Goal: Task Accomplishment & Management: Manage account settings

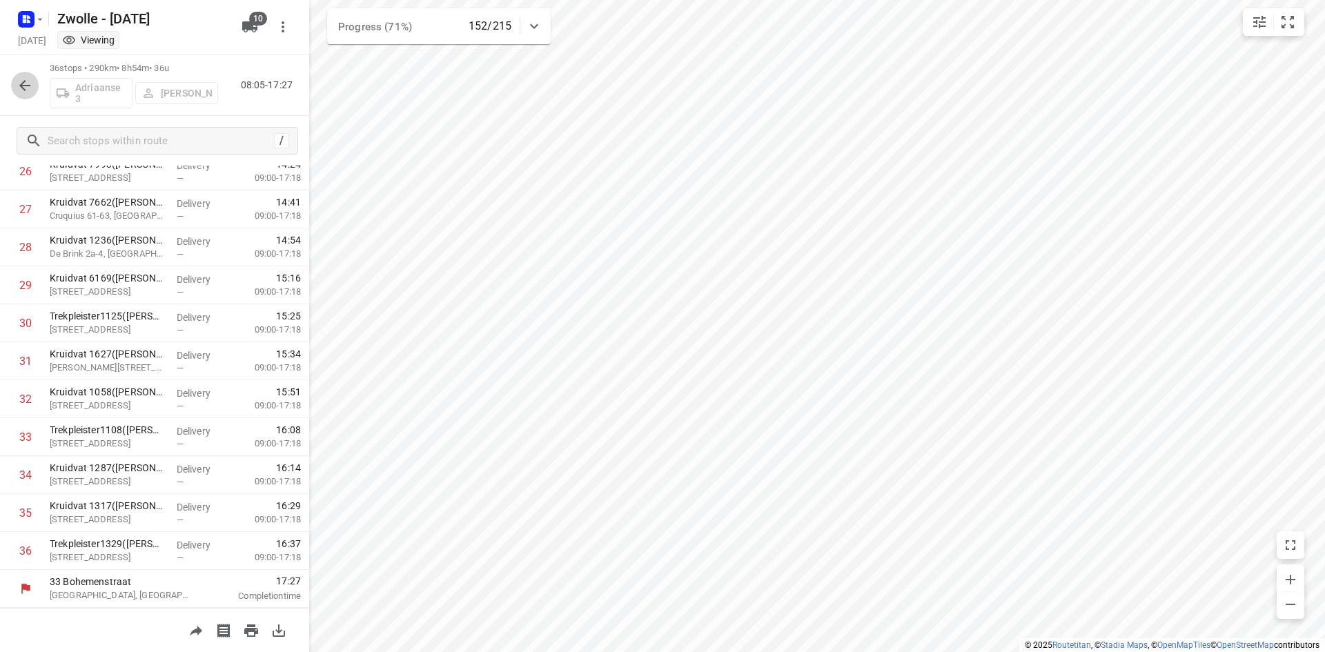
click at [17, 79] on icon "button" at bounding box center [25, 85] width 17 height 17
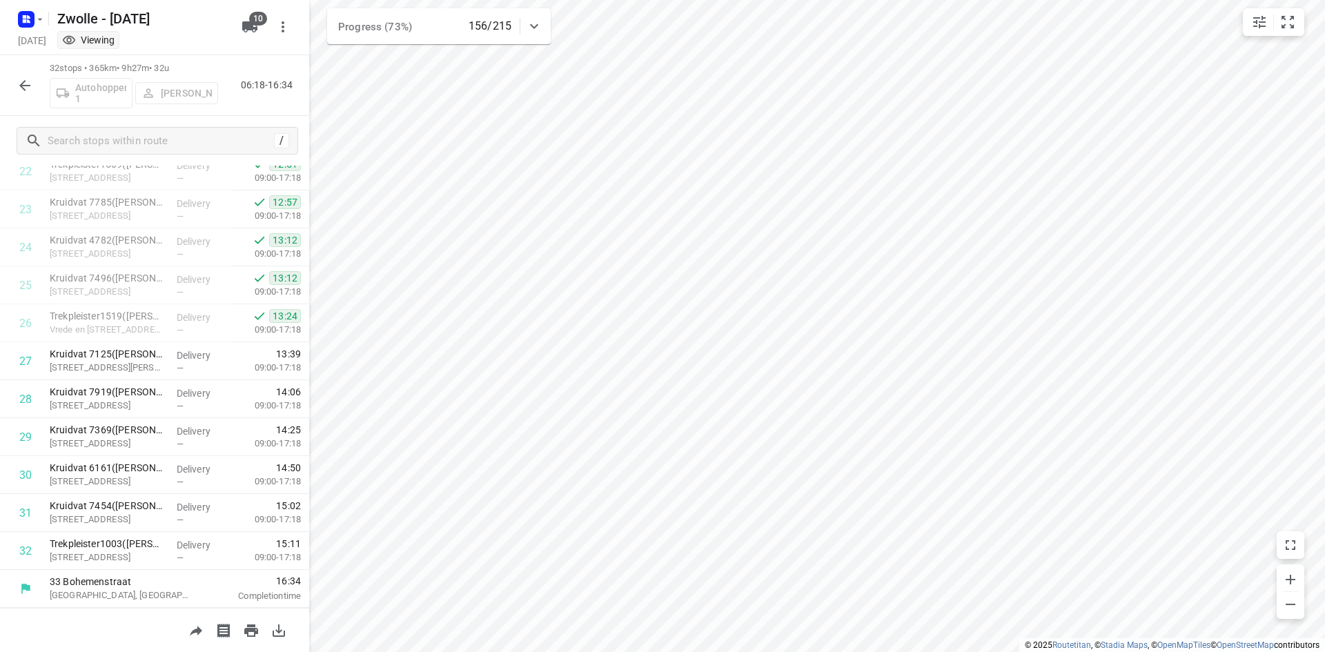
scroll to position [879, 0]
click at [20, 84] on icon "button" at bounding box center [25, 85] width 17 height 17
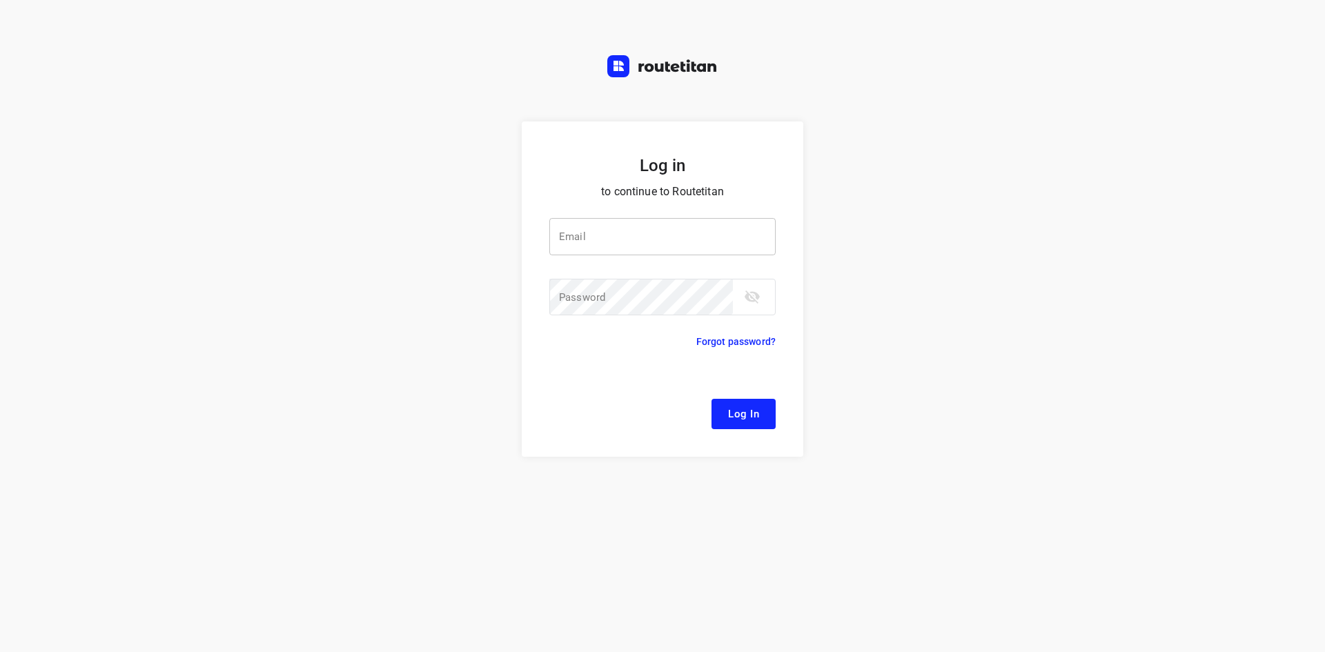
click at [693, 255] on input "email" at bounding box center [662, 236] width 226 height 37
type input "[EMAIL_ADDRESS][DOMAIN_NAME]"
click at [711, 399] on button "Log In" at bounding box center [743, 414] width 64 height 30
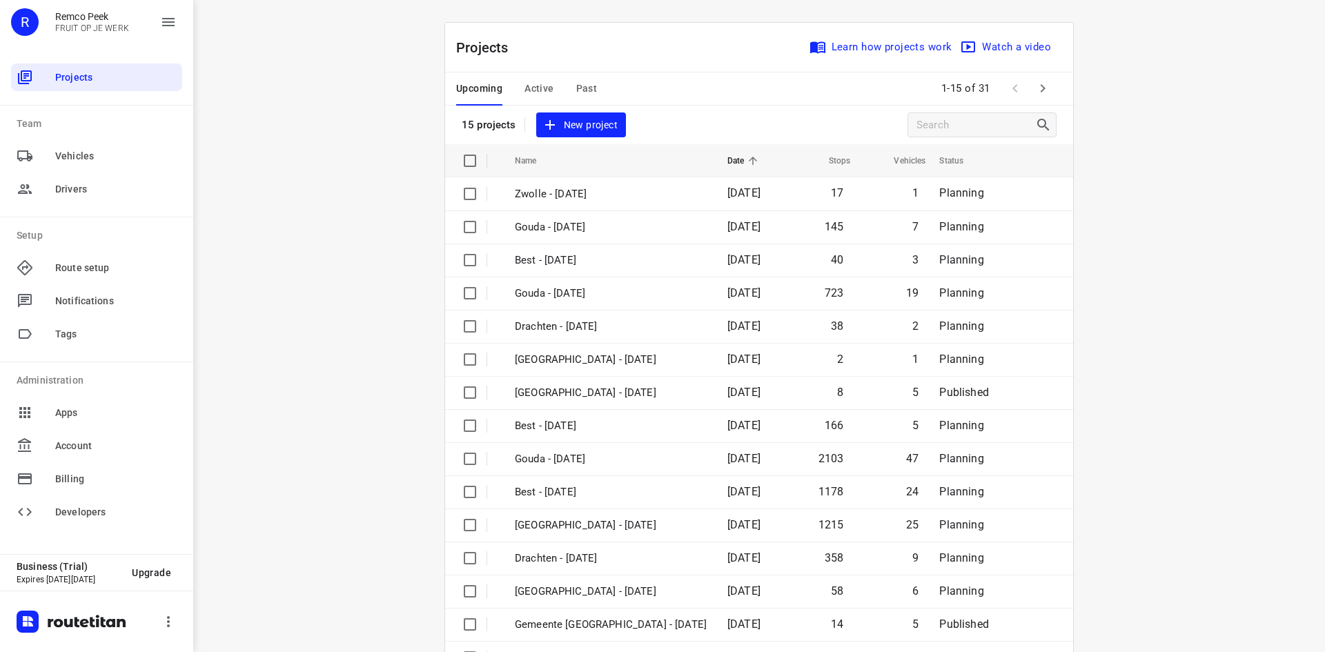
click at [586, 97] on span "Past" at bounding box center [586, 88] width 21 height 17
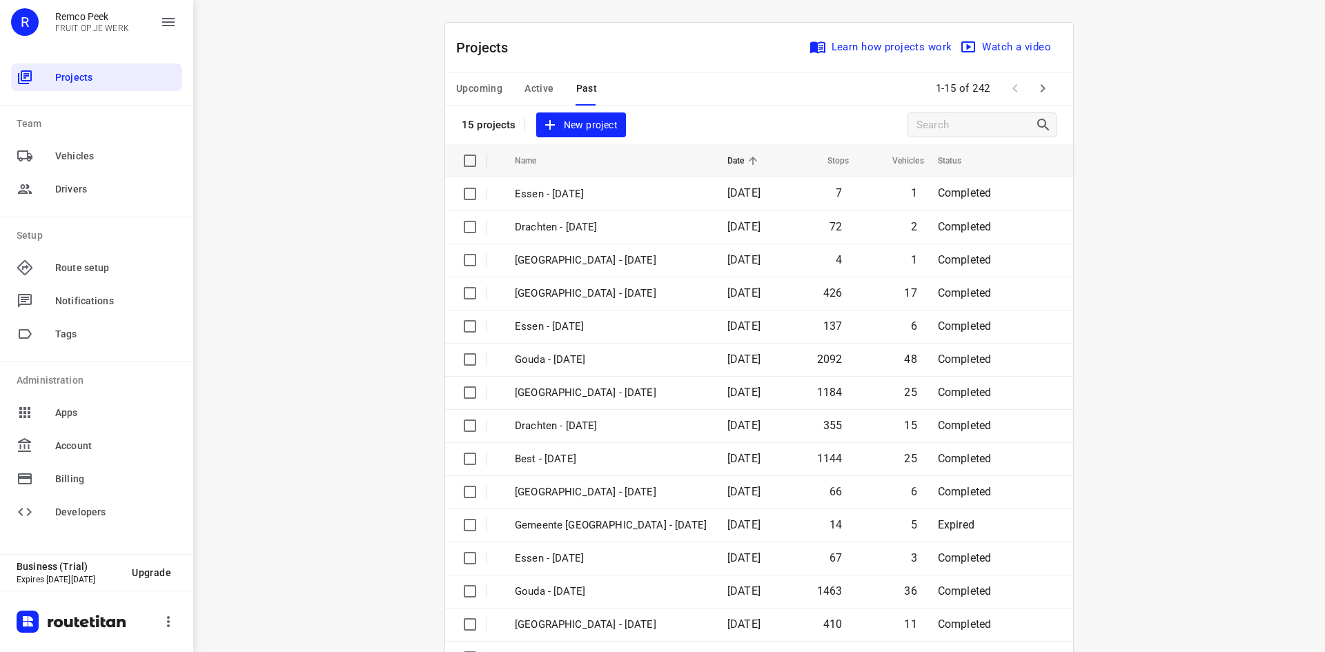
click at [535, 92] on span "Active" at bounding box center [538, 88] width 29 height 17
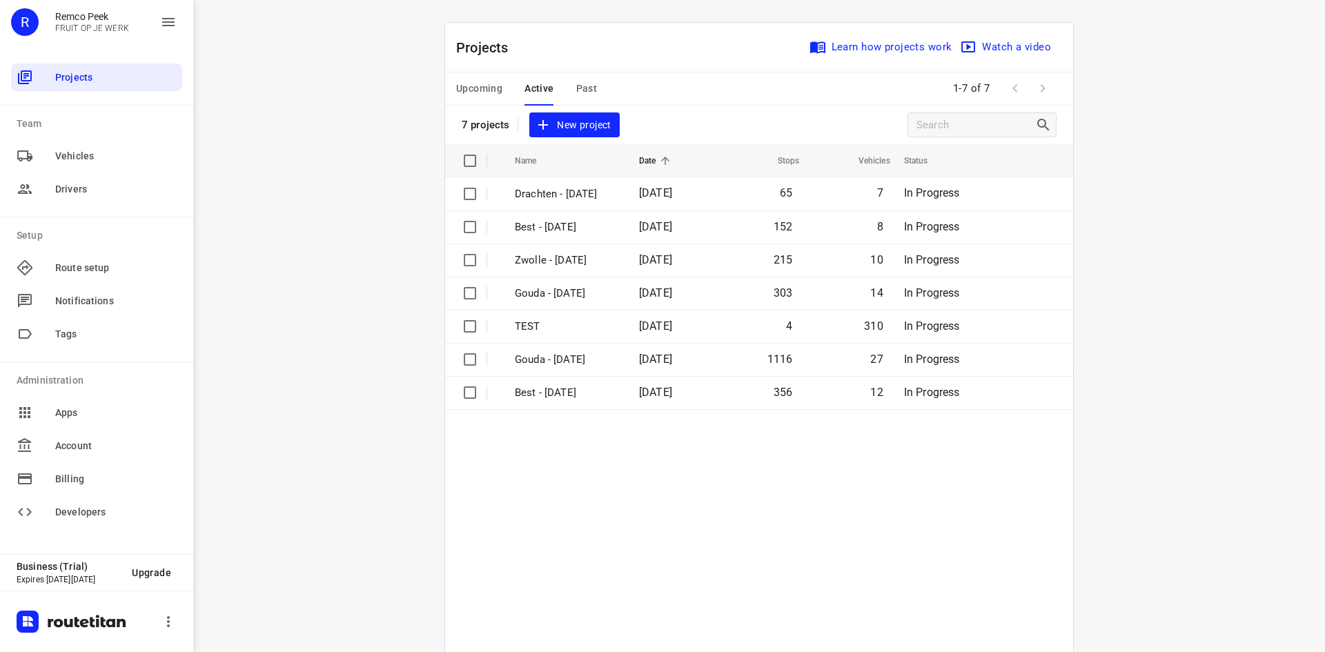
click at [588, 83] on span "Past" at bounding box center [586, 88] width 21 height 17
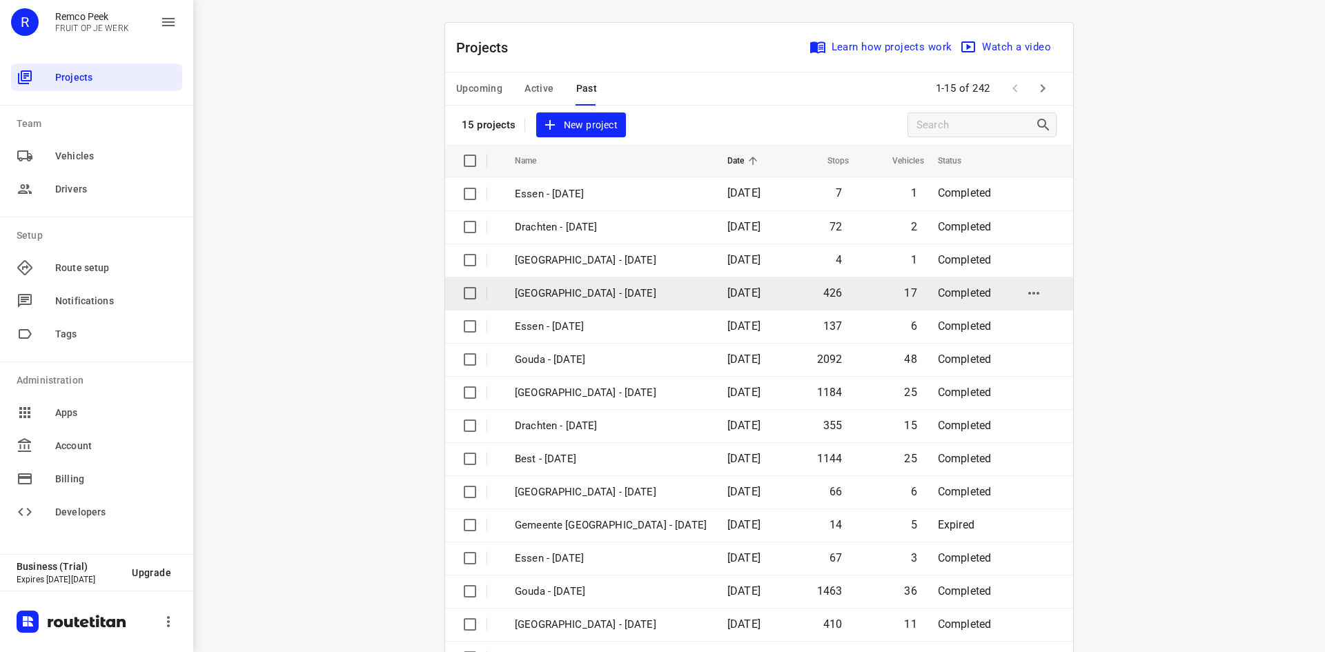
click at [629, 303] on td "[GEOGRAPHIC_DATA] - [DATE]" at bounding box center [608, 293] width 215 height 33
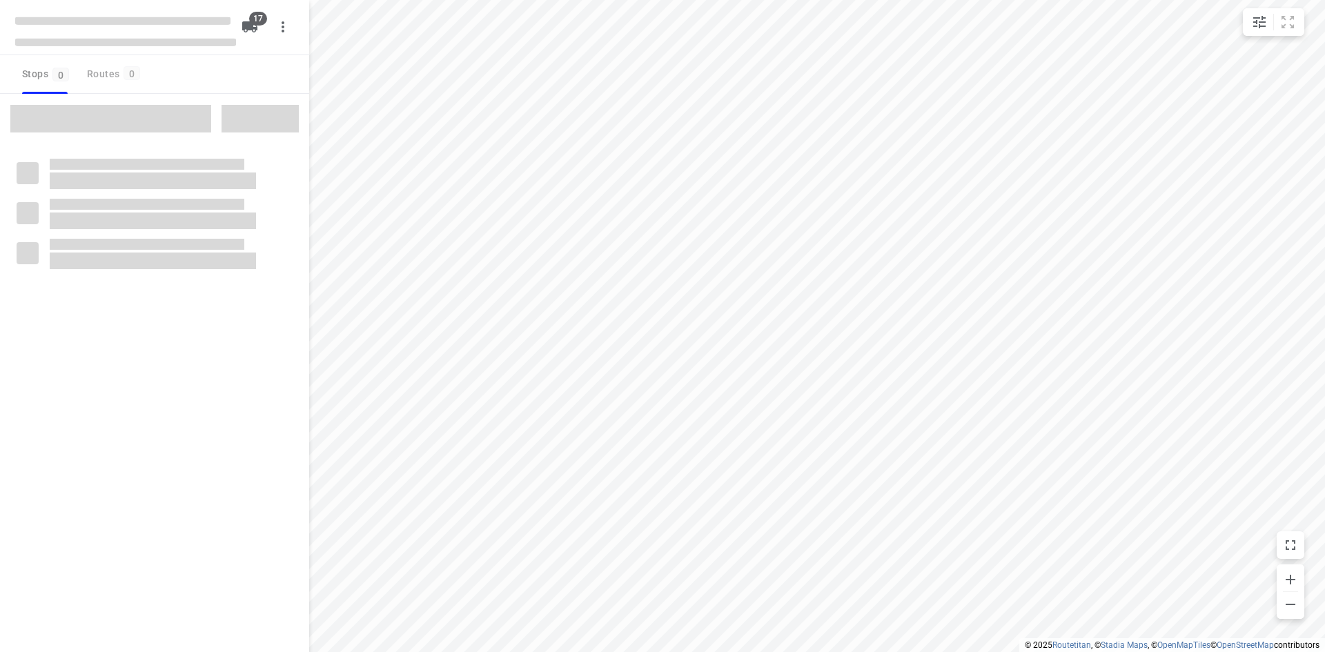
checkbox input "true"
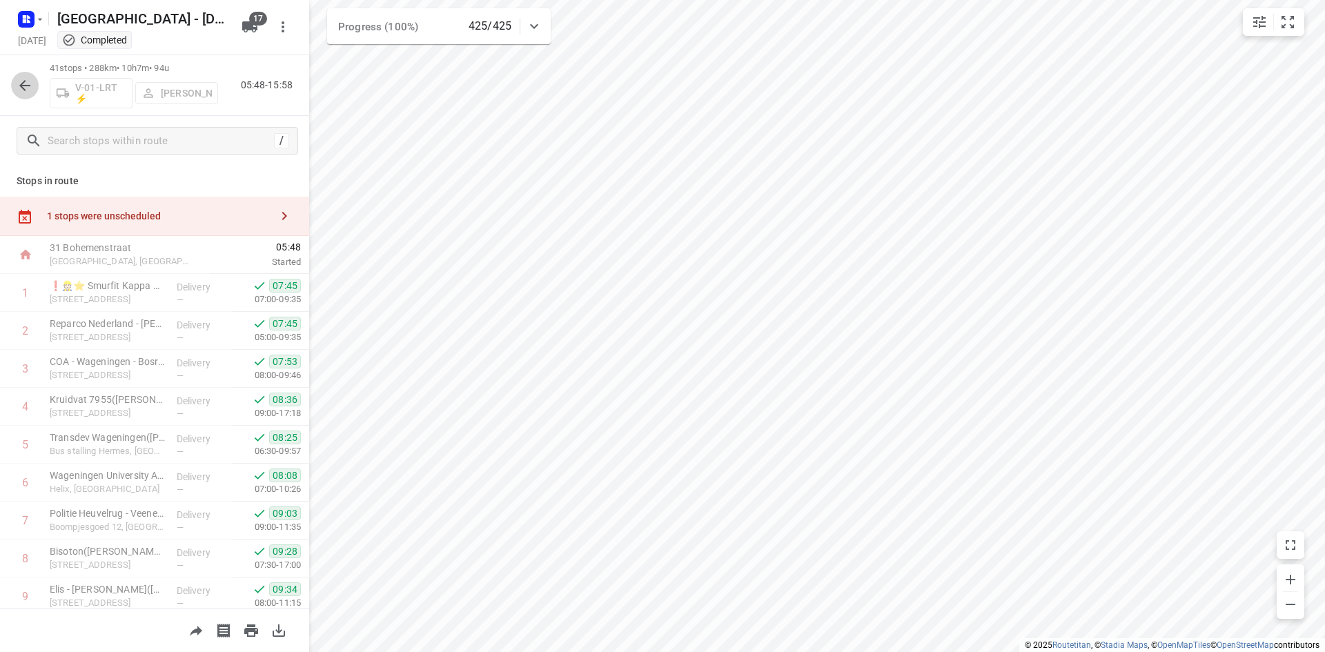
click at [17, 80] on icon "button" at bounding box center [25, 85] width 17 height 17
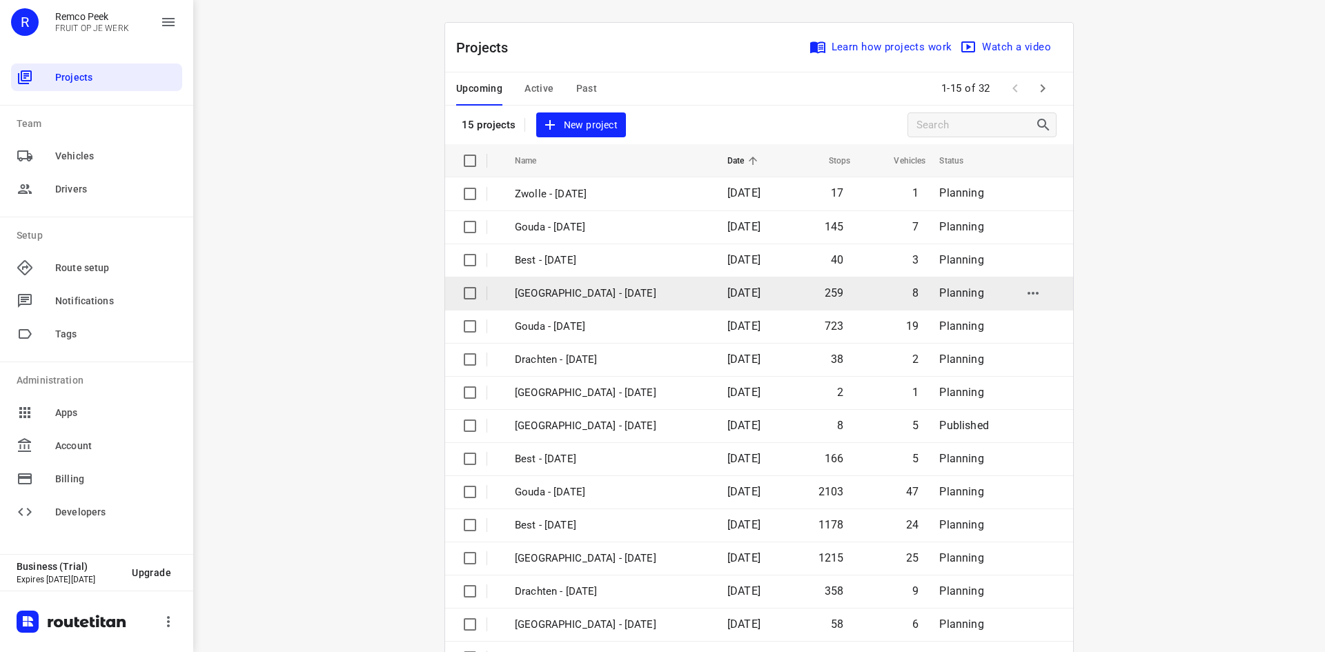
click at [611, 299] on p "[GEOGRAPHIC_DATA] - [DATE]" at bounding box center [611, 294] width 192 height 16
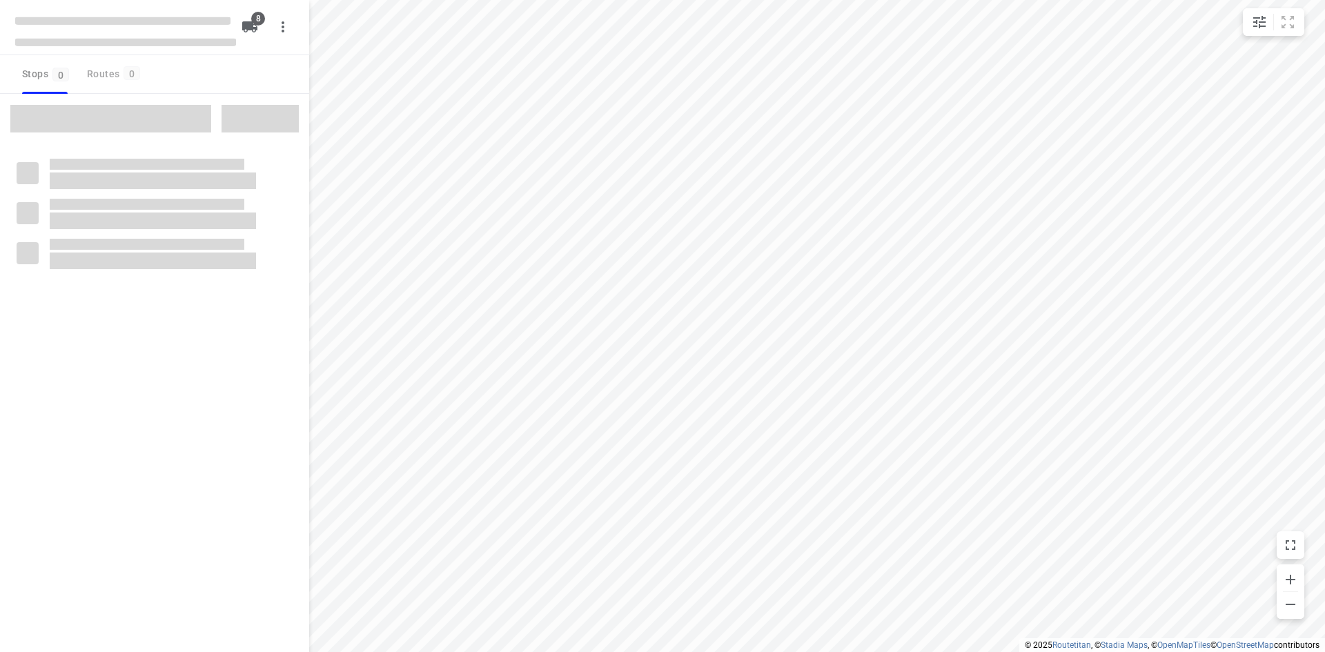
checkbox input "true"
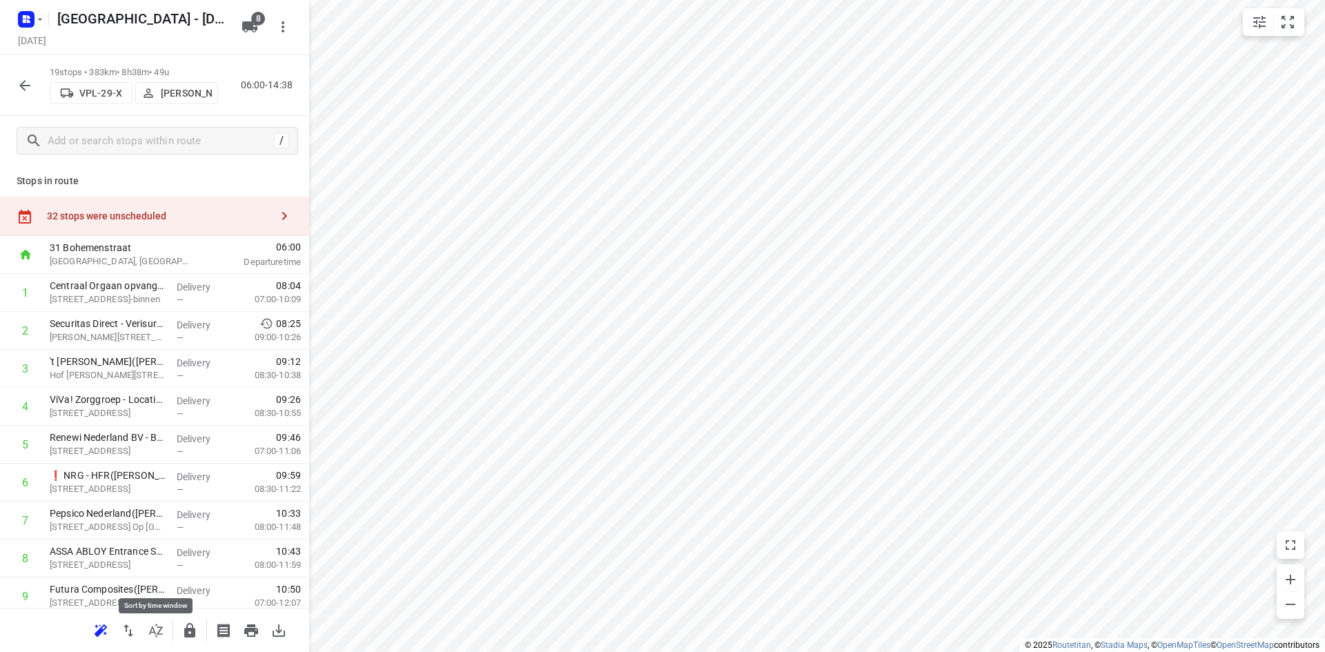
click at [158, 638] on icon "button" at bounding box center [156, 630] width 17 height 17
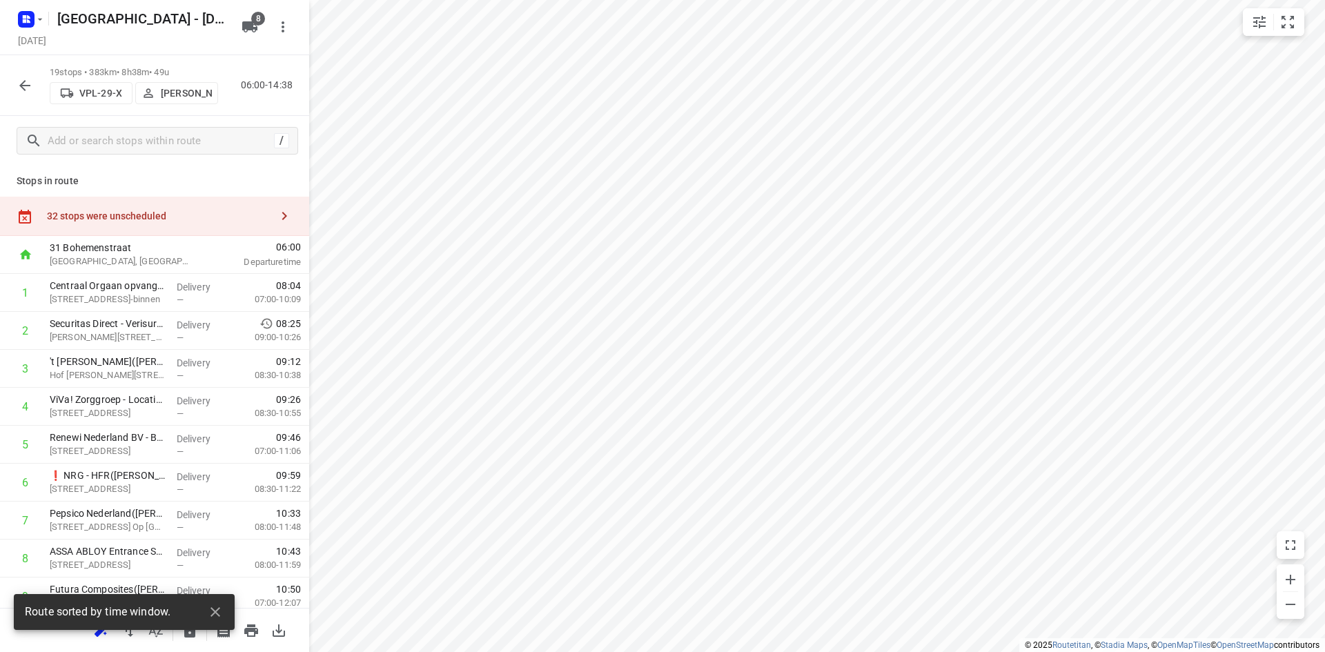
click at [129, 207] on div "32 stops were unscheduled" at bounding box center [154, 216] width 309 height 39
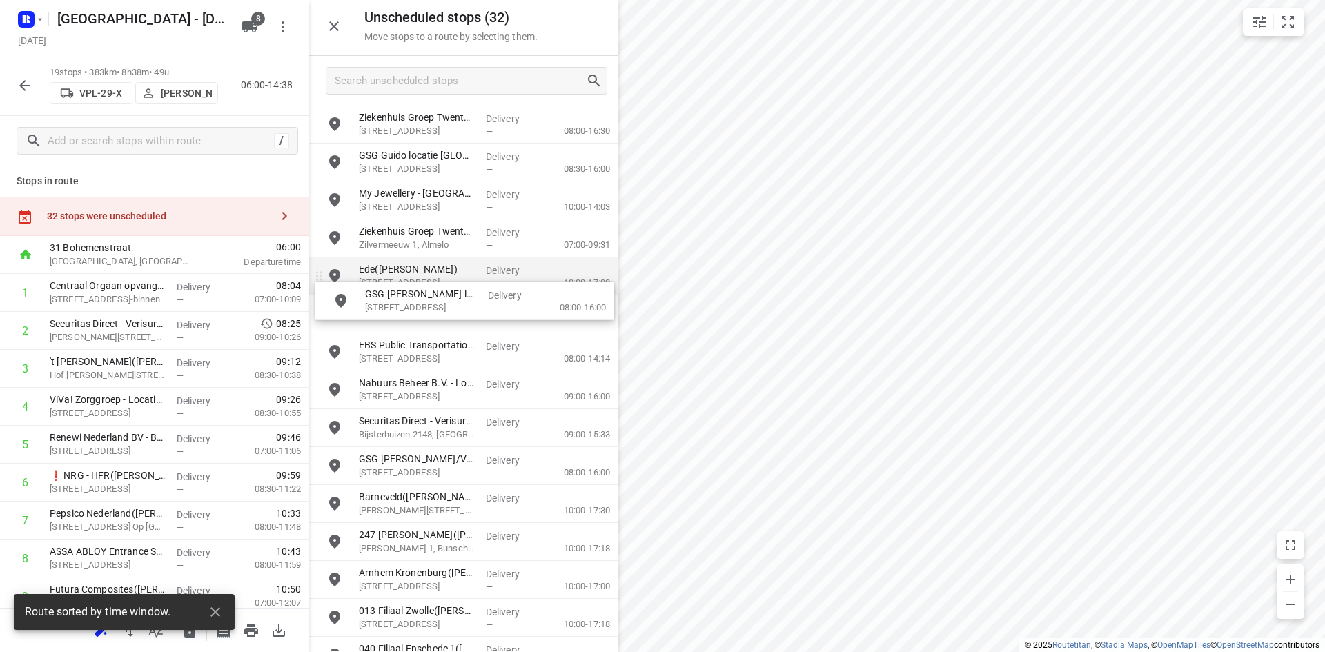
drag, startPoint x: 563, startPoint y: 266, endPoint x: 591, endPoint y: 277, distance: 30.6
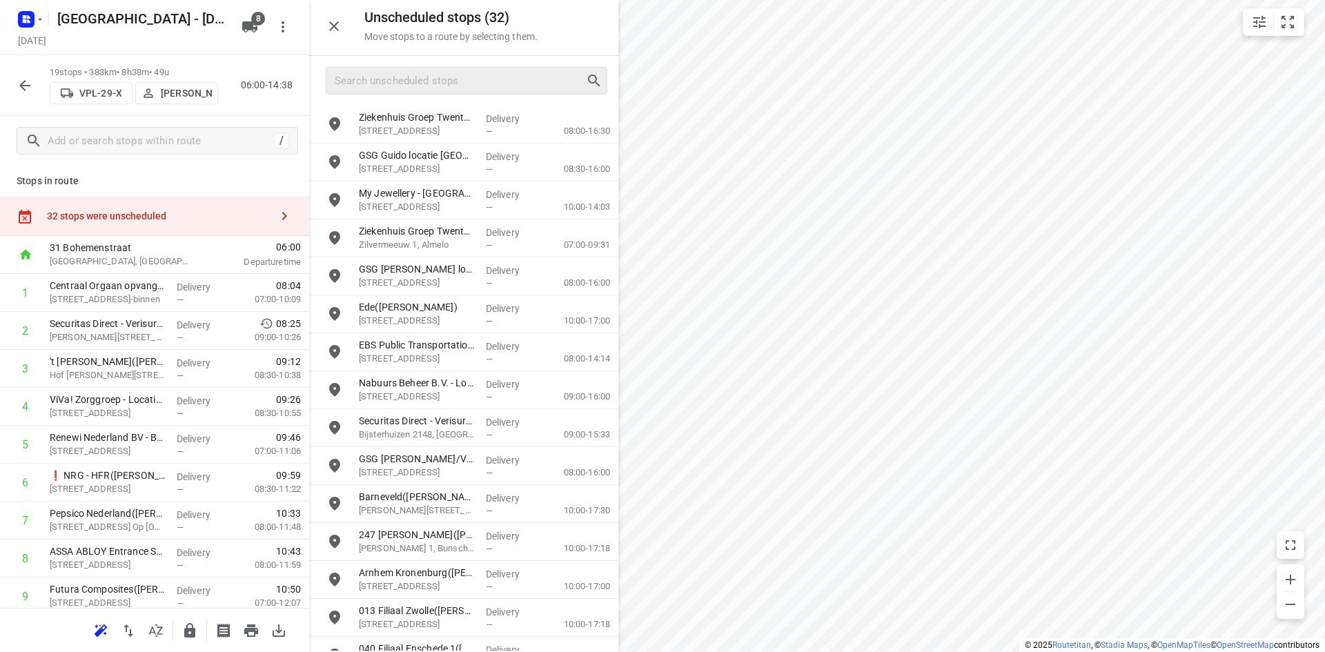
click at [431, 93] on div at bounding box center [467, 81] width 282 height 28
click at [400, 62] on div at bounding box center [463, 81] width 309 height 50
click at [400, 76] on input "Search unscheduled stops" at bounding box center [460, 80] width 250 height 21
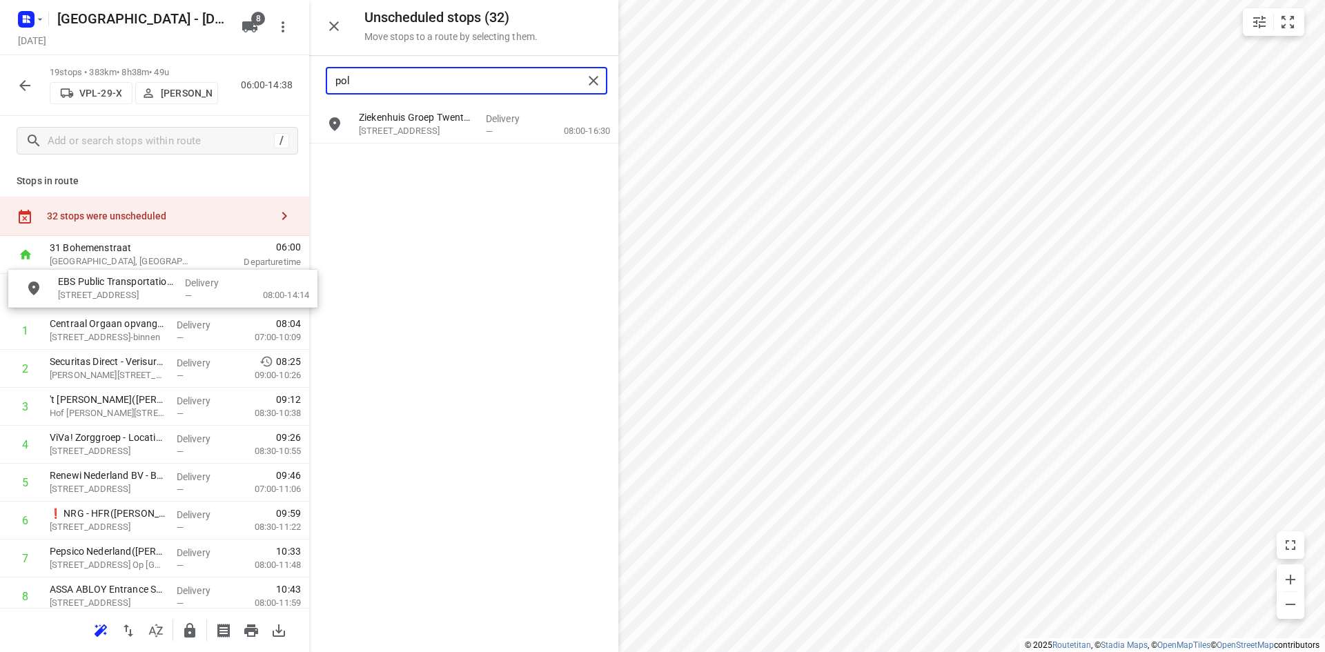
drag, startPoint x: 473, startPoint y: 169, endPoint x: 163, endPoint y: 301, distance: 336.7
type input "pol"
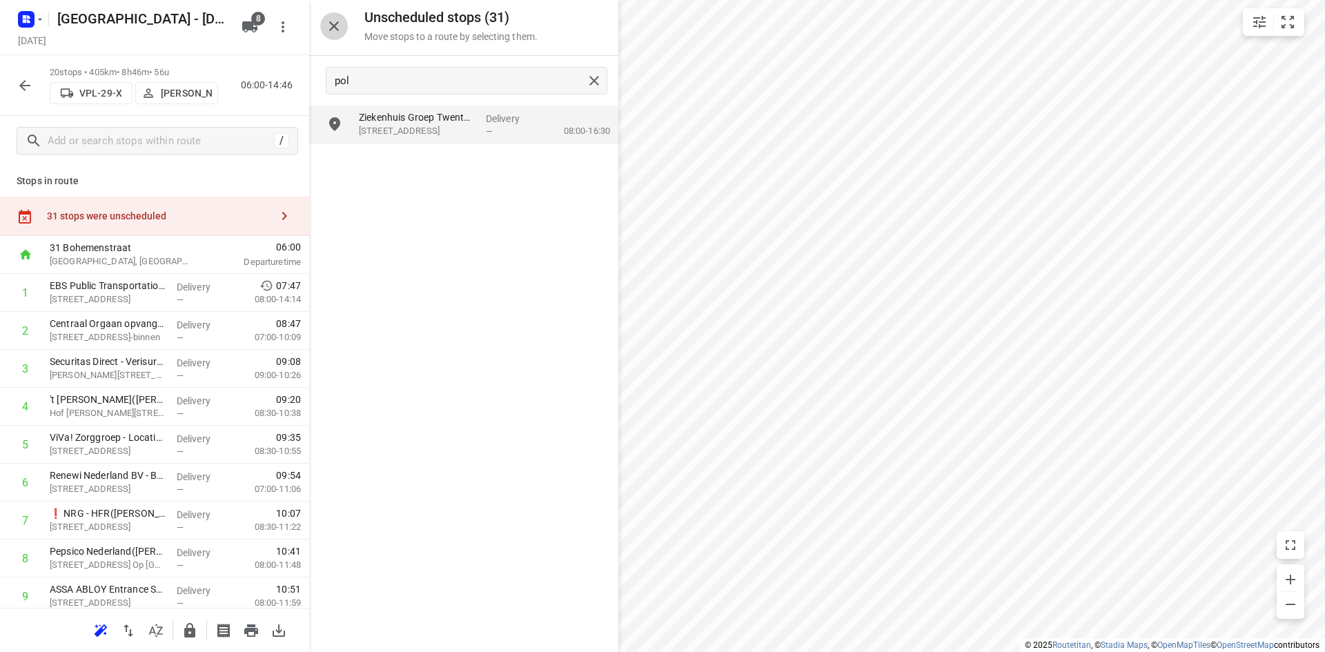
click at [331, 24] on icon "button" at bounding box center [334, 26] width 10 height 10
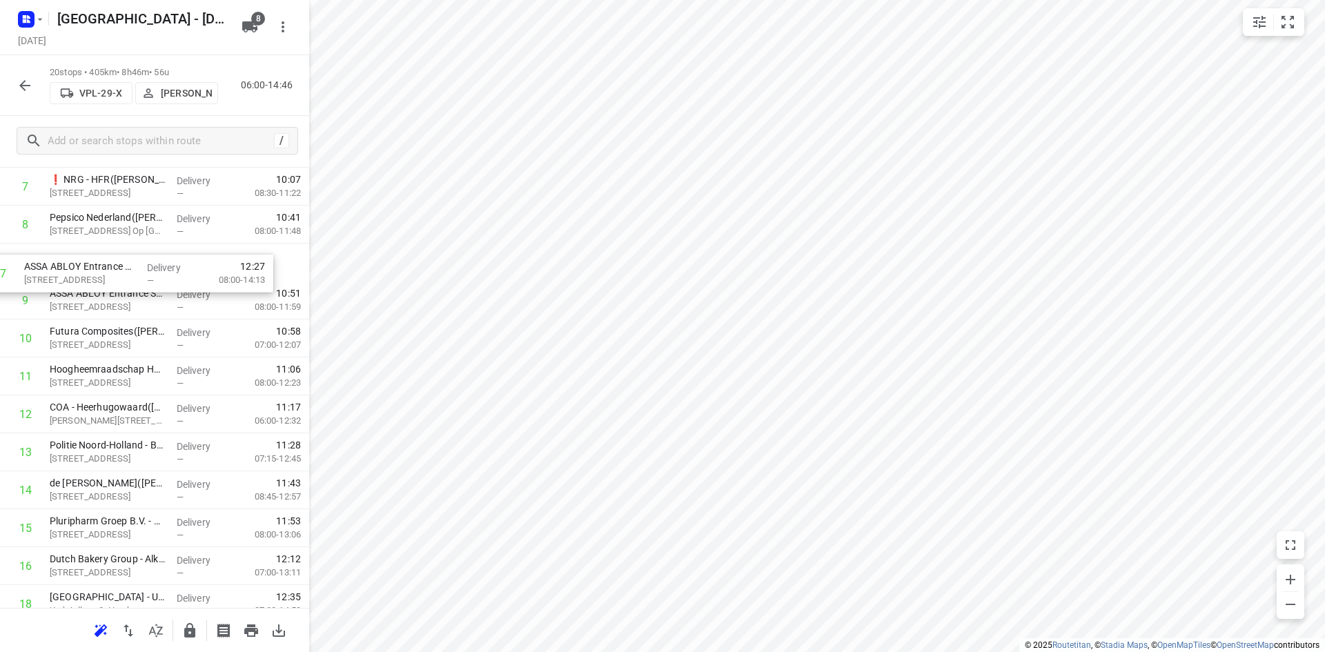
scroll to position [333, 0]
drag, startPoint x: 63, startPoint y: 553, endPoint x: 43, endPoint y: 292, distance: 261.6
click at [43, 292] on div "1 EBS Public Transportation - Locatie Purmerend(Beau Heeremans & Emile Ratelban…" at bounding box center [154, 320] width 309 height 759
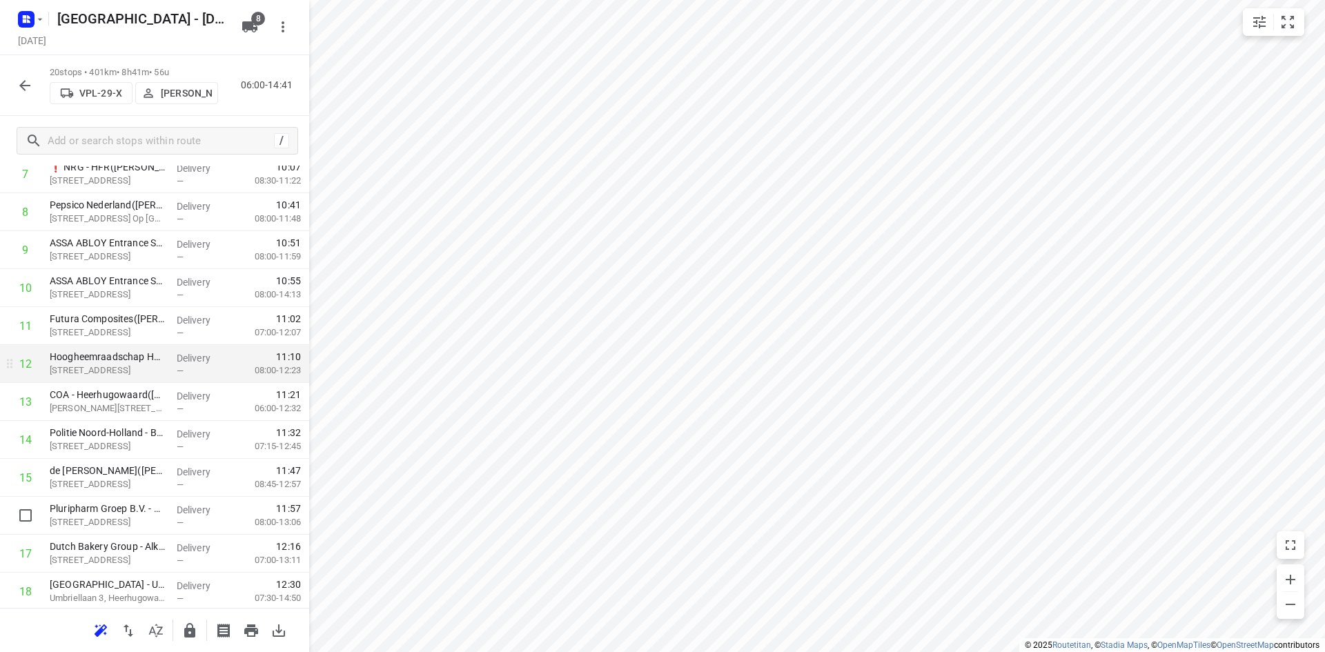
scroll to position [463, 0]
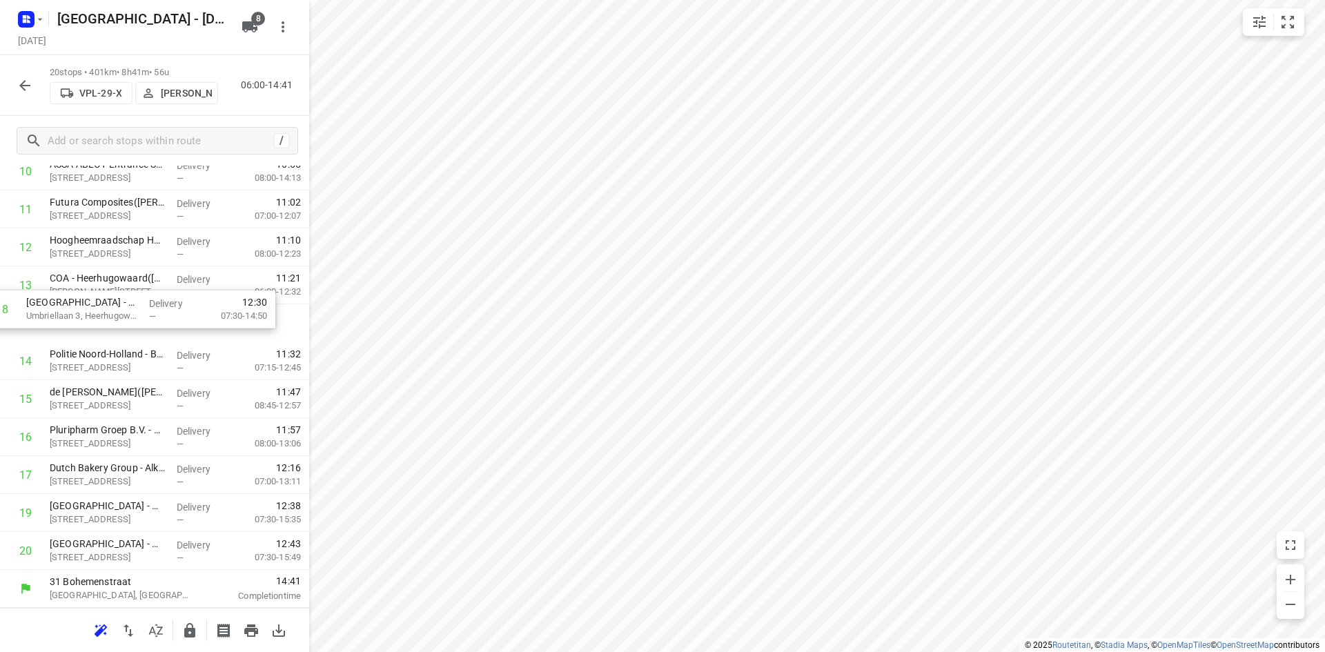
drag, startPoint x: 118, startPoint y: 478, endPoint x: 95, endPoint y: 303, distance: 176.2
click at [95, 303] on div "1 EBS Public Transportation - Locatie Purmerend(Beau Heeremans & Emile Ratelban…" at bounding box center [154, 190] width 309 height 759
drag, startPoint x: 79, startPoint y: 327, endPoint x: 87, endPoint y: 289, distance: 38.8
click at [87, 289] on div "1 EBS Public Transportation - Locatie Purmerend(Beau Heeremans & Emile Ratelban…" at bounding box center [154, 190] width 309 height 759
drag, startPoint x: 79, startPoint y: 513, endPoint x: 70, endPoint y: 395, distance: 119.1
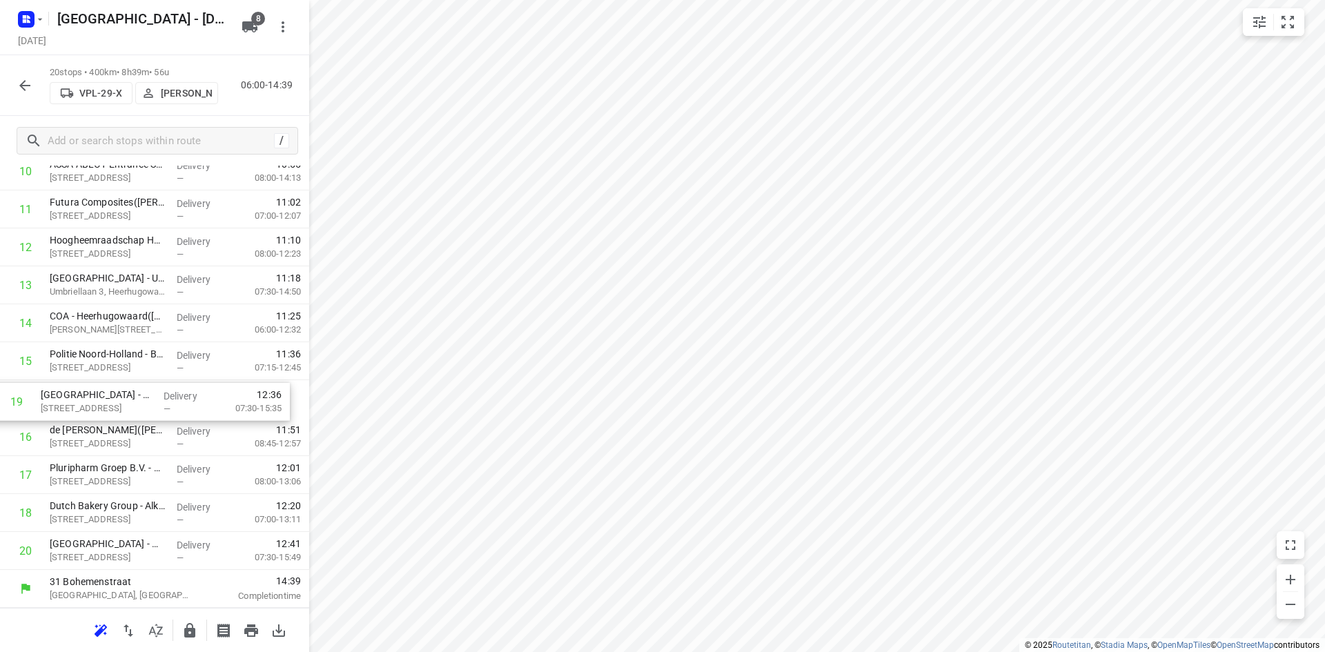
click at [70, 395] on div "1 EBS Public Transportation - Locatie Purmerend(Beau Heeremans & Emile Ratelban…" at bounding box center [154, 190] width 309 height 759
drag, startPoint x: 68, startPoint y: 567, endPoint x: 64, endPoint y: 440, distance: 126.3
click at [64, 440] on div "1 EBS Public Transportation - Locatie Purmerend(Beau Heeremans & Emile Ratelban…" at bounding box center [154, 190] width 309 height 759
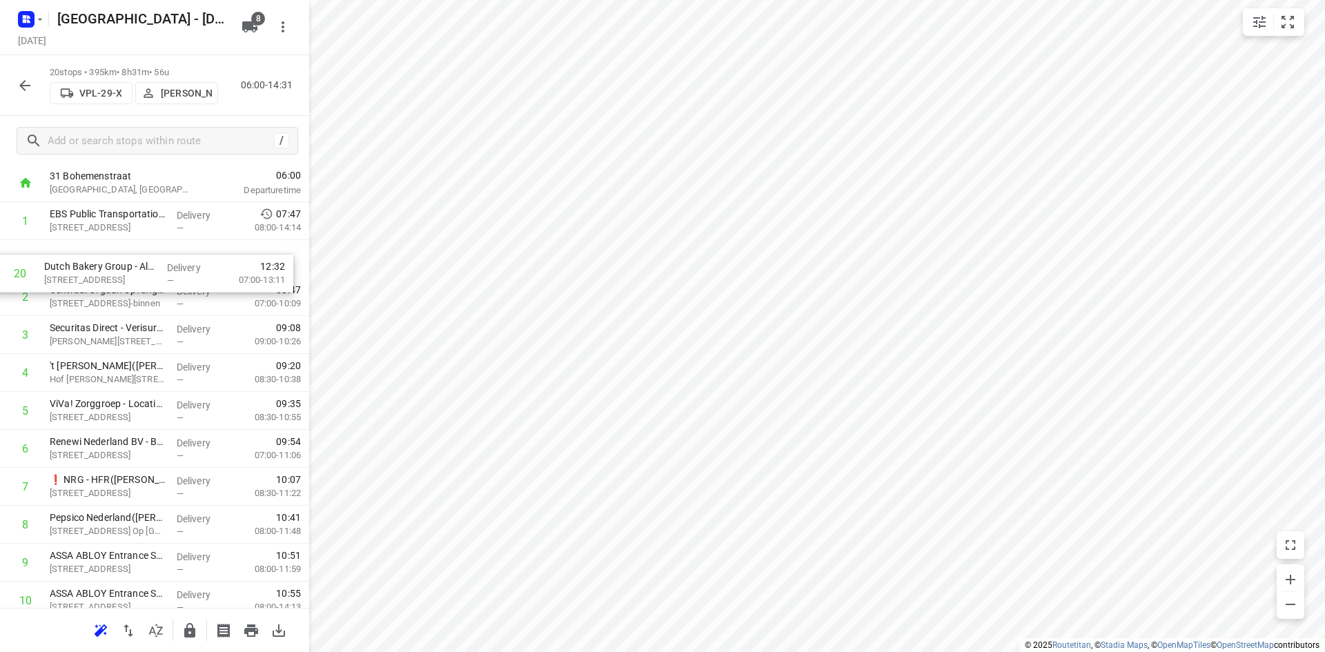
drag, startPoint x: 188, startPoint y: 550, endPoint x: 181, endPoint y: 260, distance: 289.9
click at [181, 260] on div "1 EBS Public Transportation - Locatie Purmerend(Beau Heeremans & Emile Ratelban…" at bounding box center [154, 581] width 309 height 759
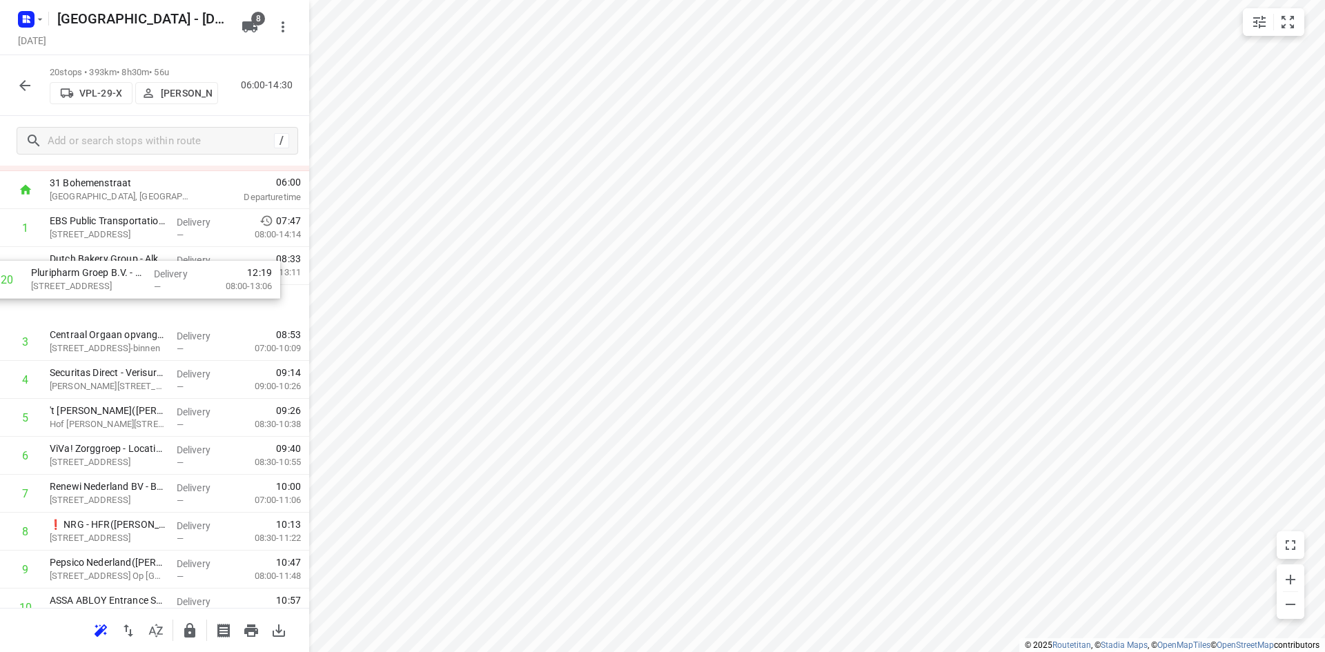
scroll to position [0, 0]
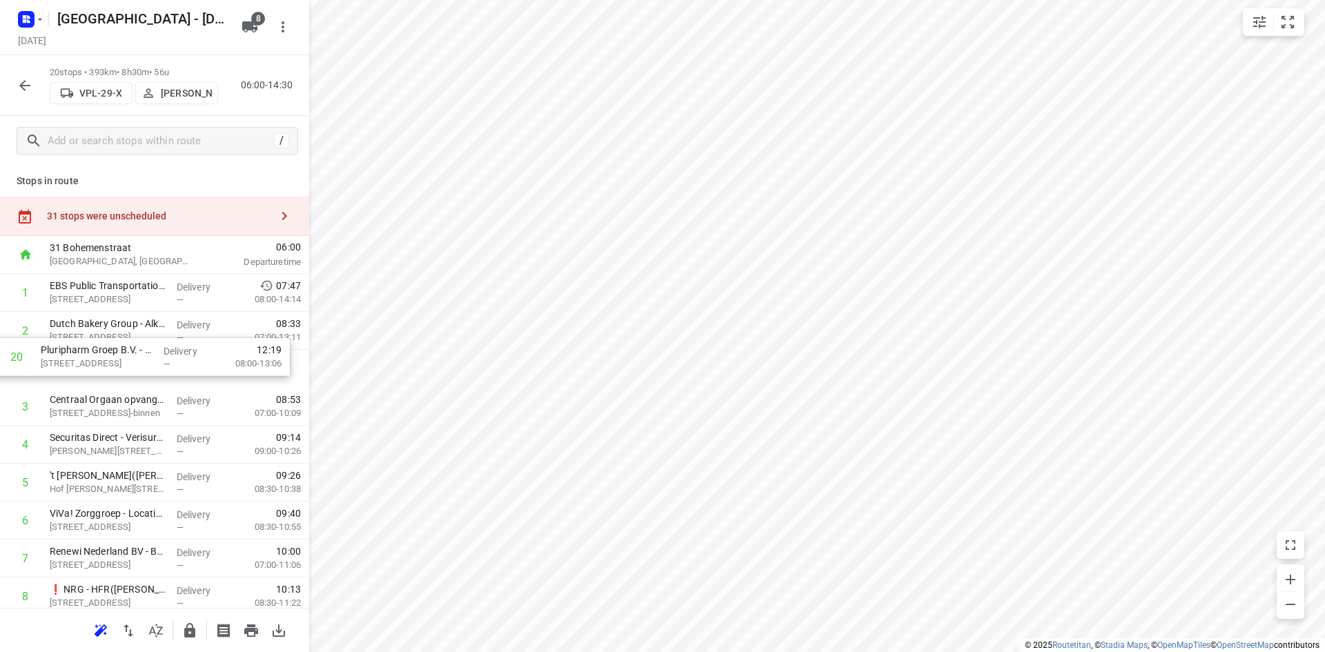
drag, startPoint x: 124, startPoint y: 558, endPoint x: 115, endPoint y: 353, distance: 204.5
click at [115, 353] on div "1 EBS Public Transportation - Locatie Purmerend(Beau Heeremans & Emile Ratelban…" at bounding box center [154, 653] width 309 height 759
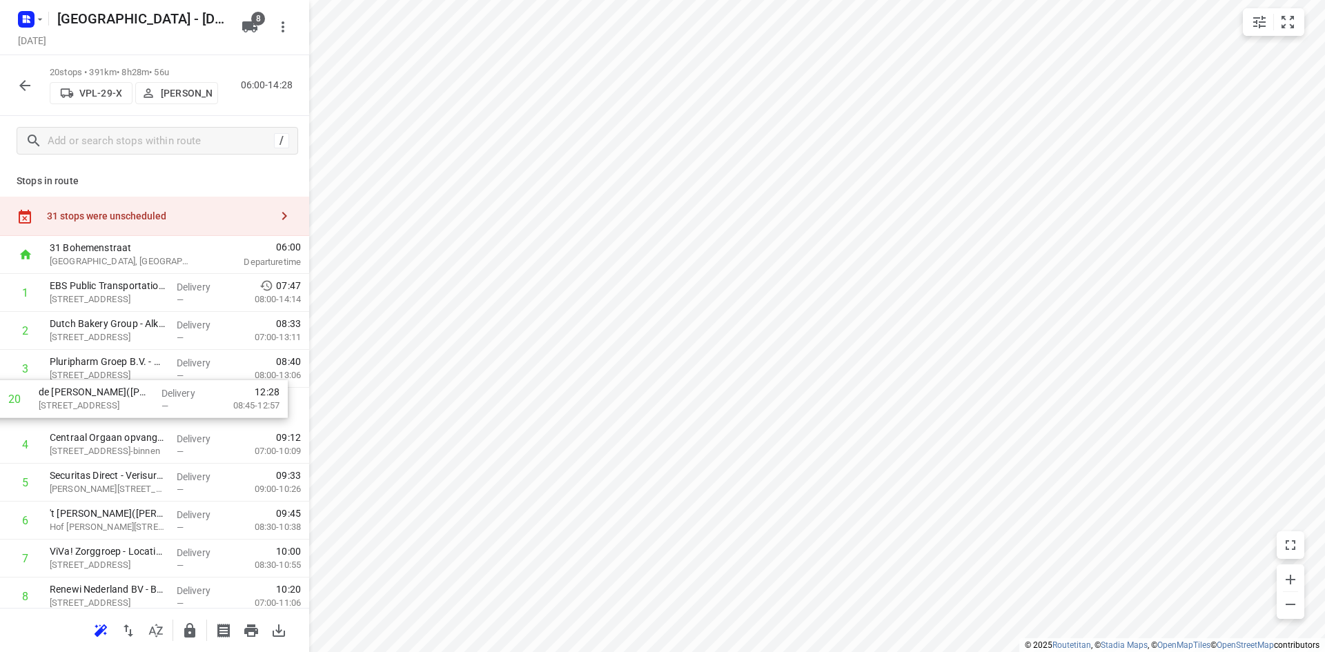
drag, startPoint x: 122, startPoint y: 553, endPoint x: 112, endPoint y: 391, distance: 162.5
click at [112, 391] on div "1 EBS Public Transportation - Locatie Purmerend(Beau Heeremans & Emile Ratelban…" at bounding box center [154, 653] width 309 height 759
drag, startPoint x: 151, startPoint y: 456, endPoint x: 159, endPoint y: 371, distance: 85.2
click at [159, 371] on div "1 EBS Public Transportation - Locatie Purmerend(Beau Heeremans & Emile Ratelban…" at bounding box center [154, 653] width 309 height 759
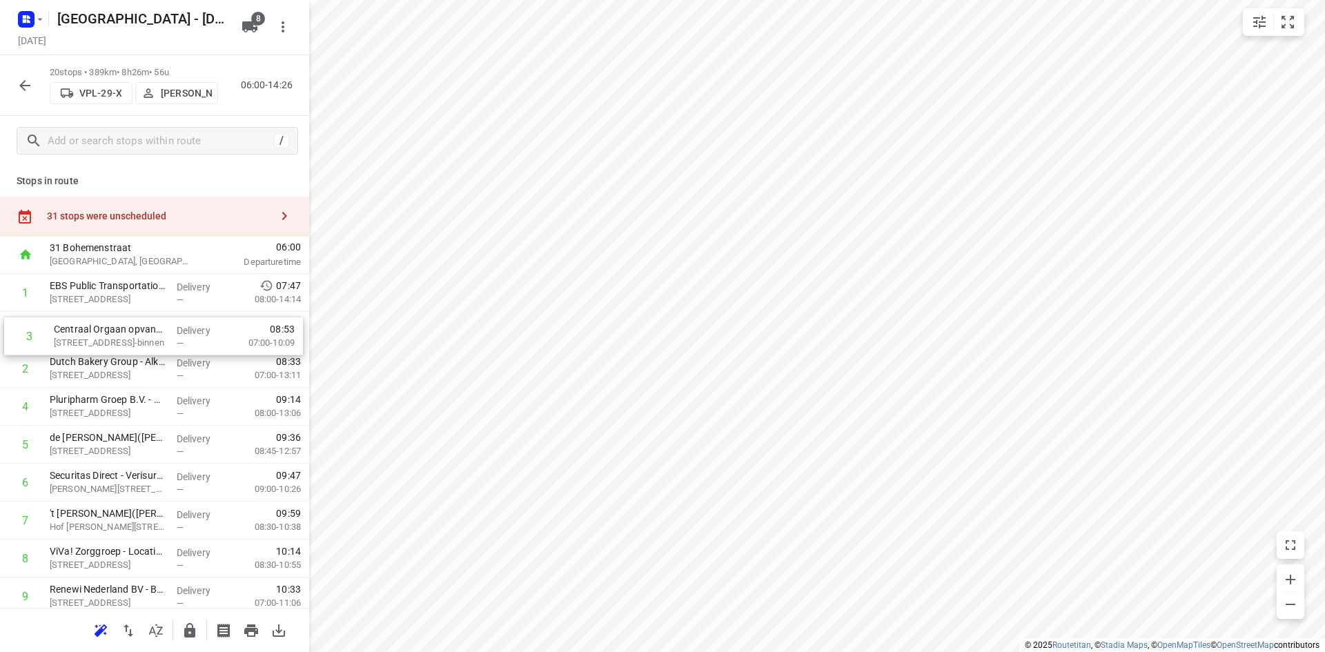
drag, startPoint x: 106, startPoint y: 383, endPoint x: 110, endPoint y: 346, distance: 36.8
click at [110, 346] on div "1 EBS Public Transportation - Locatie Purmerend(Beau Heeremans & Emile Ratelban…" at bounding box center [154, 653] width 309 height 759
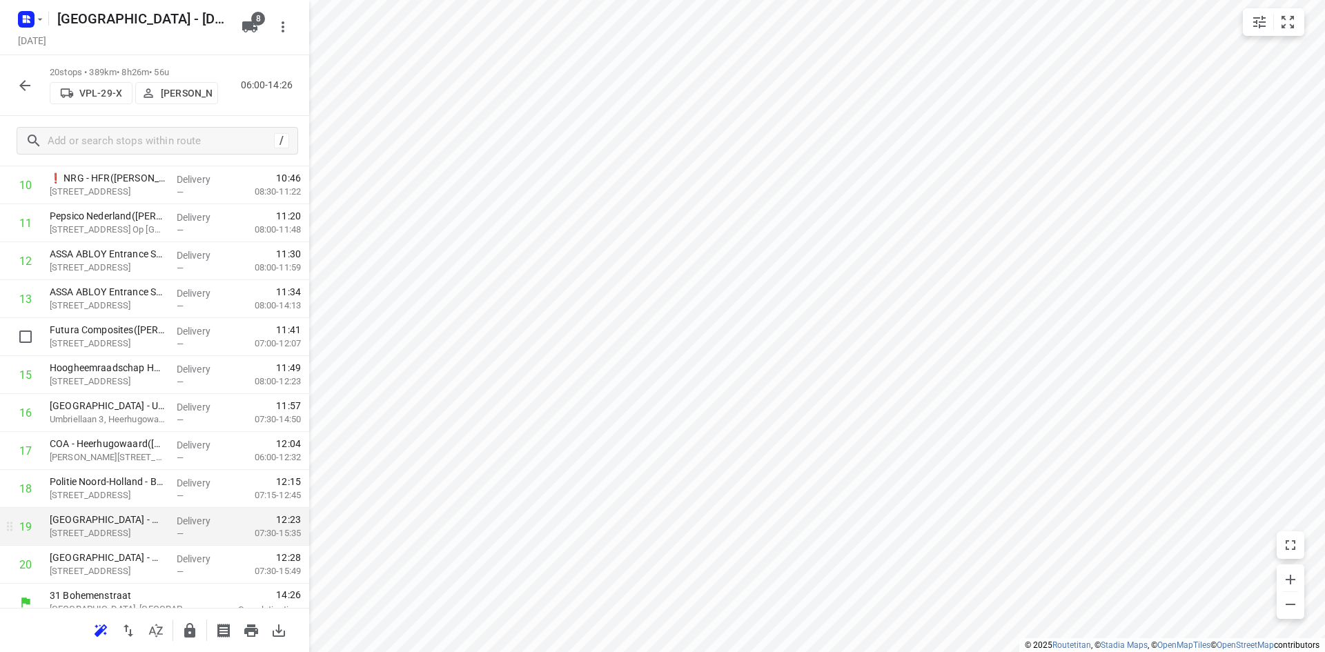
scroll to position [463, 0]
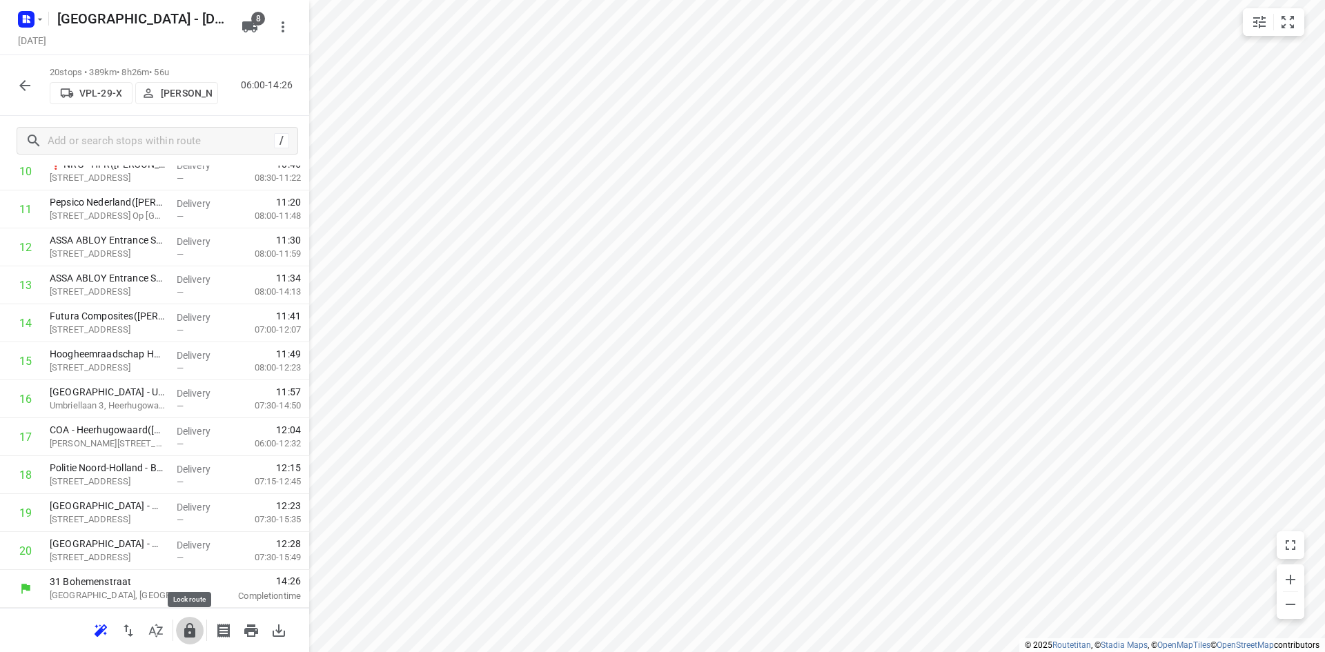
click at [186, 623] on icon "button" at bounding box center [189, 630] width 17 height 17
click at [157, 641] on button "button" at bounding box center [156, 631] width 28 height 28
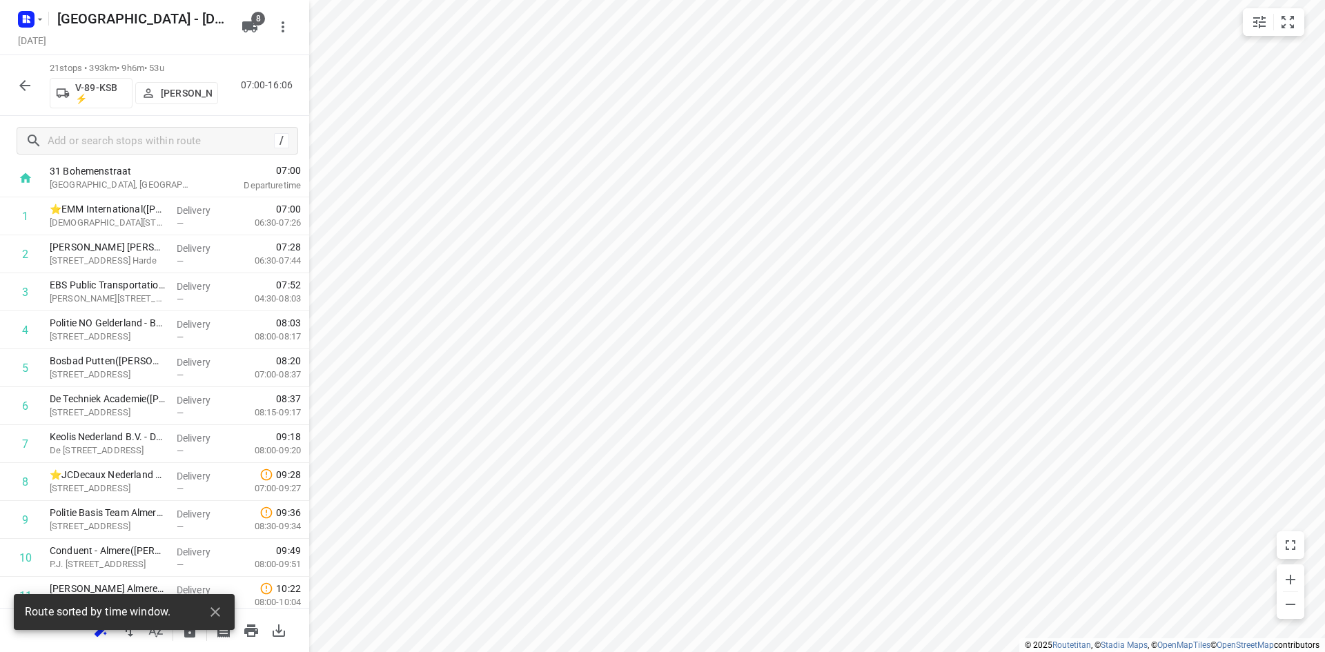
scroll to position [0, 0]
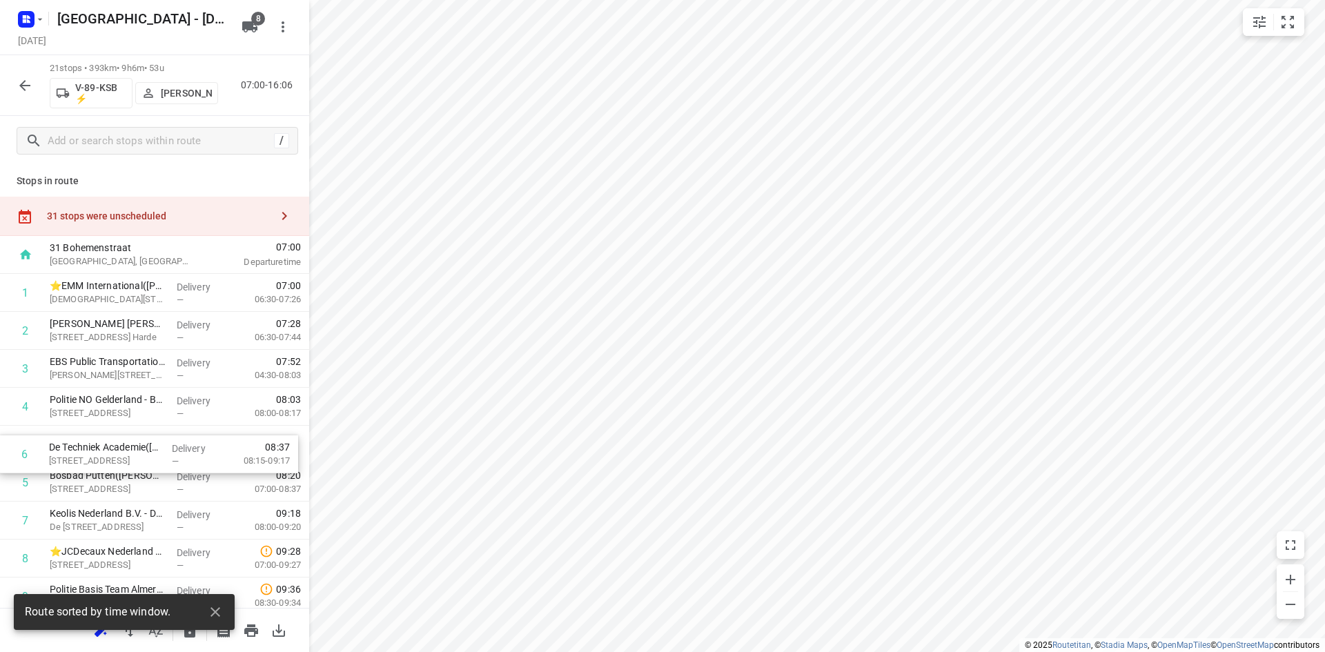
drag, startPoint x: 190, startPoint y: 473, endPoint x: 188, endPoint y: 438, distance: 35.2
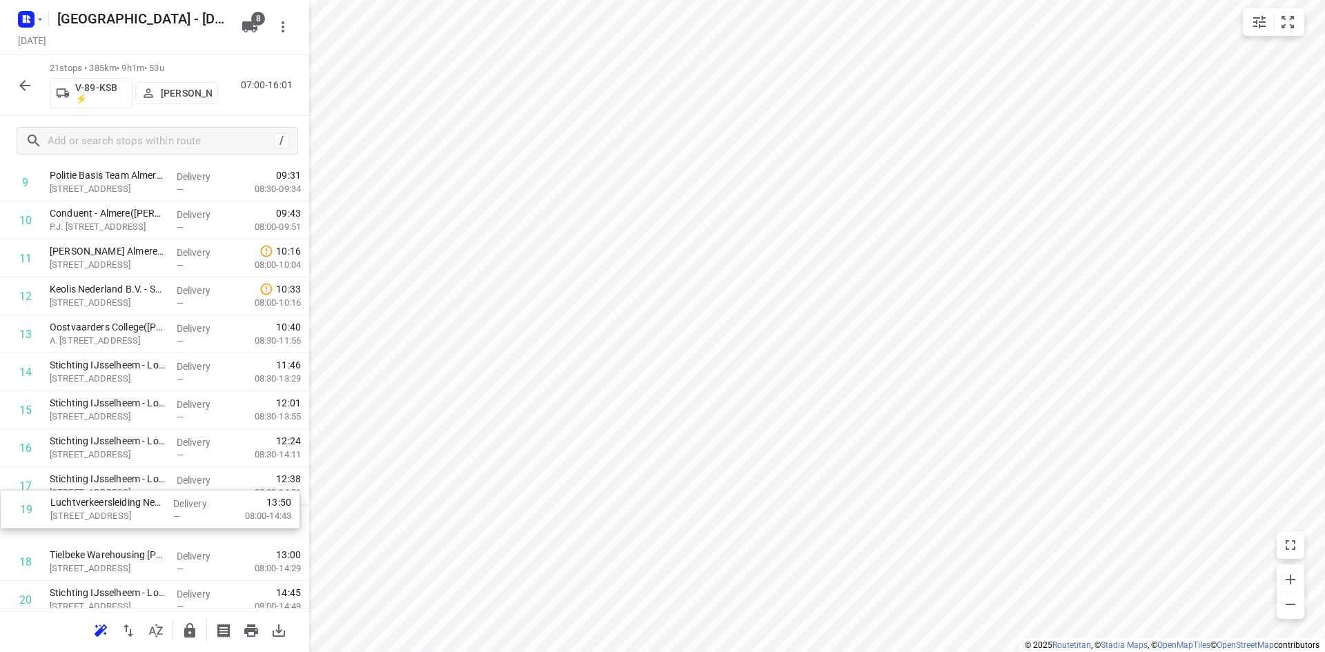
scroll to position [417, 0]
drag, startPoint x: 112, startPoint y: 557, endPoint x: 121, endPoint y: 351, distance: 205.8
click at [121, 351] on div "1 ⭐EMM International(Mariska Helmich / Bianca Sterken) Bohemenstraat 19, Zwolle…" at bounding box center [154, 255] width 309 height 797
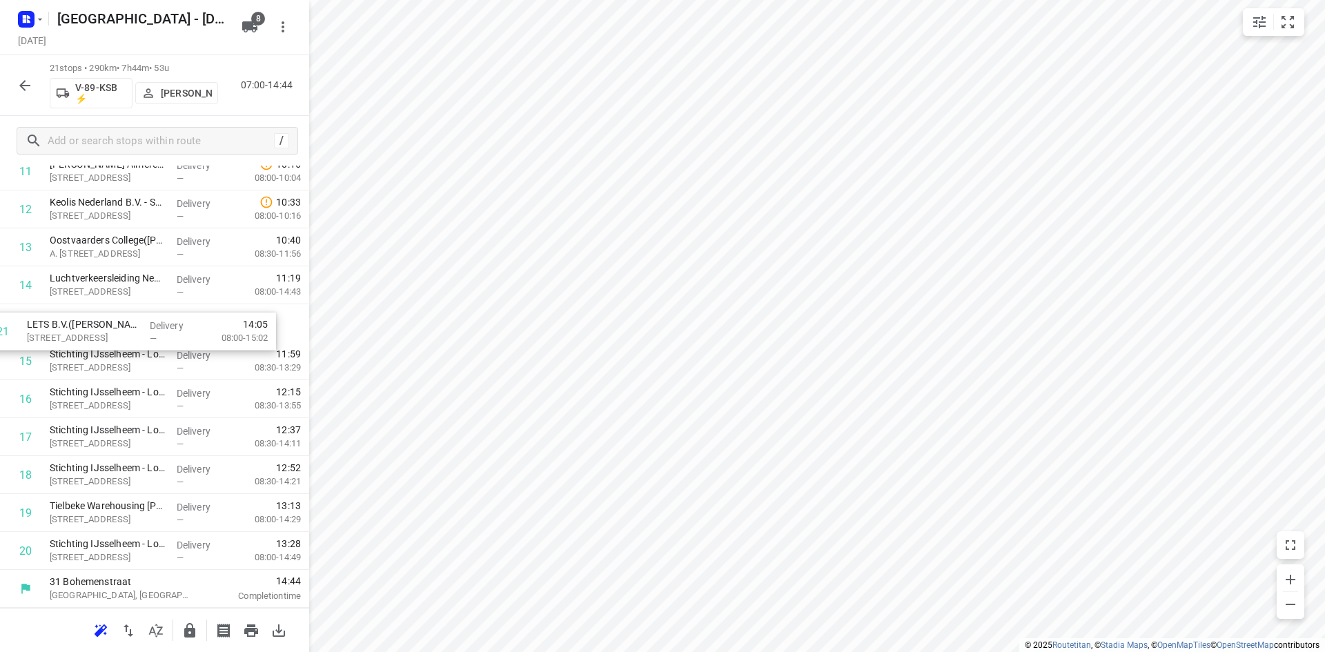
drag, startPoint x: 150, startPoint y: 546, endPoint x: 127, endPoint y: 318, distance: 228.9
click at [127, 318] on div "1 ⭐EMM International(Mariska Helmich / Bianca Sterken) Bohemenstraat 19, Zwolle…" at bounding box center [154, 171] width 309 height 797
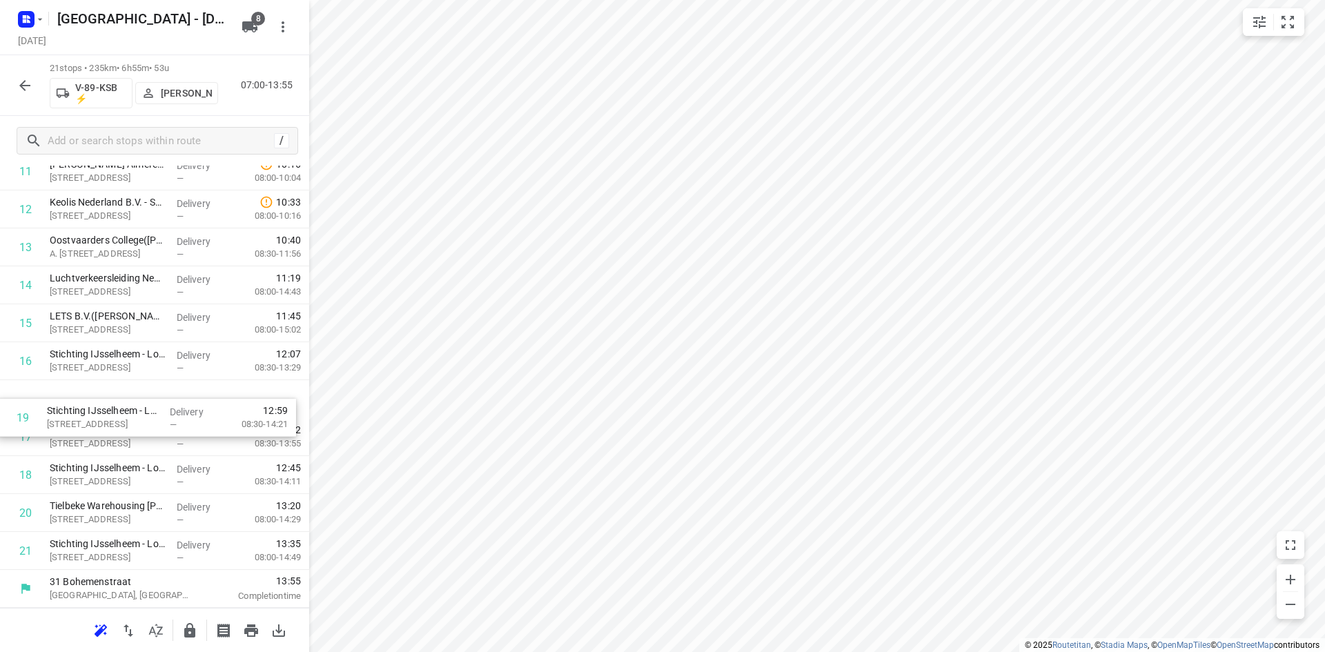
drag, startPoint x: 87, startPoint y: 486, endPoint x: 83, endPoint y: 417, distance: 69.1
click at [83, 417] on div "1 ⭐EMM International(Mariska Helmich / Bianca Sterken) Bohemenstraat 19, Zwolle…" at bounding box center [154, 171] width 309 height 797
click at [189, 624] on icon "button" at bounding box center [189, 630] width 11 height 14
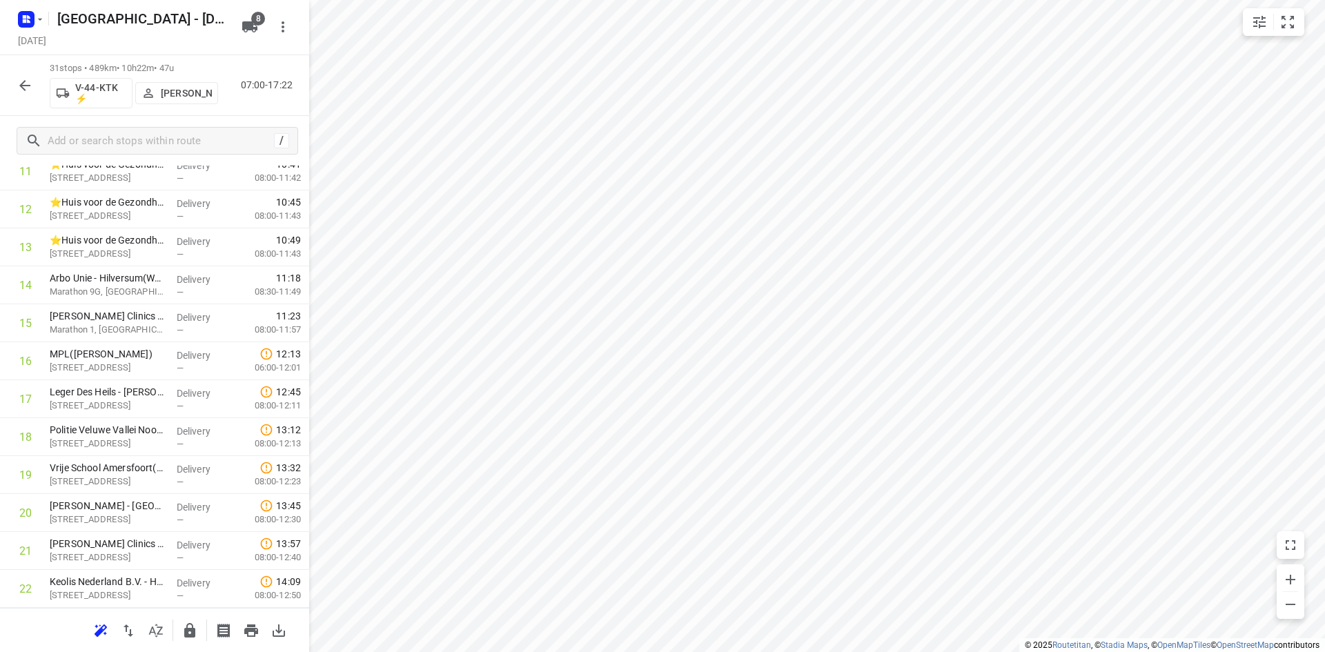
click at [150, 629] on icon "button" at bounding box center [156, 630] width 17 height 17
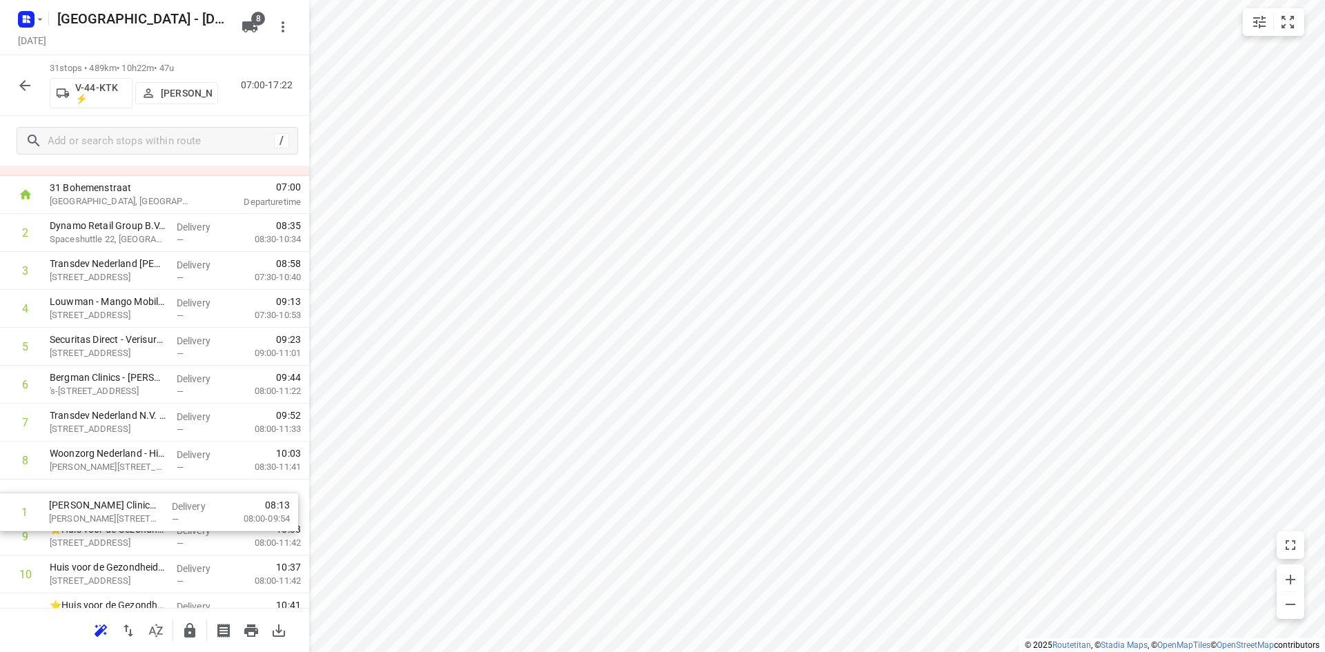
scroll to position [63, 0]
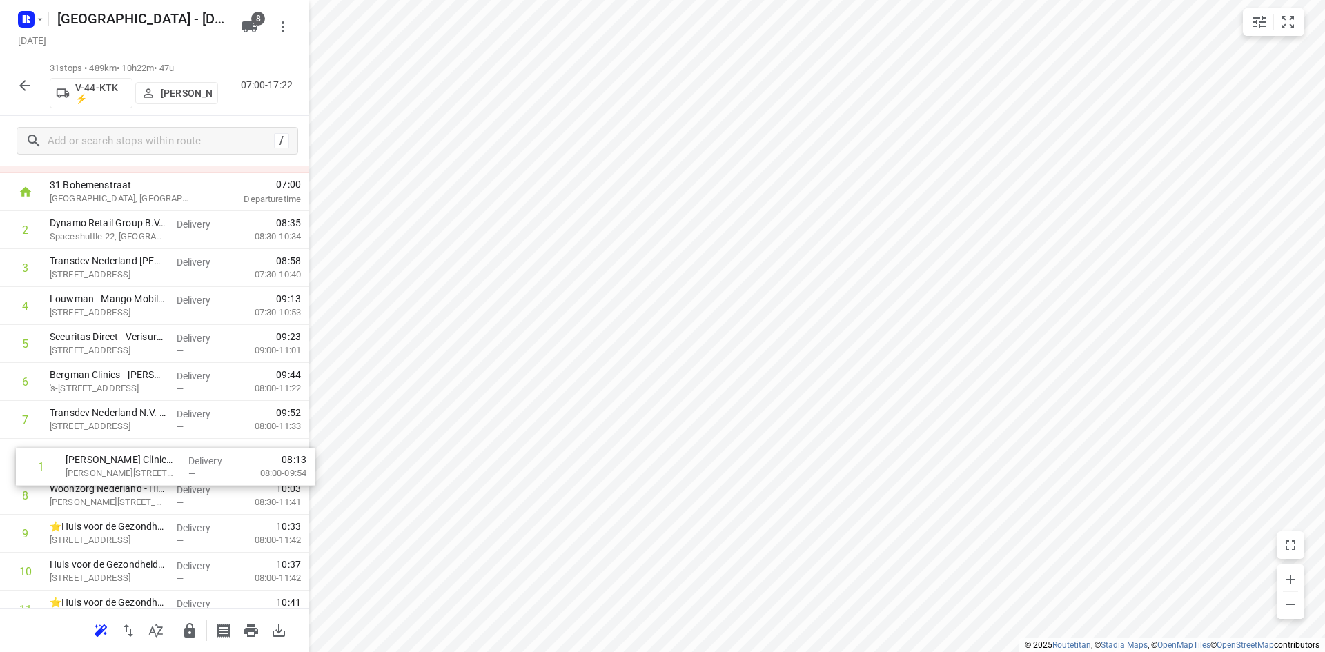
drag, startPoint x: 183, startPoint y: 293, endPoint x: 199, endPoint y: 471, distance: 178.7
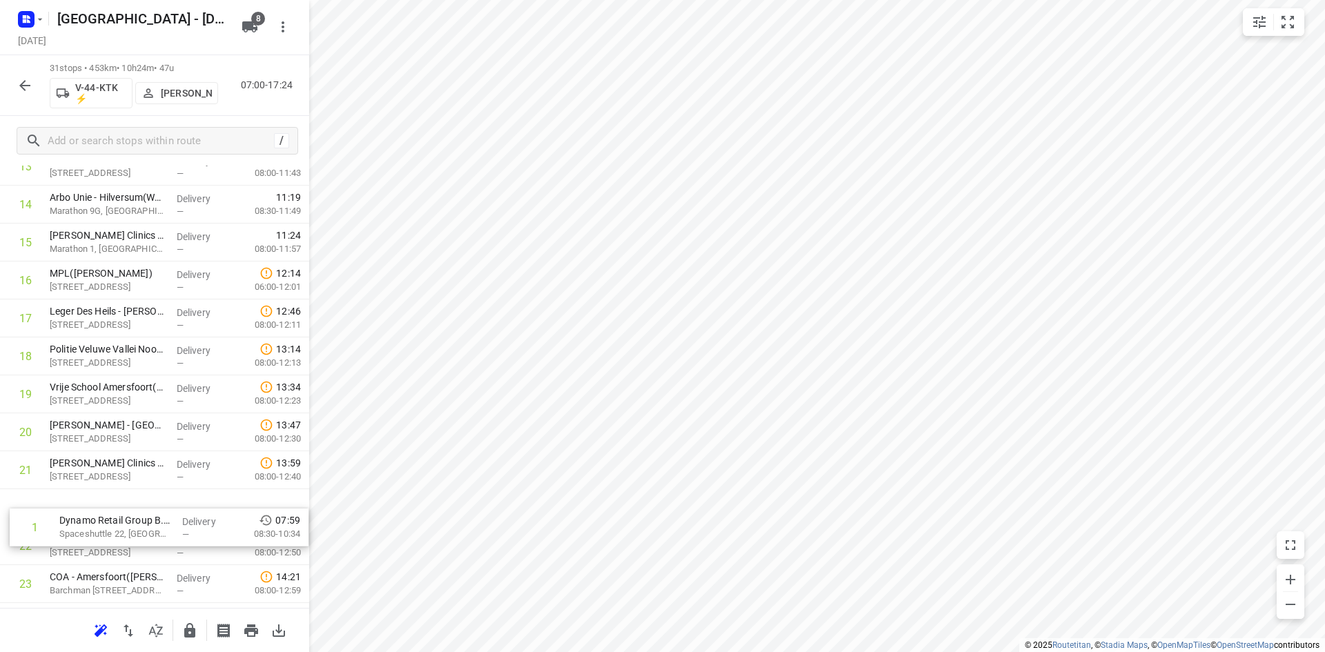
drag, startPoint x: 119, startPoint y: 223, endPoint x: 130, endPoint y: 529, distance: 305.9
click at [130, 529] on div "1 Dynamo Retail Group B.V.(Rob Donders) Spaceshuttle 22, Amersfoort Delivery — …" at bounding box center [154, 318] width 309 height 1177
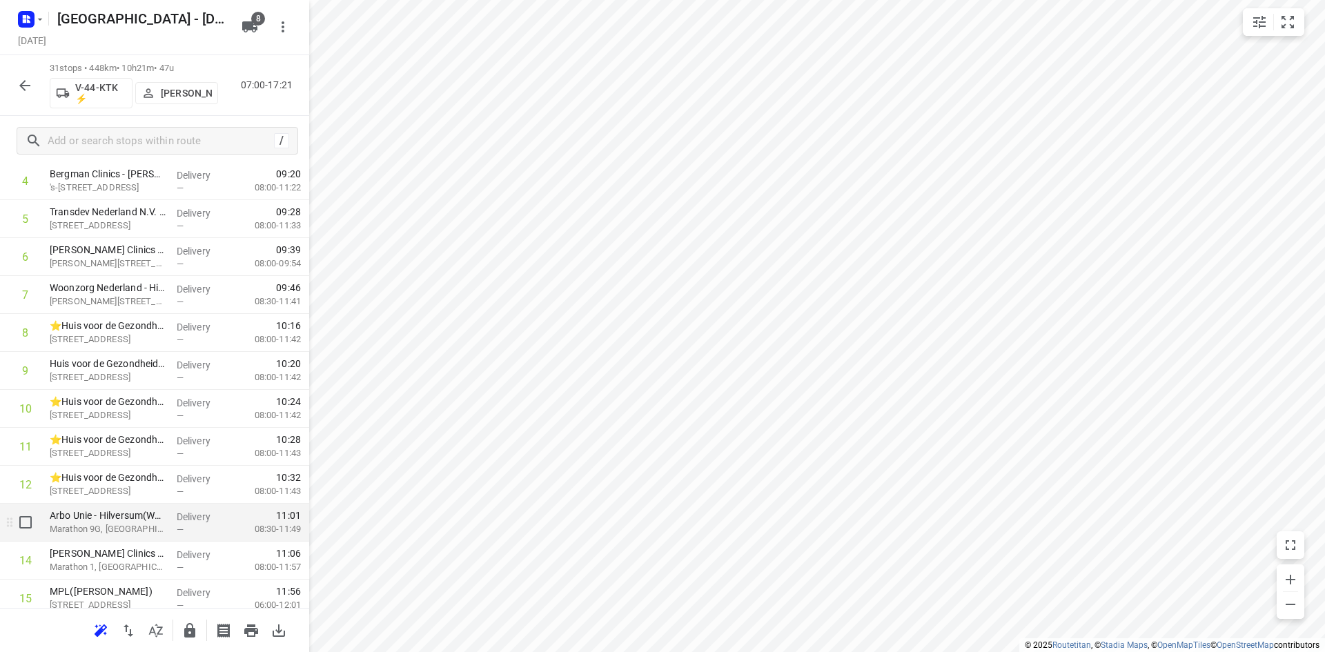
scroll to position [276, 0]
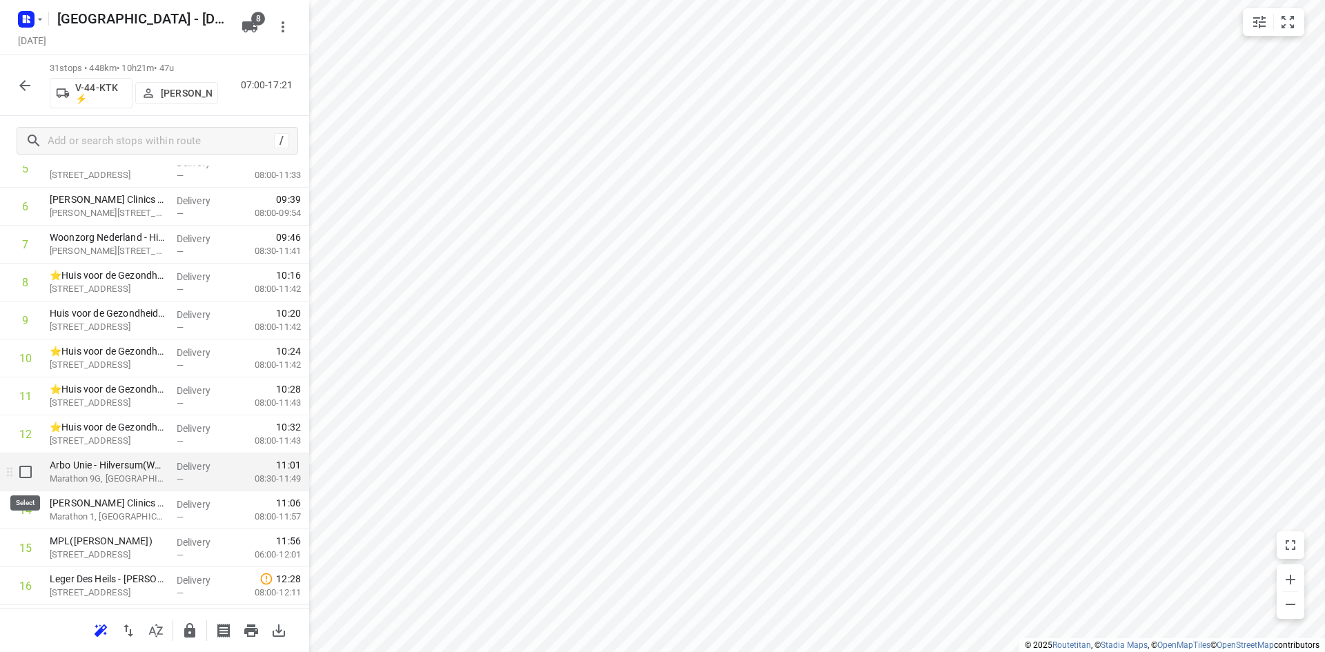
drag, startPoint x: 26, startPoint y: 474, endPoint x: 33, endPoint y: 527, distance: 53.0
click at [25, 474] on input "checkbox" at bounding box center [26, 472] width 28 height 28
checkbox input "true"
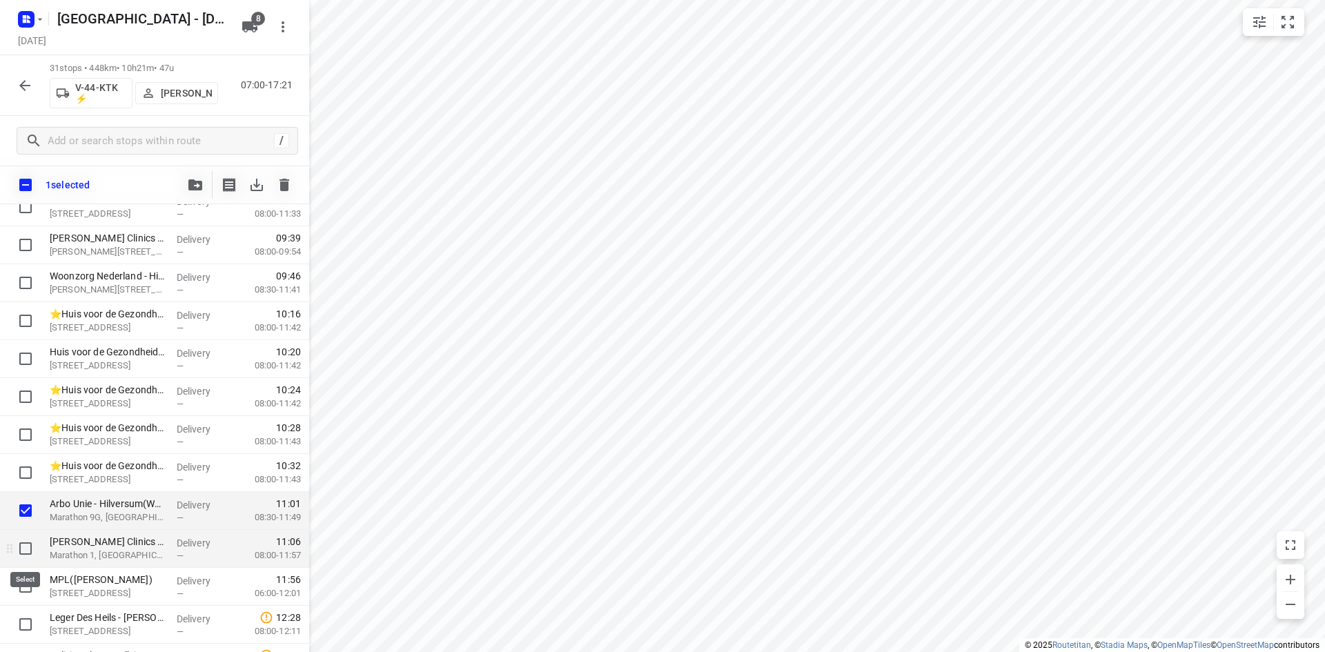
click at [27, 544] on input "checkbox" at bounding box center [26, 549] width 28 height 28
checkbox input "true"
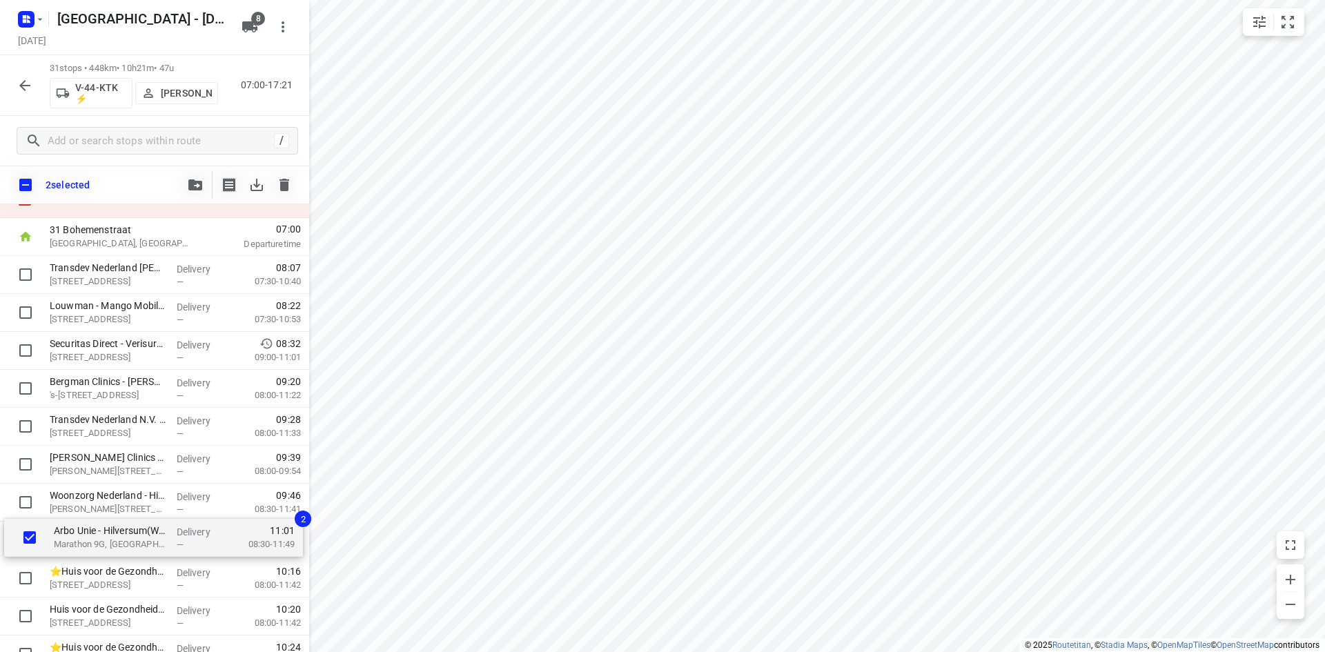
scroll to position [59, 0]
drag, startPoint x: 116, startPoint y: 502, endPoint x: 121, endPoint y: 525, distance: 23.4
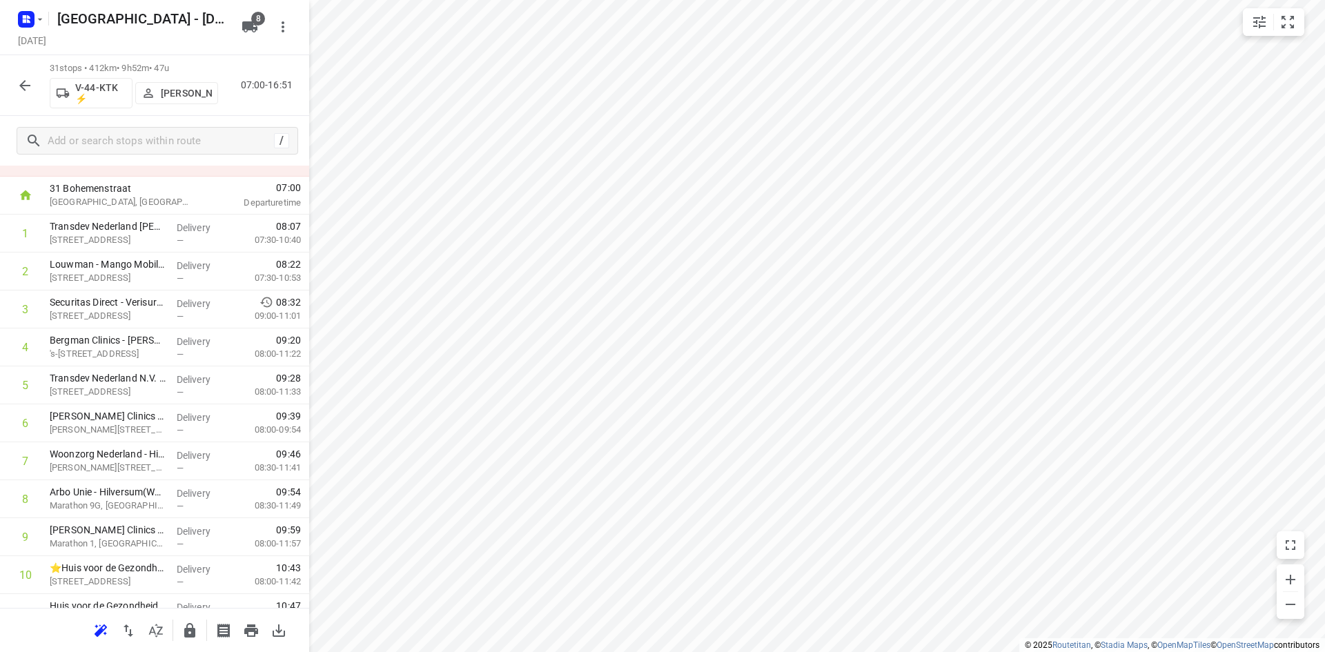
scroll to position [0, 0]
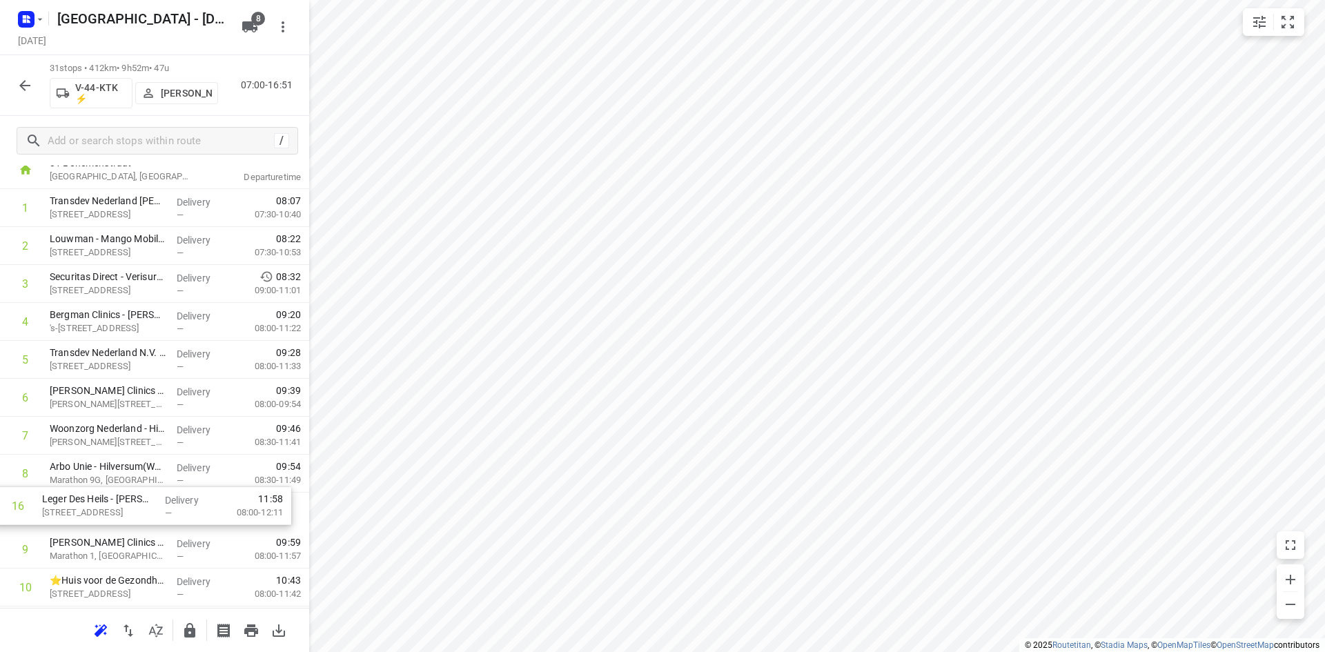
drag, startPoint x: 107, startPoint y: 529, endPoint x: 99, endPoint y: 511, distance: 19.5
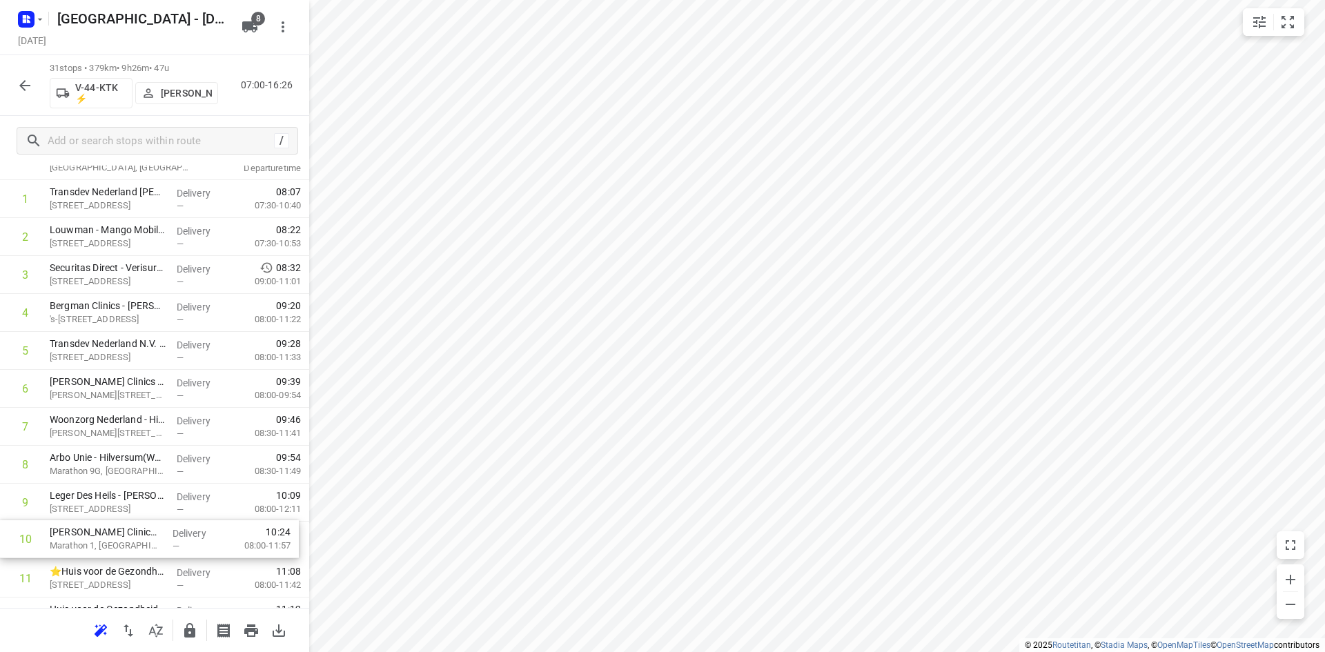
drag, startPoint x: 129, startPoint y: 546, endPoint x: 131, endPoint y: 504, distance: 42.1
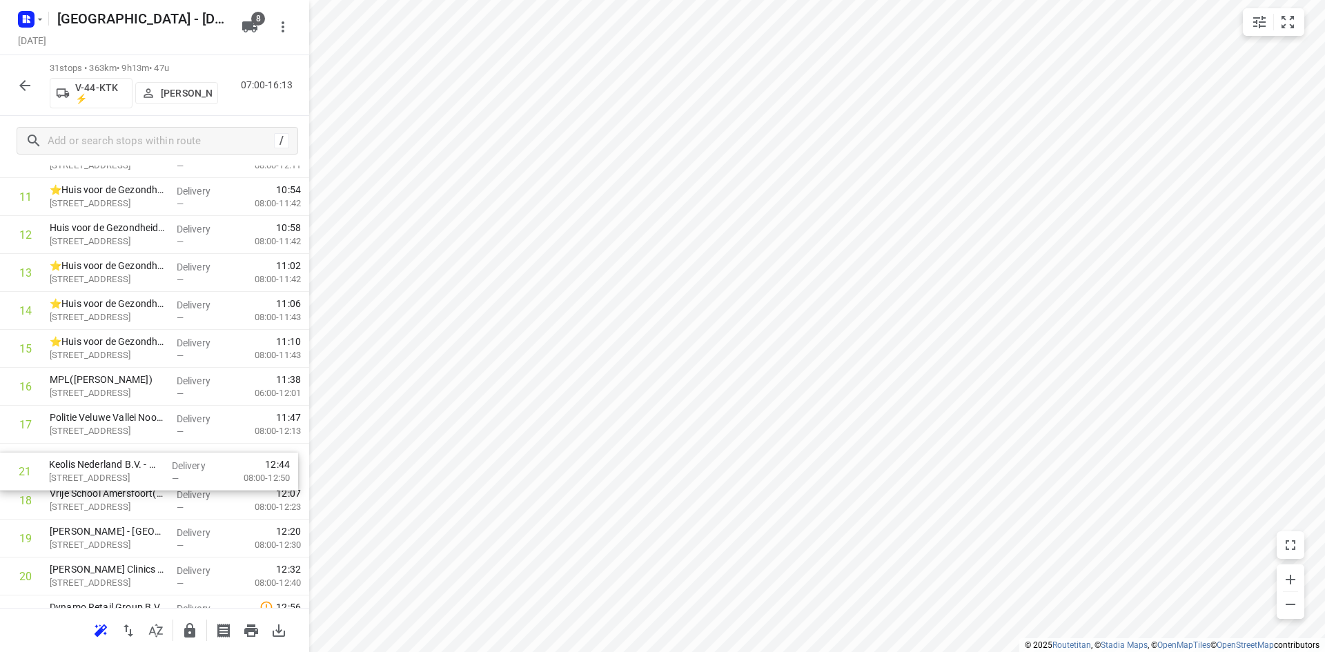
scroll to position [239, 0]
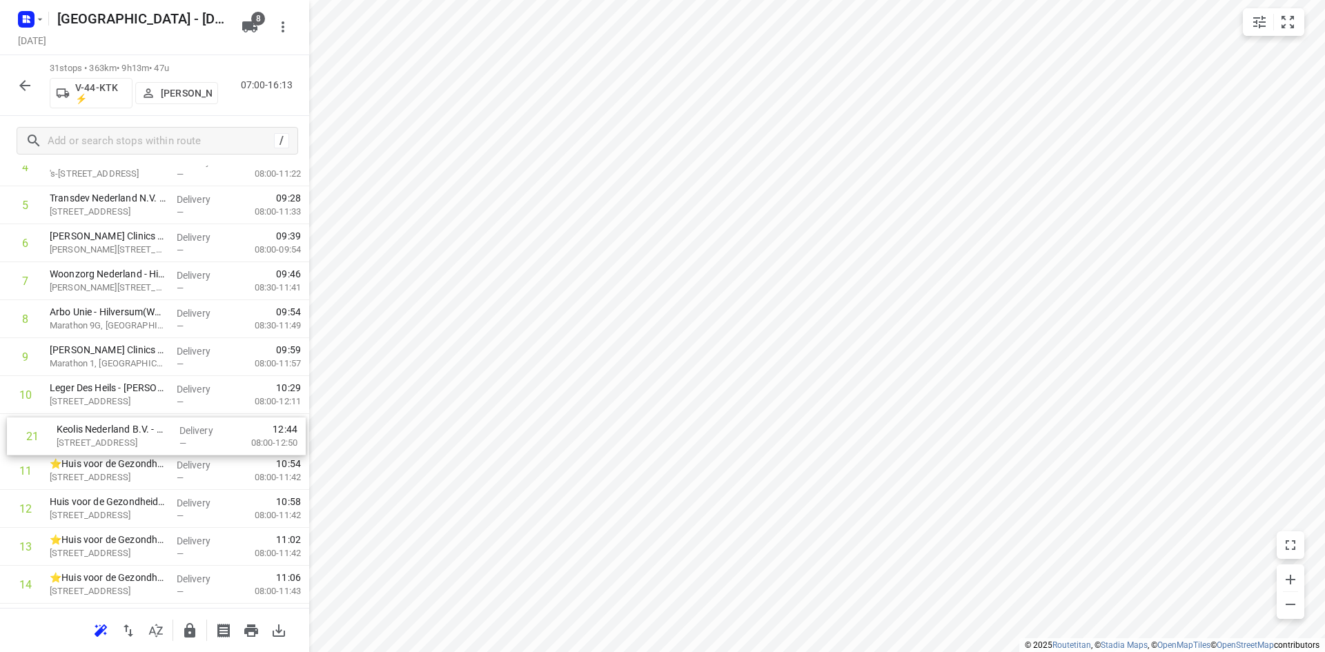
drag, startPoint x: 115, startPoint y: 544, endPoint x: 125, endPoint y: 424, distance: 120.5
click at [125, 424] on div "1 Transdev Nederland N.V. - Huizen(Niki van den Hoek) Randweg 2, Huizen Deliver…" at bounding box center [154, 623] width 309 height 1177
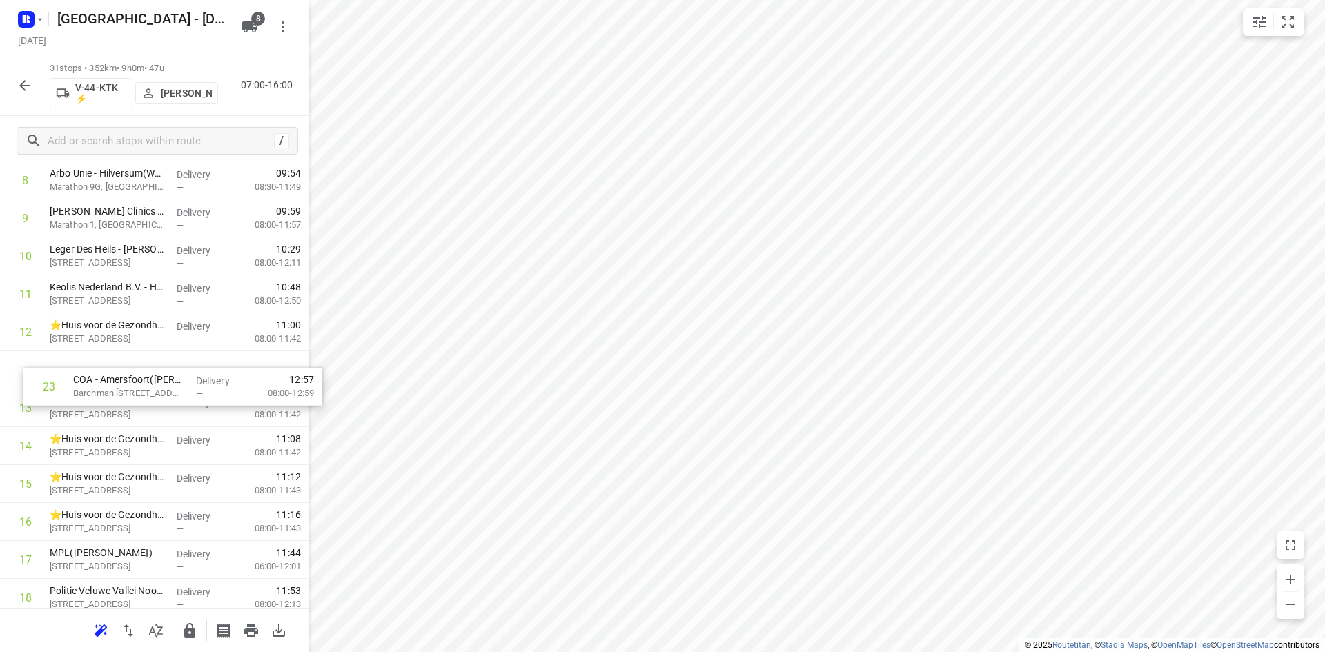
scroll to position [377, 0]
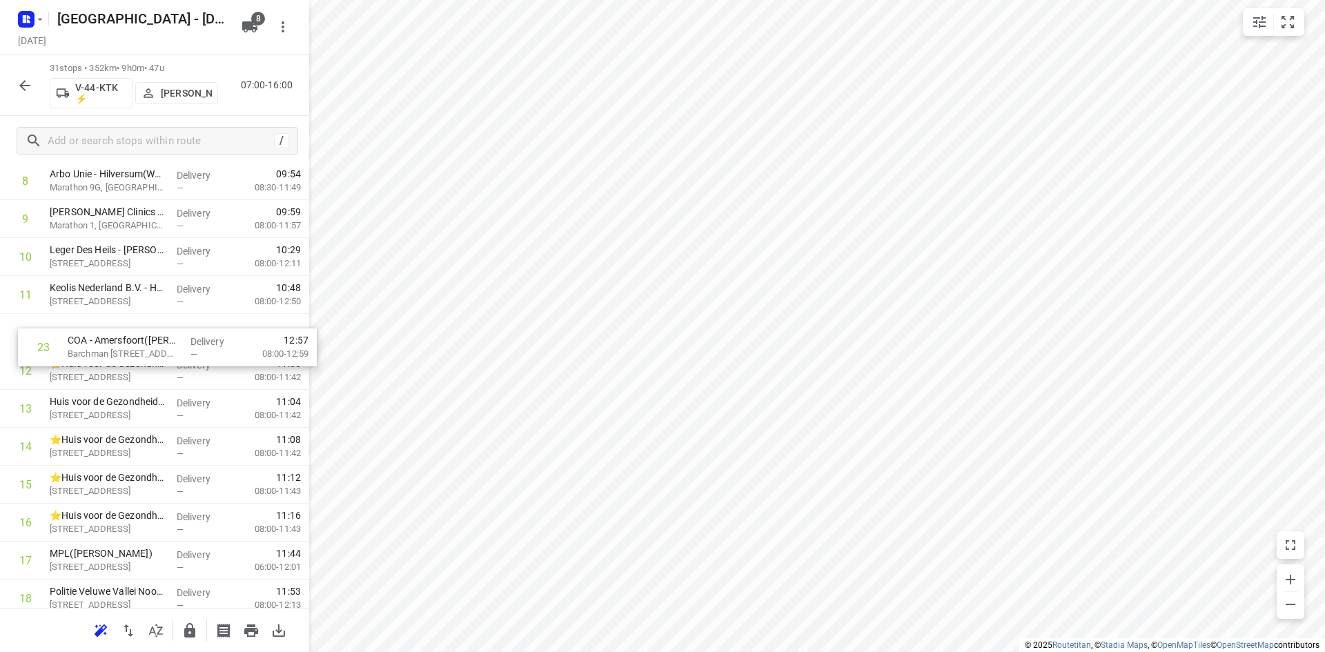
drag, startPoint x: 97, startPoint y: 414, endPoint x: 113, endPoint y: 342, distance: 73.7
click at [113, 342] on div "1 Transdev Nederland N.V. - Huizen(Niki van den Hoek) Randweg 2, Huizen Deliver…" at bounding box center [154, 484] width 309 height 1177
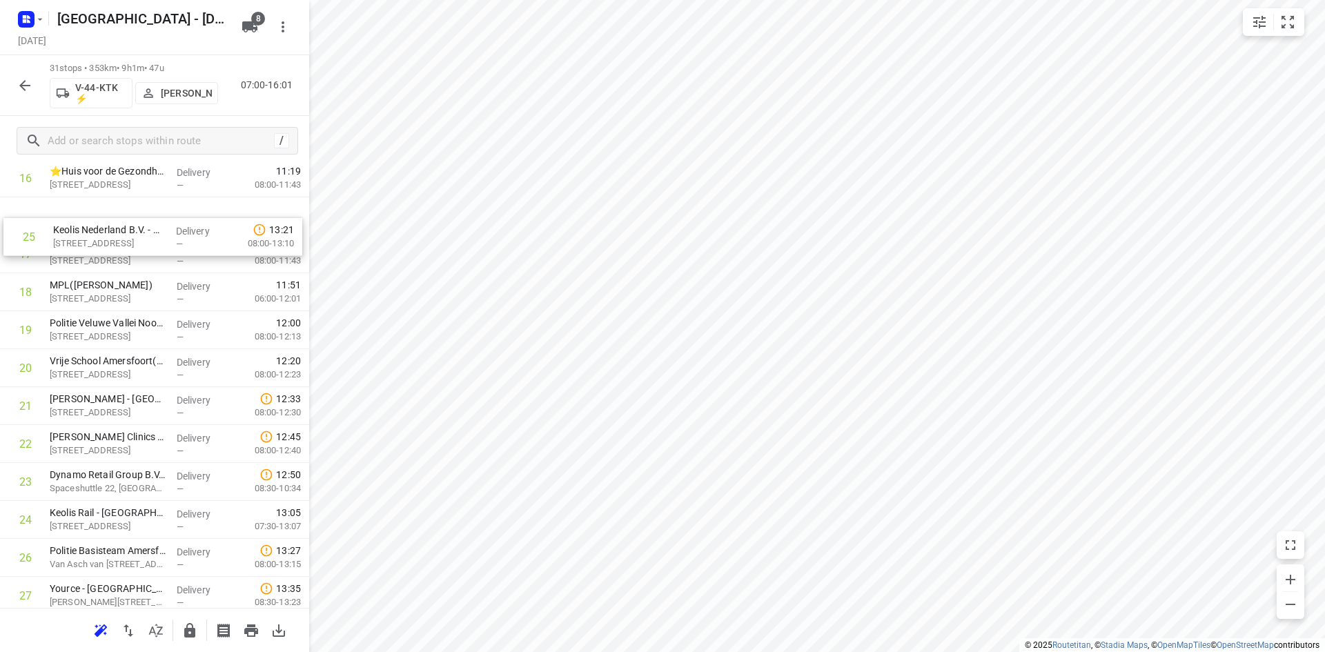
scroll to position [654, 0]
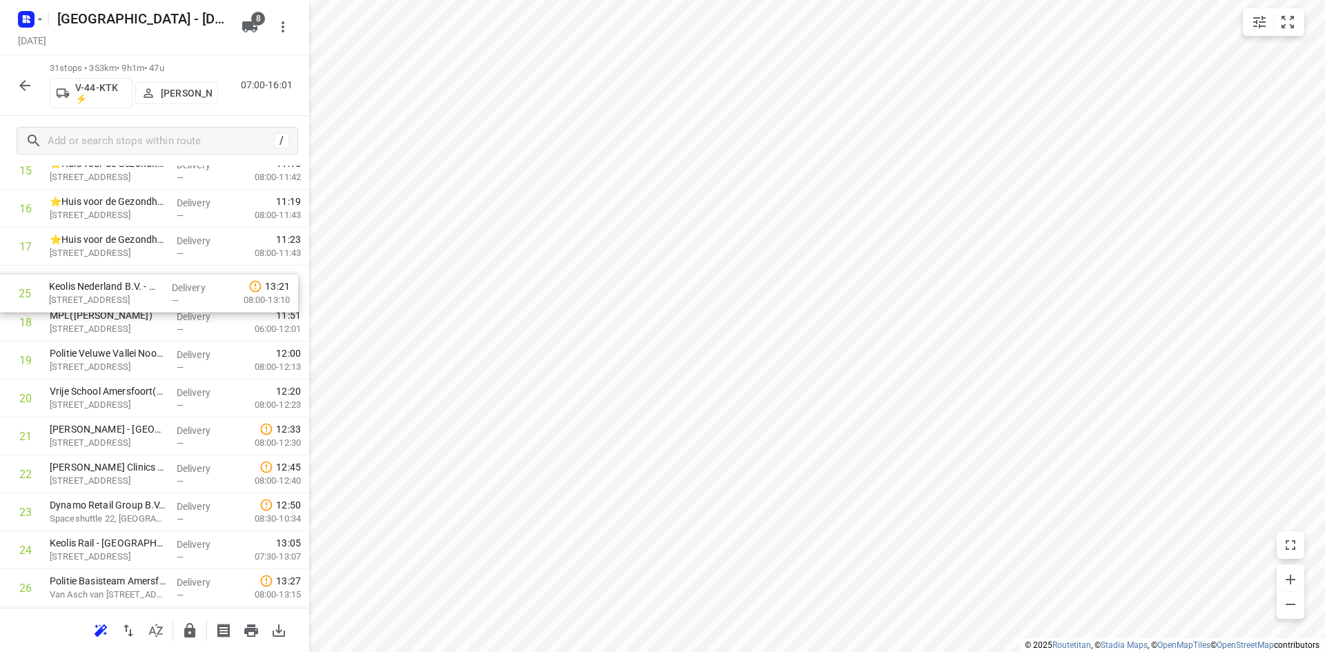
drag, startPoint x: 126, startPoint y: 486, endPoint x: 125, endPoint y: 293, distance: 192.5
click at [125, 293] on div "1 Transdev Nederland N.V. - Huizen(Niki van den Hoek) Randweg 2, Huizen Deliver…" at bounding box center [154, 208] width 309 height 1177
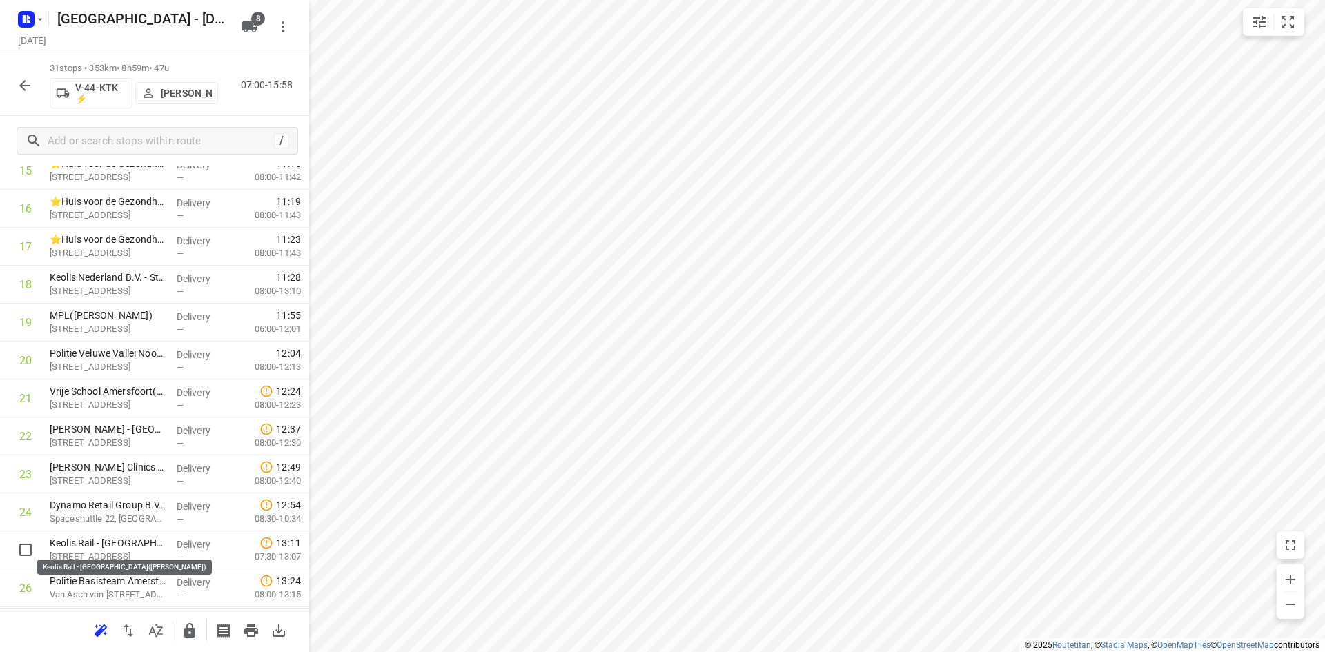
scroll to position [655, 0]
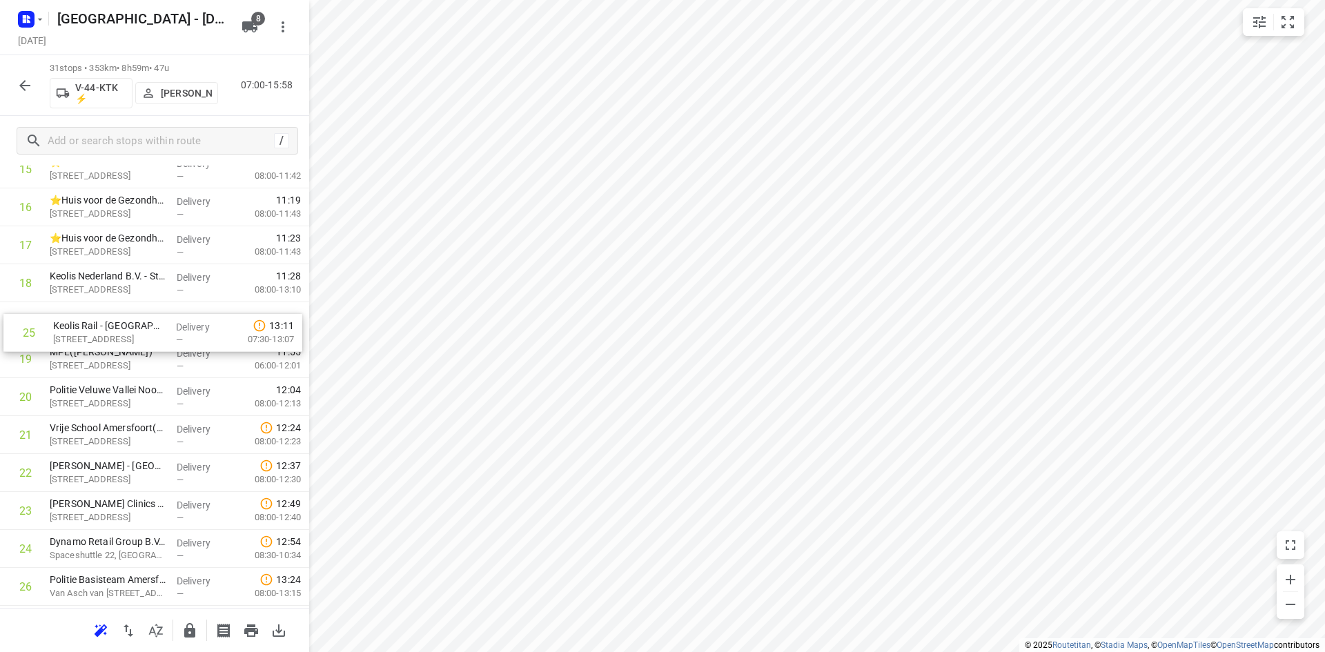
drag, startPoint x: 106, startPoint y: 536, endPoint x: 109, endPoint y: 315, distance: 220.9
click at [109, 315] on div "1 Transdev Nederland N.V. - Huizen(Niki van den Hoek) Randweg 2, Huizen Deliver…" at bounding box center [154, 207] width 309 height 1177
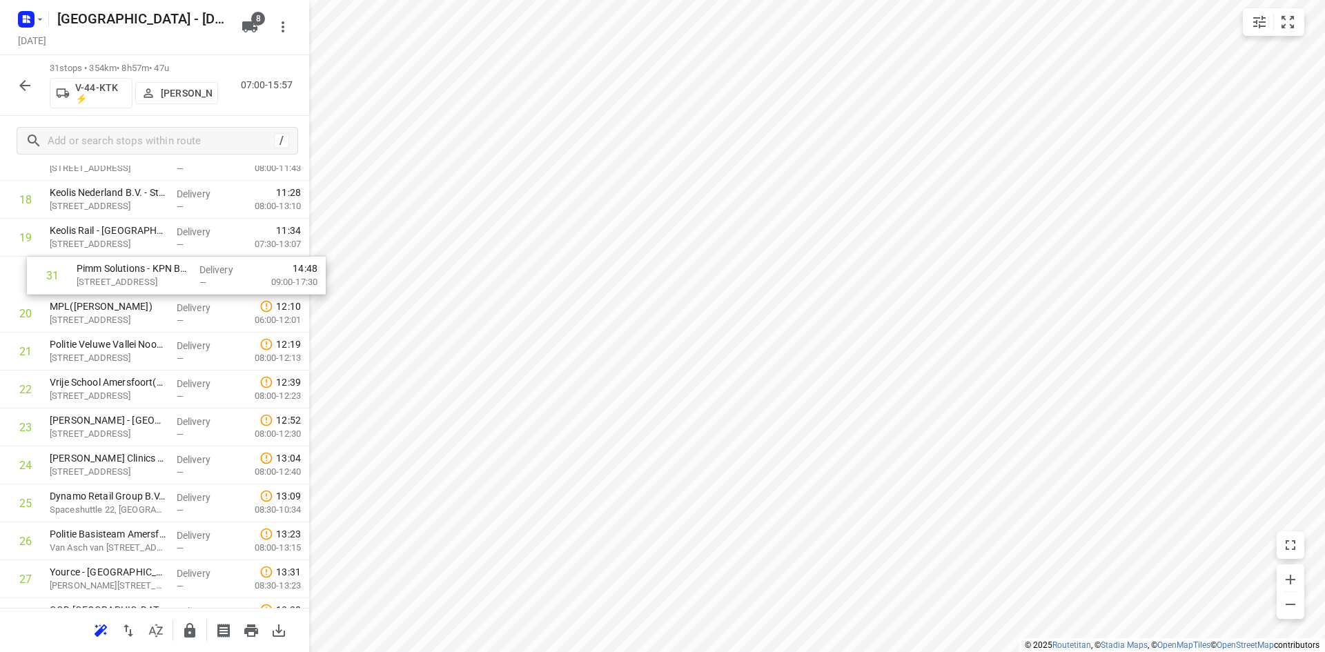
scroll to position [731, 0]
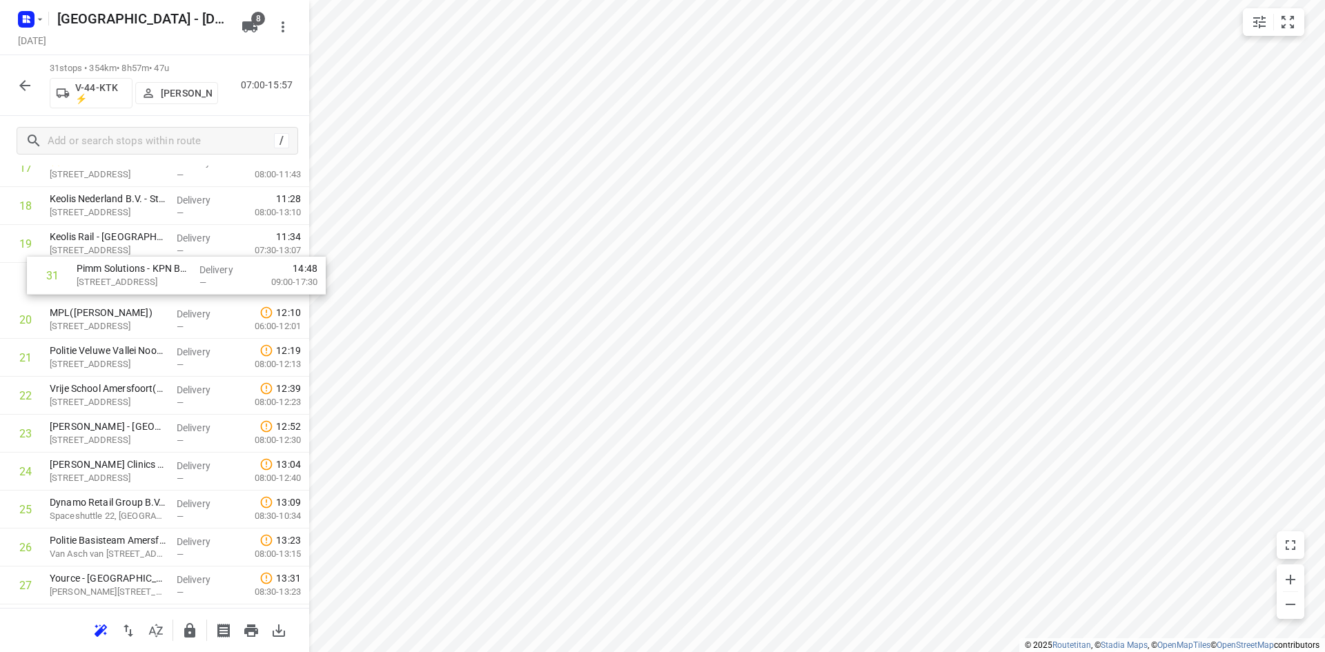
drag, startPoint x: 100, startPoint y: 549, endPoint x: 130, endPoint y: 266, distance: 284.5
click at [130, 266] on div "1 Transdev Nederland N.V. - Huizen(Niki van den Hoek) Randweg 2, Huizen Deliver…" at bounding box center [154, 130] width 309 height 1177
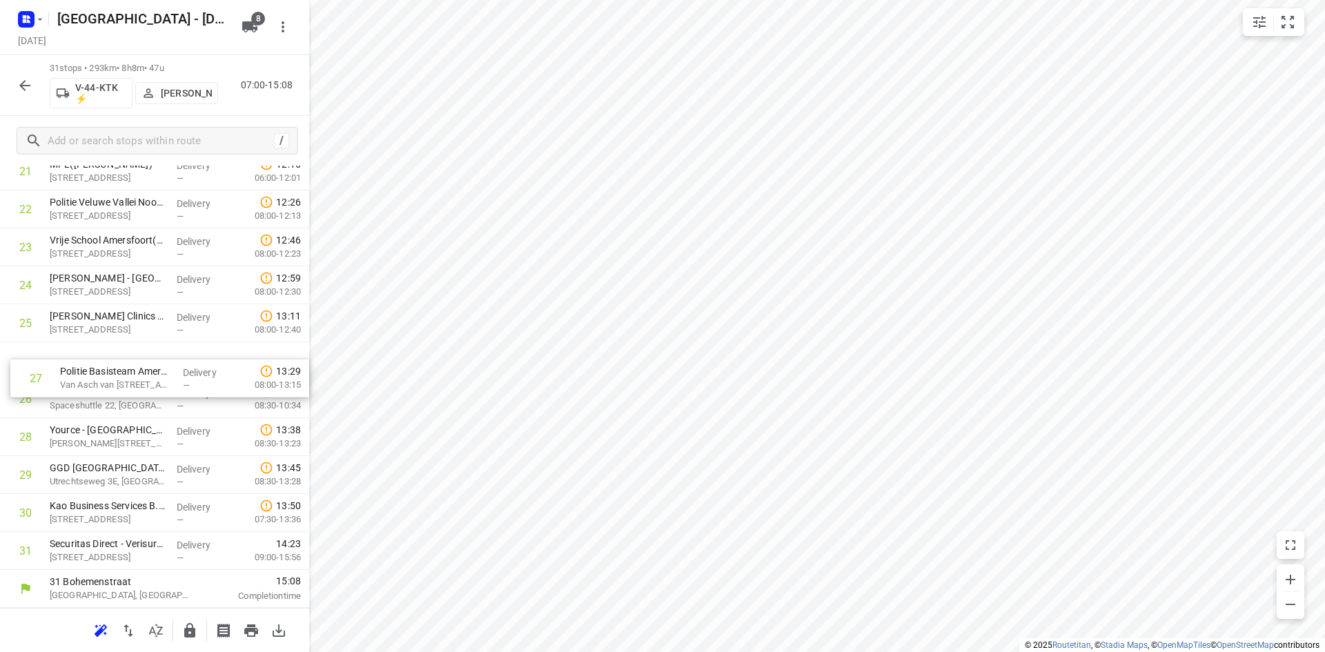
scroll to position [605, 0]
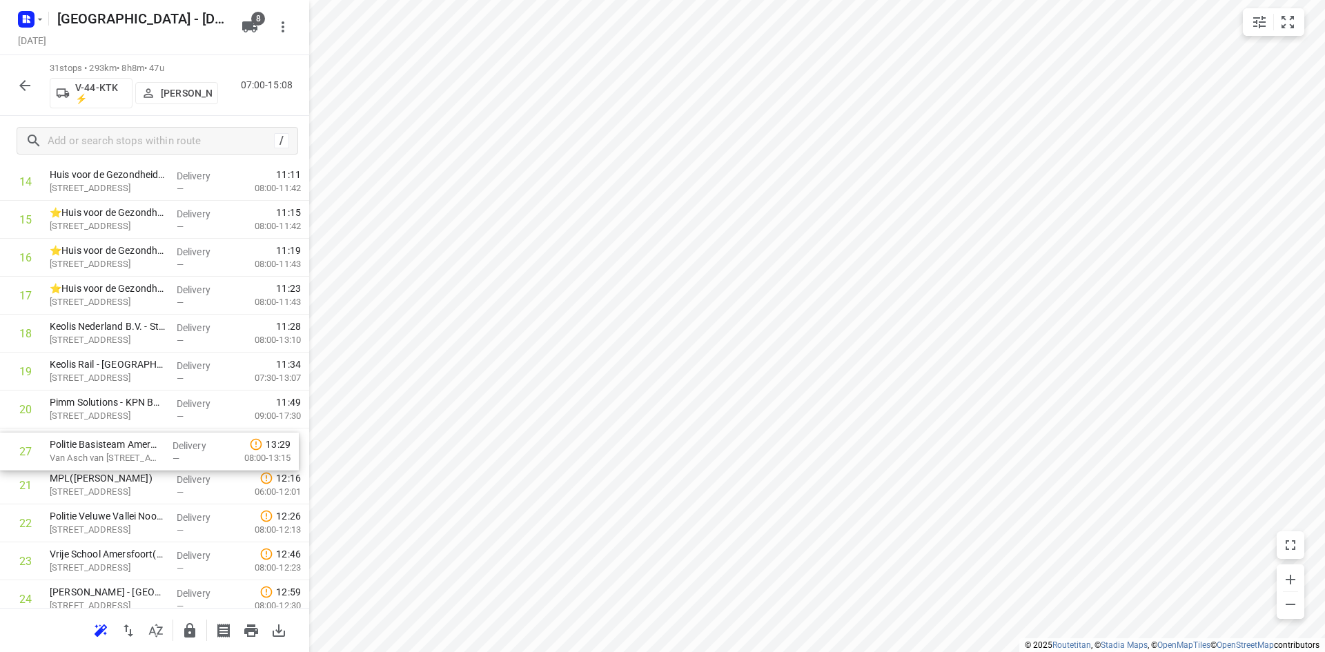
drag, startPoint x: 87, startPoint y: 406, endPoint x: 89, endPoint y: 450, distance: 43.5
click at [89, 450] on div "1 Transdev Nederland N.V. - Huizen(Niki van den Hoek) Randweg 2, Huizen Deliver…" at bounding box center [154, 257] width 309 height 1177
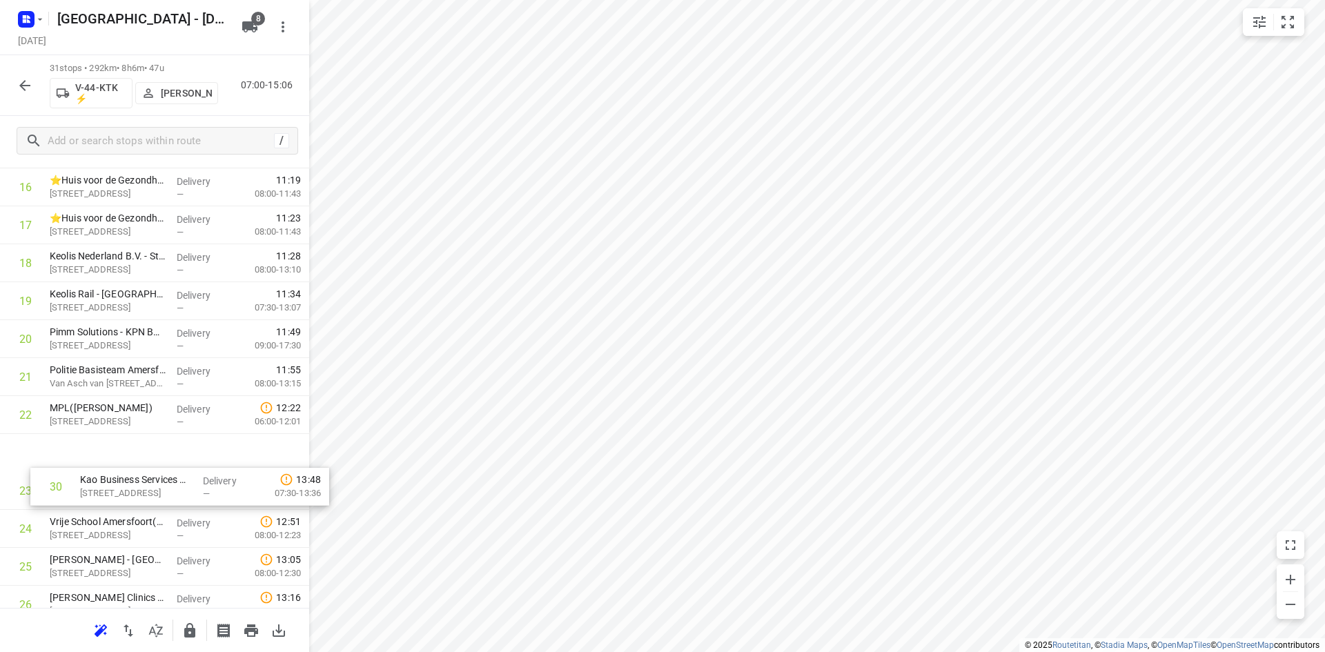
scroll to position [610, 0]
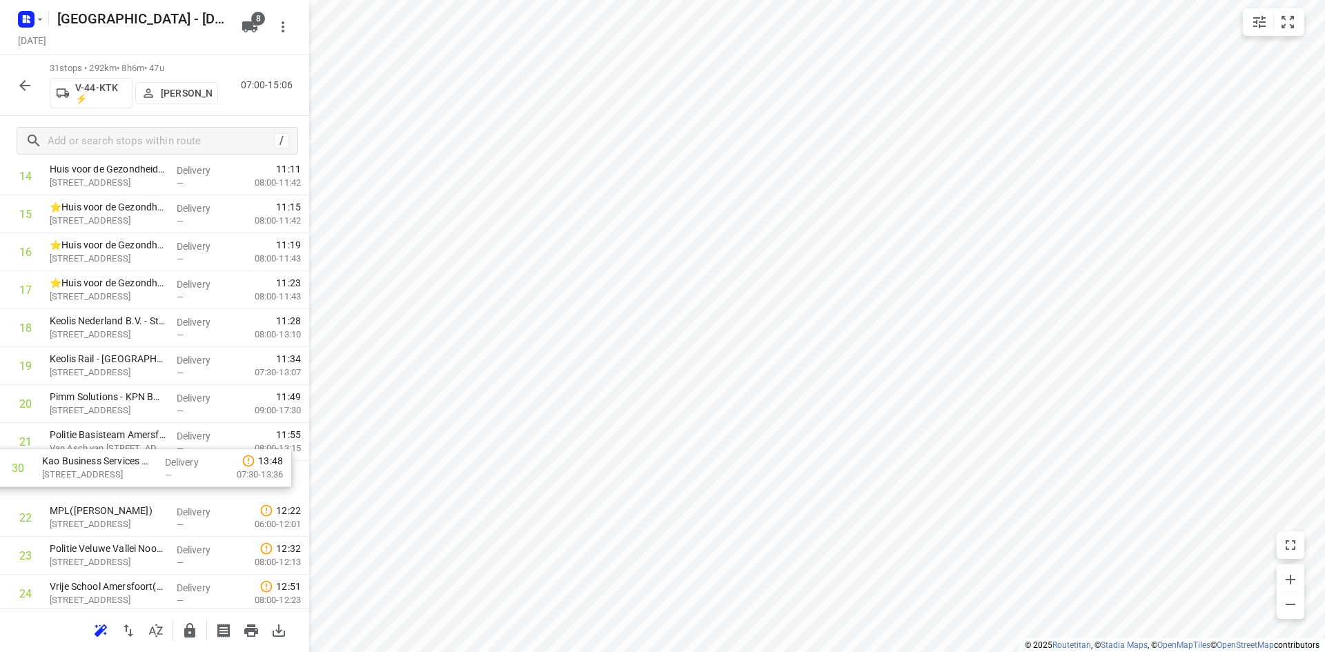
drag, startPoint x: 75, startPoint y: 574, endPoint x: 68, endPoint y: 450, distance: 124.4
click at [68, 450] on div "1 Transdev Nederland N.V. - Huizen(Niki van den Hoek) Randweg 2, Huizen Deliver…" at bounding box center [154, 252] width 309 height 1177
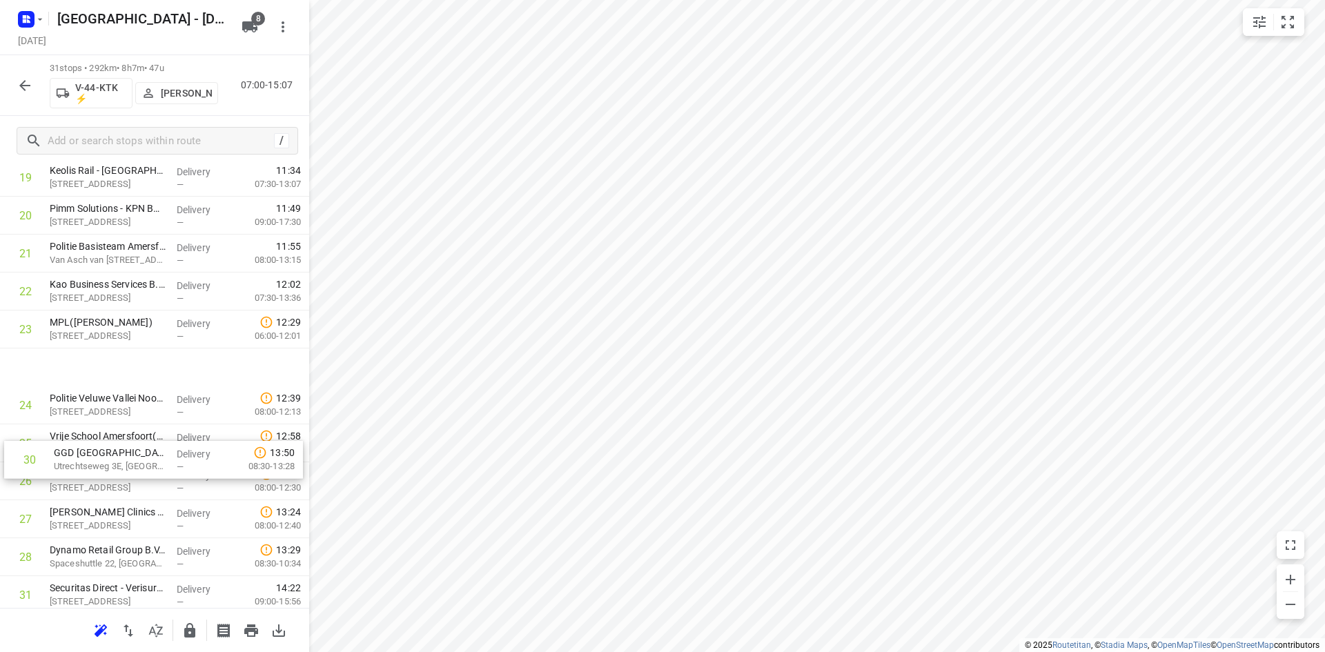
scroll to position [674, 0]
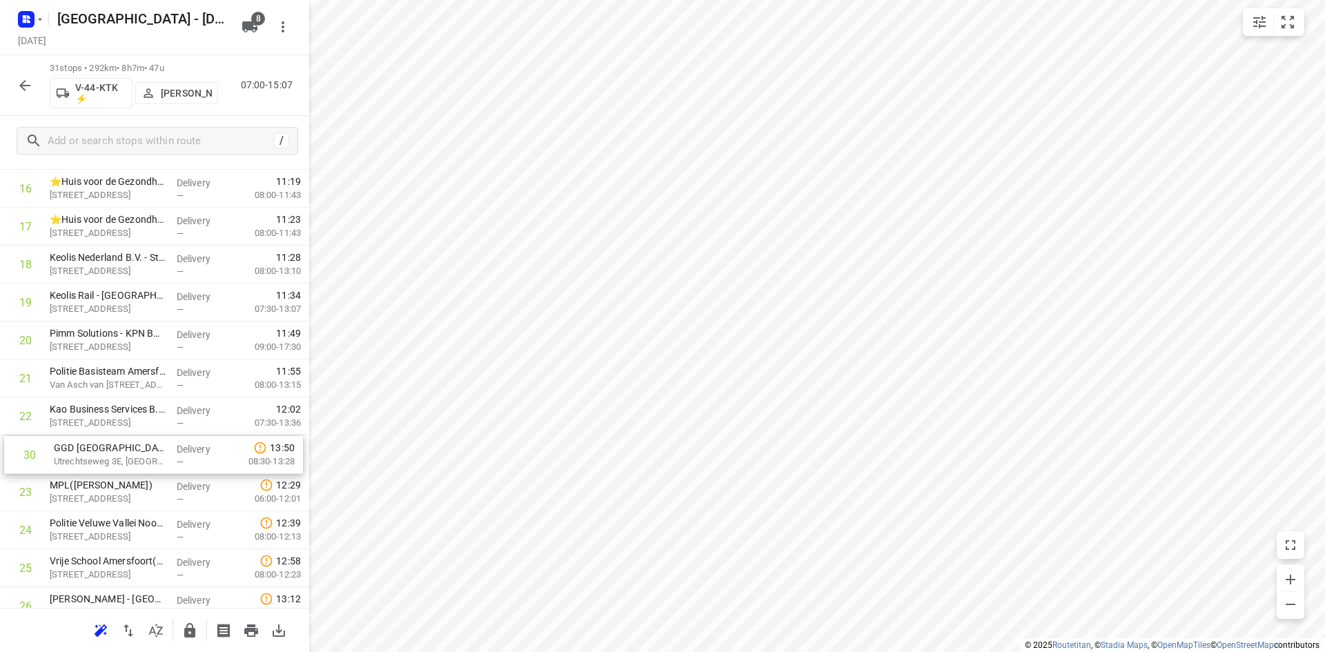
drag, startPoint x: 112, startPoint y: 521, endPoint x: 117, endPoint y: 458, distance: 62.9
click at [117, 458] on div "1 Transdev Nederland N.V. - Huizen(Niki van den Hoek) Randweg 2, Huizen Deliver…" at bounding box center [154, 188] width 309 height 1177
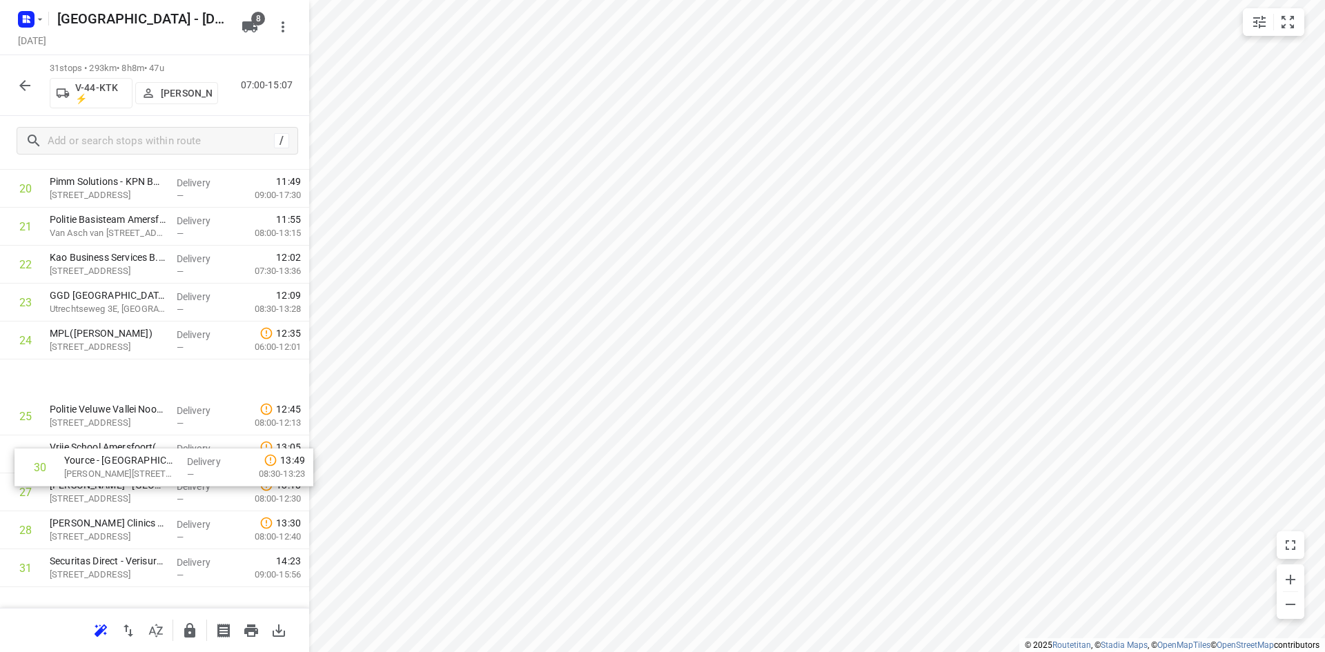
scroll to position [743, 0]
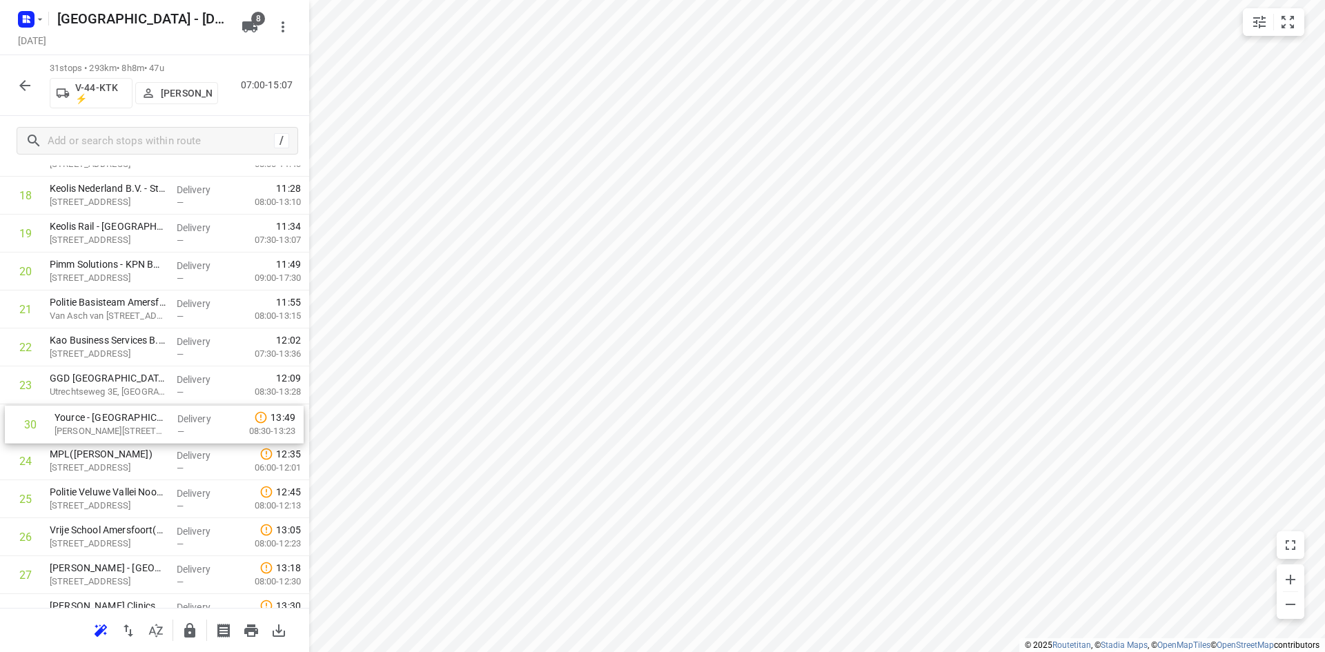
drag, startPoint x: 130, startPoint y: 522, endPoint x: 129, endPoint y: 427, distance: 95.2
click at [134, 427] on div "1 Transdev Nederland N.V. - Huizen(Niki van den Hoek) Randweg 2, Huizen Deliver…" at bounding box center [154, 119] width 309 height 1177
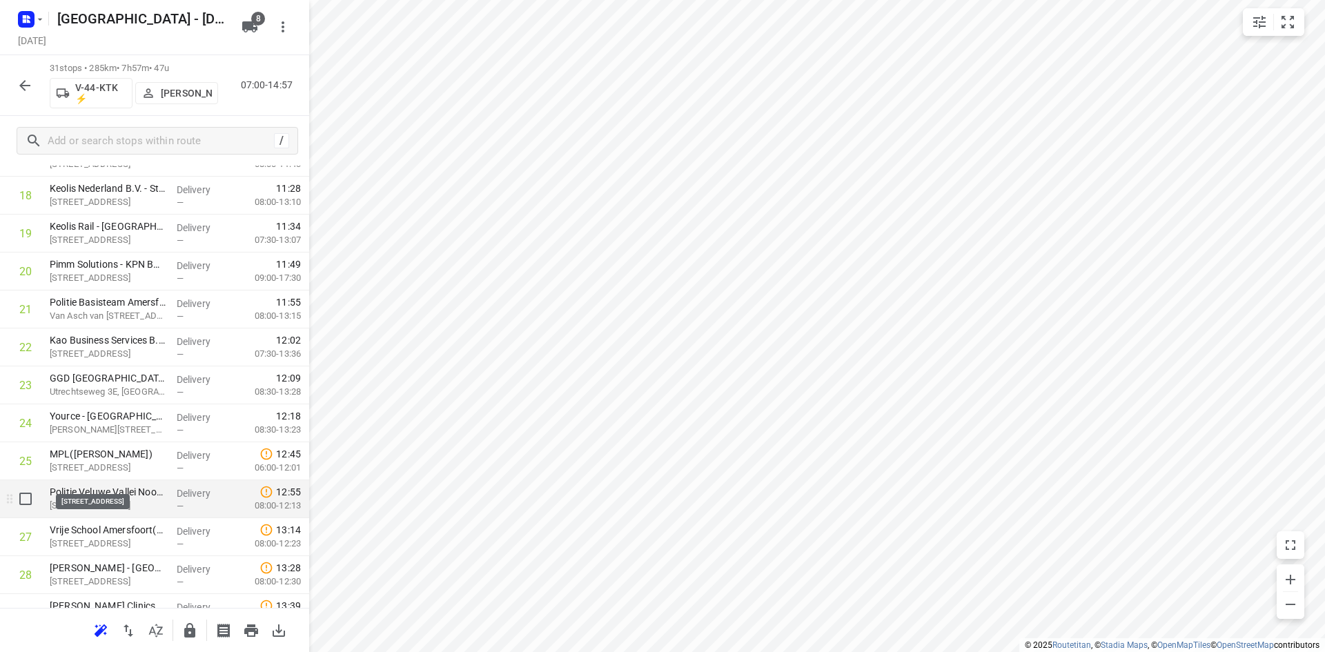
scroll to position [881, 0]
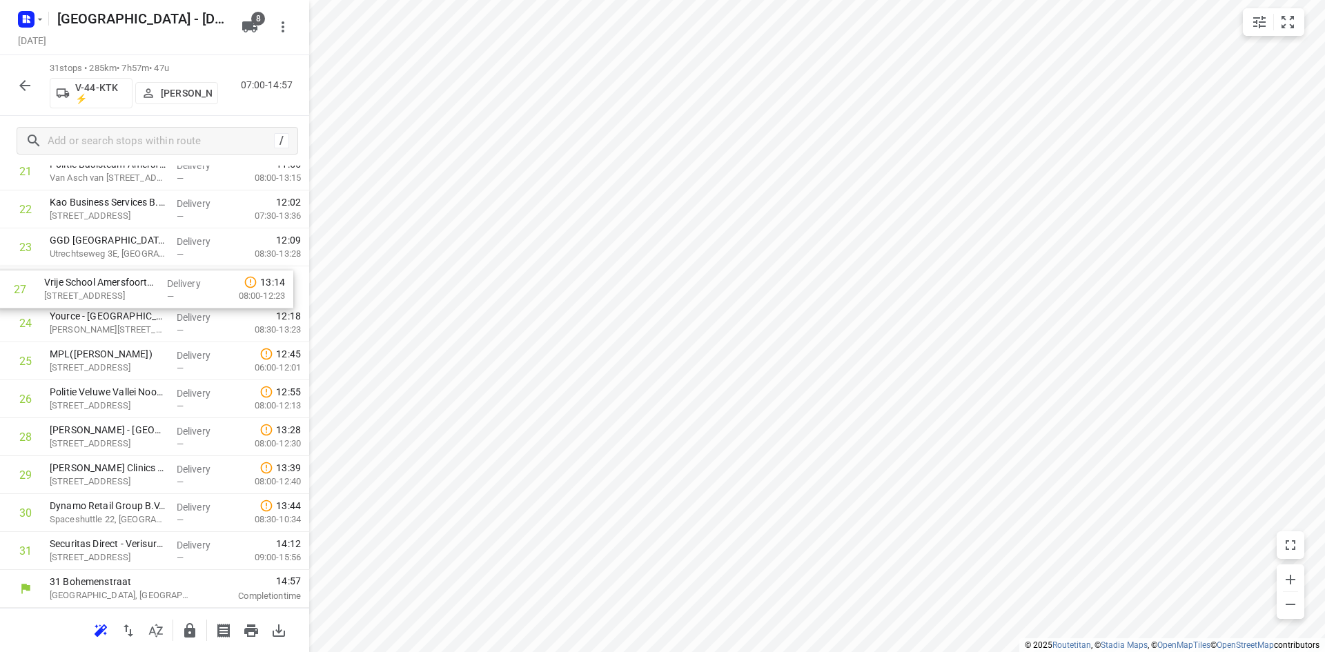
drag, startPoint x: 151, startPoint y: 405, endPoint x: 146, endPoint y: 288, distance: 116.8
drag, startPoint x: 131, startPoint y: 333, endPoint x: 130, endPoint y: 313, distance: 20.7
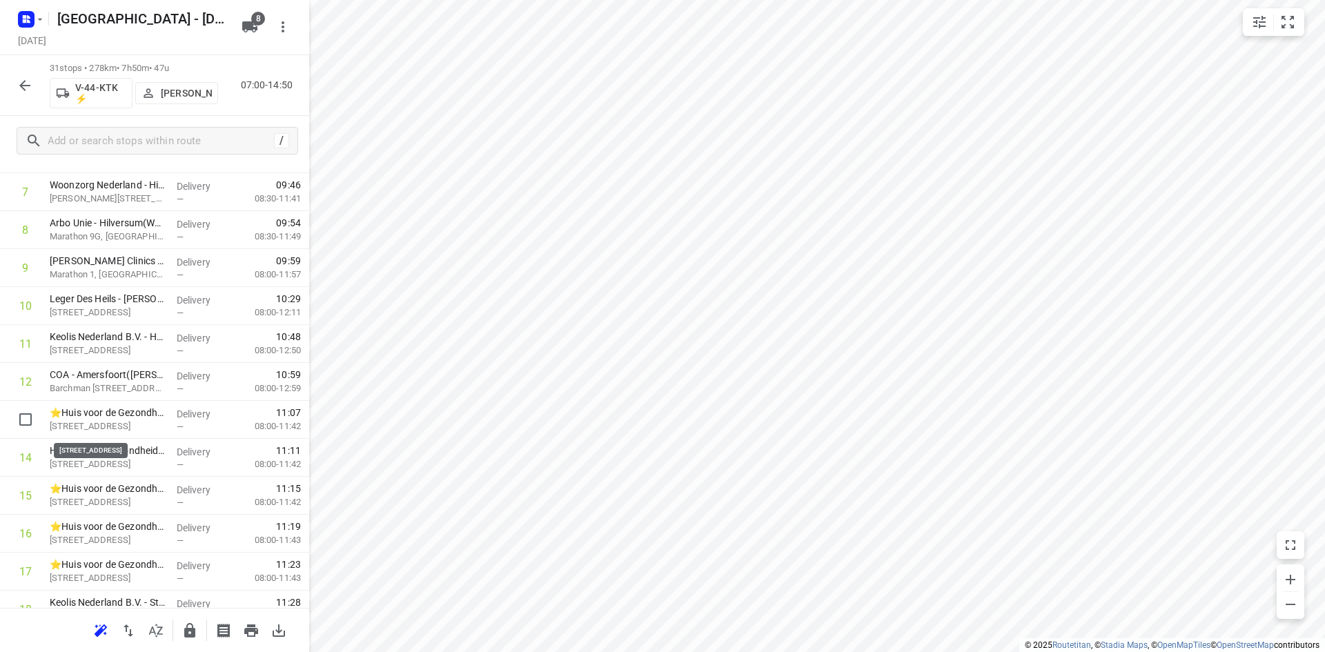
scroll to position [0, 0]
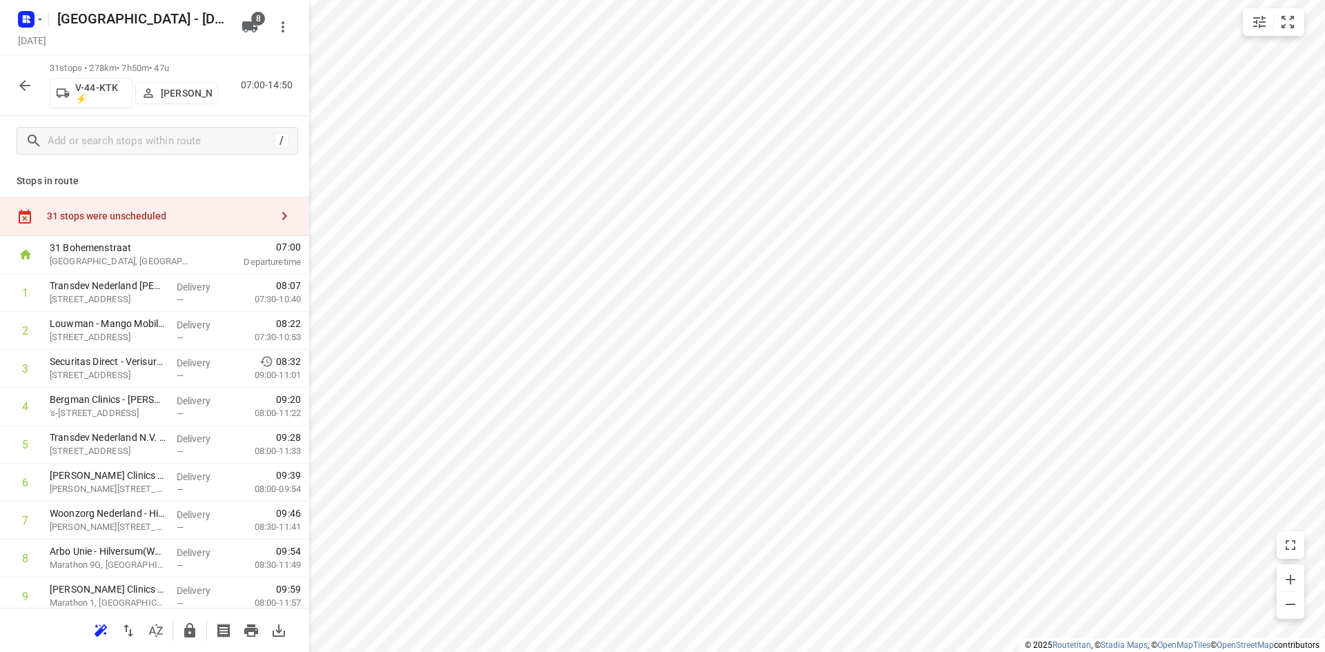
click at [160, 230] on div "31 stops were unscheduled" at bounding box center [154, 216] width 309 height 39
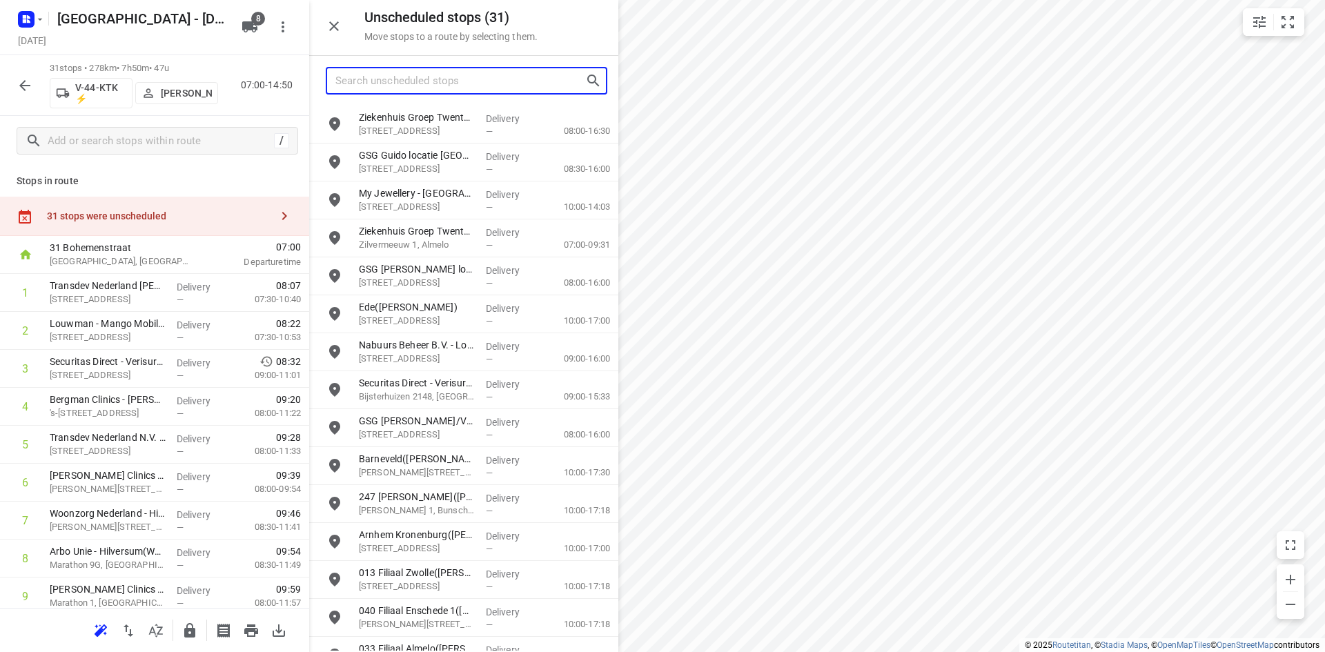
click at [429, 83] on input "Search unscheduled stops" at bounding box center [460, 80] width 250 height 21
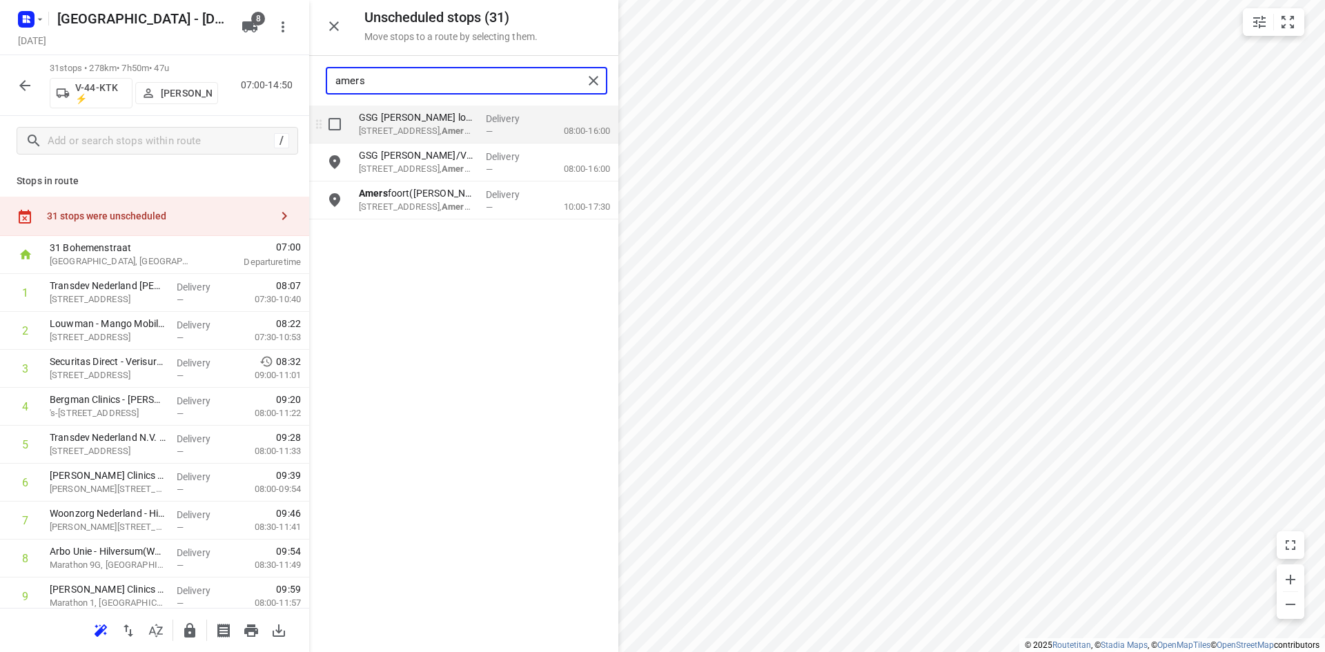
type input "amers"
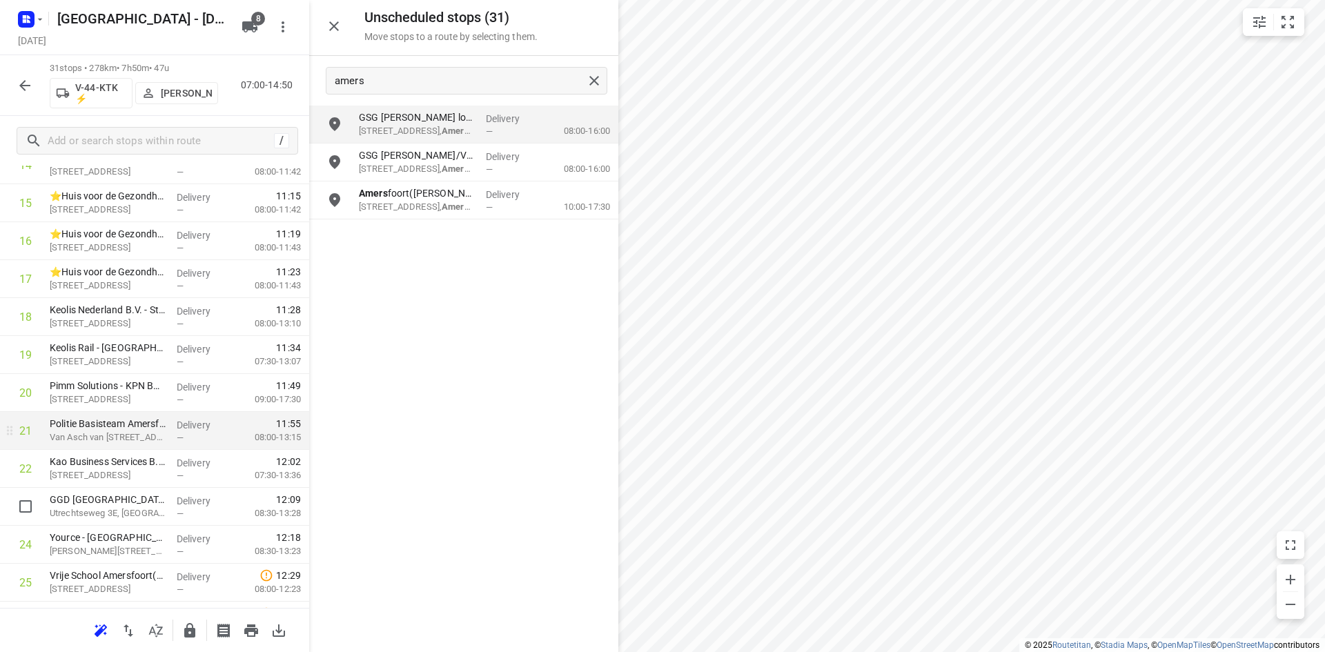
scroll to position [690, 0]
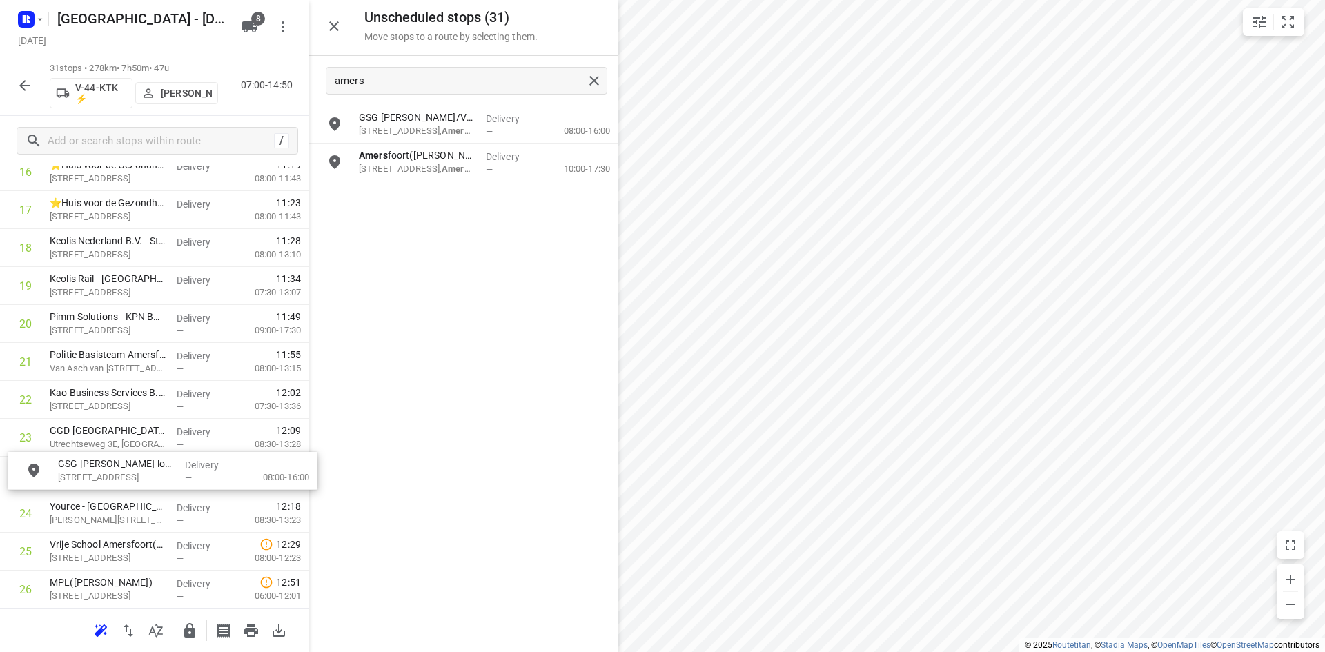
drag, startPoint x: 410, startPoint y: 132, endPoint x: 99, endPoint y: 491, distance: 474.6
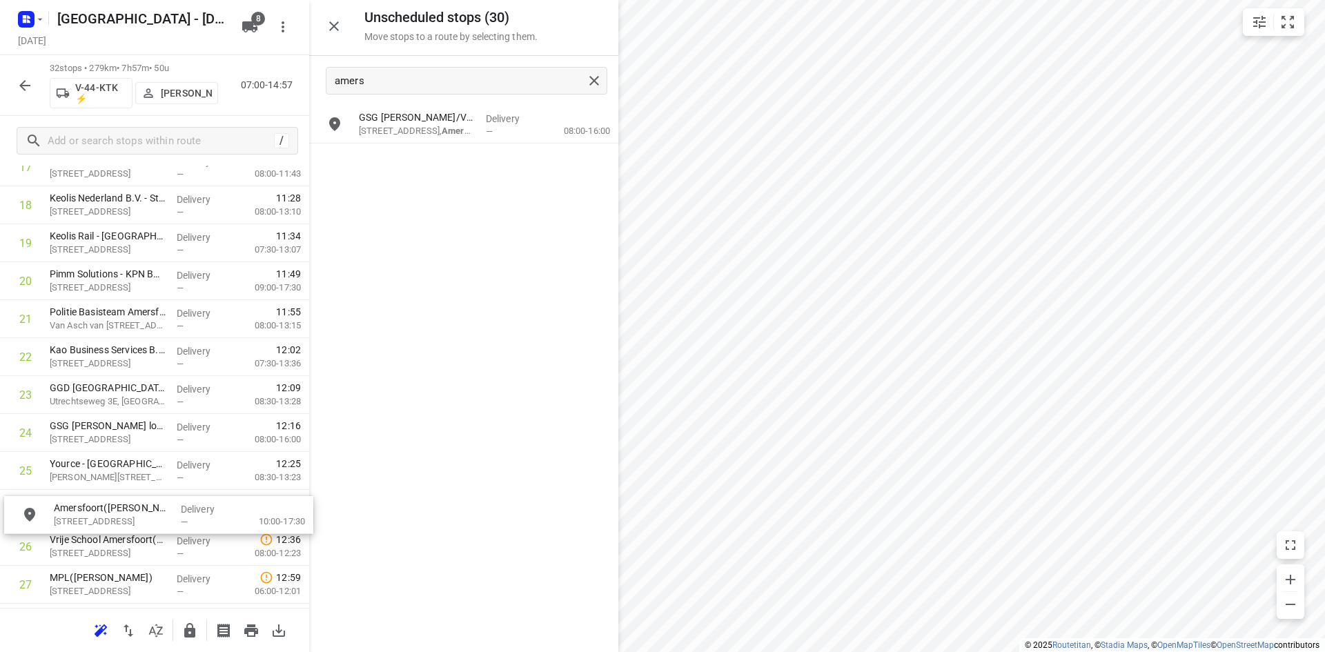
drag, startPoint x: 498, startPoint y: 150, endPoint x: 193, endPoint y: 509, distance: 470.9
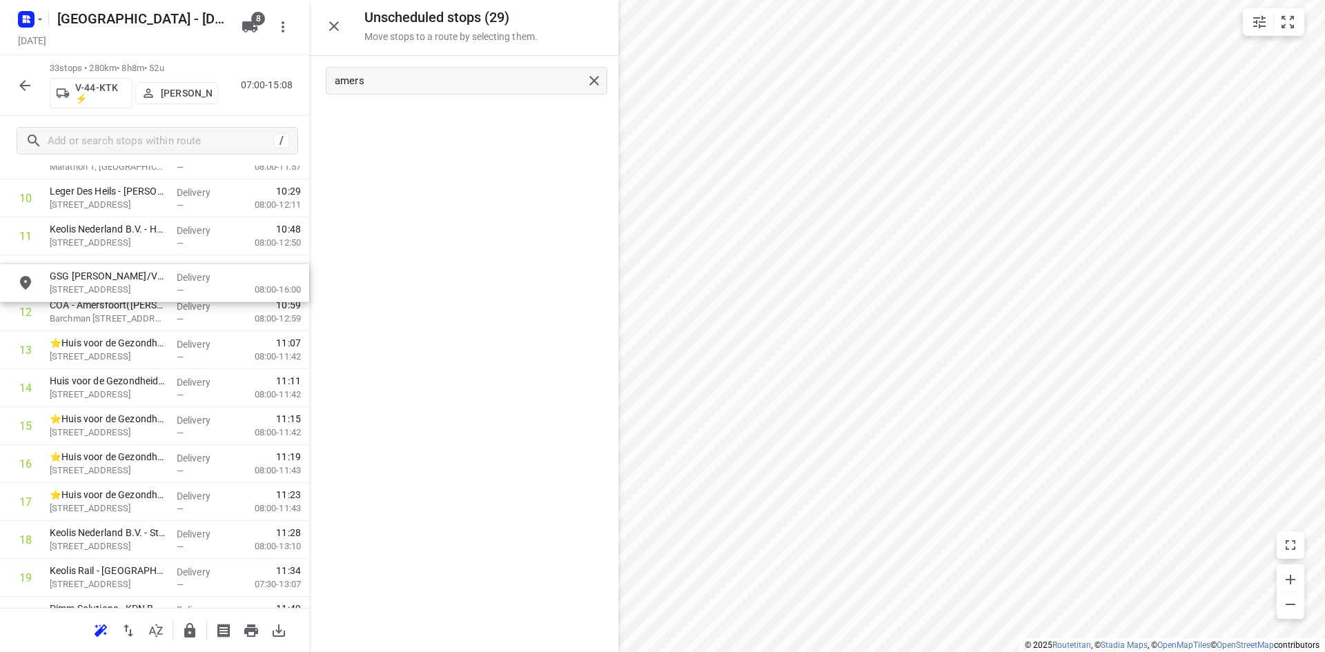
scroll to position [432, 0]
drag, startPoint x: 416, startPoint y: 118, endPoint x: 101, endPoint y: 287, distance: 357.2
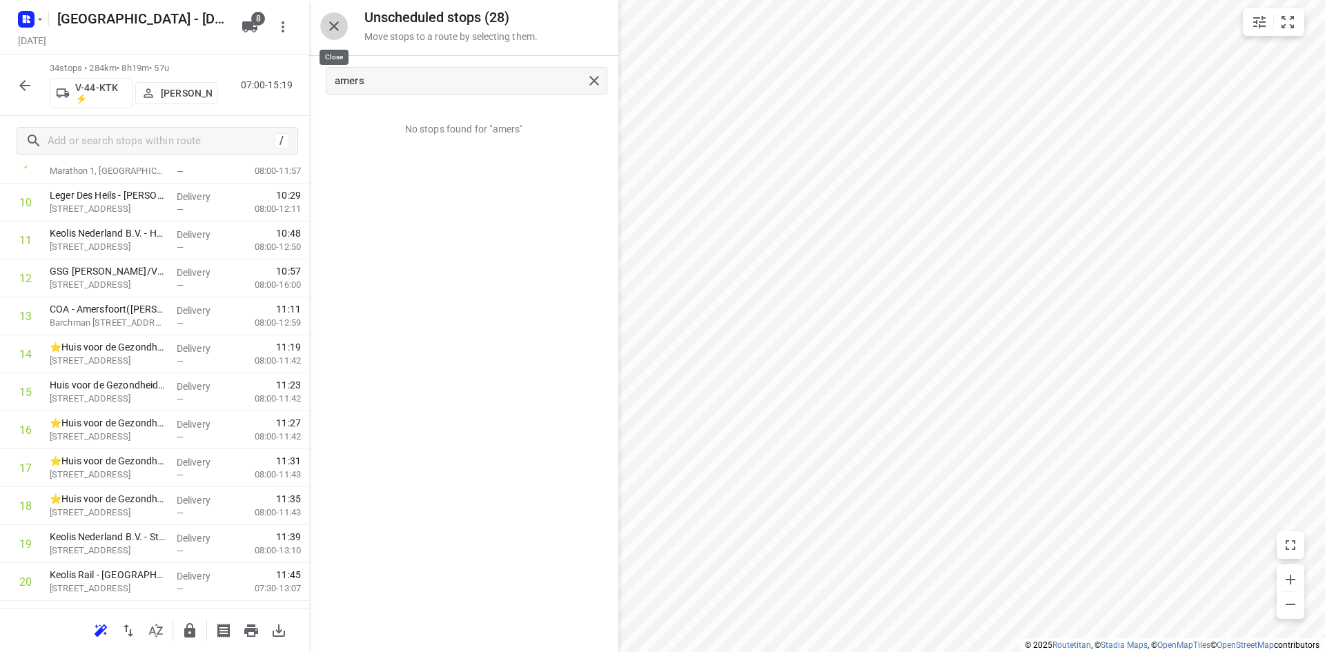
click at [340, 28] on icon "button" at bounding box center [334, 26] width 17 height 17
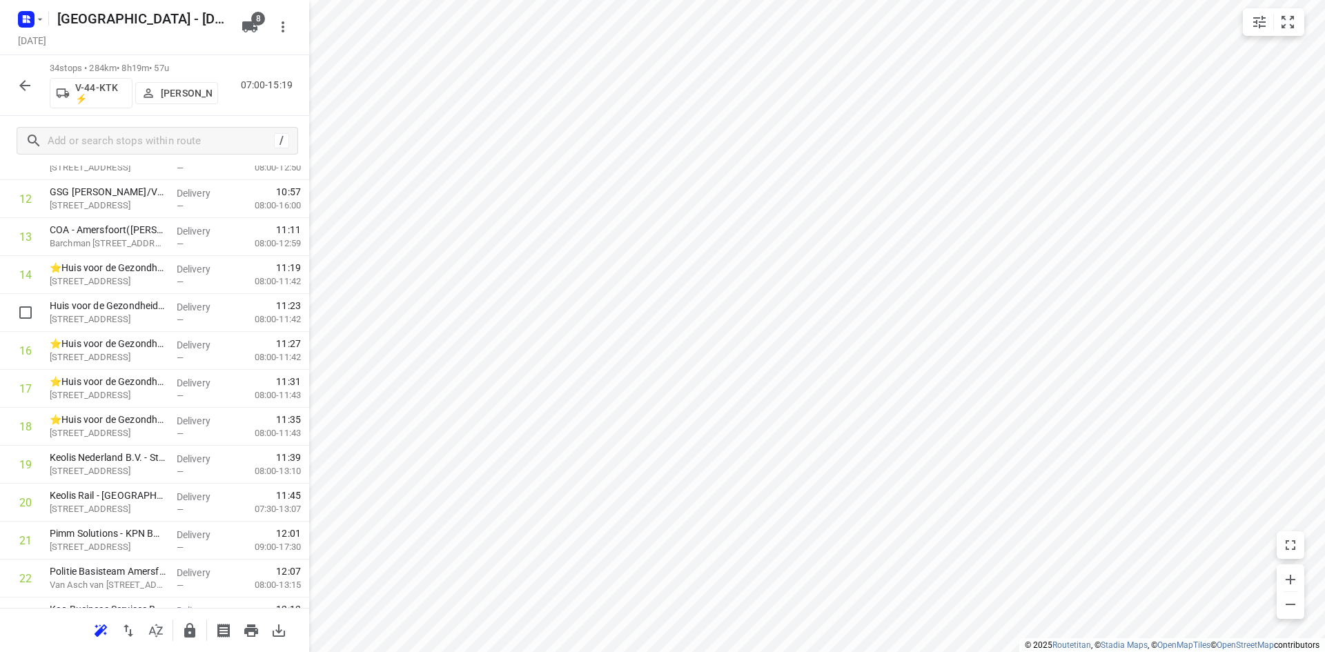
scroll to position [0, 0]
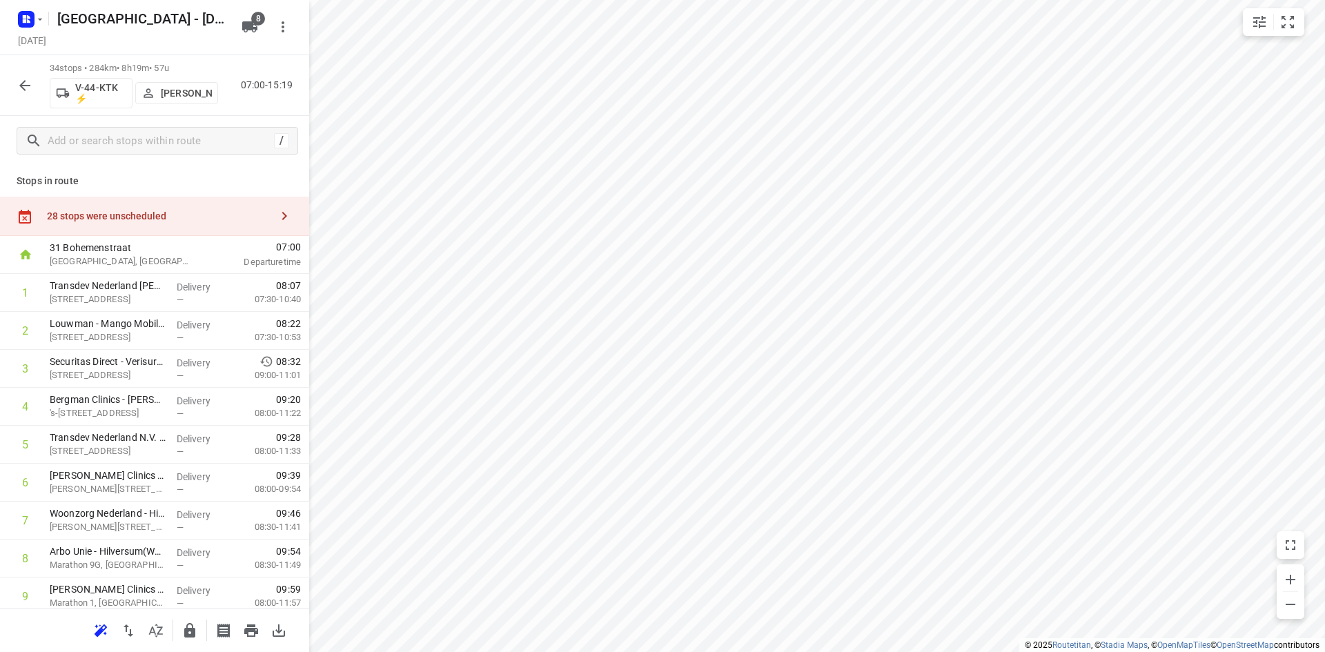
click at [188, 228] on div "28 stops were unscheduled" at bounding box center [154, 216] width 309 height 39
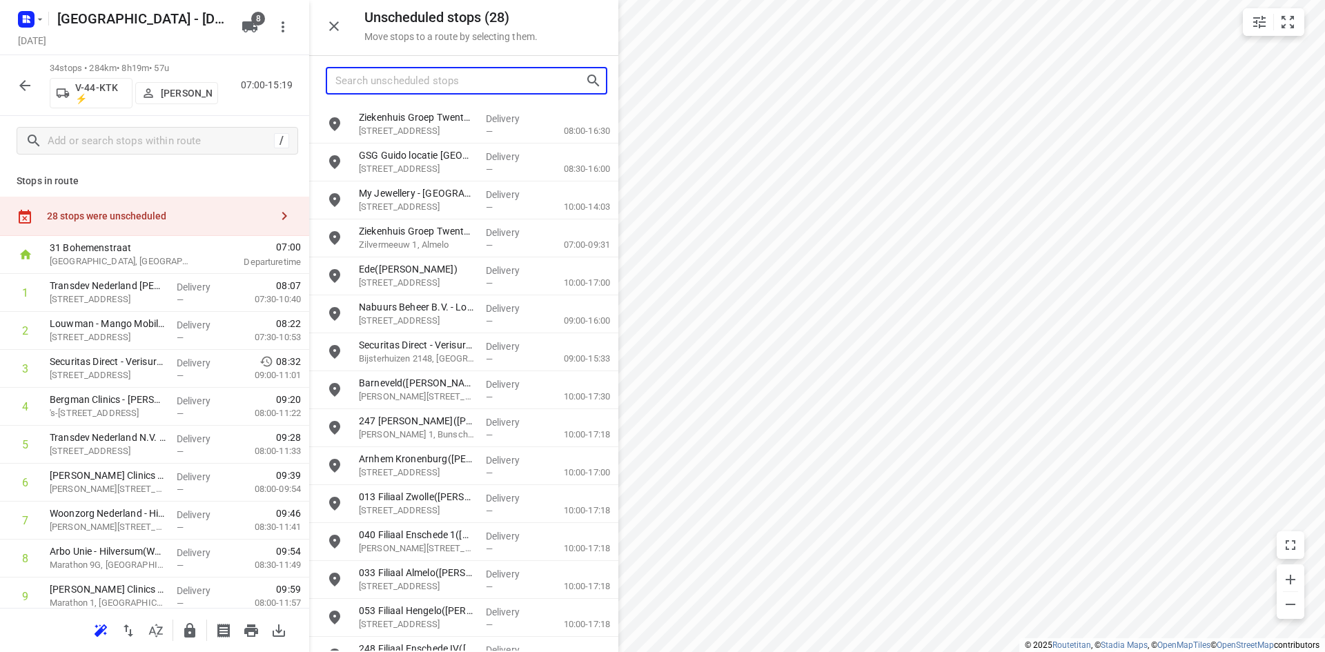
click at [453, 81] on input "Search unscheduled stops" at bounding box center [460, 80] width 250 height 21
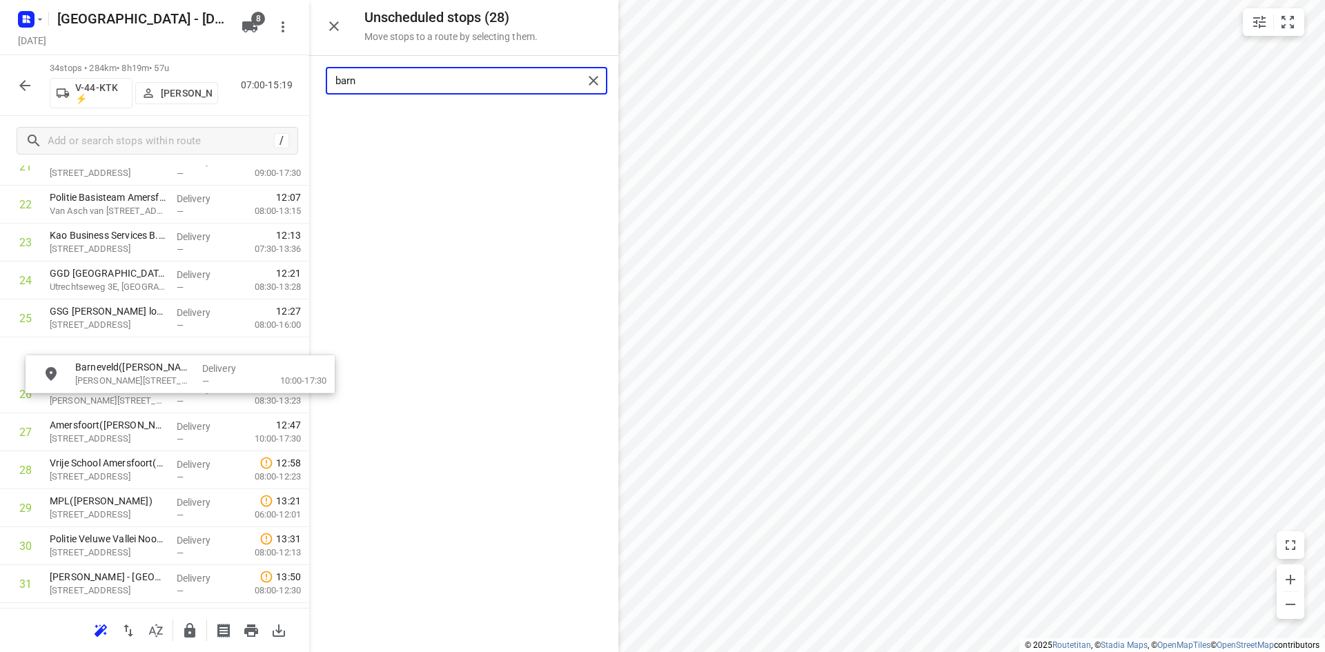
scroll to position [897, 0]
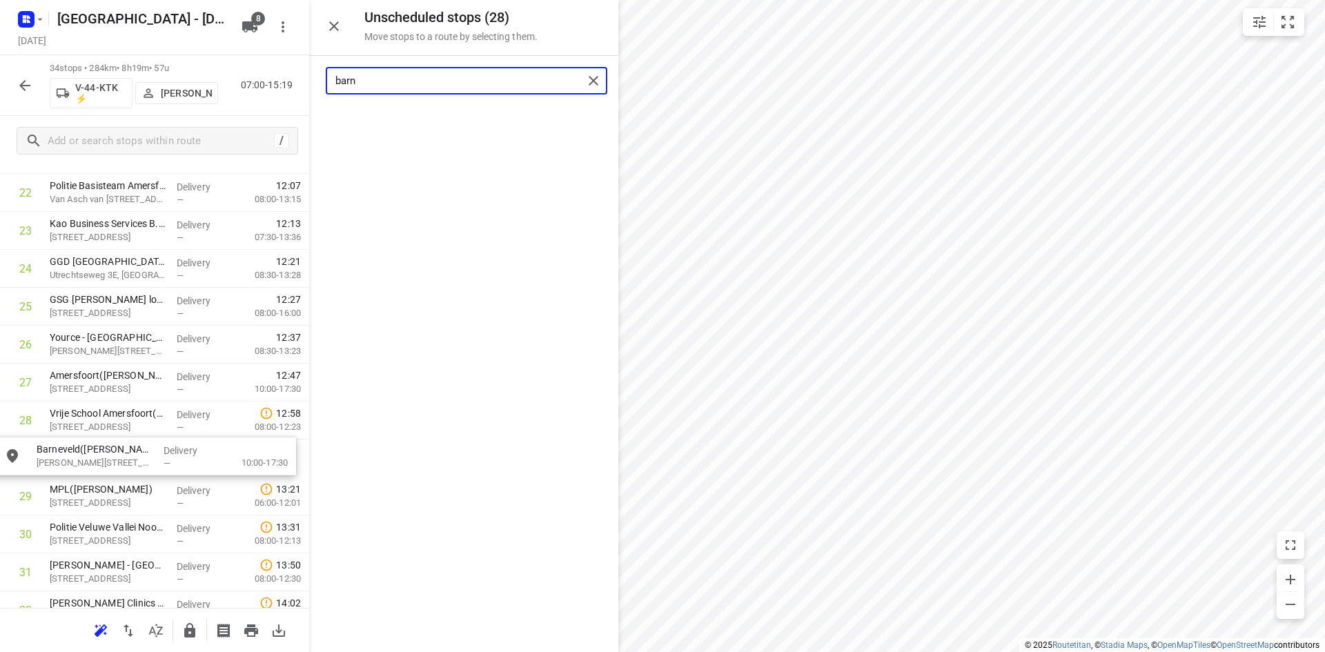
drag, startPoint x: 466, startPoint y: 138, endPoint x: 139, endPoint y: 477, distance: 471.4
type input "barn"
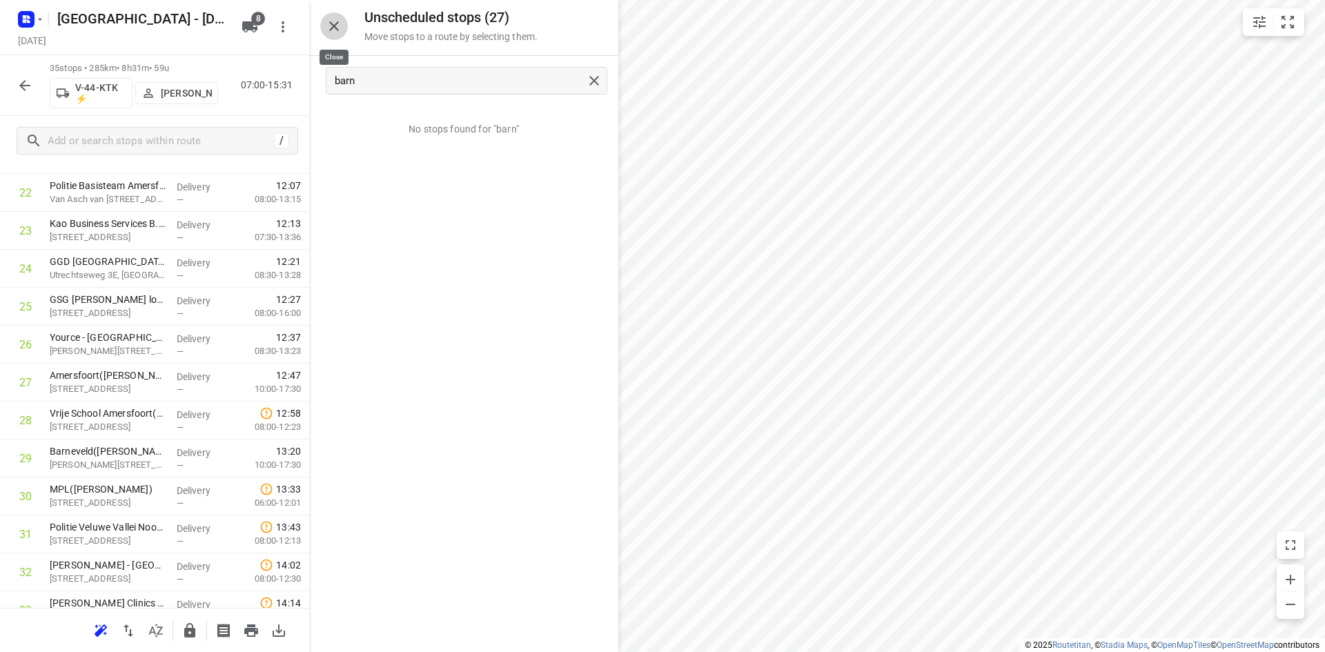
click at [335, 18] on icon "button" at bounding box center [334, 26] width 17 height 17
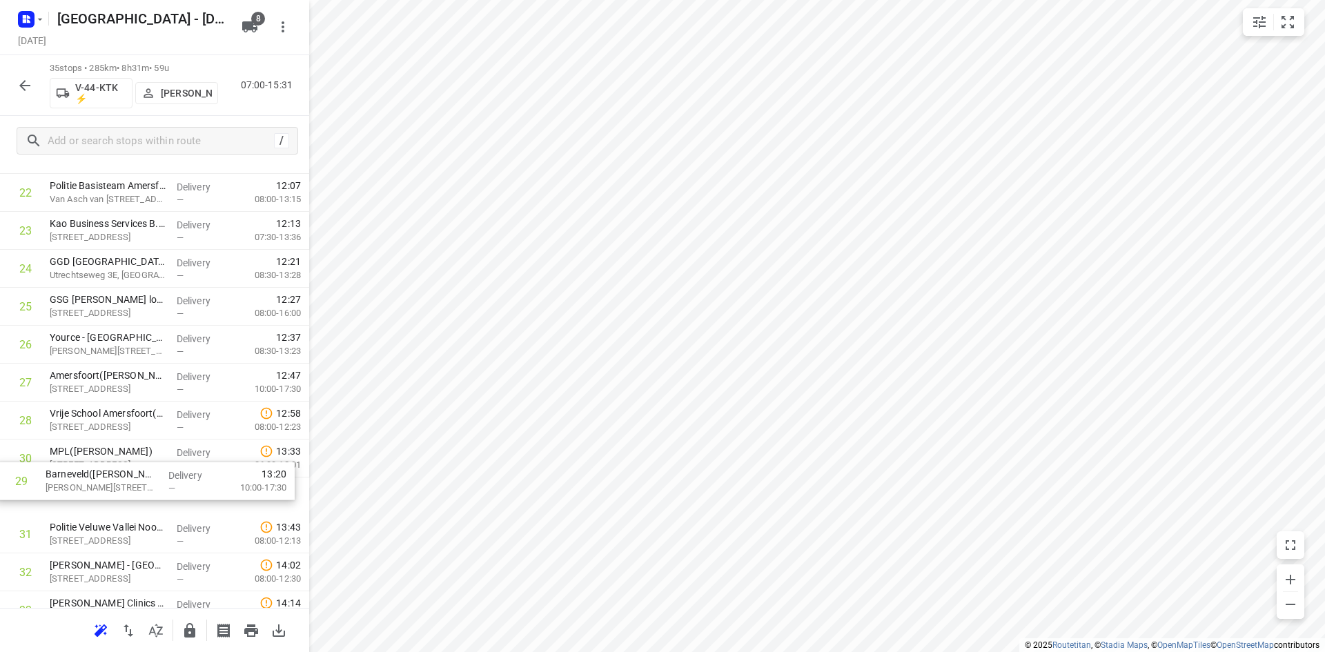
drag, startPoint x: 102, startPoint y: 452, endPoint x: 97, endPoint y: 489, distance: 37.6
click at [97, 489] on div "1 Transdev Nederland N.V. - Huizen(Niki van den Hoek) Randweg 2, Huizen Deliver…" at bounding box center [154, 41] width 309 height 1328
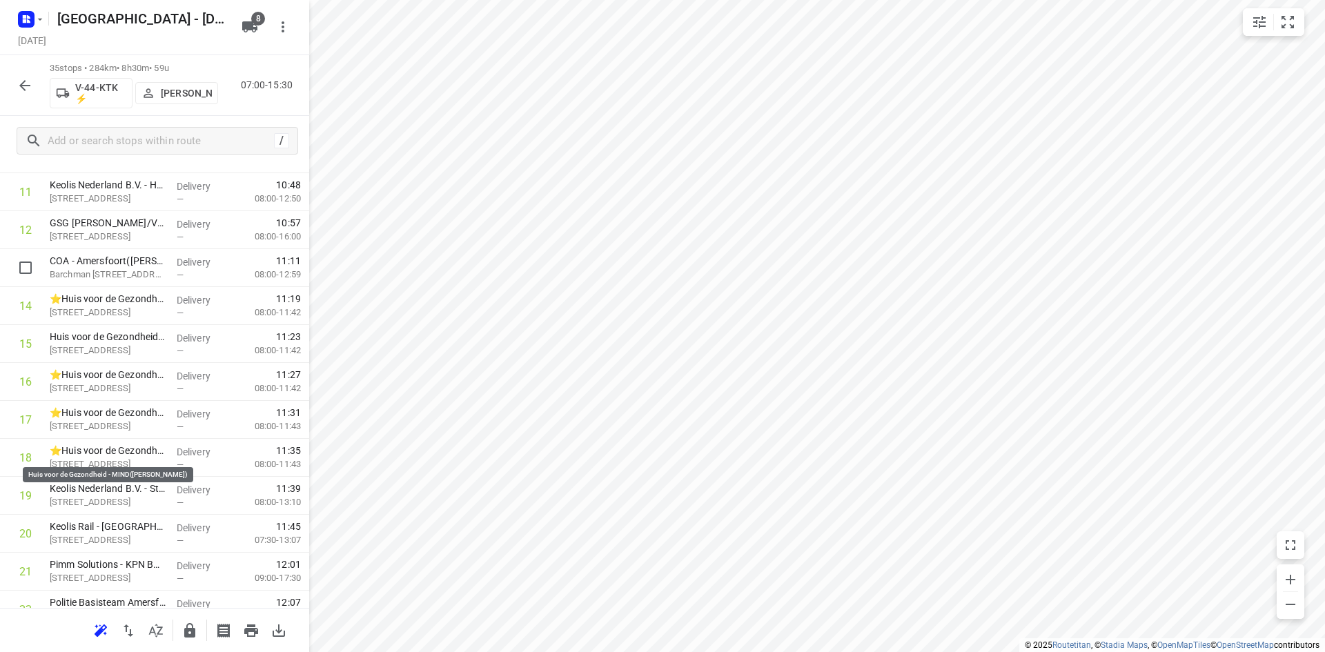
scroll to position [0, 0]
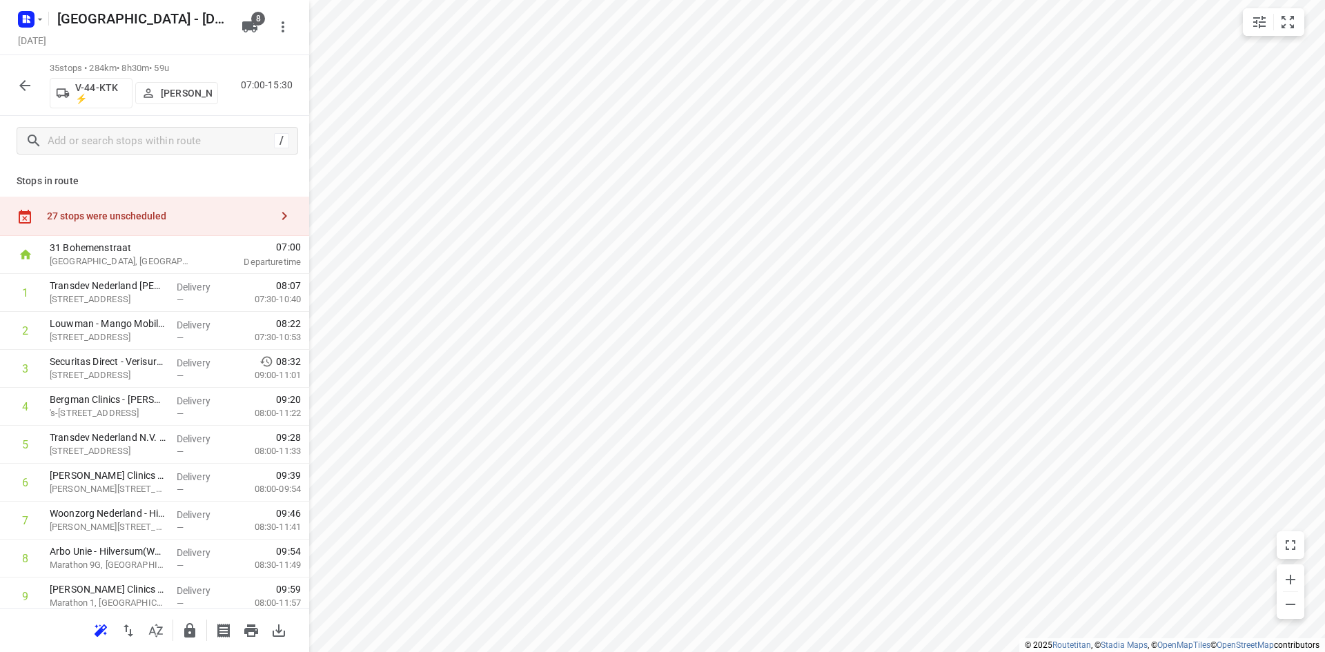
click at [167, 210] on div "27 stops were unscheduled" at bounding box center [159, 215] width 224 height 11
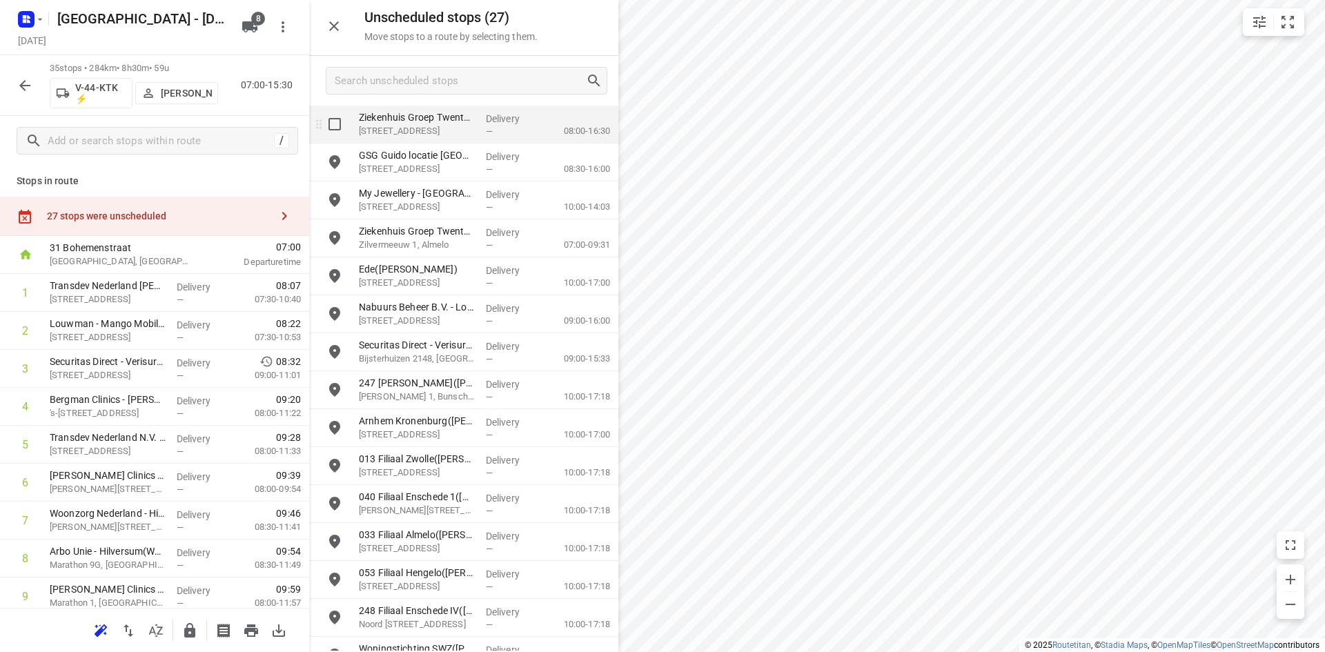
click at [417, 107] on div "Ziekenhuis Groep Twente - Cluster Beschouwend - Poli Interne 0.13 Hengelo(Nicol…" at bounding box center [416, 125] width 127 height 38
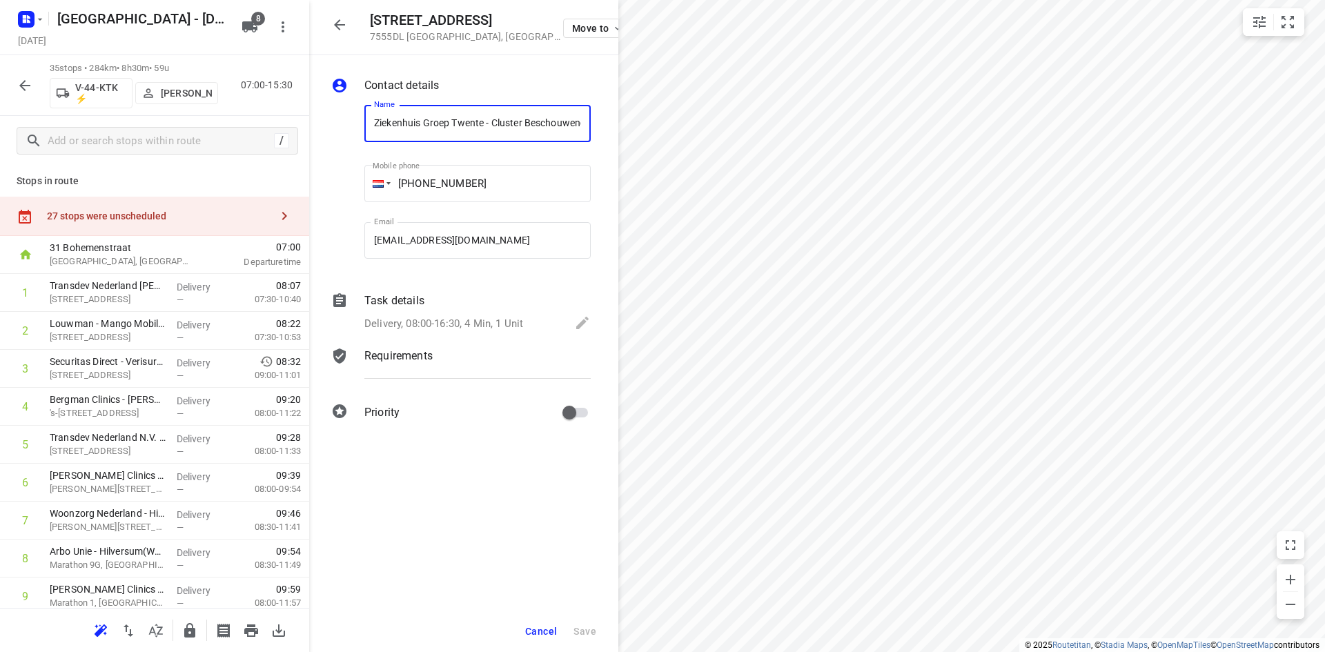
scroll to position [0, 159]
click at [336, 29] on icon "button" at bounding box center [339, 25] width 17 height 17
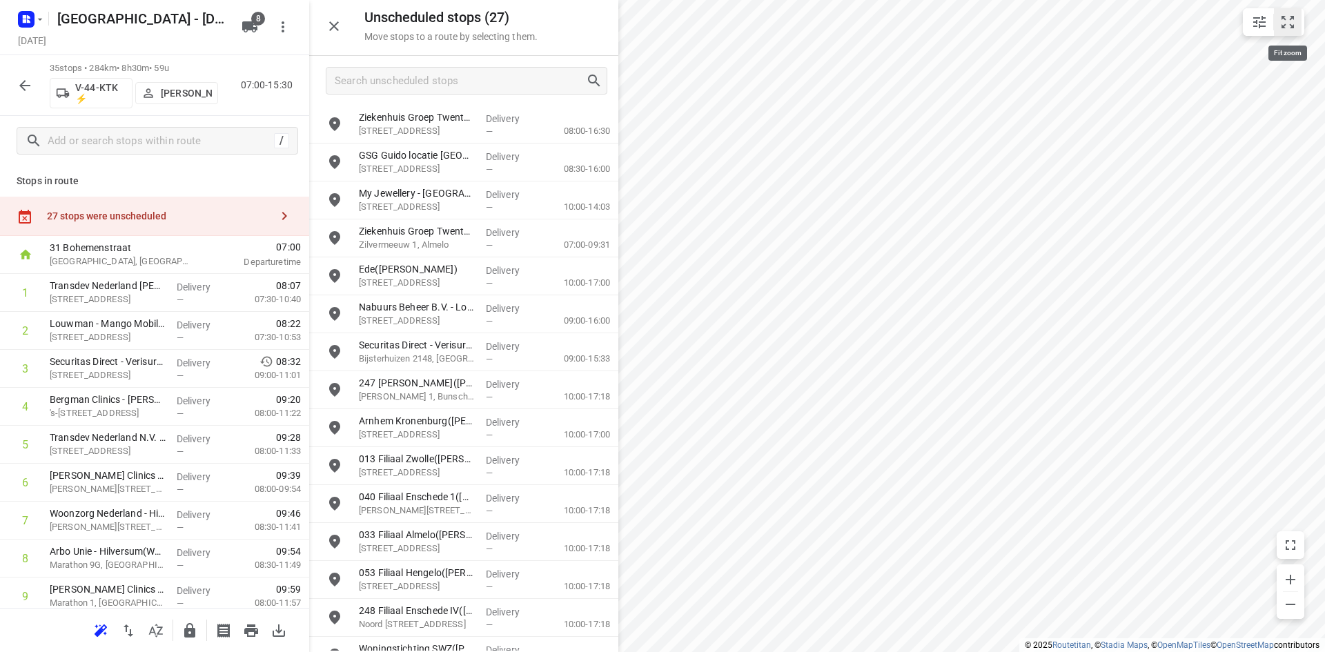
click at [1288, 29] on icon "small contained button group" at bounding box center [1287, 22] width 17 height 17
click at [362, 86] on input "Search unscheduled stops" at bounding box center [460, 80] width 250 height 21
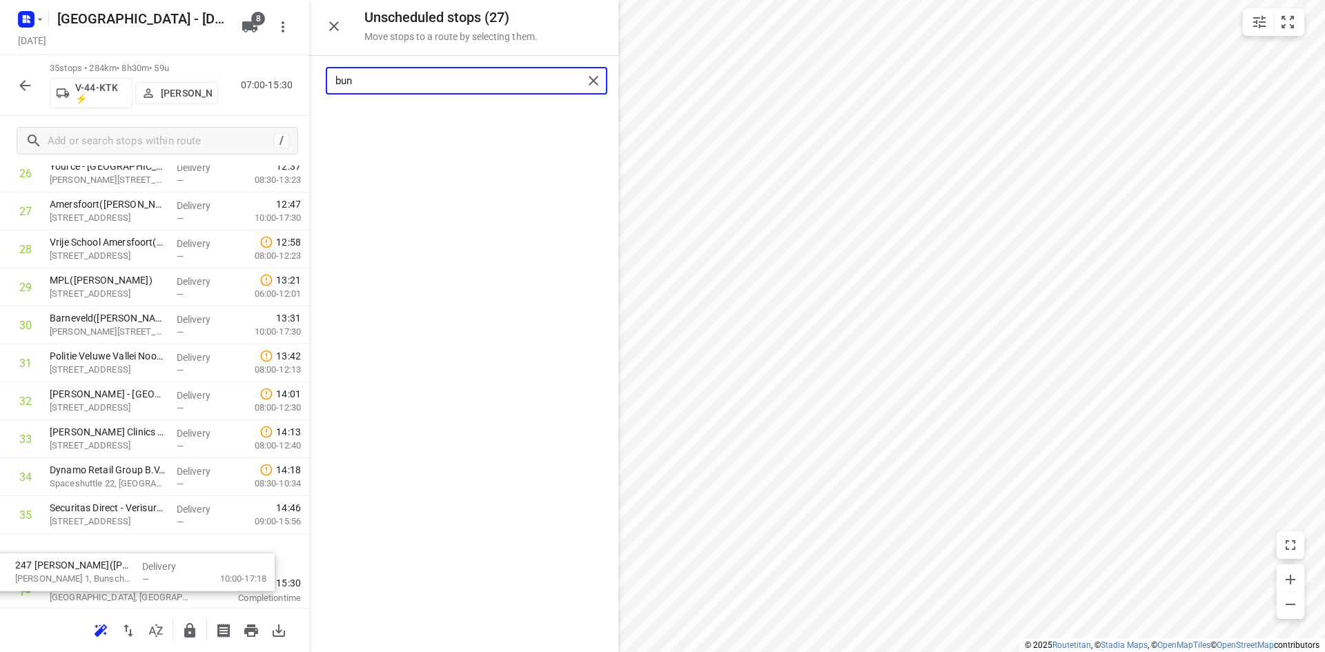
scroll to position [1076, 0]
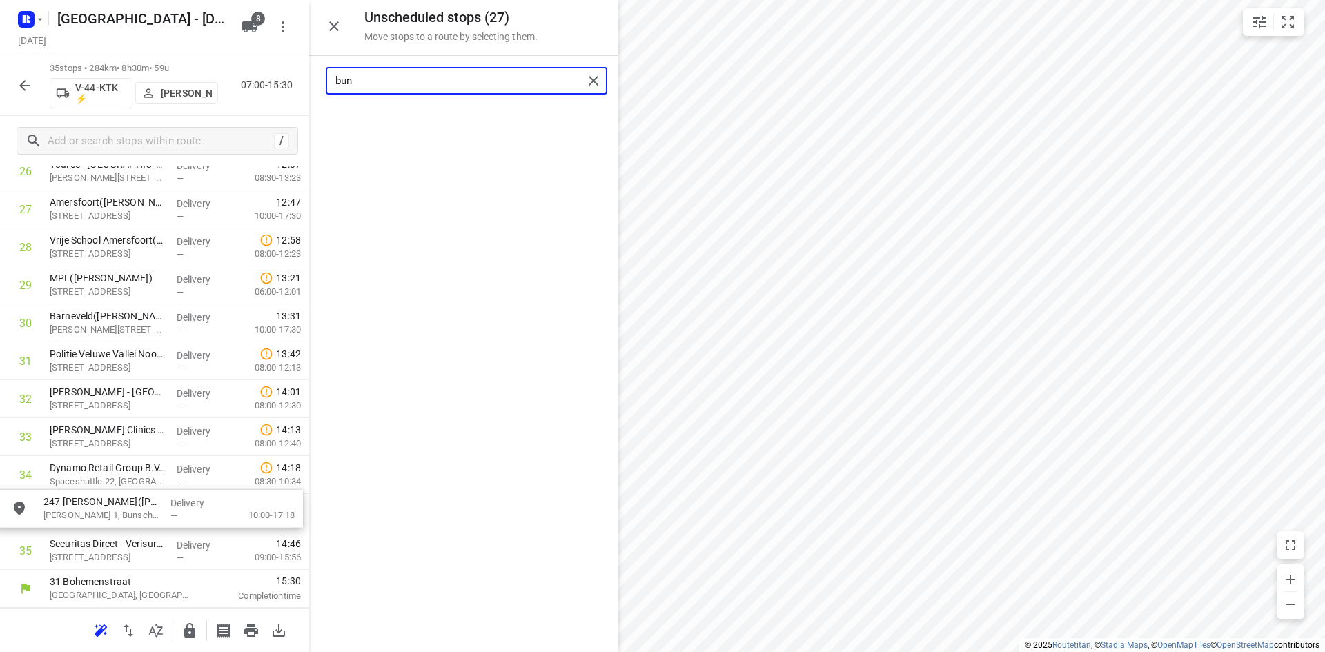
drag, startPoint x: 465, startPoint y: 120, endPoint x: 146, endPoint y: 507, distance: 501.4
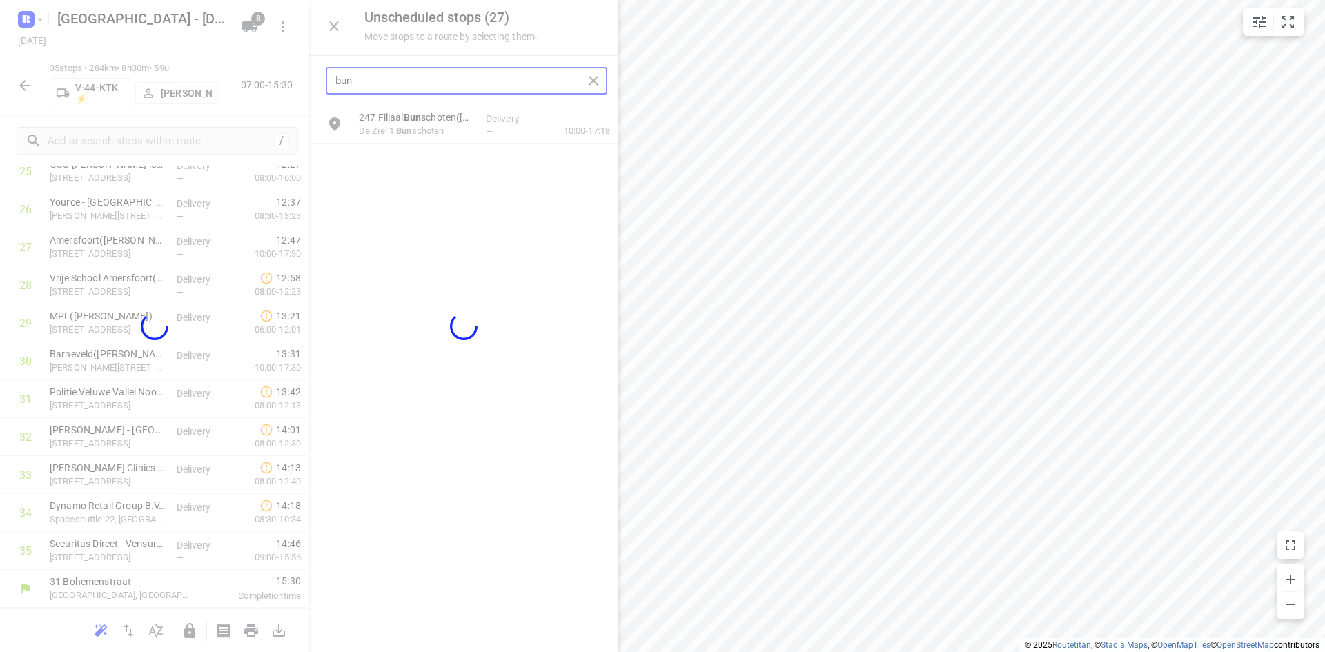
scroll to position [1032, 0]
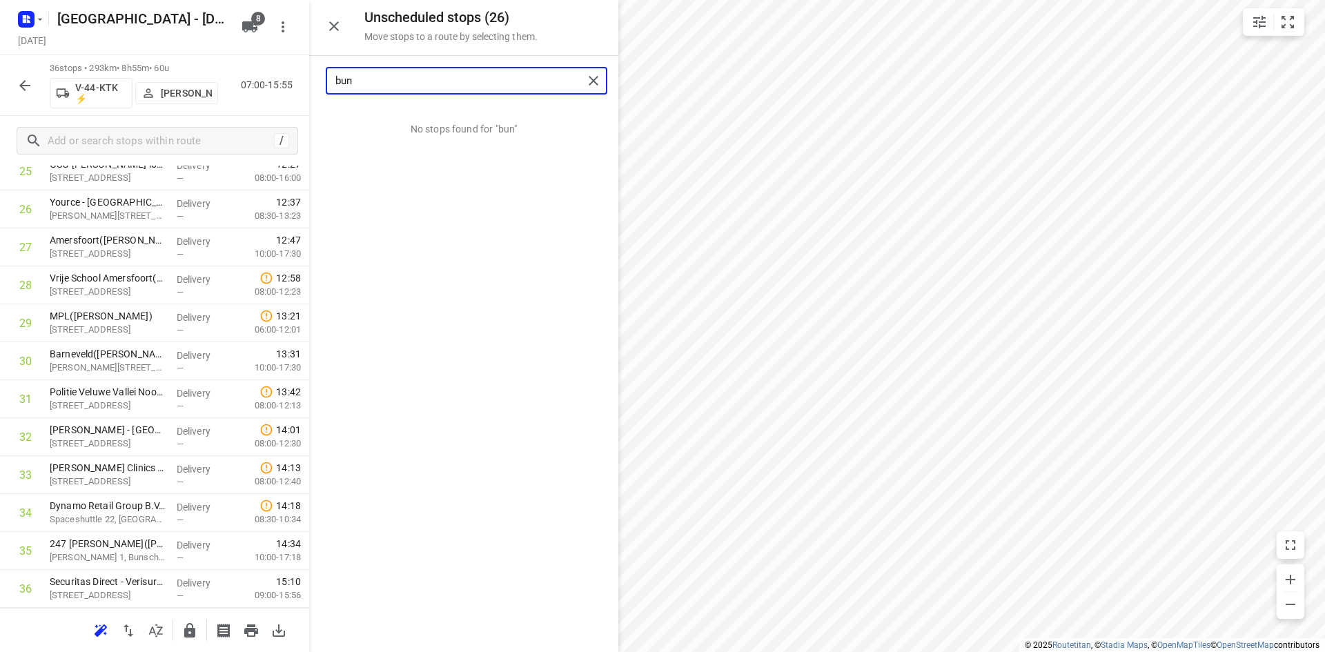
drag, startPoint x: 464, startPoint y: 79, endPoint x: 277, endPoint y: 79, distance: 187.7
click at [277, 79] on div "Unscheduled stops ( 26 ) Move stops to a route by selecting them. bun No stops …" at bounding box center [154, 326] width 309 height 652
type input "b"
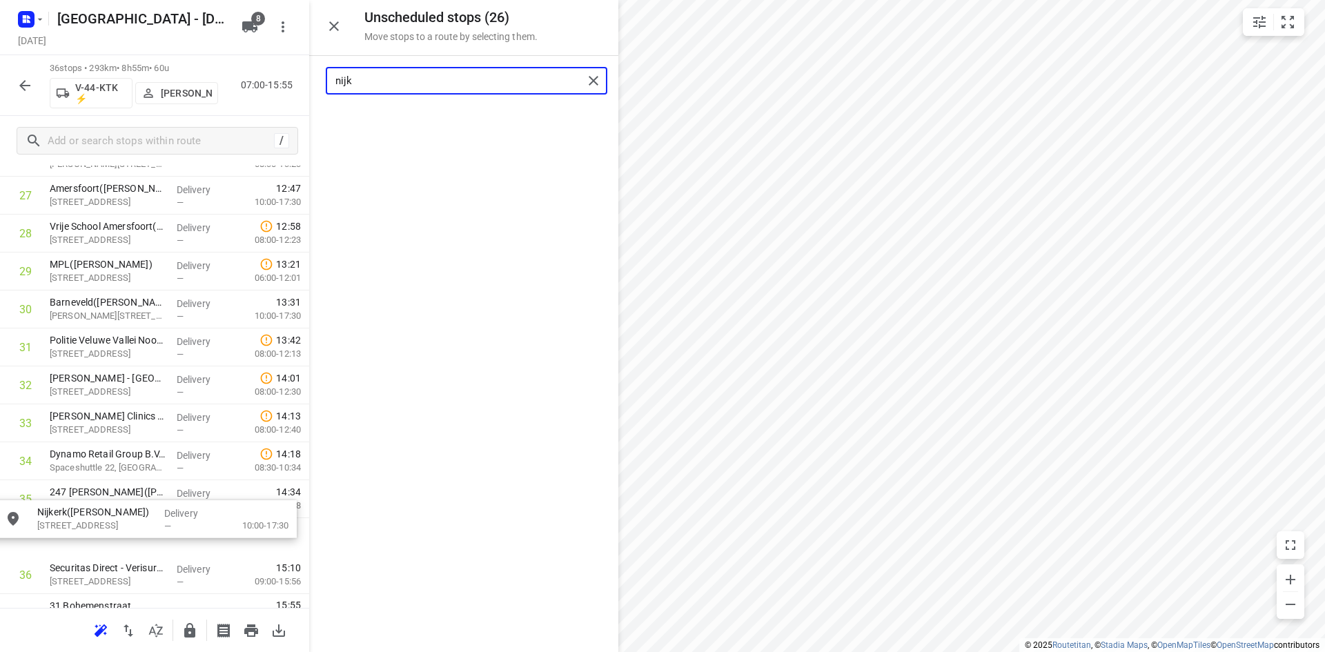
scroll to position [1119, 0]
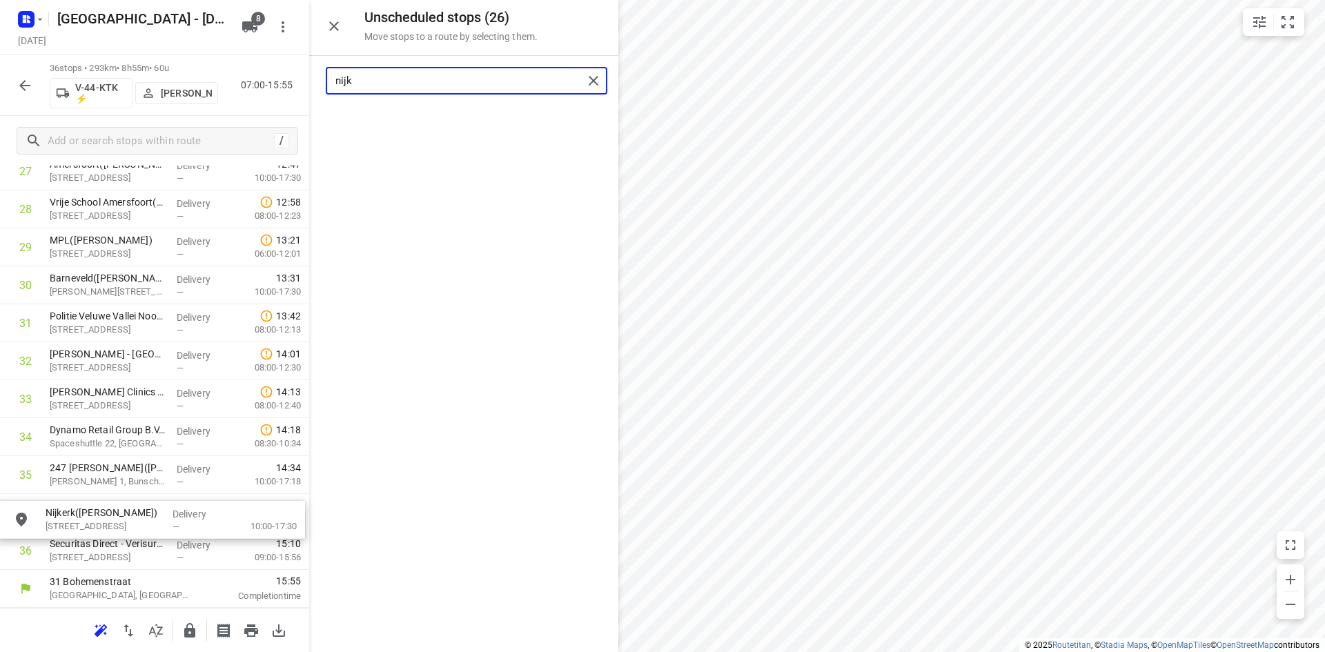
drag, startPoint x: 451, startPoint y: 122, endPoint x: 132, endPoint y: 519, distance: 508.6
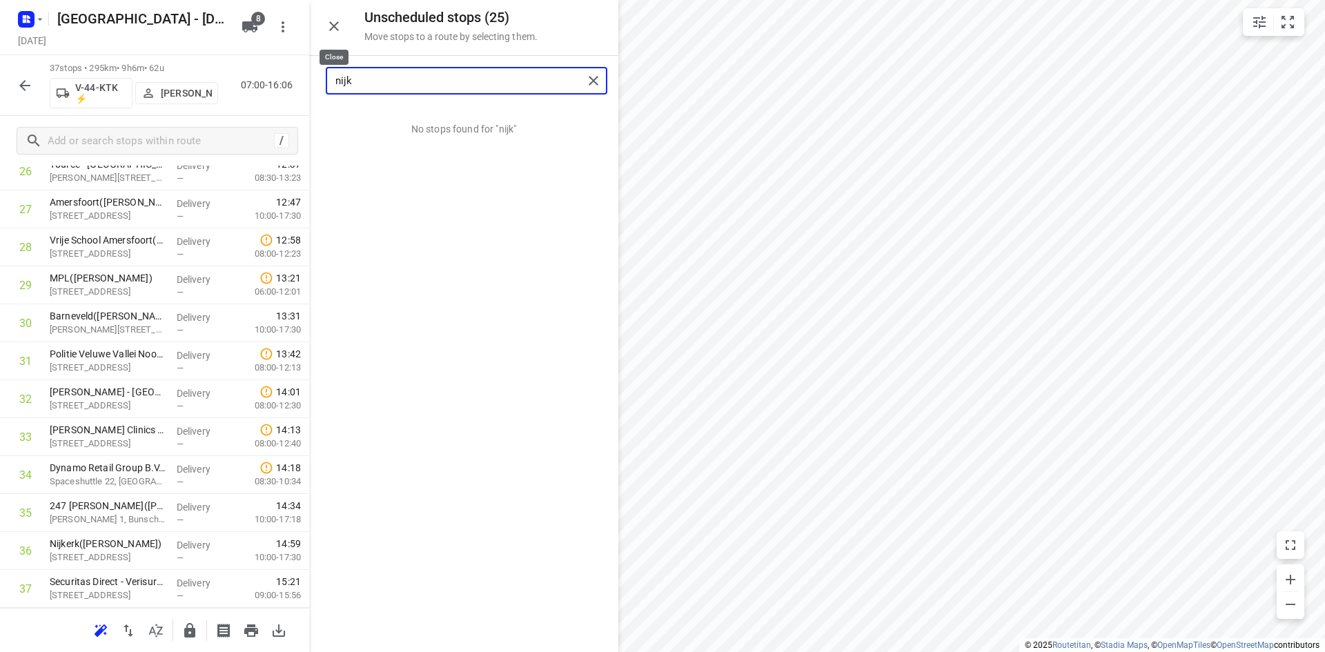
type input "nijk"
click at [335, 28] on icon "button" at bounding box center [334, 26] width 10 height 10
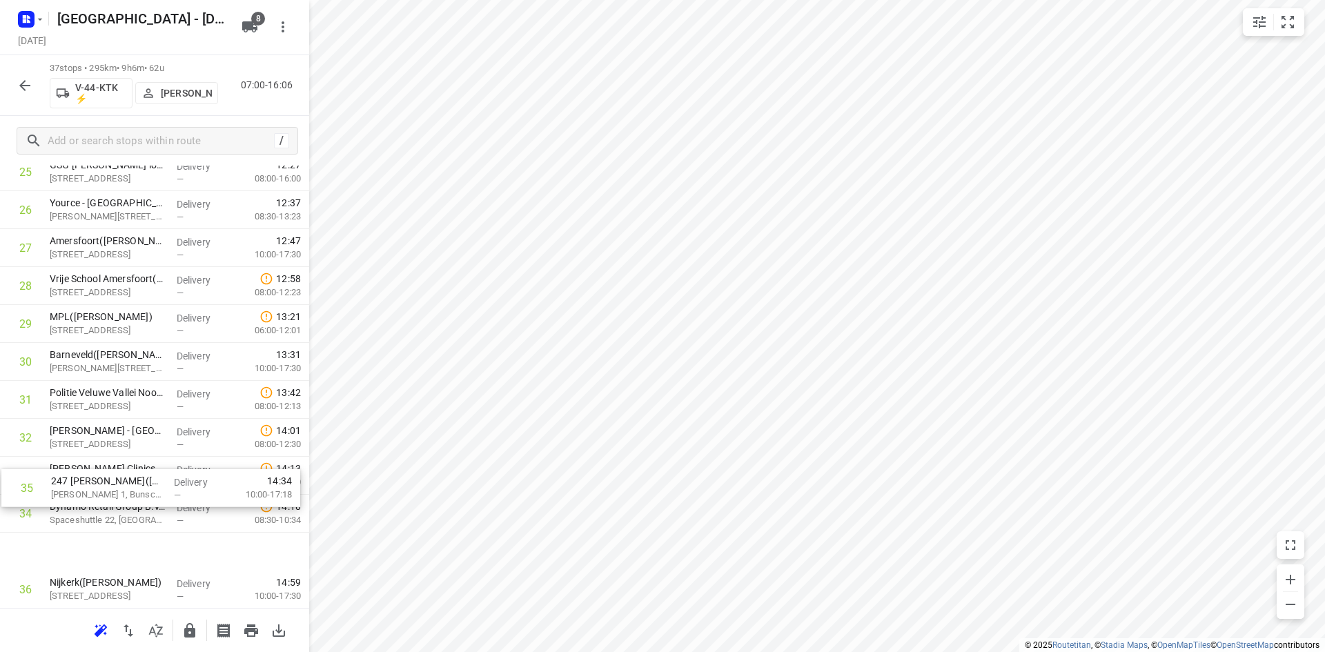
scroll to position [1108, 0]
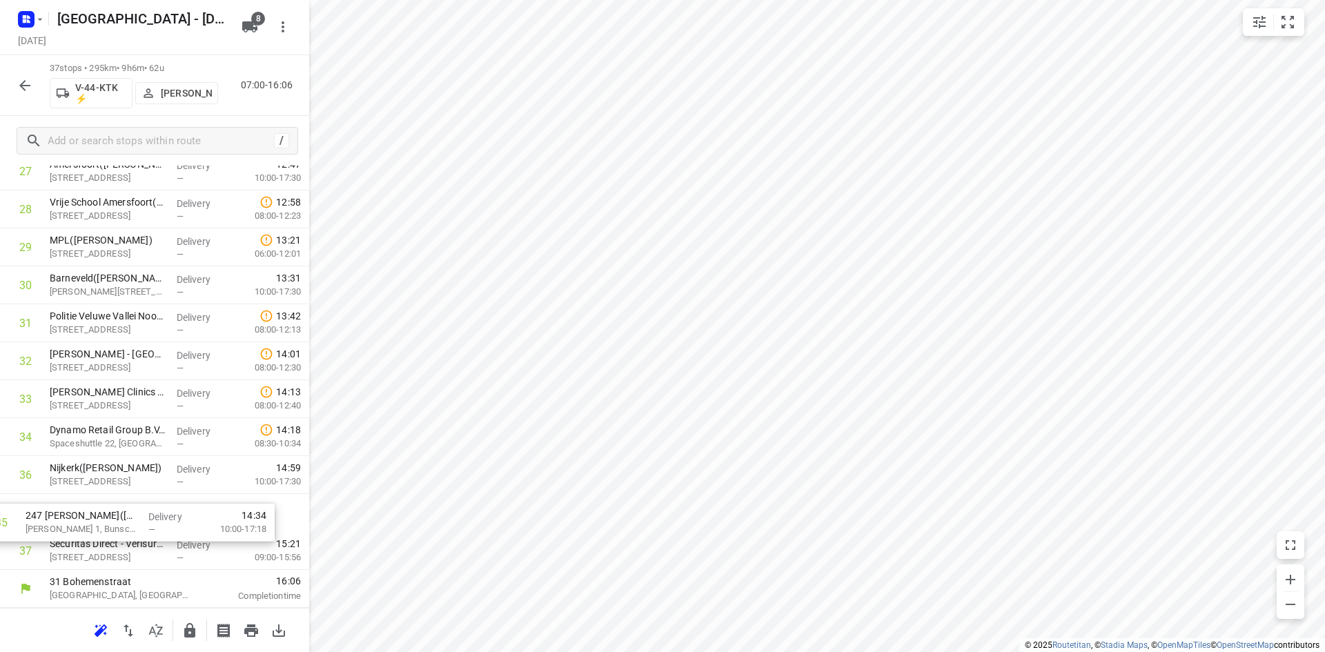
drag, startPoint x: 132, startPoint y: 480, endPoint x: 108, endPoint y: 522, distance: 48.5
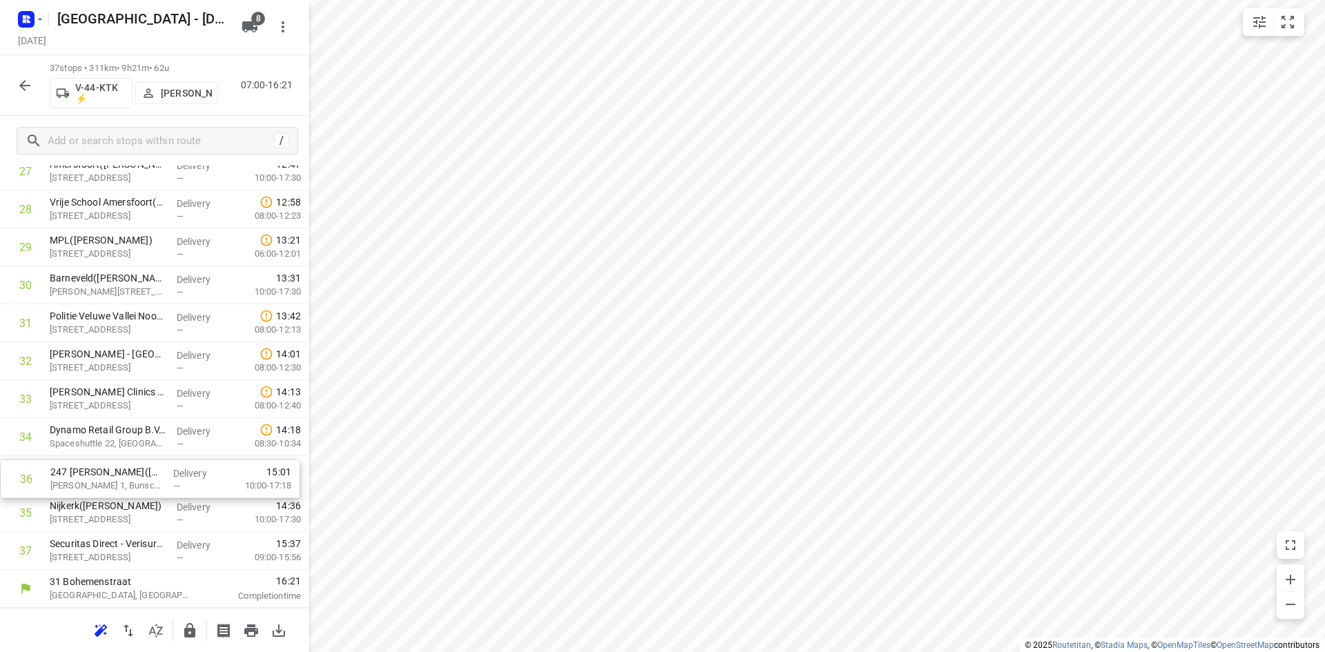
drag, startPoint x: 155, startPoint y: 514, endPoint x: 154, endPoint y: 473, distance: 41.4
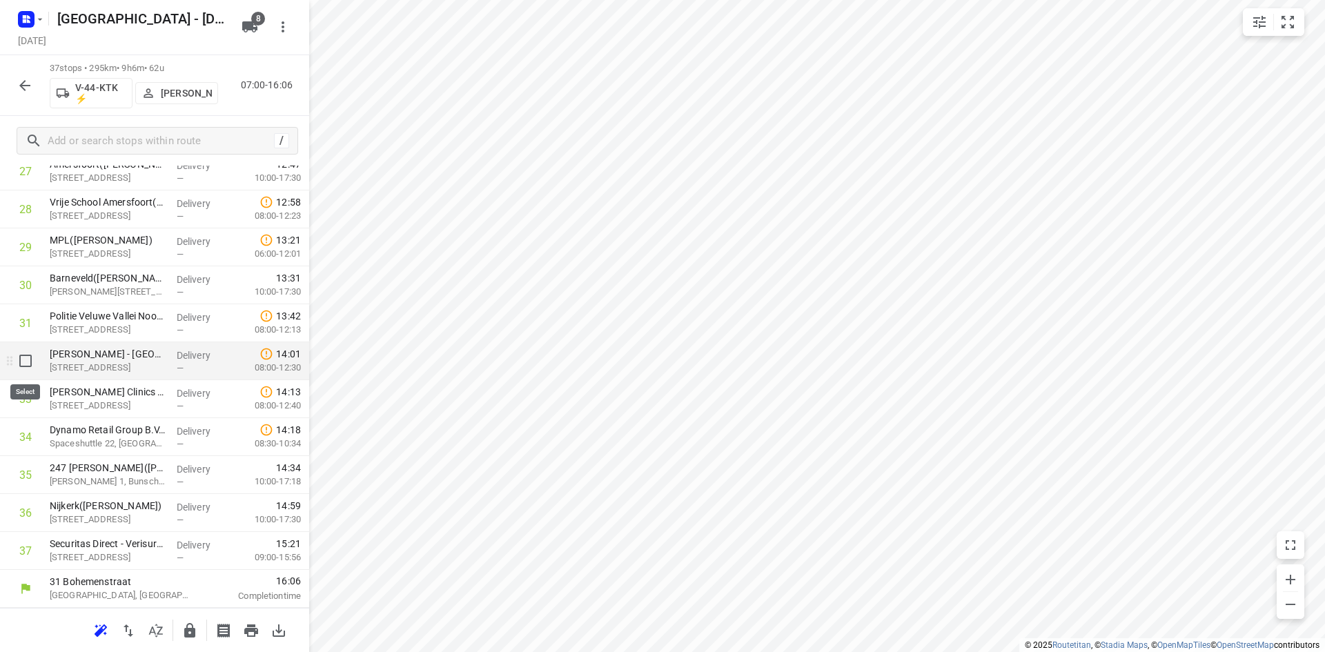
click at [17, 355] on input "checkbox" at bounding box center [26, 361] width 28 height 28
checkbox input "true"
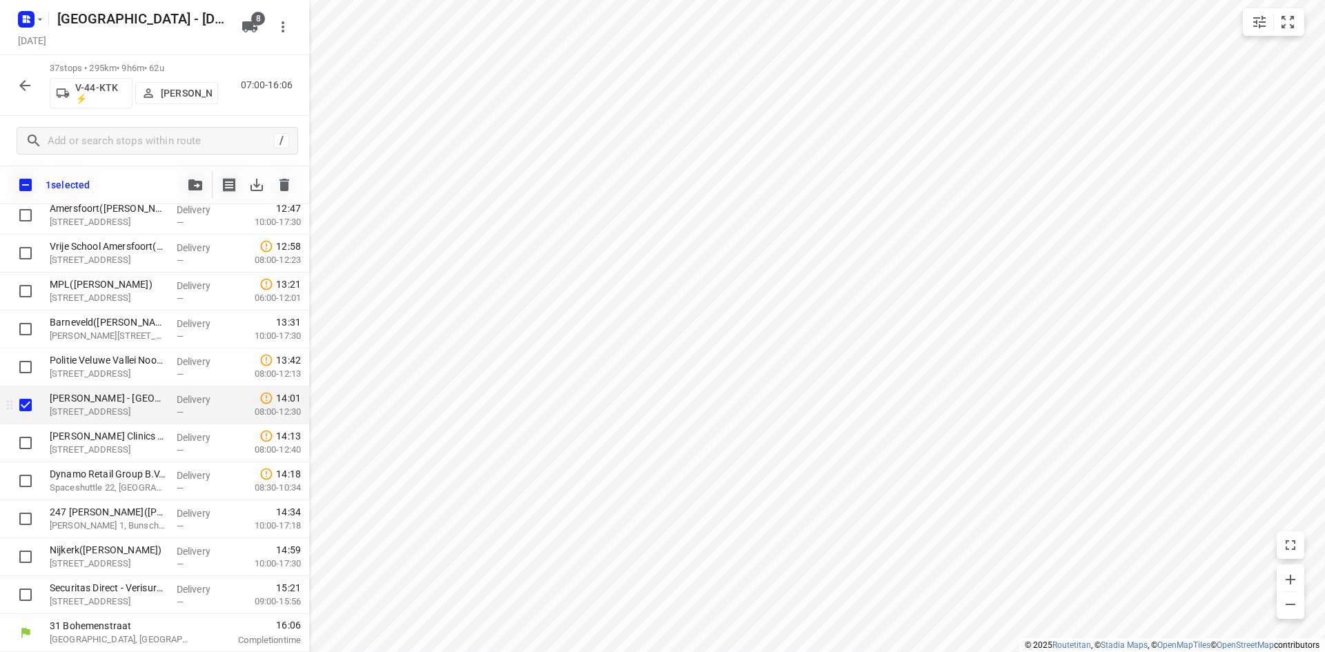
scroll to position [1103, 0]
click at [23, 434] on input "checkbox" at bounding box center [26, 443] width 28 height 28
checkbox input "true"
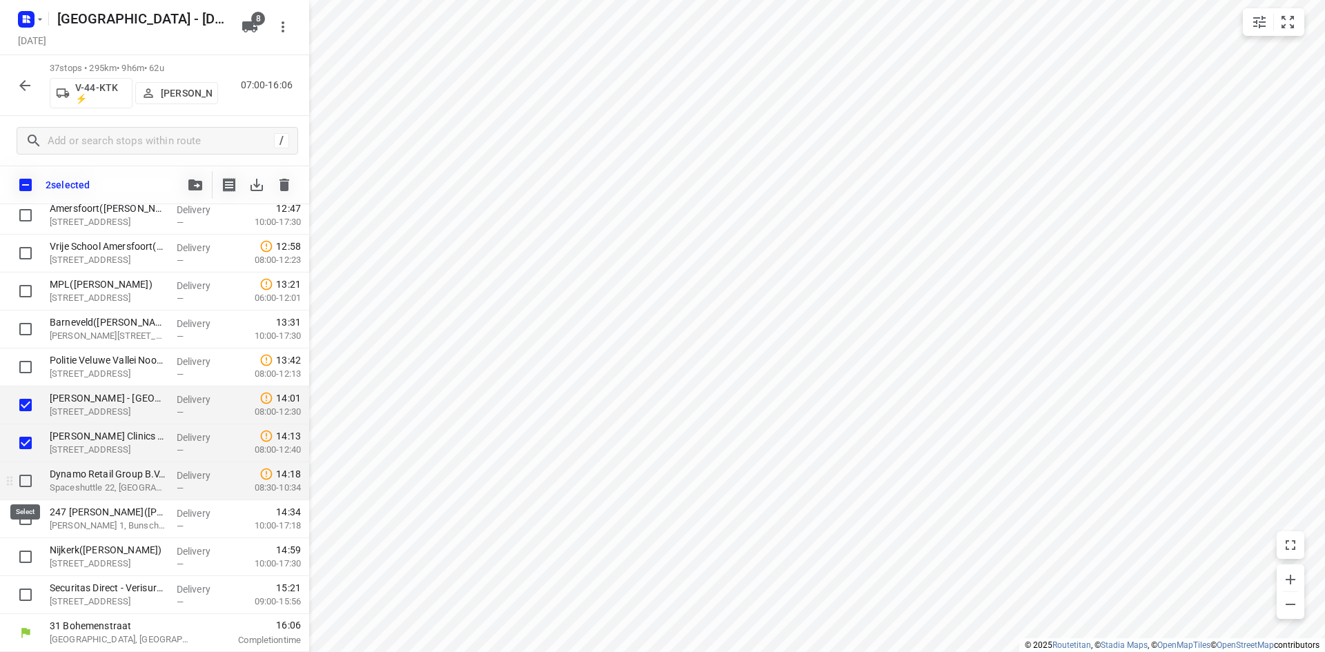
click at [21, 484] on input "checkbox" at bounding box center [26, 481] width 28 height 28
checkbox input "true"
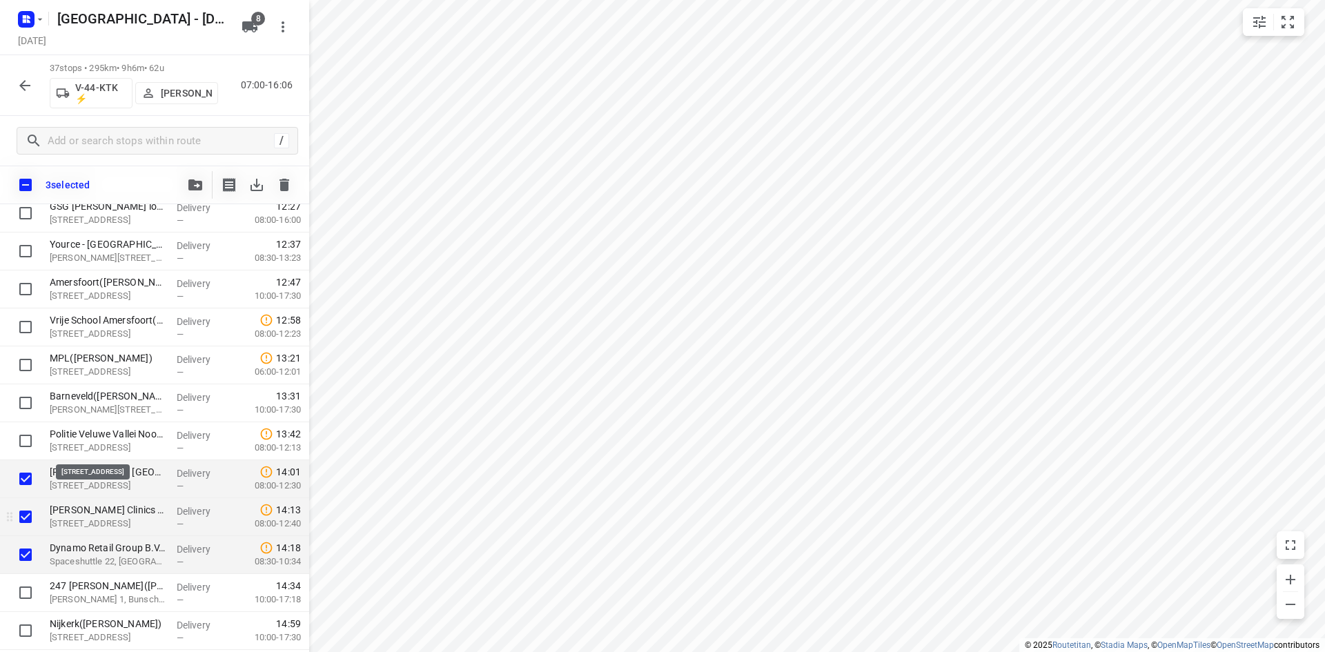
scroll to position [965, 0]
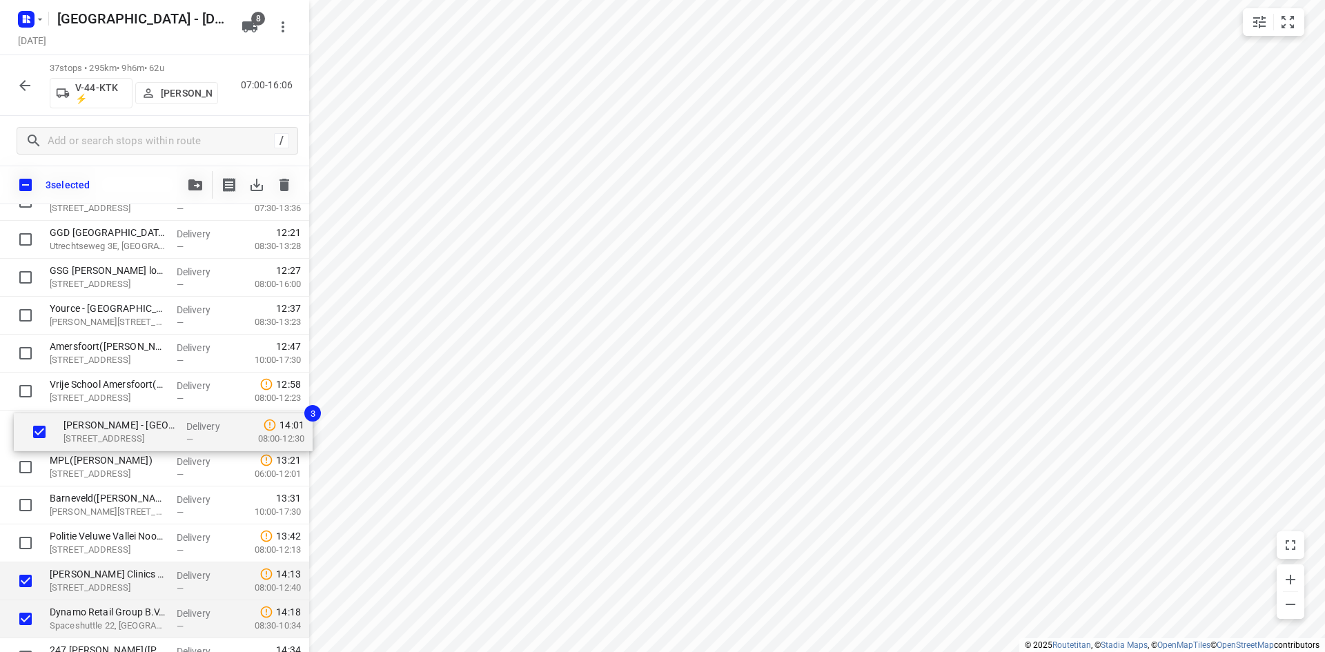
drag, startPoint x: 73, startPoint y: 544, endPoint x: 89, endPoint y: 427, distance: 118.4
click at [89, 427] on div "Transdev Nederland N.V. - Huizen(Niki van den Hoek) Randweg 2, Huizen Delivery …" at bounding box center [154, 50] width 309 height 1404
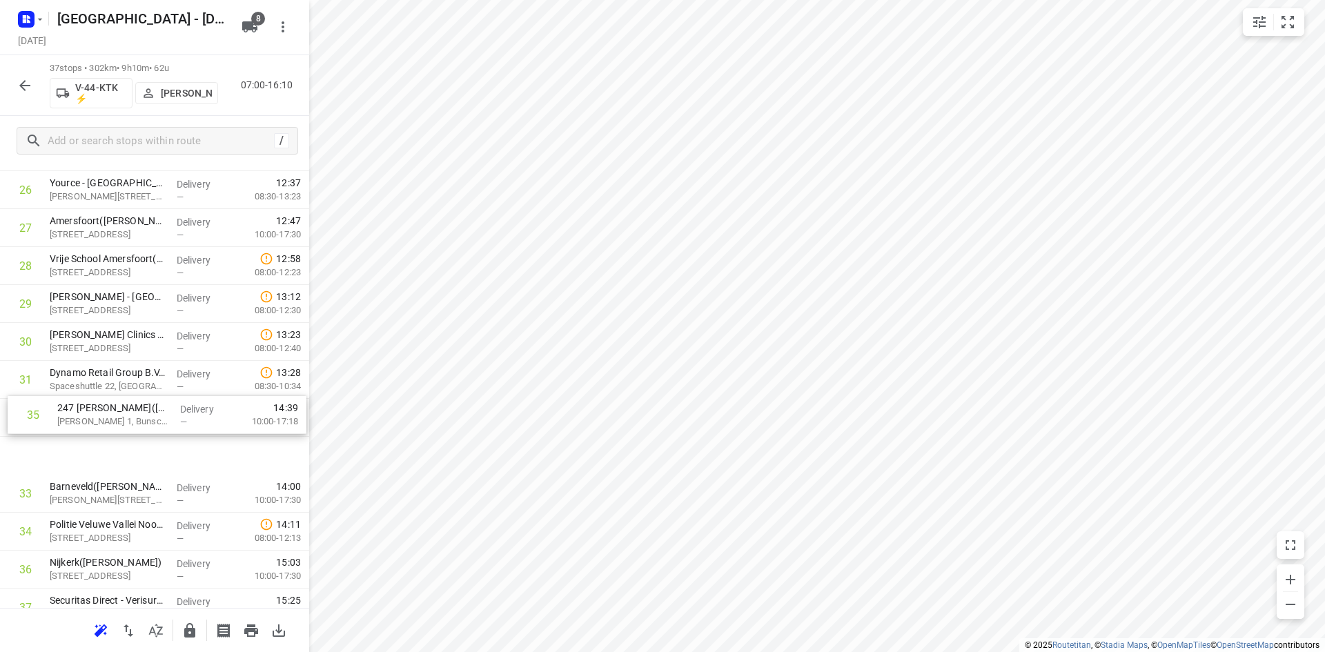
scroll to position [1039, 0]
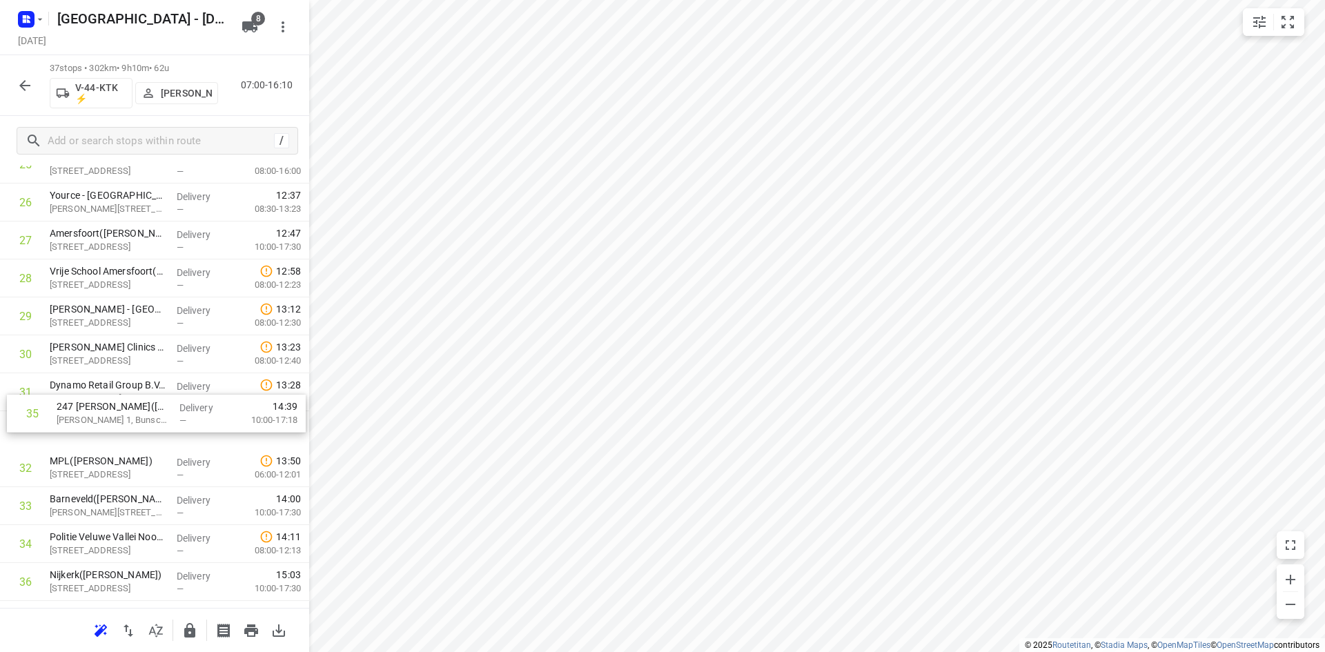
drag, startPoint x: 114, startPoint y: 474, endPoint x: 121, endPoint y: 409, distance: 65.9
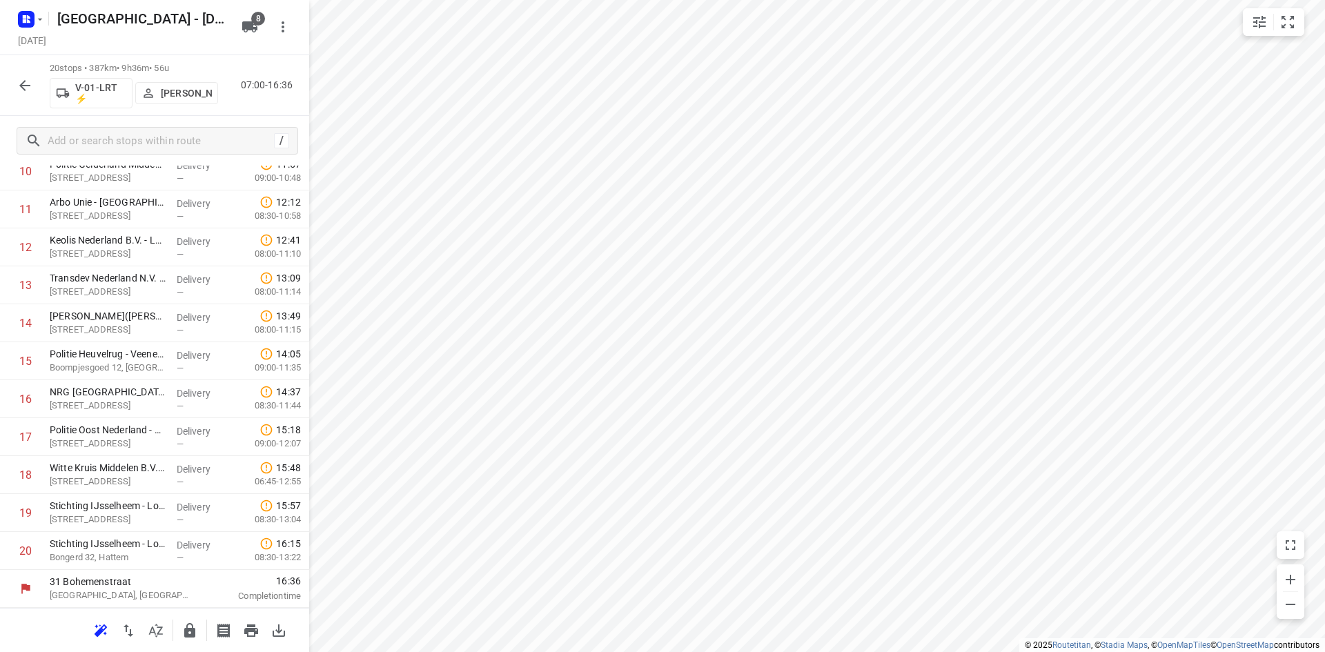
scroll to position [463, 0]
click at [153, 635] on icon "button" at bounding box center [156, 630] width 17 height 17
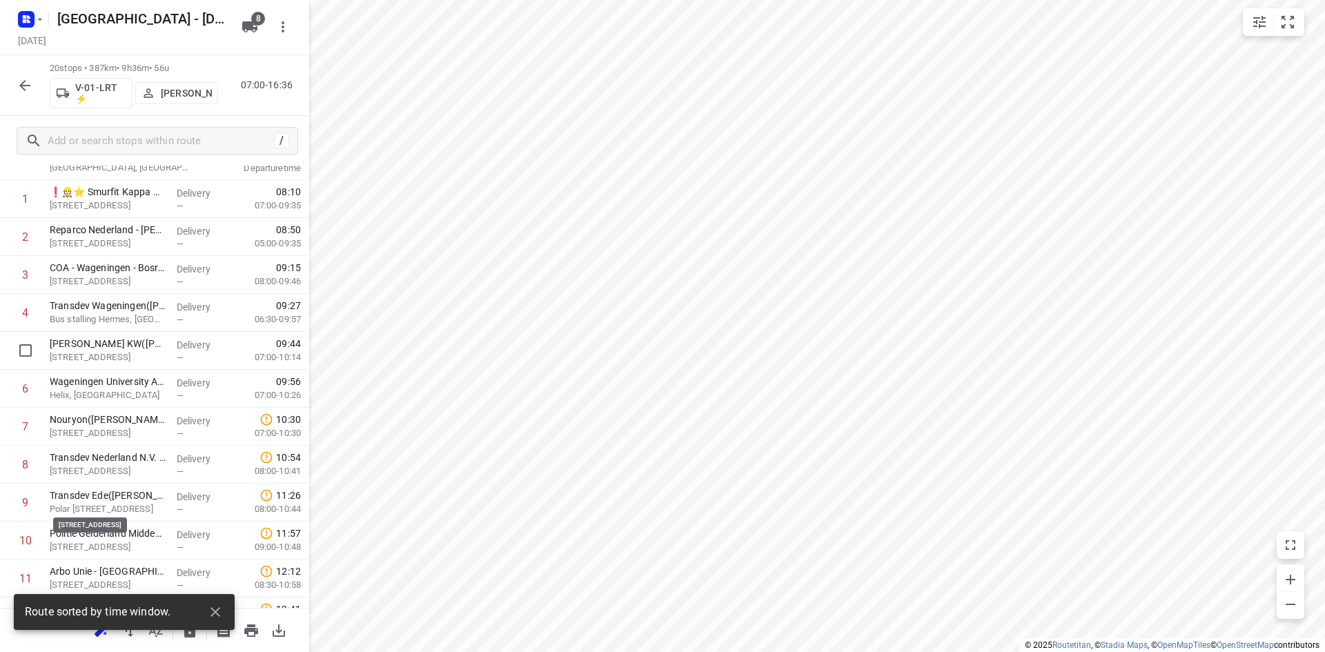
scroll to position [0, 0]
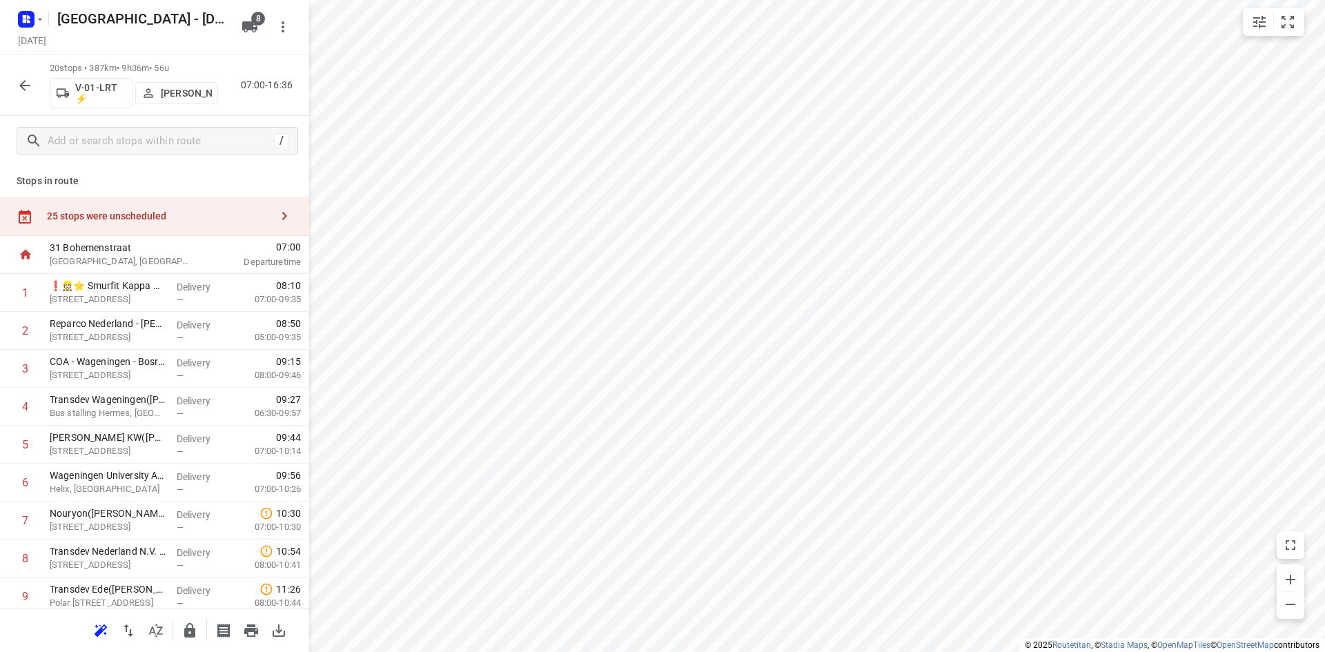
click at [158, 213] on div "25 stops were unscheduled" at bounding box center [159, 215] width 224 height 11
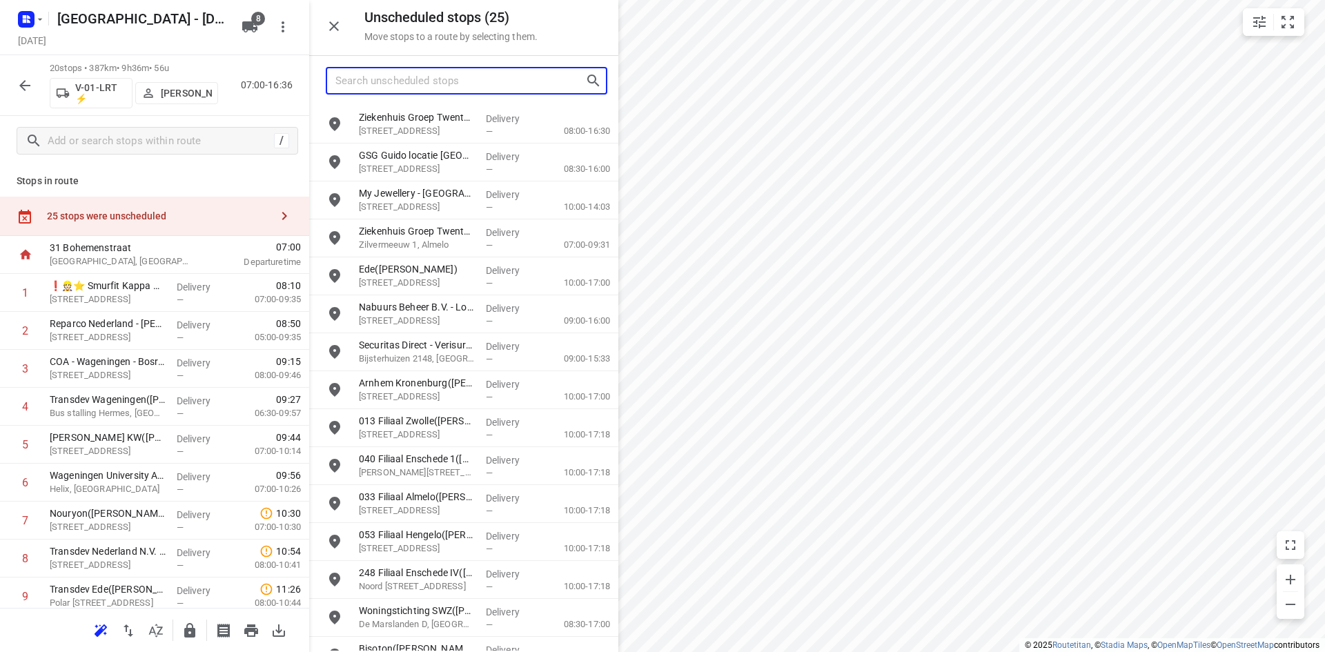
click at [347, 81] on input "Search unscheduled stops" at bounding box center [460, 80] width 250 height 21
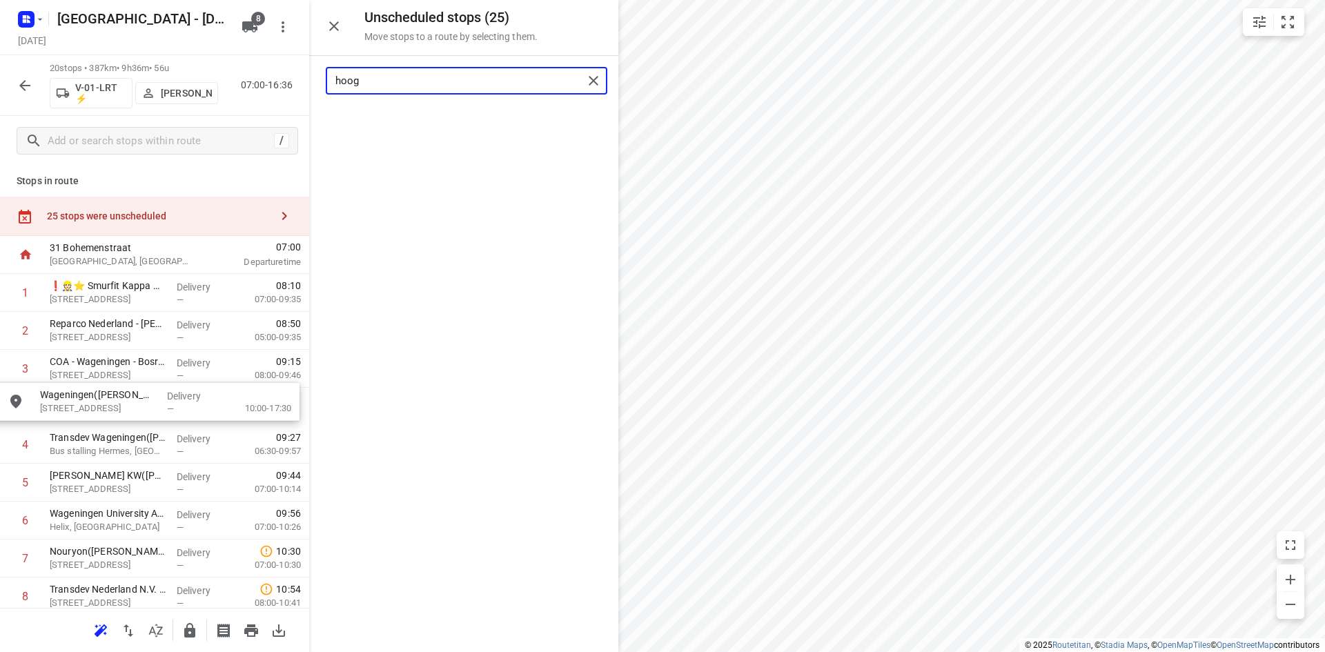
drag, startPoint x: 428, startPoint y: 132, endPoint x: 108, endPoint y: 414, distance: 425.9
type input "hoog"
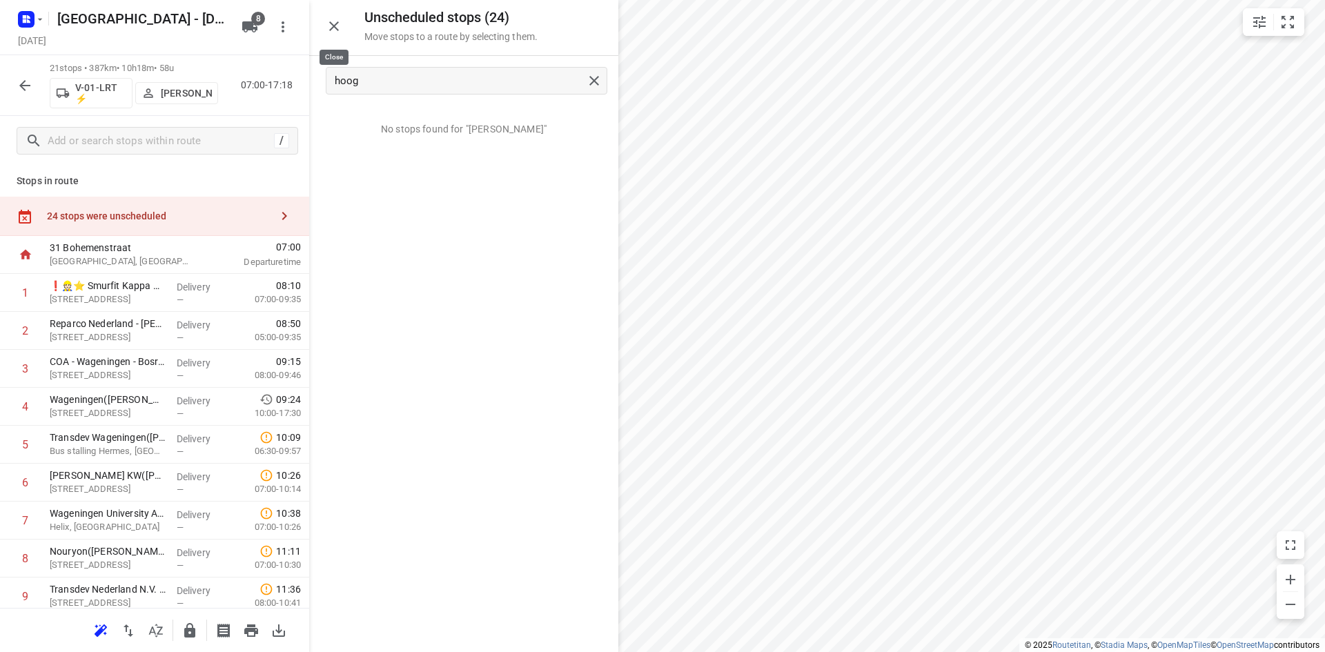
click at [334, 30] on icon "button" at bounding box center [334, 26] width 17 height 17
click at [33, 92] on button "button" at bounding box center [25, 86] width 28 height 28
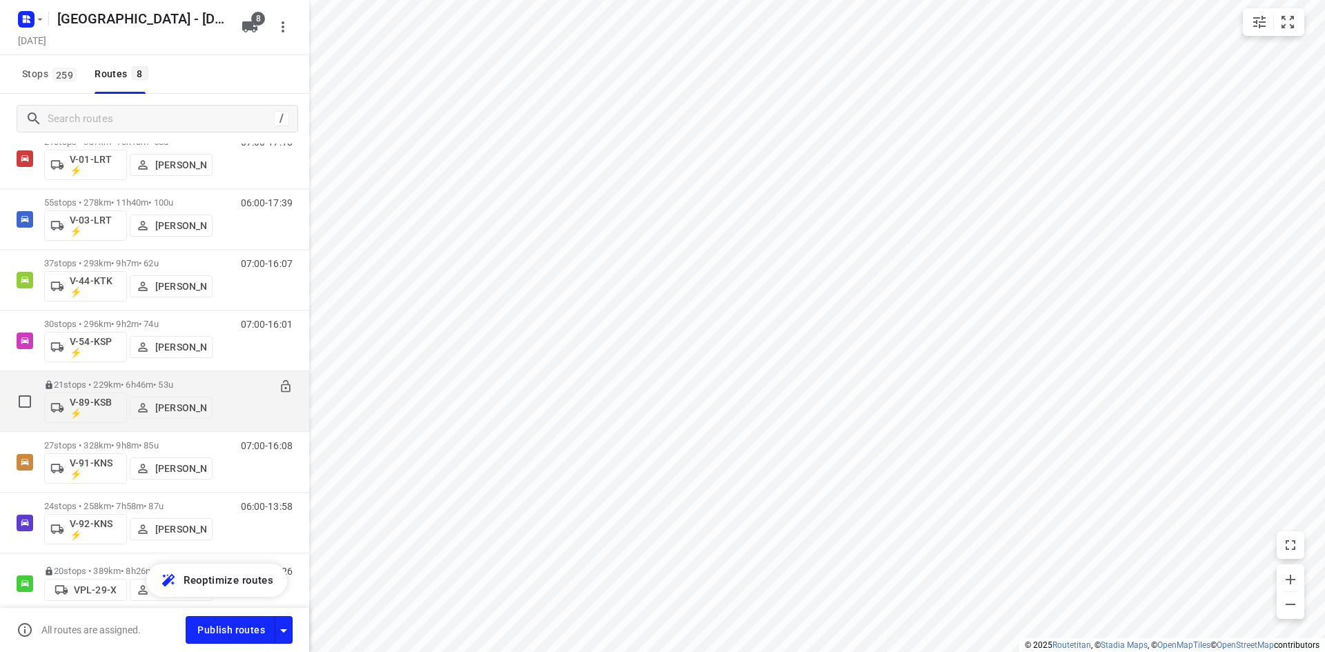
scroll to position [147, 0]
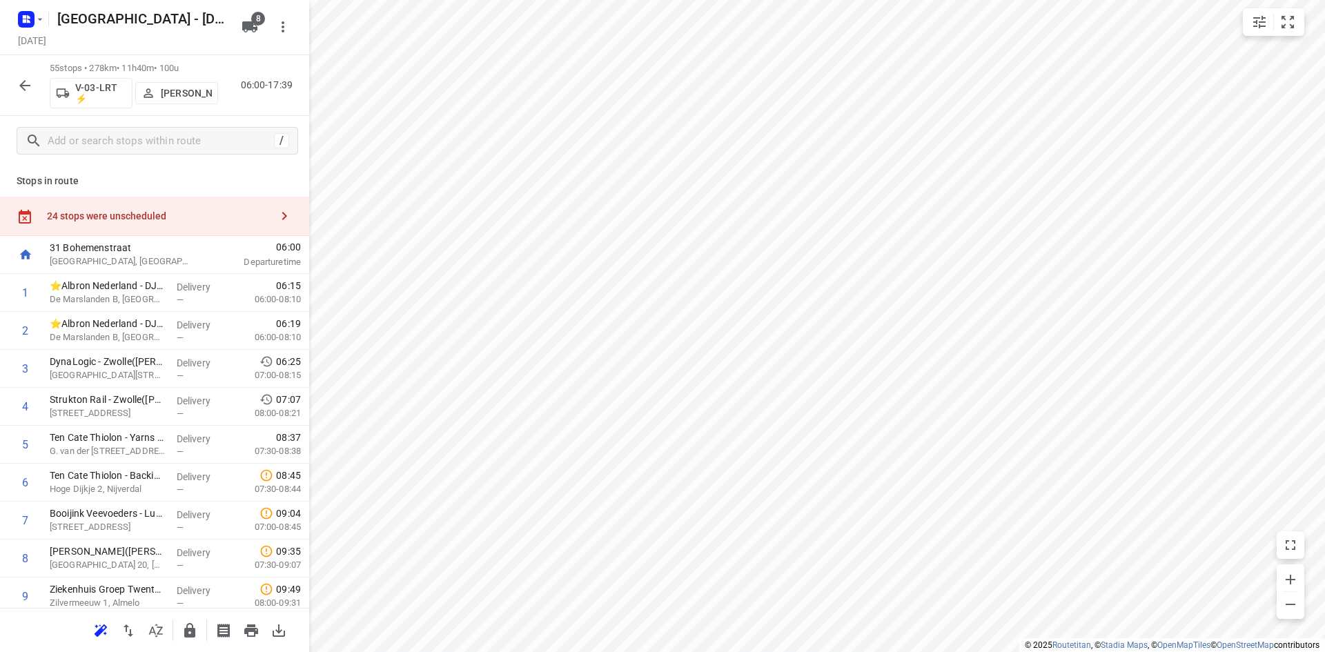
click at [26, 86] on icon "button" at bounding box center [24, 85] width 11 height 11
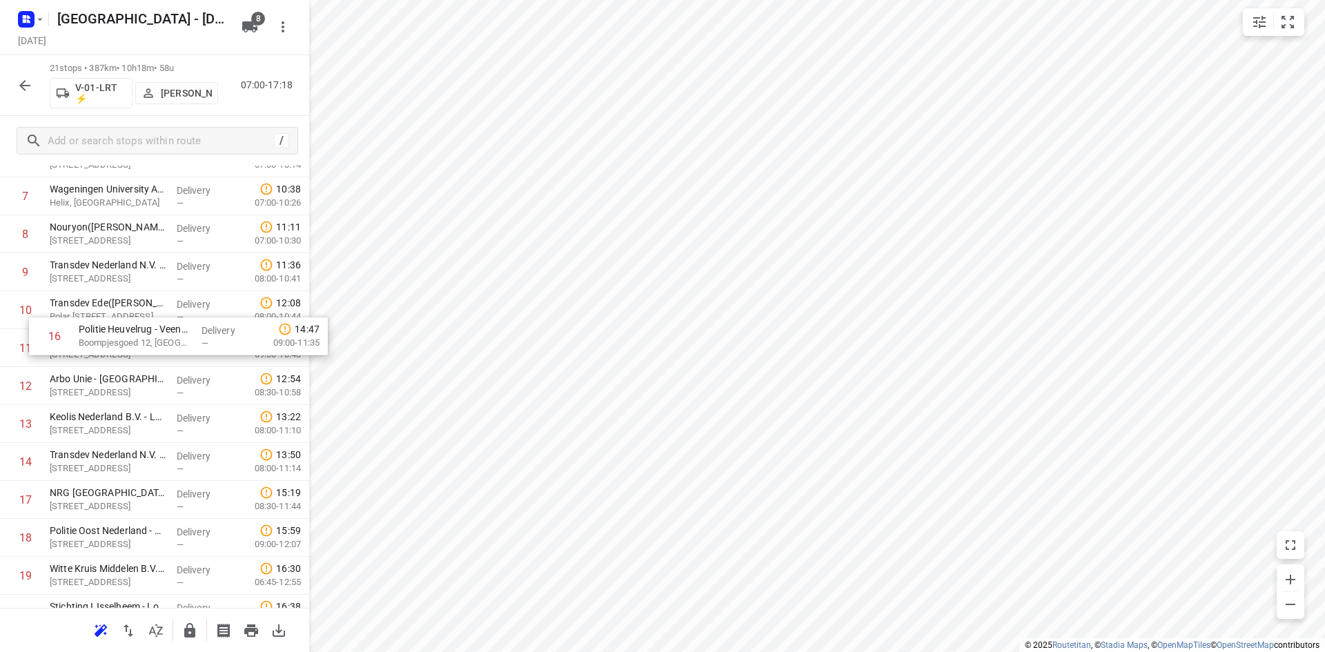
scroll to position [138, 0]
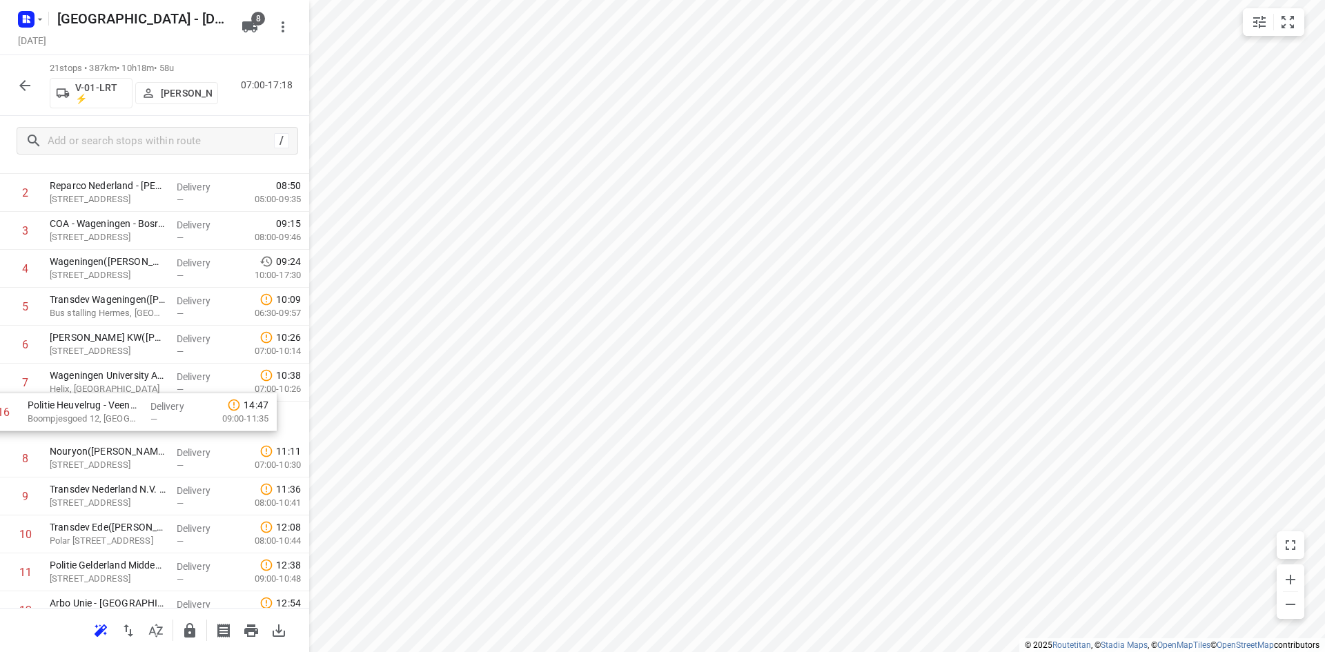
drag, startPoint x: 108, startPoint y: 386, endPoint x: 90, endPoint y: 413, distance: 31.8
click at [90, 413] on div "1 ❗👷🏻⭐ Smurfit Kappa Parenco(Mario Verbeek of Eddy Janssen) Veerweg 1, Renkum D…" at bounding box center [154, 534] width 309 height 797
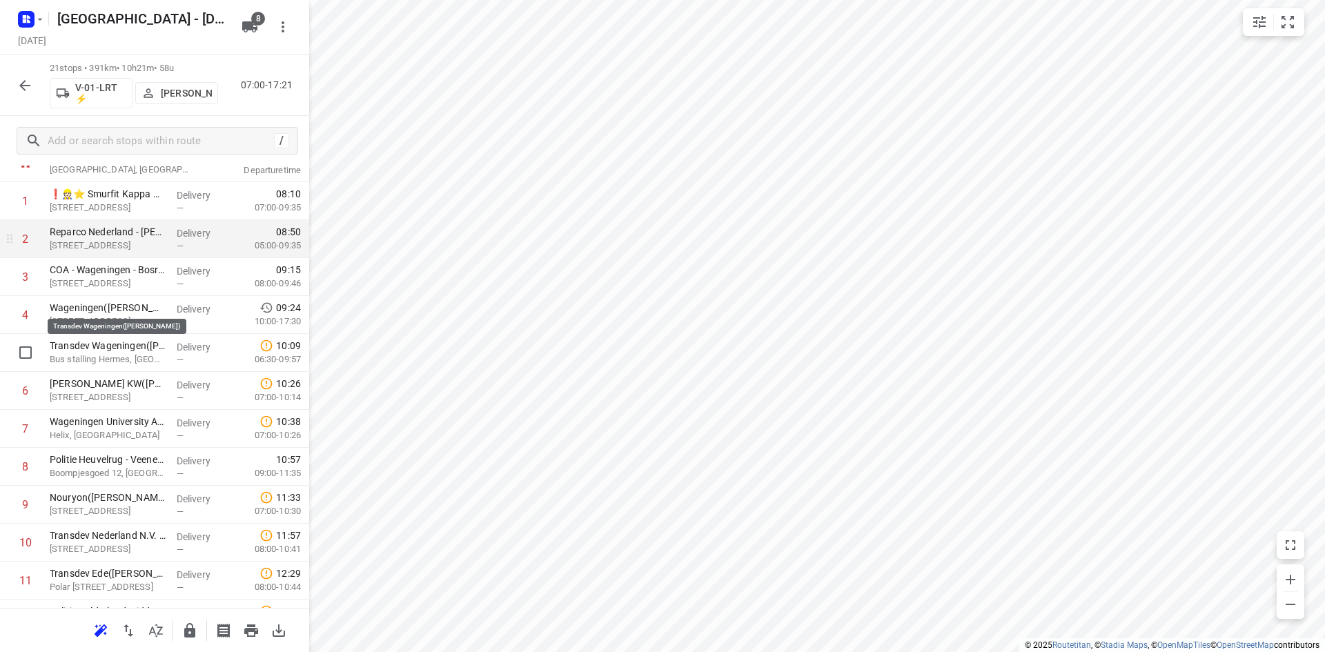
scroll to position [0, 0]
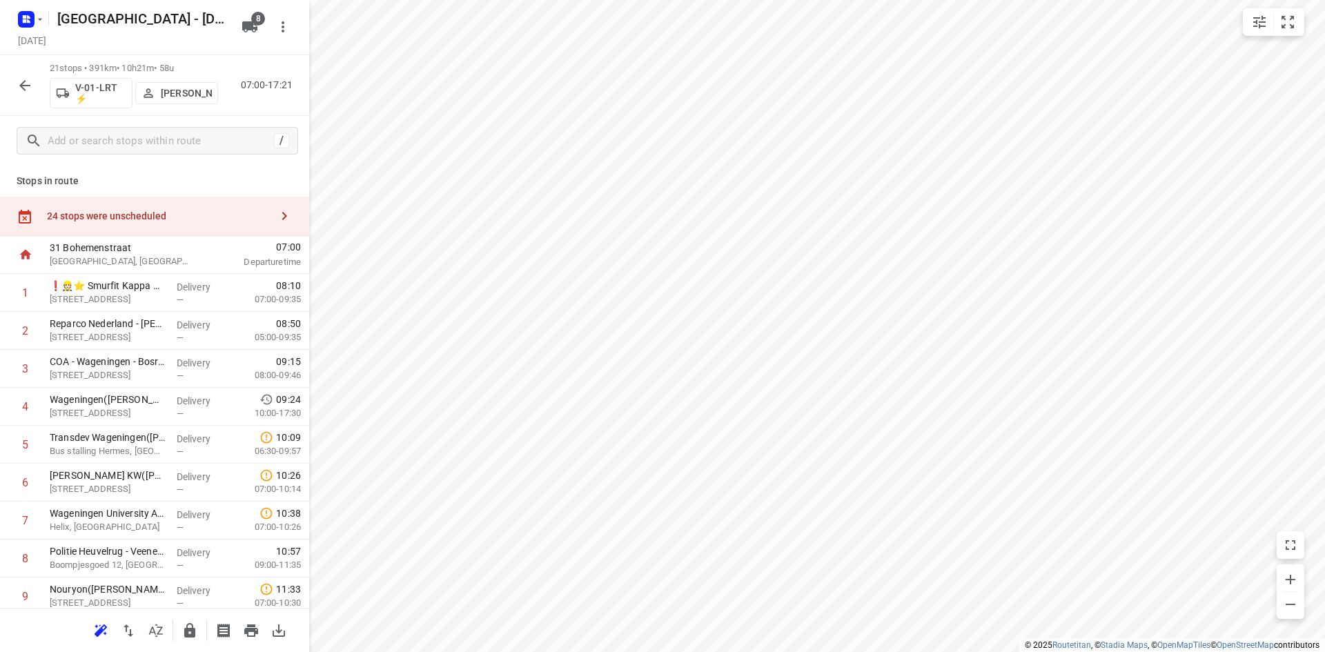
click at [155, 202] on div "24 stops were unscheduled" at bounding box center [154, 216] width 309 height 39
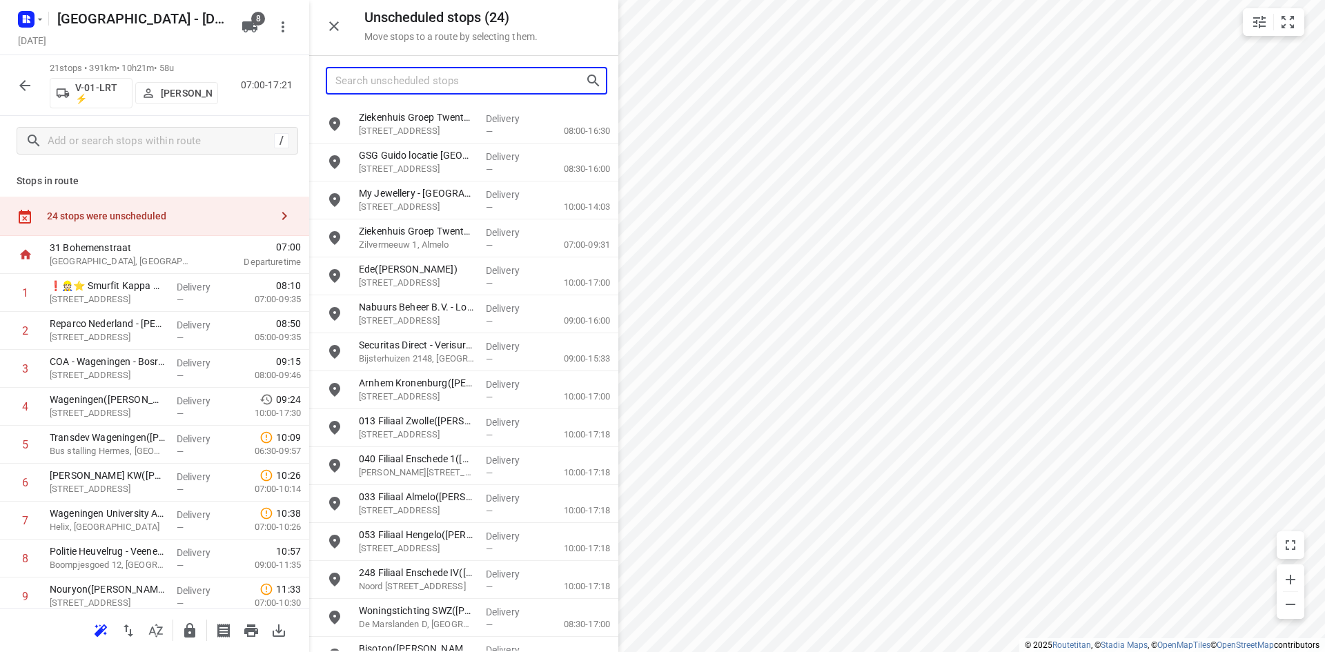
click at [415, 72] on input "Search unscheduled stops" at bounding box center [460, 80] width 250 height 21
type input "ede"
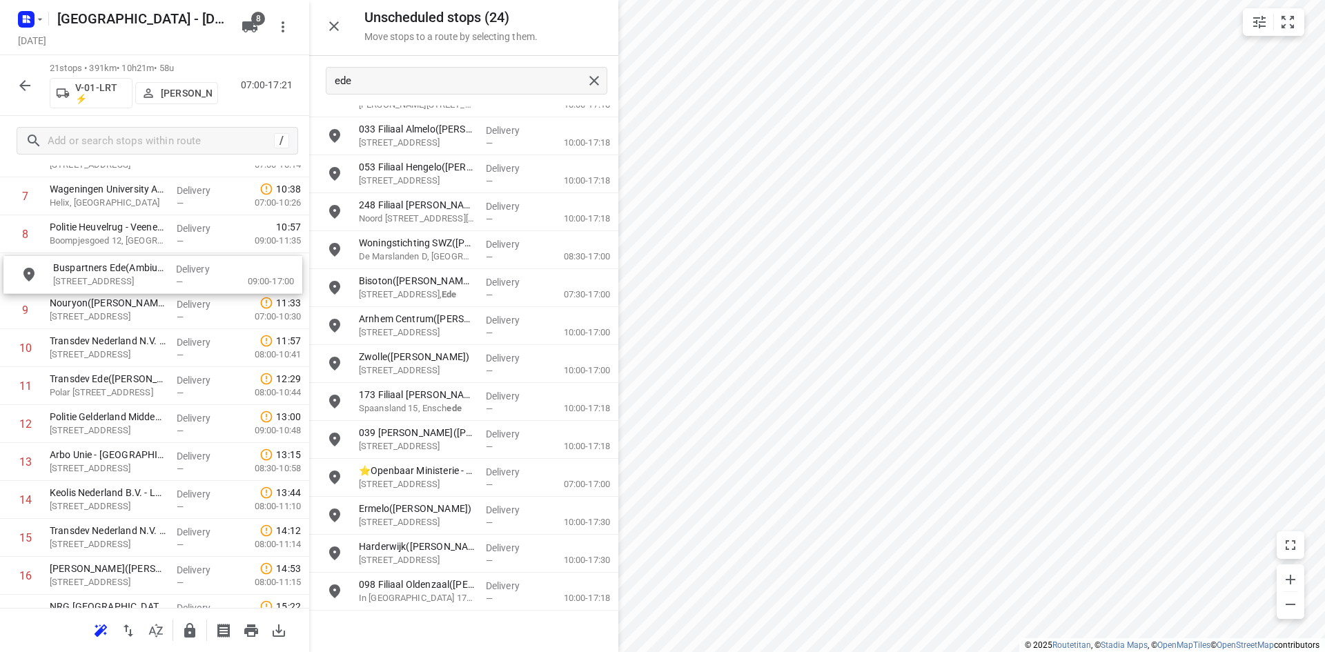
scroll to position [319, 0]
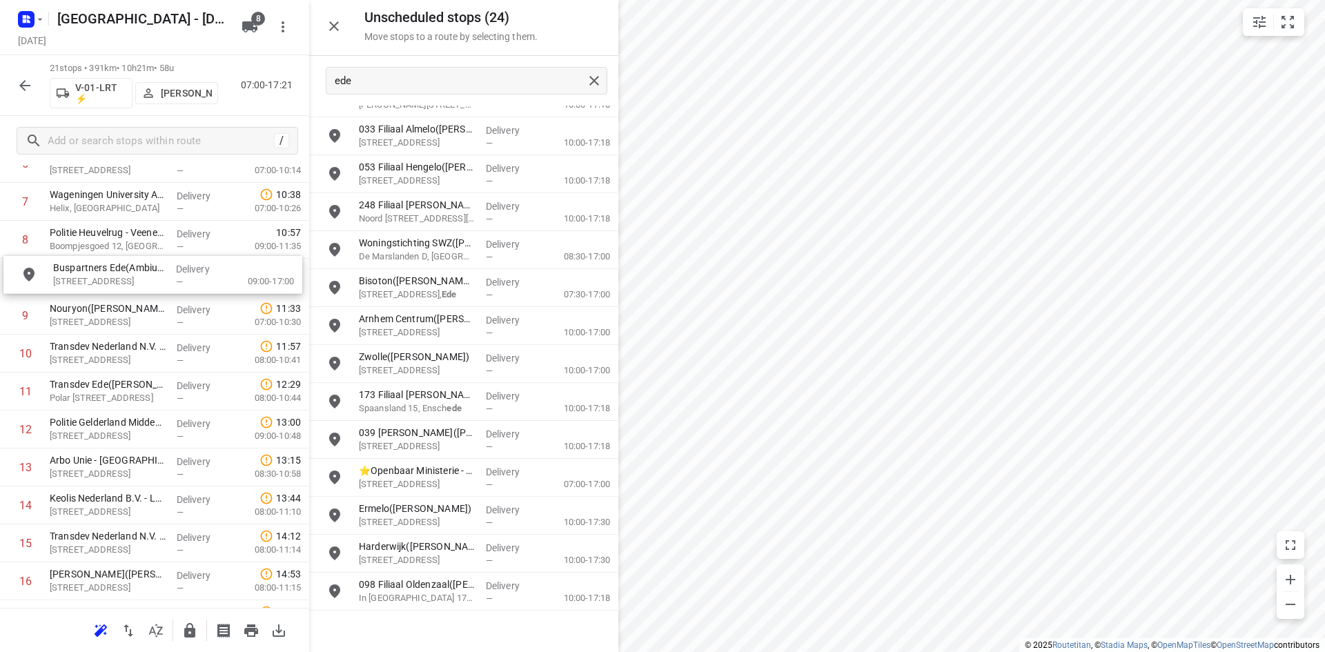
drag, startPoint x: 371, startPoint y: 525, endPoint x: 57, endPoint y: 284, distance: 395.6
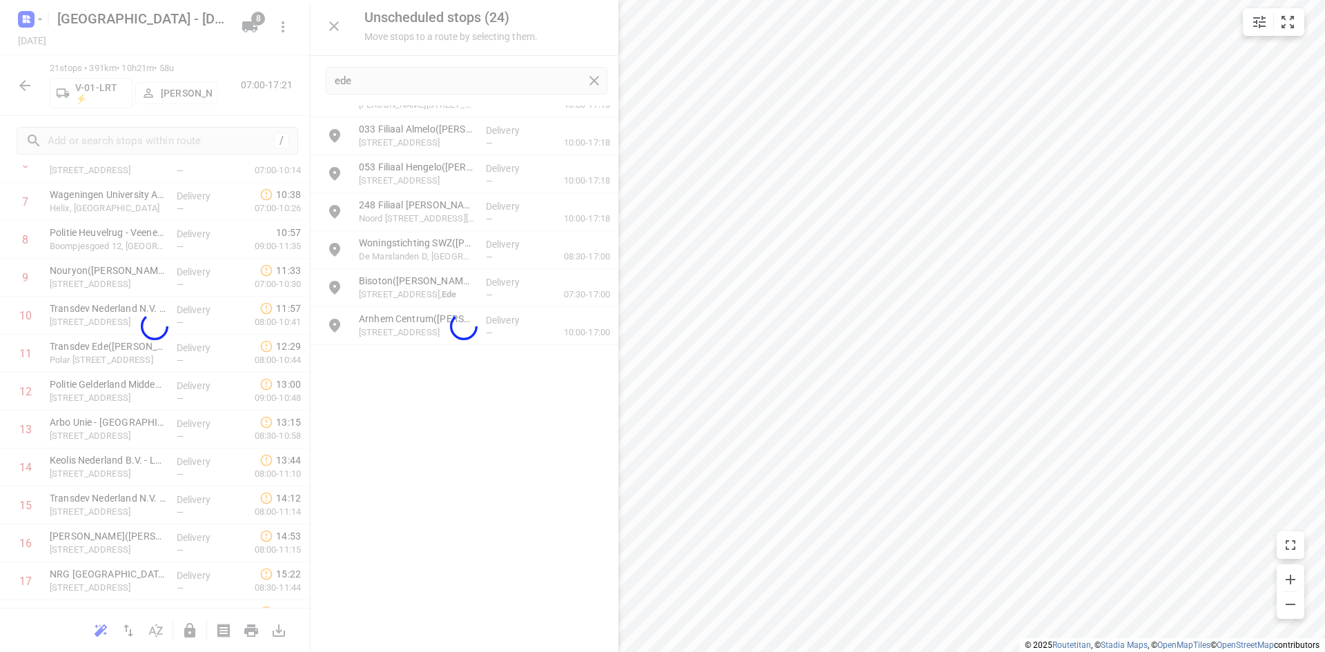
scroll to position [0, 0]
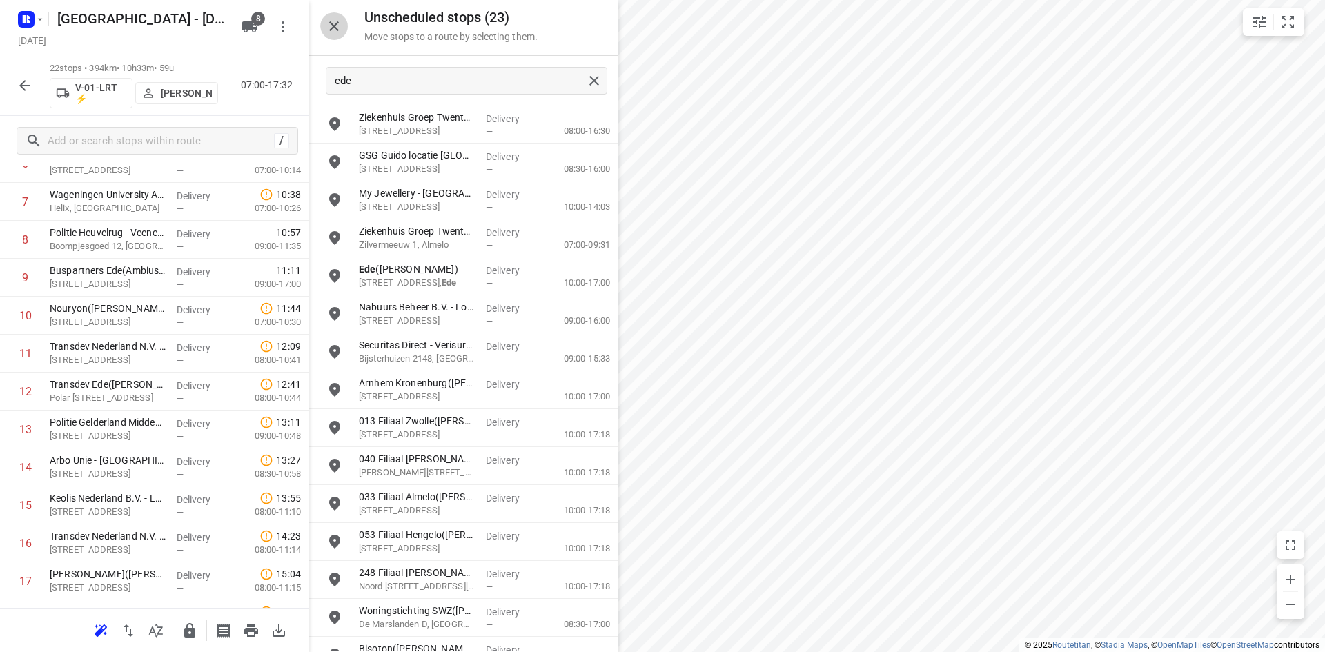
click at [344, 20] on button "button" at bounding box center [334, 26] width 28 height 28
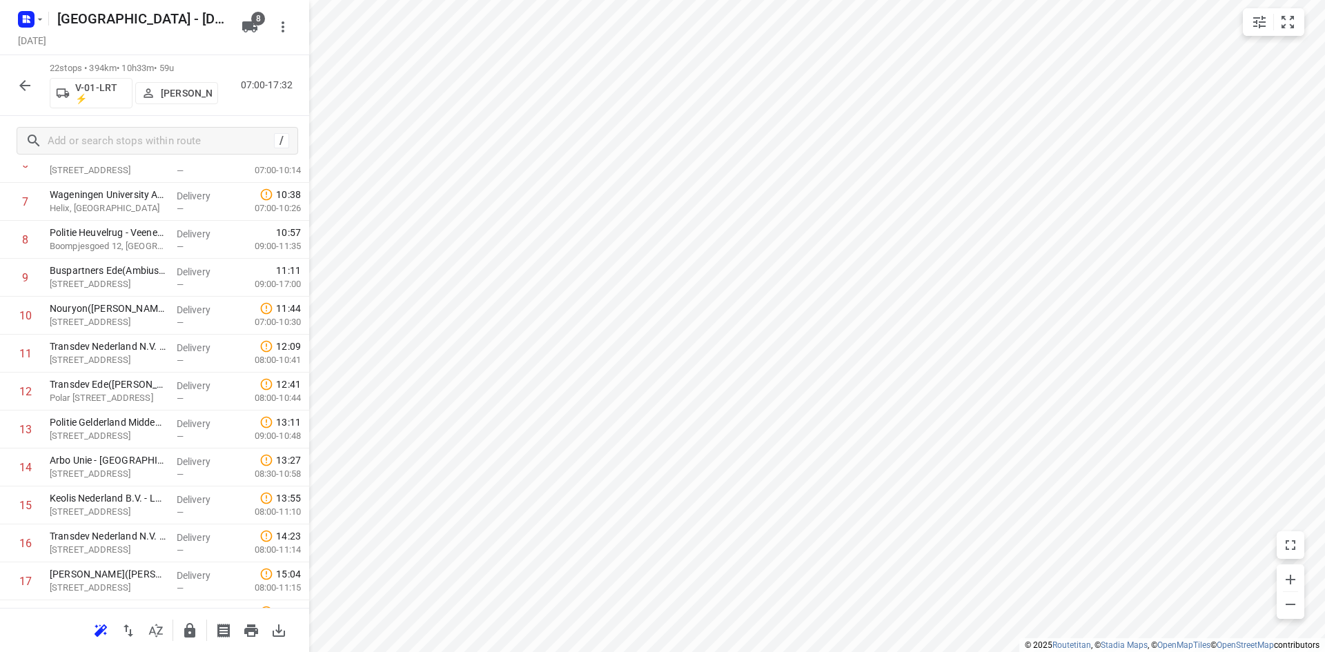
click at [39, 79] on div "22 stops • 394km • 10h33m • 59u V-01-LRT ⚡ Jorick Kok 07:00-17:32" at bounding box center [154, 85] width 309 height 61
click at [28, 83] on icon "button" at bounding box center [25, 85] width 17 height 17
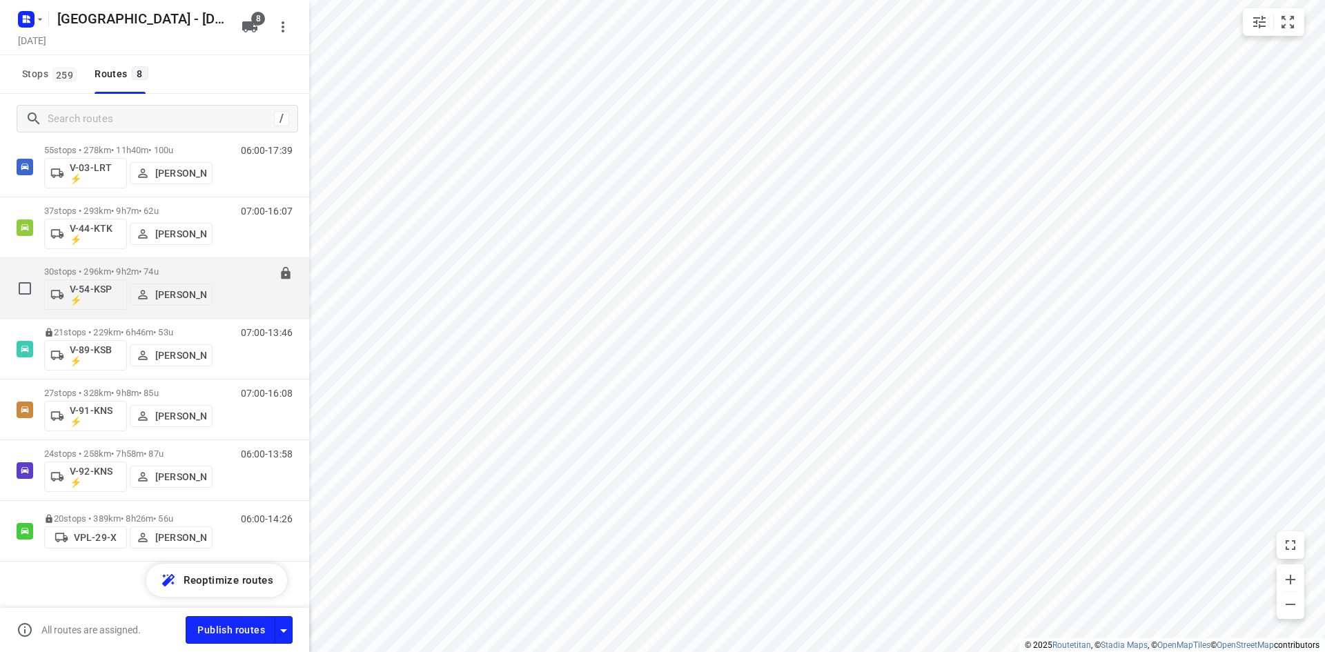
scroll to position [69, 0]
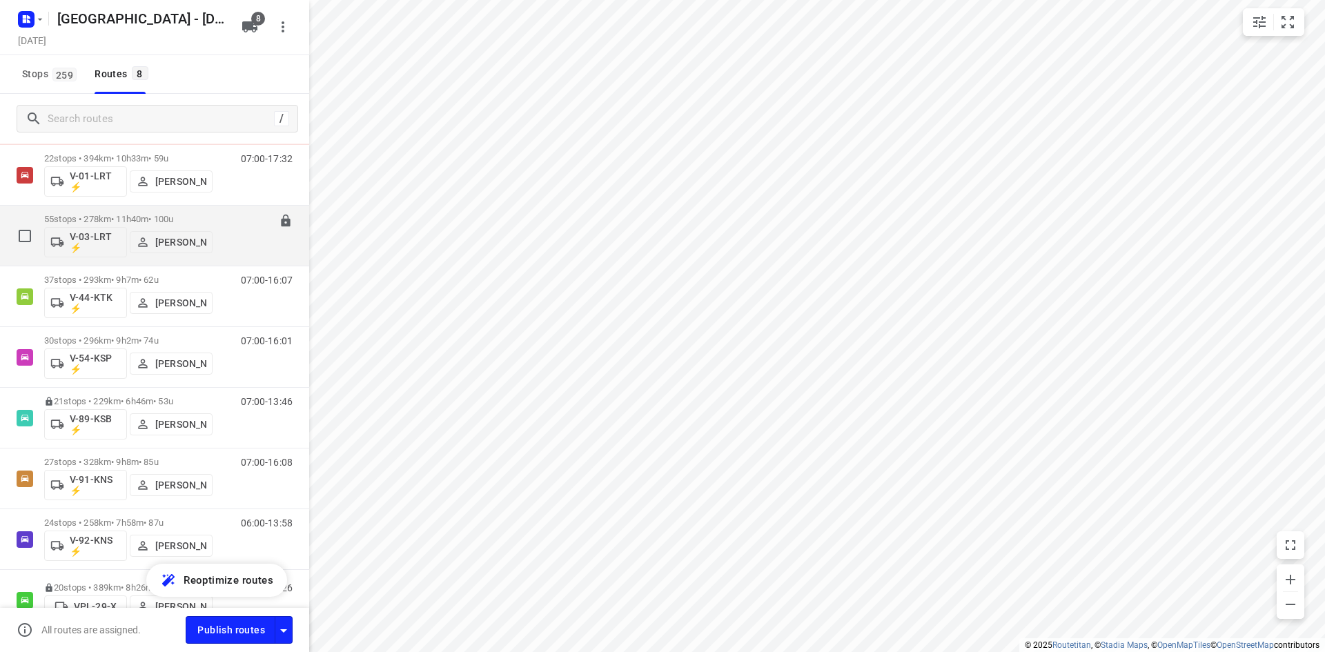
click at [149, 218] on p "55 stops • 278km • 11h40m • 100u" at bounding box center [128, 219] width 168 height 10
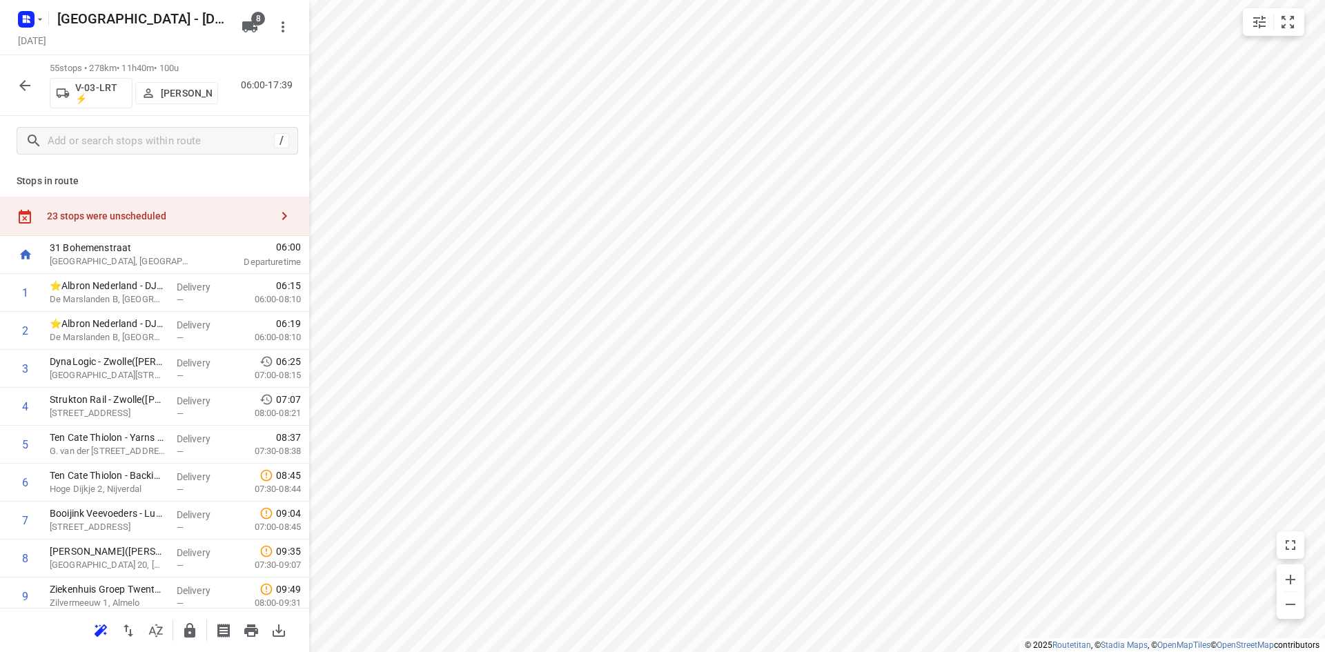
click at [19, 82] on icon "button" at bounding box center [25, 85] width 17 height 17
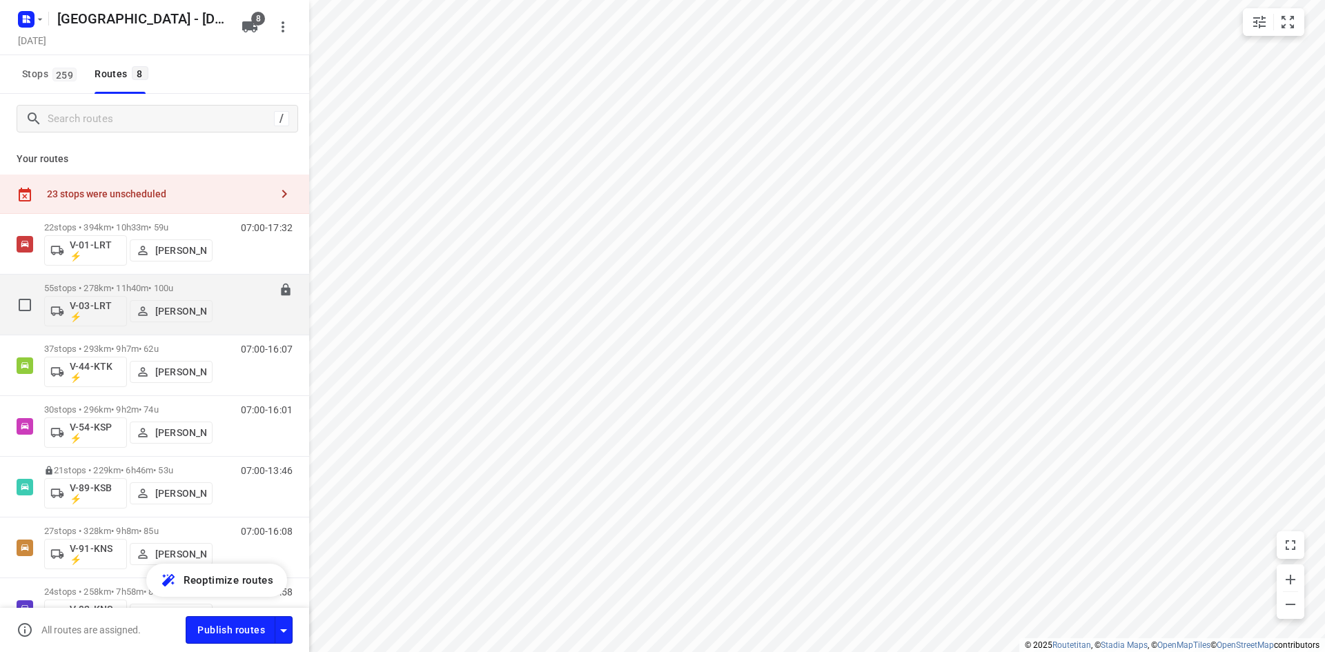
click at [177, 282] on div "55 stops • 278km • 11h40m • 100u V-03-LRT ⚡ Nina Jo An Kleinjan" at bounding box center [128, 304] width 168 height 57
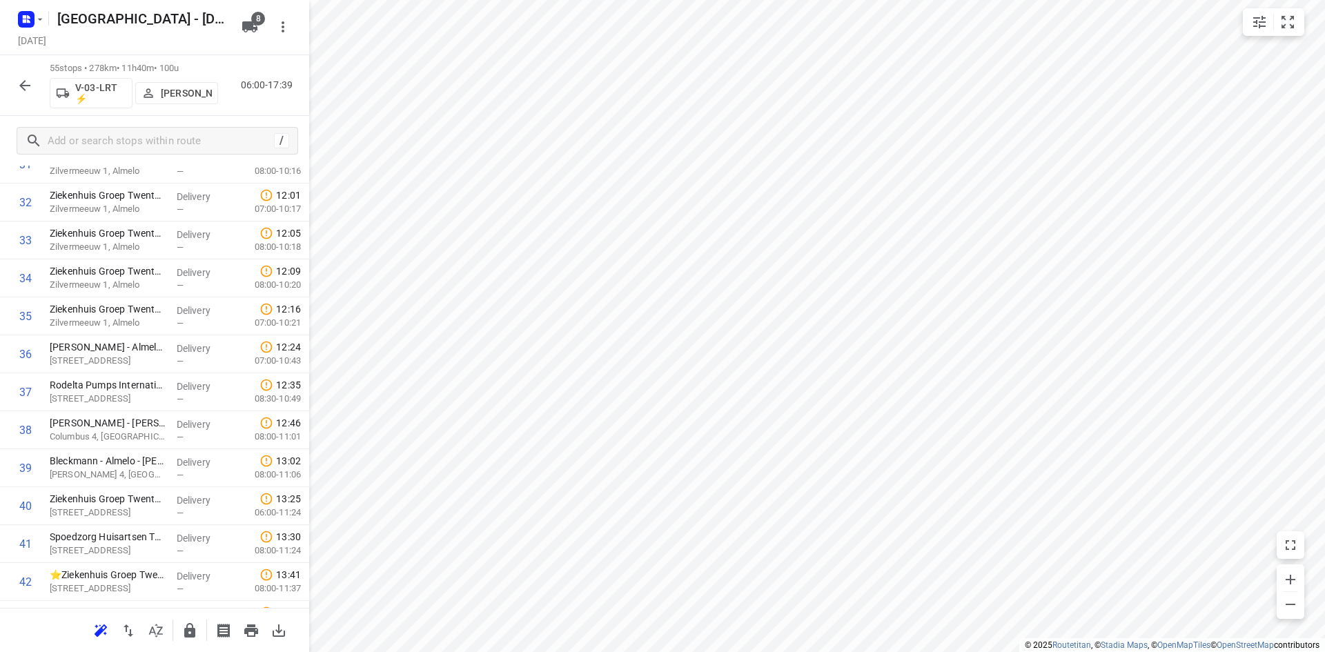
scroll to position [1446, 0]
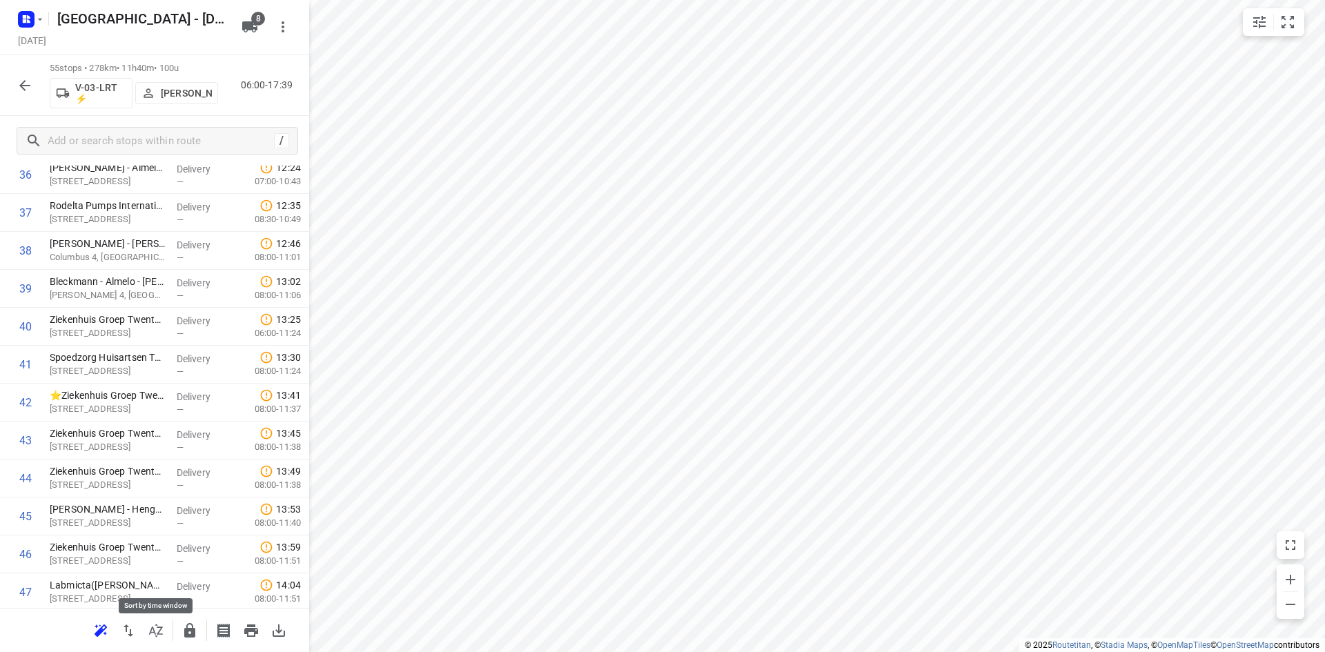
click at [155, 630] on icon "button" at bounding box center [156, 630] width 17 height 17
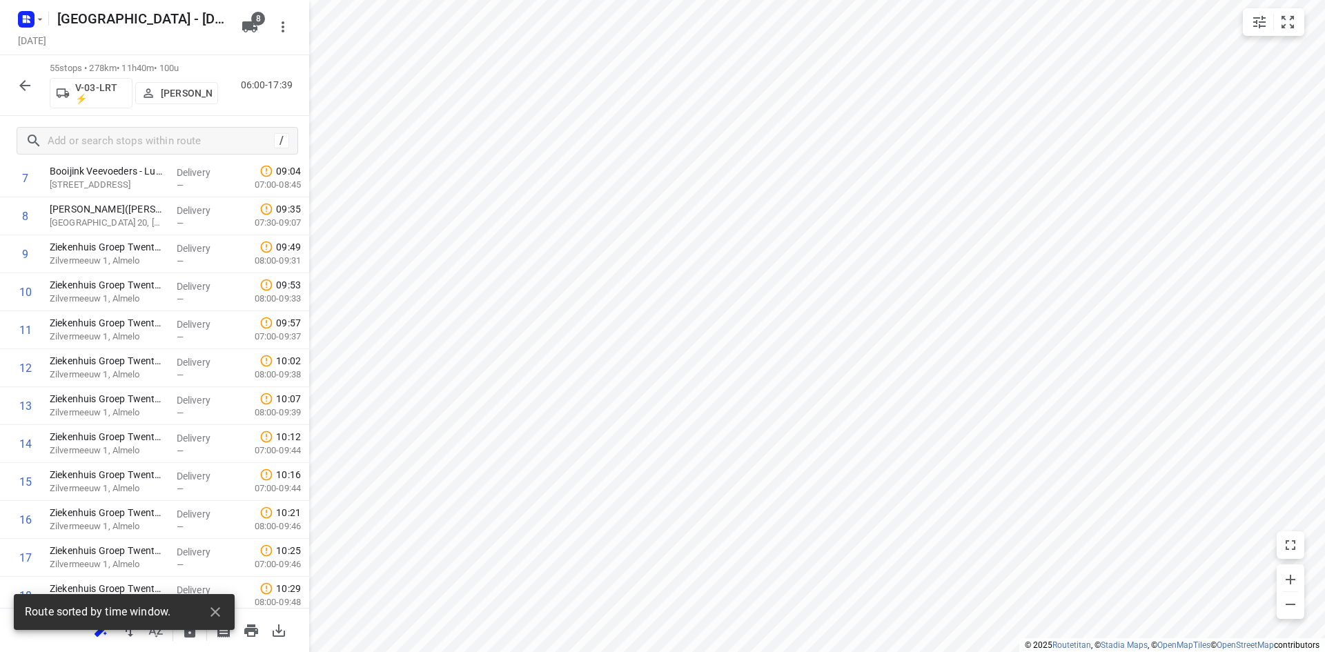
scroll to position [0, 0]
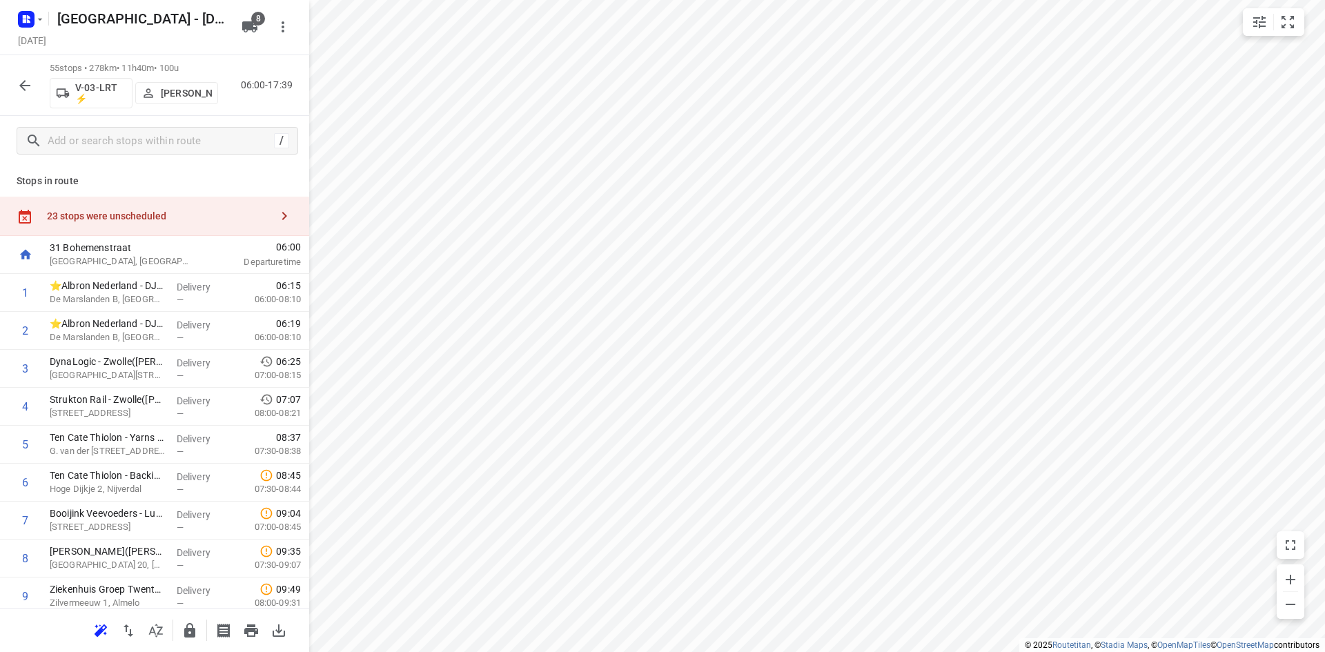
click at [26, 86] on icon "button" at bounding box center [24, 85] width 11 height 11
click at [169, 216] on div "23 stops were unscheduled" at bounding box center [159, 215] width 224 height 11
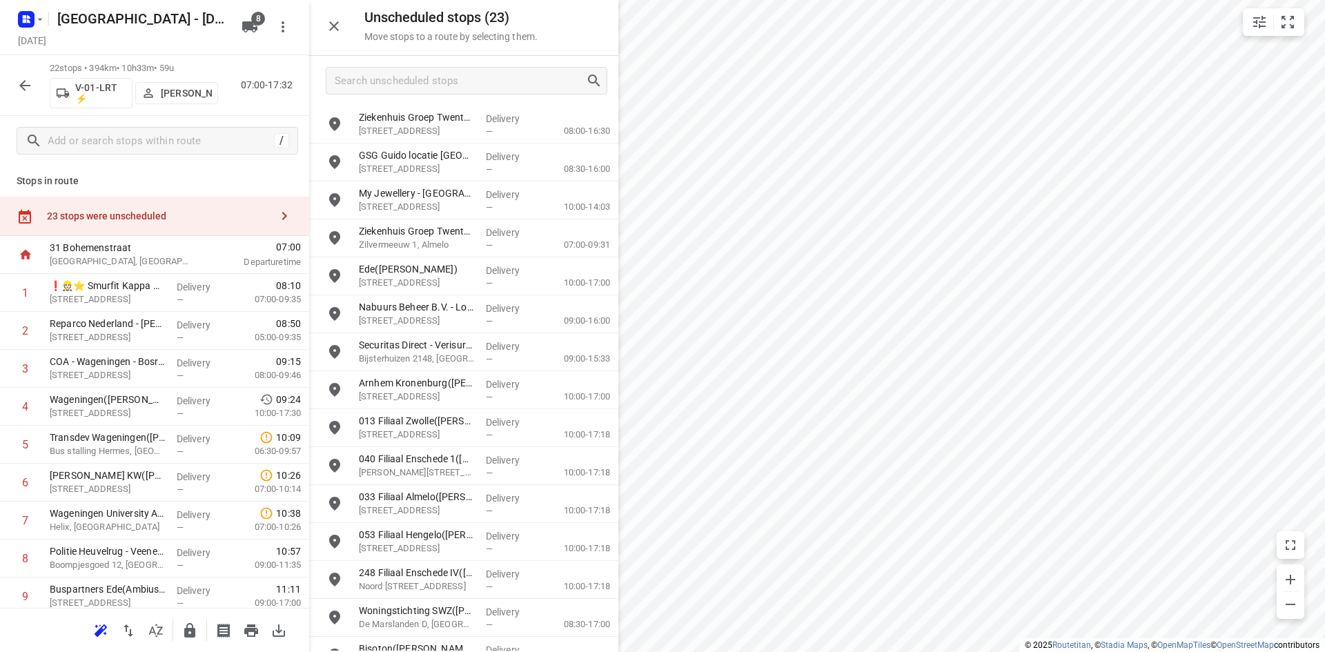
click at [437, 99] on div at bounding box center [463, 81] width 309 height 50
click at [435, 81] on input "Search unscheduled stops" at bounding box center [460, 80] width 250 height 21
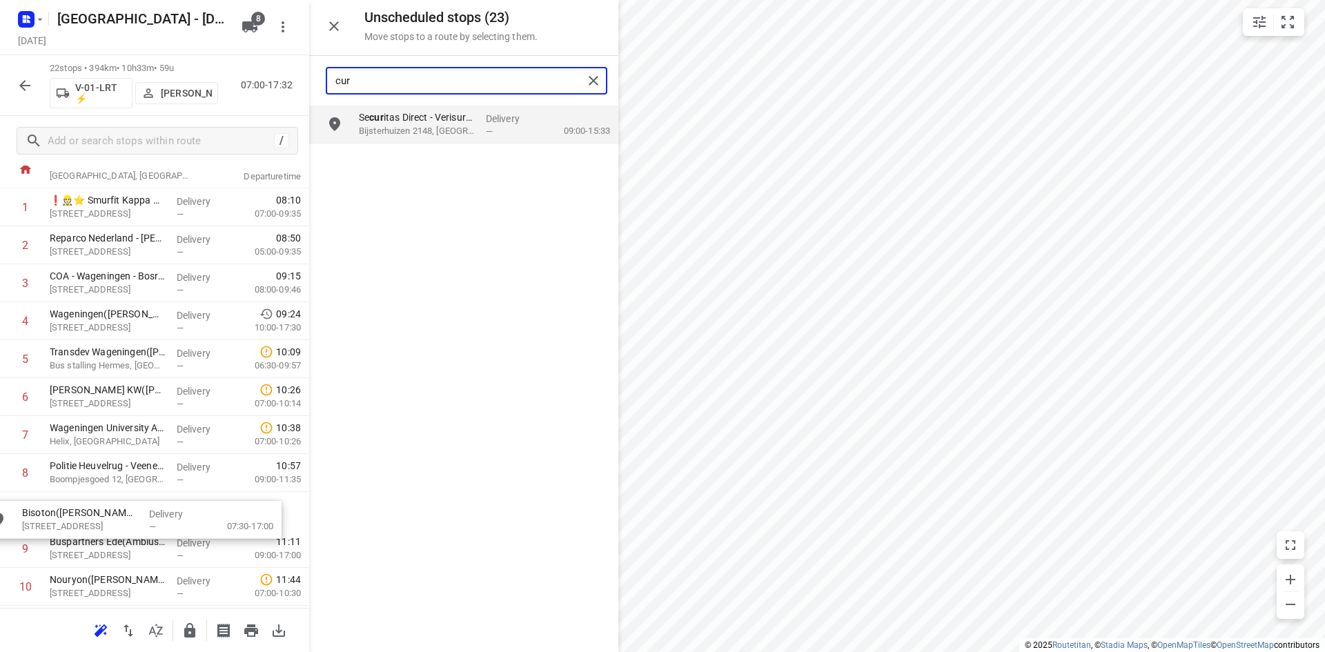
drag, startPoint x: 433, startPoint y: 181, endPoint x: 91, endPoint y: 546, distance: 499.9
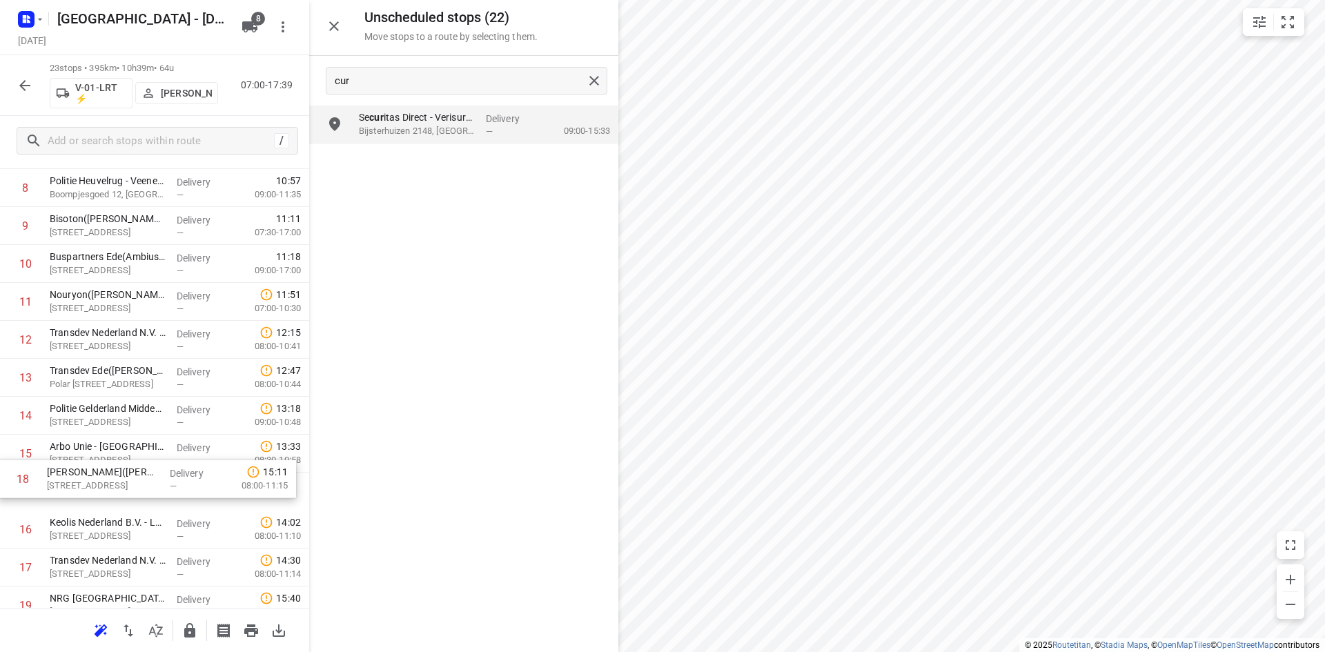
scroll to position [373, 0]
drag, startPoint x: 102, startPoint y: 580, endPoint x: 109, endPoint y: 306, distance: 274.0
click at [109, 306] on div "1 ❗👷🏻⭐ Smurfit Kappa Parenco(Mario Verbeek of Eddy Janssen) Veerweg 1, Renkum D…" at bounding box center [154, 337] width 309 height 873
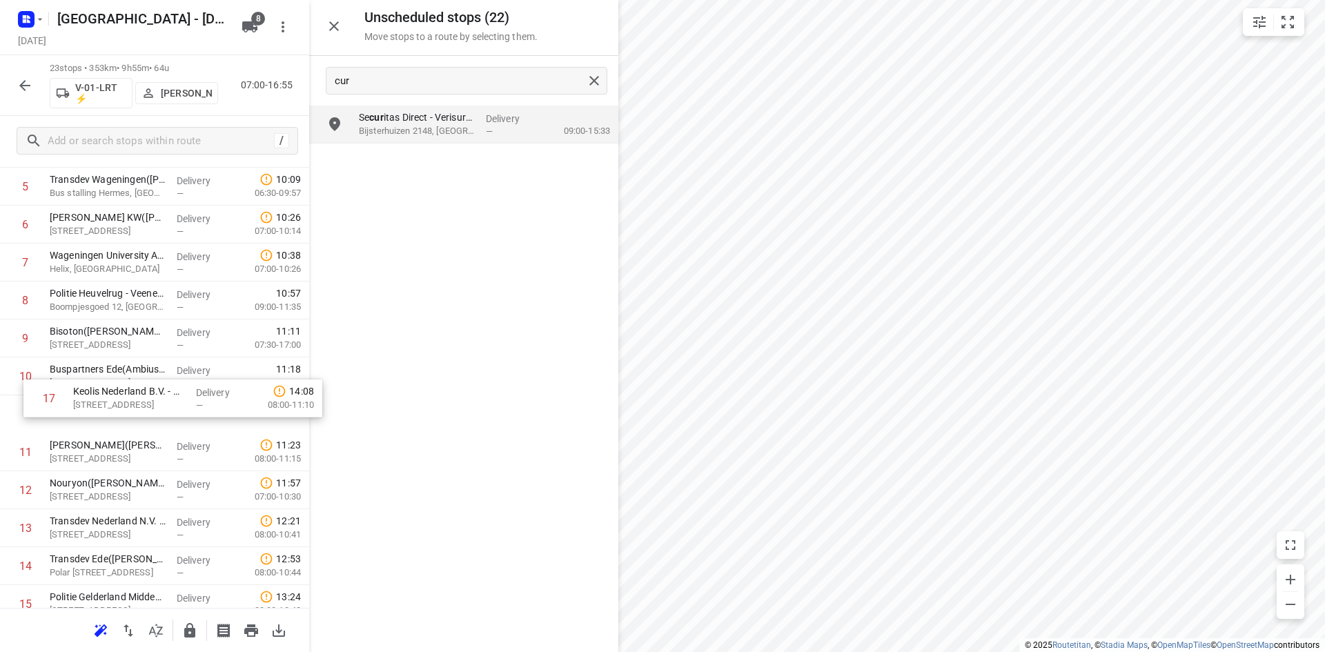
scroll to position [308, 0]
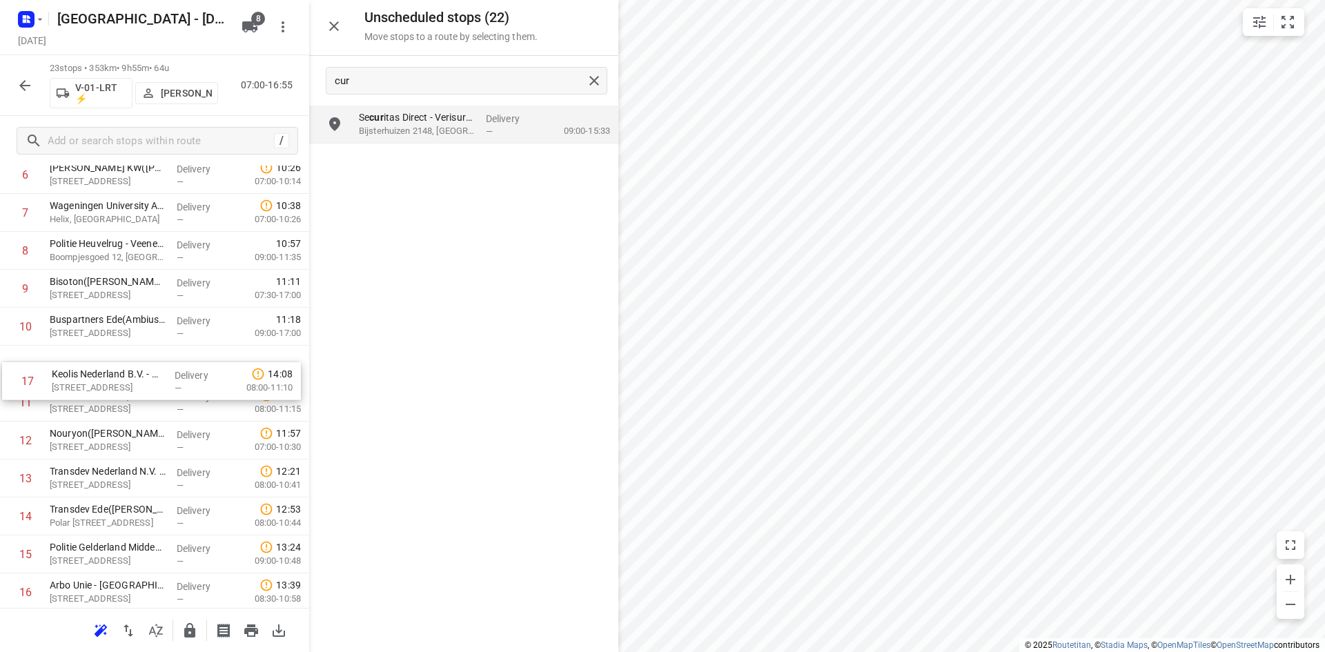
drag, startPoint x: 99, startPoint y: 537, endPoint x: 100, endPoint y: 394, distance: 142.8
click at [100, 394] on div "1 ❗👷🏻⭐ Smurfit Kappa Parenco(Mario Verbeek of Eddy Janssen) Veerweg 1, Renkum D…" at bounding box center [154, 402] width 309 height 873
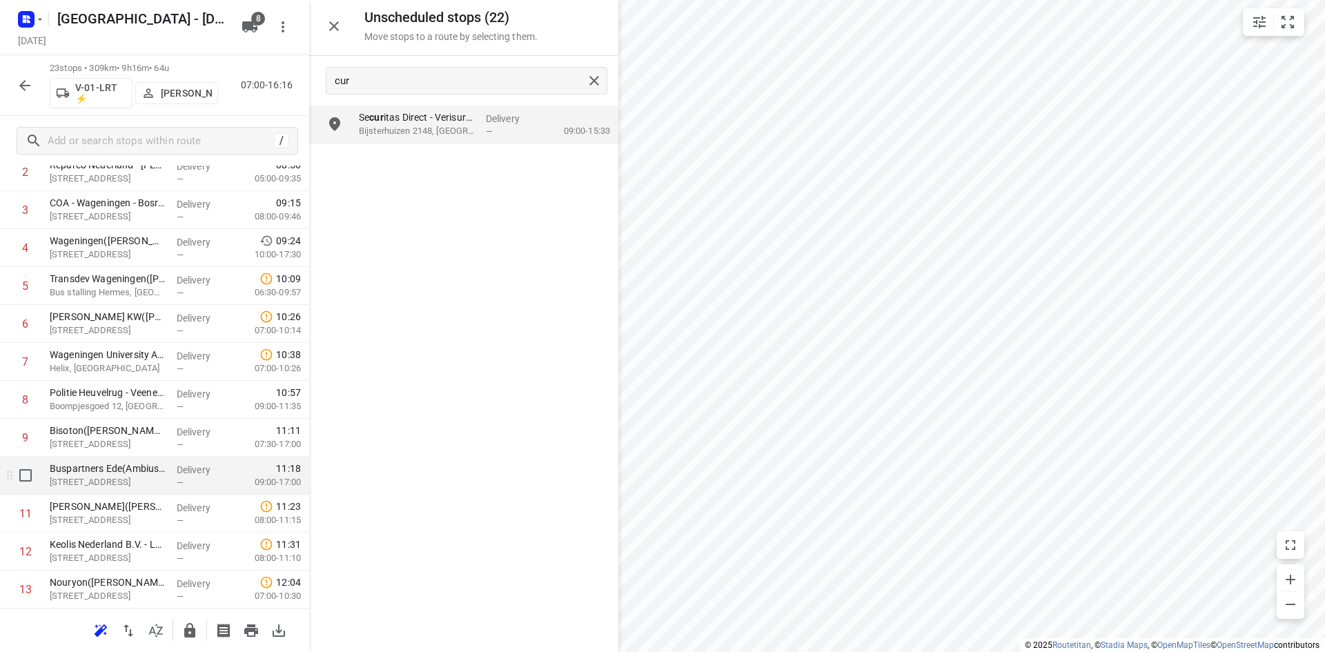
scroll to position [170, 0]
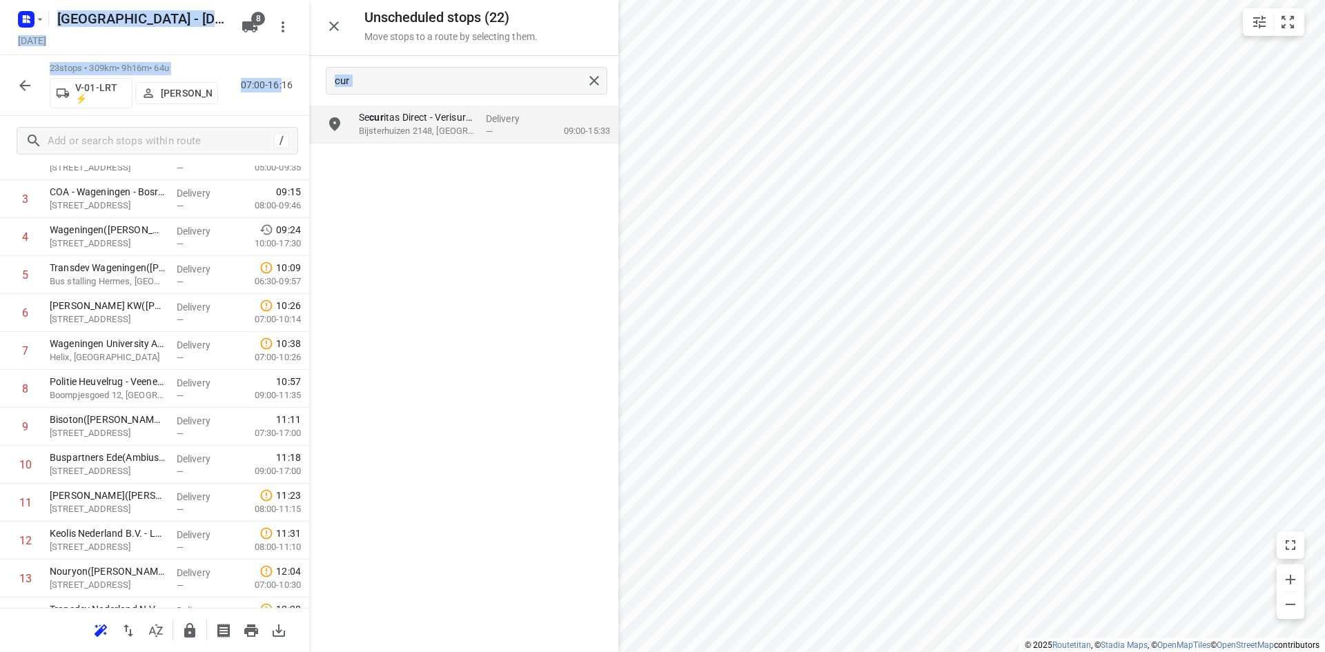
drag, startPoint x: 429, startPoint y: 95, endPoint x: 282, endPoint y: 66, distance: 149.8
click at [282, 66] on div "Unscheduled stops ( 22 ) Move stops to a route by selecting them. cur Se cur it…" at bounding box center [154, 326] width 309 height 652
click at [366, 78] on input "cur" at bounding box center [459, 80] width 248 height 21
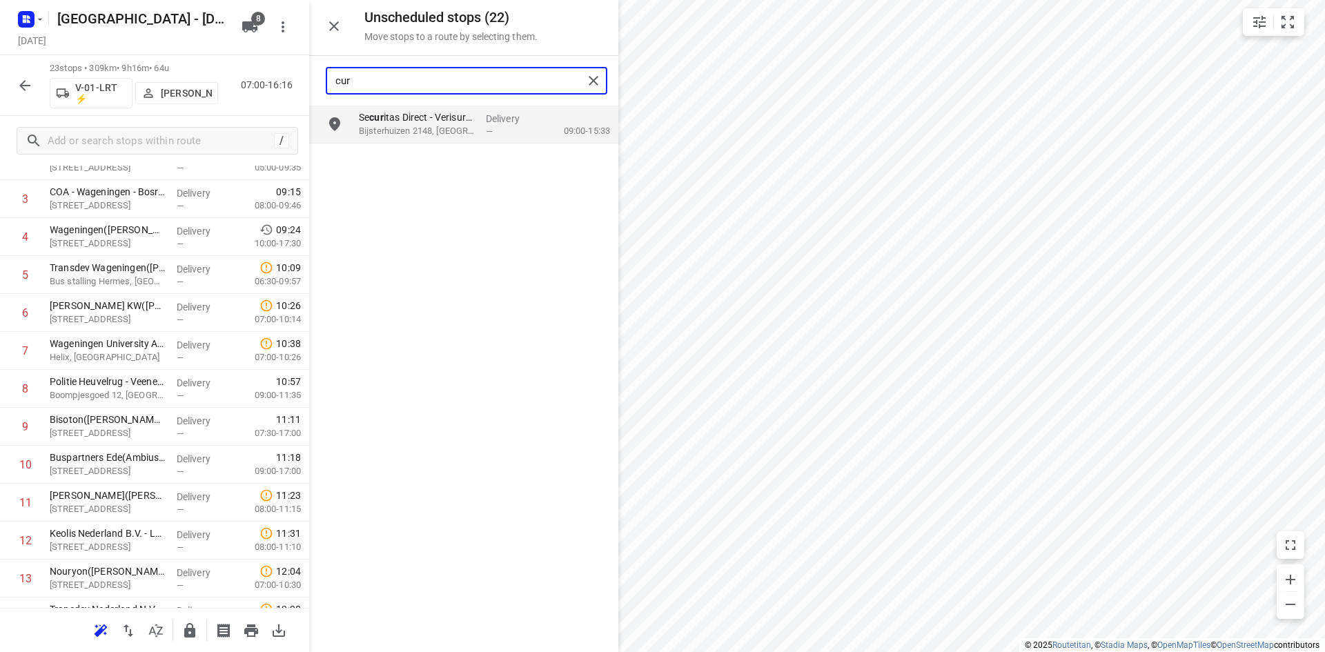
drag, startPoint x: 366, startPoint y: 78, endPoint x: 288, endPoint y: 68, distance: 78.7
click at [288, 68] on div "Unscheduled stops ( 22 ) Move stops to a route by selecting them. cur Se cur it…" at bounding box center [154, 326] width 309 height 652
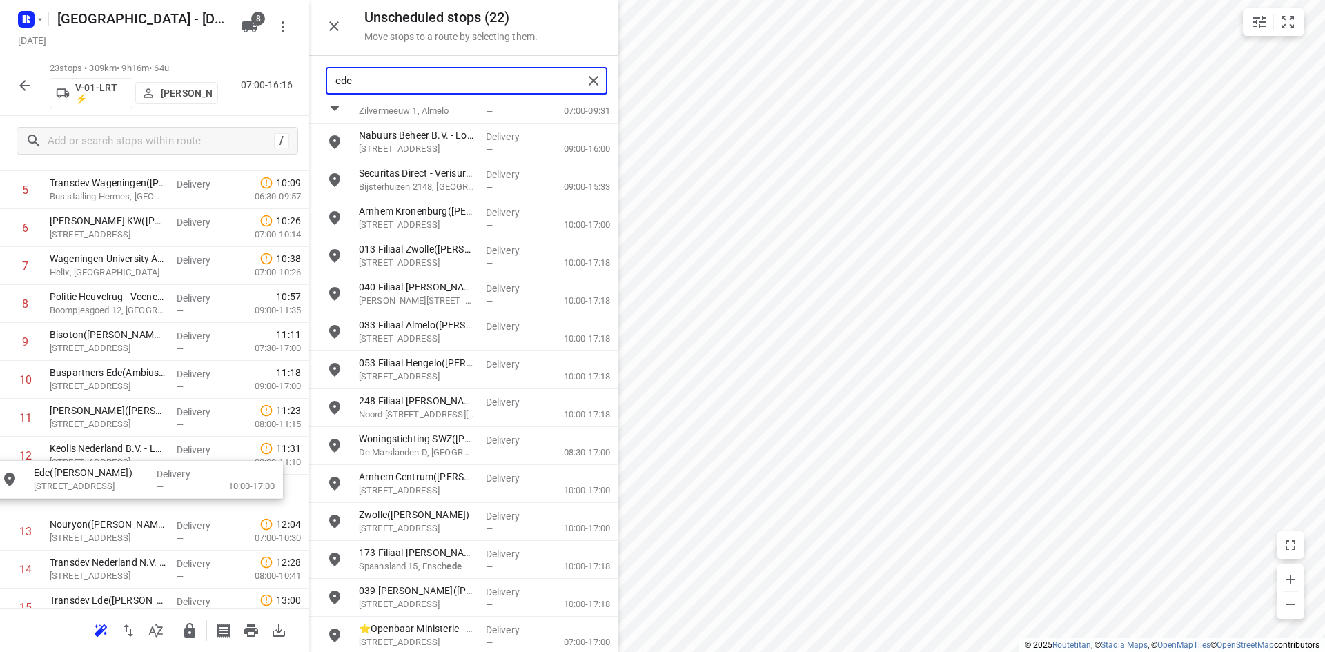
scroll to position [257, 0]
drag, startPoint x: 433, startPoint y: 145, endPoint x: 98, endPoint y: 496, distance: 485.2
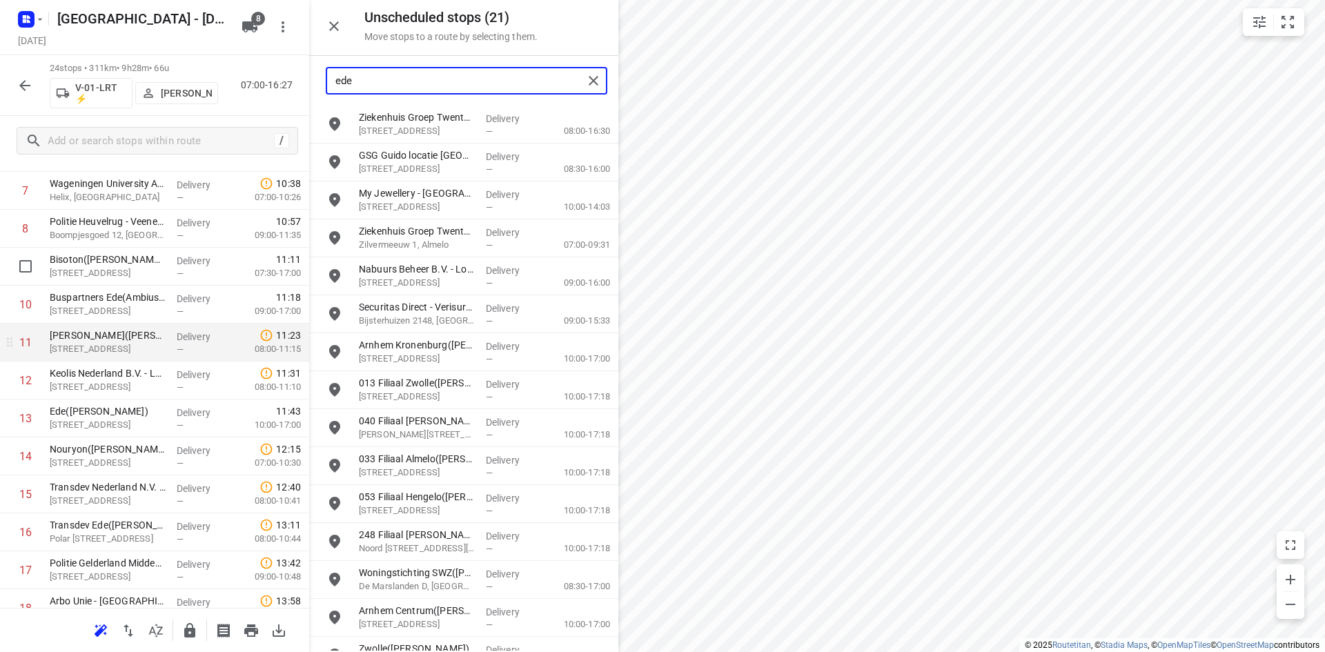
scroll to position [395, 0]
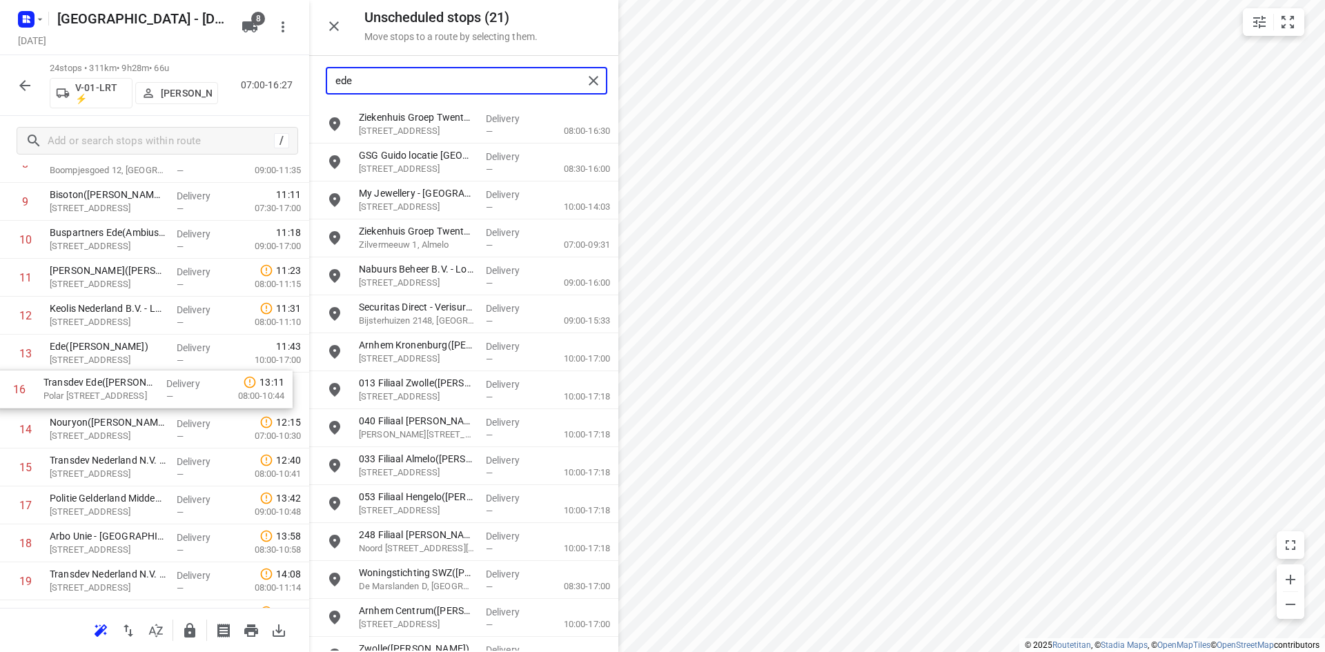
drag, startPoint x: 115, startPoint y: 466, endPoint x: 108, endPoint y: 385, distance: 81.7
click at [108, 385] on div "1 ❗👷🏻⭐ Smurfit Kappa Parenco(Mario Verbeek of Eddy Janssen) Veerweg 1, Renkum D…" at bounding box center [154, 334] width 309 height 911
type input "ede"
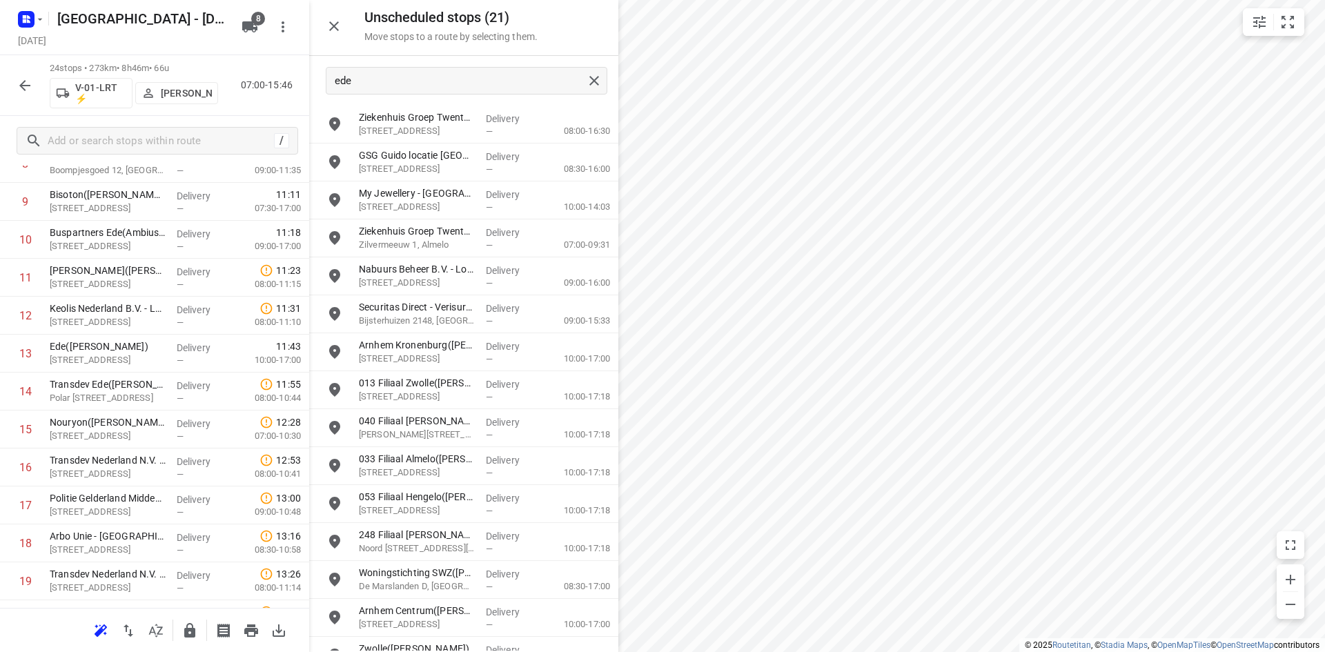
click at [324, 23] on button "button" at bounding box center [334, 26] width 28 height 28
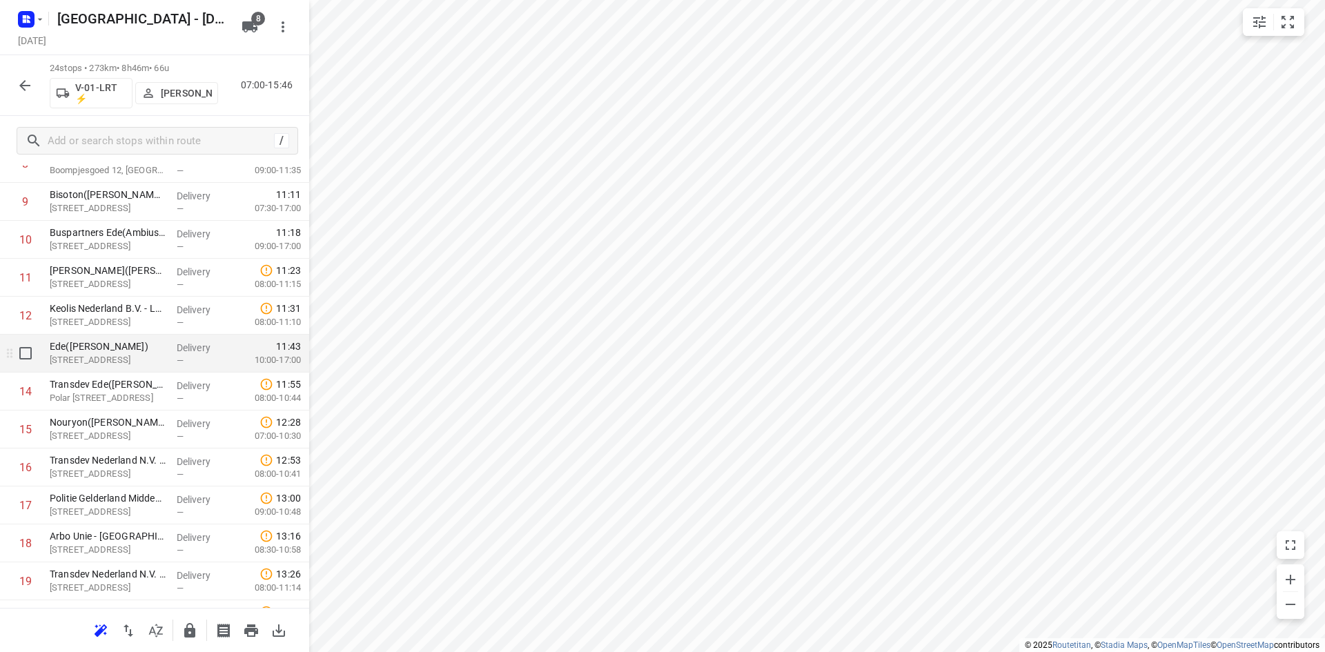
scroll to position [533, 0]
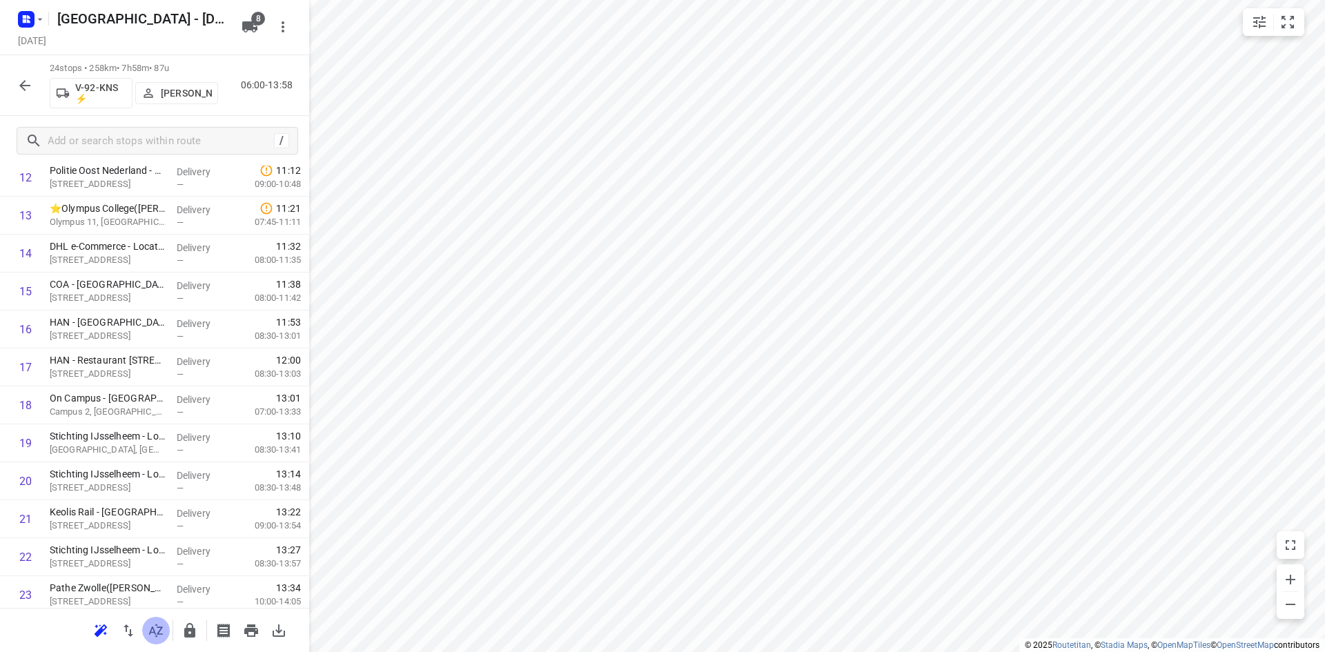
click at [149, 631] on icon "button" at bounding box center [156, 630] width 17 height 17
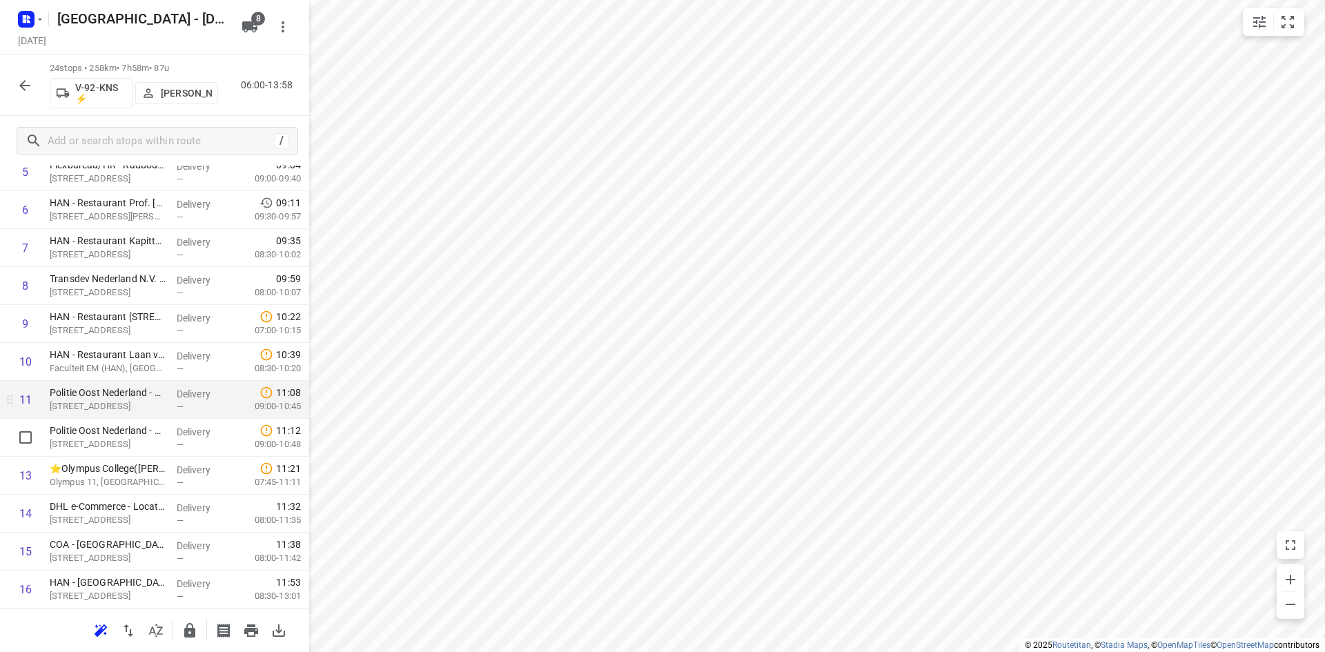
scroll to position [276, 0]
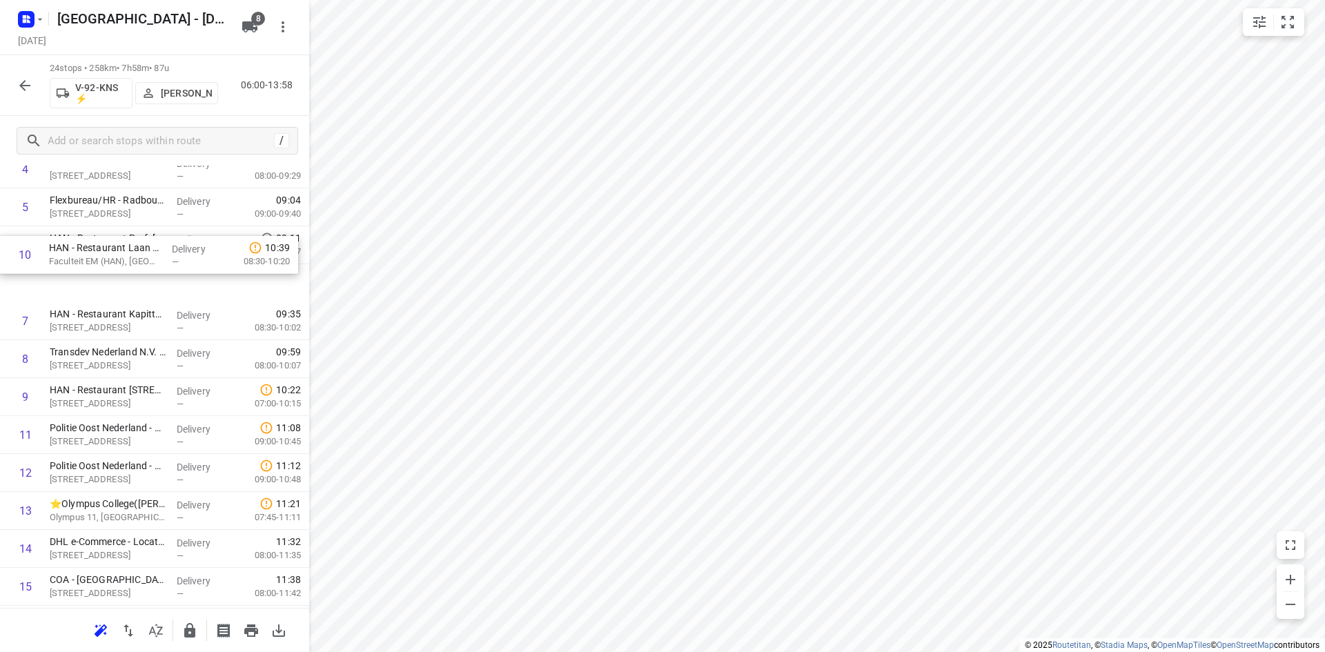
drag, startPoint x: 122, startPoint y: 352, endPoint x: 124, endPoint y: 242, distance: 110.4
click at [124, 242] on div "1 ⭐👷🏻 Royal SMIT Transformers B.V. - Nijmegen(Jorden Verhaaf) Groenestraat 336,…" at bounding box center [154, 492] width 309 height 911
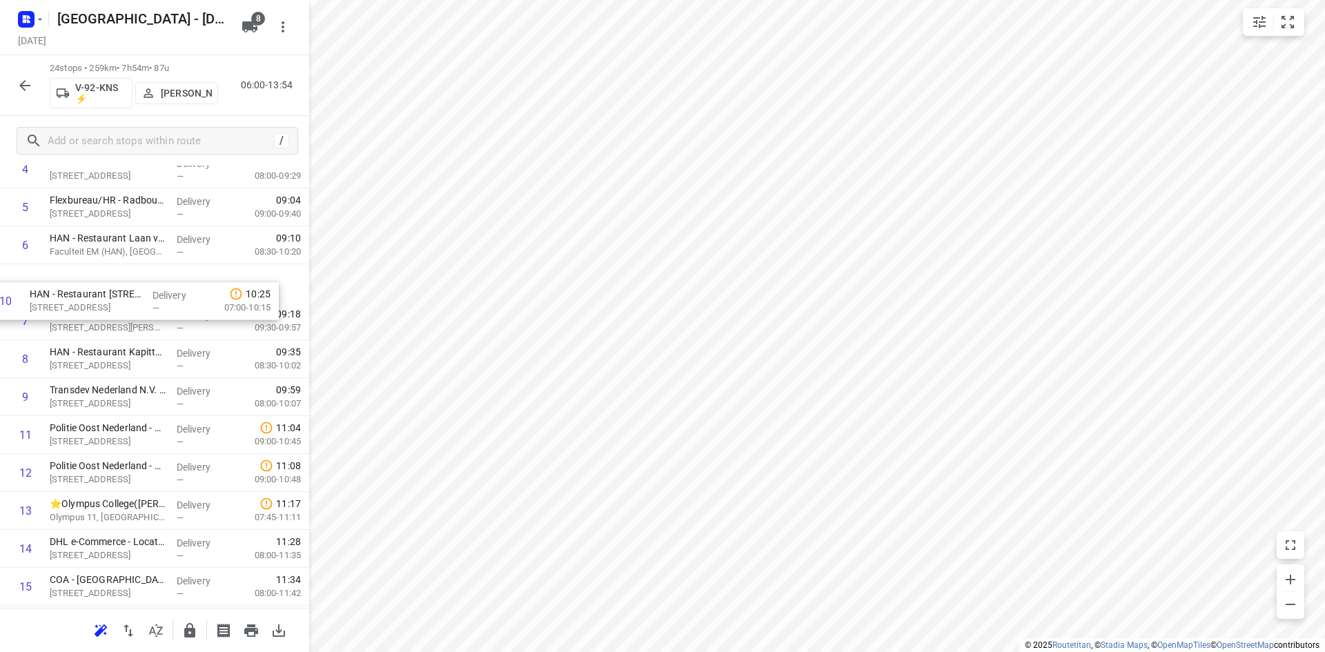
drag, startPoint x: 118, startPoint y: 412, endPoint x: 101, endPoint y: 285, distance: 128.1
click at [101, 285] on div "1 ⭐👷🏻 Royal SMIT Transformers B.V. - Nijmegen(Jorden Verhaaf) Groenestraat 336,…" at bounding box center [154, 492] width 309 height 911
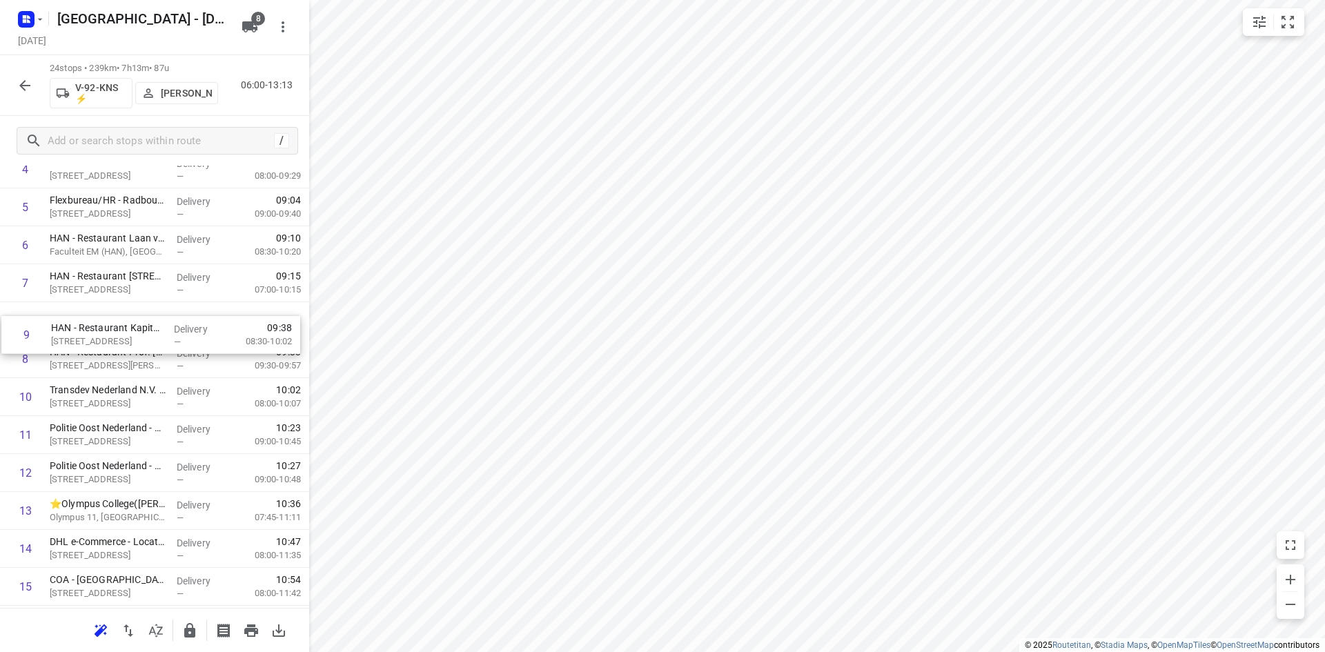
drag, startPoint x: 117, startPoint y: 362, endPoint x: 119, endPoint y: 315, distance: 47.0
click at [119, 315] on div "1 ⭐👷🏻 Royal SMIT Transformers B.V. - Nijmegen(Jorden Verhaaf) Groenestraat 336,…" at bounding box center [154, 492] width 309 height 911
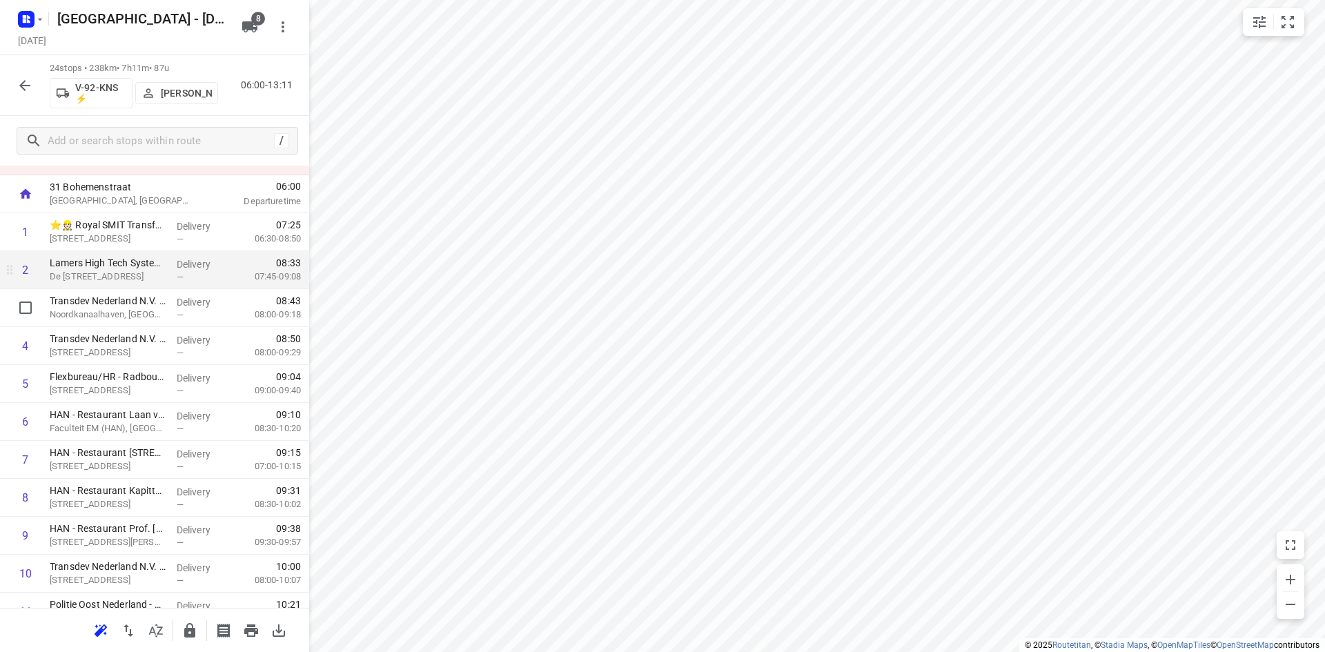
scroll to position [0, 0]
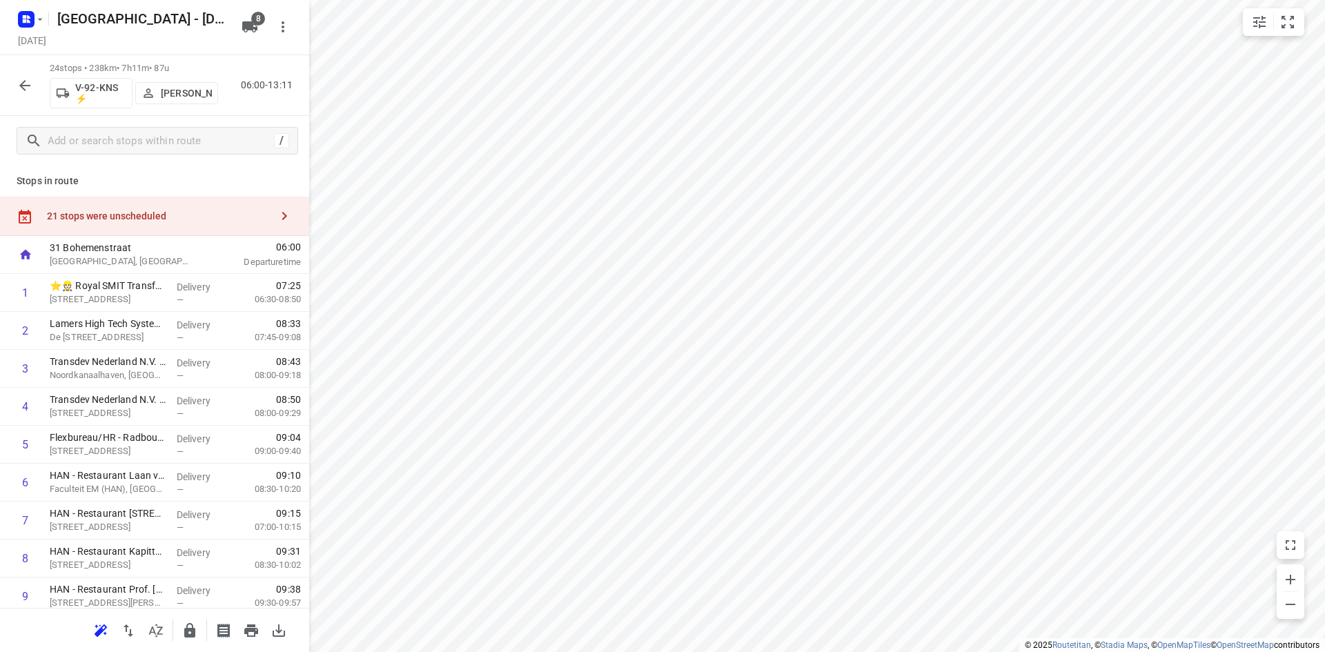
click at [182, 204] on div "21 stops were unscheduled" at bounding box center [154, 216] width 309 height 39
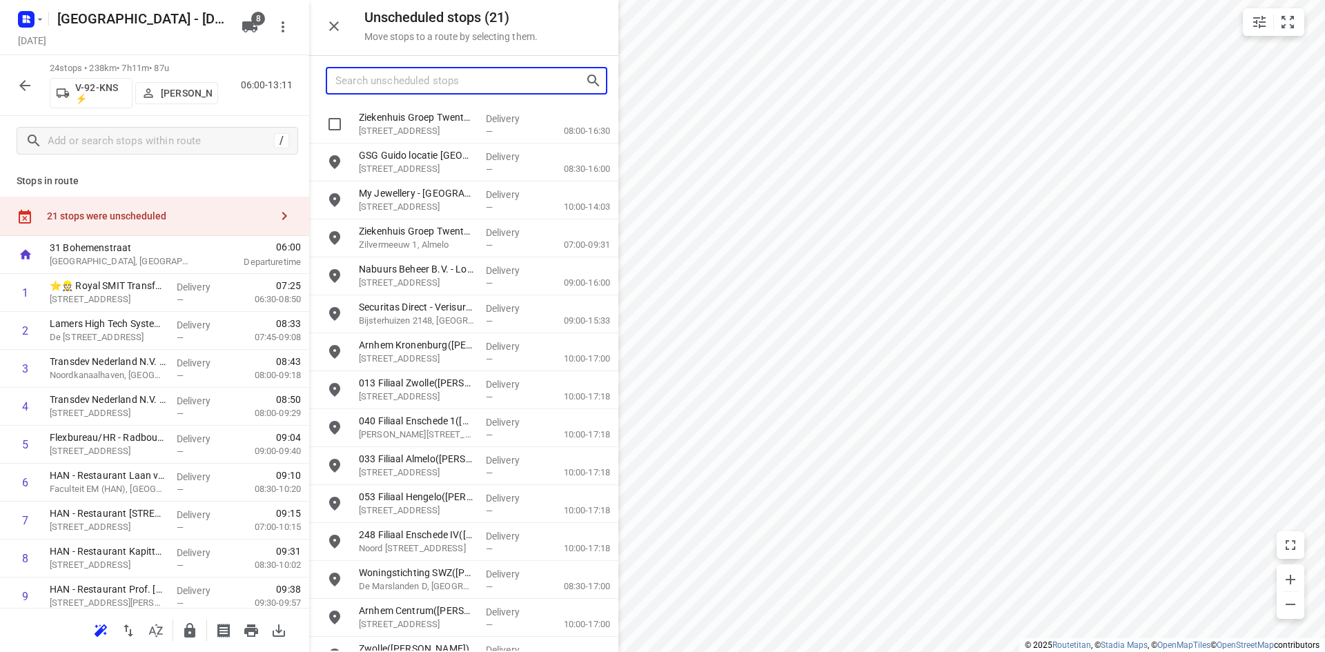
click at [466, 86] on input "Search unscheduled stops" at bounding box center [460, 80] width 250 height 21
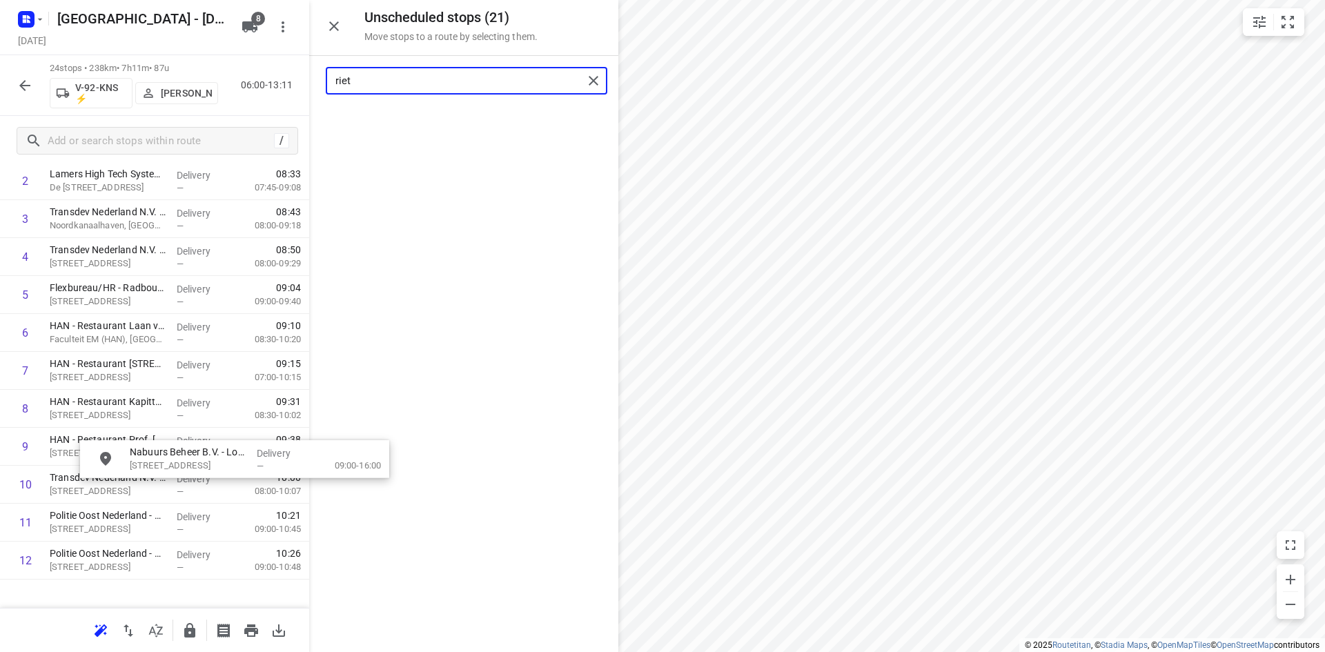
scroll to position [276, 0]
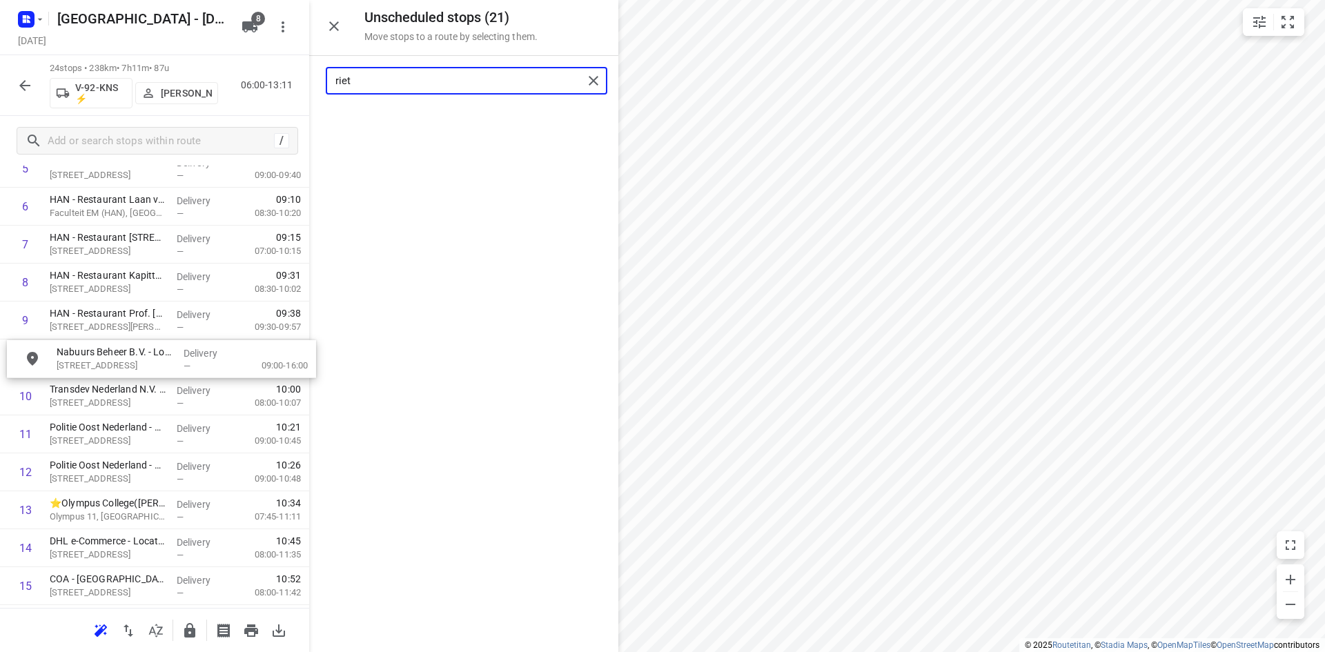
drag, startPoint x: 442, startPoint y: 128, endPoint x: 136, endPoint y: 371, distance: 391.4
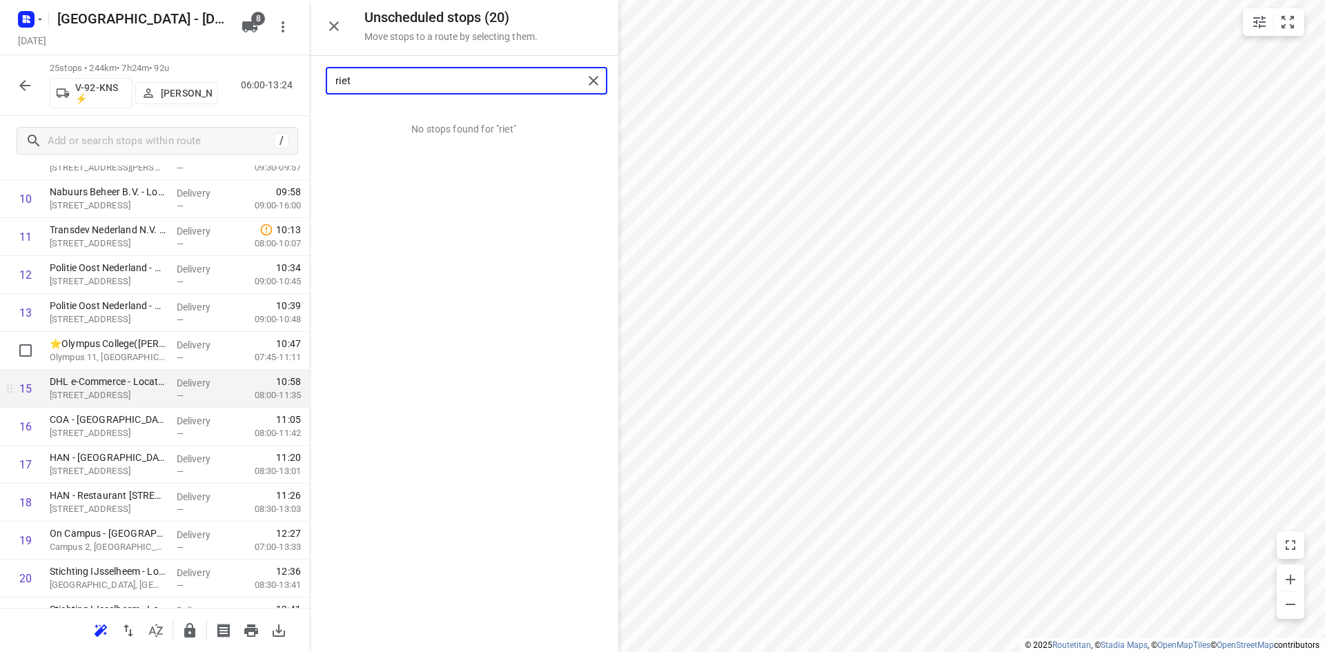
scroll to position [414, 0]
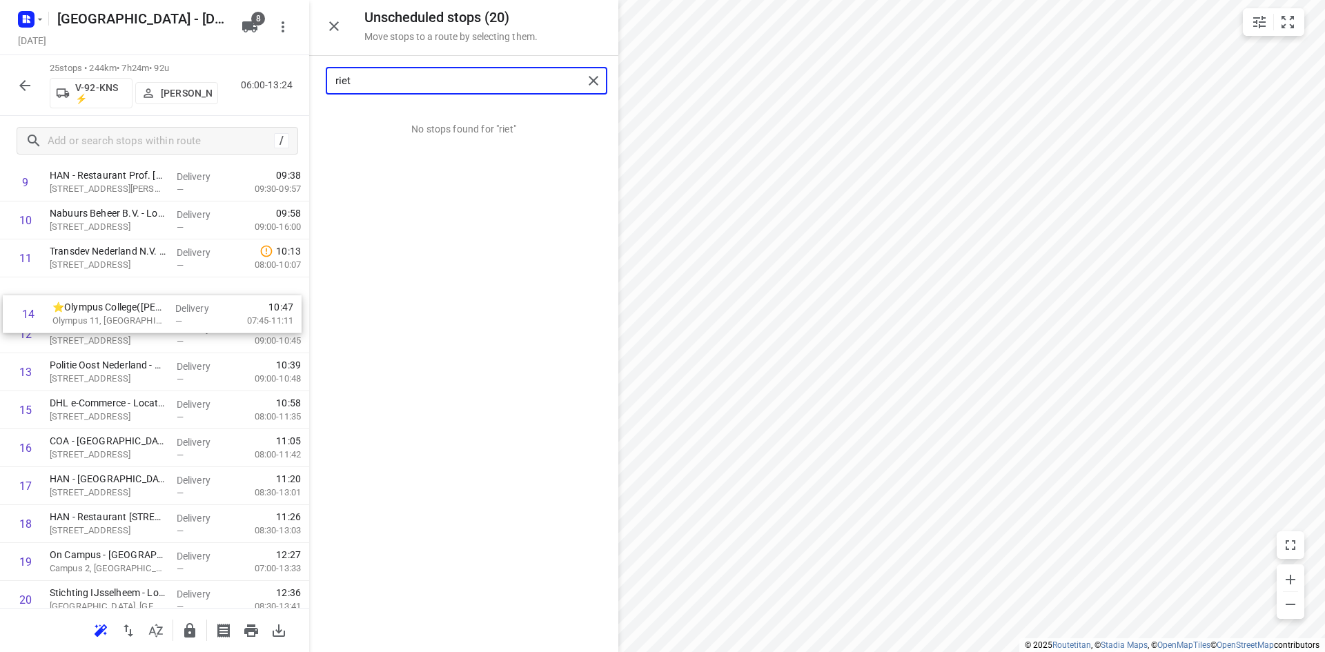
drag, startPoint x: 135, startPoint y: 360, endPoint x: 137, endPoint y: 297, distance: 62.9
click at [137, 297] on div "1 ⭐👷🏻 Royal SMIT Transformers B.V. - Nijmegen(Jorden Verhaaf) Groenestraat 336,…" at bounding box center [154, 334] width 309 height 949
drag, startPoint x: 120, startPoint y: 422, endPoint x: 128, endPoint y: 344, distance: 78.3
click at [128, 344] on div "1 ⭐👷🏻 Royal SMIT Transformers B.V. - Nijmegen(Jorden Verhaaf) Groenestraat 336,…" at bounding box center [154, 334] width 309 height 949
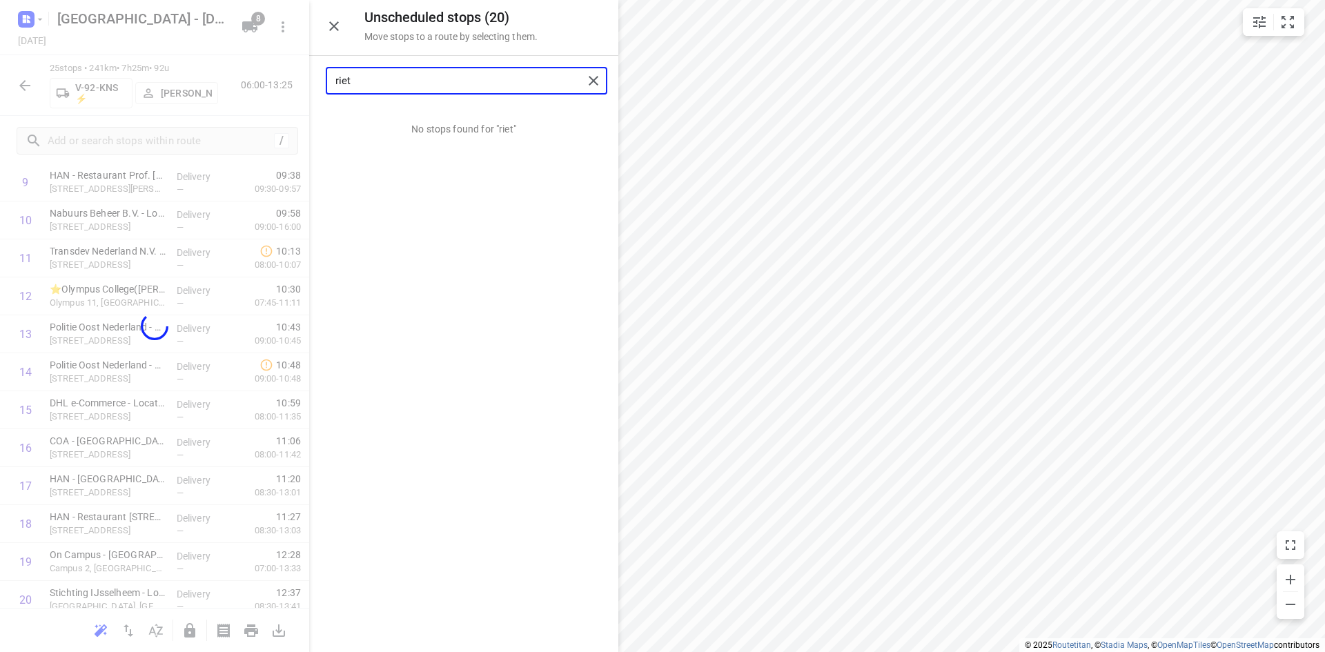
type input "riet"
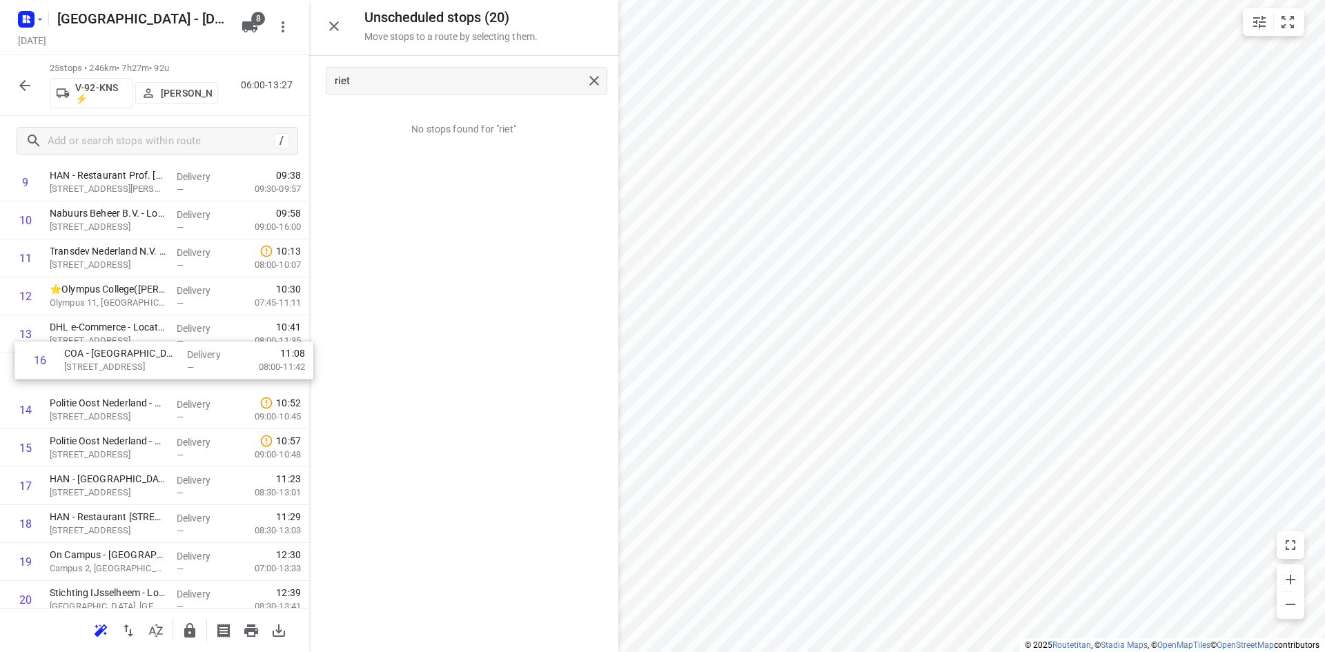
drag, startPoint x: 116, startPoint y: 461, endPoint x: 132, endPoint y: 369, distance: 93.8
click at [132, 369] on div "1 ⭐👷🏻 Royal SMIT Transformers B.V. - Nijmegen(Jorden Verhaaf) Groenestraat 336,…" at bounding box center [154, 334] width 309 height 949
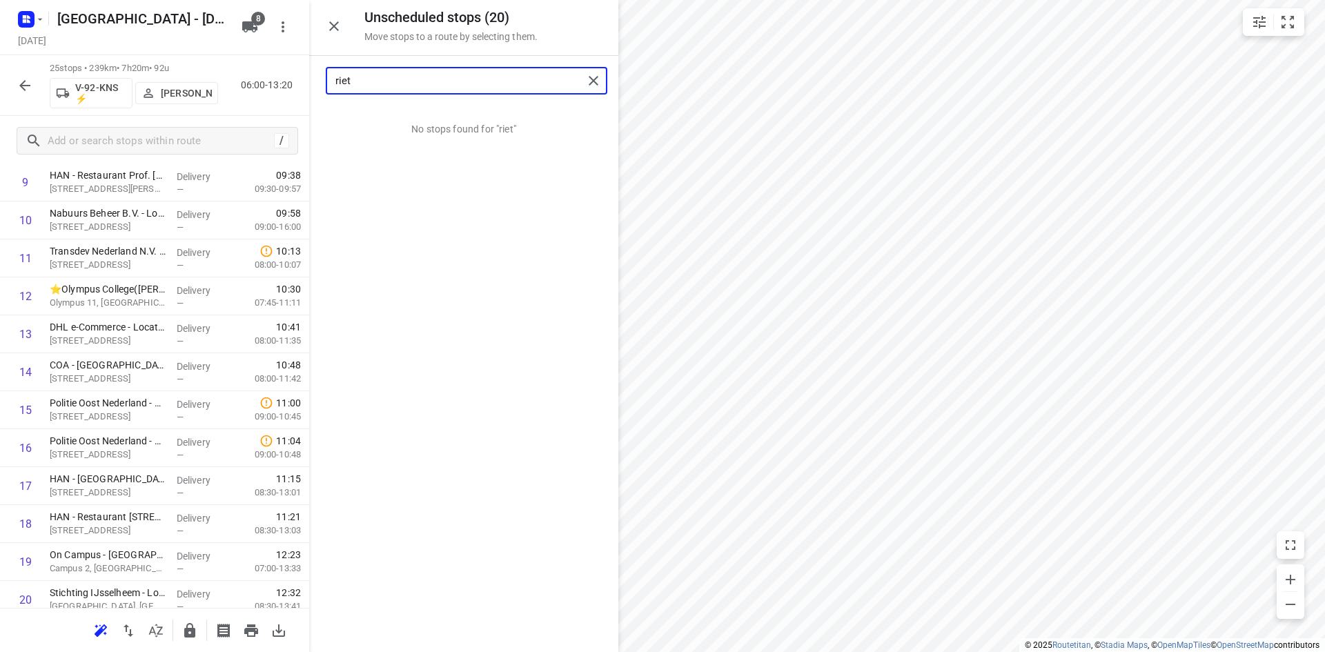
drag, startPoint x: 397, startPoint y: 75, endPoint x: 319, endPoint y: 75, distance: 78.7
click at [319, 75] on div "riet" at bounding box center [463, 81] width 309 height 50
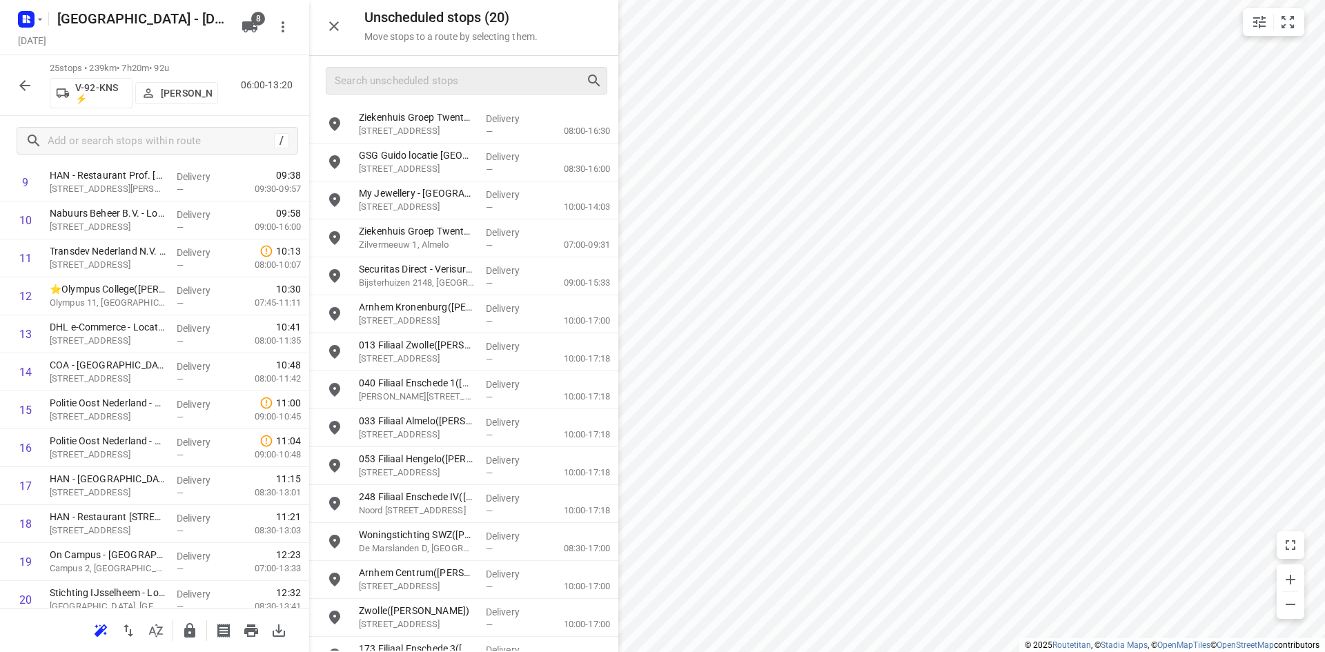
click at [509, 93] on div at bounding box center [467, 81] width 282 height 28
click at [509, 87] on input "Search unscheduled stops" at bounding box center [460, 80] width 250 height 21
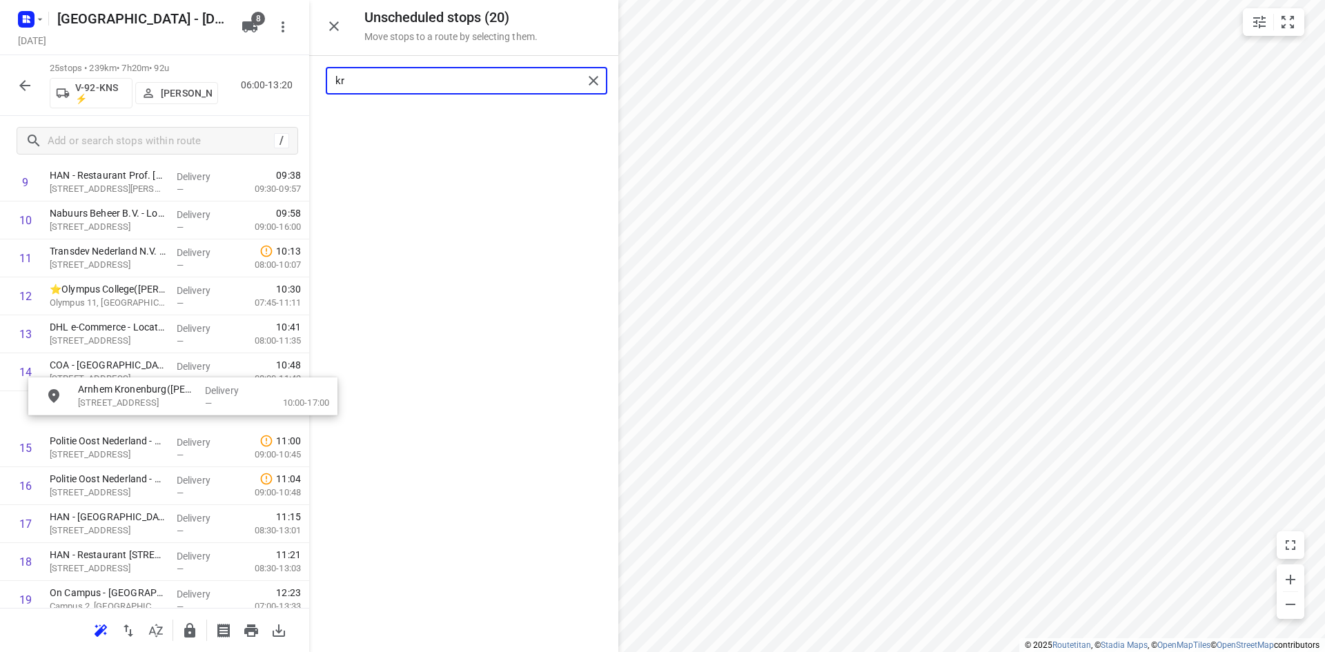
drag, startPoint x: 483, startPoint y: 118, endPoint x: 195, endPoint y: 399, distance: 402.1
drag, startPoint x: 444, startPoint y: 77, endPoint x: 324, endPoint y: 89, distance: 120.0
click at [324, 89] on div "kr" at bounding box center [463, 81] width 309 height 50
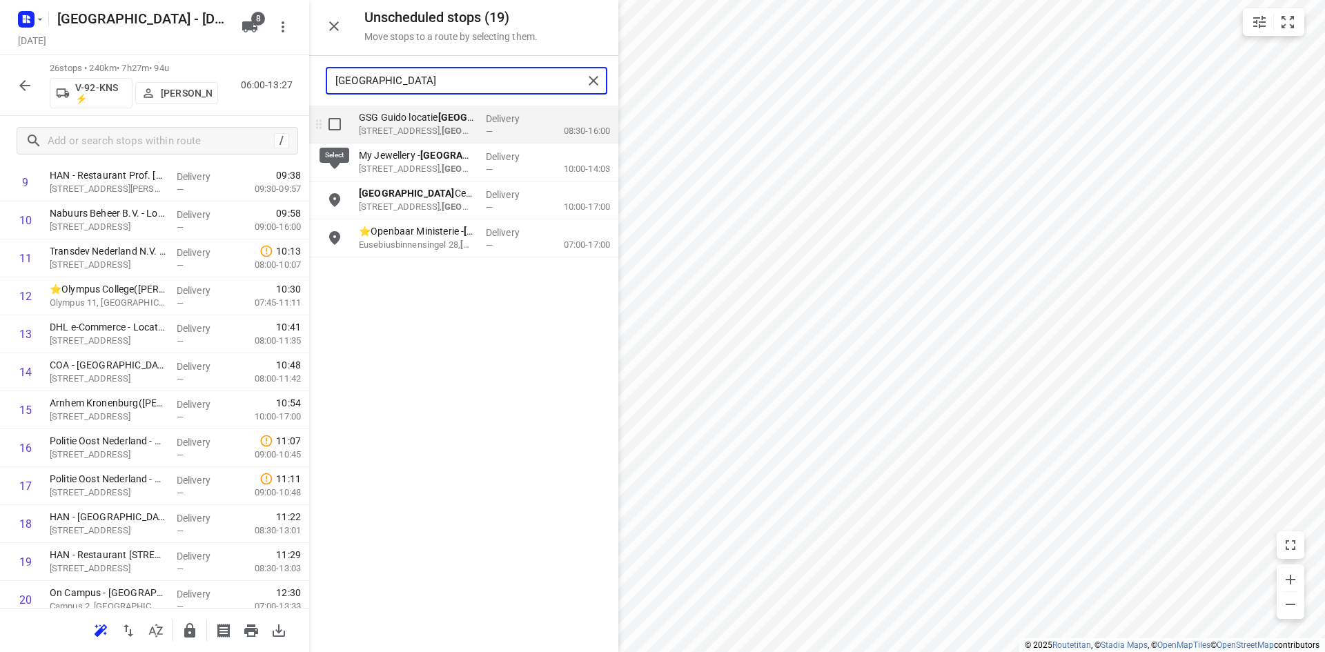
type input "arnhem"
click at [328, 112] on input "grid" at bounding box center [335, 124] width 28 height 28
checkbox input "true"
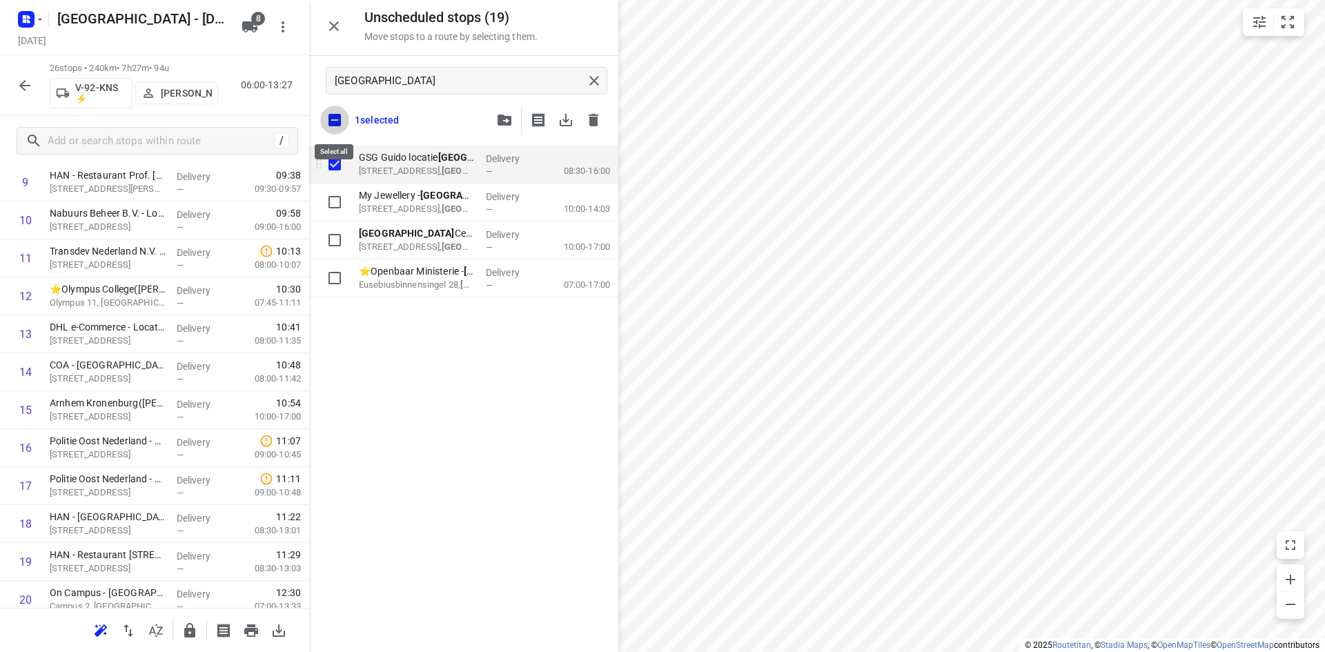
click at [328, 112] on input "checkbox" at bounding box center [334, 120] width 29 height 29
checkbox input "false"
checkbox input "true"
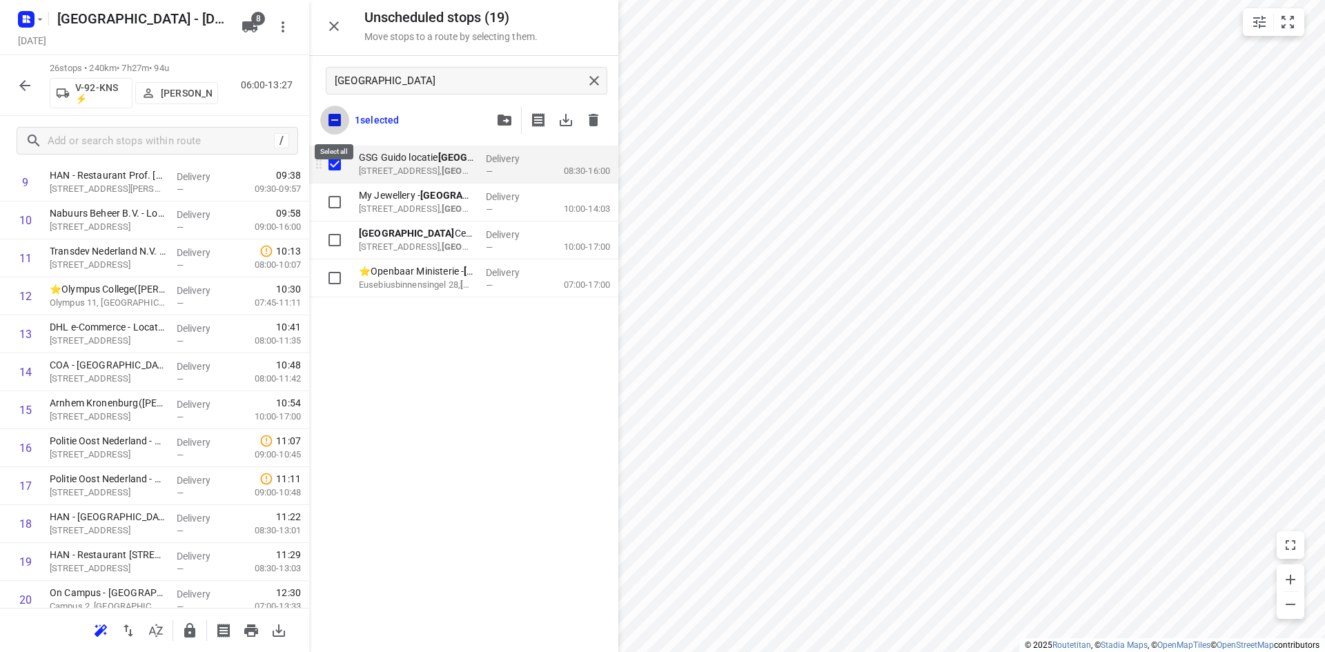
checkbox input "true"
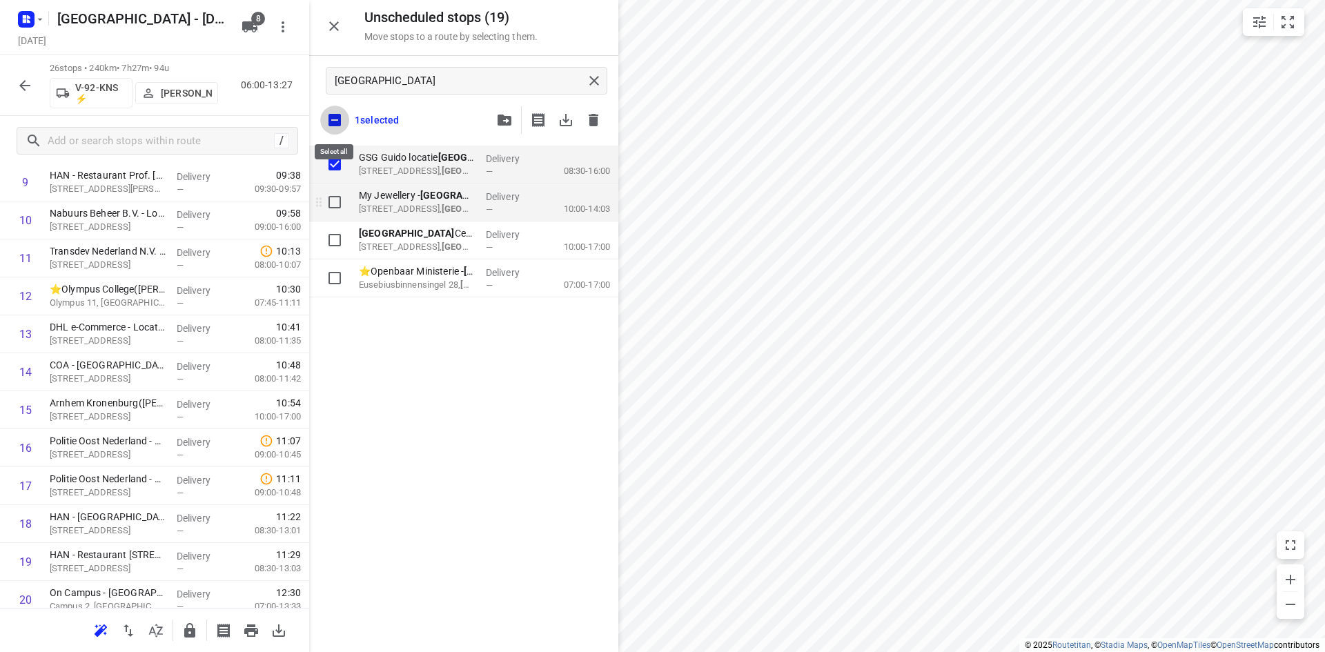
checkbox input "true"
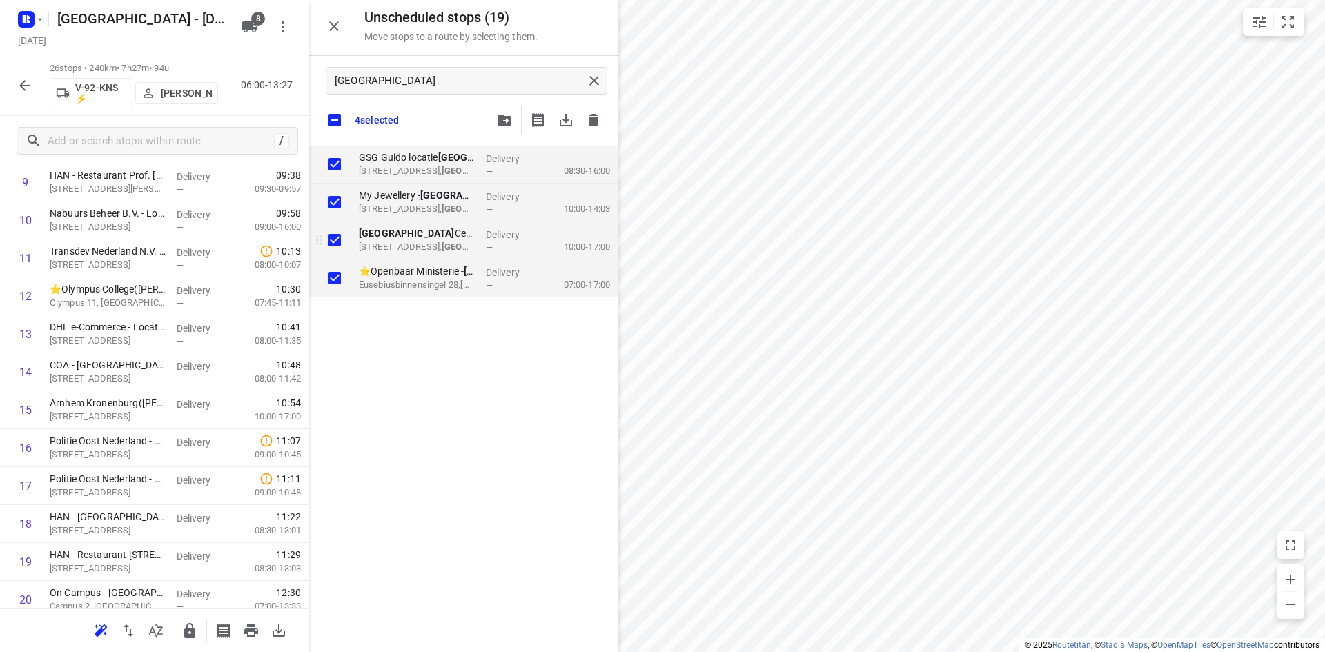
checkbox input "true"
click at [340, 278] on input "grid" at bounding box center [335, 278] width 28 height 28
checkbox input "false"
checkbox input "true"
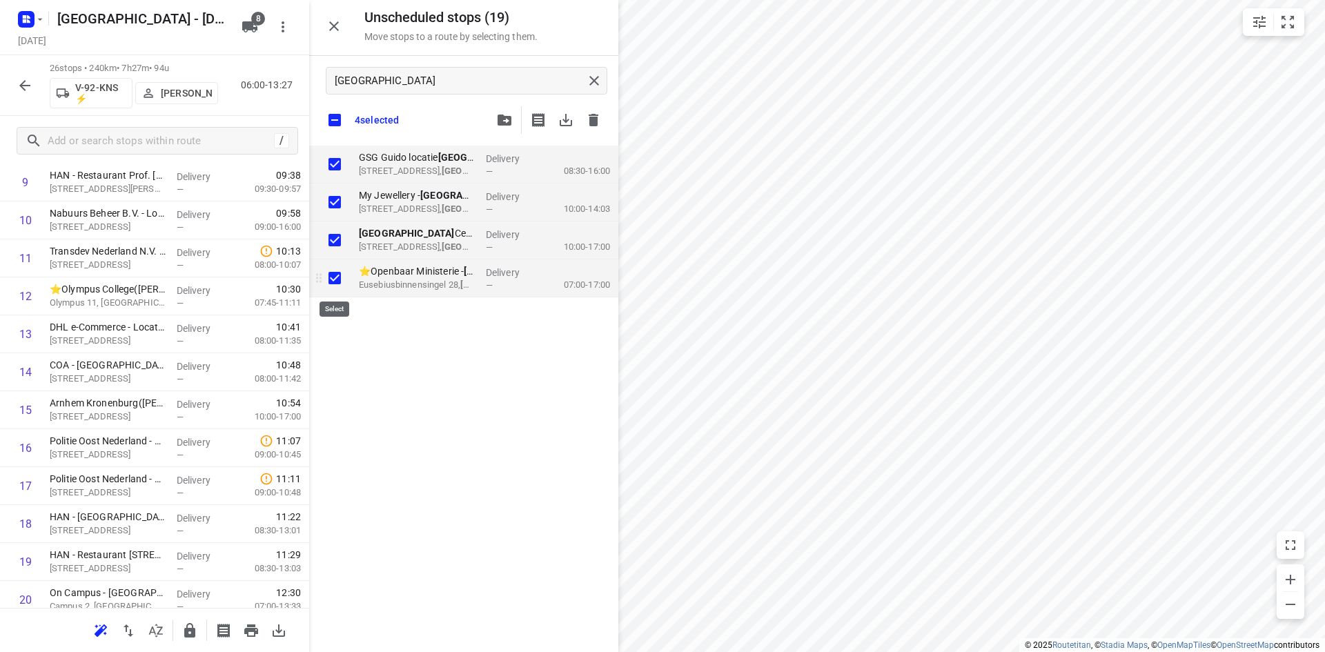
checkbox input "true"
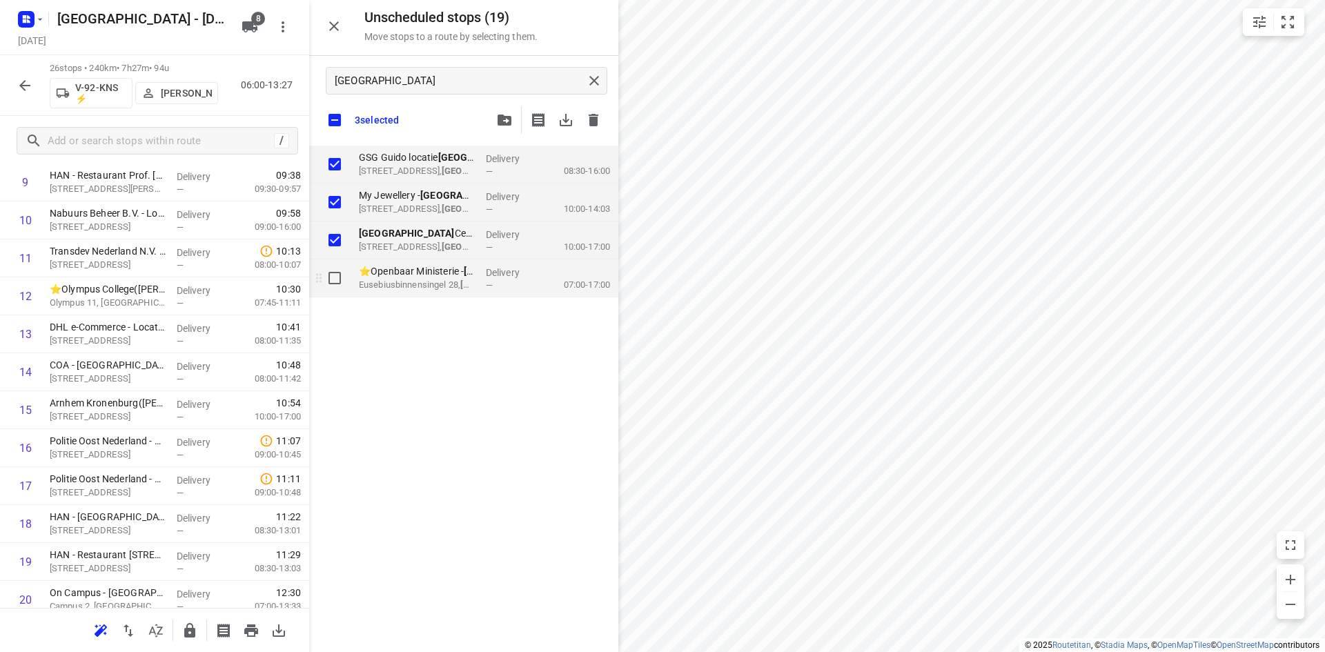
checkbox input "true"
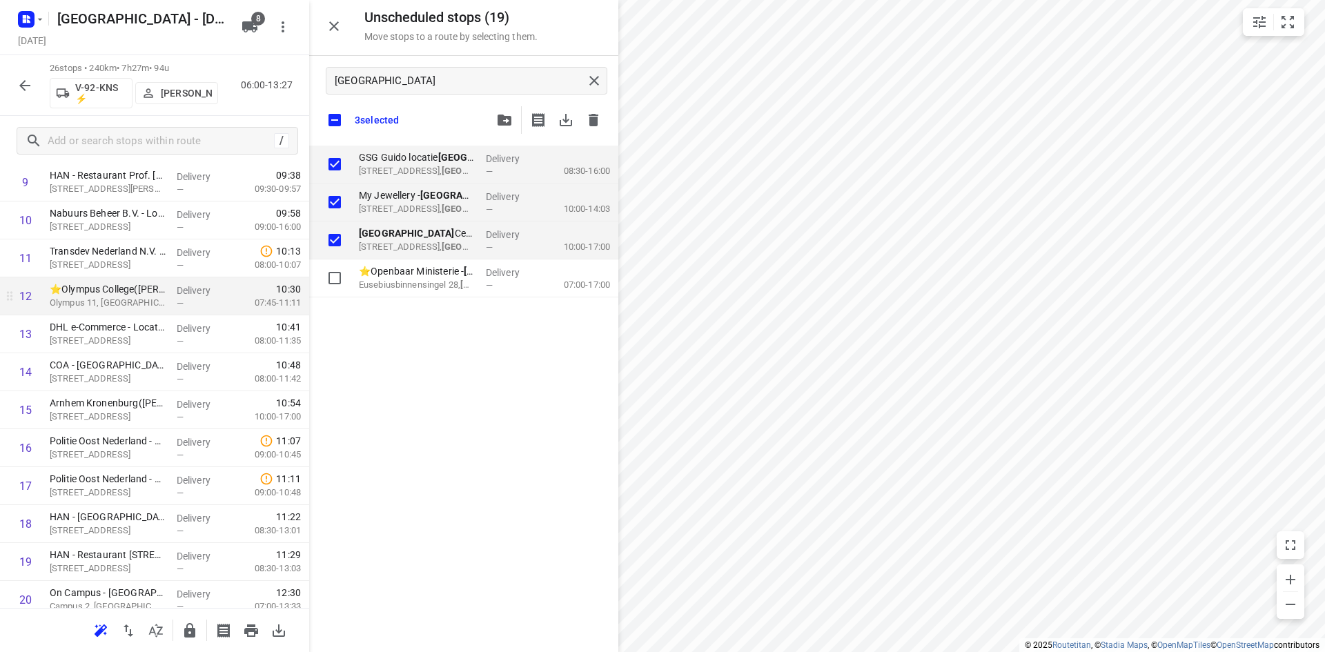
checkbox input "true"
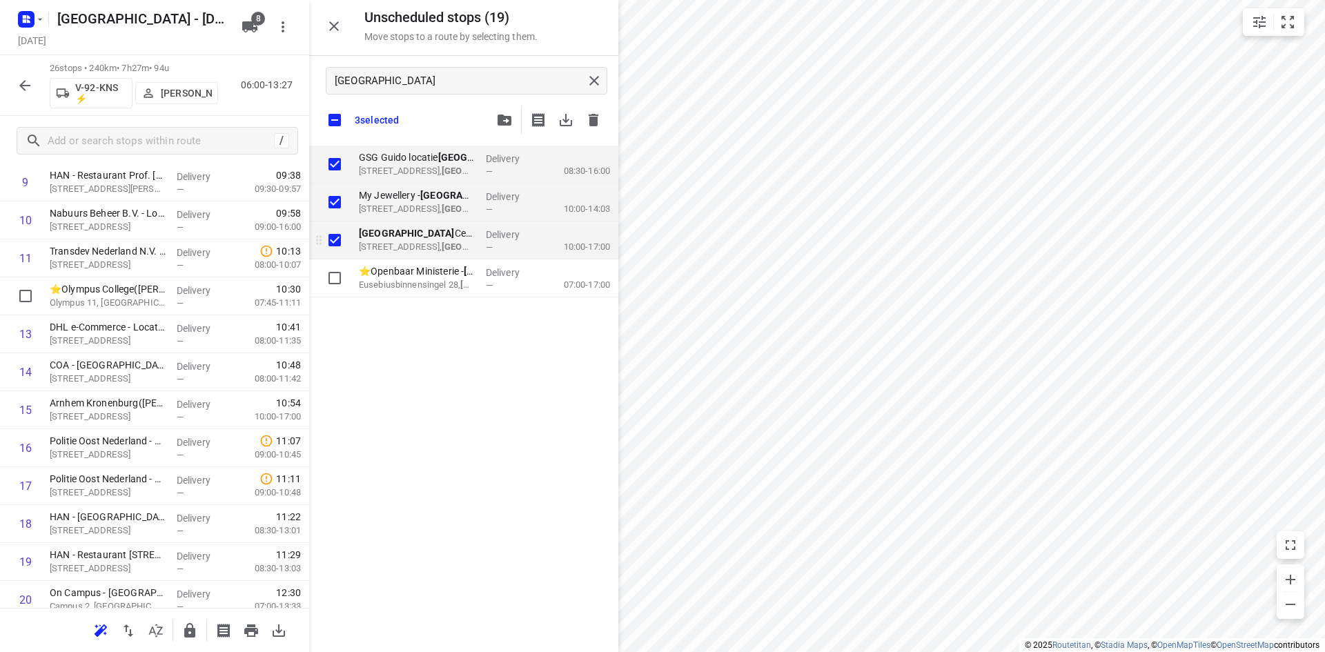
checkbox input "true"
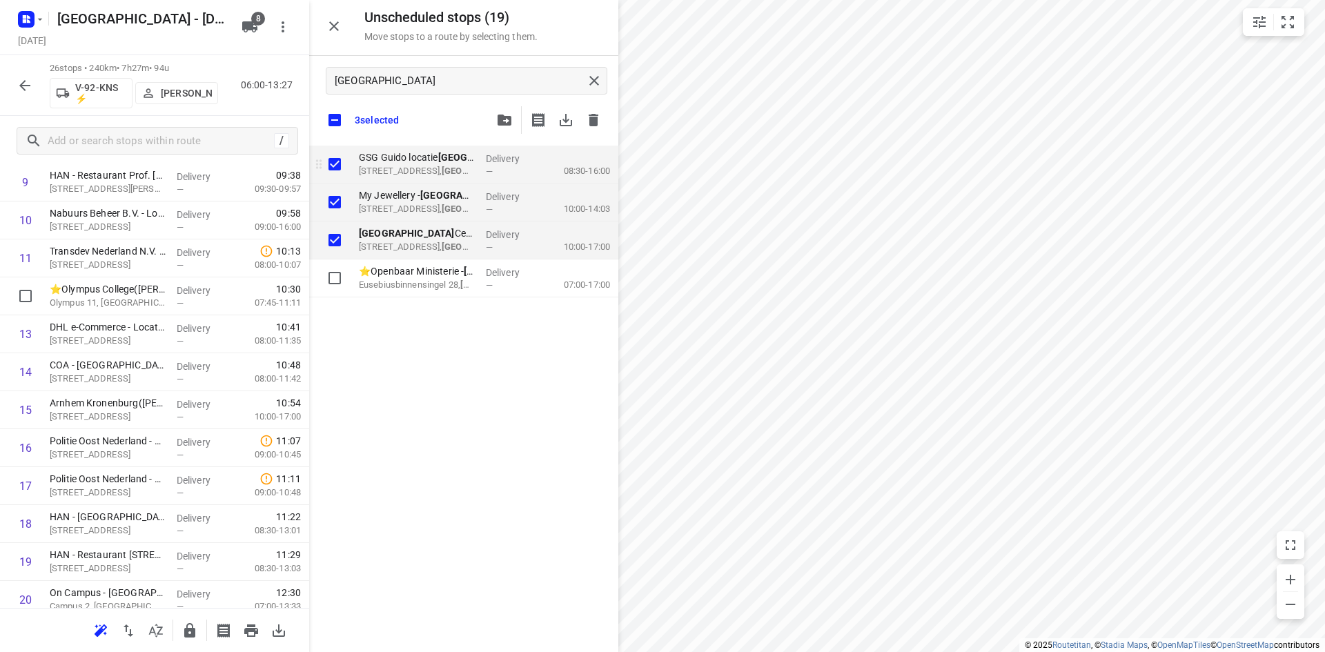
checkbox input "true"
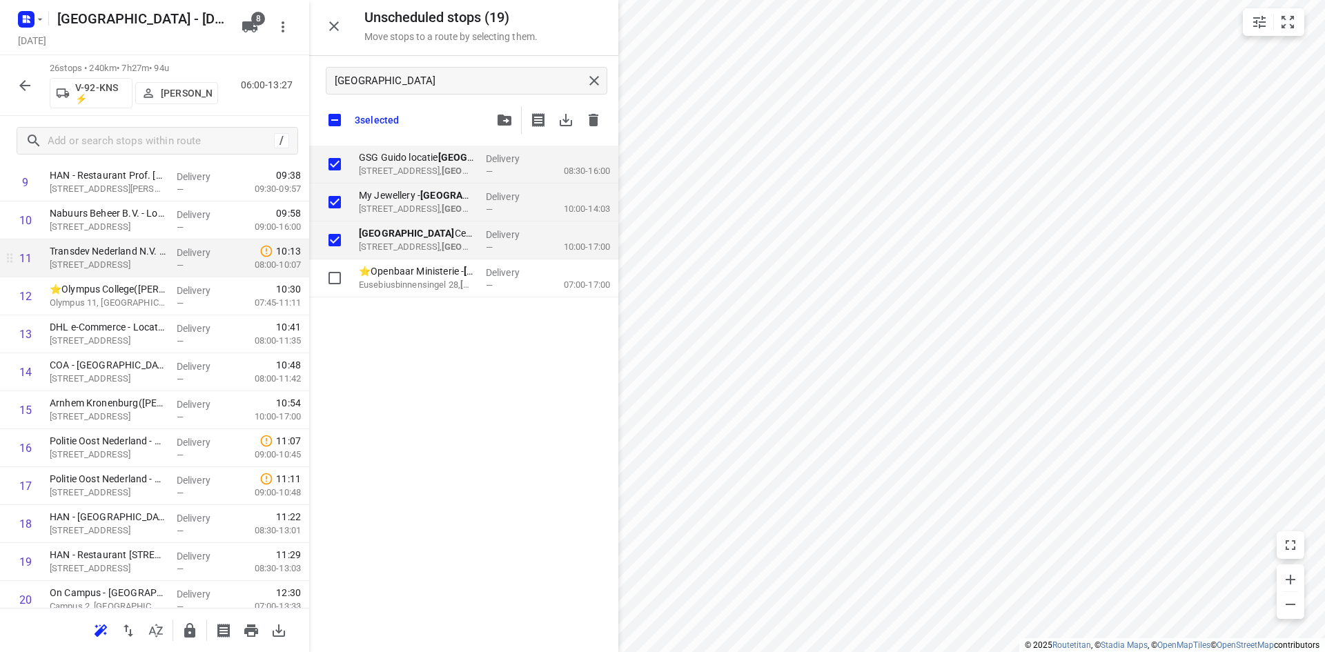
checkbox input "true"
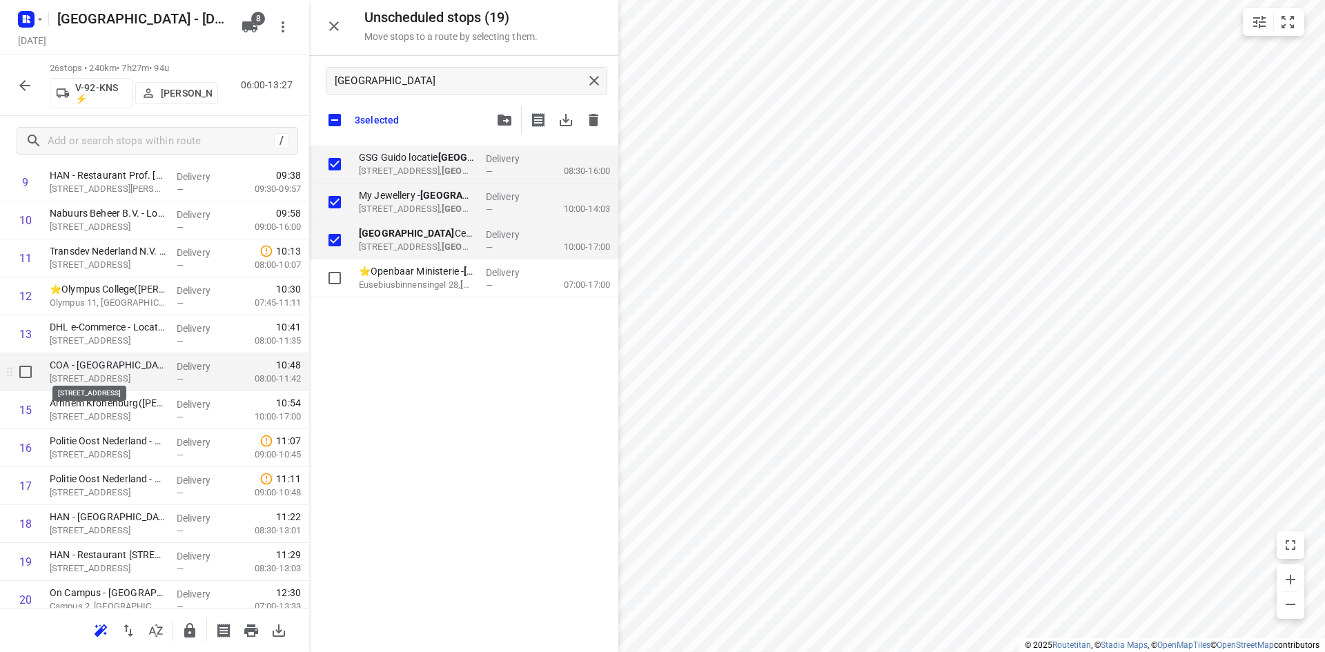
scroll to position [483, 0]
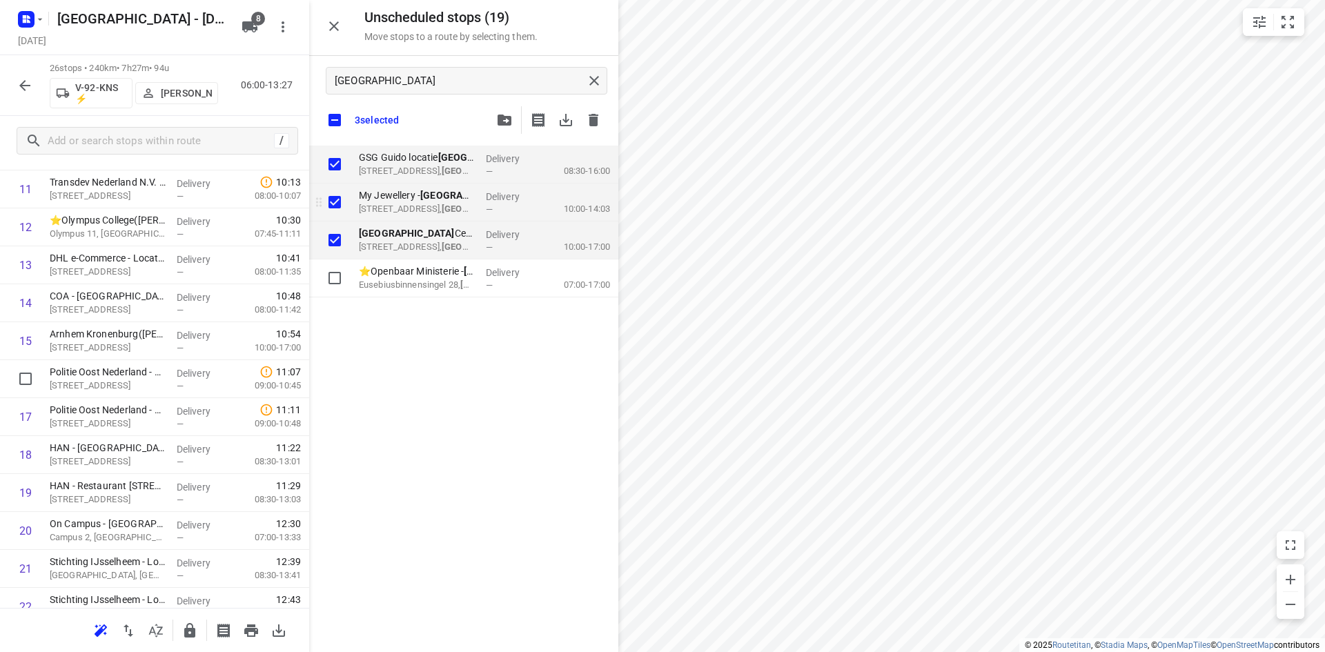
checkbox input "true"
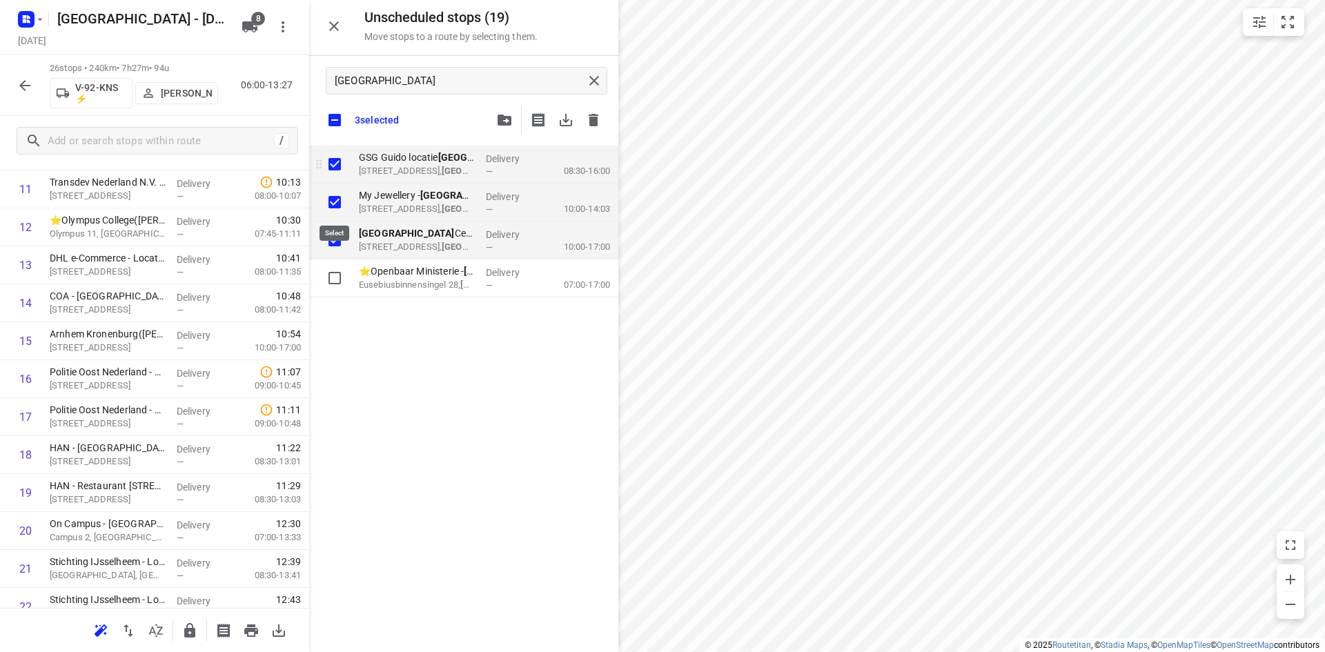
checkbox input "true"
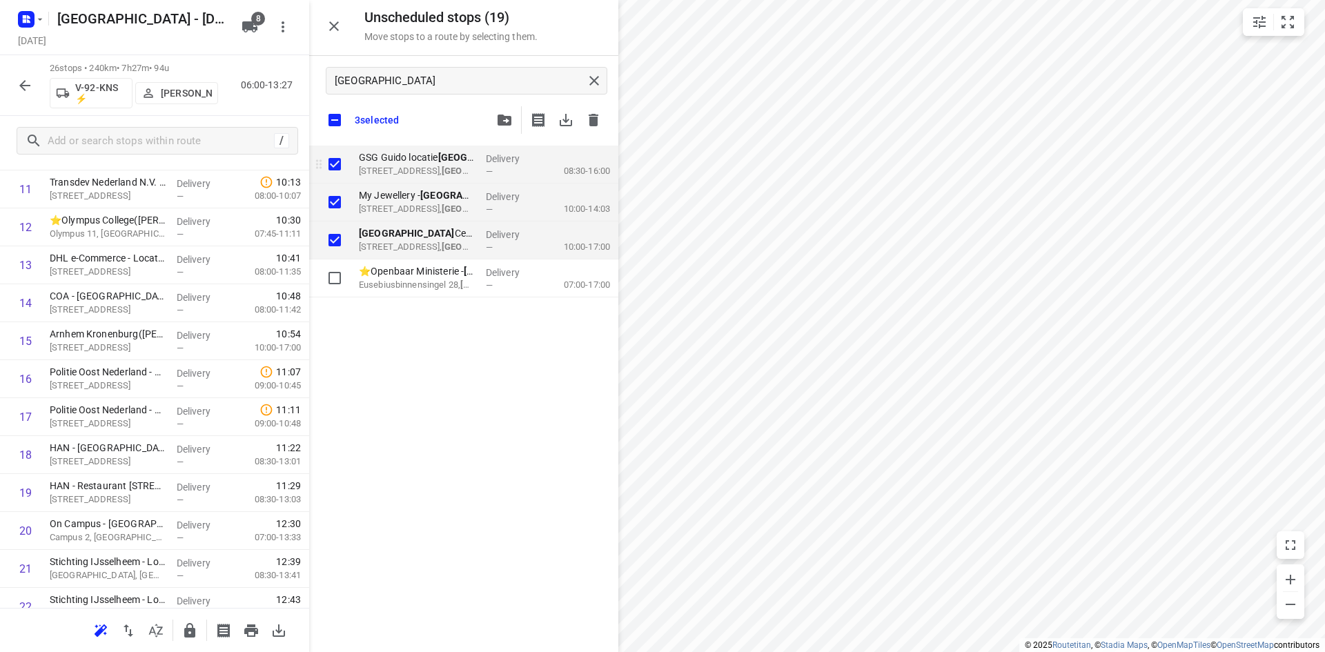
checkbox input "true"
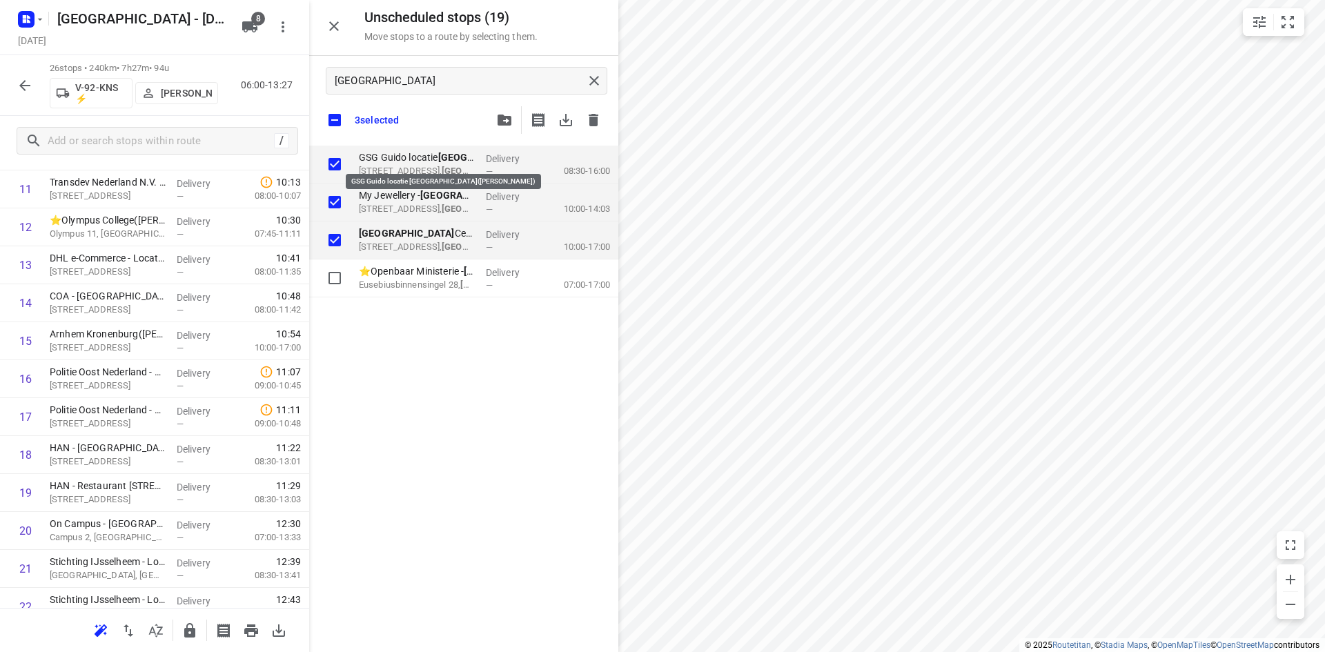
checkbox input "true"
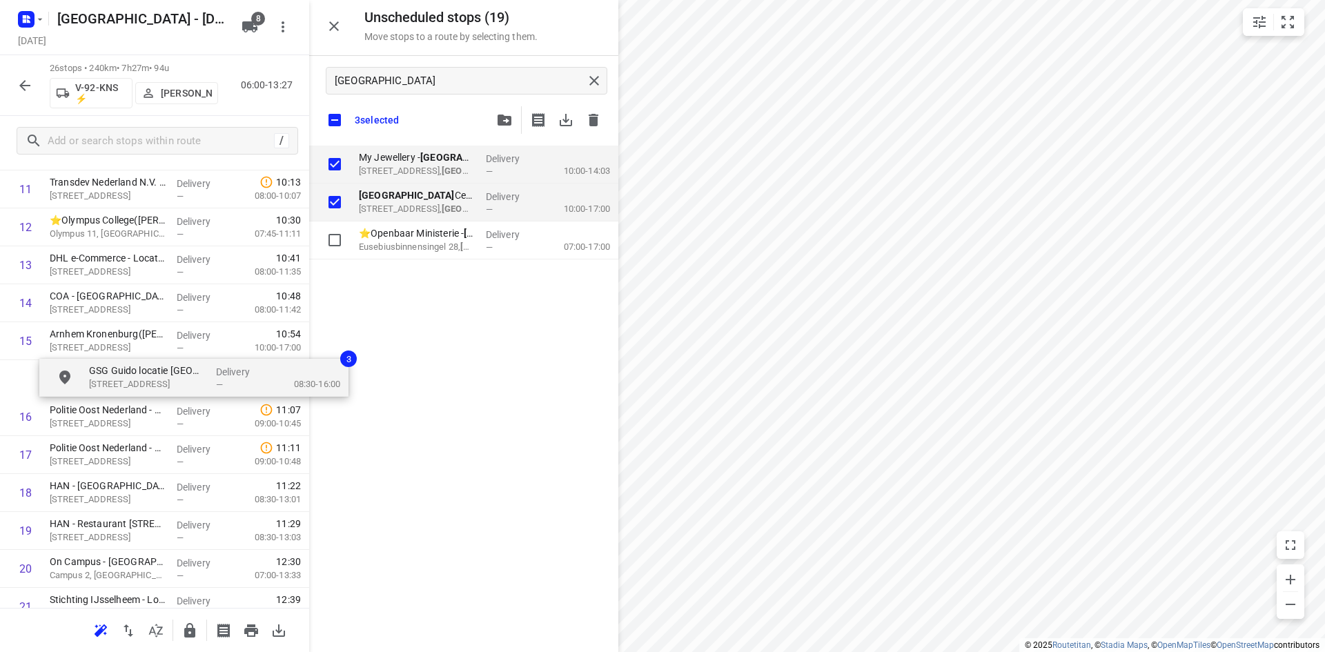
drag, startPoint x: 442, startPoint y: 154, endPoint x: 147, endPoint y: 367, distance: 364.3
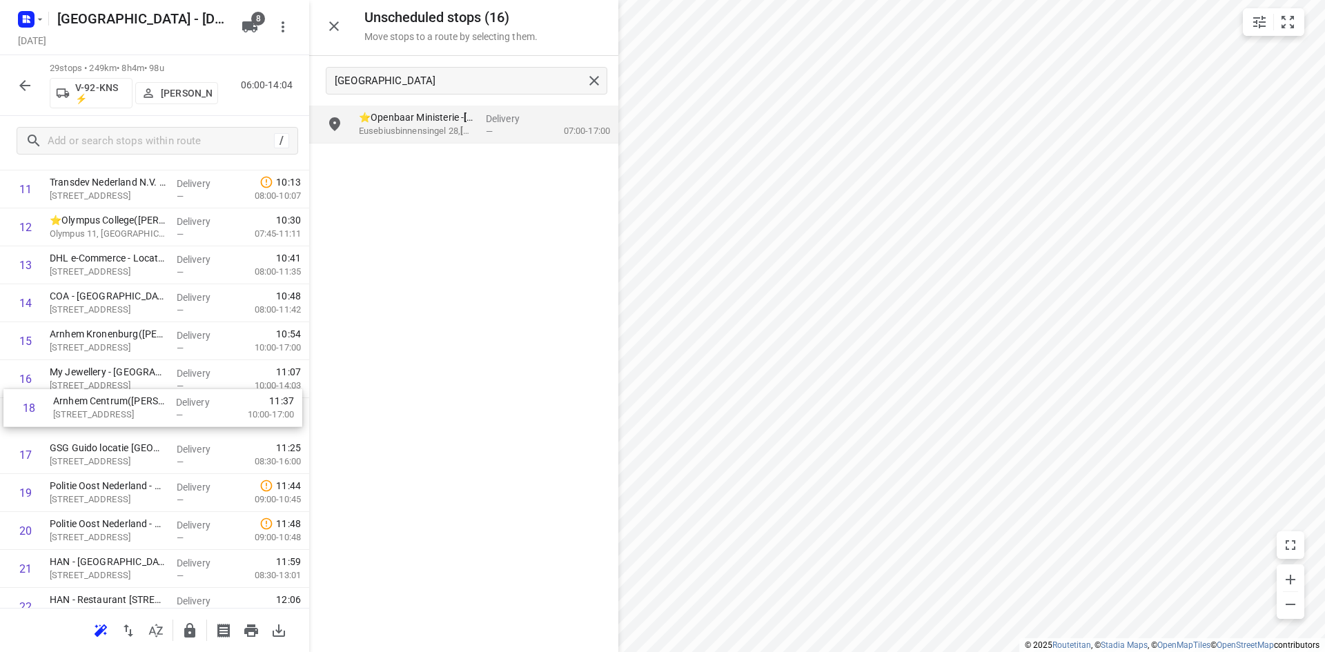
drag, startPoint x: 84, startPoint y: 463, endPoint x: 87, endPoint y: 412, distance: 51.1
click at [87, 412] on div "1 ⭐👷🏻 Royal SMIT Transformers B.V. - Nijmegen(Jorden Verhaaf) Groenestraat 336,…" at bounding box center [154, 341] width 309 height 1101
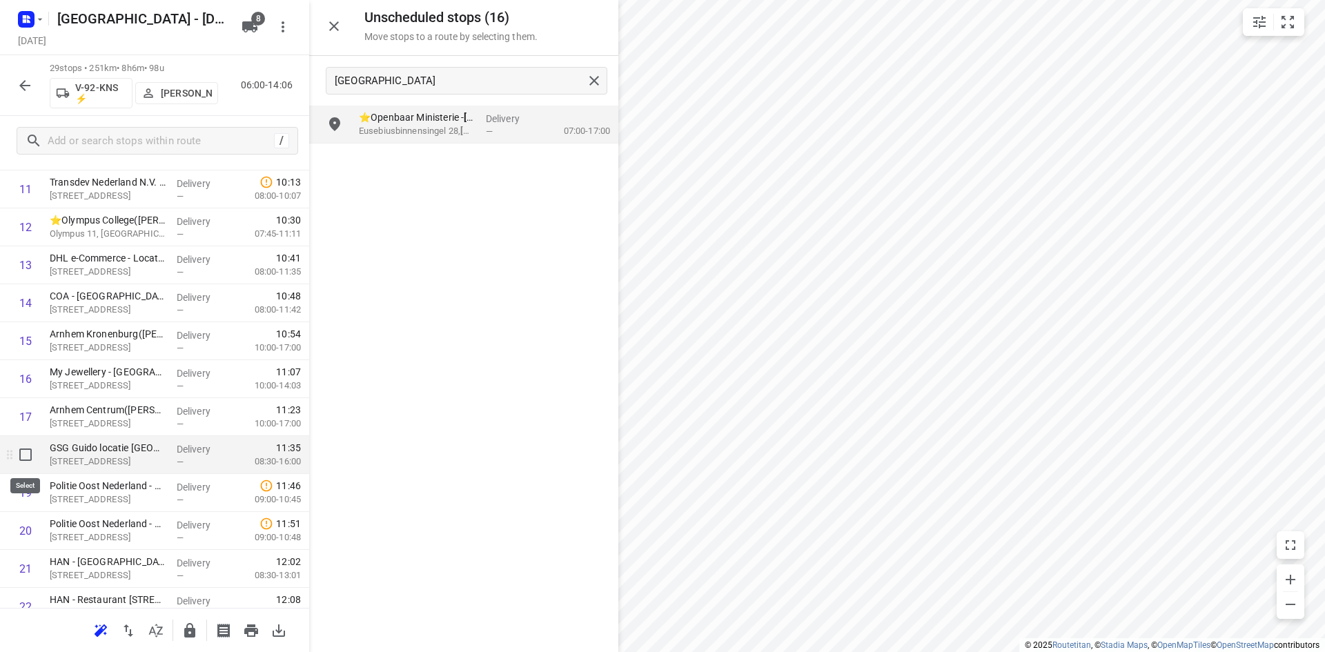
click at [24, 453] on input "checkbox" at bounding box center [26, 455] width 28 height 28
checkbox input "true"
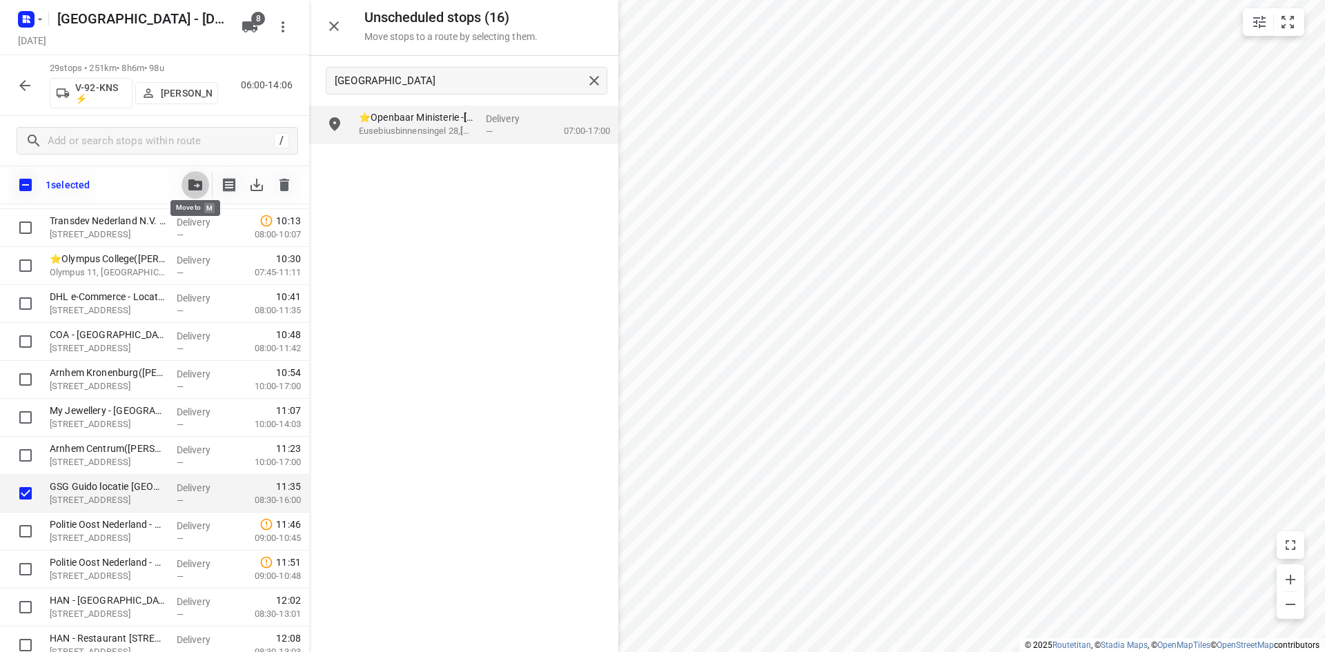
click at [199, 184] on icon "button" at bounding box center [195, 184] width 14 height 11
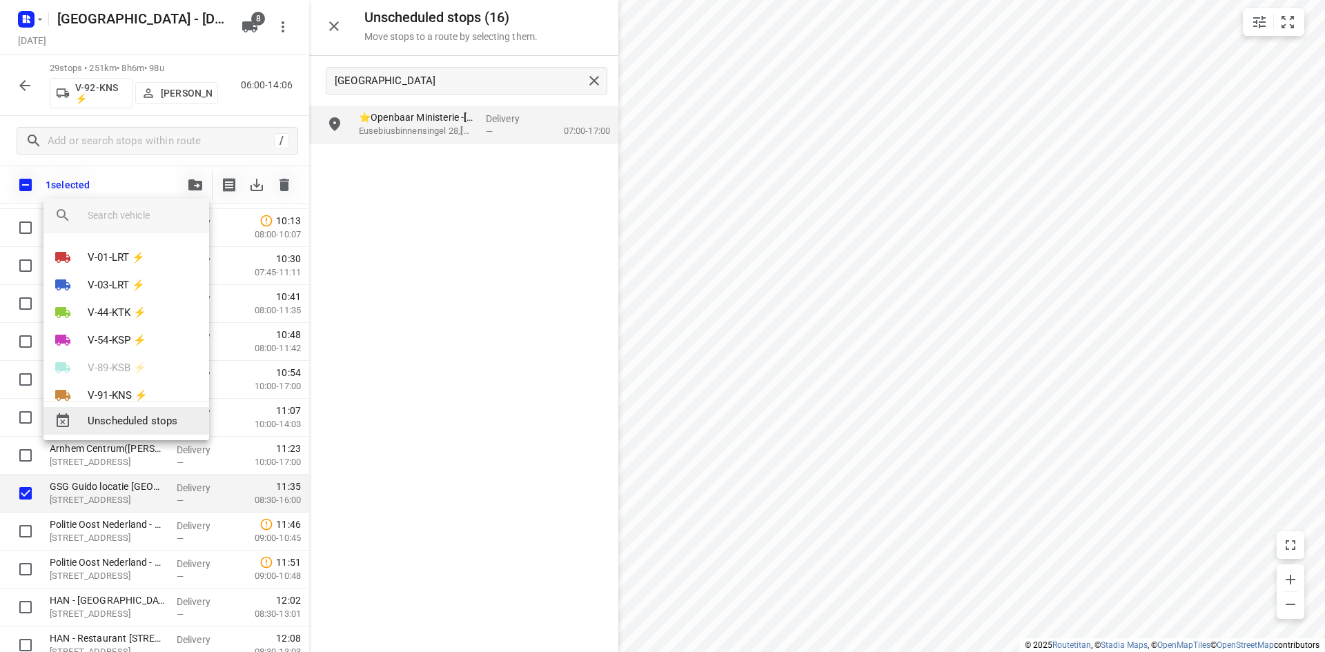
click at [133, 423] on span "Unscheduled stops" at bounding box center [143, 421] width 110 height 16
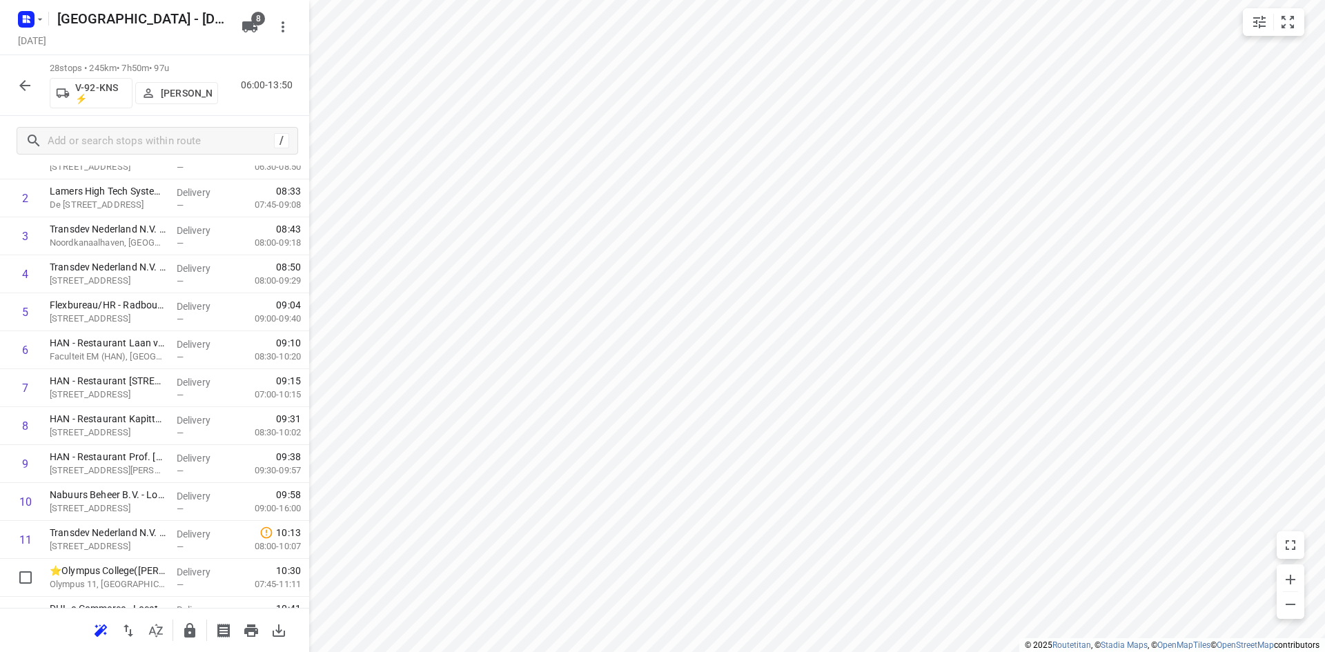
scroll to position [0, 0]
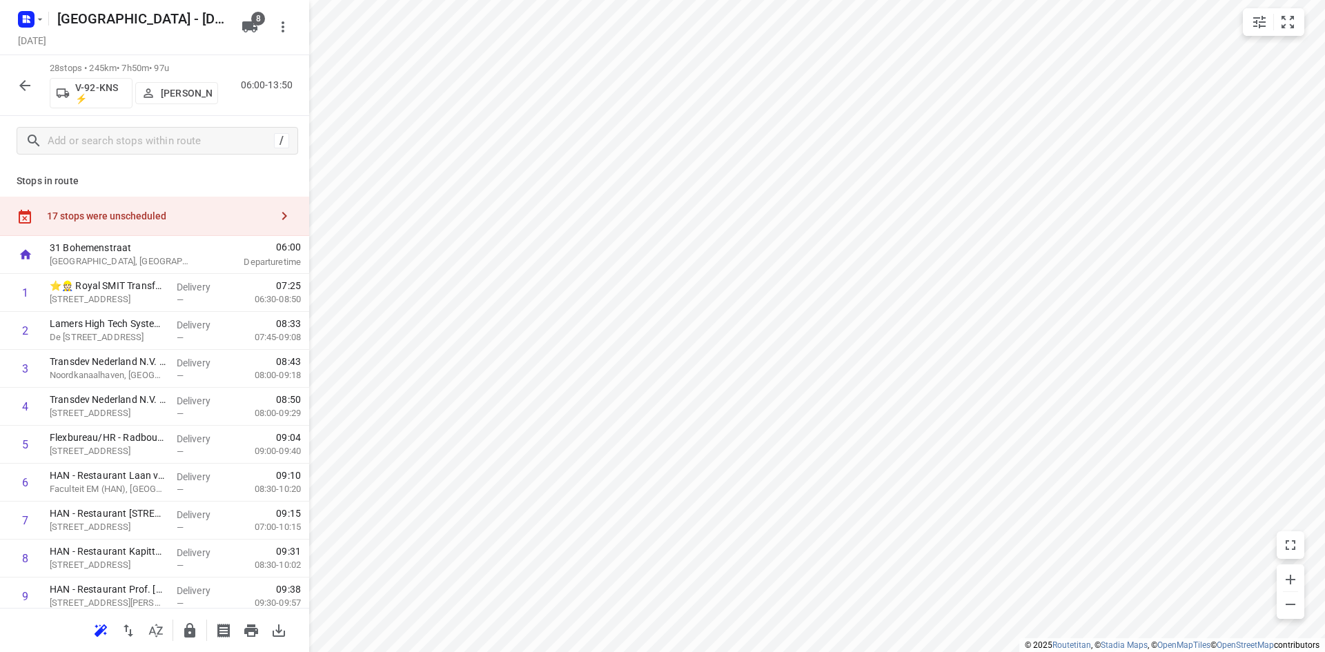
click at [190, 215] on div "17 stops were unscheduled" at bounding box center [159, 215] width 224 height 11
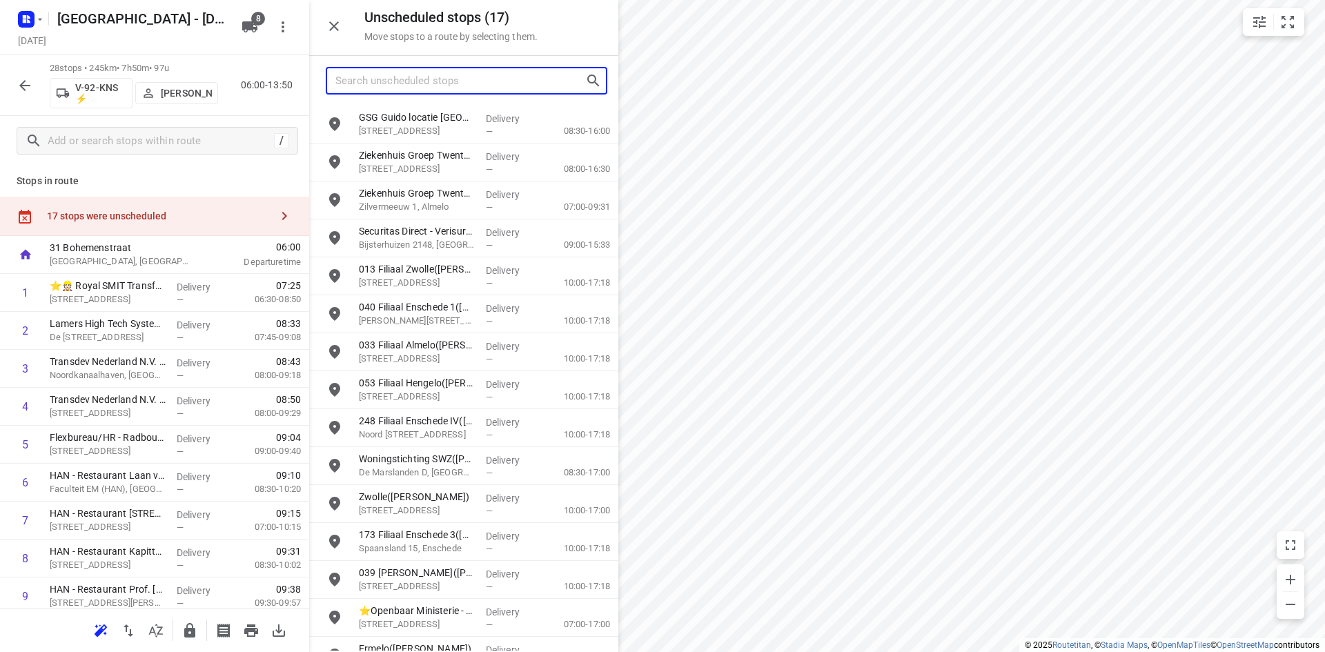
click at [367, 86] on input "Search unscheduled stops" at bounding box center [460, 80] width 250 height 21
type input "n"
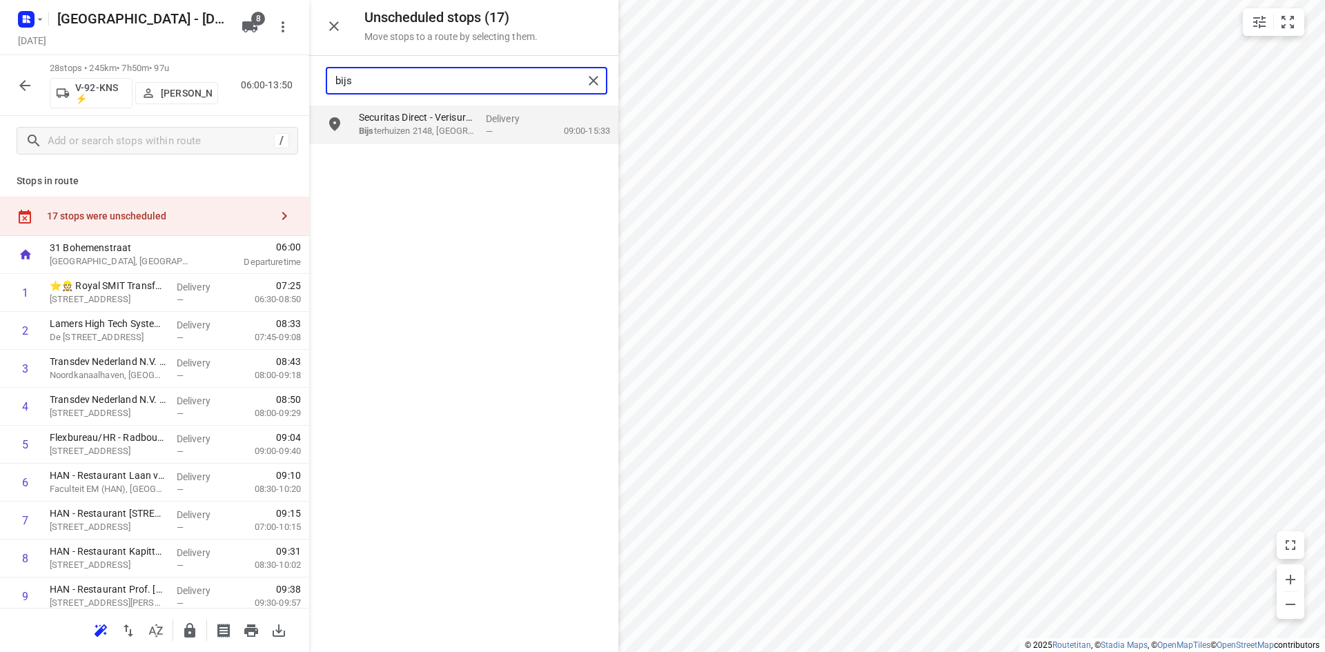
type input "bijs"
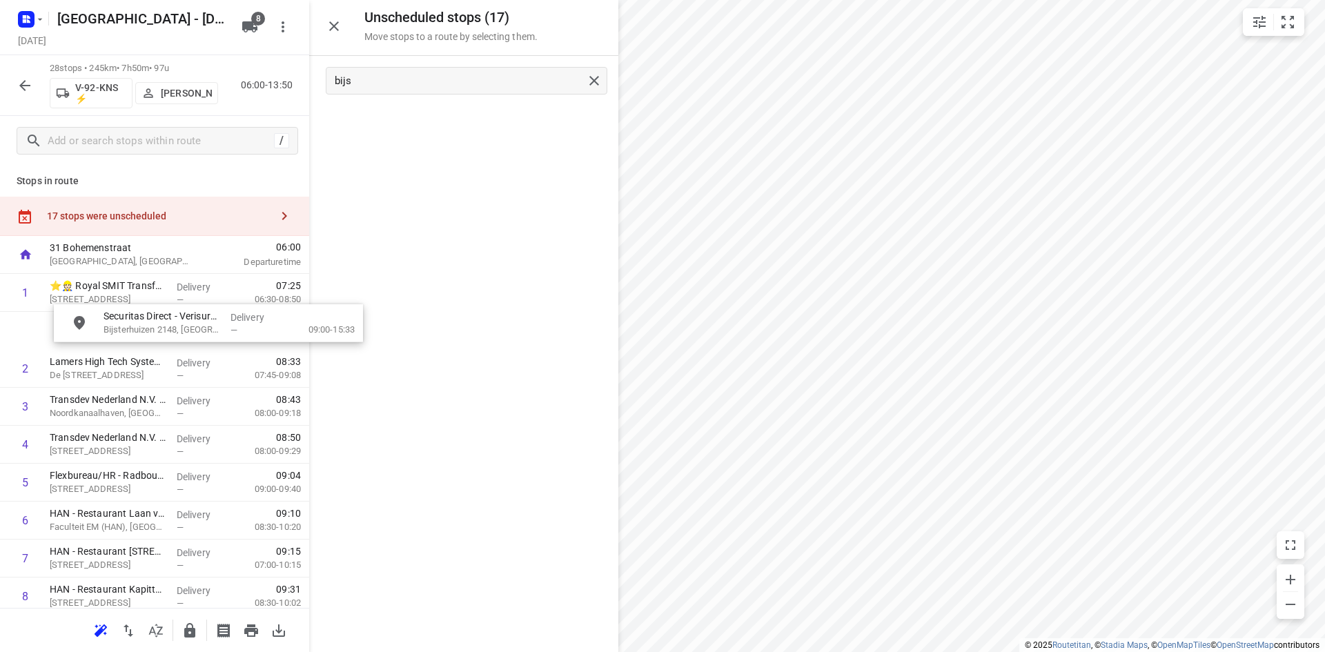
drag, startPoint x: 421, startPoint y: 131, endPoint x: 163, endPoint y: 334, distance: 328.3
click at [344, 25] on button "button" at bounding box center [334, 26] width 28 height 28
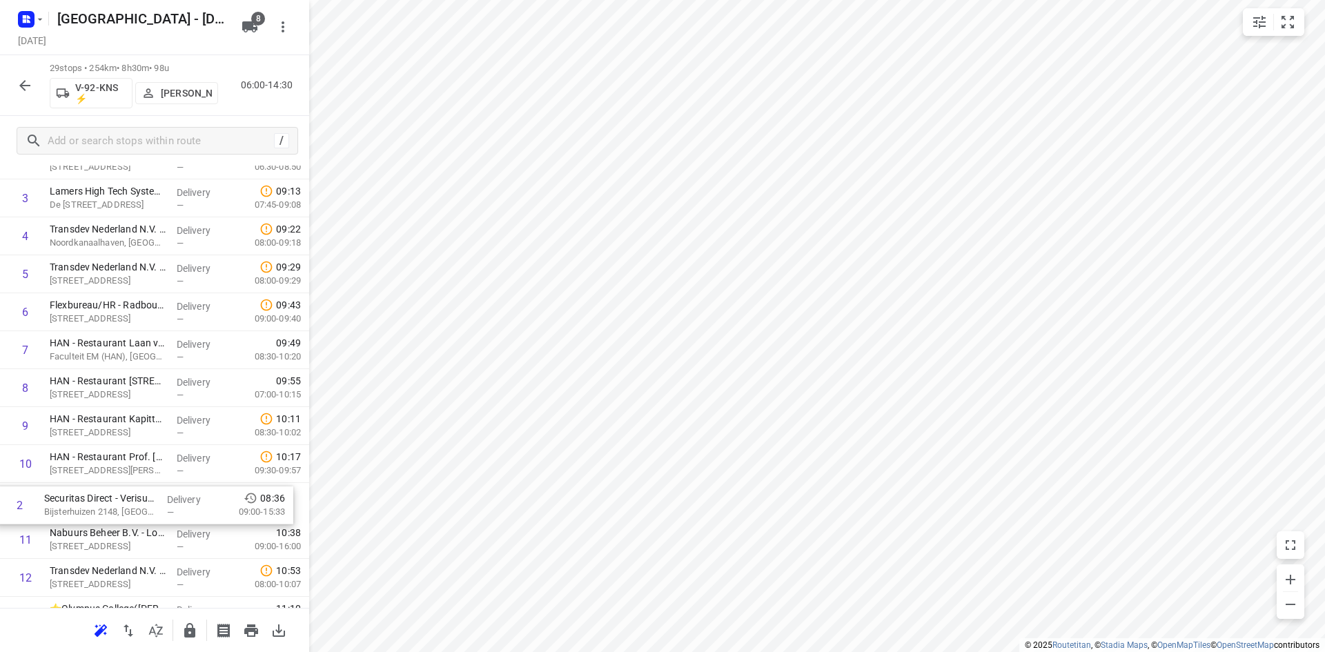
drag, startPoint x: 130, startPoint y: 328, endPoint x: 125, endPoint y: 510, distance: 182.3
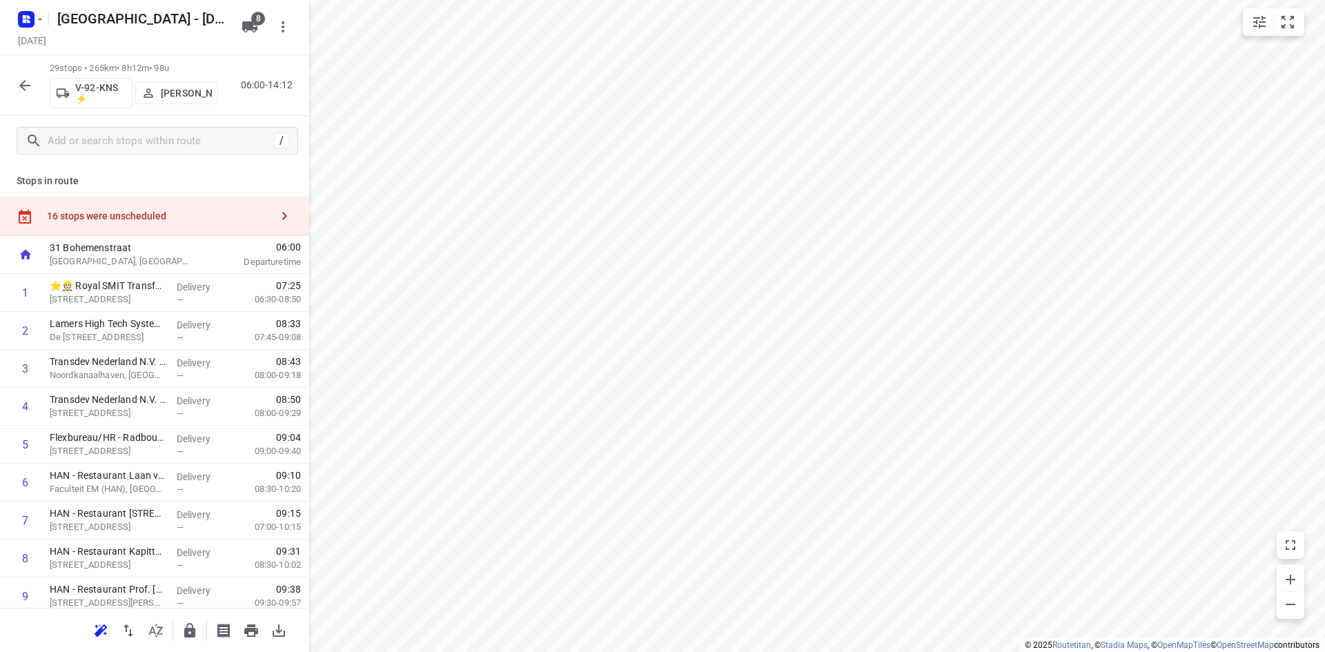
click at [213, 221] on div "16 stops were unscheduled" at bounding box center [159, 215] width 224 height 11
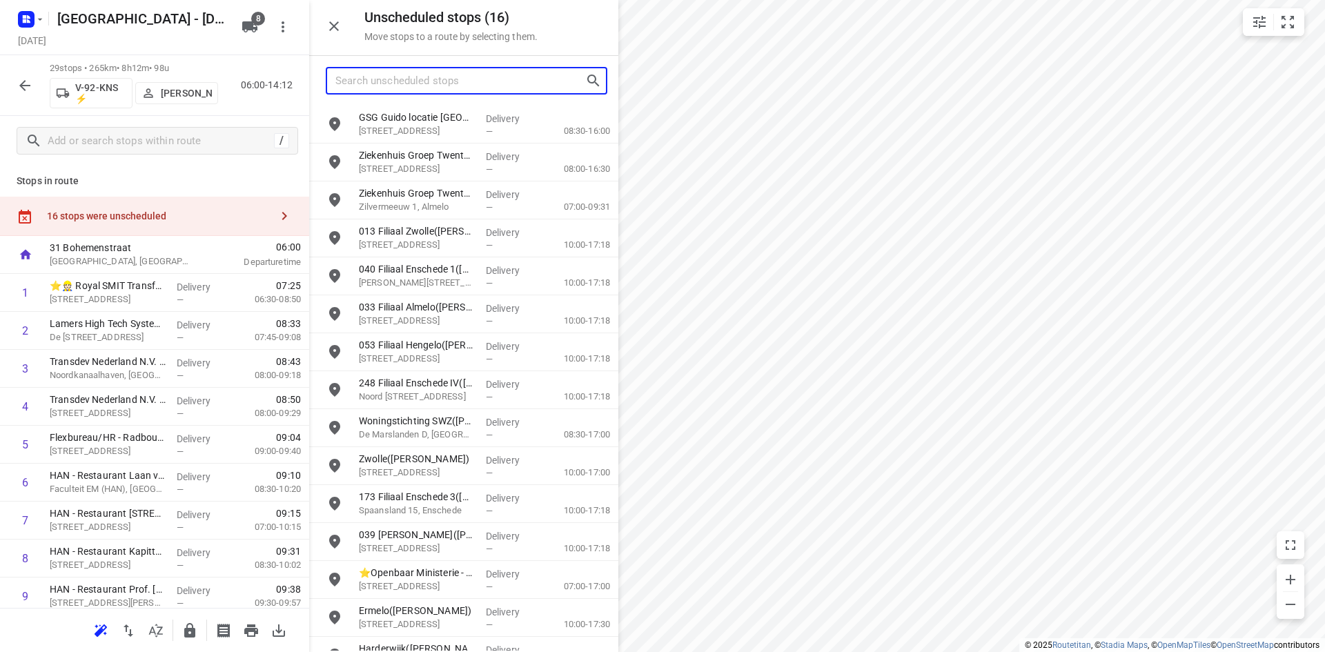
click at [385, 79] on input "Search unscheduled stops" at bounding box center [460, 80] width 250 height 21
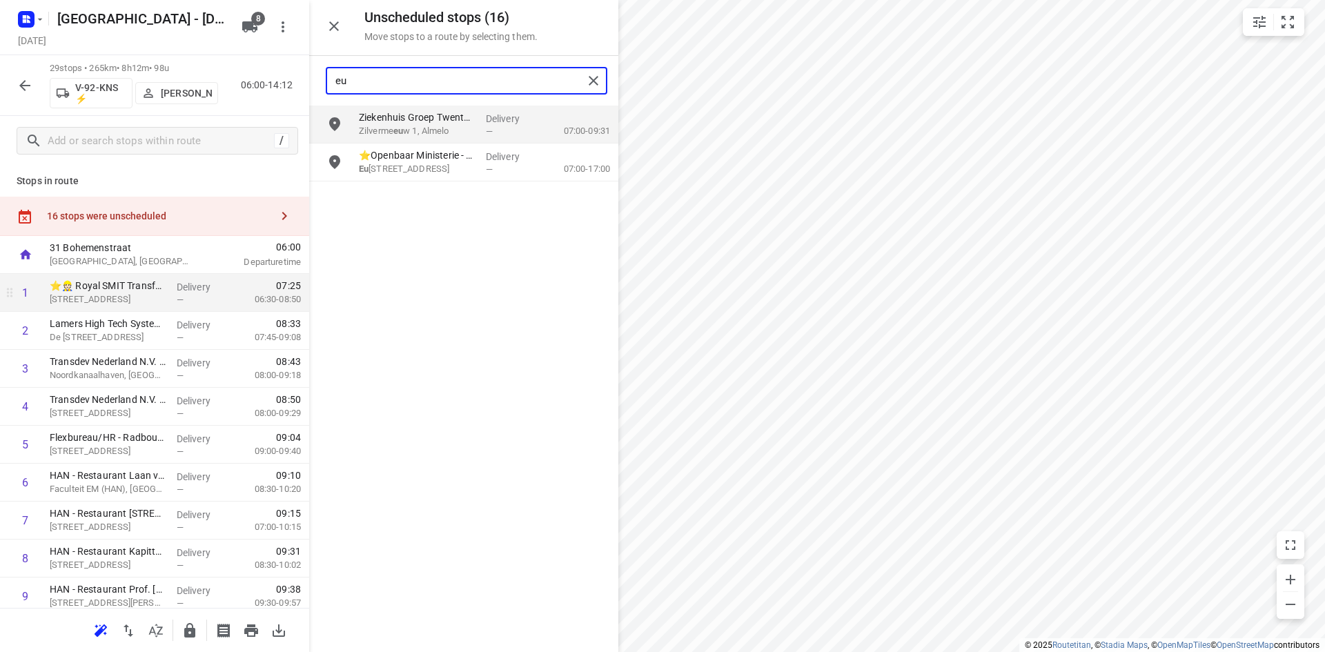
type input "eu"
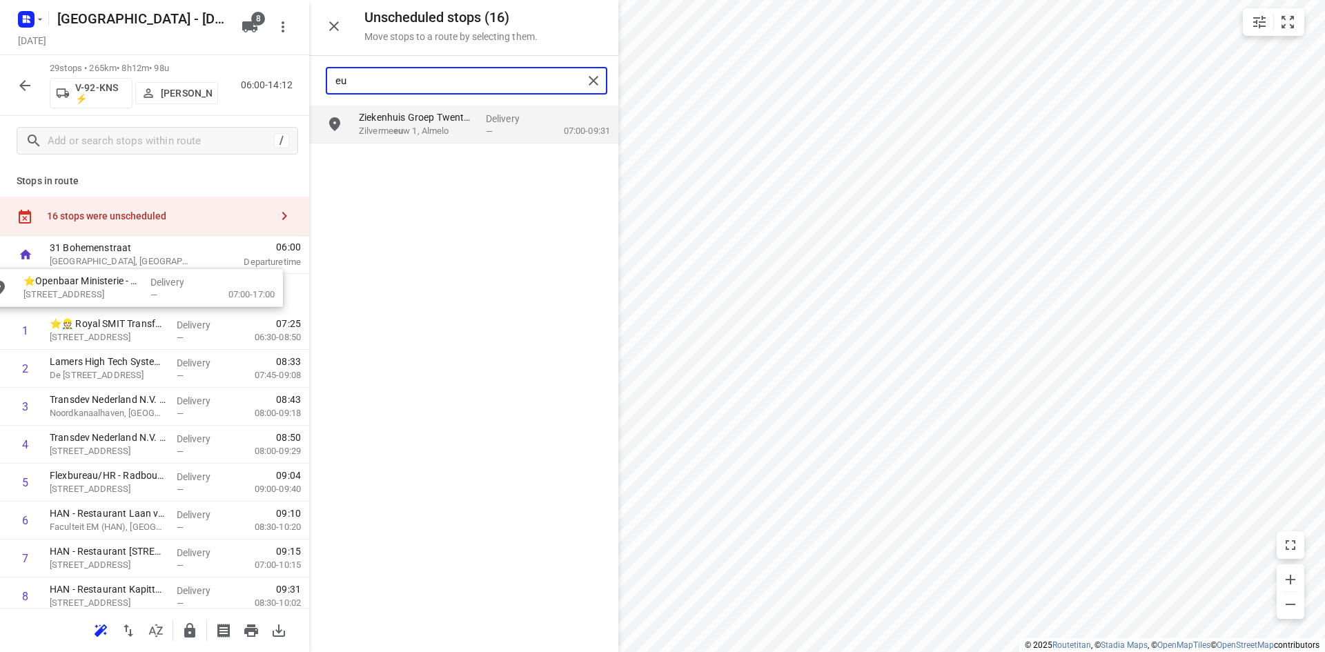
drag, startPoint x: 429, startPoint y: 177, endPoint x: 83, endPoint y: 307, distance: 368.9
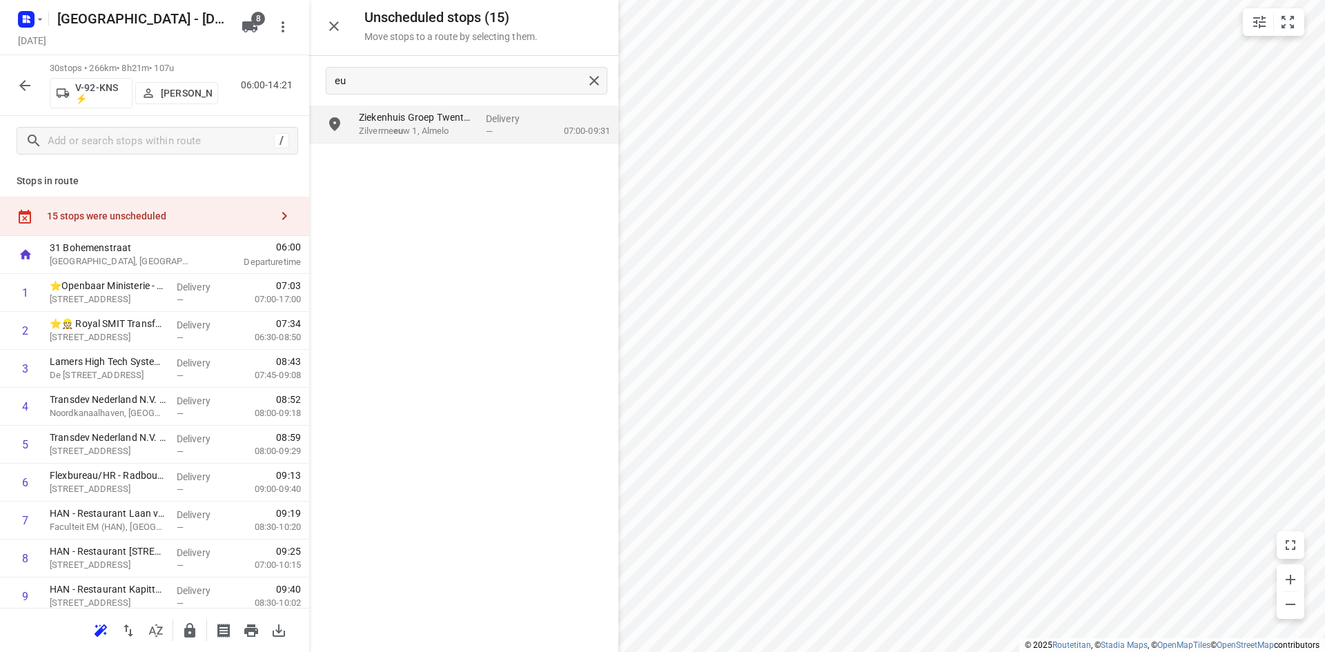
click at [328, 32] on icon "button" at bounding box center [334, 26] width 17 height 17
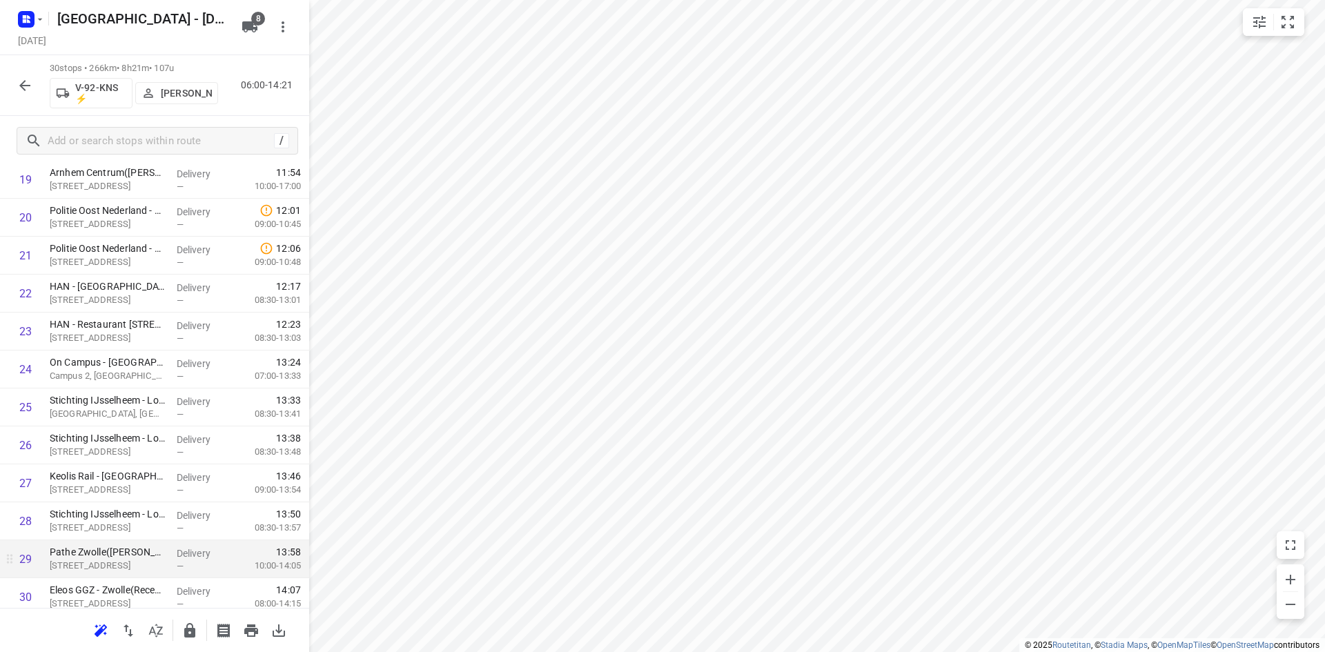
scroll to position [843, 0]
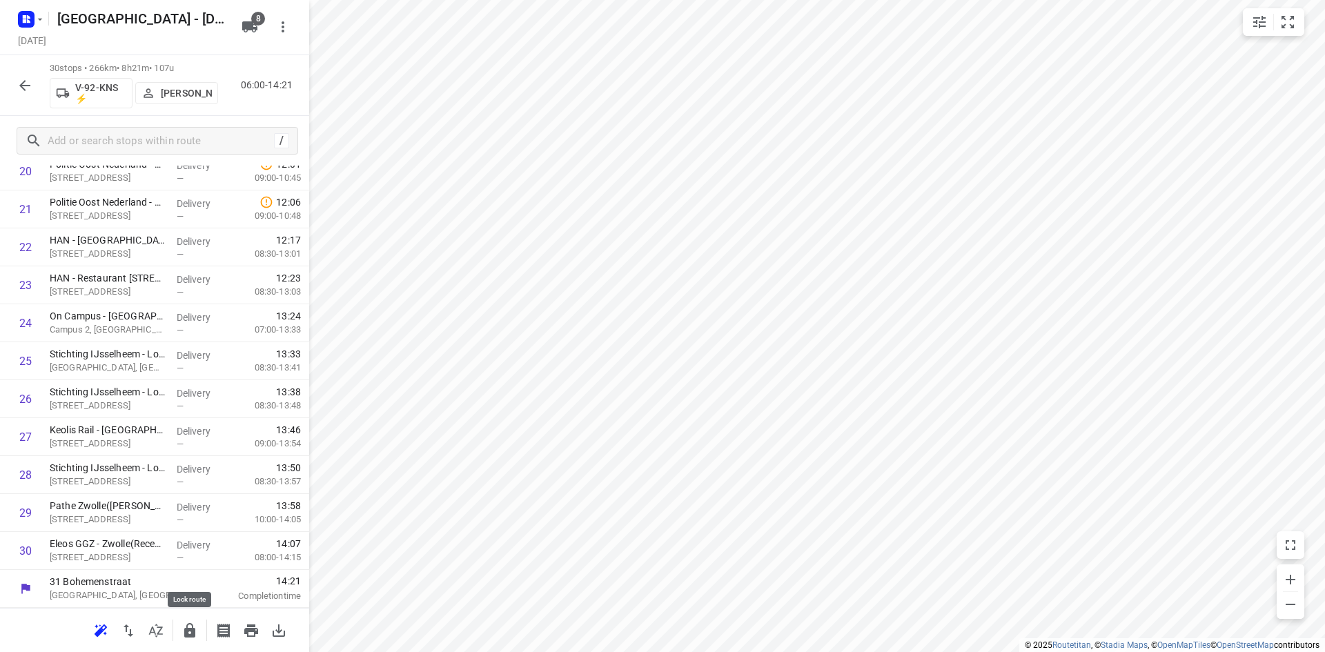
click at [193, 626] on icon "button" at bounding box center [189, 630] width 11 height 14
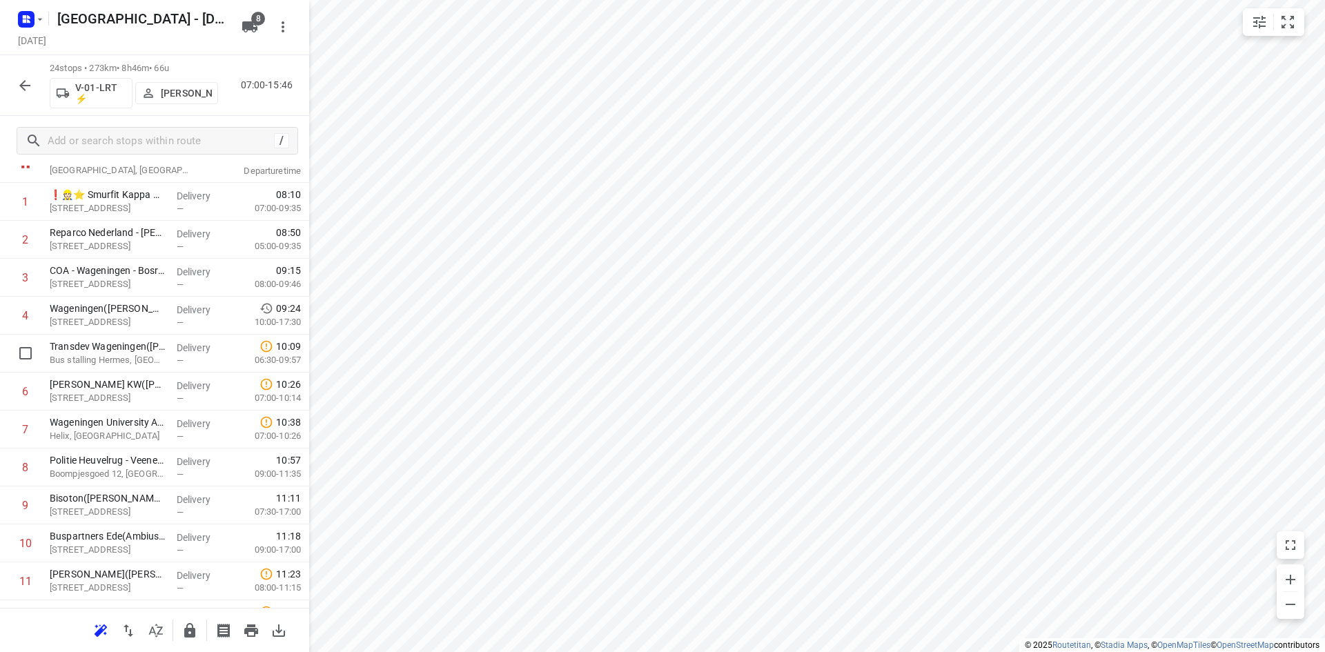
scroll to position [0, 0]
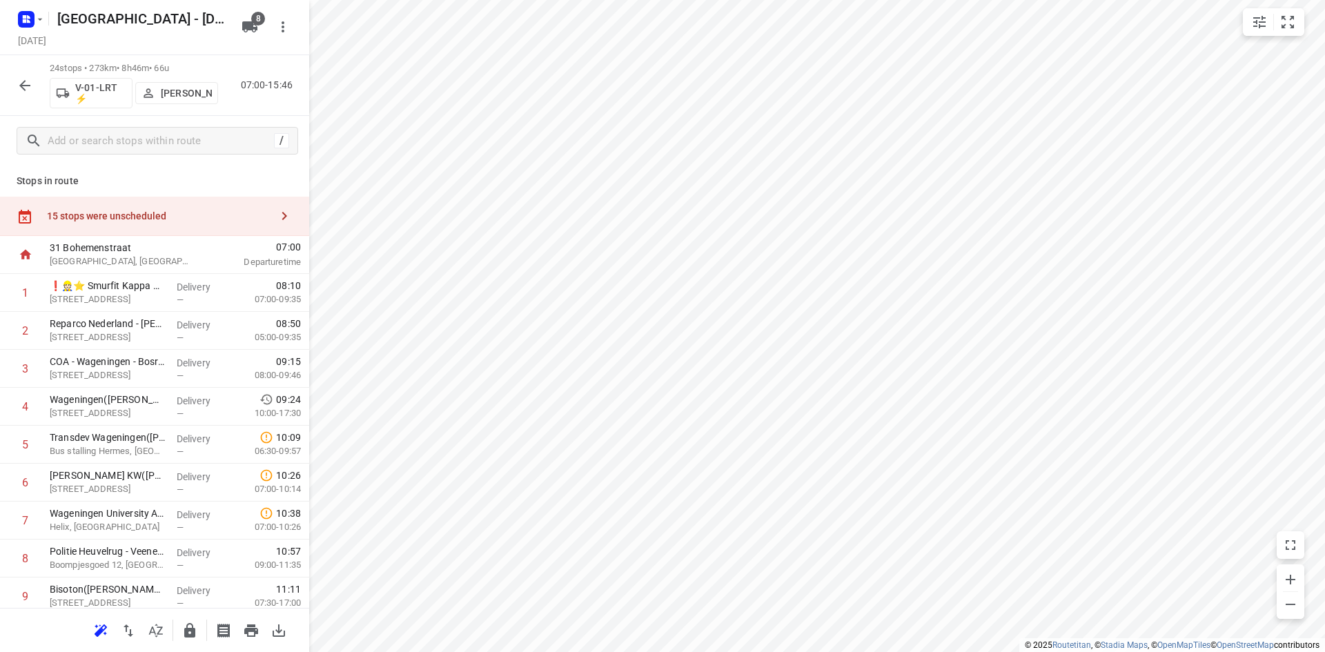
click at [213, 232] on div "15 stops were unscheduled" at bounding box center [154, 216] width 309 height 39
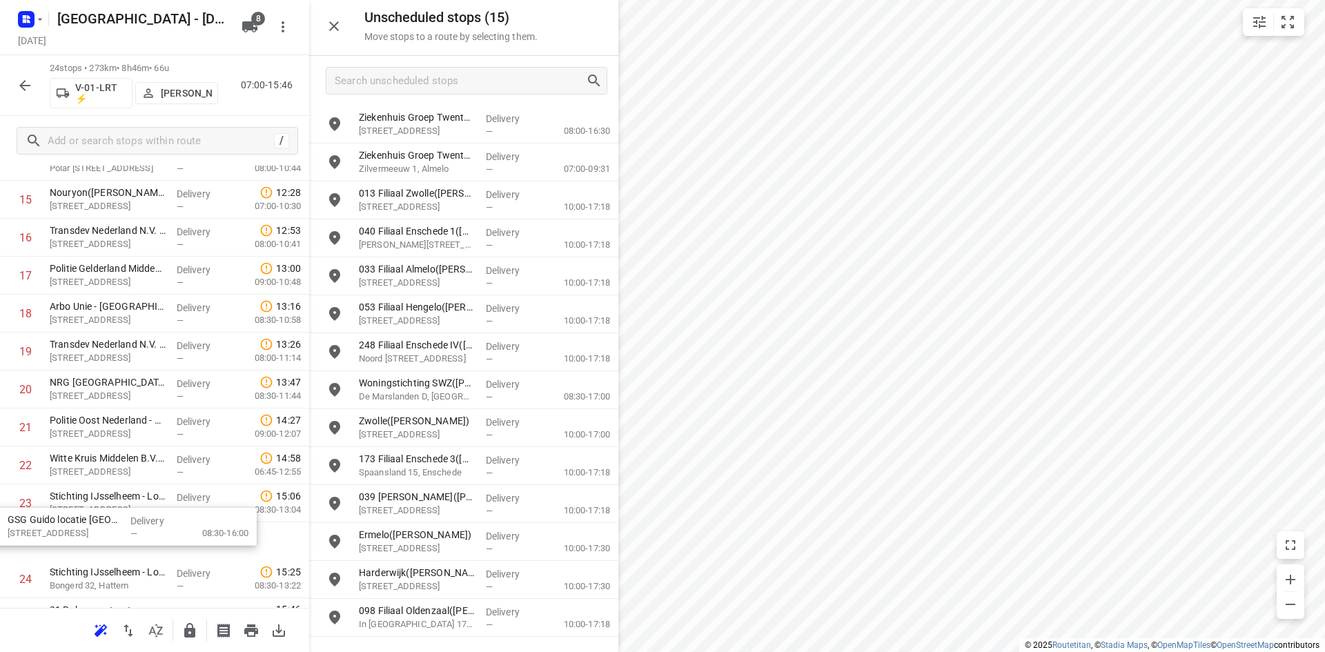
scroll to position [653, 0]
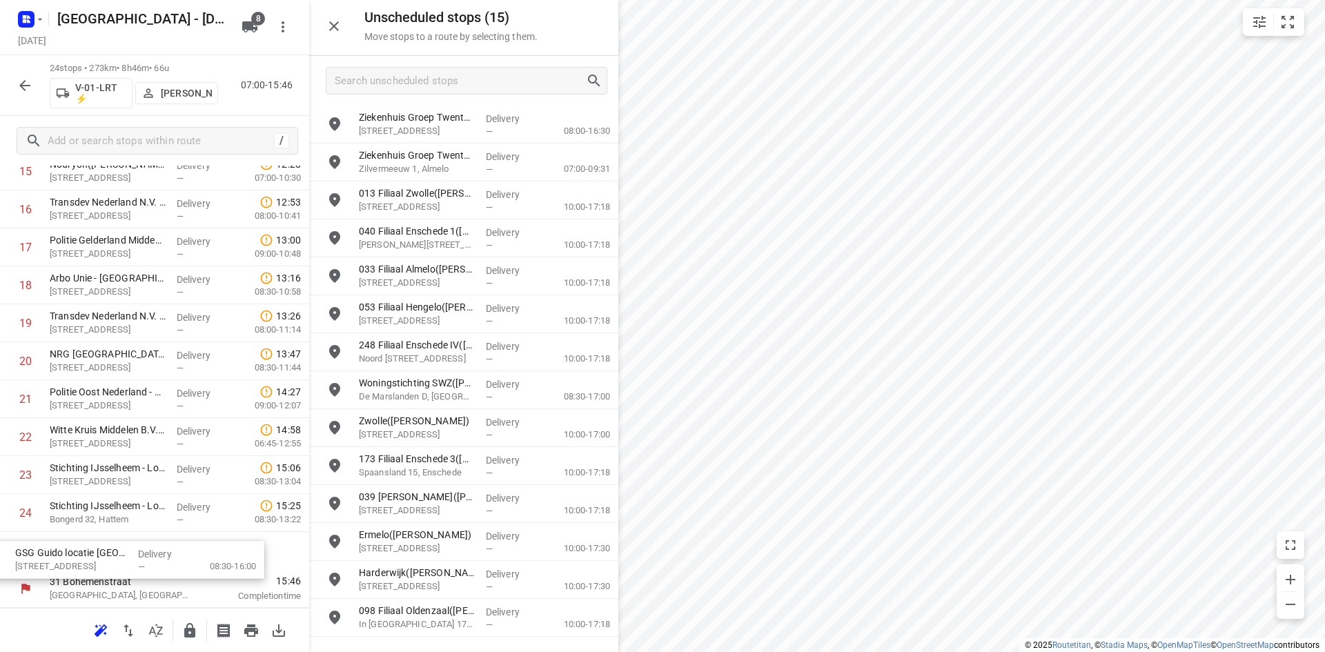
drag, startPoint x: 420, startPoint y: 130, endPoint x: 84, endPoint y: 560, distance: 545.3
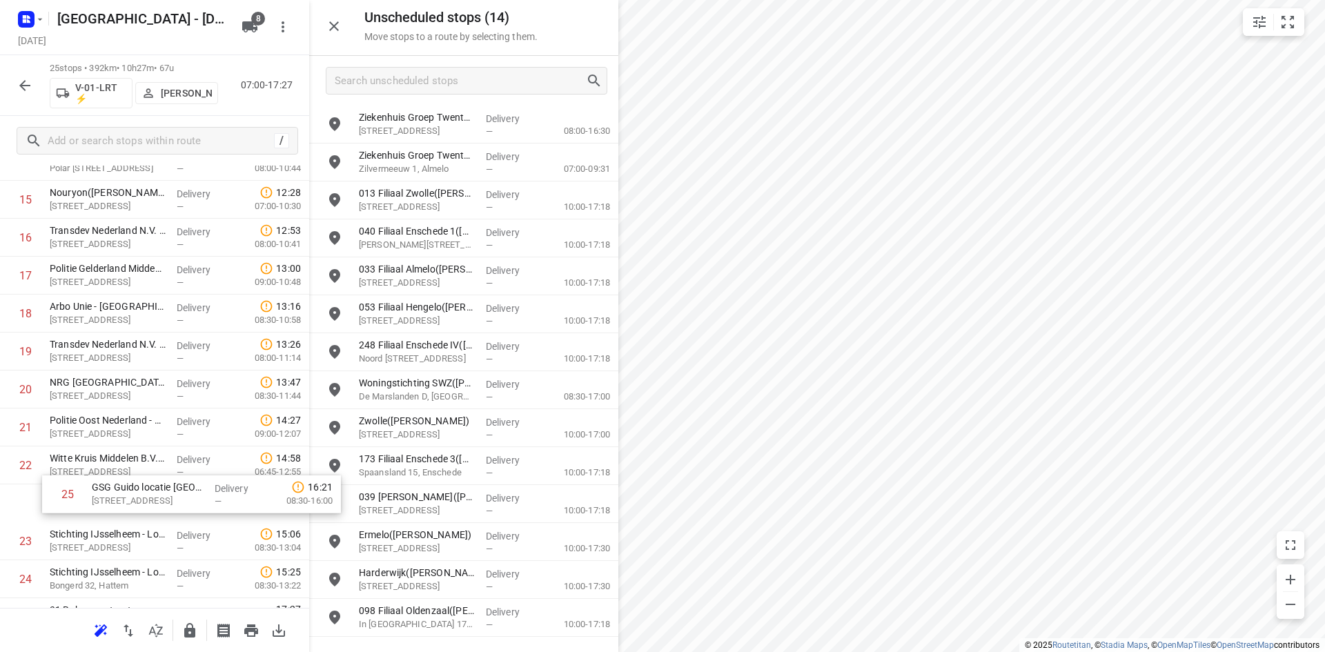
scroll to position [626, 0]
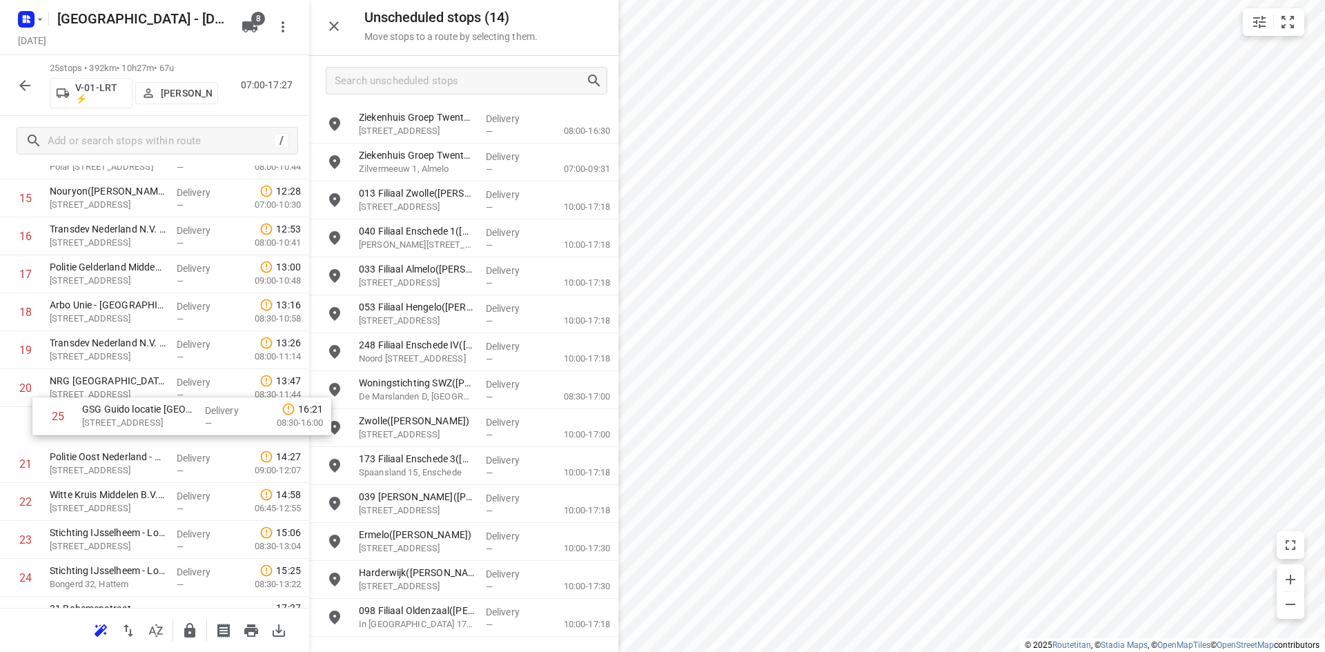
drag, startPoint x: 79, startPoint y: 591, endPoint x: 115, endPoint y: 414, distance: 180.9
click at [115, 414] on div "1 ❗👷🏻⭐ Smurfit Kappa Parenco(Mario Verbeek of Eddy Janssen) Veerweg 1, Renkum D…" at bounding box center [154, 122] width 309 height 949
click at [331, 27] on div "Unscheduled stops ( 14 ) Move stops to a route by selecting them." at bounding box center [463, 28] width 309 height 56
click at [331, 27] on icon "button" at bounding box center [334, 26] width 17 height 17
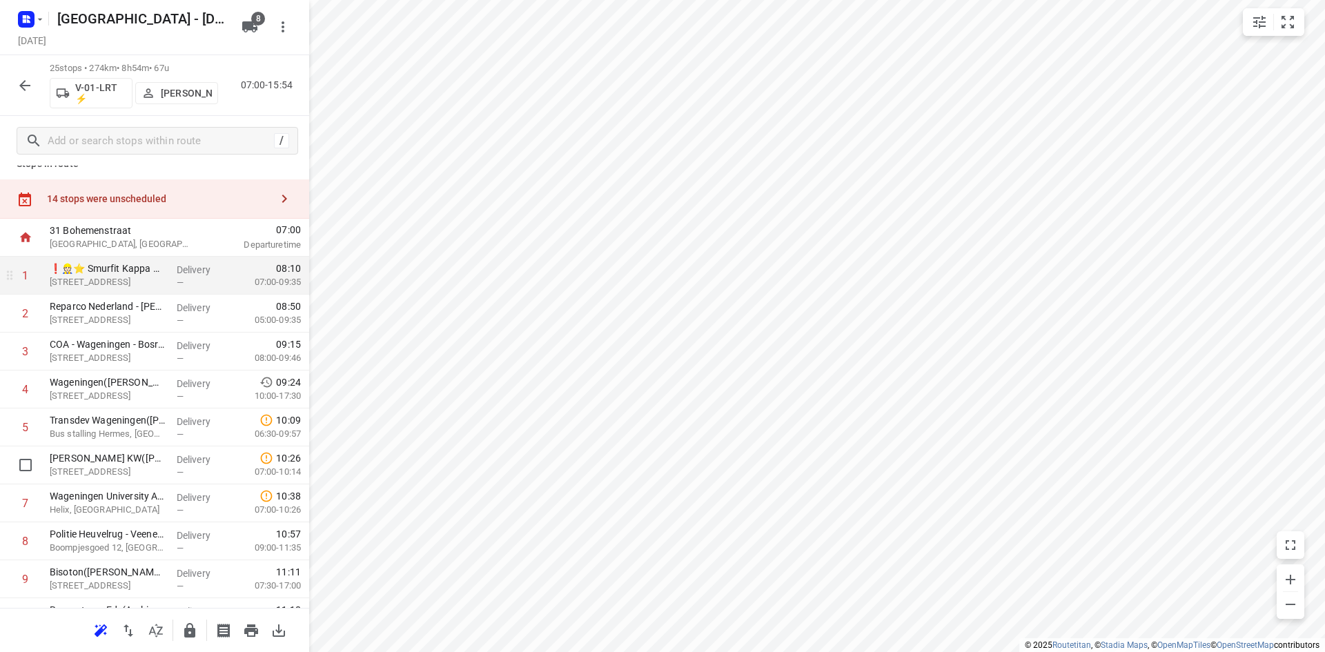
scroll to position [0, 0]
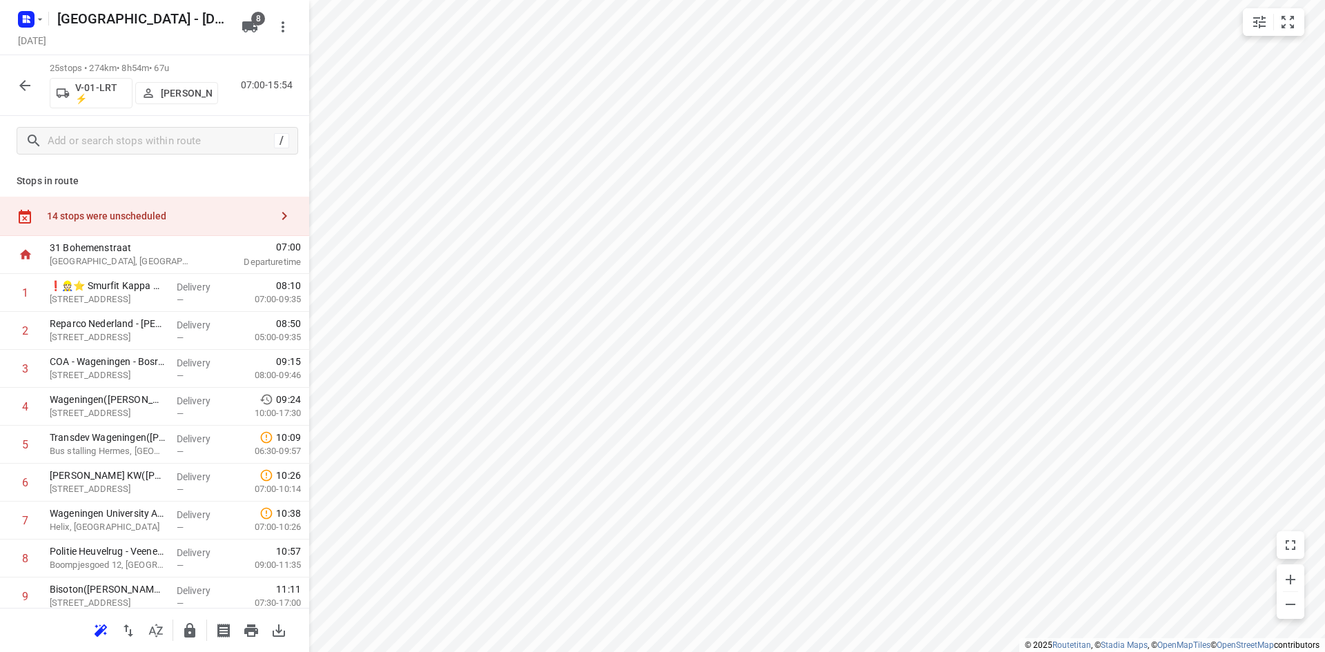
click at [215, 230] on div "14 stops were unscheduled" at bounding box center [154, 216] width 309 height 39
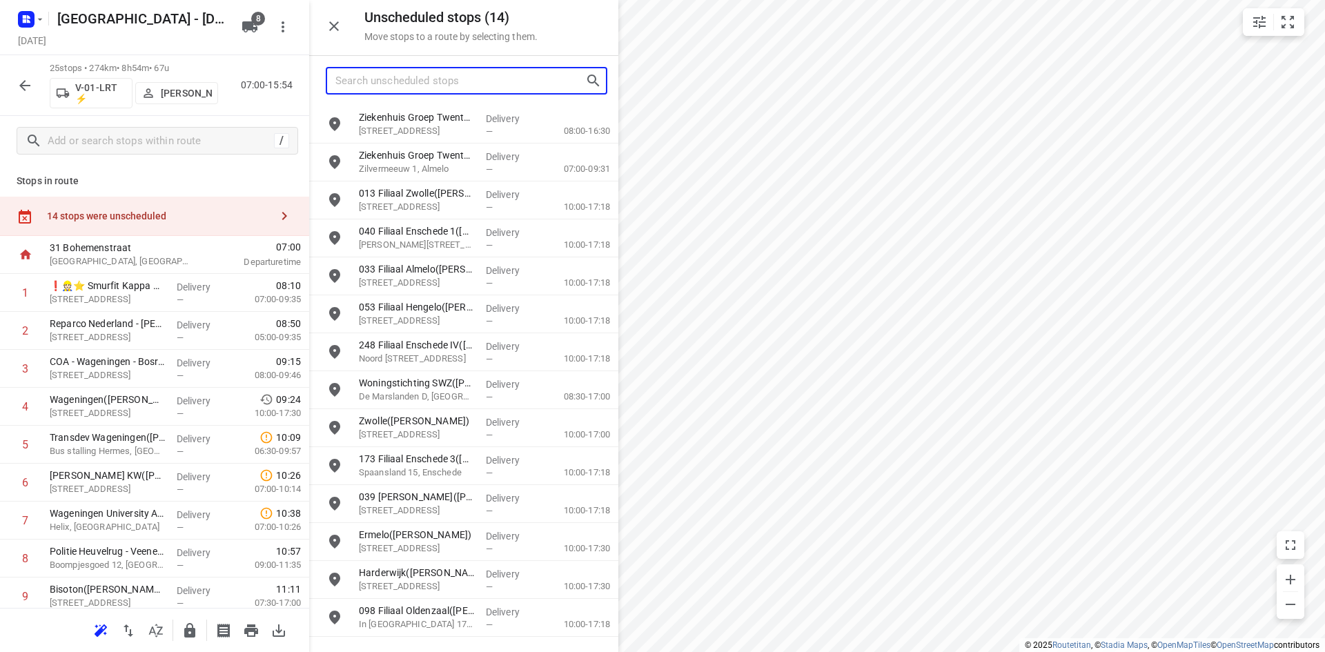
click at [474, 89] on input "Search unscheduled stops" at bounding box center [460, 80] width 250 height 21
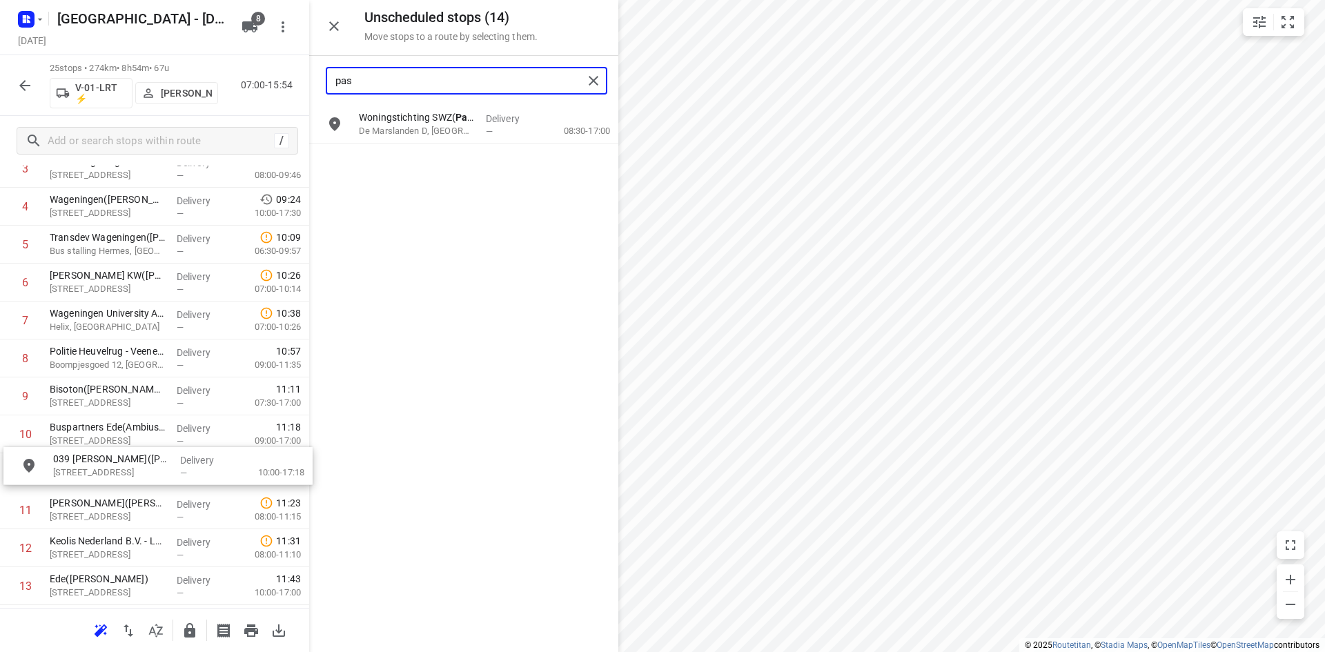
scroll to position [200, 0]
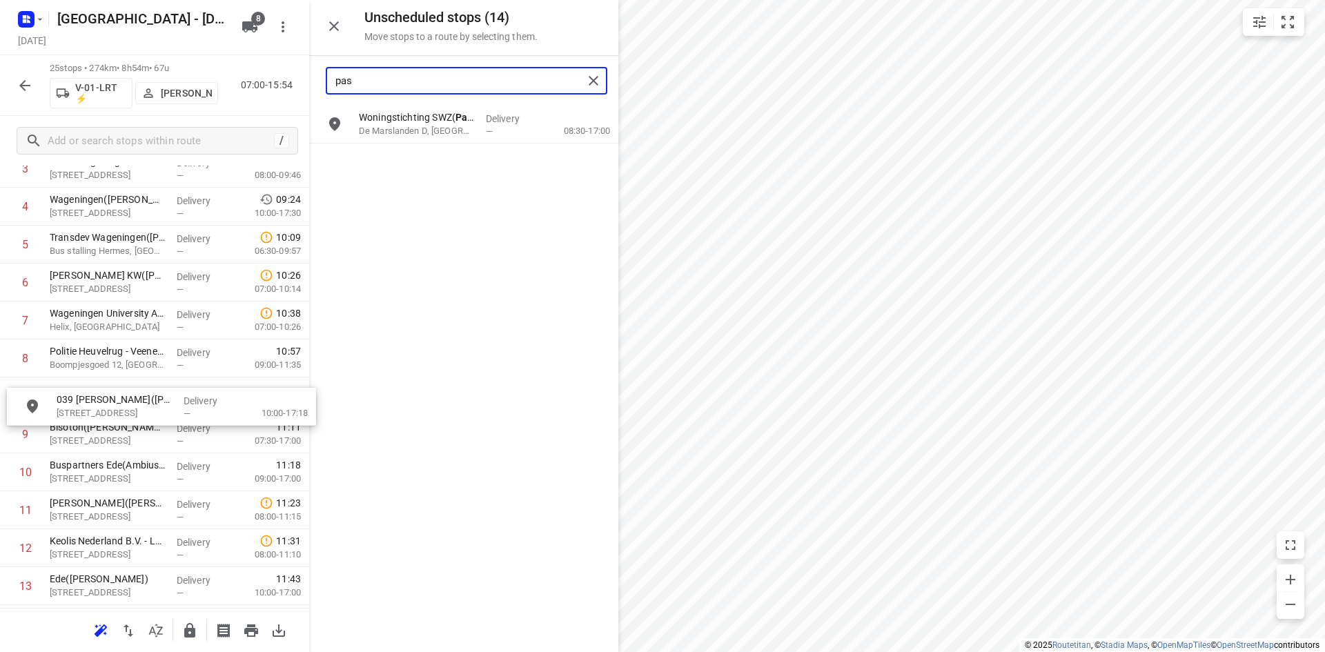
drag, startPoint x: 449, startPoint y: 147, endPoint x: 137, endPoint y: 391, distance: 395.8
type input "pas"
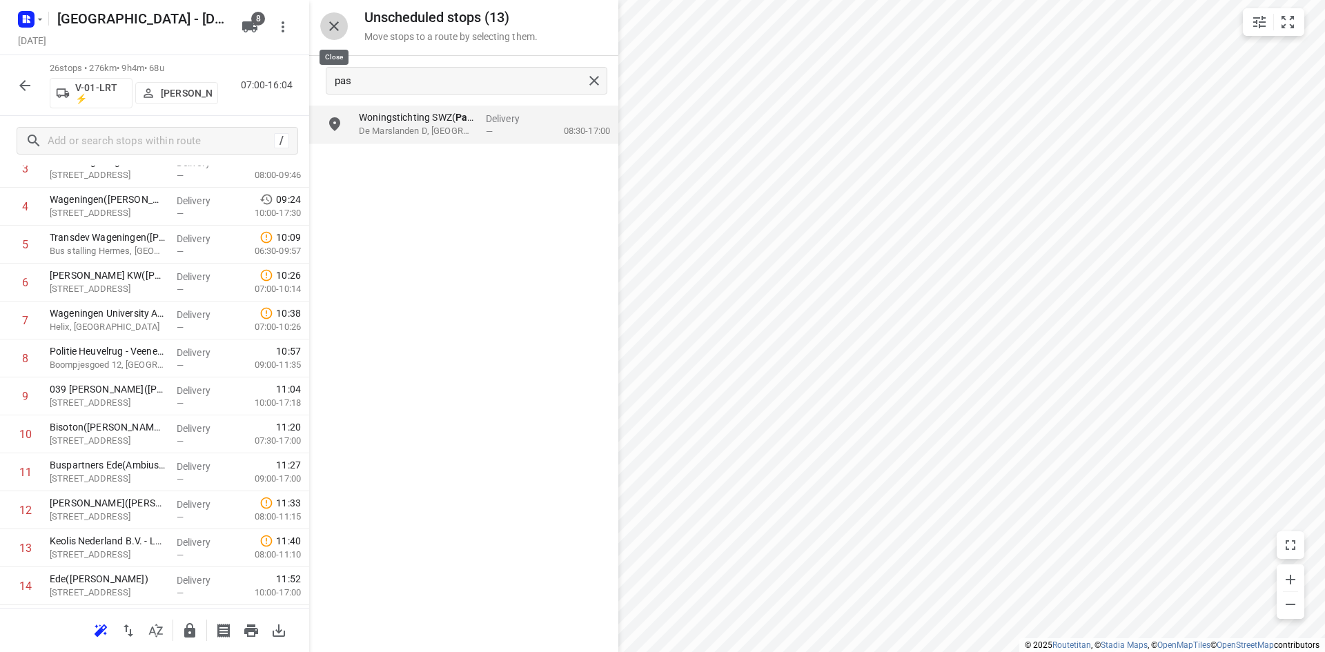
click at [334, 25] on icon "button" at bounding box center [334, 26] width 17 height 17
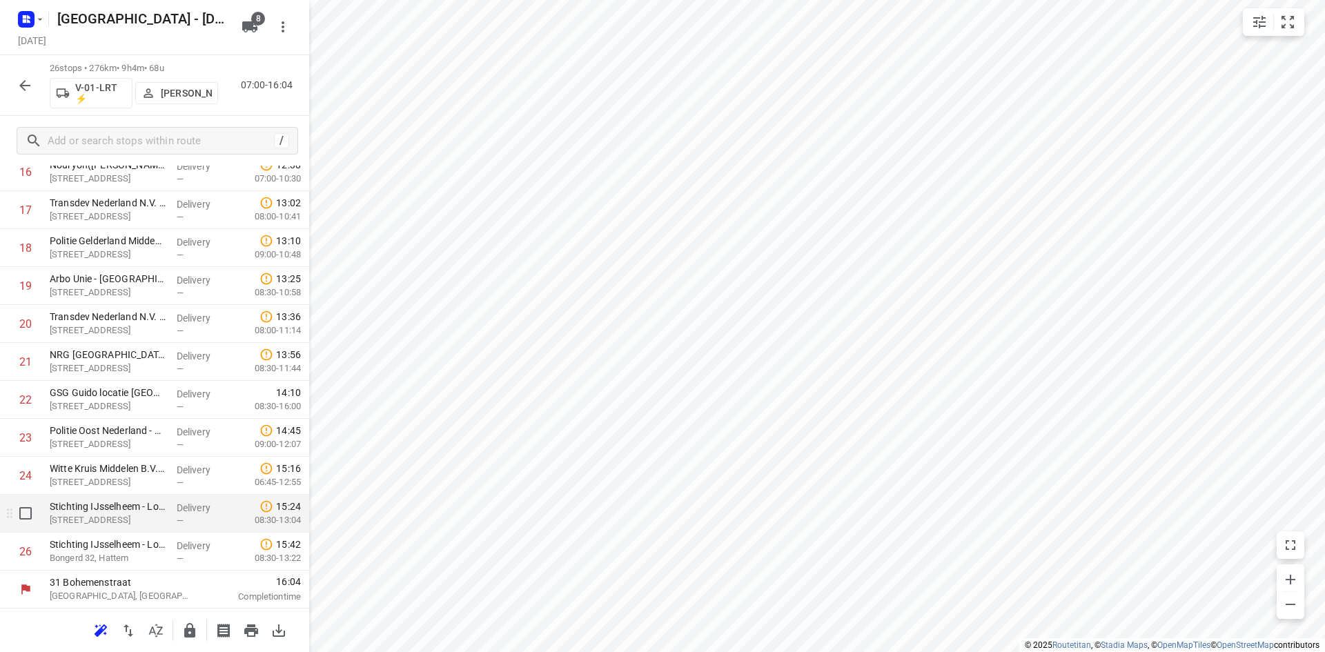
scroll to position [691, 0]
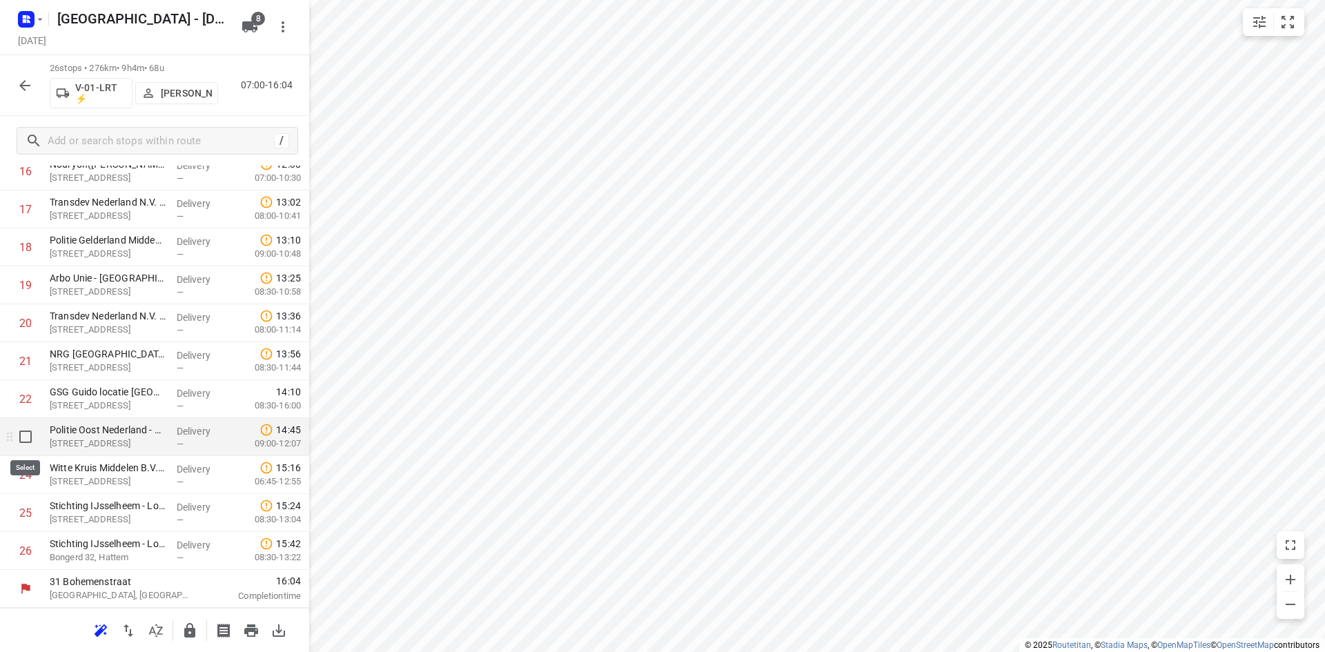
click at [12, 434] on input "checkbox" at bounding box center [26, 437] width 28 height 28
checkbox input "true"
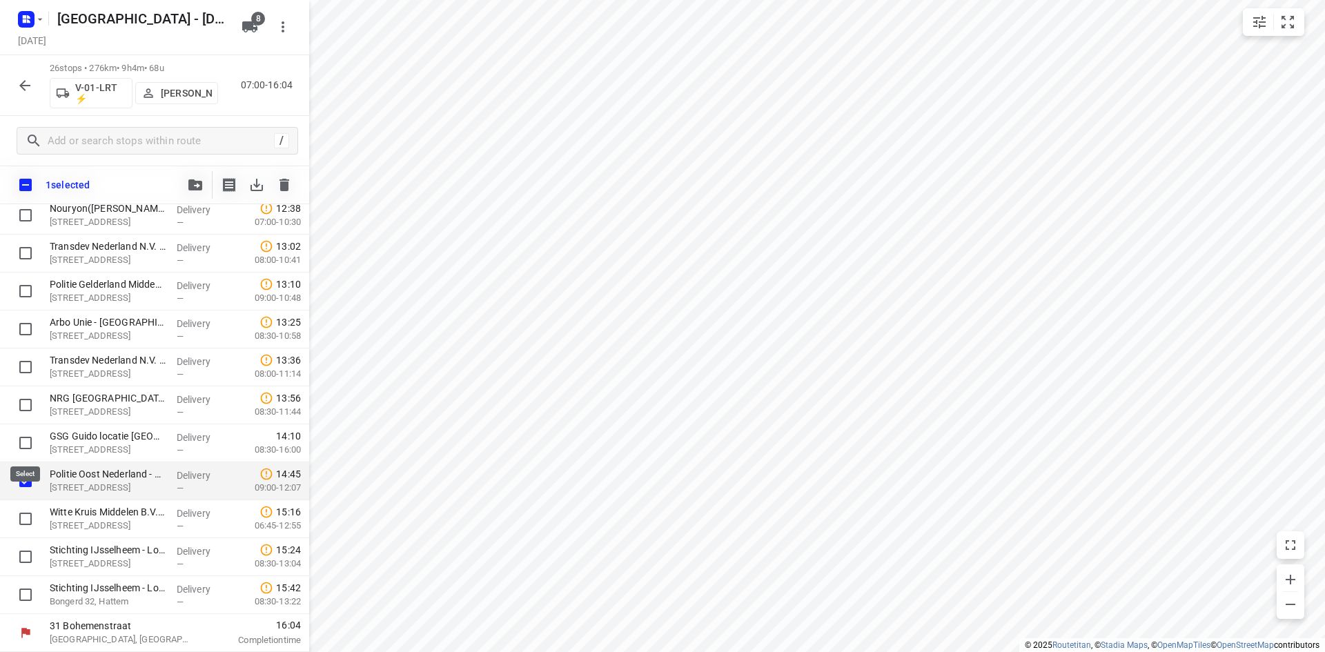
scroll to position [685, 0]
click at [195, 178] on button "button" at bounding box center [195, 185] width 28 height 28
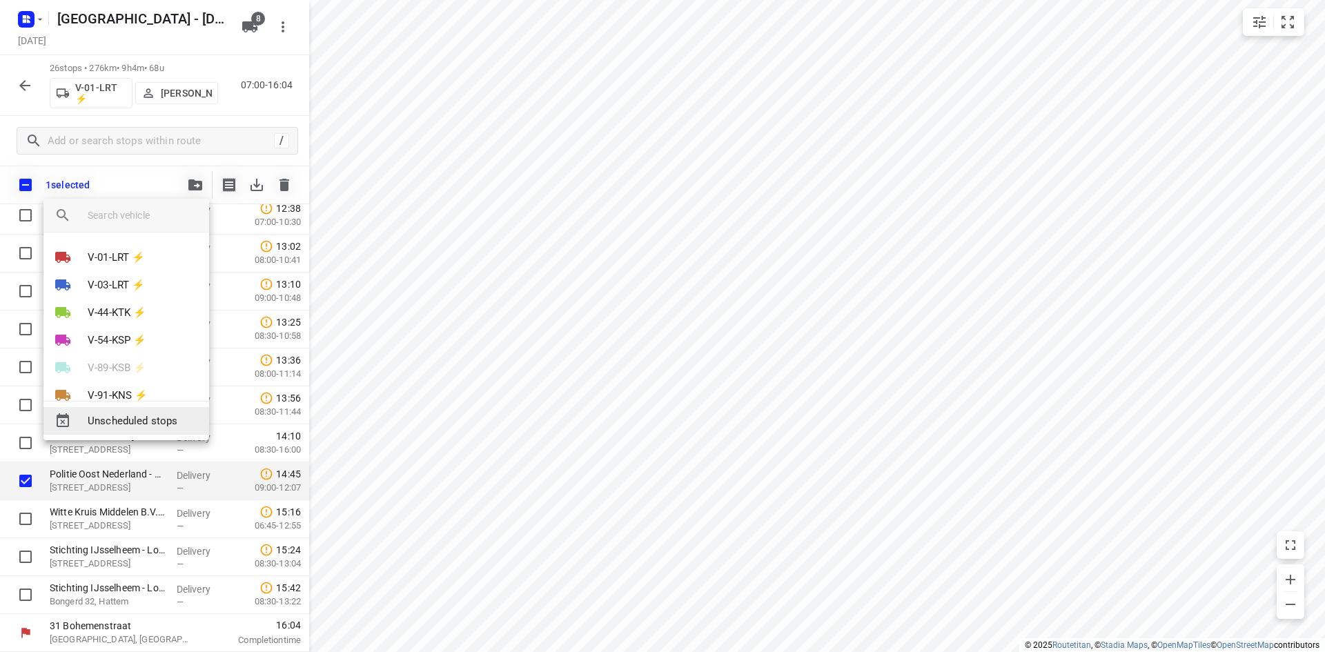
click at [144, 420] on span "Unscheduled stops" at bounding box center [143, 421] width 110 height 16
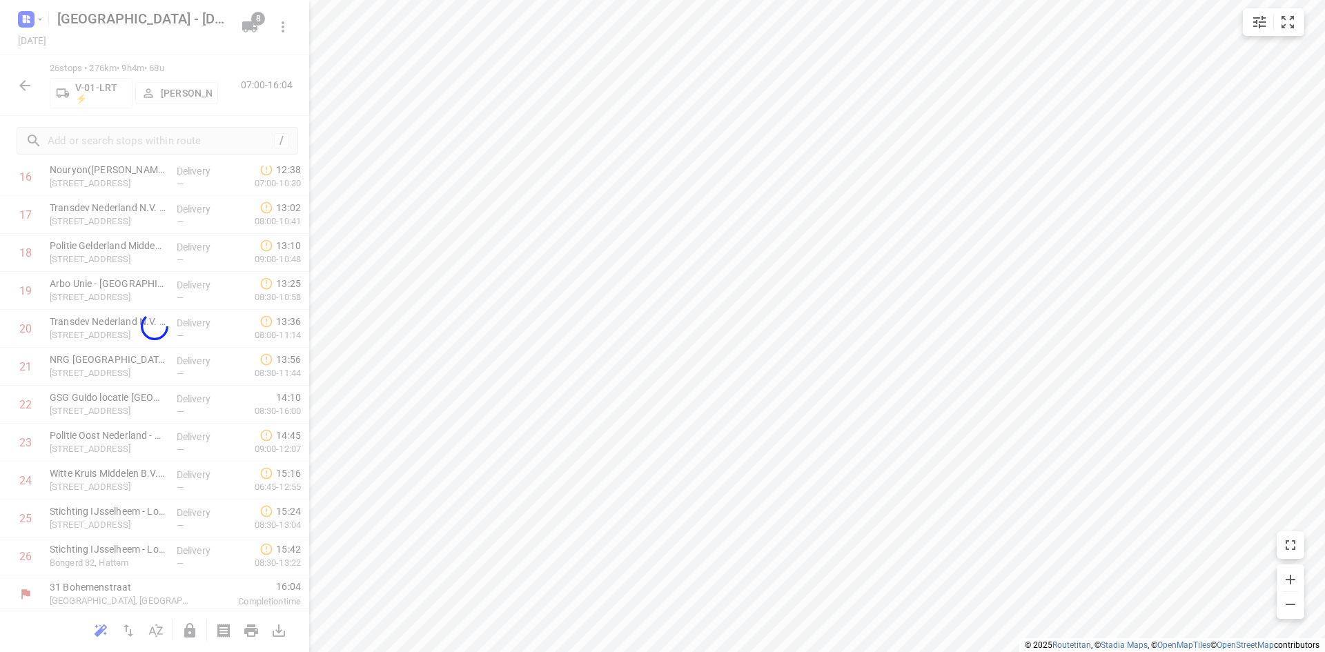
scroll to position [653, 0]
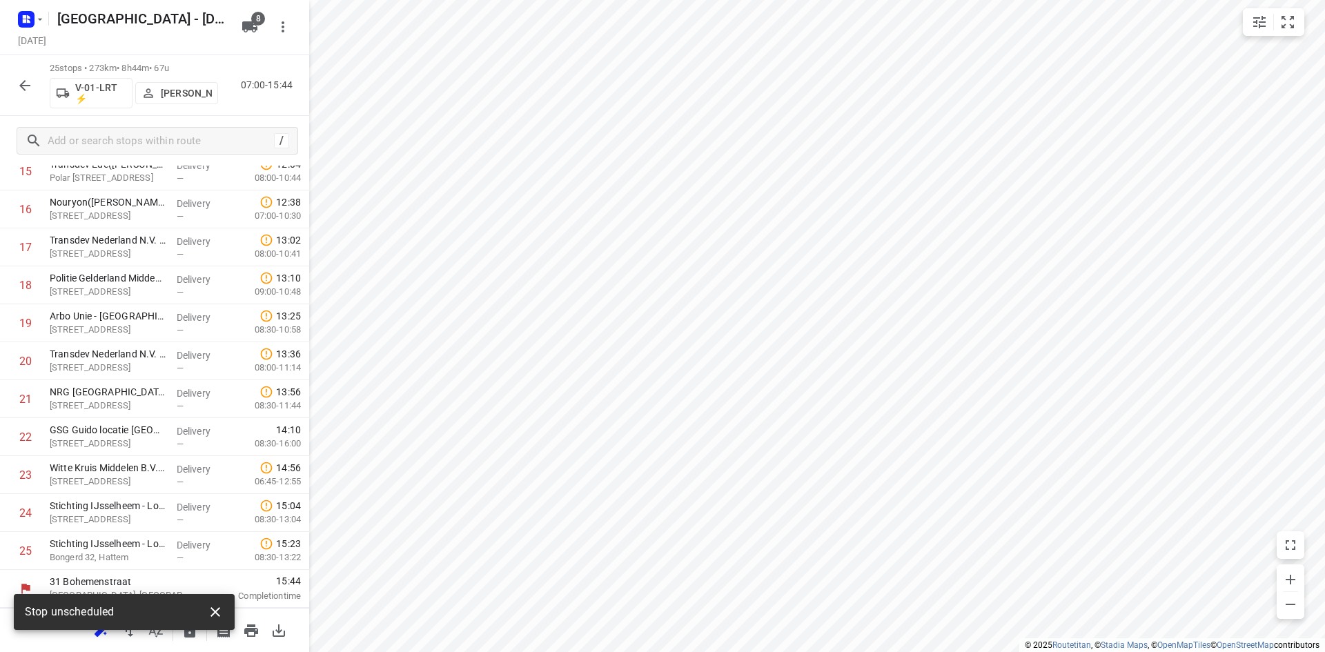
click at [223, 616] on icon "button" at bounding box center [215, 612] width 17 height 17
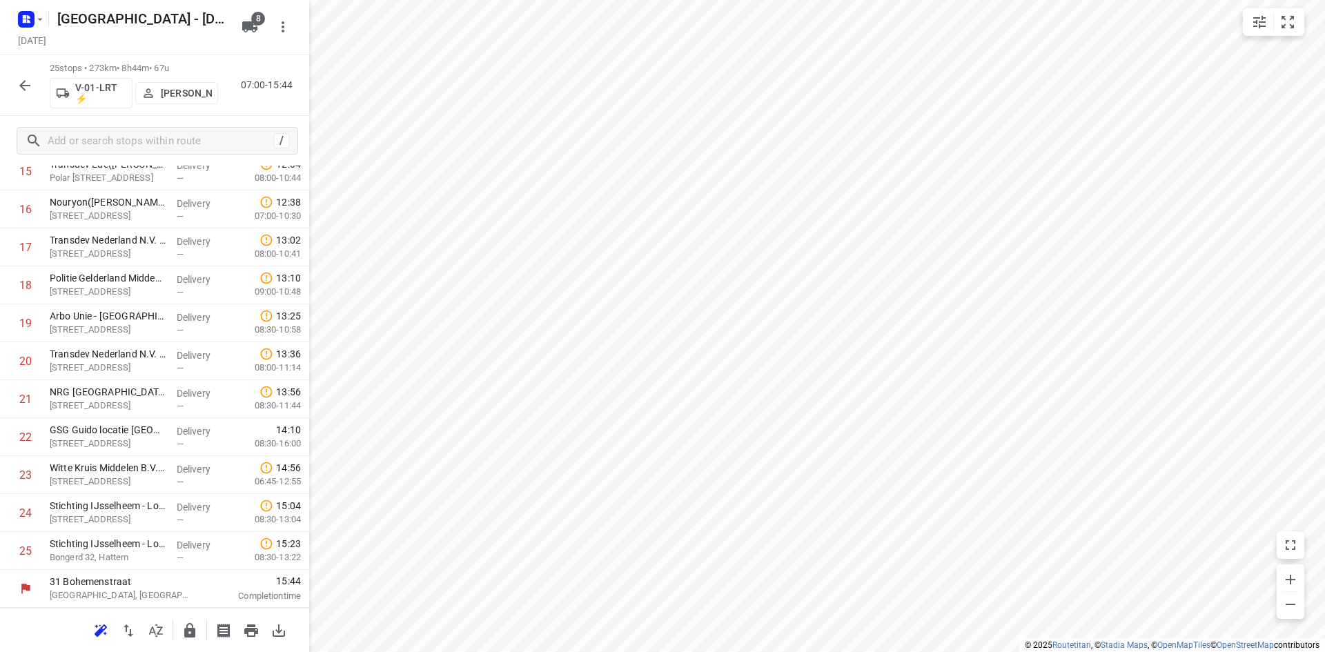
click at [183, 636] on icon "button" at bounding box center [189, 630] width 17 height 17
click at [164, 635] on icon "button" at bounding box center [156, 630] width 17 height 17
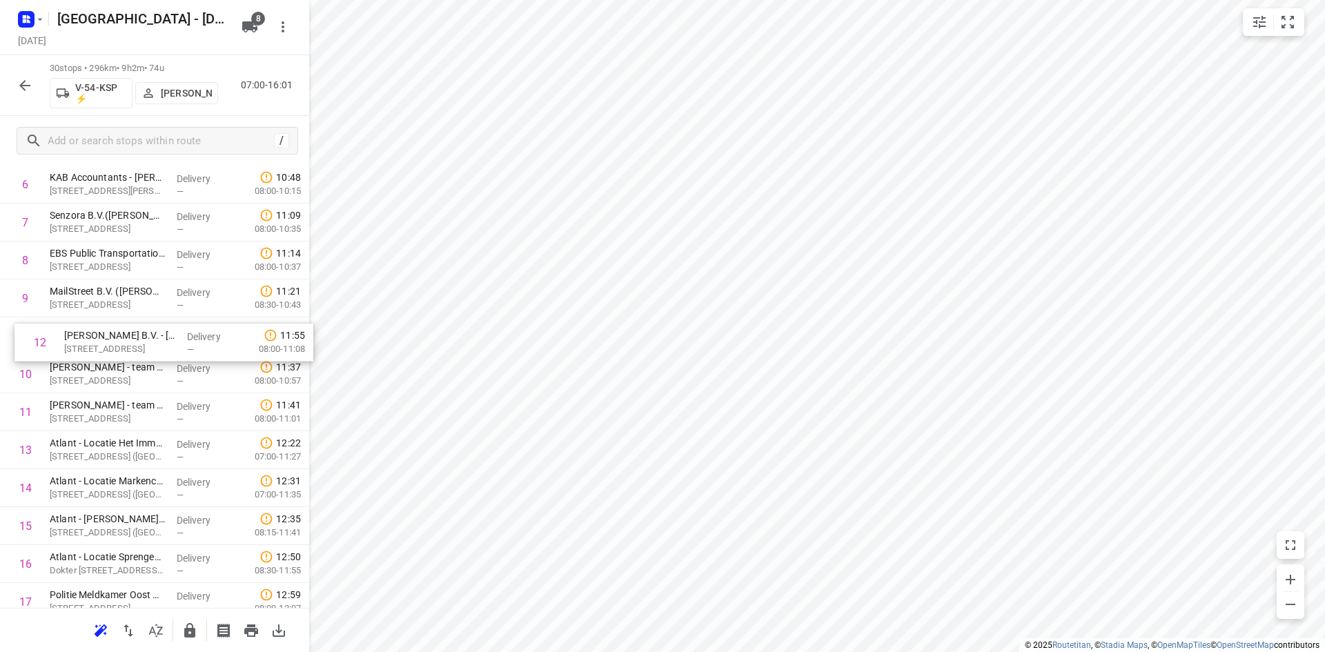
scroll to position [276, 0]
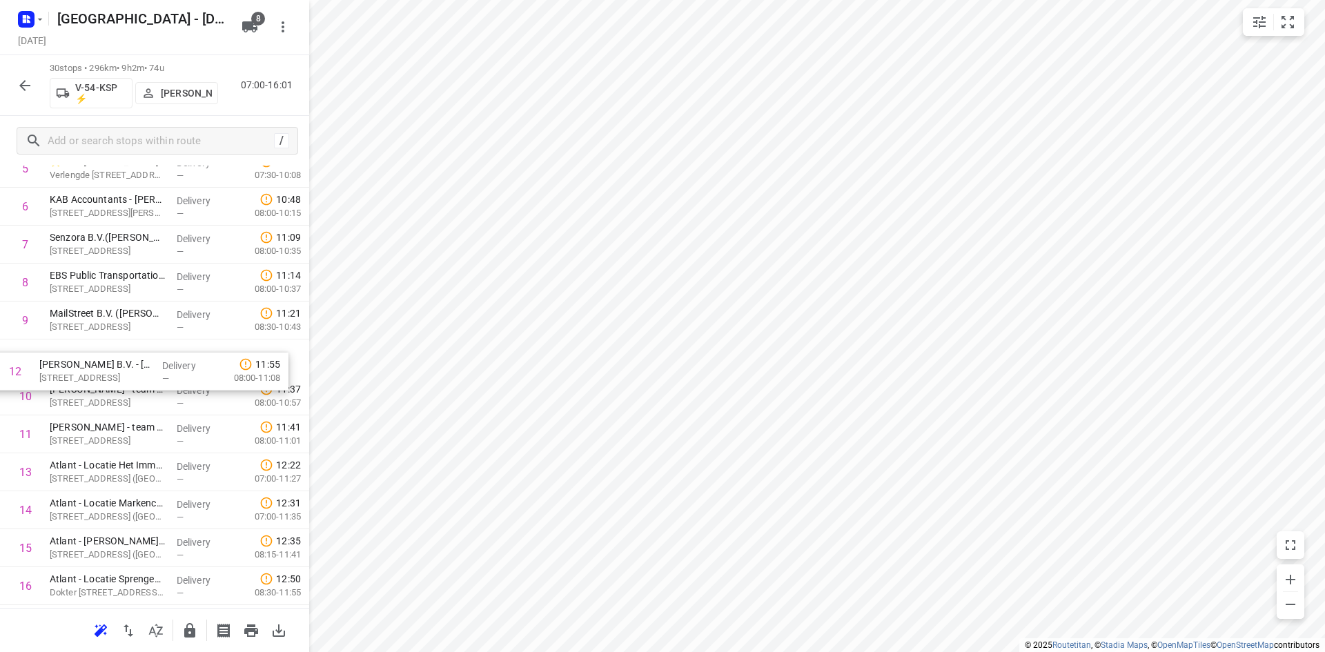
drag, startPoint x: 85, startPoint y: 378, endPoint x: 74, endPoint y: 377, distance: 11.1
click at [74, 377] on div "1 FrieslandCampina Lochem(Renee Bright) Goorseweg, Lochem Delivery — 07:58 07:0…" at bounding box center [154, 567] width 309 height 1139
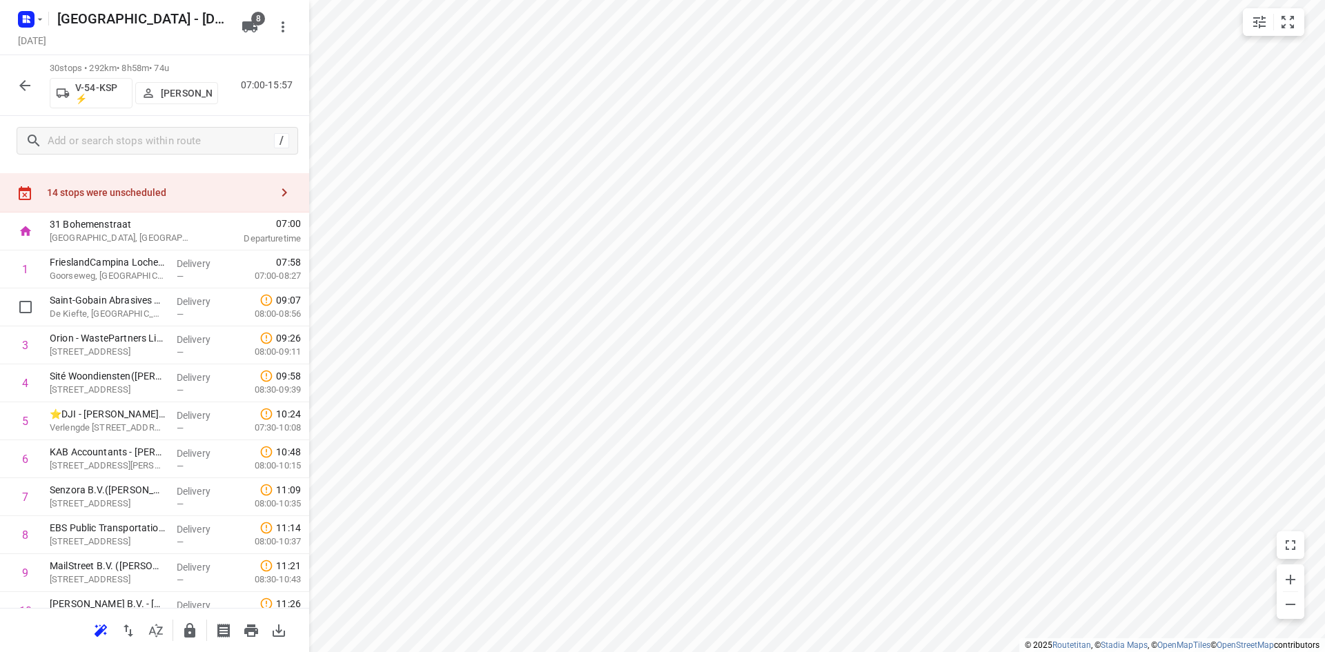
scroll to position [0, 0]
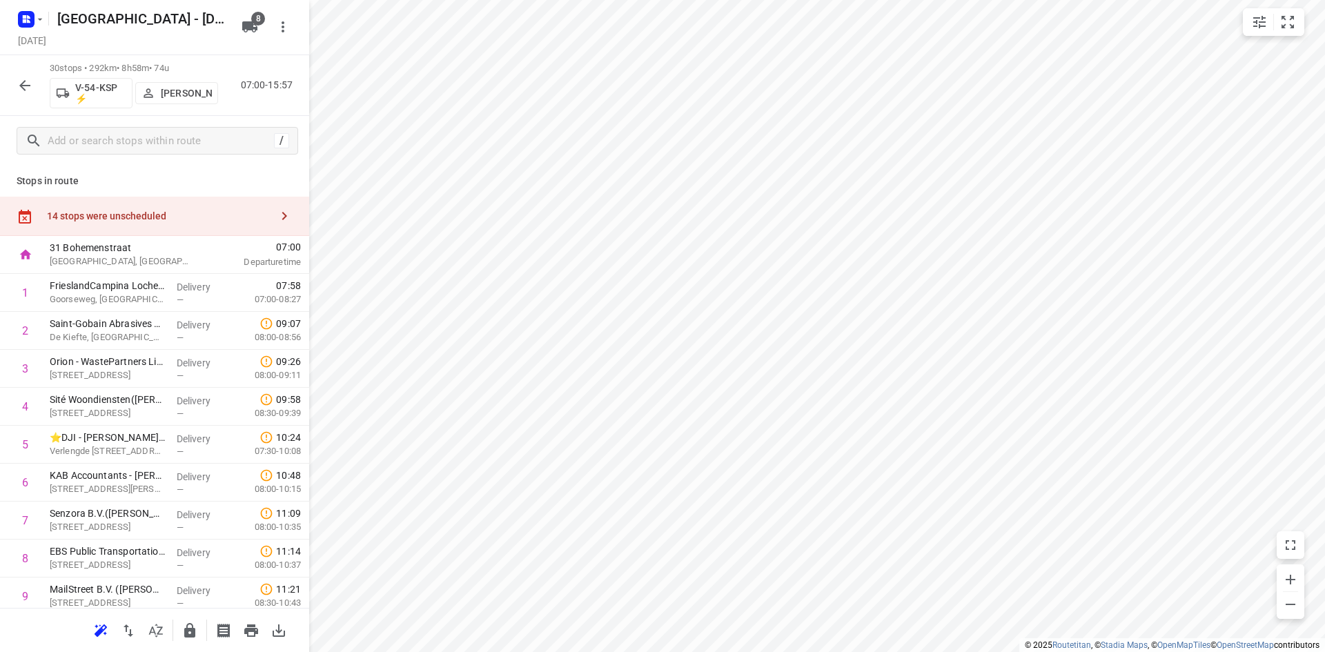
click at [171, 222] on div "14 stops were unscheduled" at bounding box center [159, 215] width 224 height 11
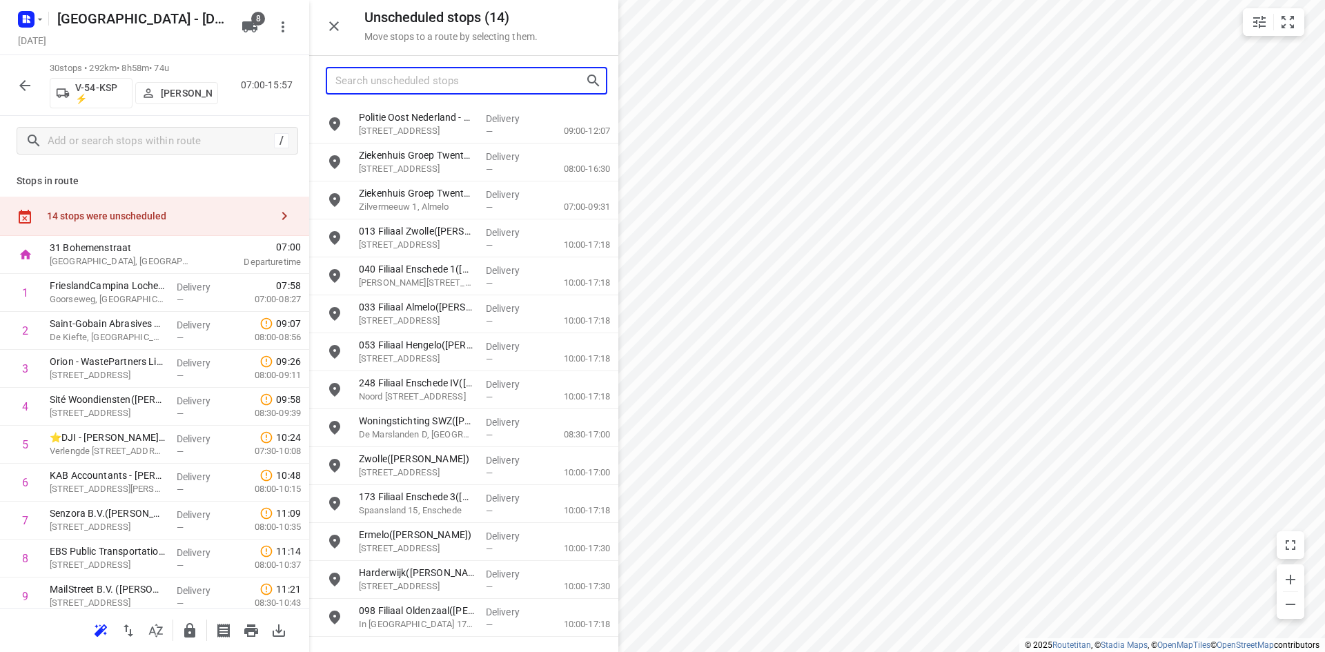
click at [411, 81] on input "Search unscheduled stops" at bounding box center [460, 80] width 250 height 21
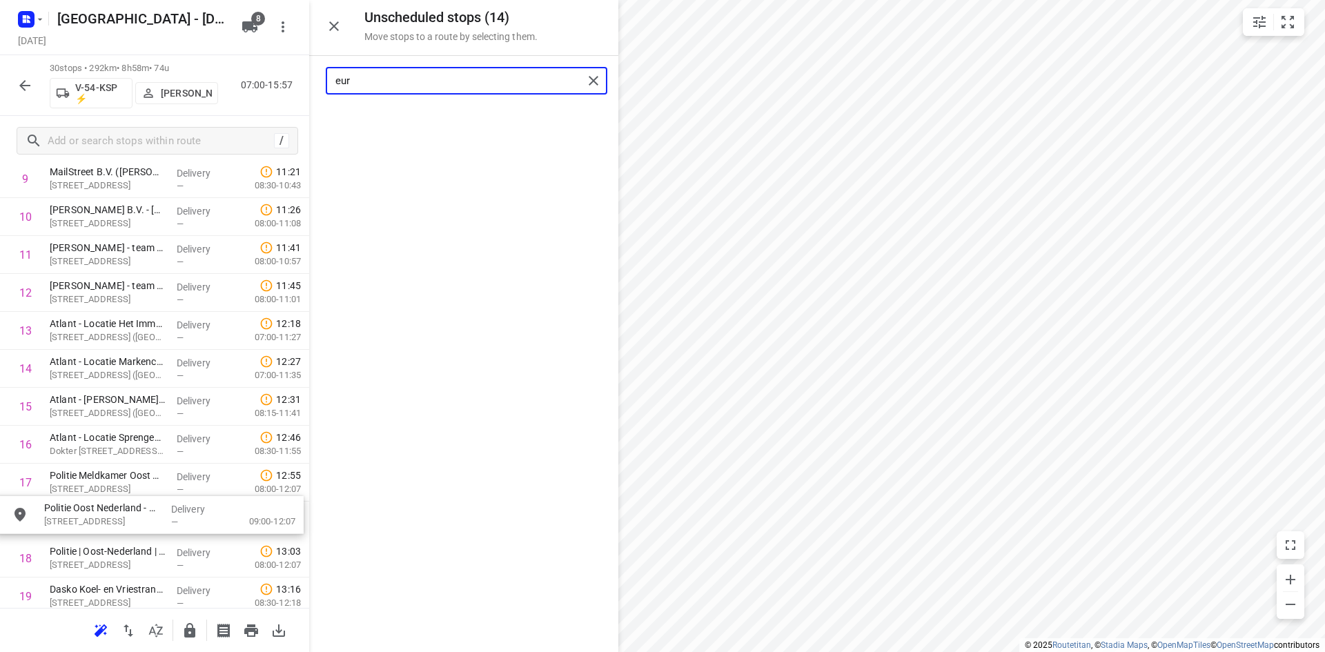
scroll to position [418, 0]
drag, startPoint x: 405, startPoint y: 126, endPoint x: 95, endPoint y: 487, distance: 476.6
type input "eur"
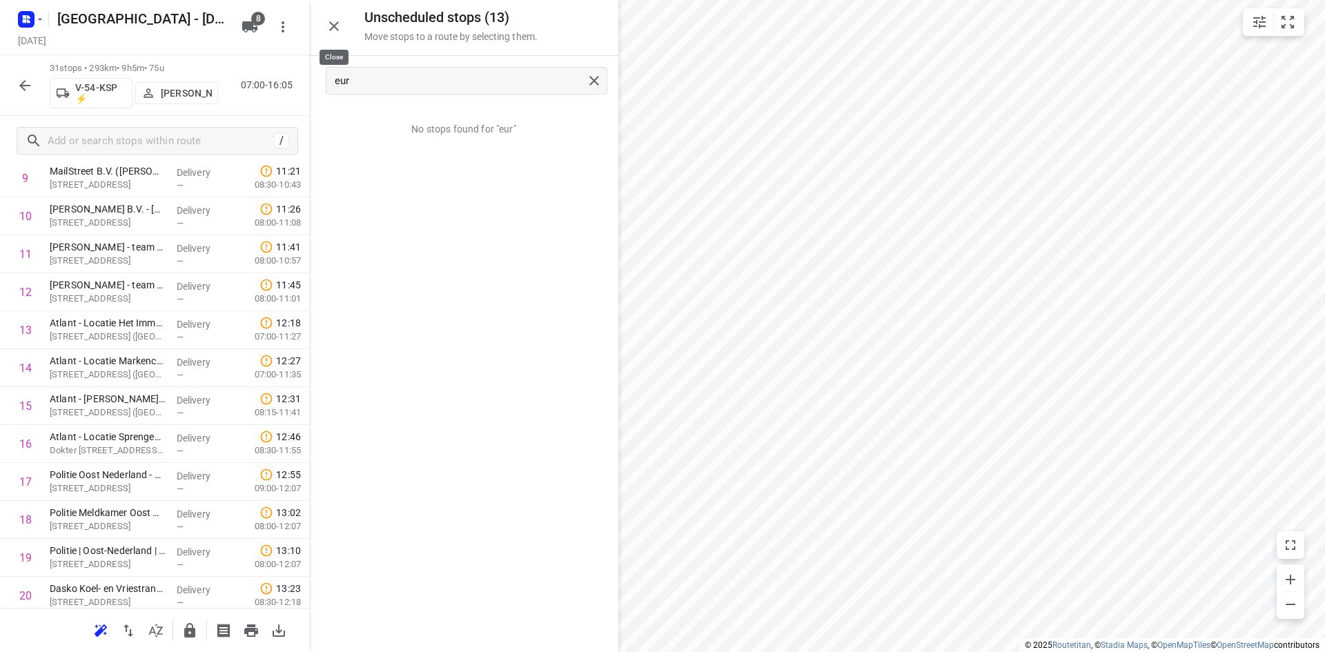
click at [339, 31] on icon "button" at bounding box center [334, 26] width 17 height 17
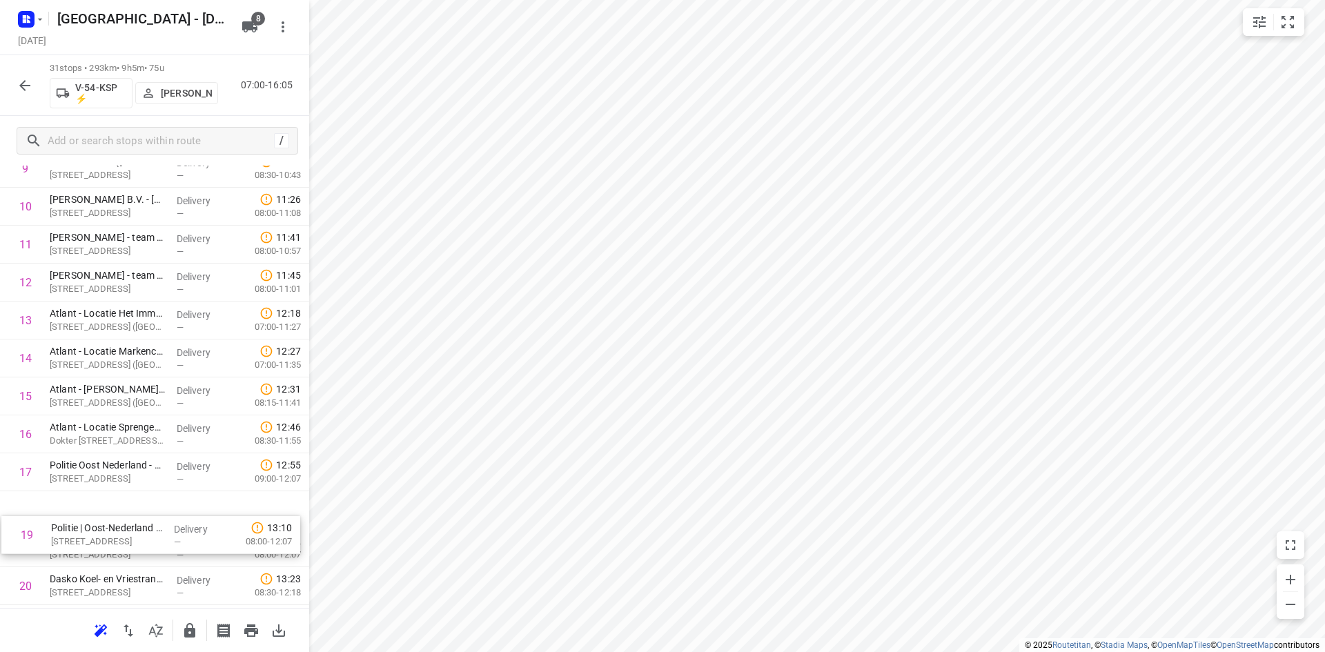
drag, startPoint x: 102, startPoint y: 541, endPoint x: 106, endPoint y: 507, distance: 34.0
click at [106, 507] on div "1 FrieslandCampina Lochem(Renee Bright) Goorseweg, Lochem Delivery — 07:58 07:0…" at bounding box center [154, 434] width 309 height 1177
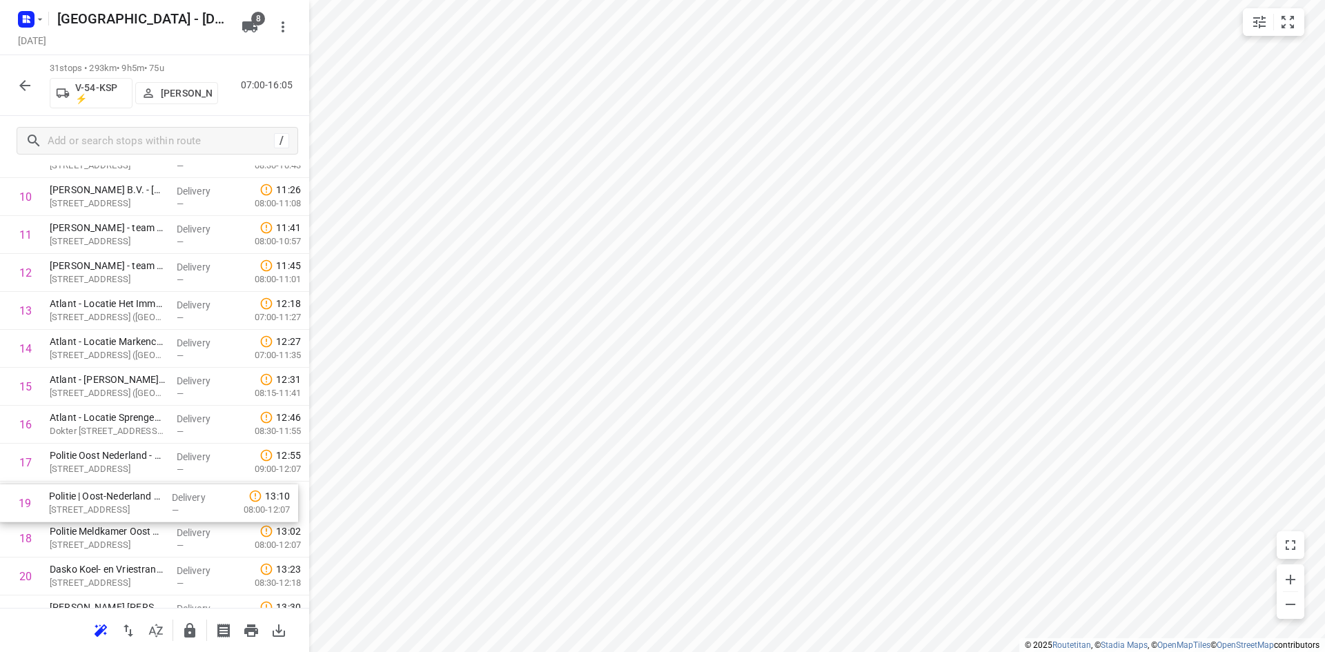
drag, startPoint x: 93, startPoint y: 542, endPoint x: 89, endPoint y: 490, distance: 51.9
click at [89, 490] on div "1 FrieslandCampina Lochem(Renee Bright) Goorseweg, Lochem Delivery — 07:58 07:0…" at bounding box center [154, 424] width 309 height 1177
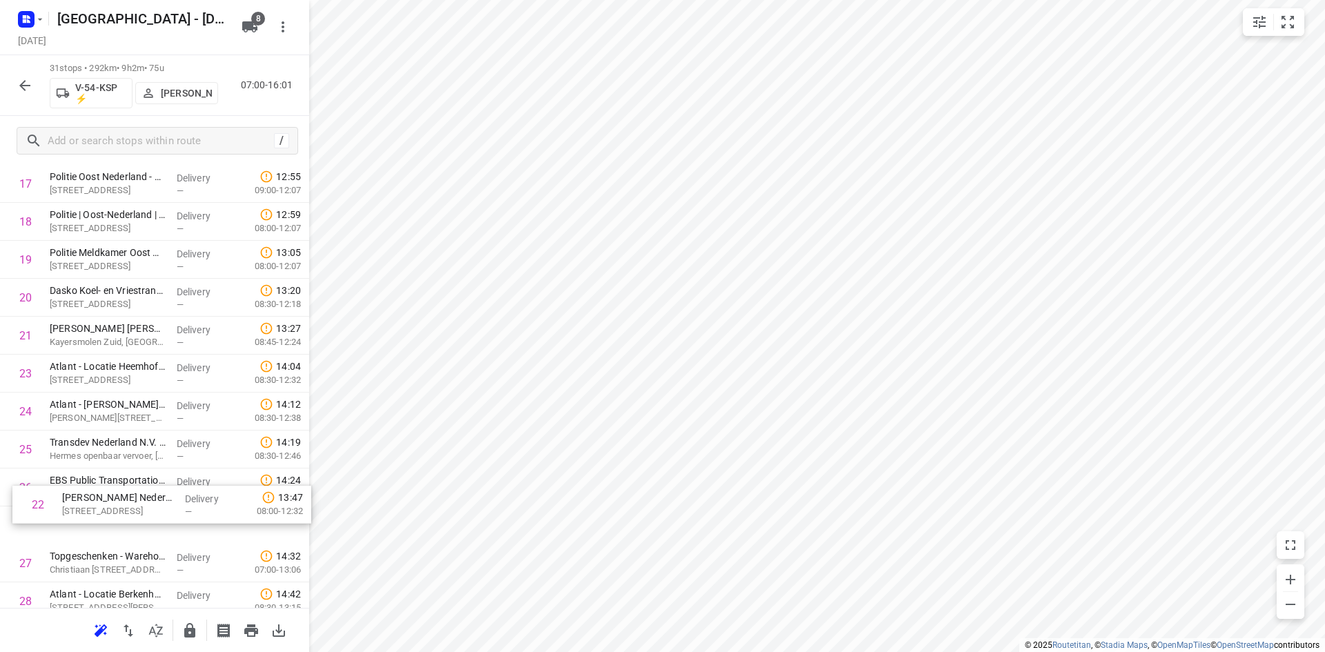
scroll to position [881, 0]
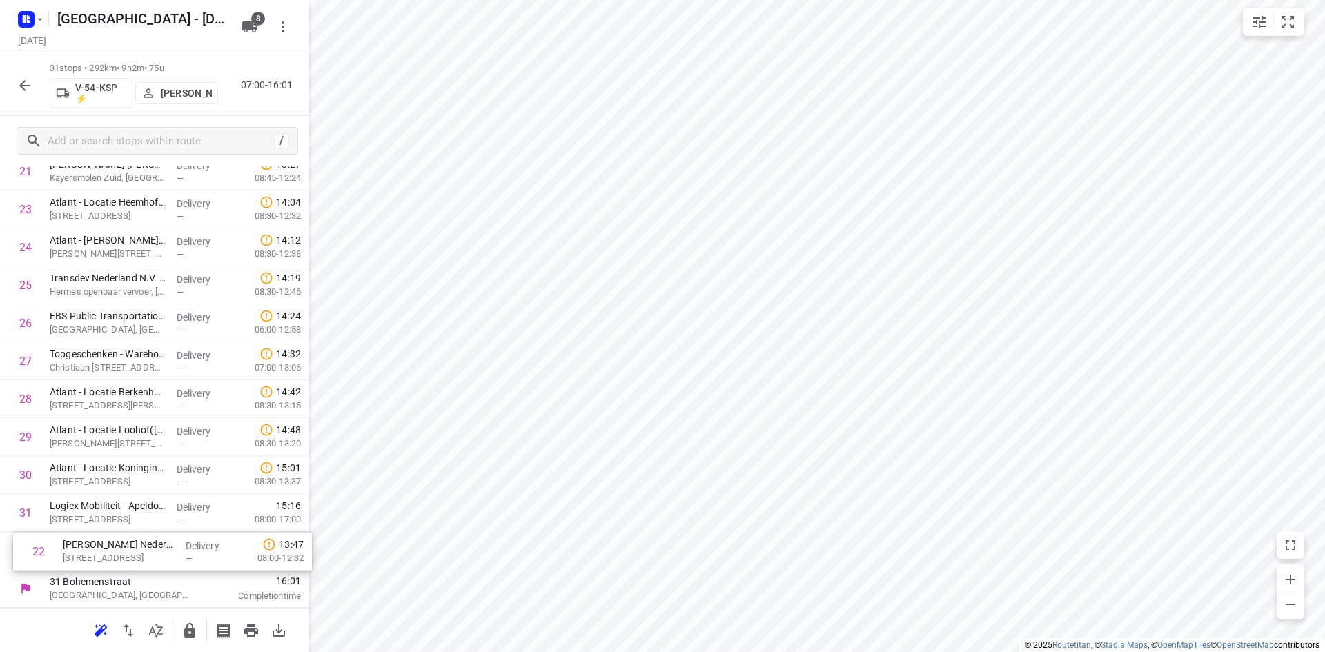
drag, startPoint x: 79, startPoint y: 371, endPoint x: 95, endPoint y: 562, distance: 191.8
click at [186, 622] on icon "button" at bounding box center [189, 630] width 17 height 17
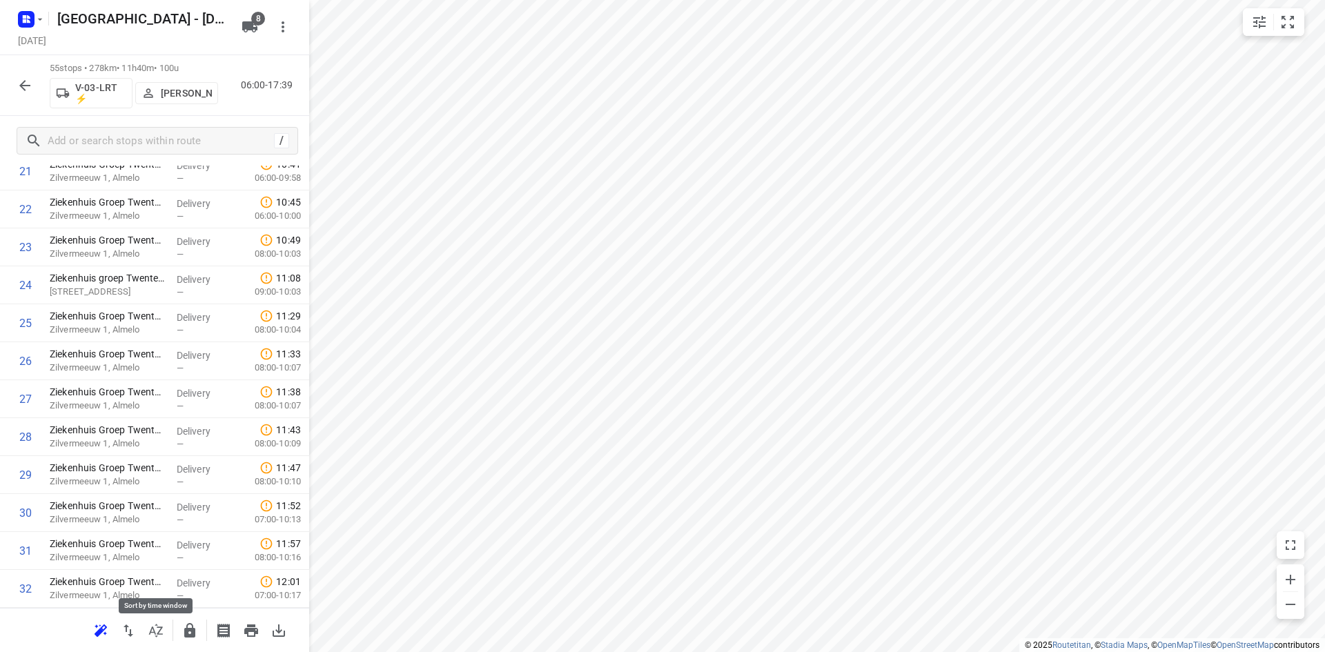
click at [163, 625] on icon "button" at bounding box center [156, 630] width 17 height 17
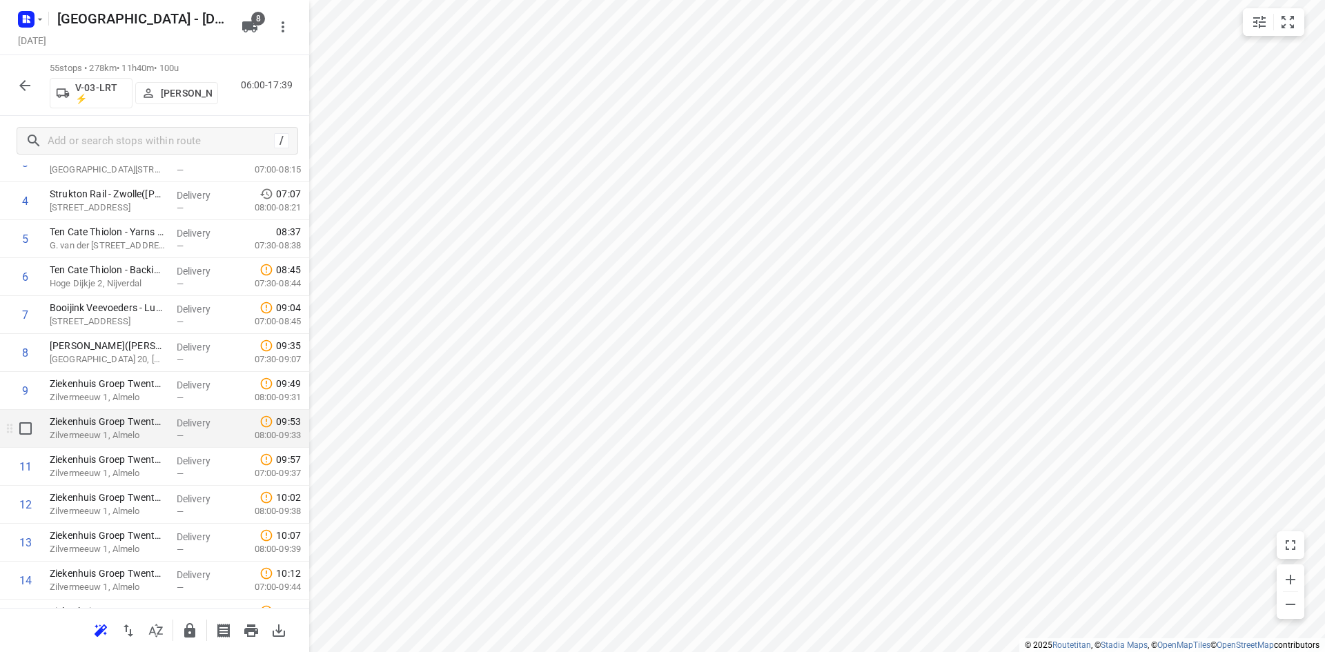
scroll to position [207, 0]
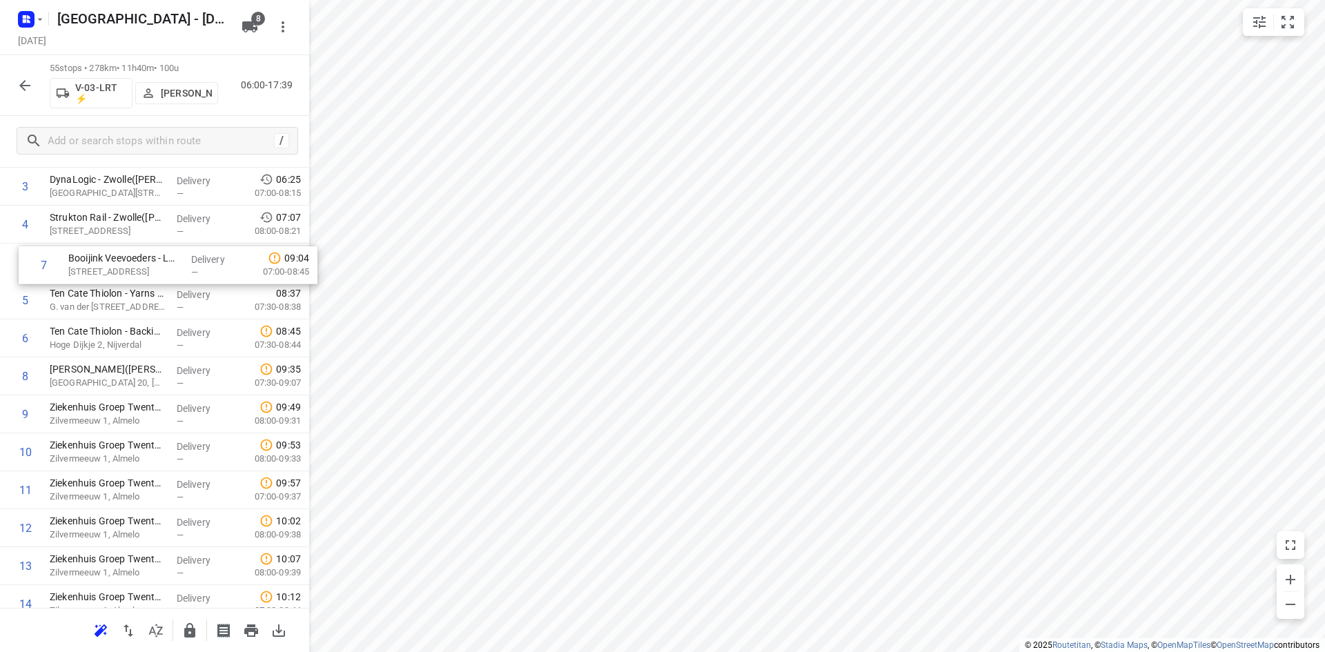
drag, startPoint x: 79, startPoint y: 316, endPoint x: 98, endPoint y: 276, distance: 44.1
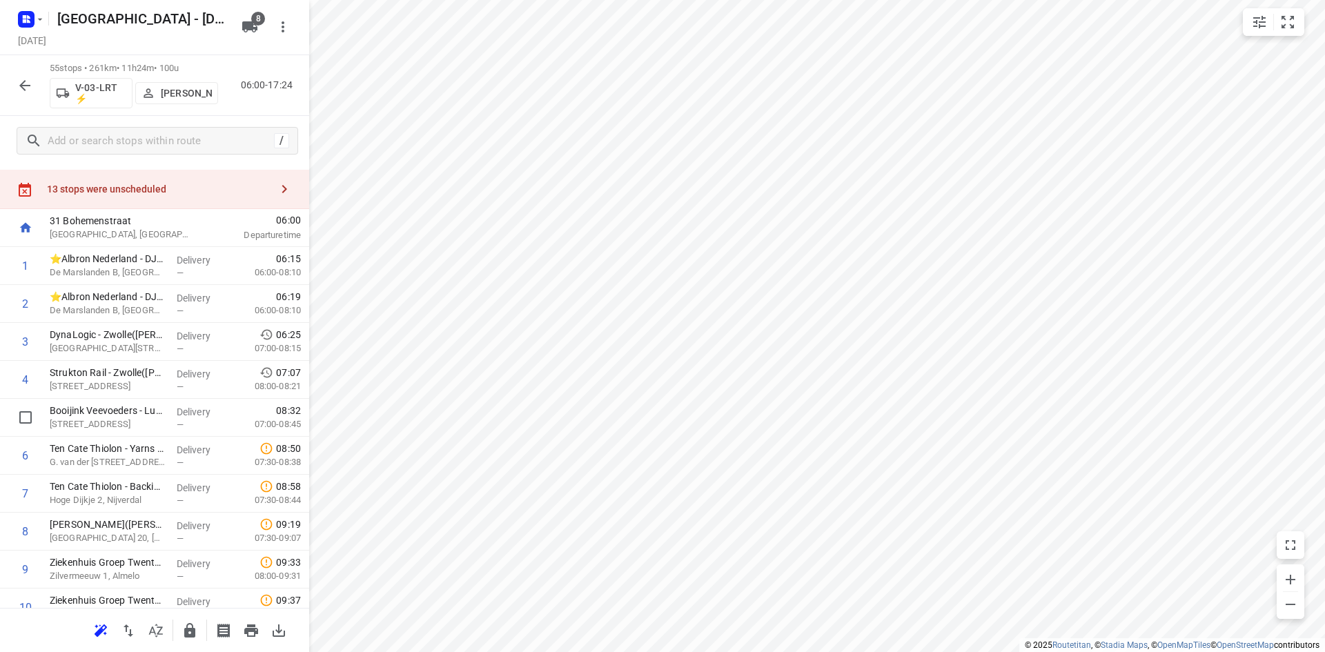
scroll to position [0, 0]
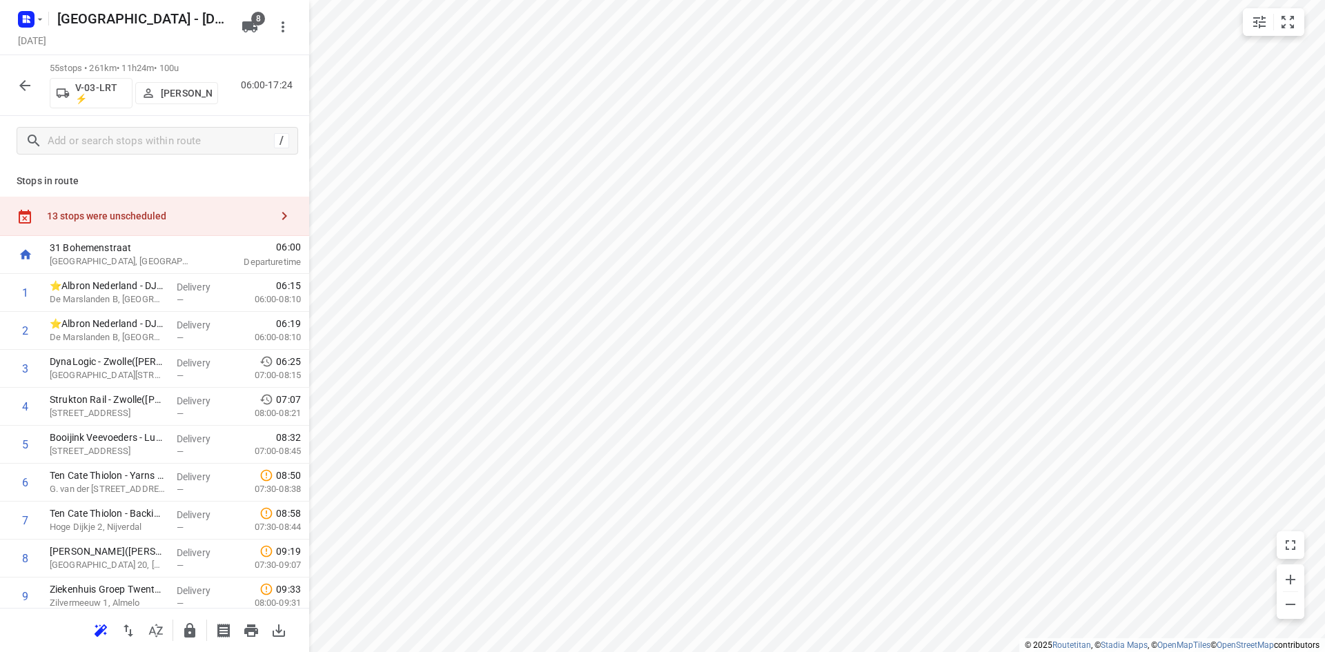
click at [202, 222] on div "13 stops were unscheduled" at bounding box center [159, 215] width 224 height 11
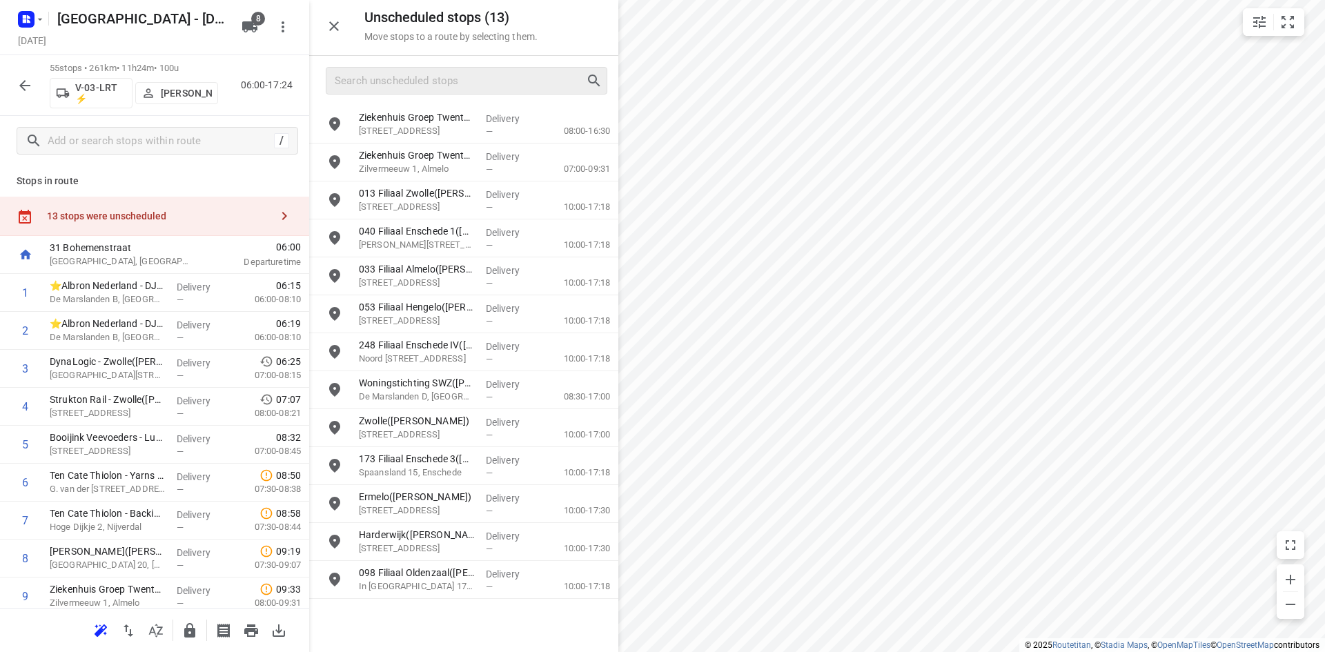
click at [432, 68] on div at bounding box center [467, 81] width 282 height 28
click at [433, 81] on input "Search unscheduled stops" at bounding box center [460, 80] width 250 height 21
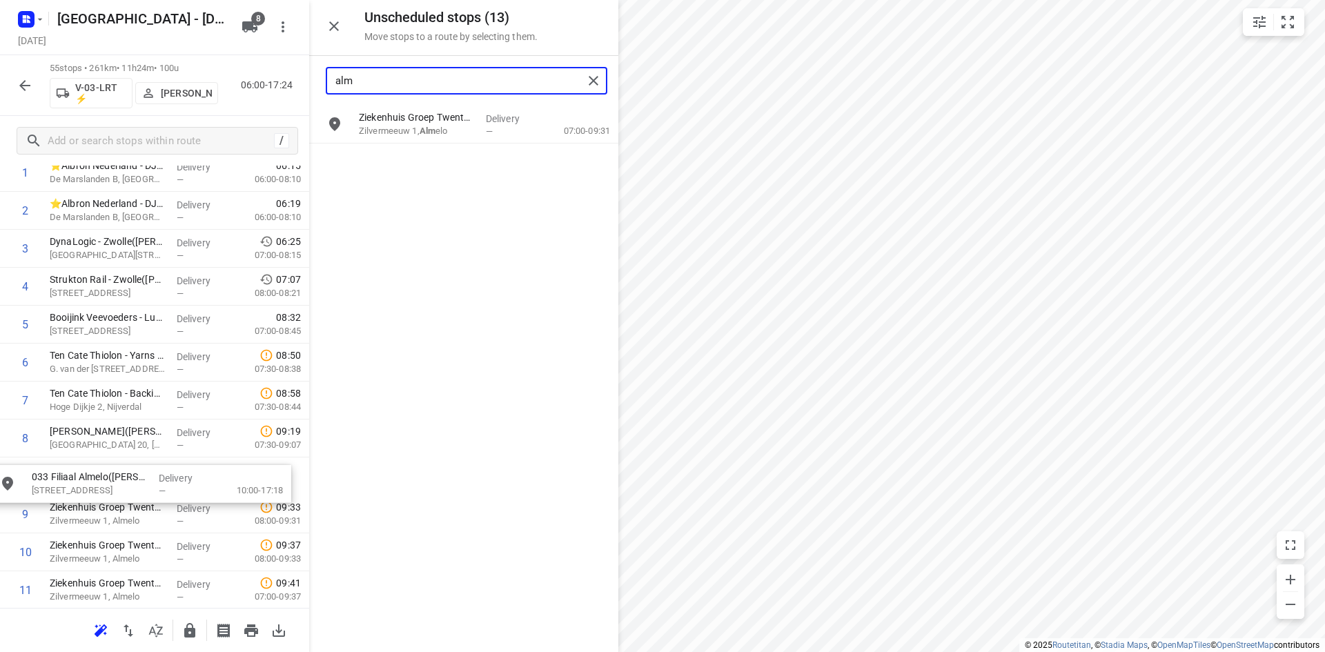
scroll to position [121, 0]
drag, startPoint x: 438, startPoint y: 175, endPoint x: 108, endPoint y: 491, distance: 456.8
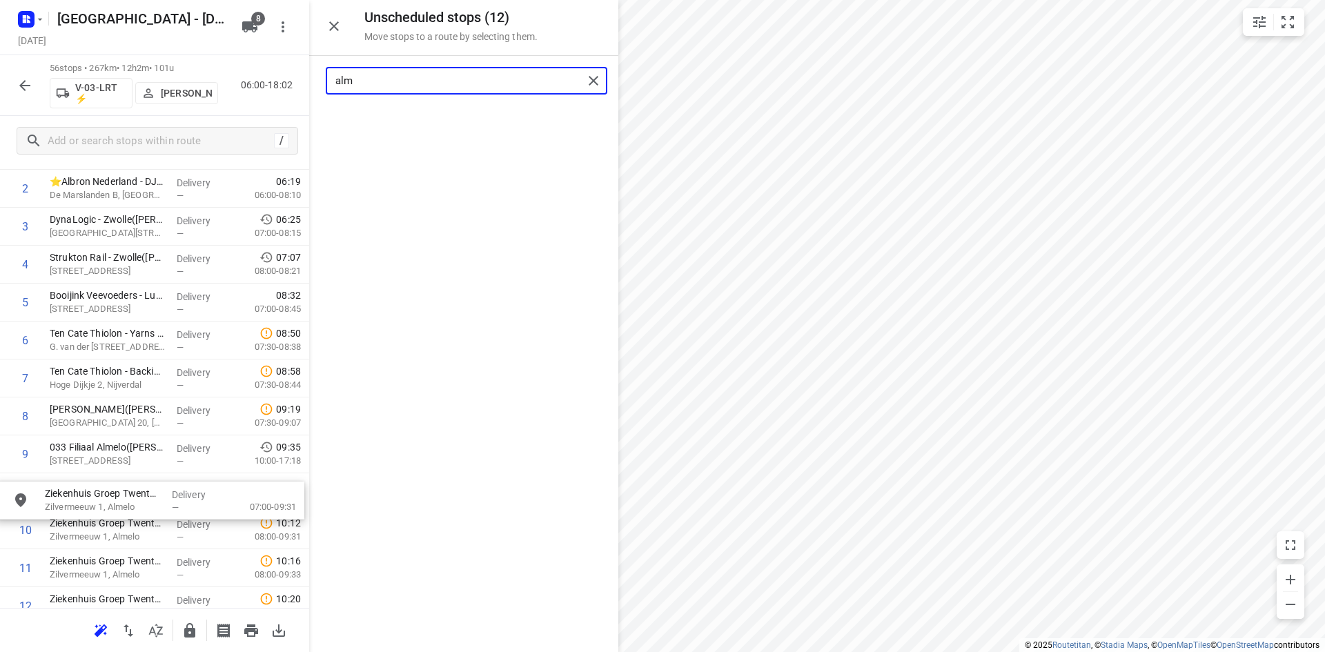
scroll to position [146, 0]
drag, startPoint x: 461, startPoint y: 137, endPoint x: 150, endPoint y: 514, distance: 488.7
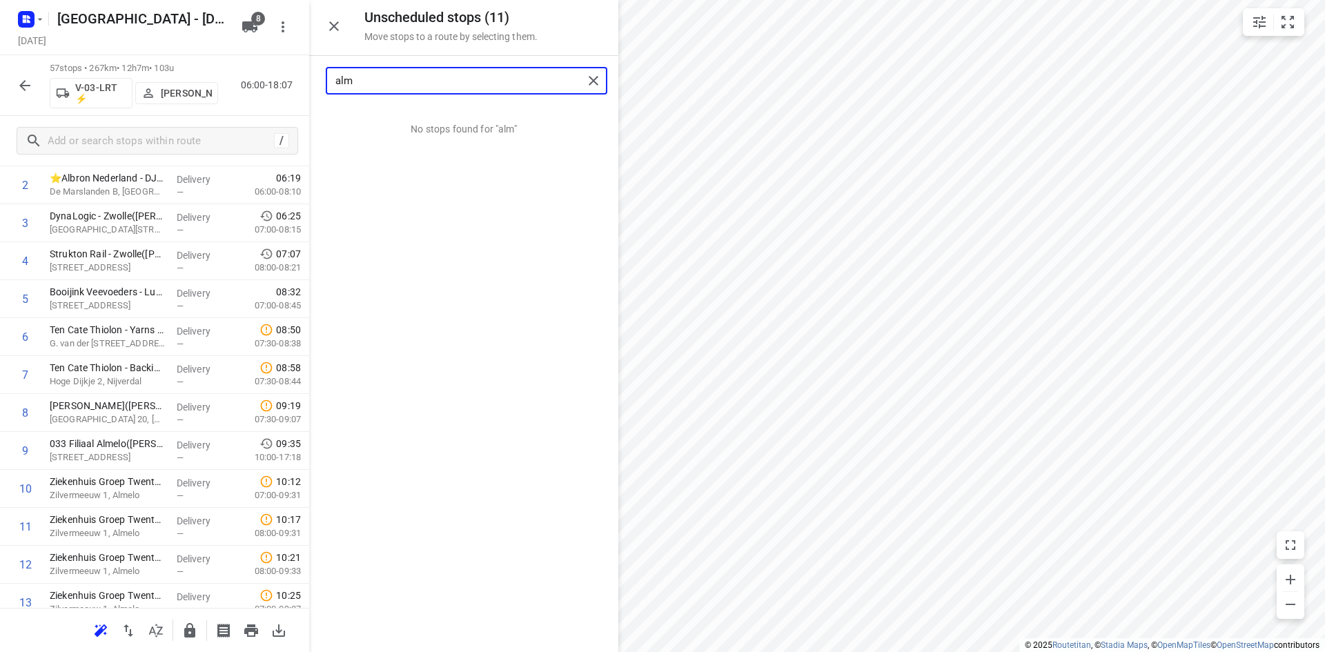
type input "alm"
click at [337, 30] on icon "button" at bounding box center [334, 26] width 10 height 10
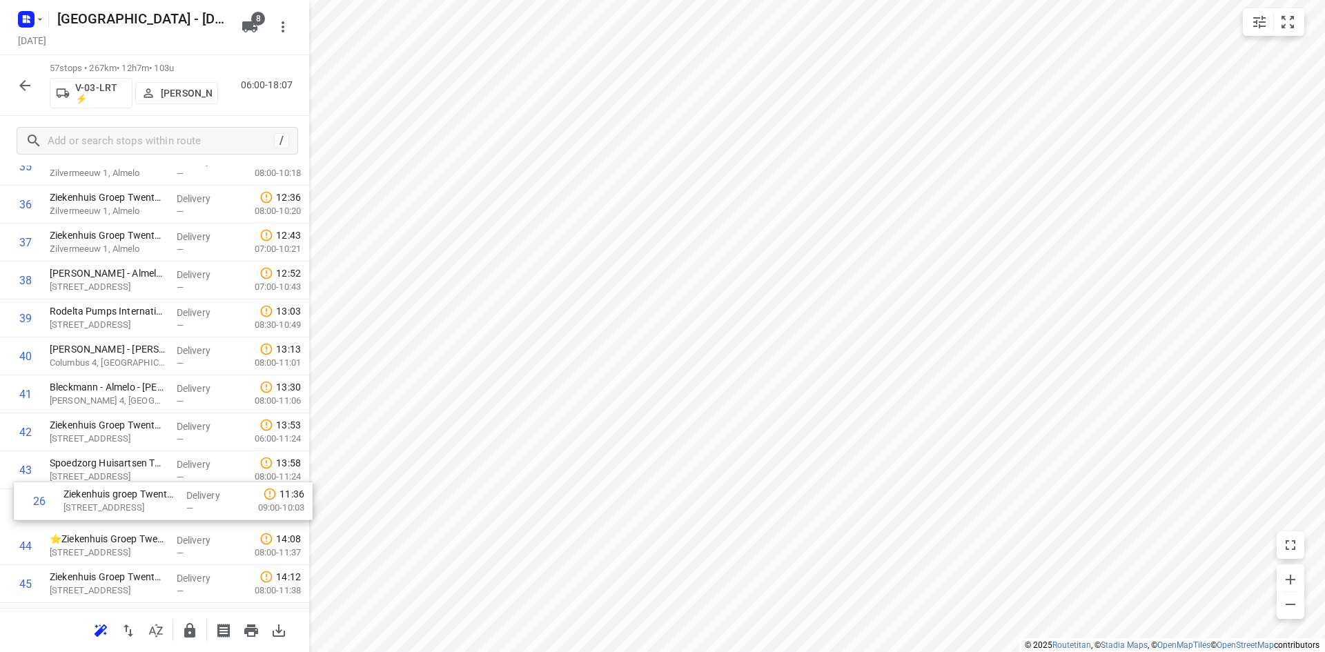
scroll to position [1384, 0]
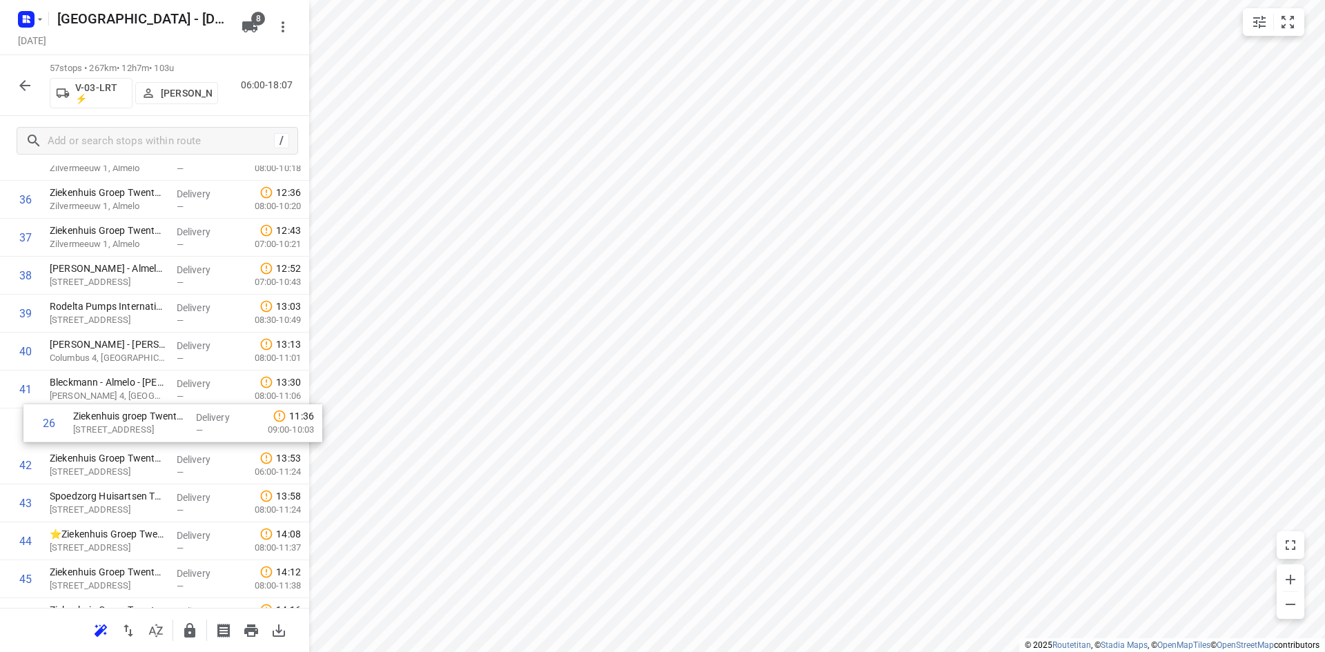
drag, startPoint x: 152, startPoint y: 416, endPoint x: 171, endPoint y: 453, distance: 41.4
drag, startPoint x: 113, startPoint y: 516, endPoint x: 119, endPoint y: 440, distance: 76.1
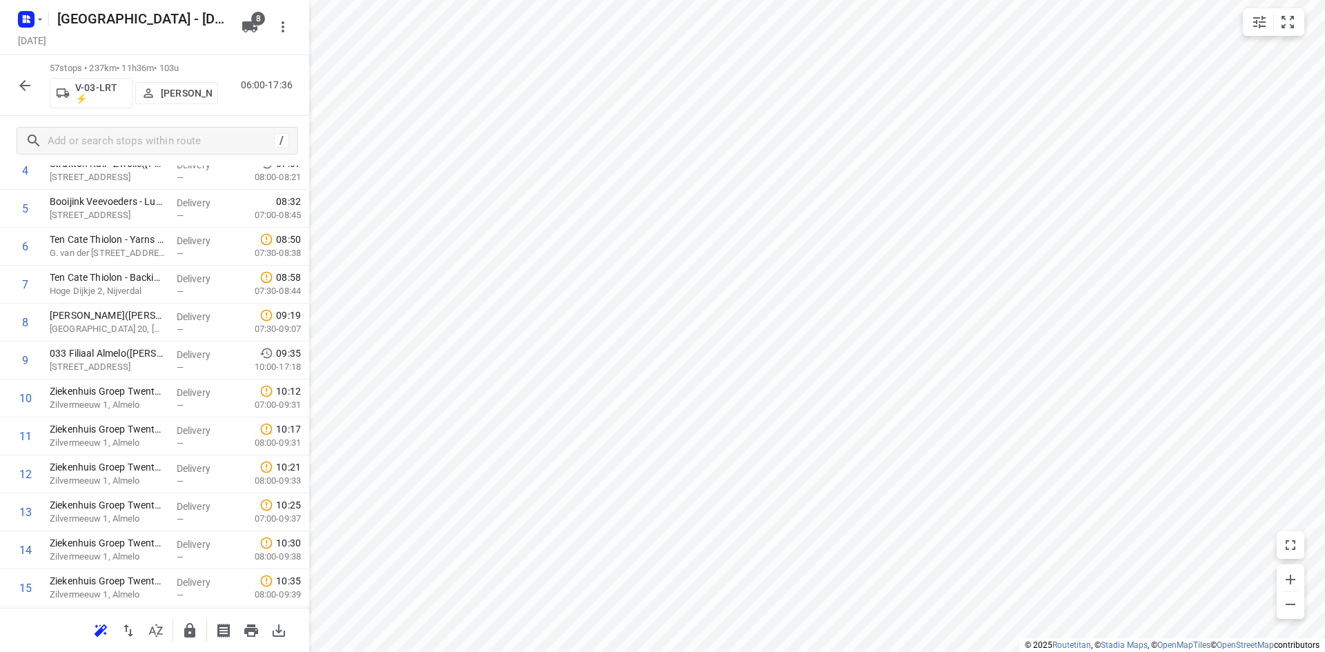
scroll to position [0, 0]
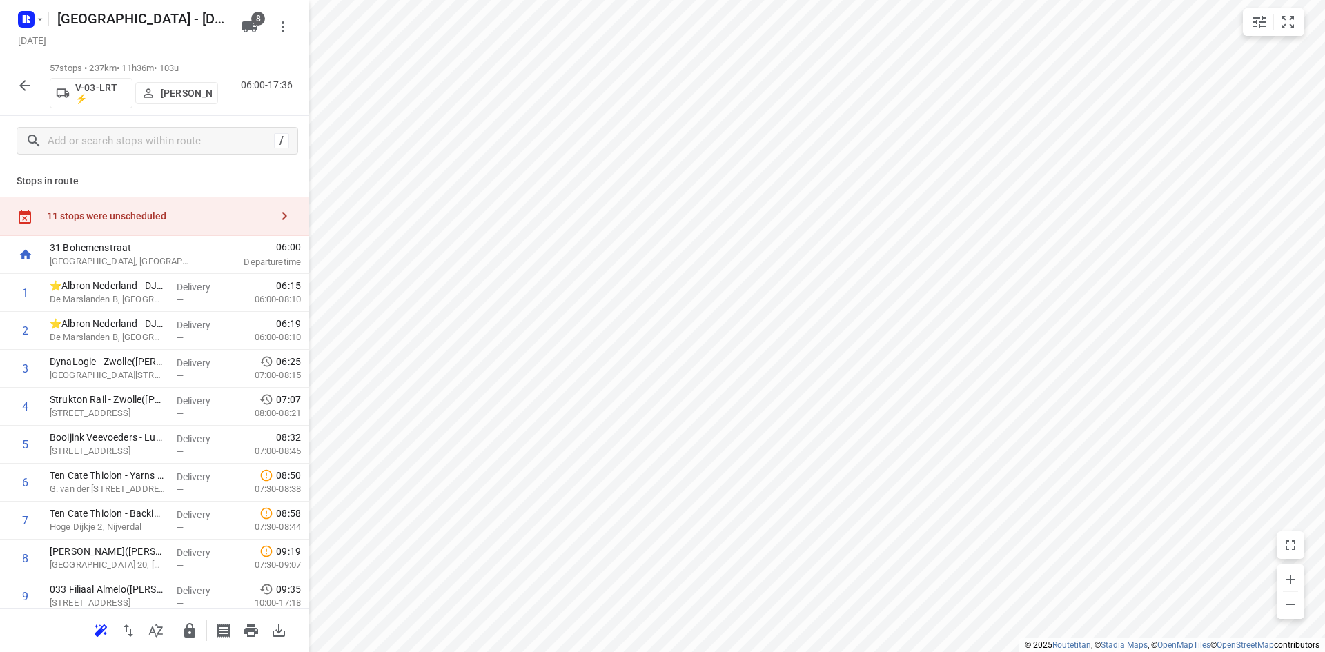
click at [232, 233] on div "11 stops were unscheduled" at bounding box center [154, 216] width 309 height 39
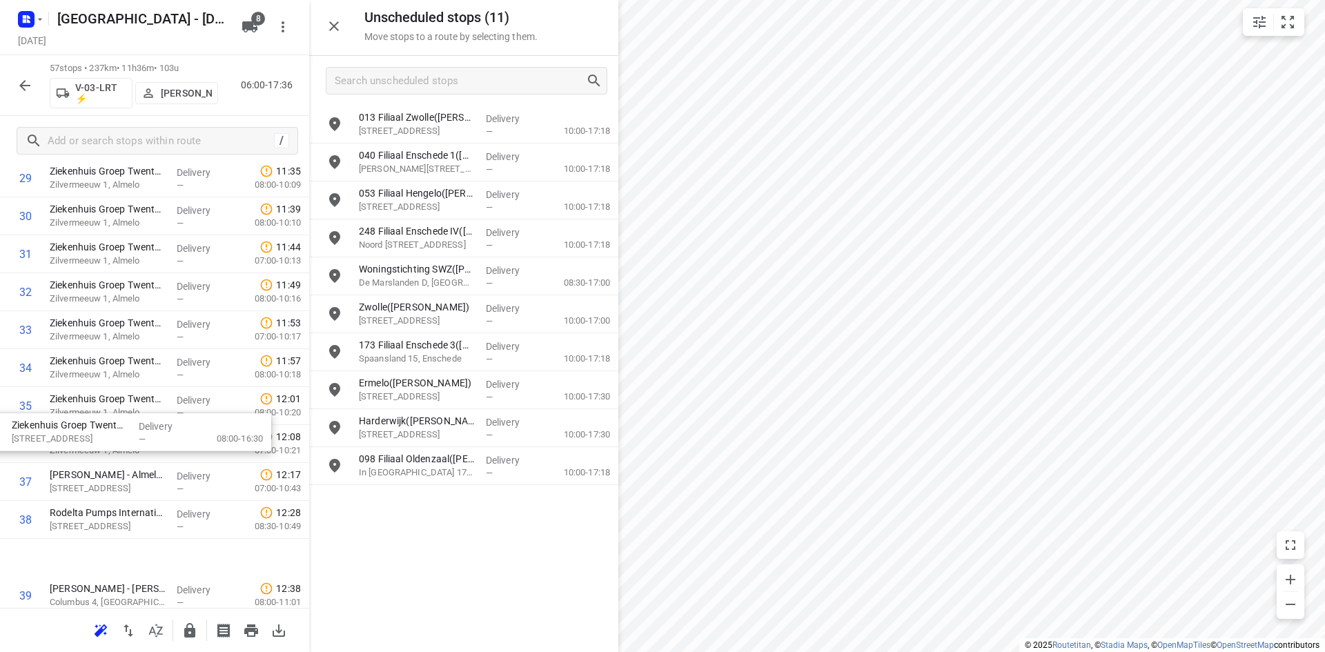
scroll to position [1380, 0]
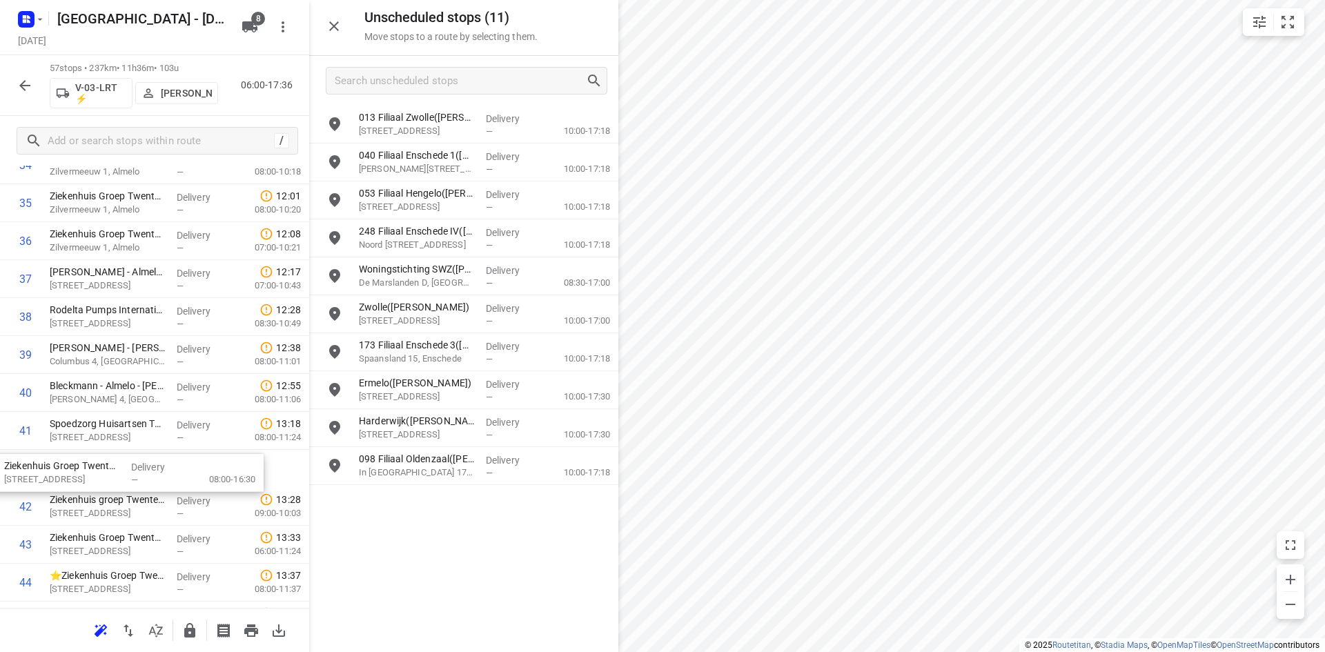
drag, startPoint x: 437, startPoint y: 128, endPoint x: 77, endPoint y: 480, distance: 503.6
click at [317, 10] on div "Unscheduled stops ( 10 ) Move stops to a route by selecting them." at bounding box center [463, 28] width 309 height 56
click at [327, 18] on icon "button" at bounding box center [334, 26] width 17 height 17
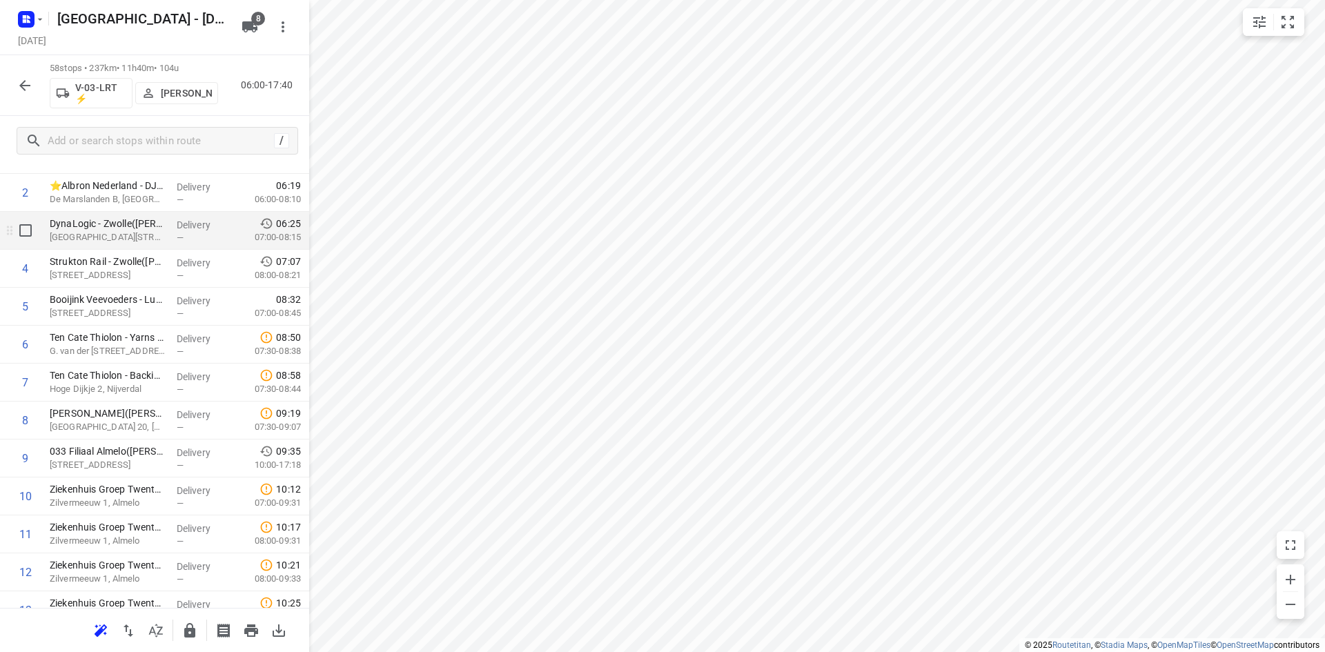
scroll to position [0, 0]
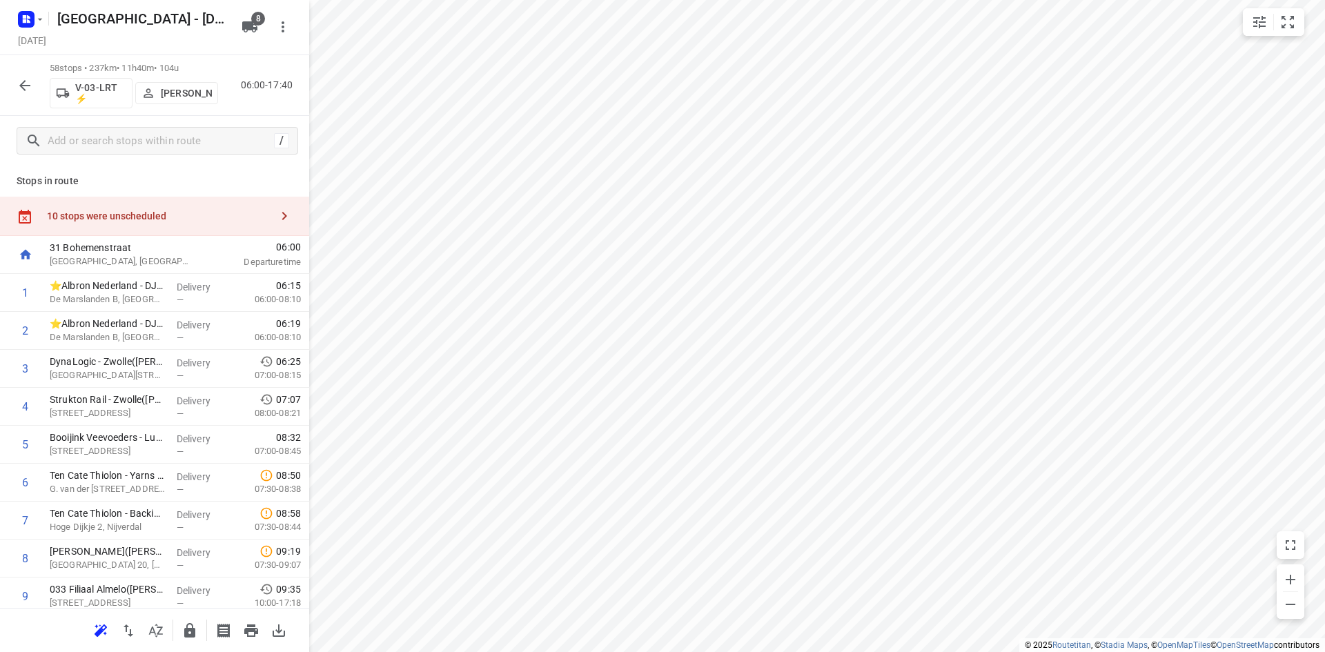
click at [233, 221] on div "10 stops were unscheduled" at bounding box center [159, 215] width 224 height 11
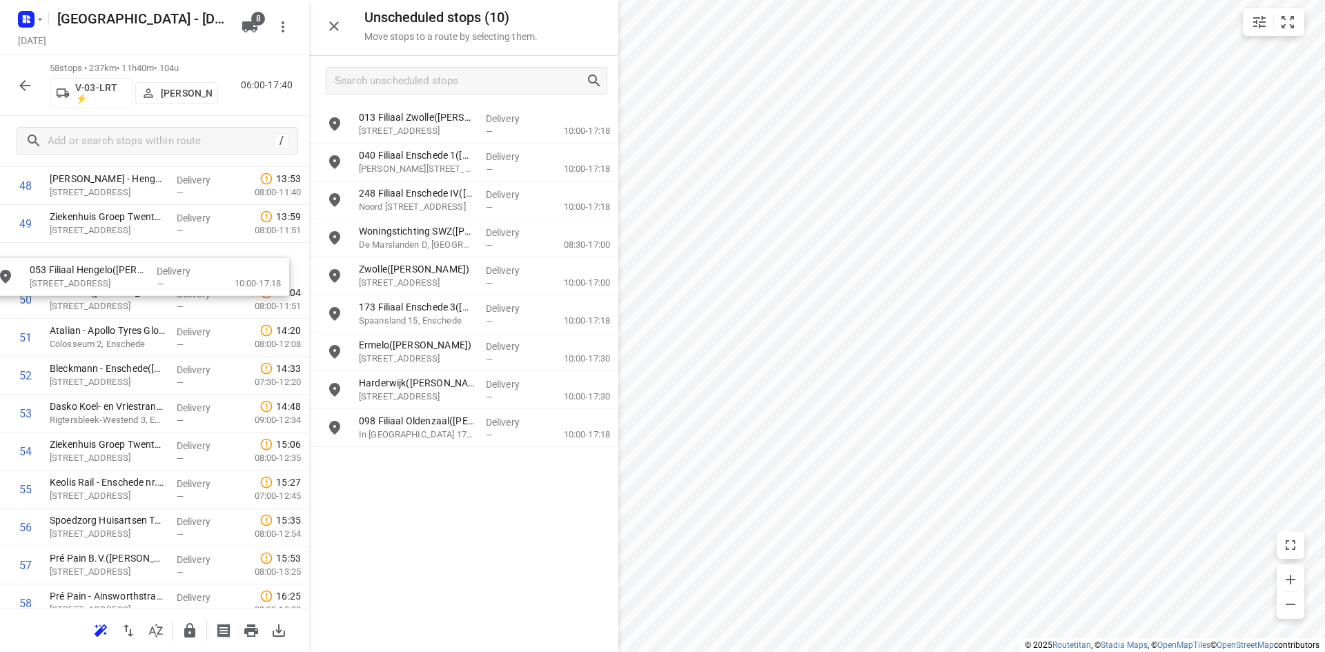
scroll to position [1889, 0]
drag, startPoint x: 459, startPoint y: 208, endPoint x: 135, endPoint y: 313, distance: 341.1
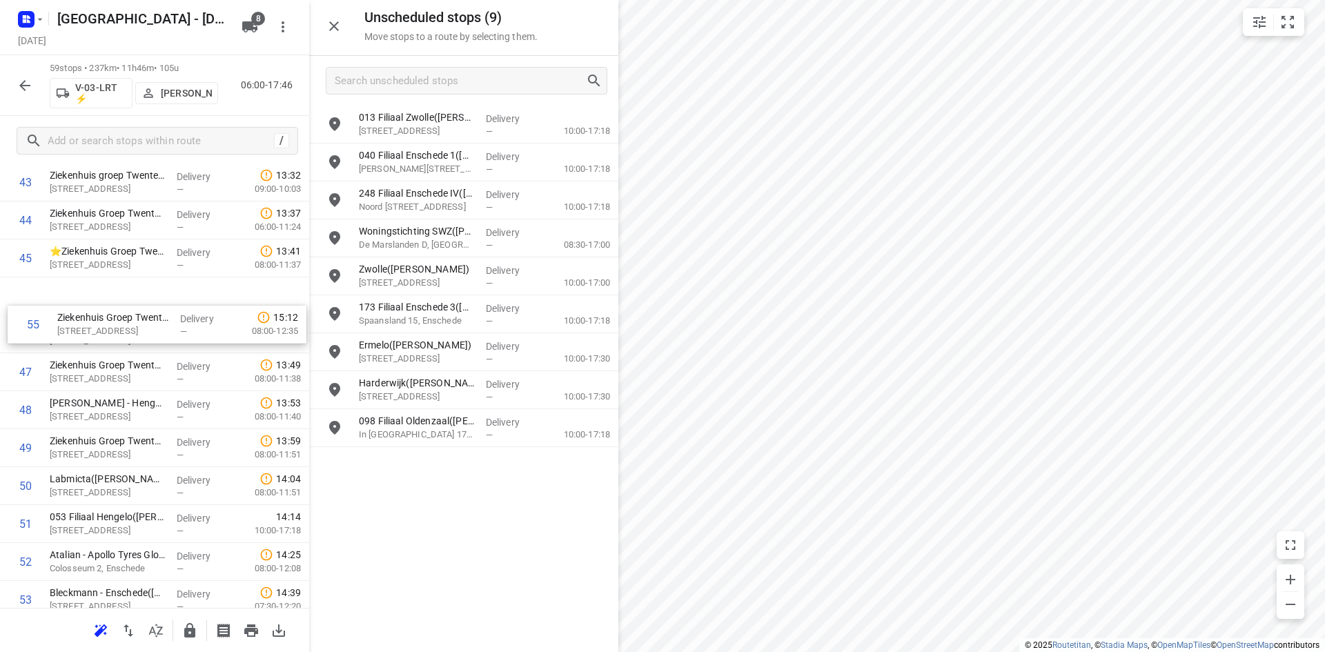
scroll to position [1682, 0]
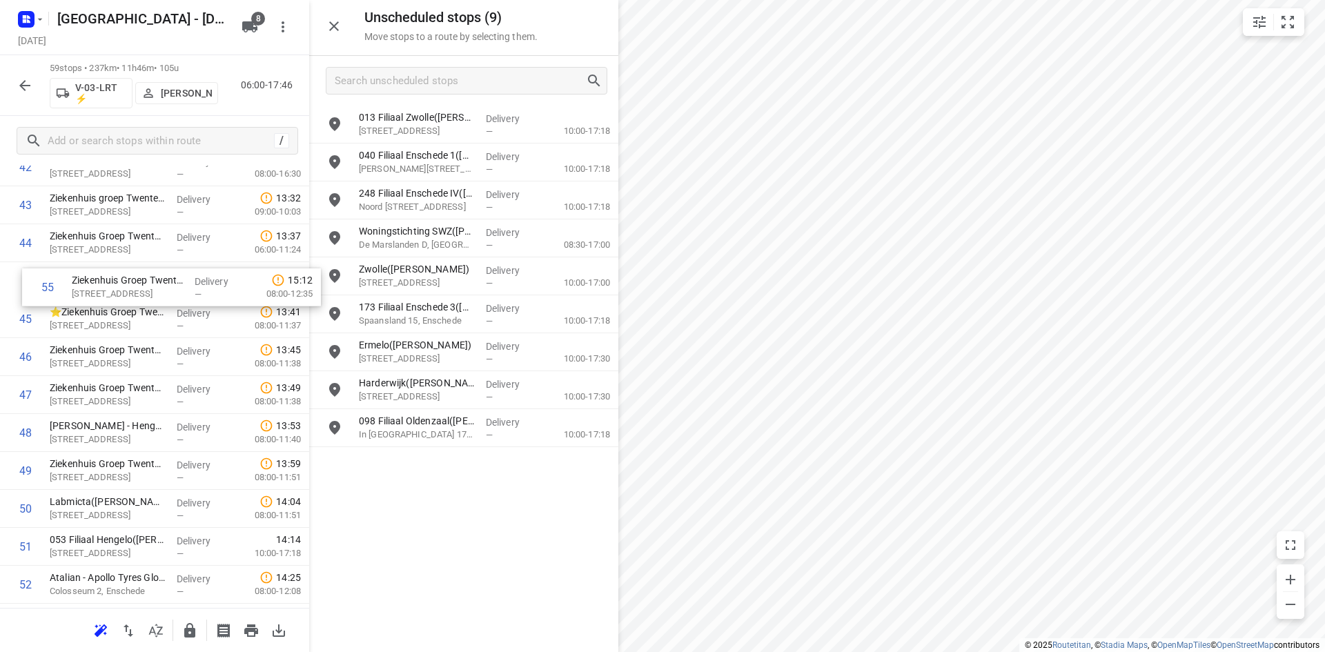
drag, startPoint x: 168, startPoint y: 466, endPoint x: 188, endPoint y: 293, distance: 173.7
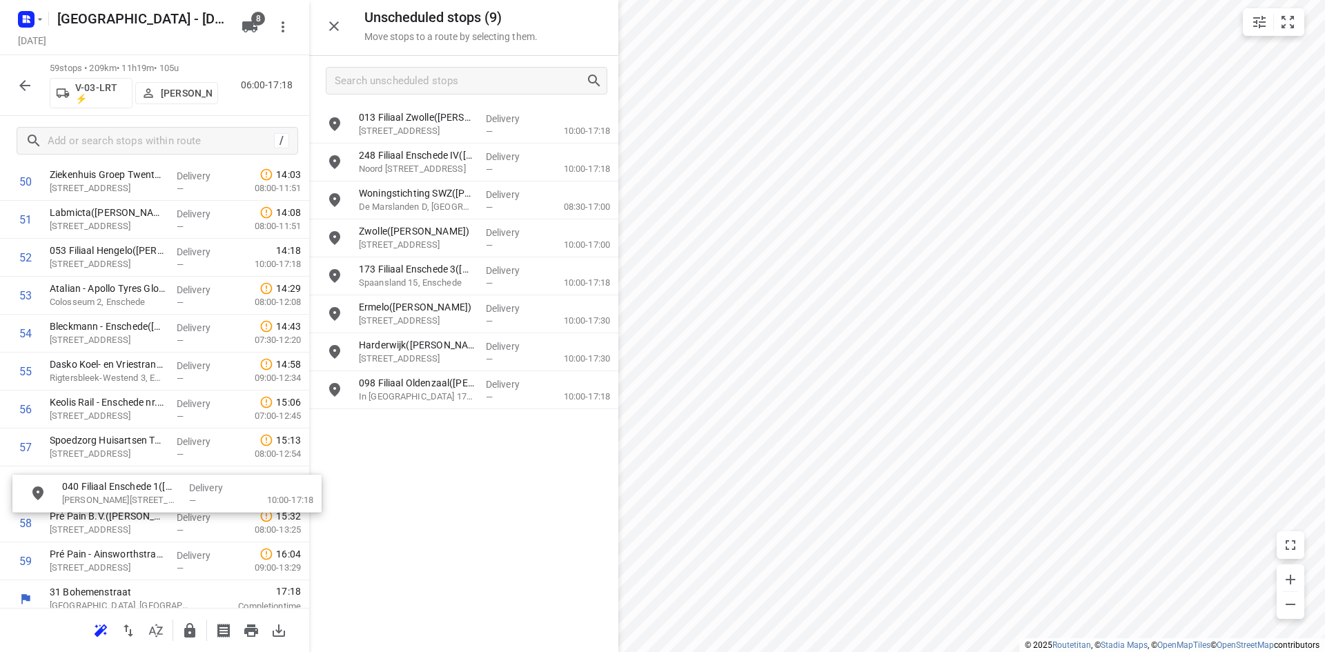
drag, startPoint x: 442, startPoint y: 167, endPoint x: 140, endPoint y: 502, distance: 451.0
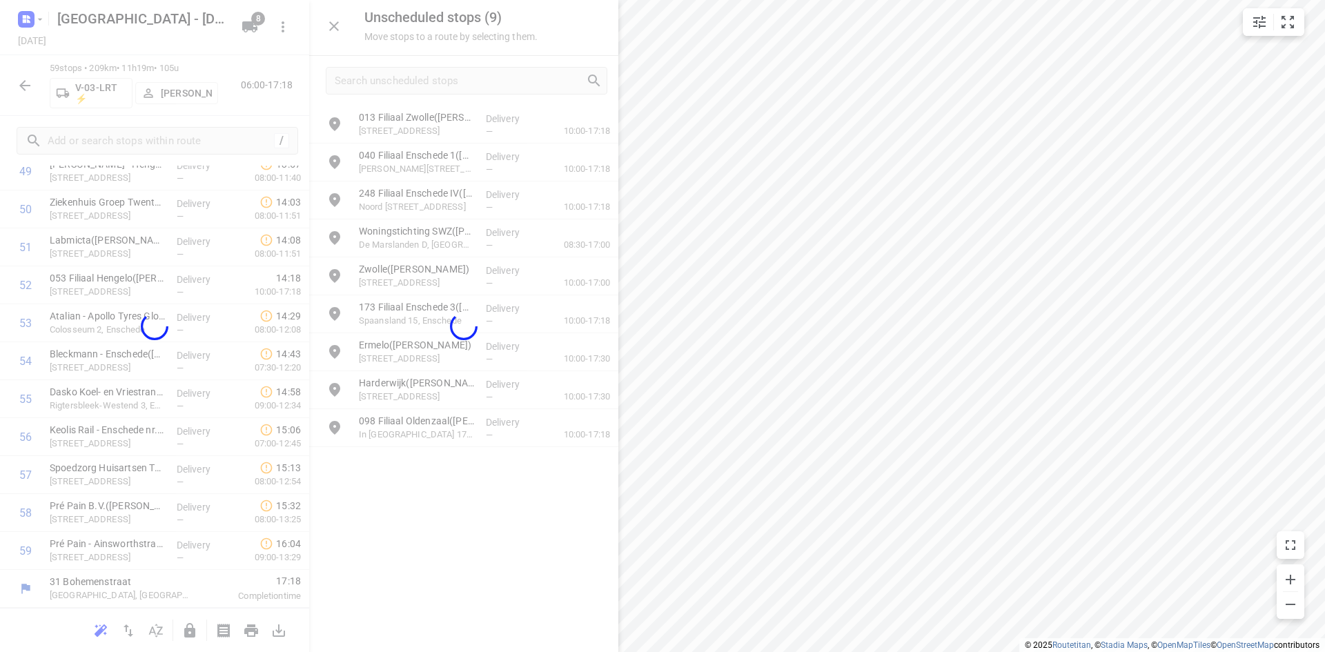
scroll to position [1943, 0]
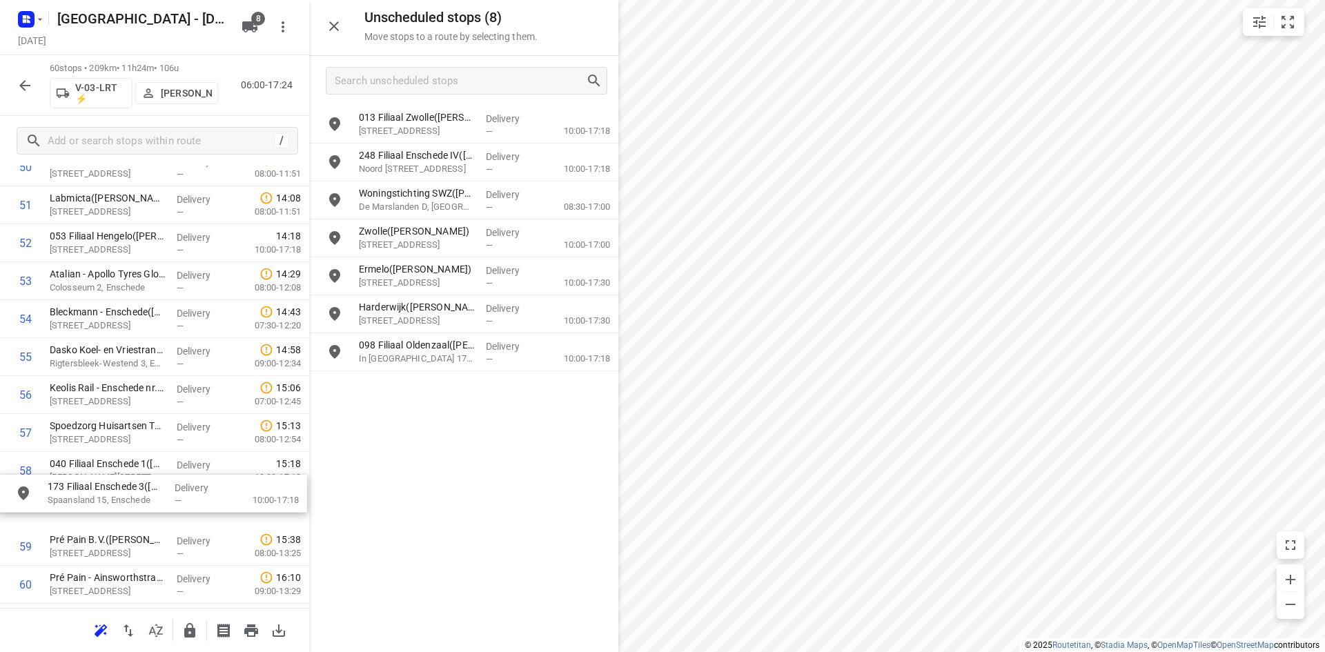
drag, startPoint x: 454, startPoint y: 276, endPoint x: 130, endPoint y: 502, distance: 395.5
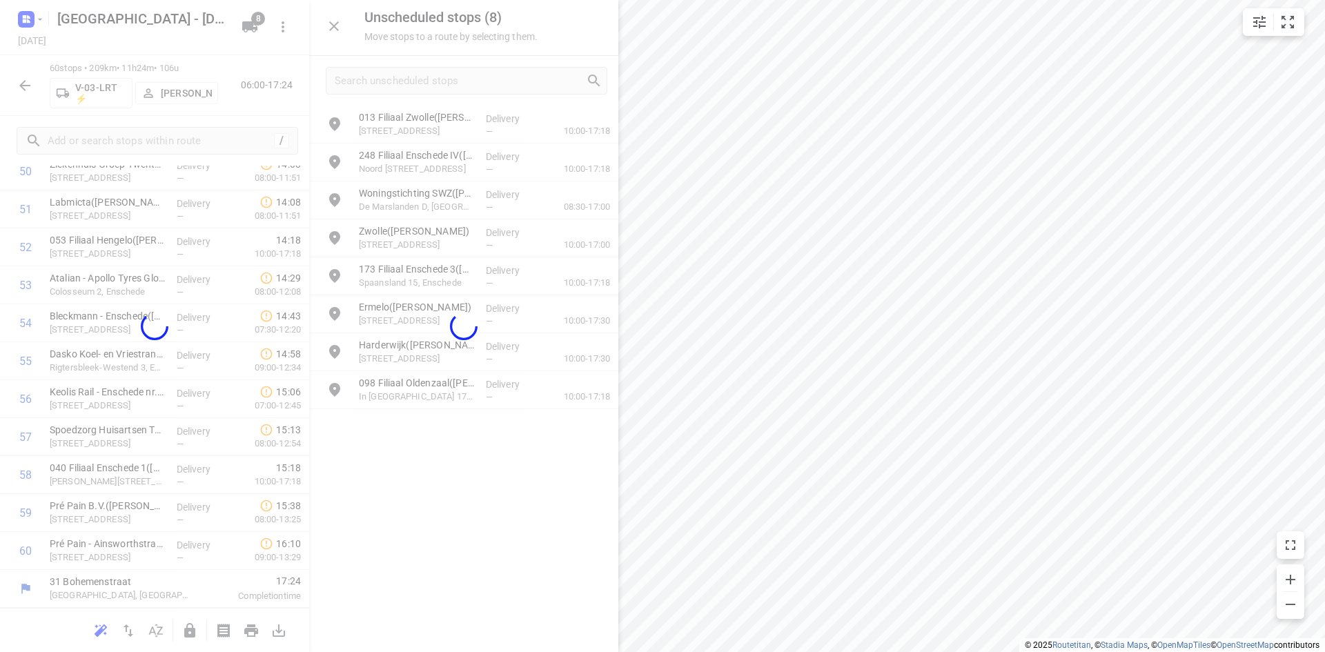
scroll to position [1981, 0]
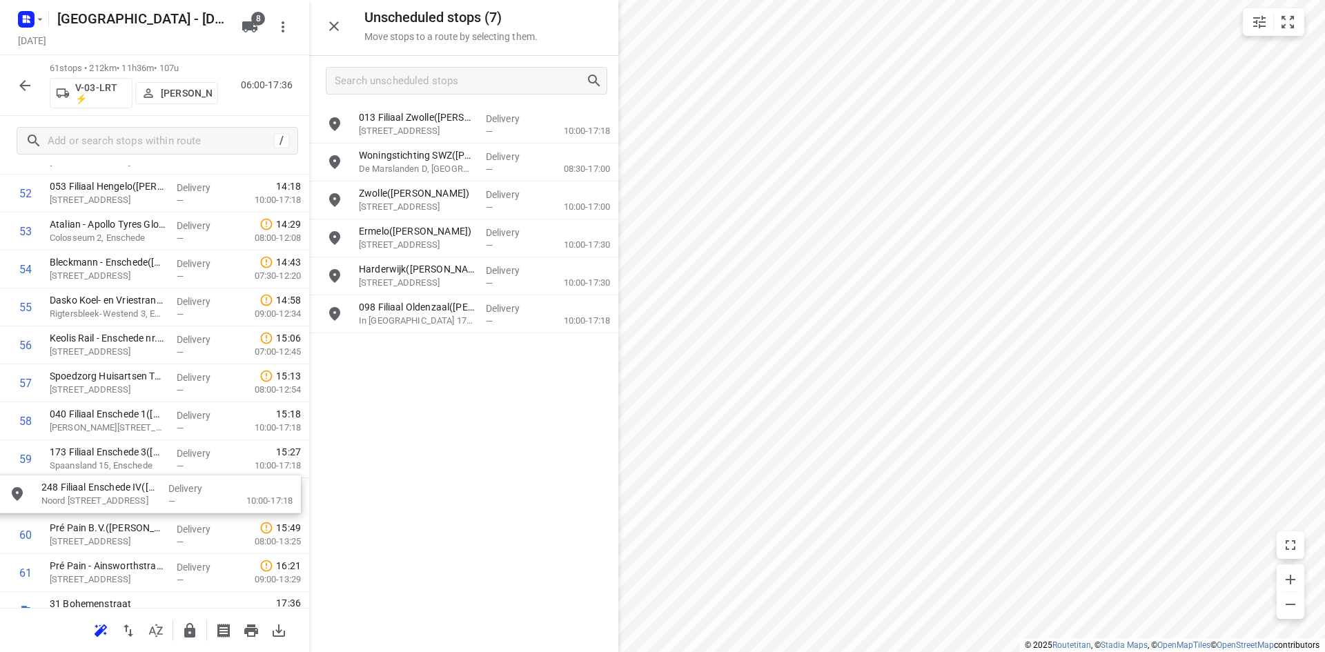
drag, startPoint x: 467, startPoint y: 151, endPoint x: 150, endPoint y: 479, distance: 455.8
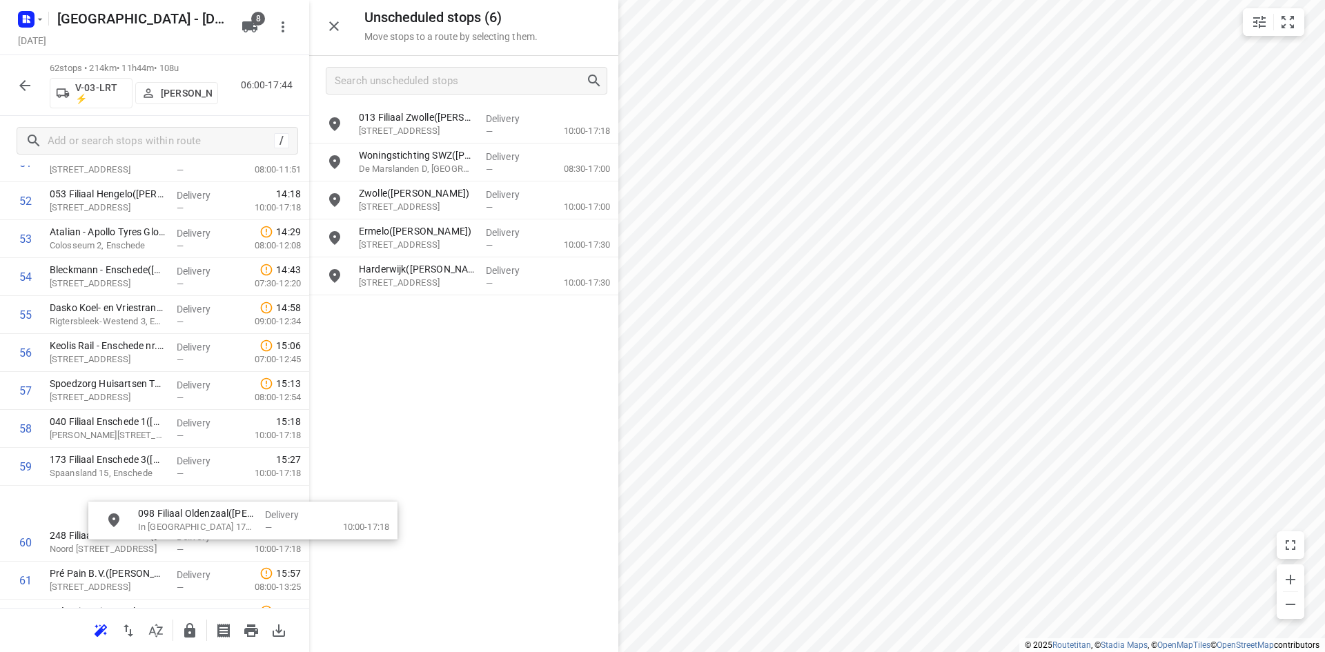
scroll to position [2105, 2]
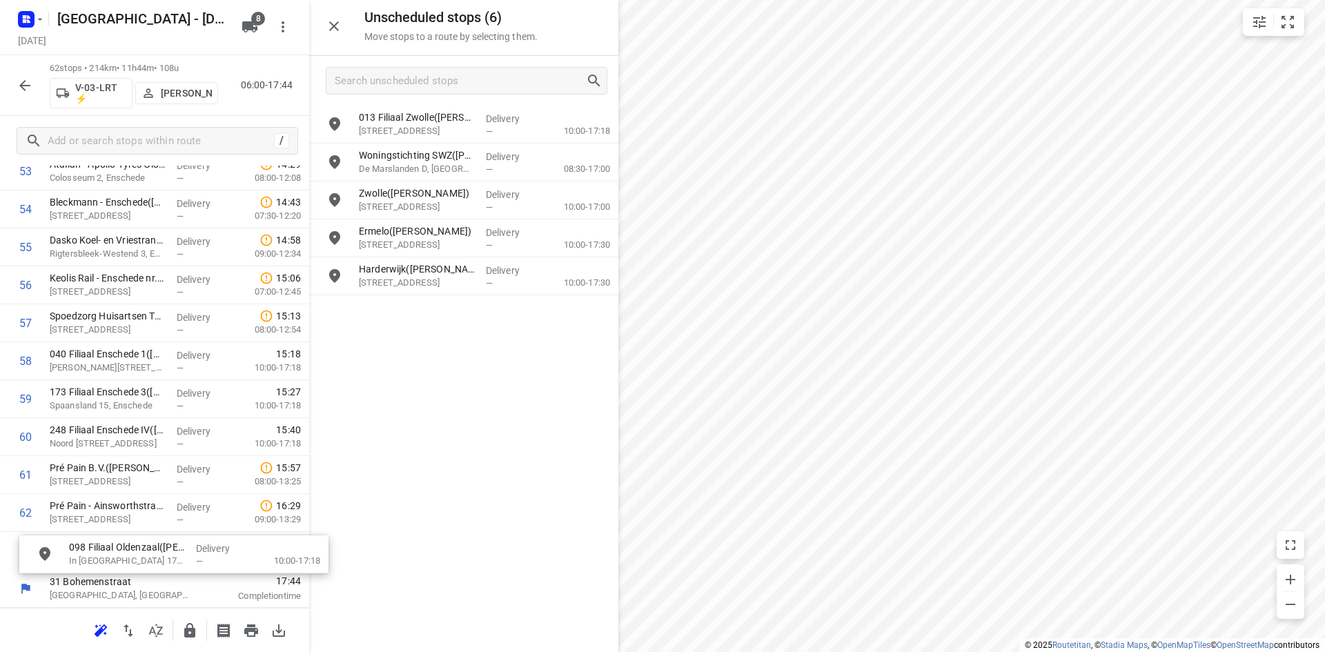
drag, startPoint x: 424, startPoint y: 315, endPoint x: 130, endPoint y: 561, distance: 383.6
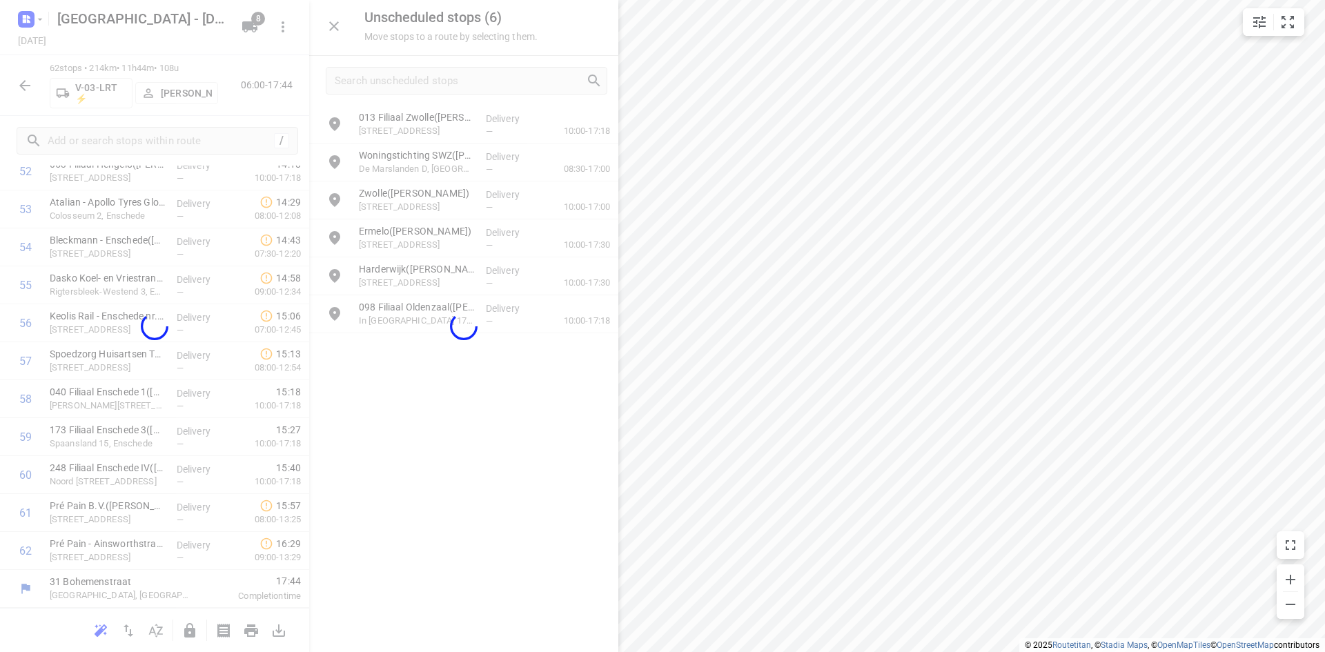
scroll to position [2057, 0]
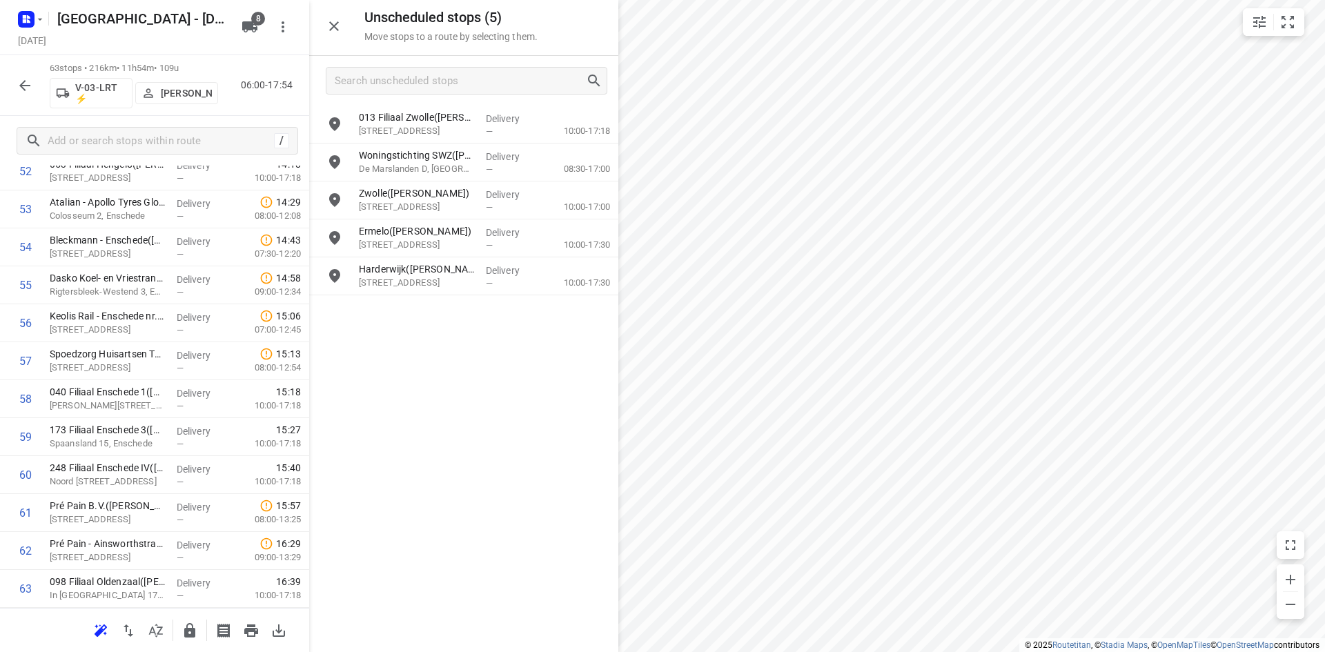
click at [338, 29] on icon "button" at bounding box center [334, 26] width 17 height 17
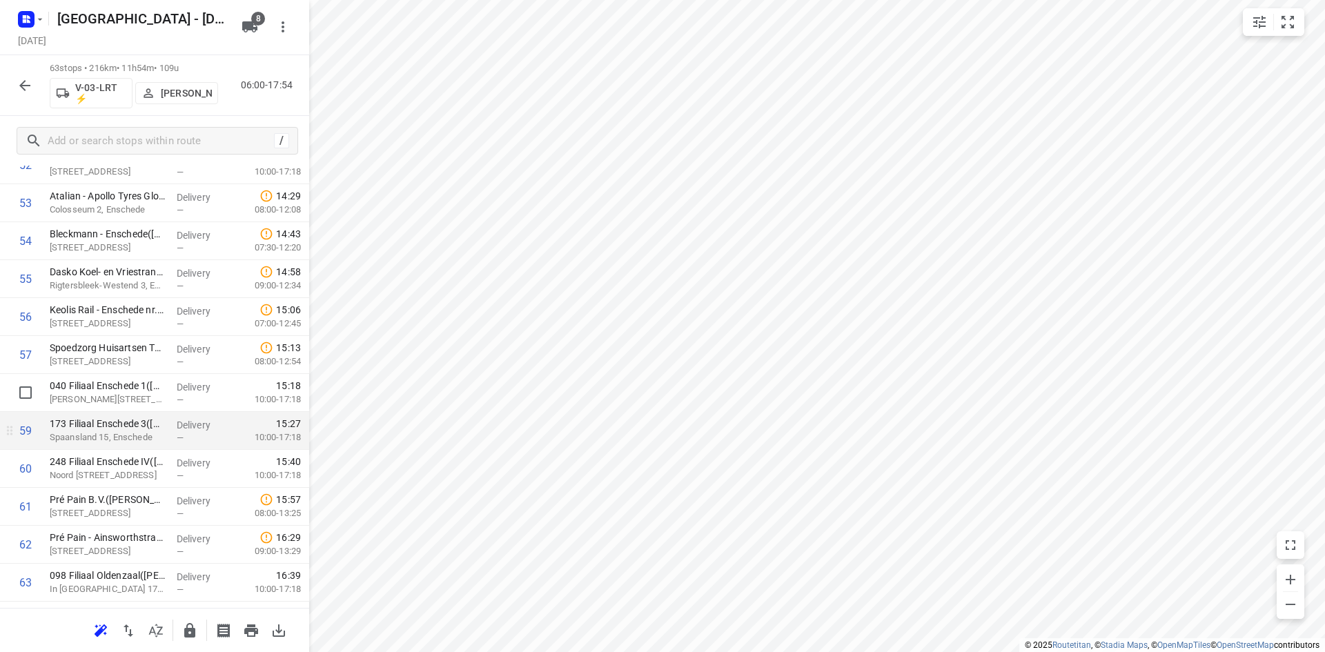
scroll to position [2095, 0]
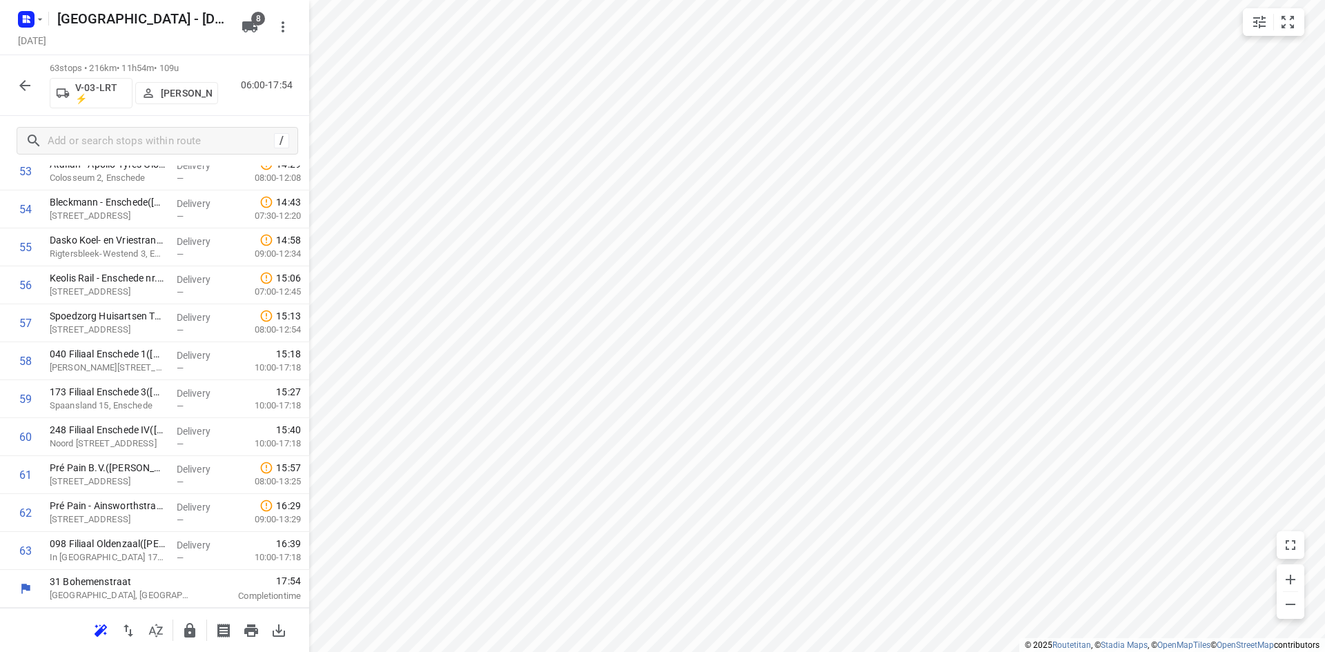
click at [176, 88] on p "[PERSON_NAME]" at bounding box center [186, 93] width 51 height 11
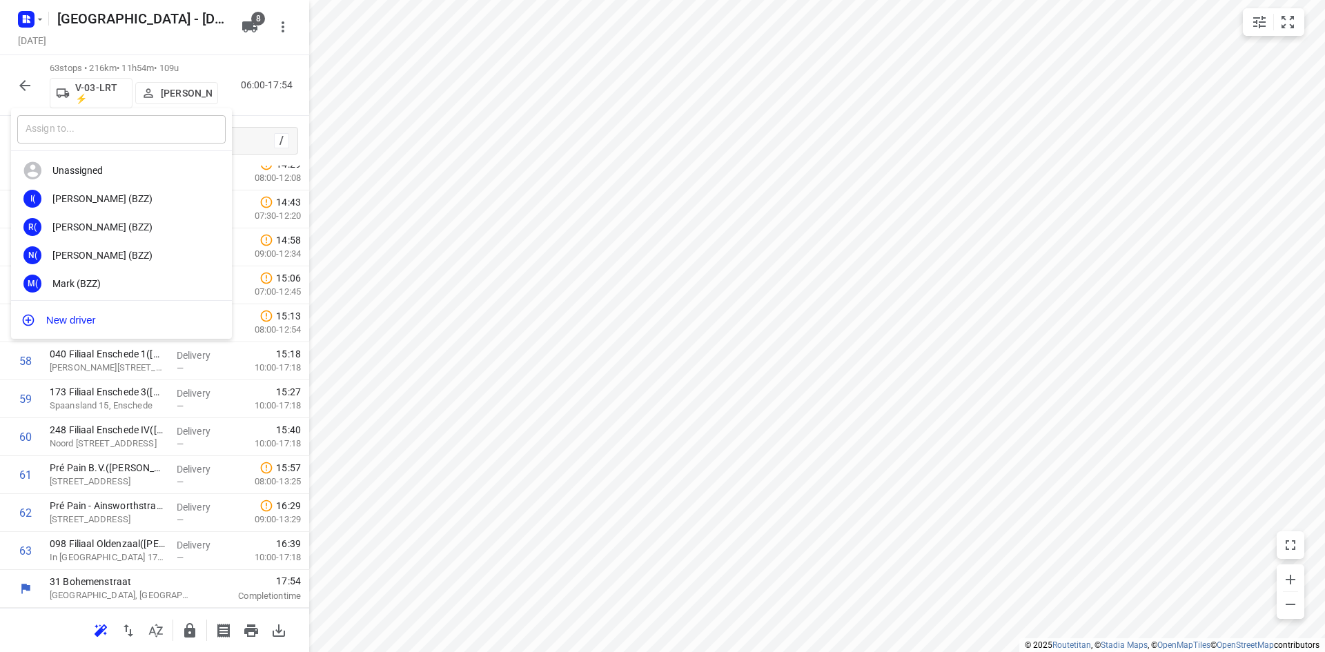
click at [157, 123] on input "text" at bounding box center [121, 129] width 208 height 28
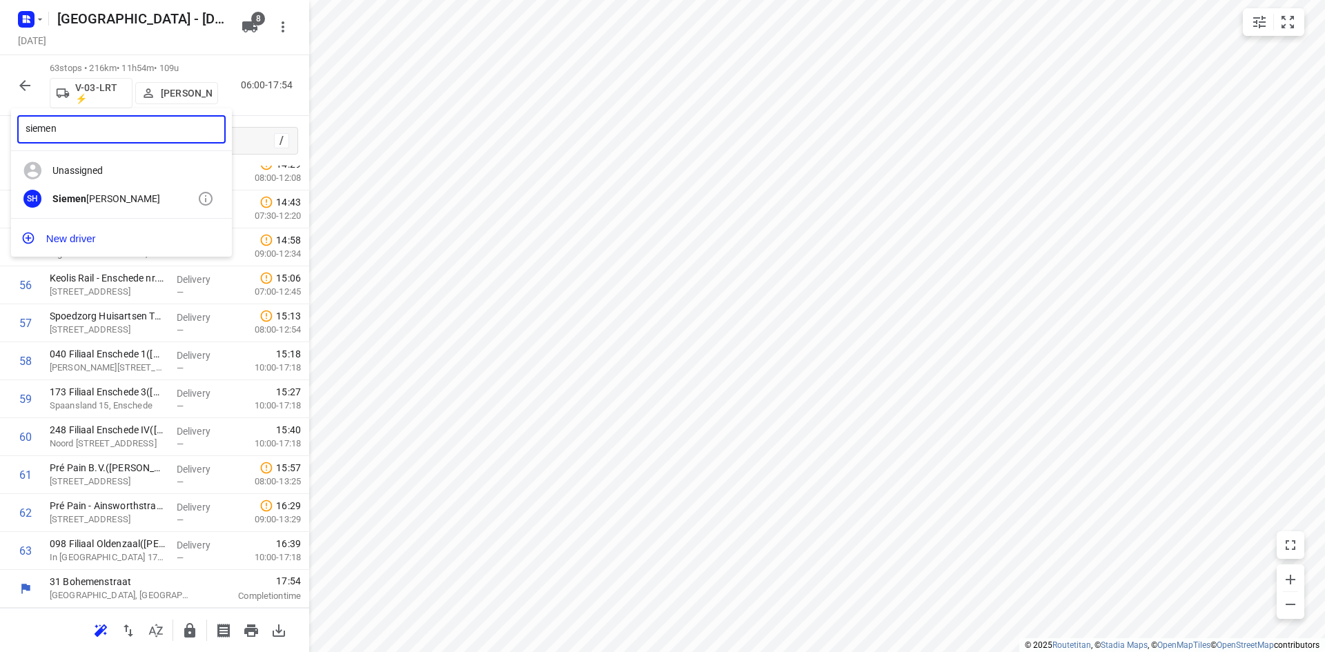
type input "siemen"
click at [121, 191] on div "SH Siemen Hiemstra" at bounding box center [121, 199] width 221 height 28
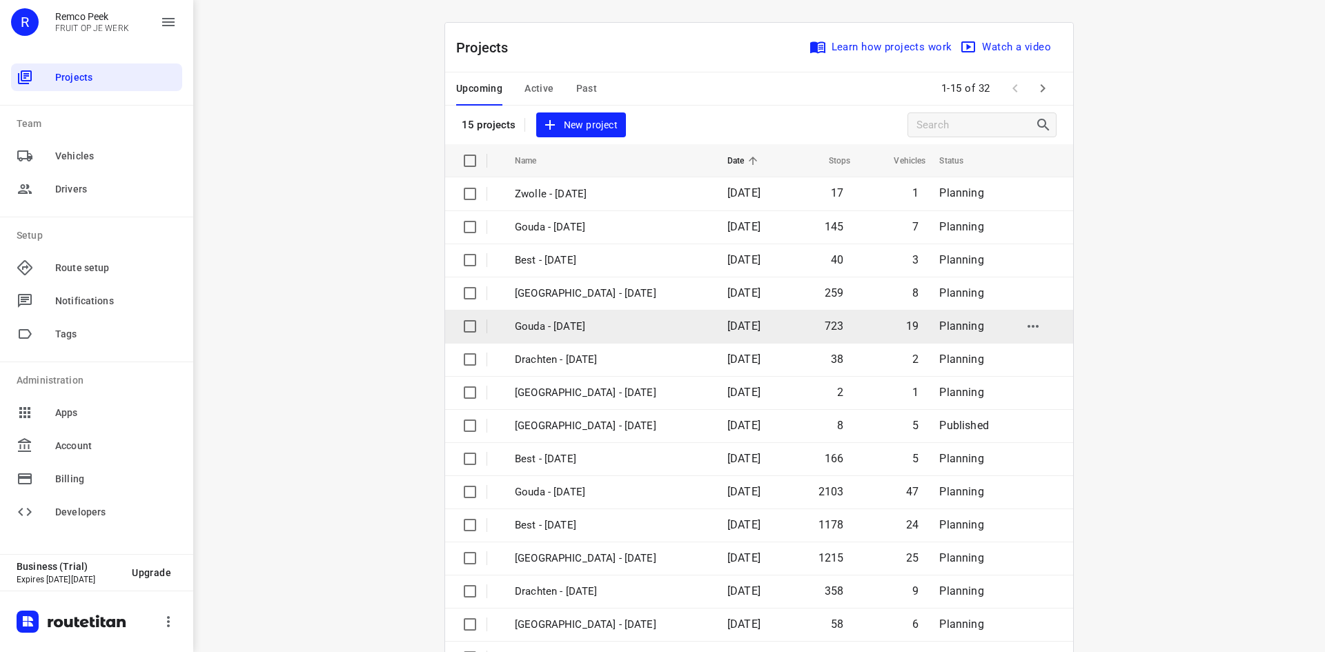
click at [676, 326] on td "Gouda - [DATE]" at bounding box center [608, 326] width 215 height 33
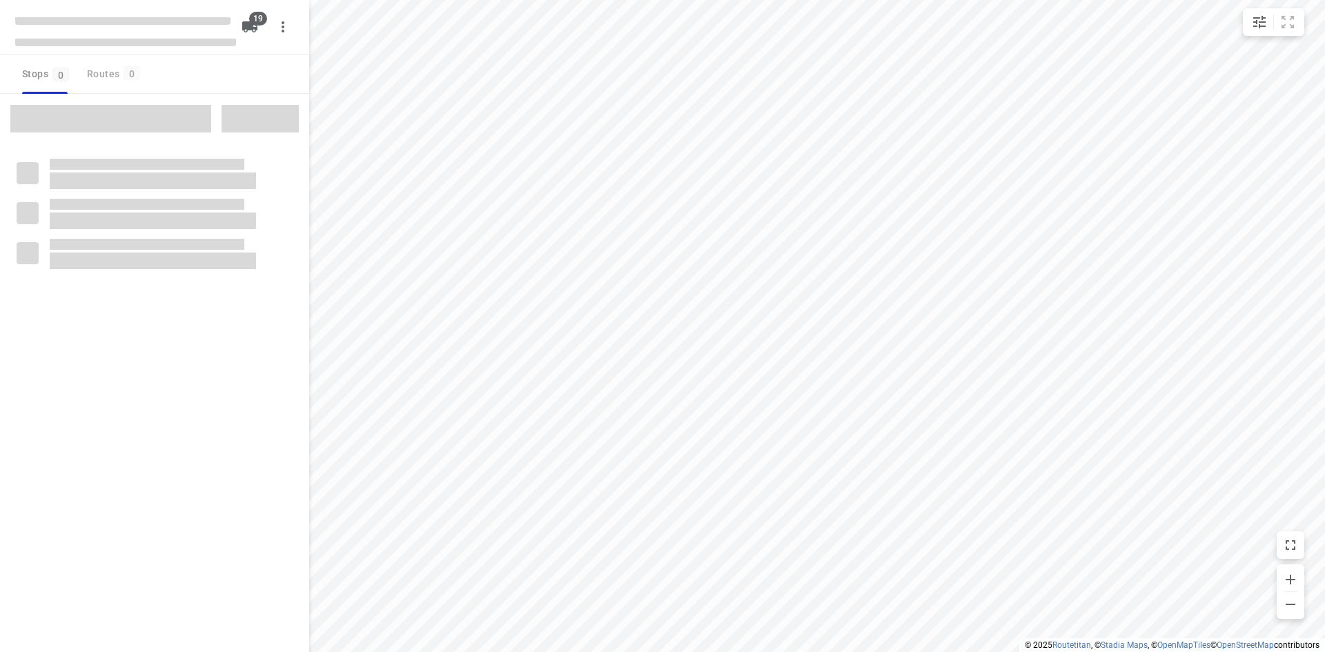
checkbox input "true"
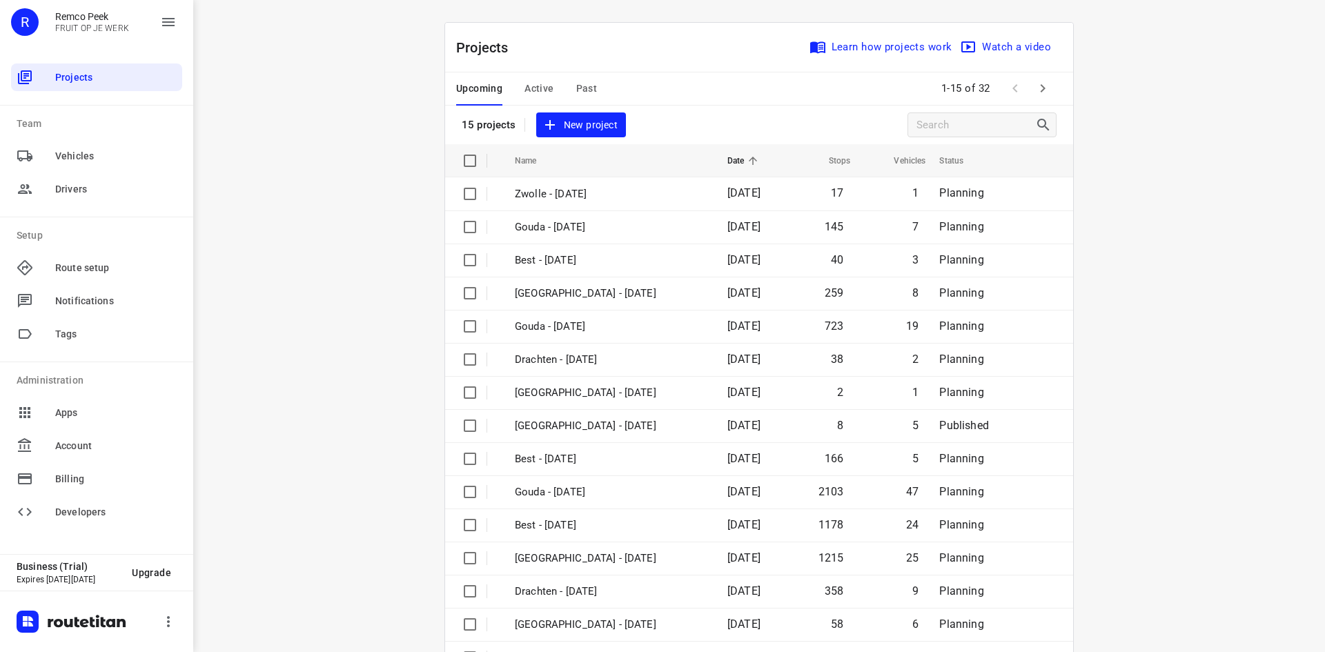
click at [582, 84] on span "Past" at bounding box center [586, 88] width 21 height 17
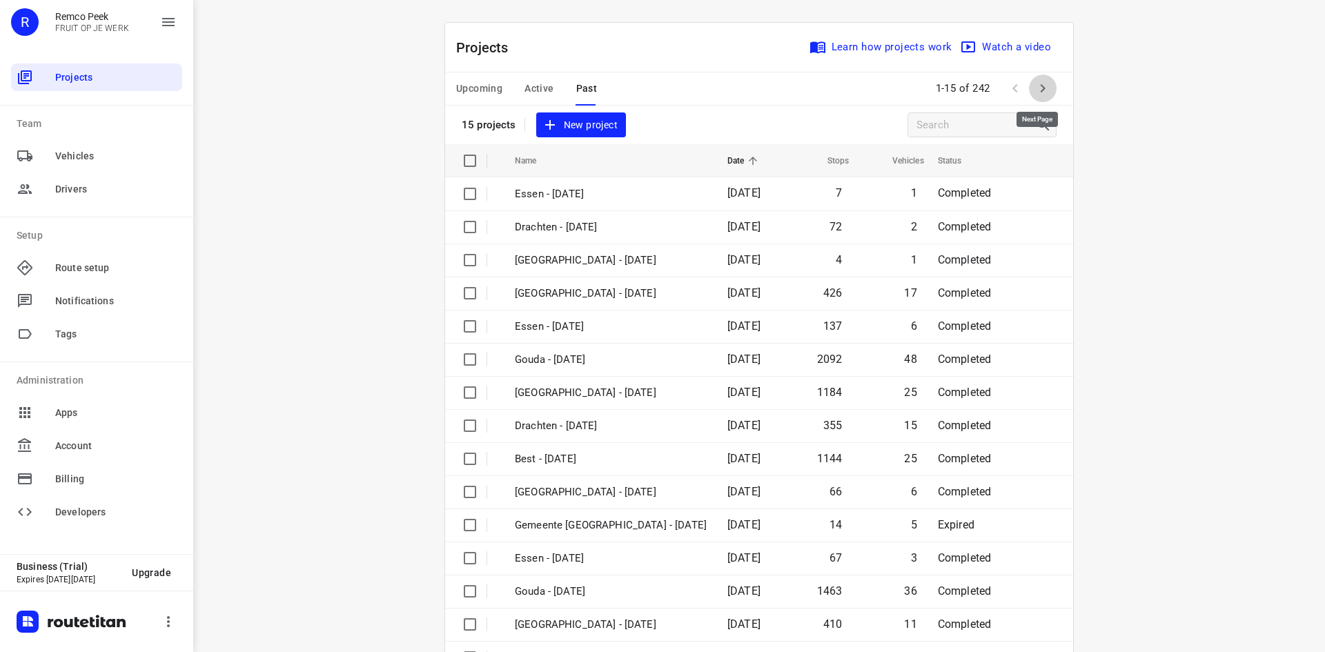
click at [1038, 95] on icon "button" at bounding box center [1042, 88] width 17 height 17
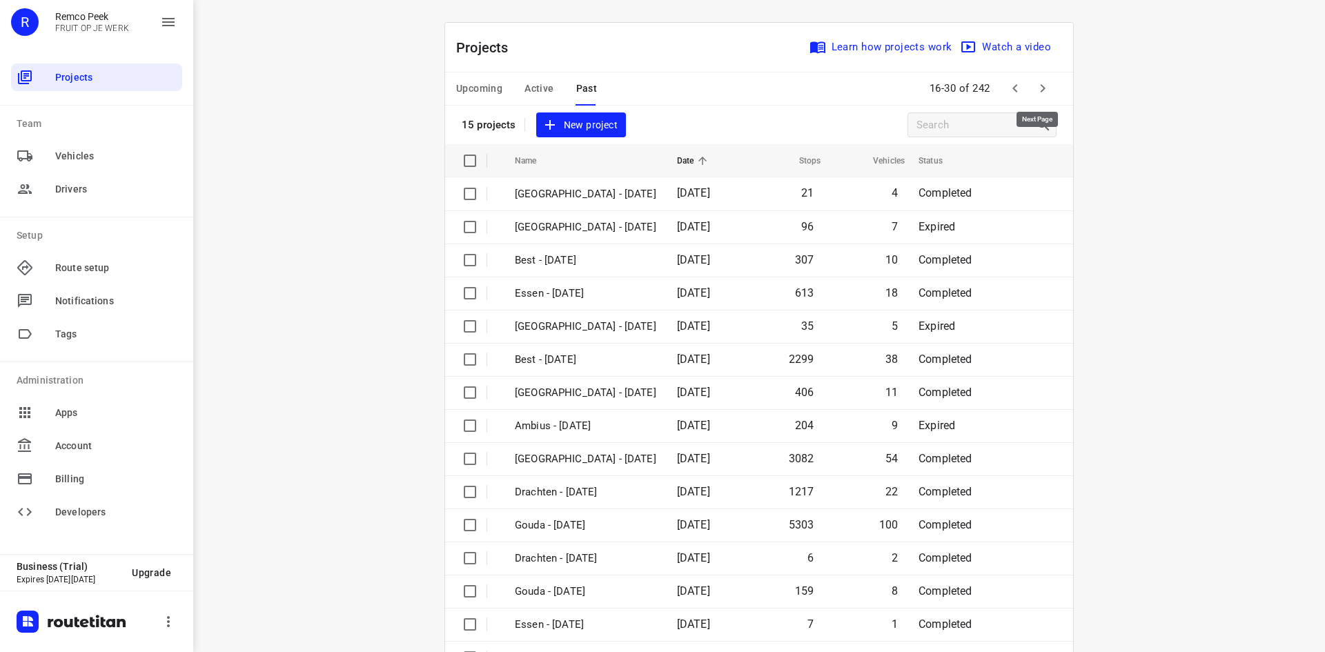
click at [1045, 79] on button "button" at bounding box center [1043, 89] width 28 height 28
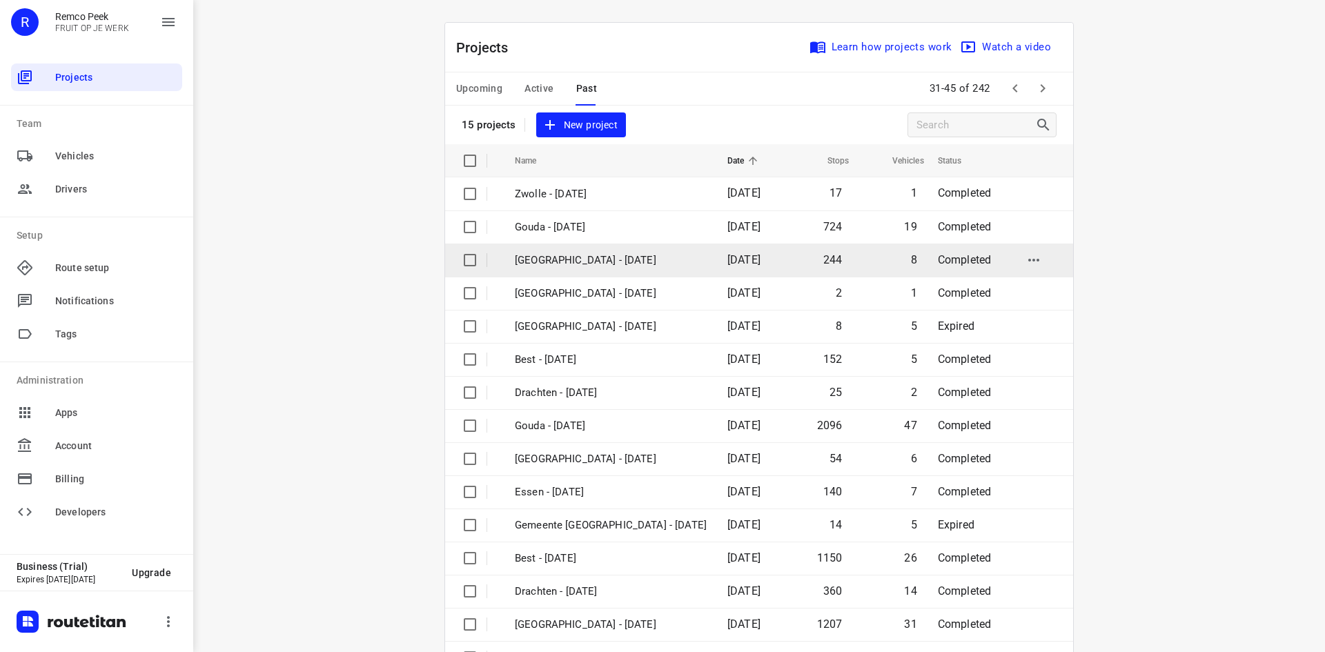
click at [740, 271] on td "11 Sep 2025" at bounding box center [750, 260] width 68 height 33
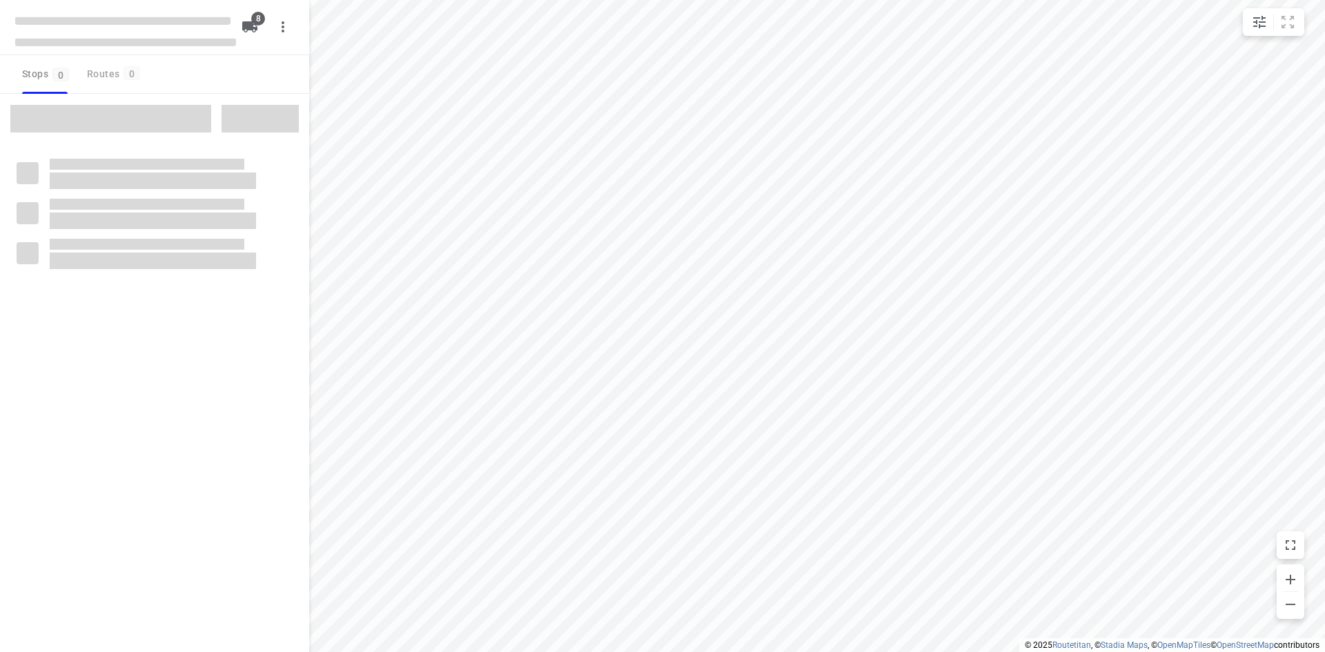
checkbox input "true"
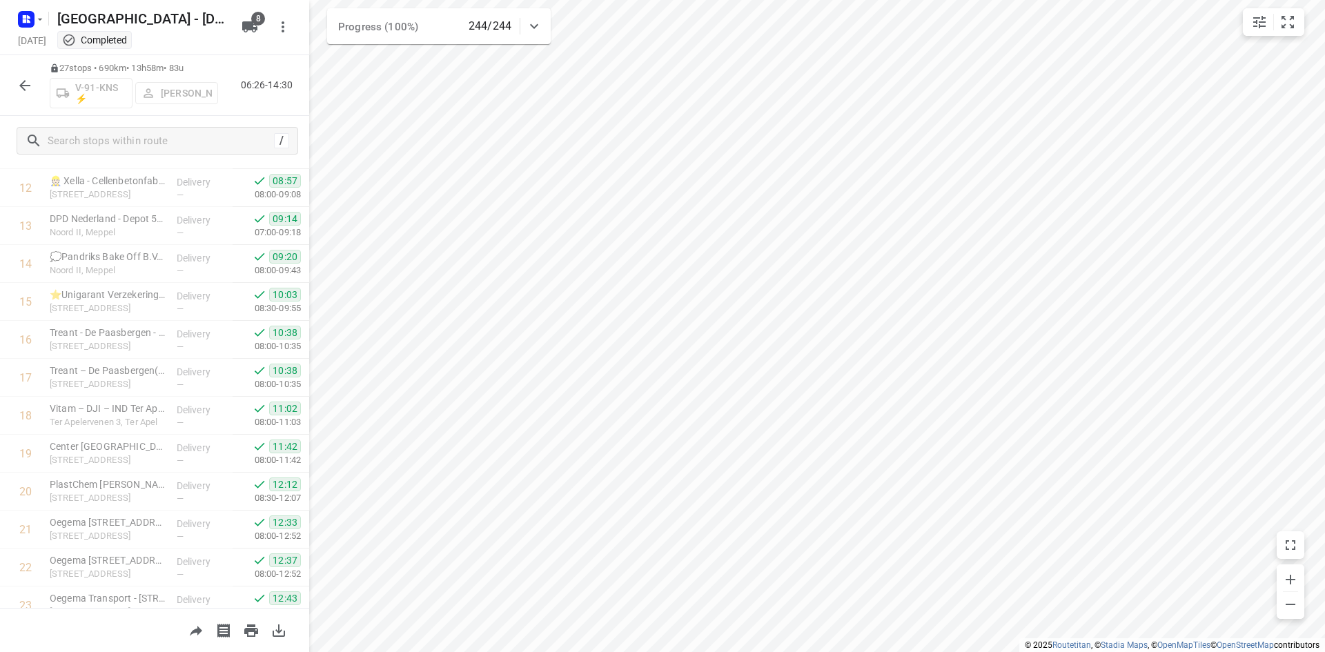
scroll to position [689, 0]
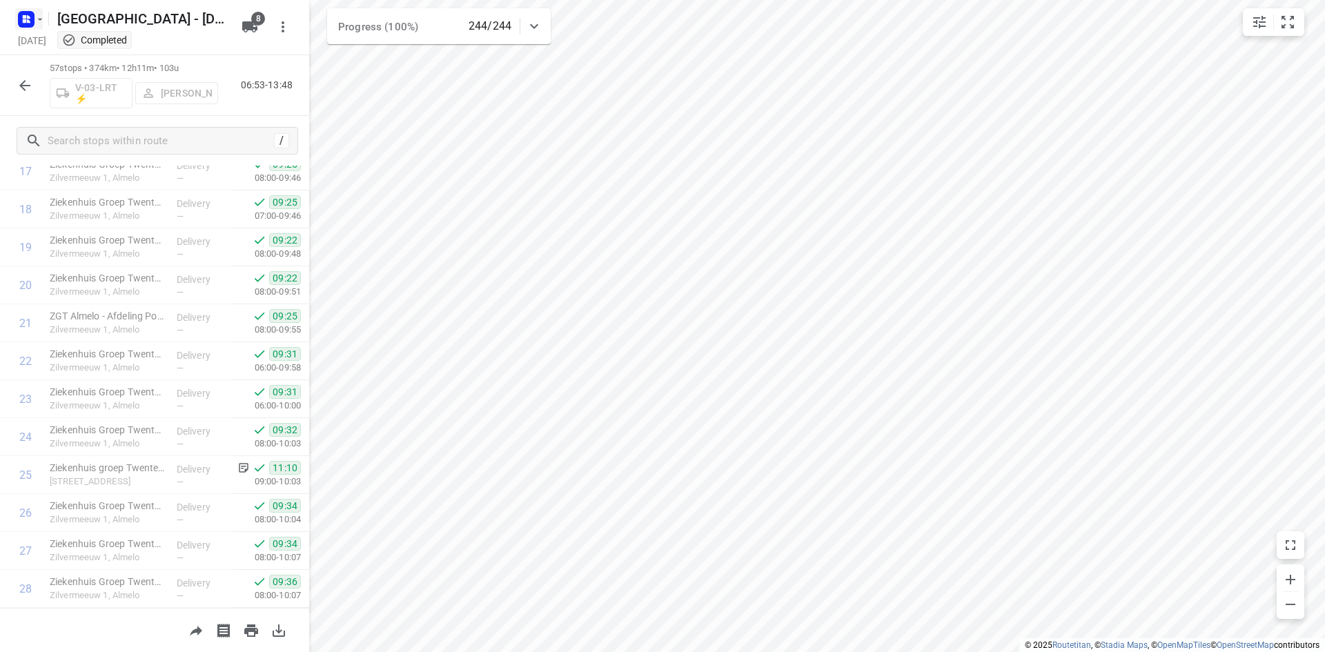
click at [27, 23] on rect "button" at bounding box center [26, 19] width 17 height 17
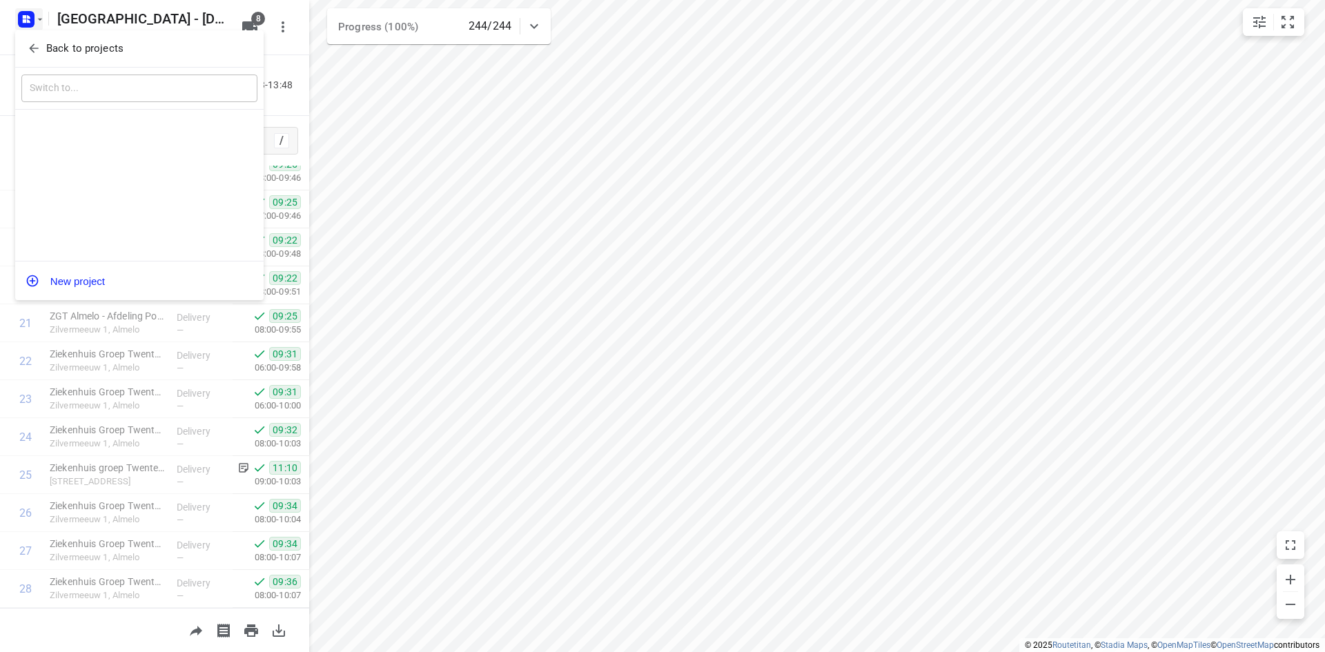
click at [71, 51] on p "Back to projects" at bounding box center [84, 49] width 77 height 16
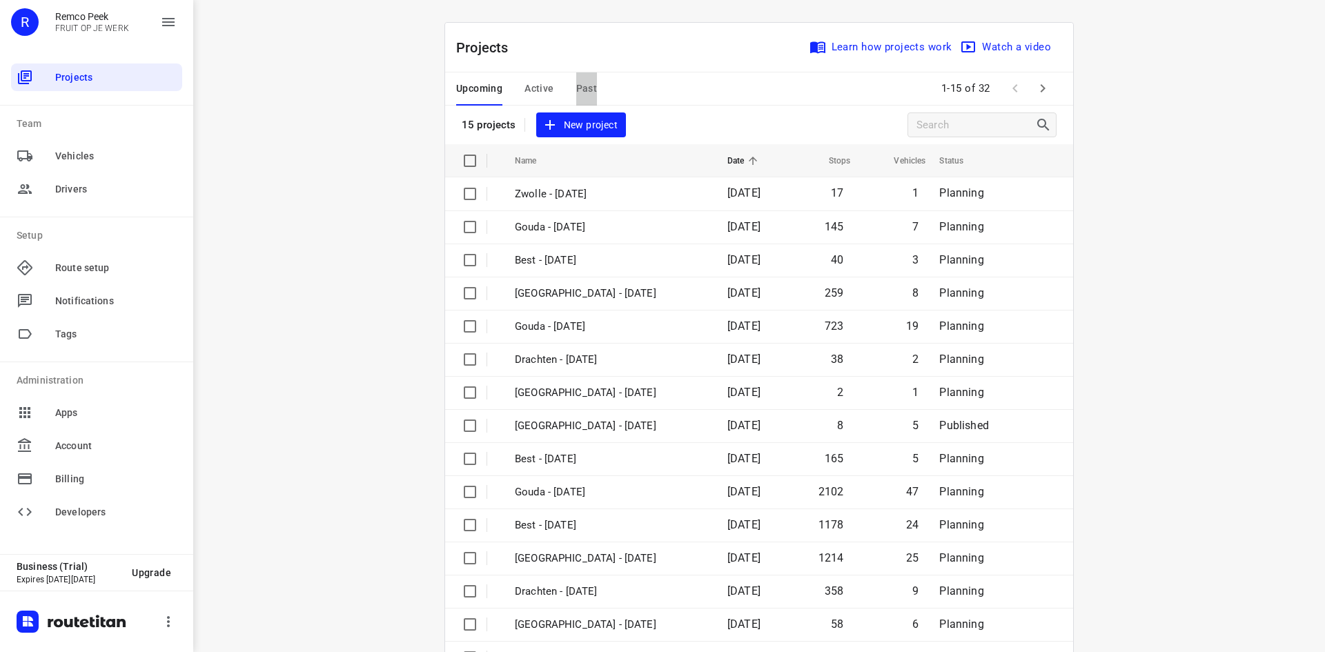
click at [579, 86] on span "Past" at bounding box center [586, 88] width 21 height 17
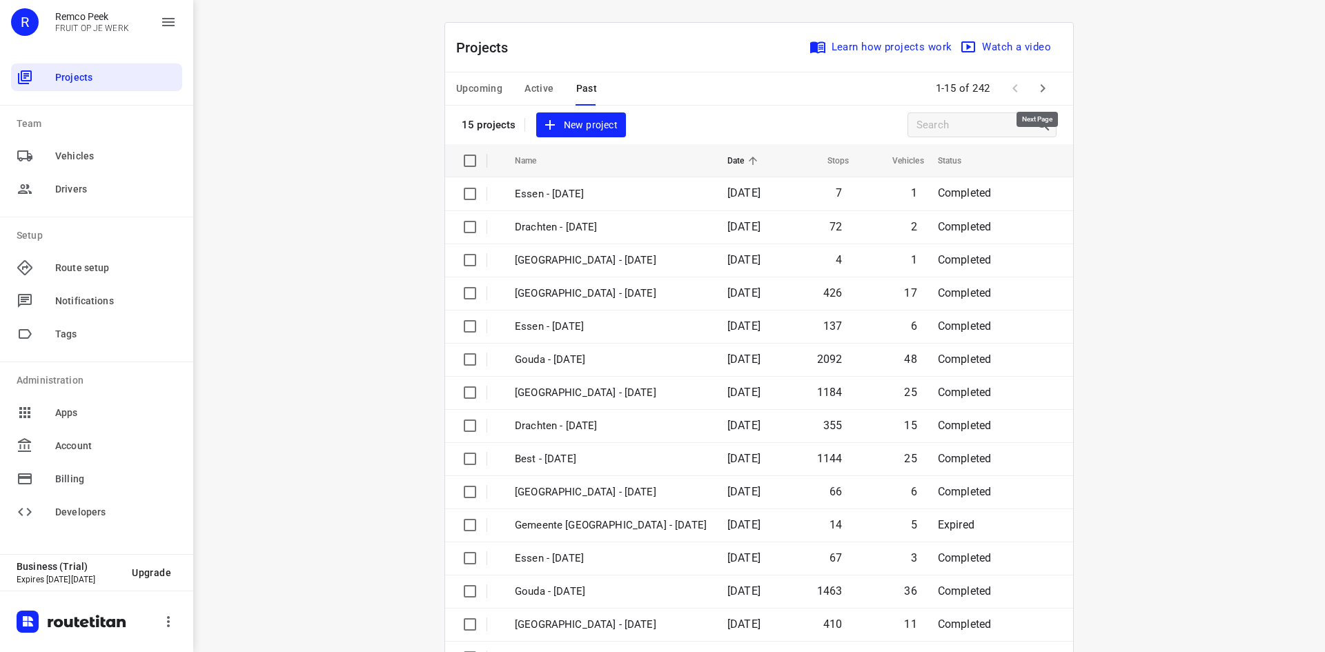
click at [1040, 97] on button "button" at bounding box center [1043, 89] width 28 height 28
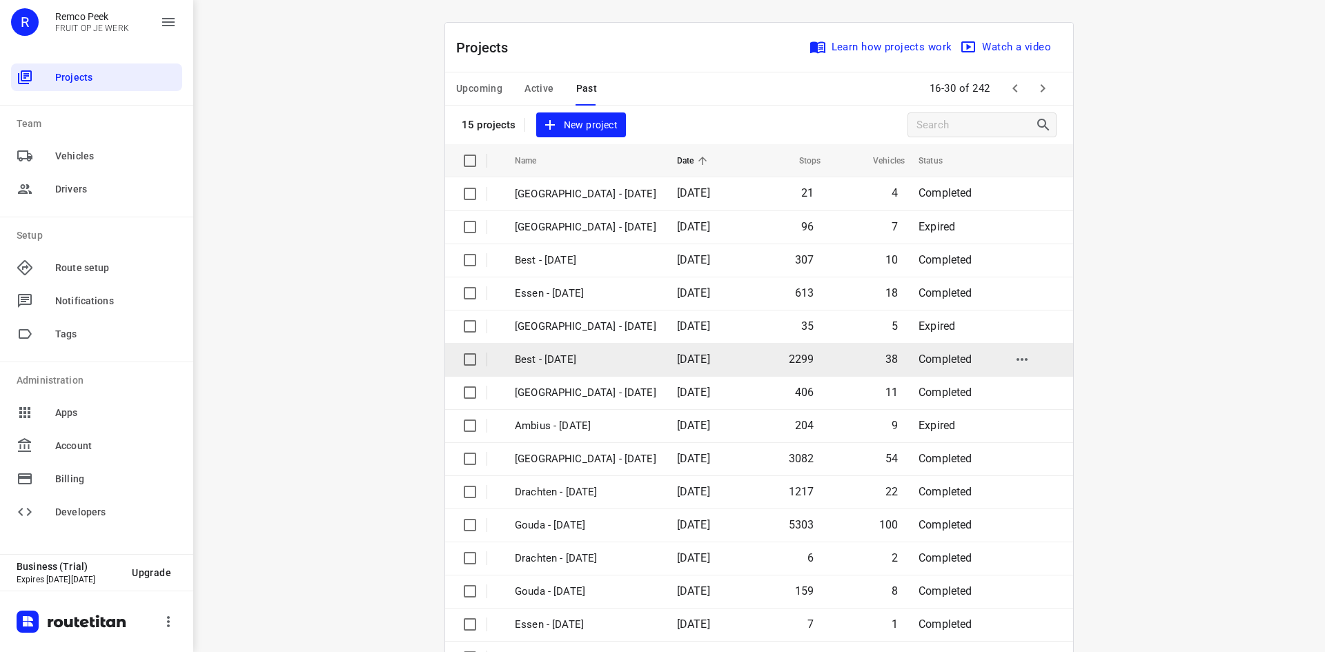
scroll to position [46, 0]
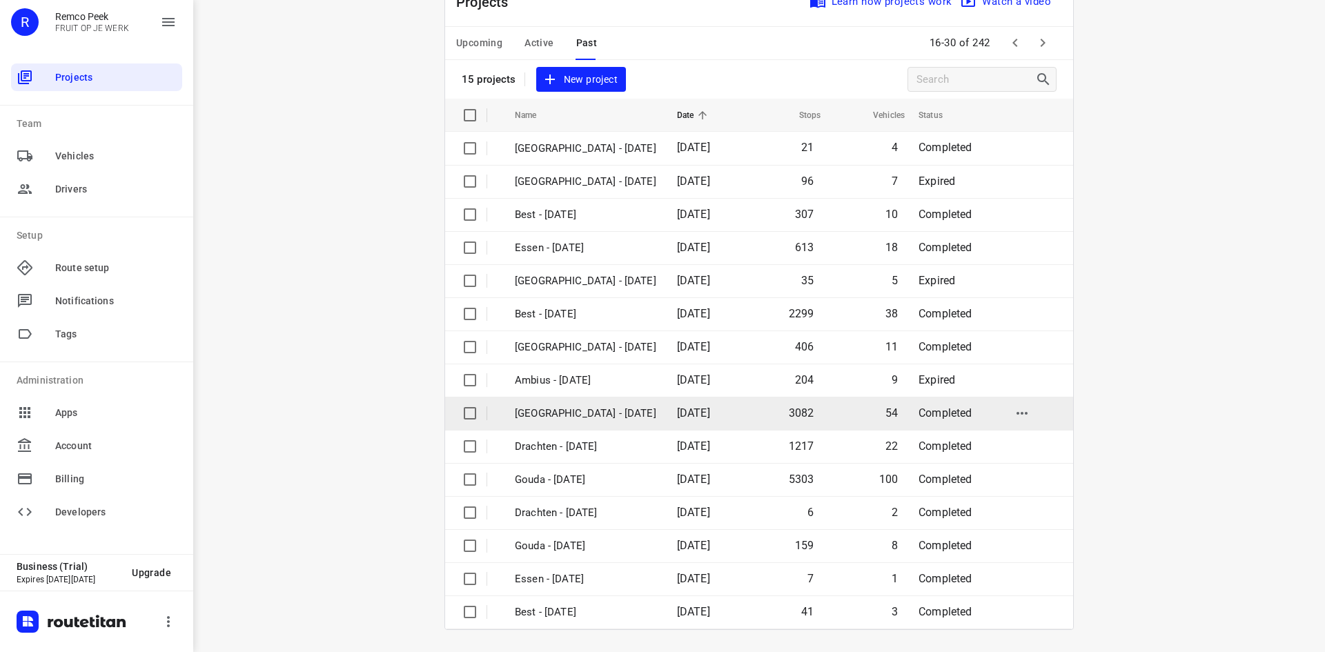
click at [613, 422] on td "Zwolle - Monday" at bounding box center [583, 413] width 165 height 33
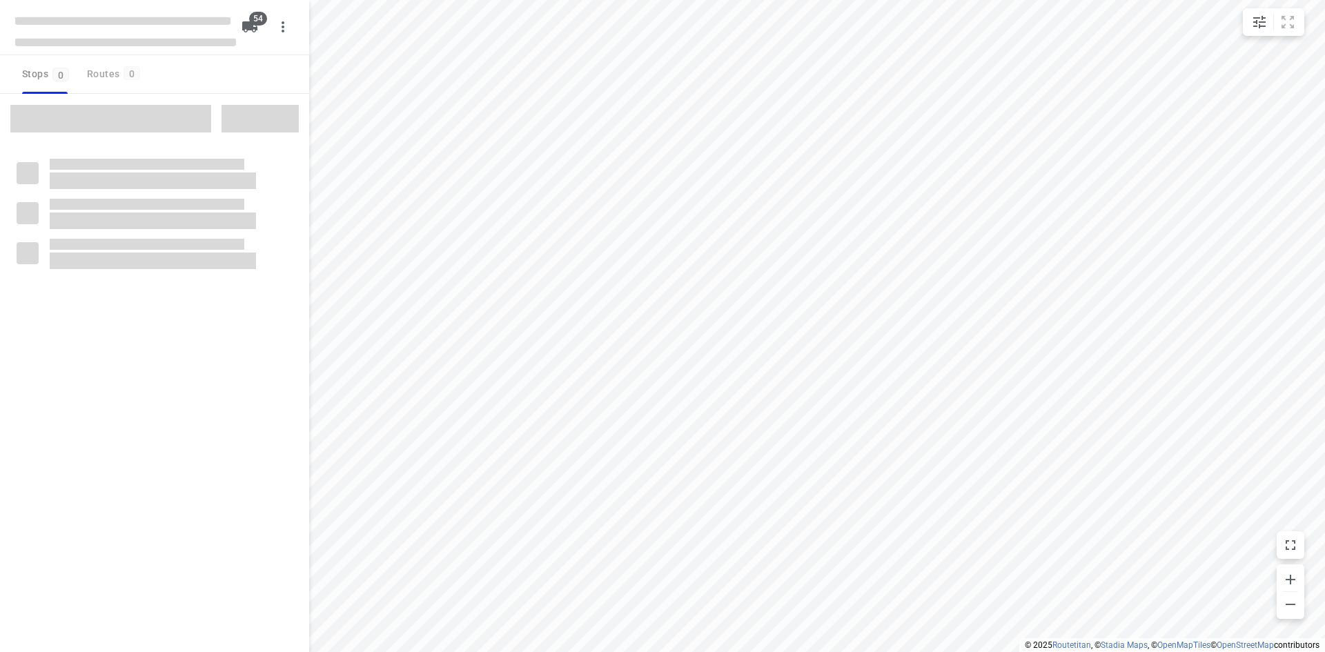
checkbox input "true"
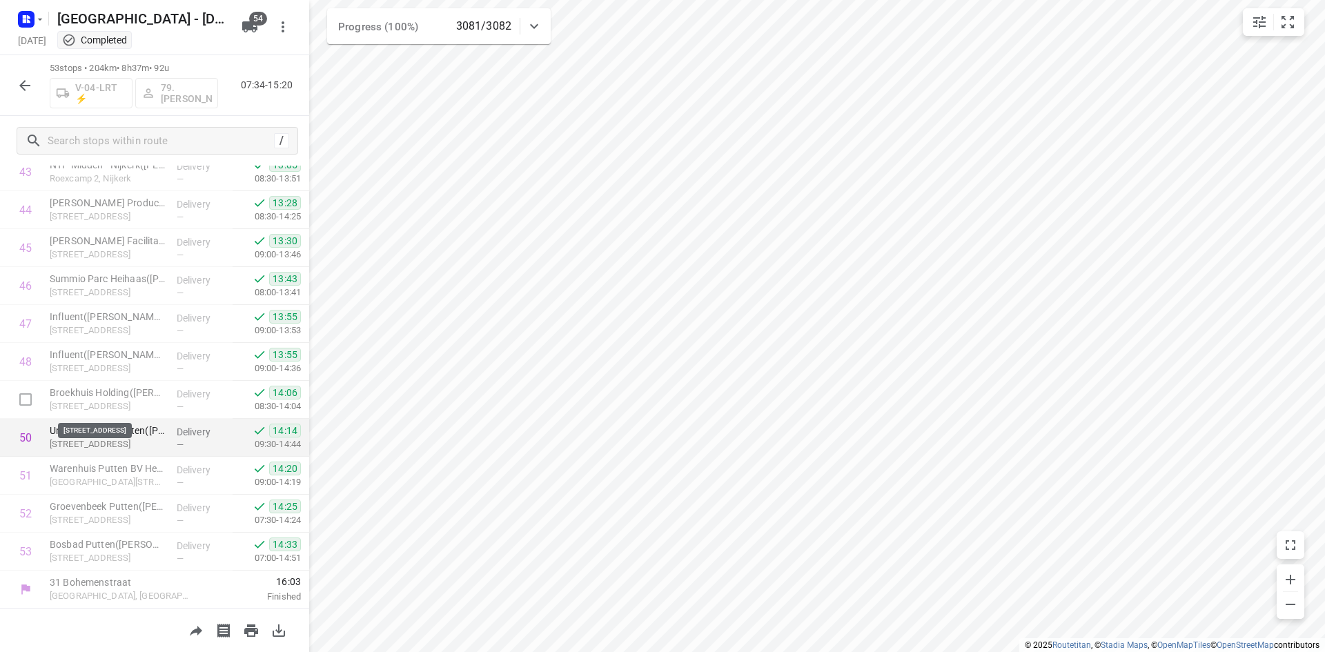
scroll to position [1676, 0]
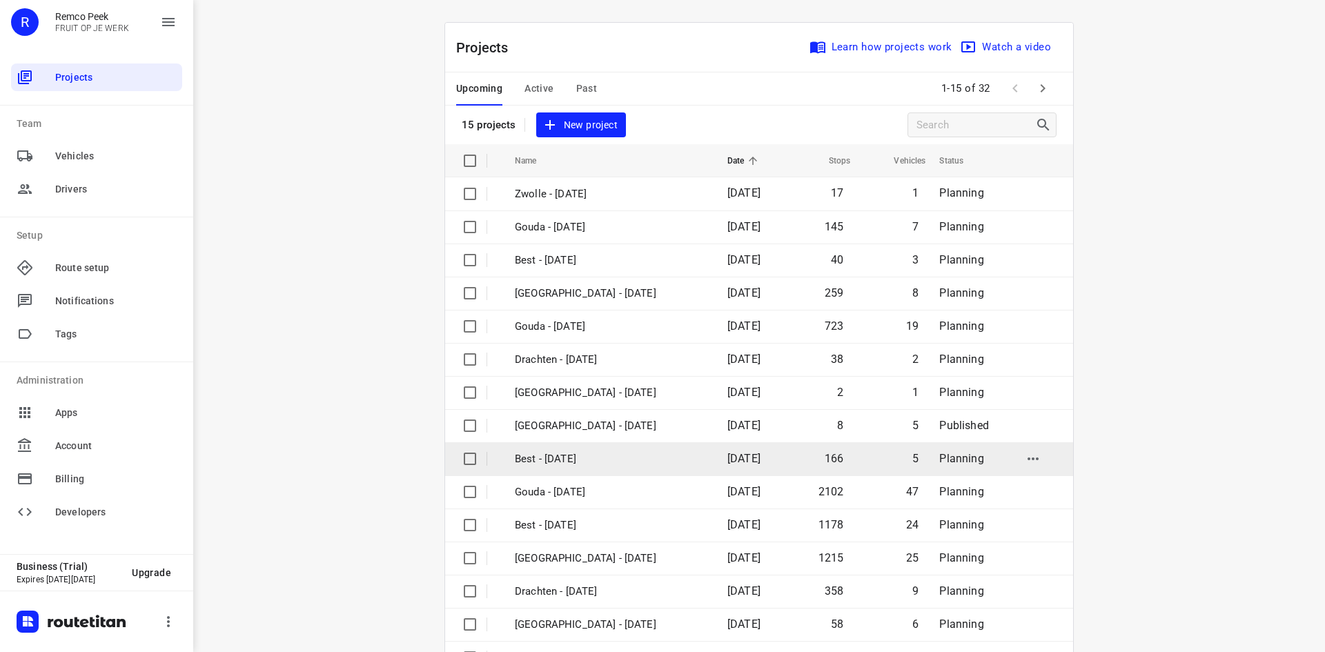
click at [716, 459] on td "[DATE]" at bounding box center [750, 458] width 68 height 33
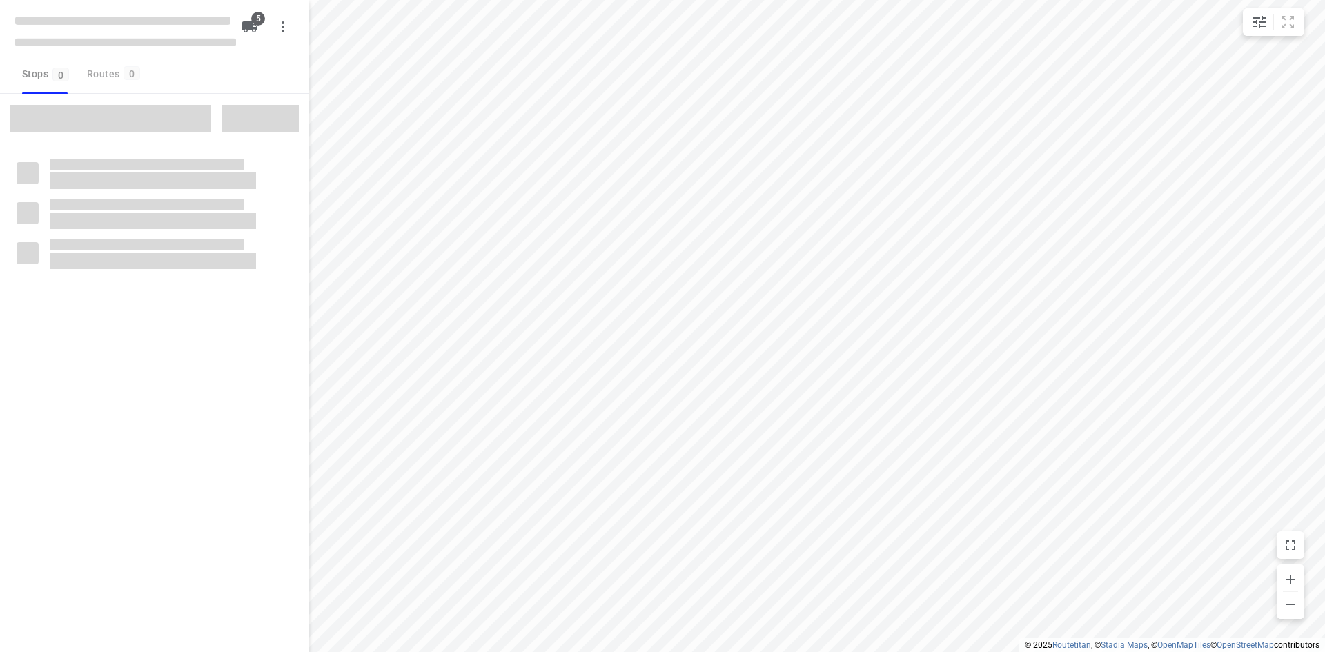
checkbox input "true"
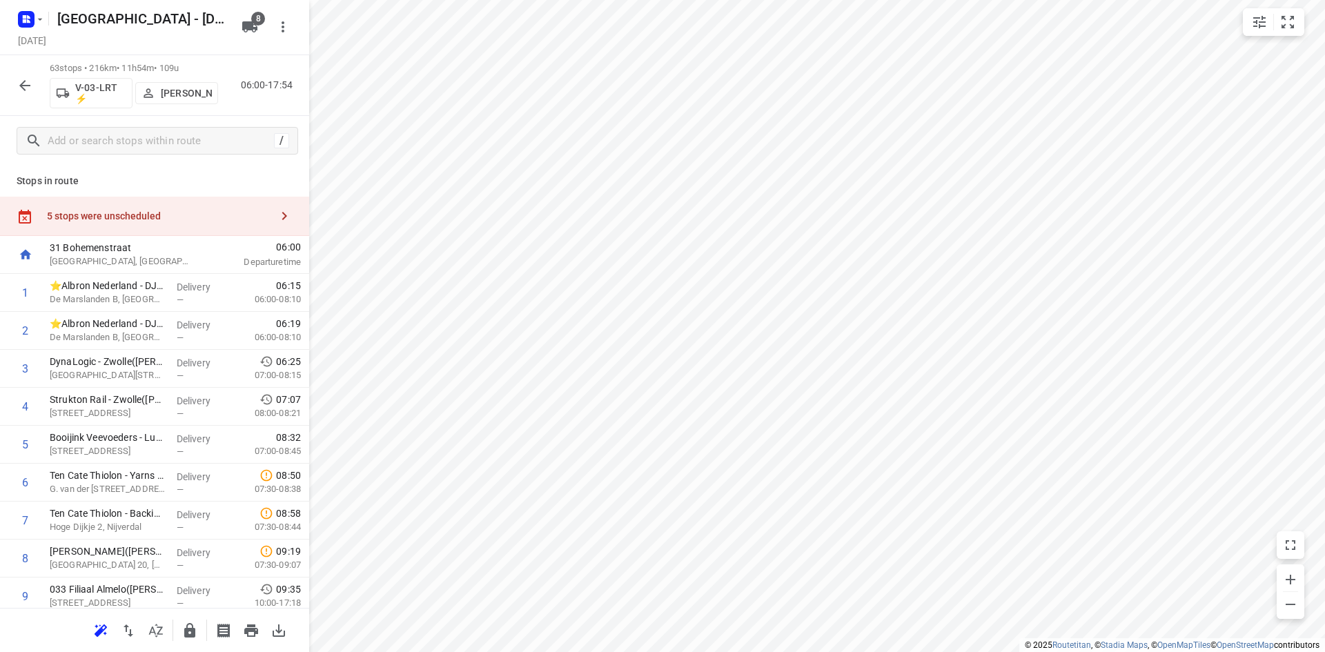
scroll to position [2095, 0]
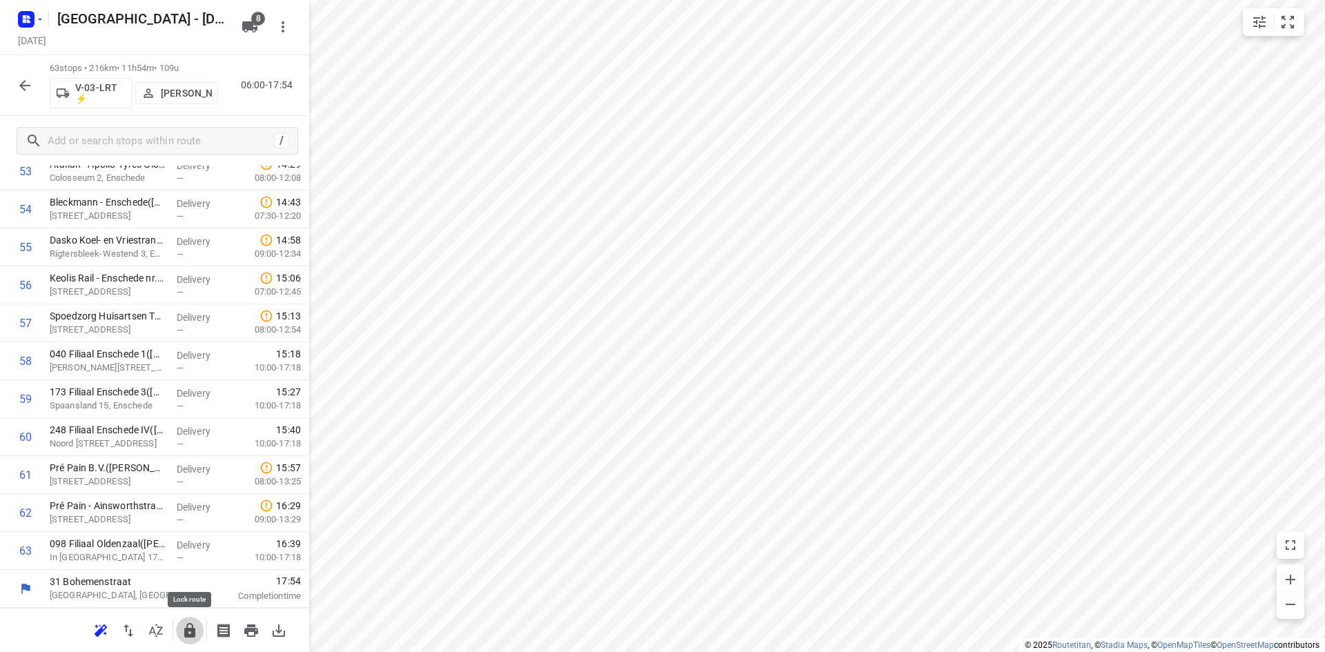
click at [189, 631] on icon "button" at bounding box center [189, 630] width 11 height 14
click at [30, 96] on button "button" at bounding box center [25, 86] width 28 height 28
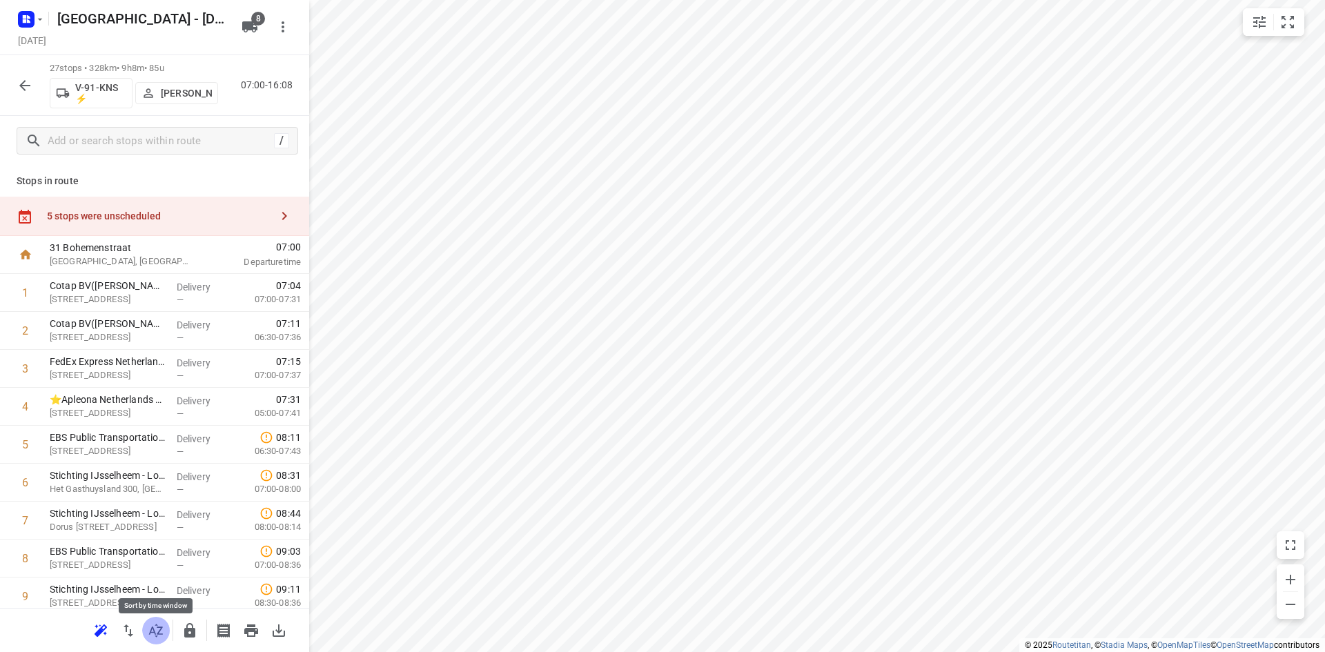
click at [150, 627] on icon "button" at bounding box center [156, 630] width 17 height 17
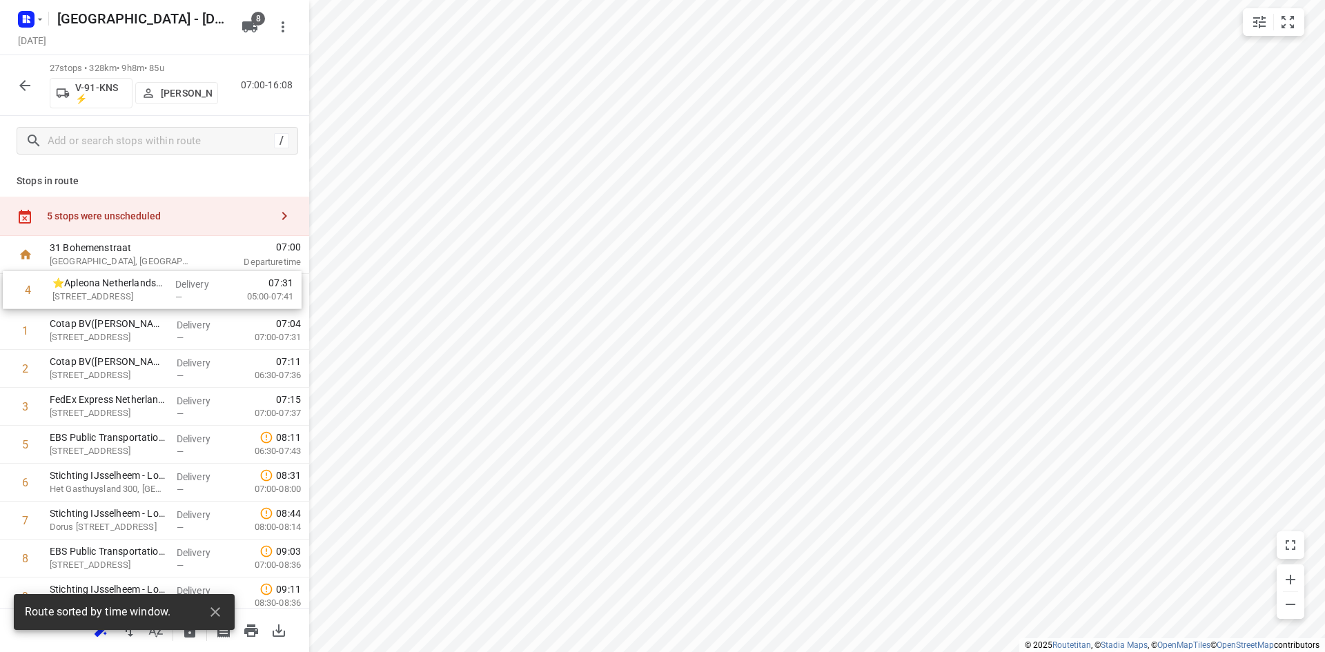
drag, startPoint x: 126, startPoint y: 402, endPoint x: 129, endPoint y: 278, distance: 124.3
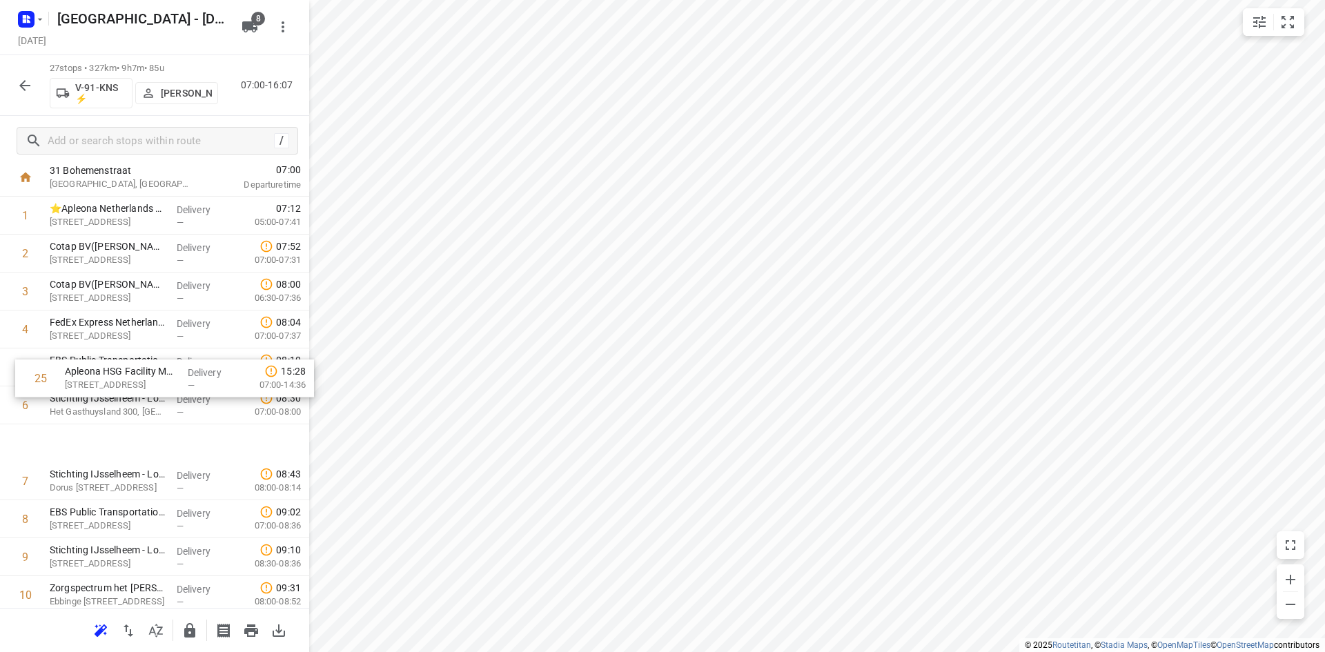
scroll to position [0, 0]
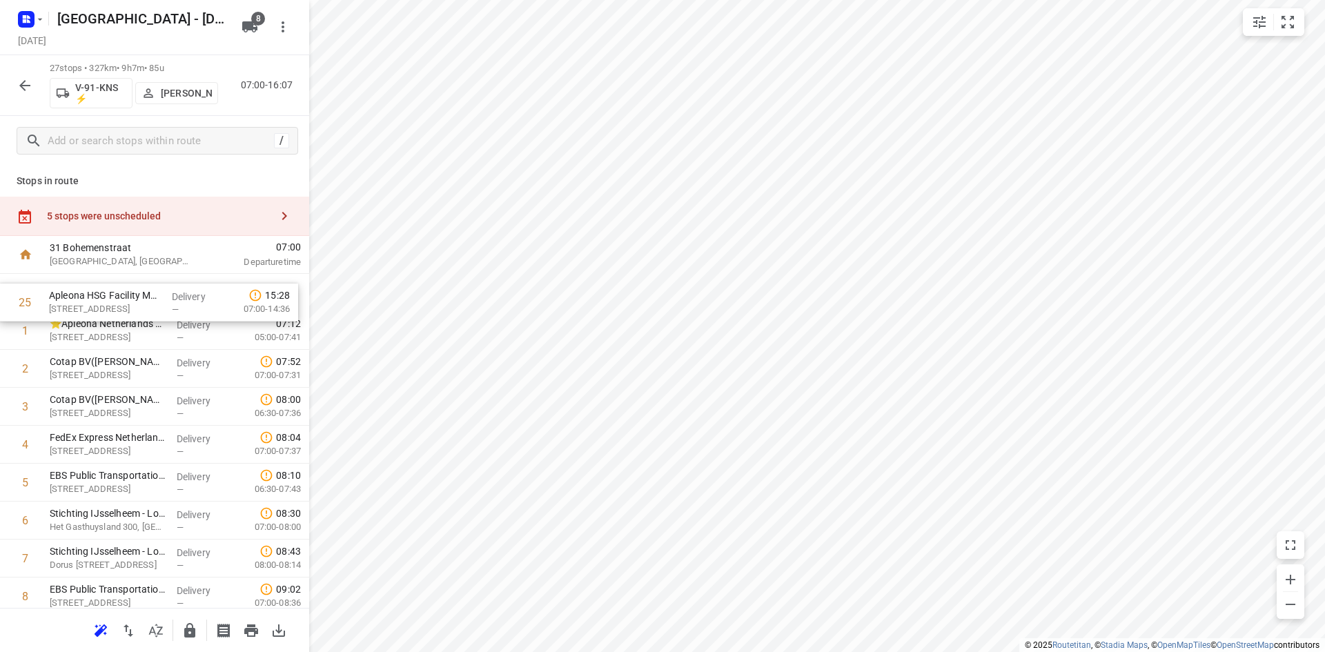
drag, startPoint x: 119, startPoint y: 480, endPoint x: 119, endPoint y: 319, distance: 161.5
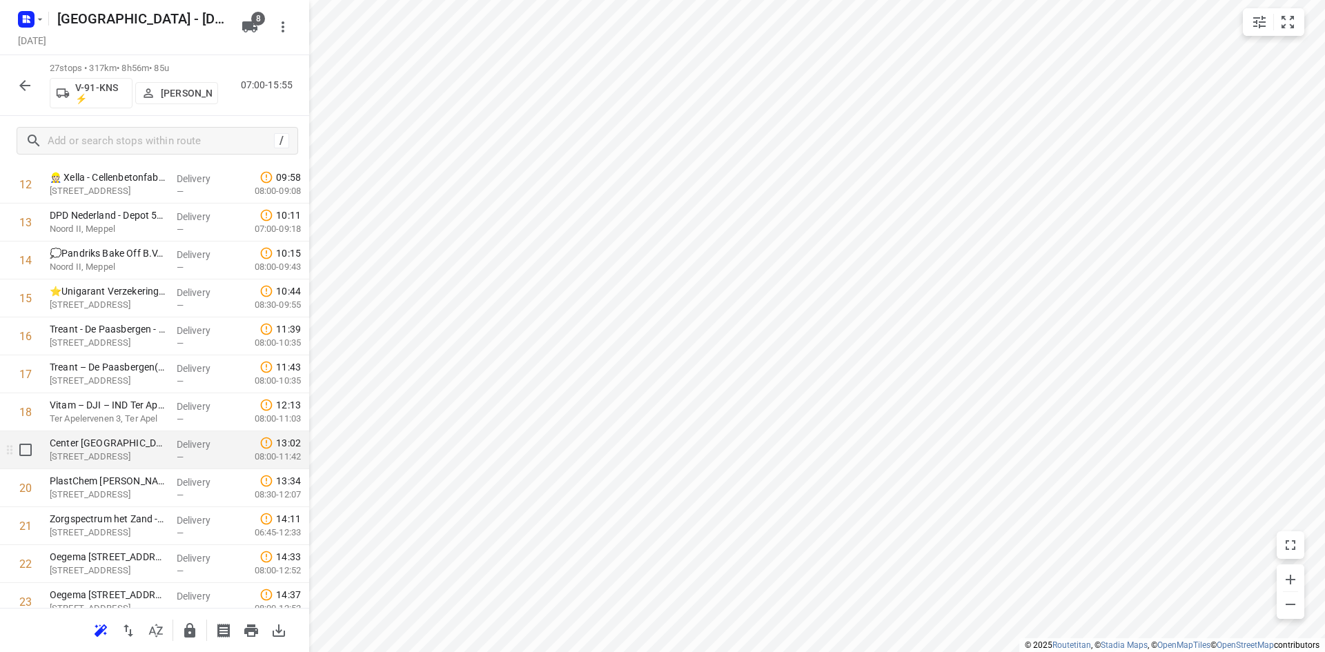
scroll to position [621, 0]
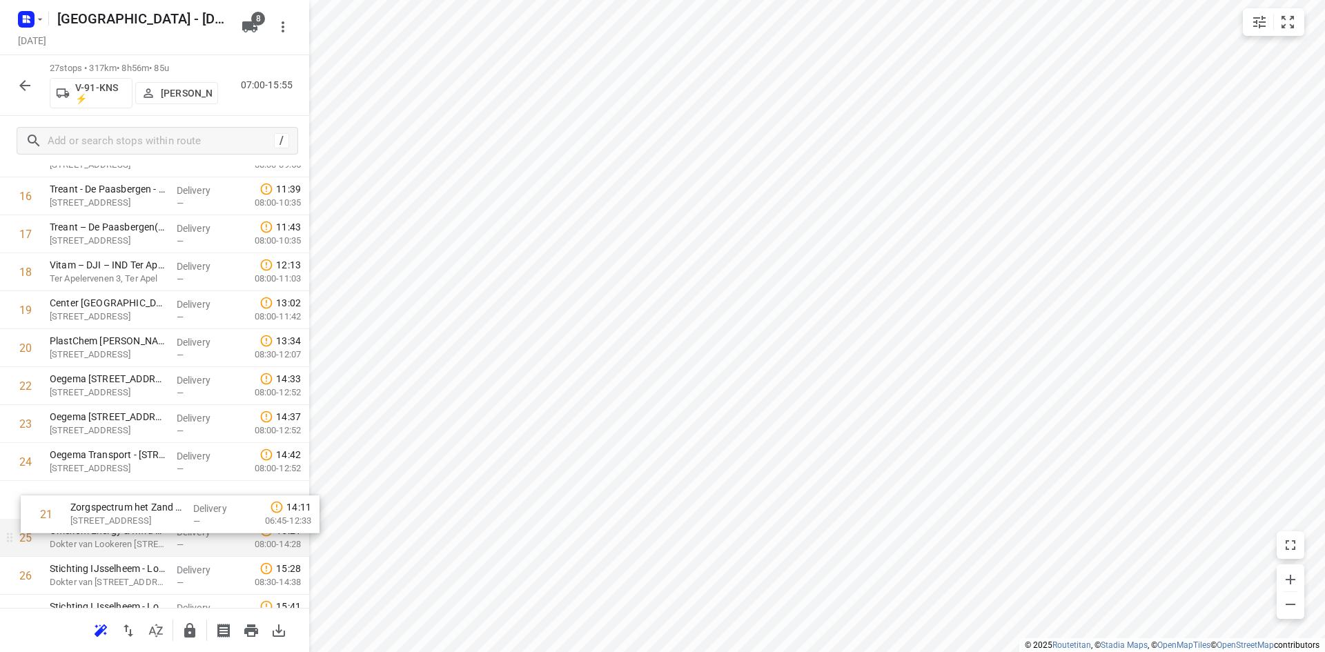
drag, startPoint x: 92, startPoint y: 444, endPoint x: 112, endPoint y: 525, distance: 84.0
click at [112, 527] on div "1 ⭐Apleona Netherlands B.V. - Facility Management - [GEOGRAPHIC_DATA] 21([GEOGR…" at bounding box center [154, 120] width 309 height 1025
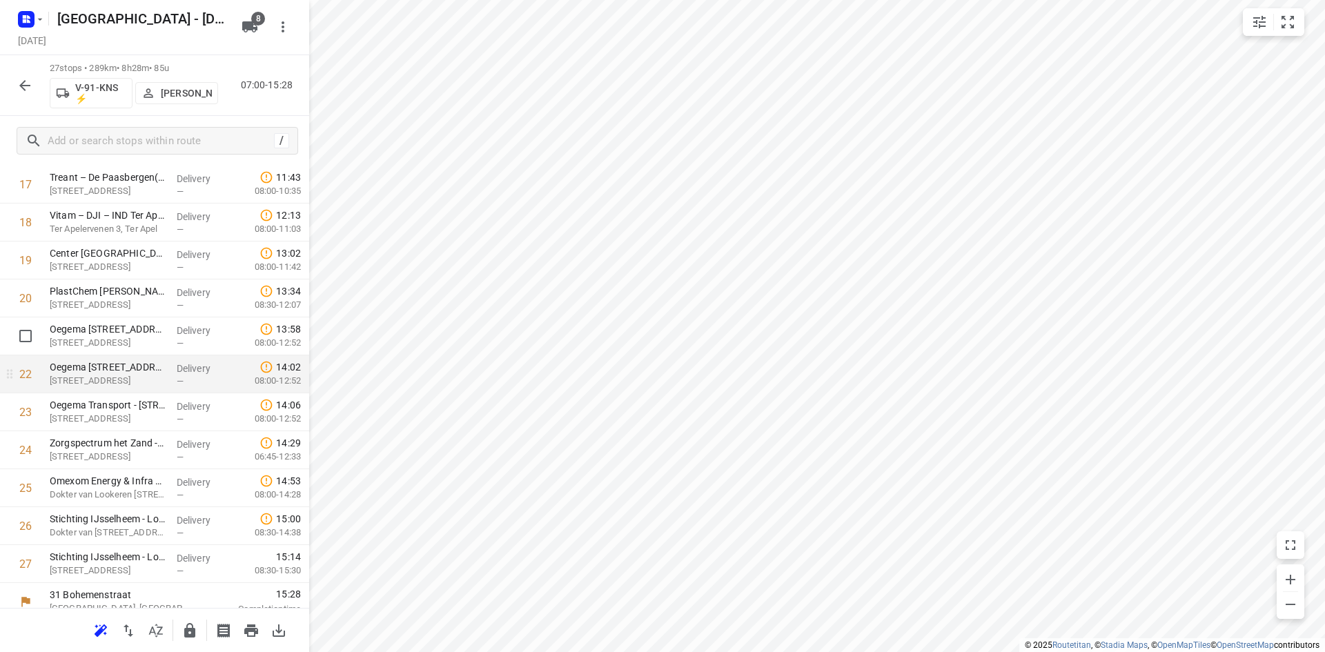
scroll to position [729, 0]
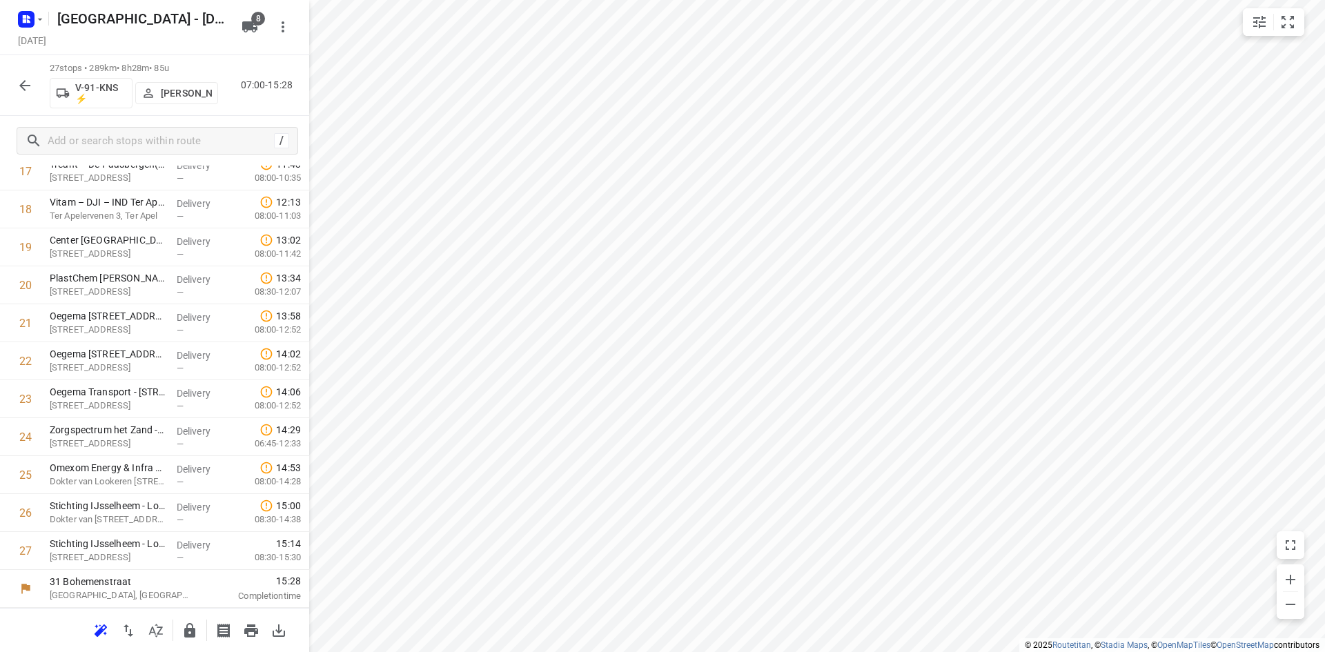
click at [190, 625] on icon "button" at bounding box center [189, 630] width 17 height 17
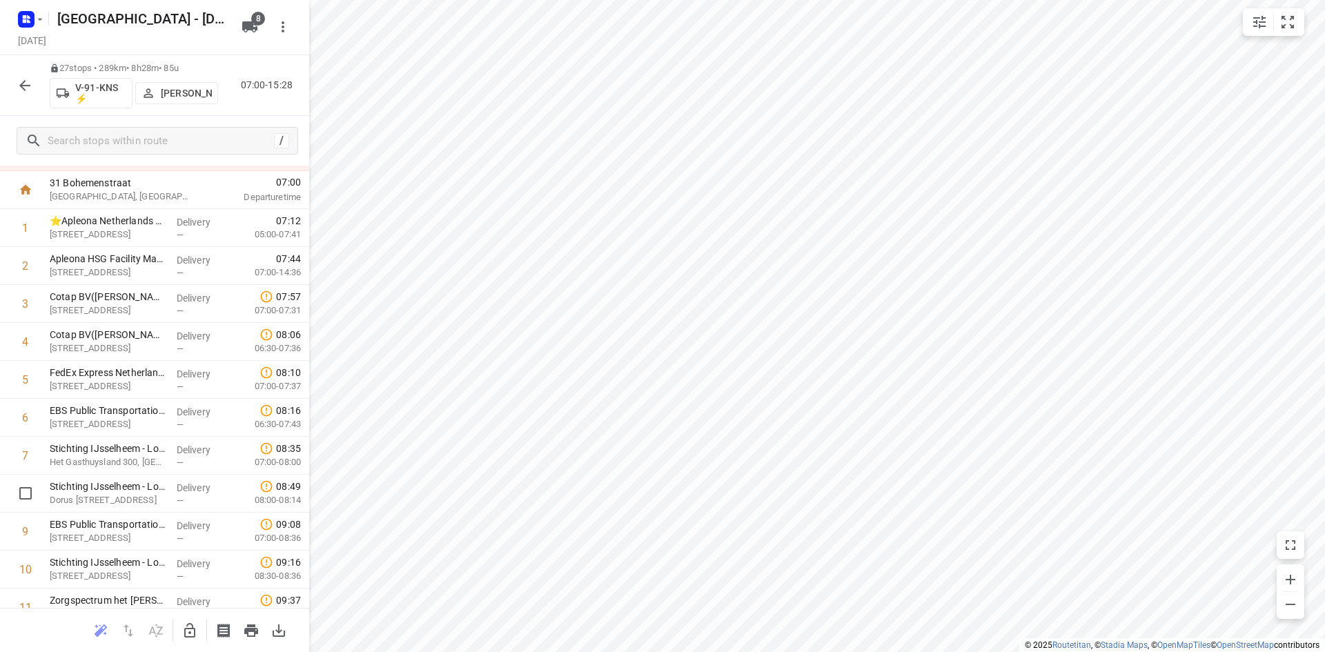
scroll to position [0, 0]
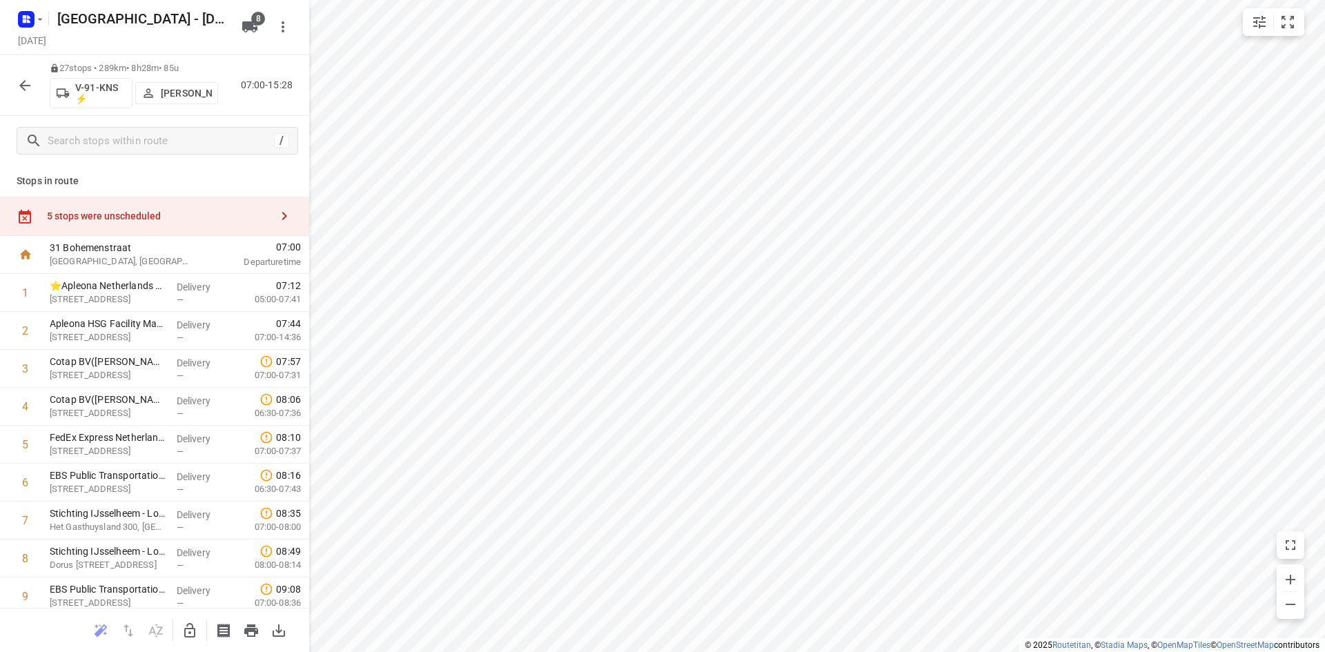
click at [151, 217] on div "5 stops were unscheduled" at bounding box center [159, 215] width 224 height 11
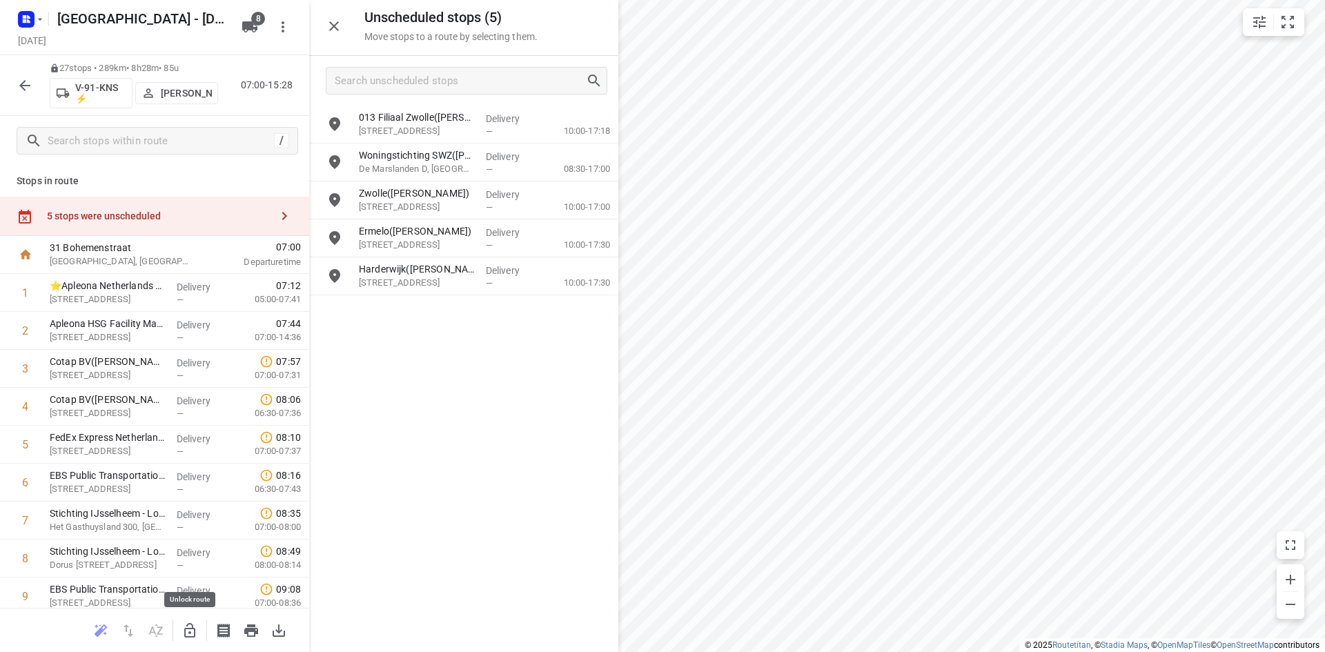
click at [185, 632] on icon "button" at bounding box center [189, 630] width 11 height 14
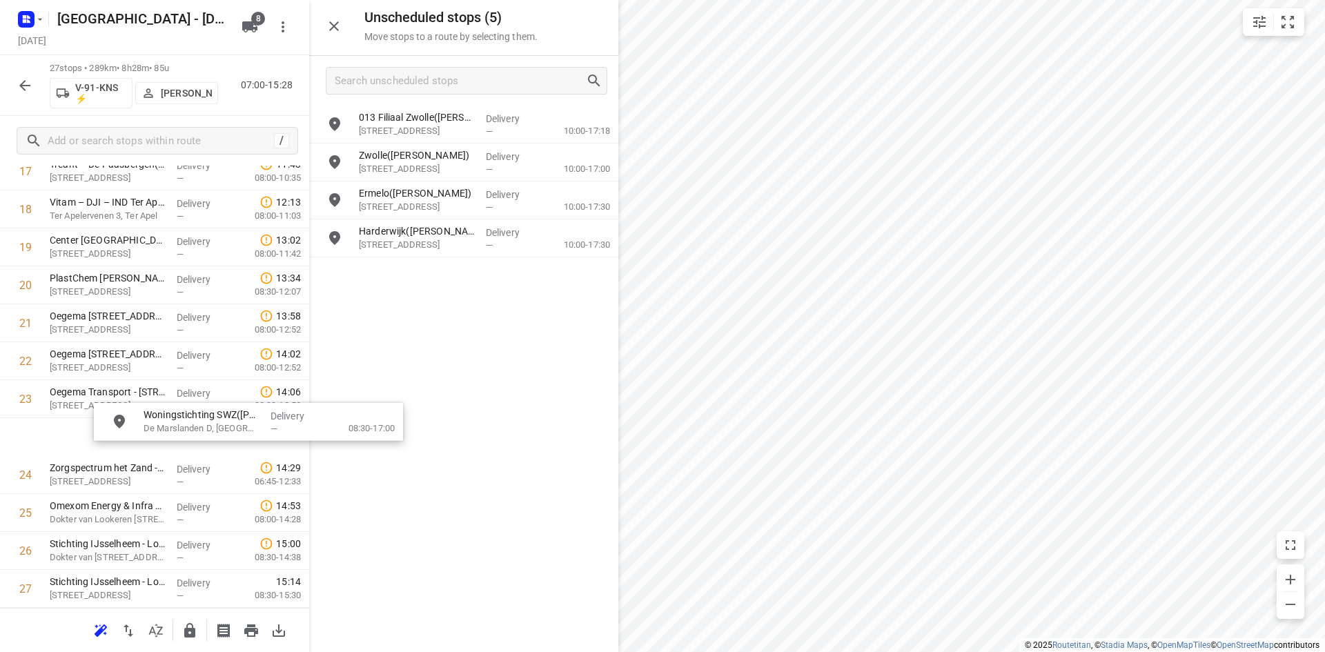
scroll to position [777, 0]
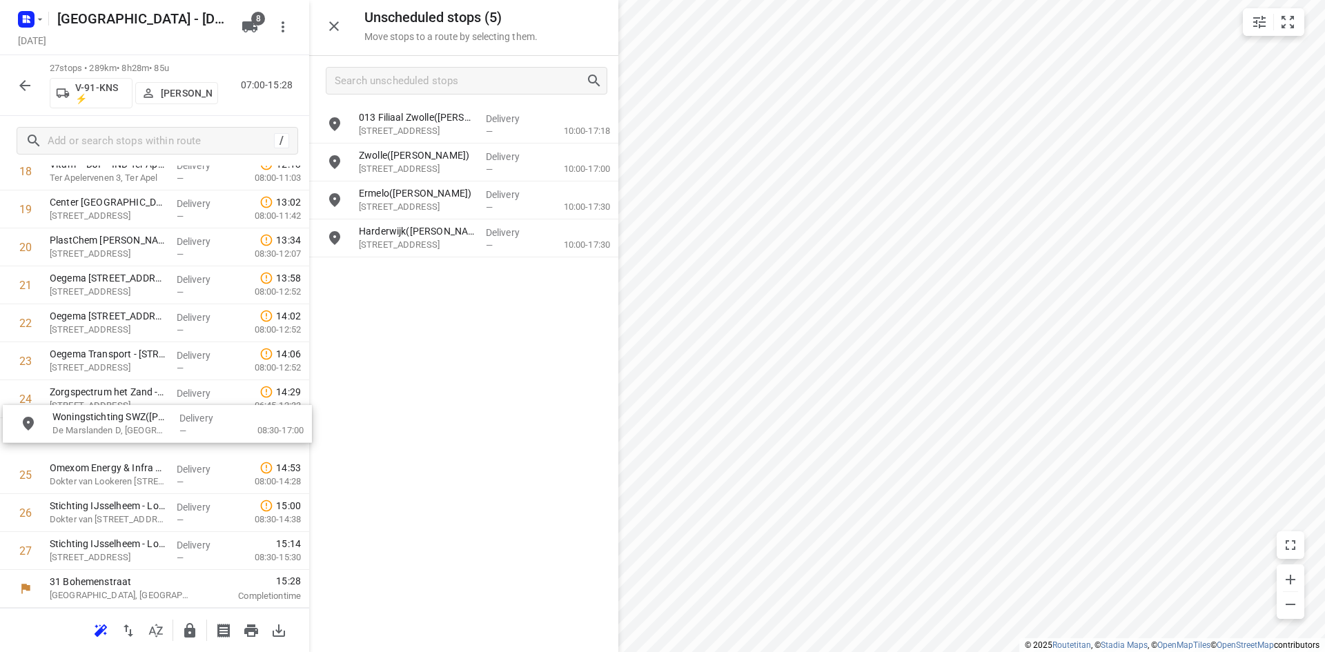
drag, startPoint x: 415, startPoint y: 159, endPoint x: 106, endPoint y: 426, distance: 408.0
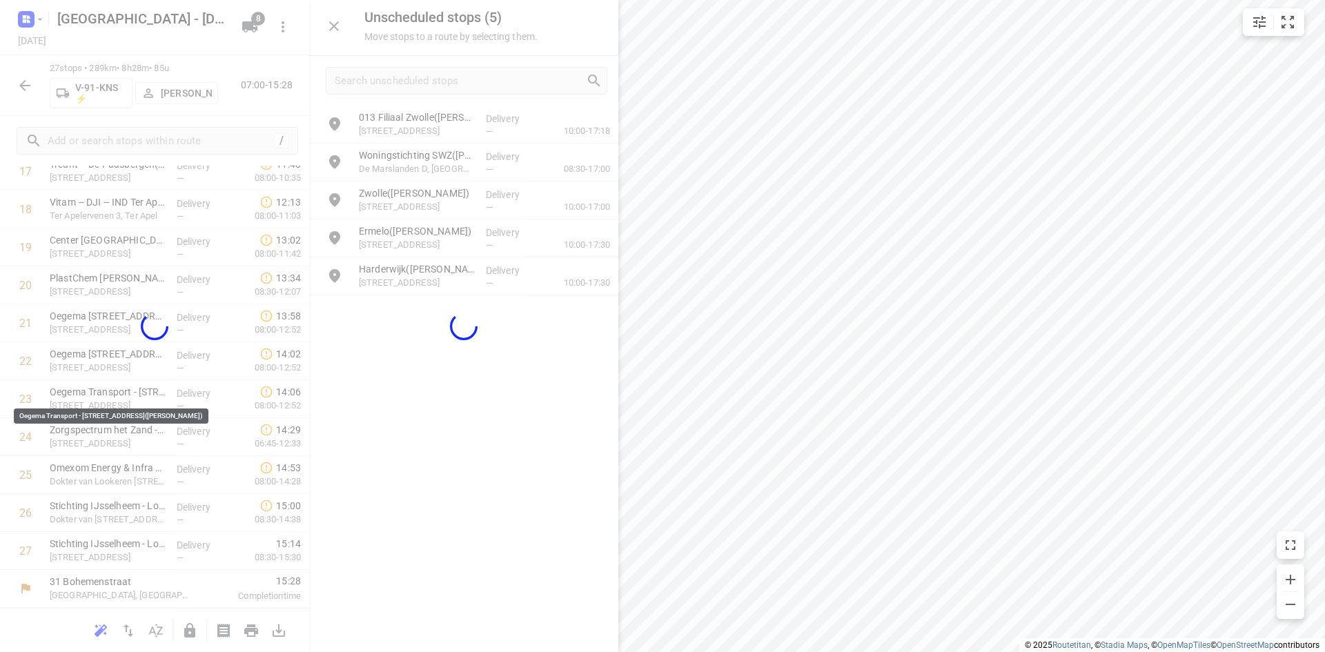
scroll to position [729, 0]
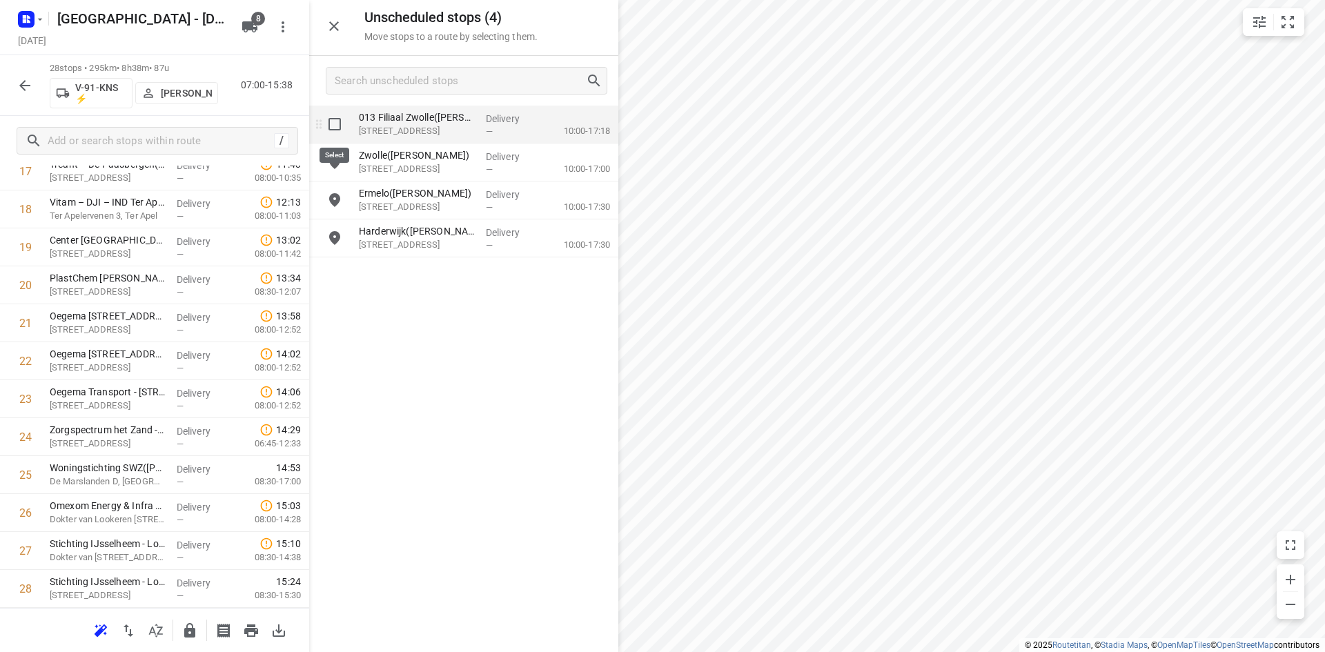
click at [328, 121] on input "grid" at bounding box center [335, 124] width 28 height 28
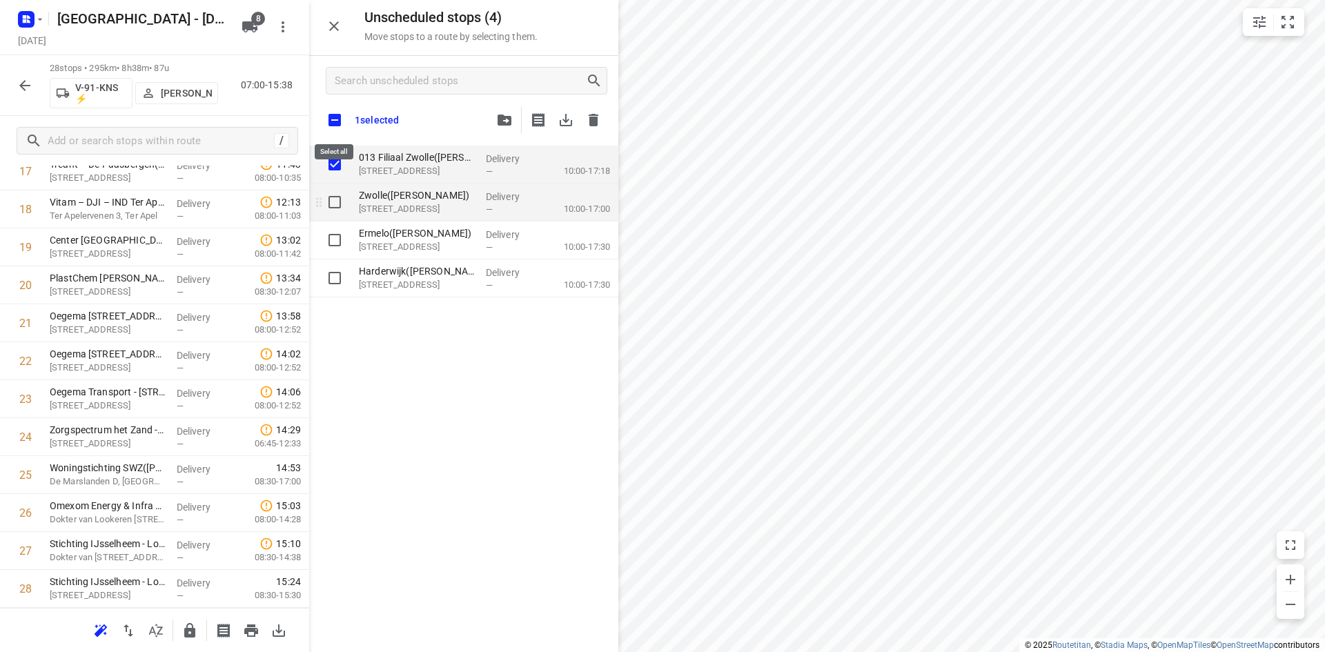
checkbox input "true"
click at [338, 200] on input "grid" at bounding box center [335, 202] width 28 height 28
checkbox input "true"
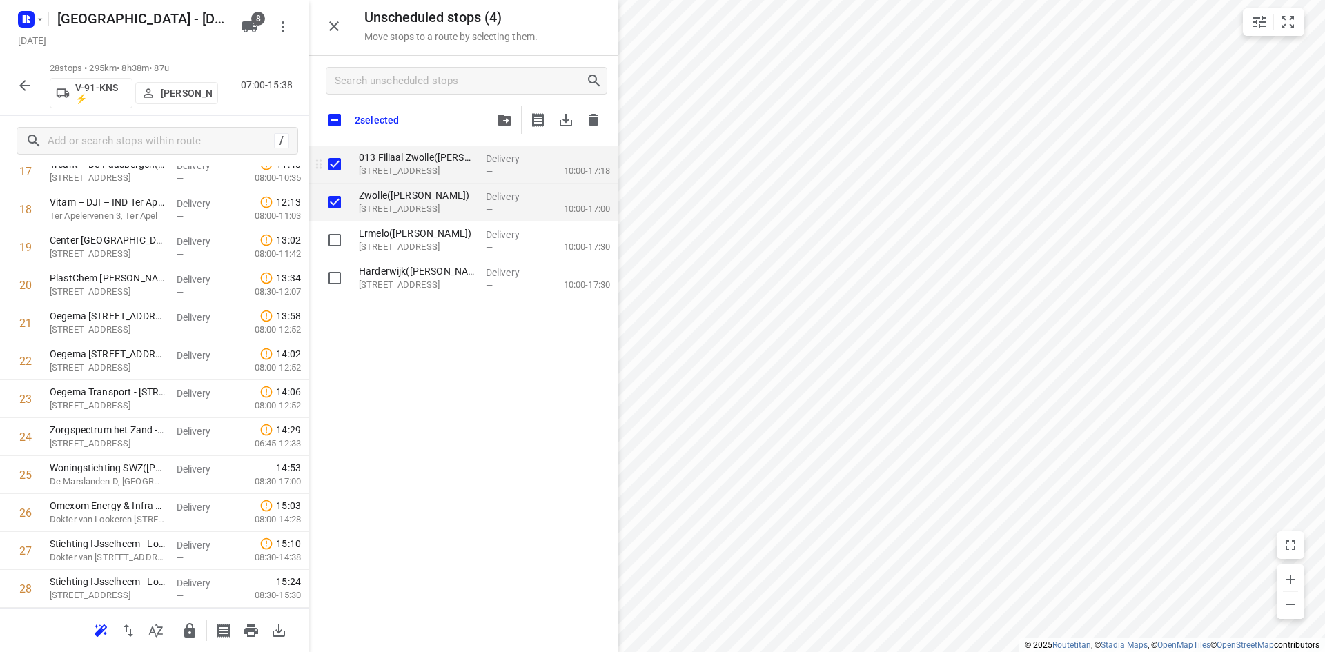
checkbox input "true"
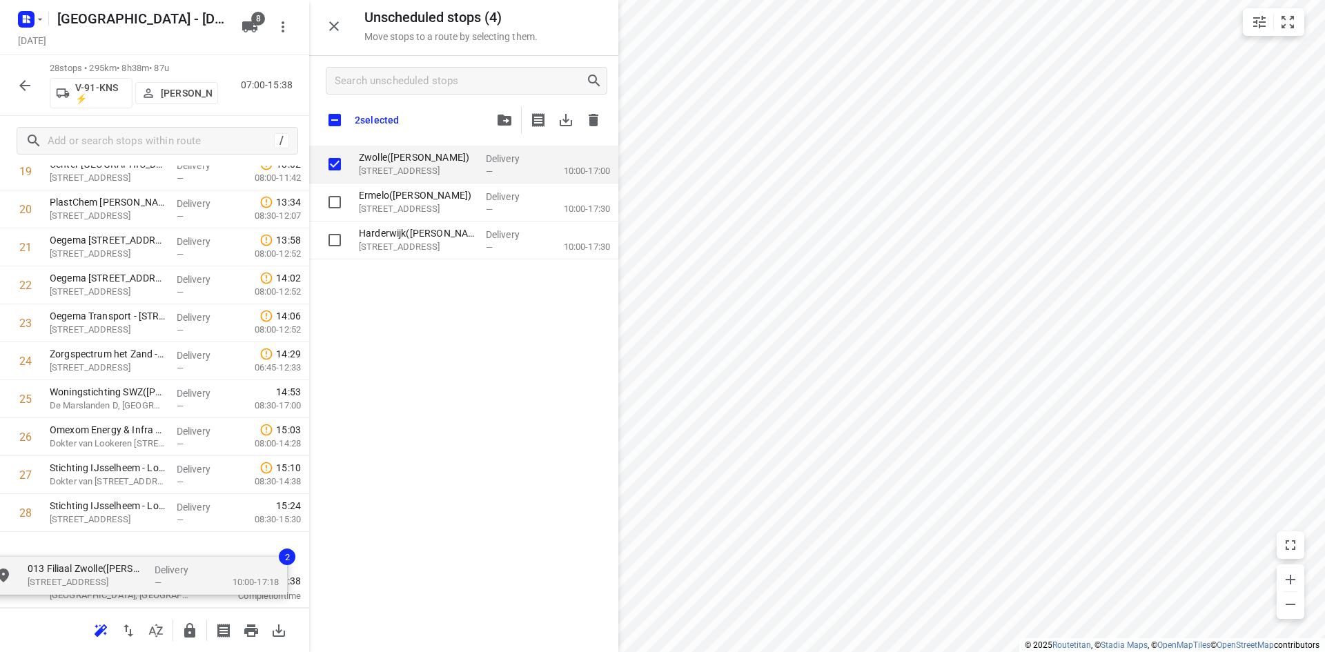
drag, startPoint x: 384, startPoint y: 183, endPoint x: 66, endPoint y: 571, distance: 501.2
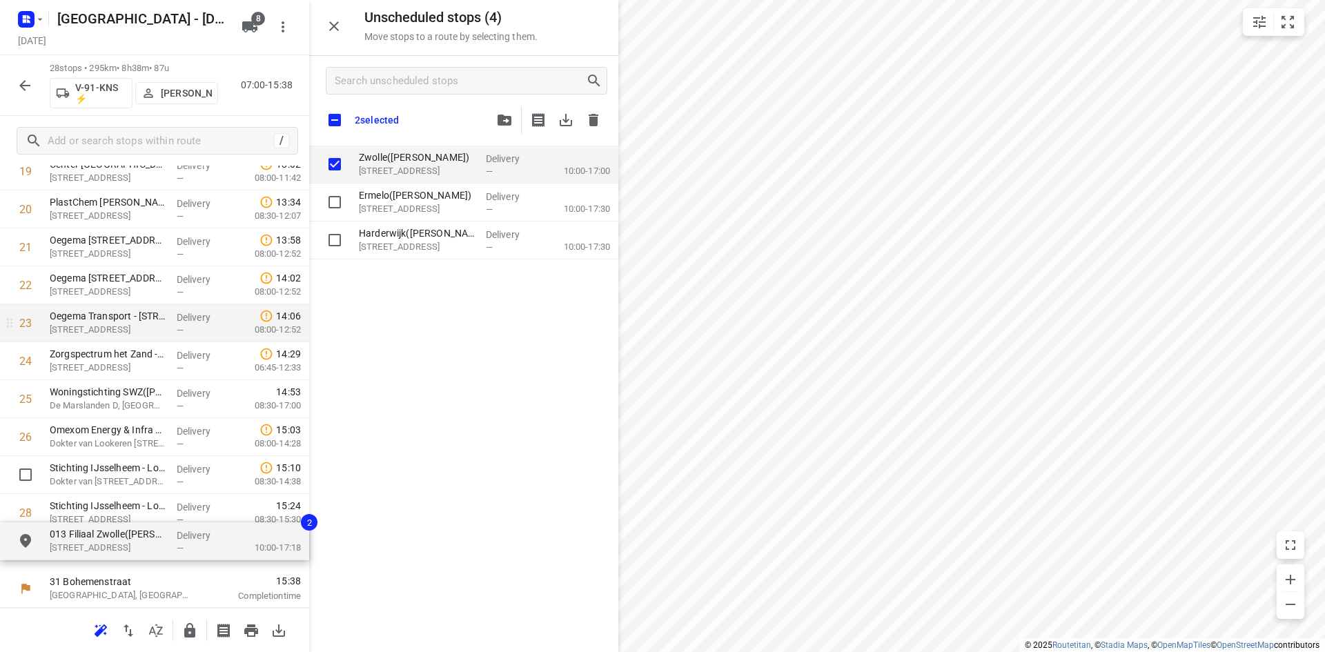
scroll to position [767, 0]
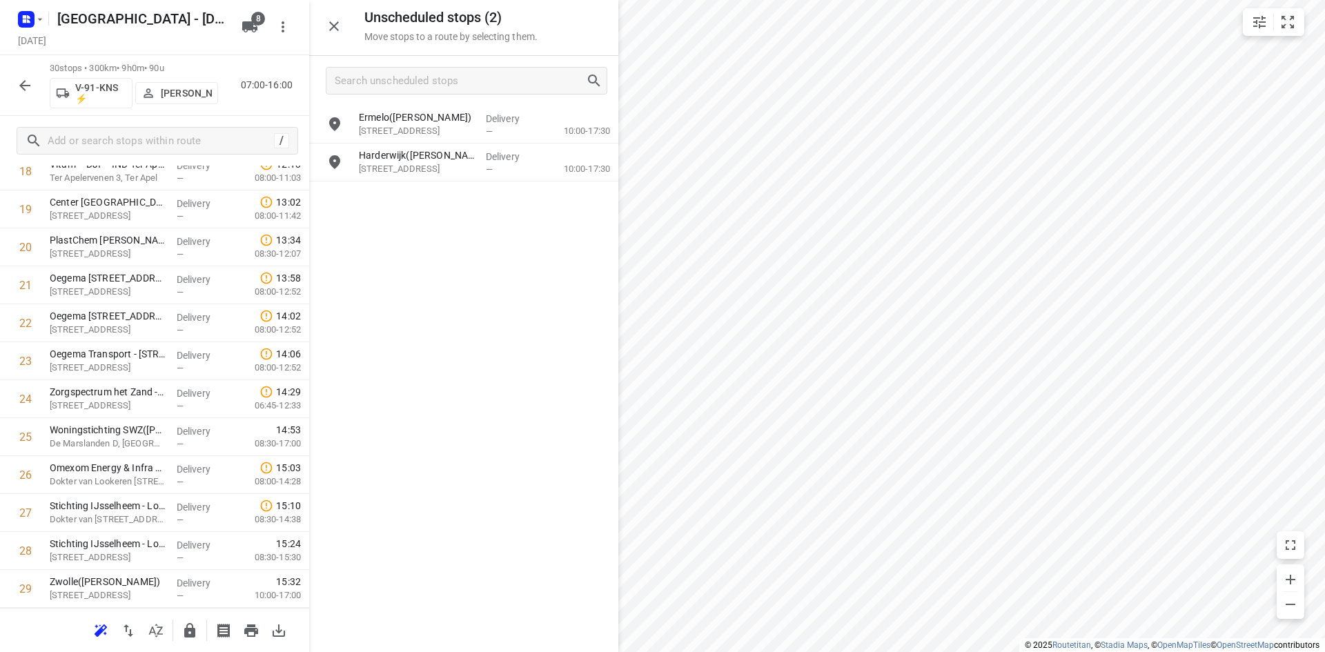
click at [340, 20] on icon "button" at bounding box center [334, 26] width 17 height 17
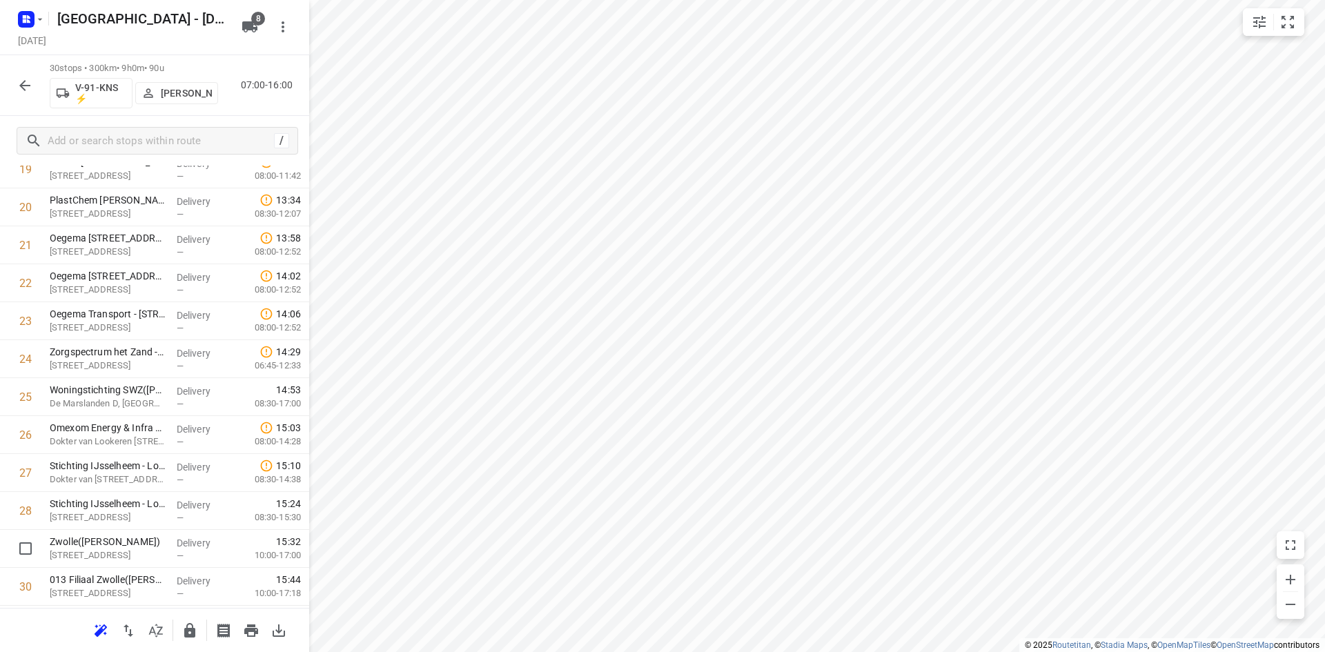
scroll to position [843, 0]
click at [179, 628] on button "button" at bounding box center [190, 631] width 28 height 28
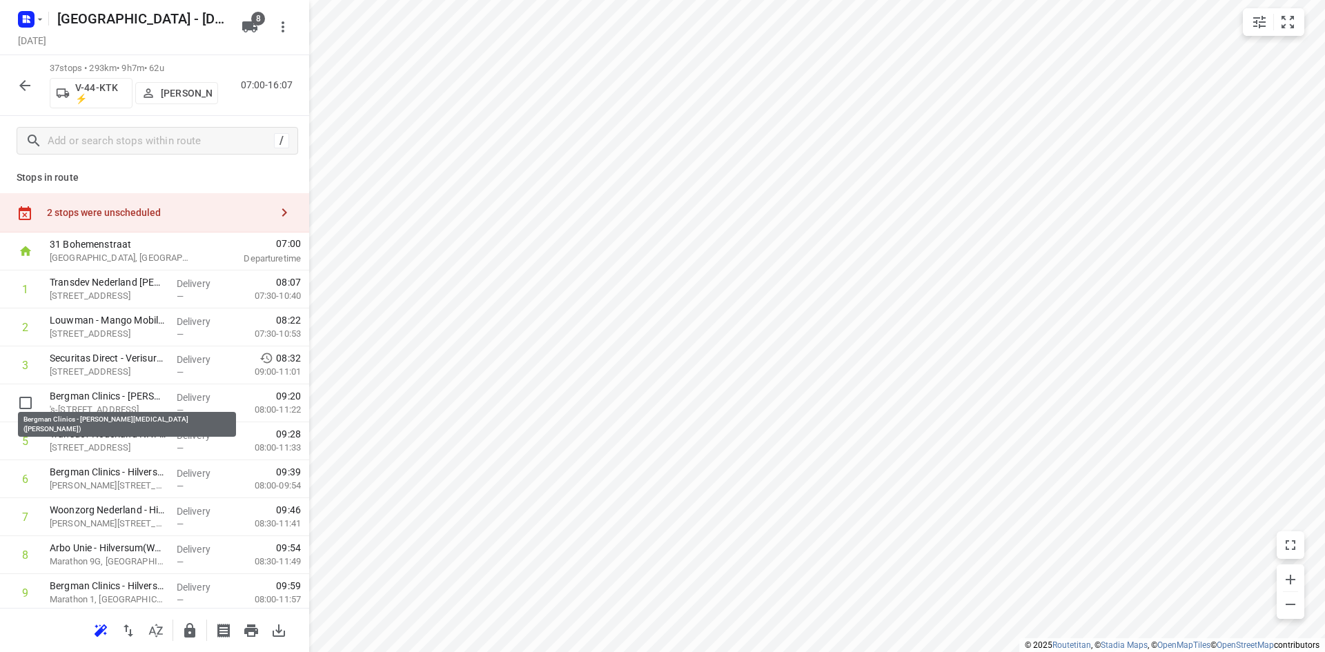
scroll to position [0, 0]
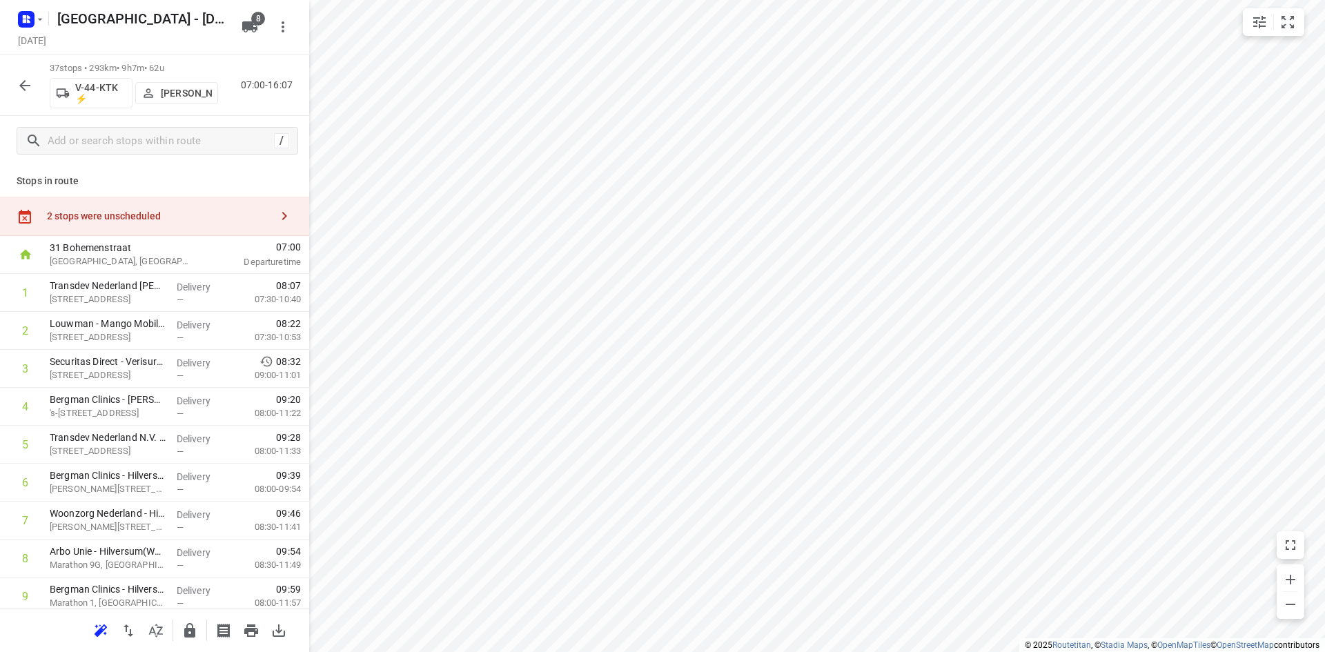
click at [157, 200] on div "2 stops were unscheduled" at bounding box center [154, 216] width 309 height 39
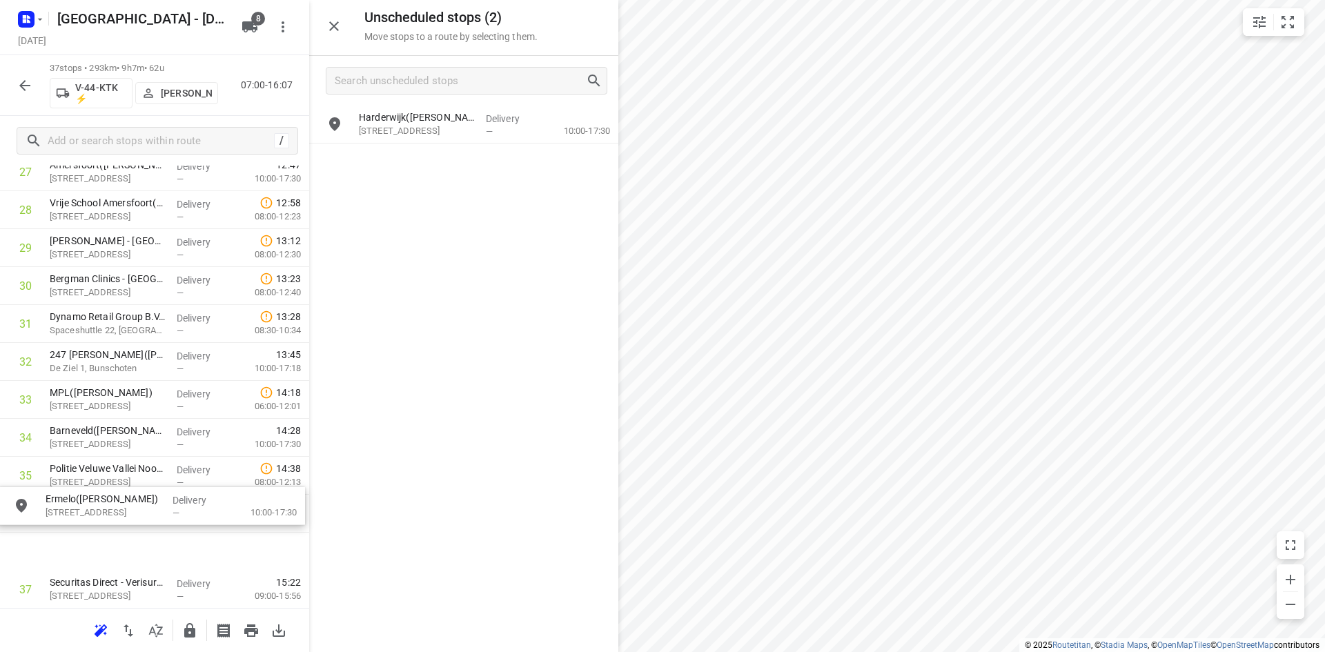
scroll to position [1157, 0]
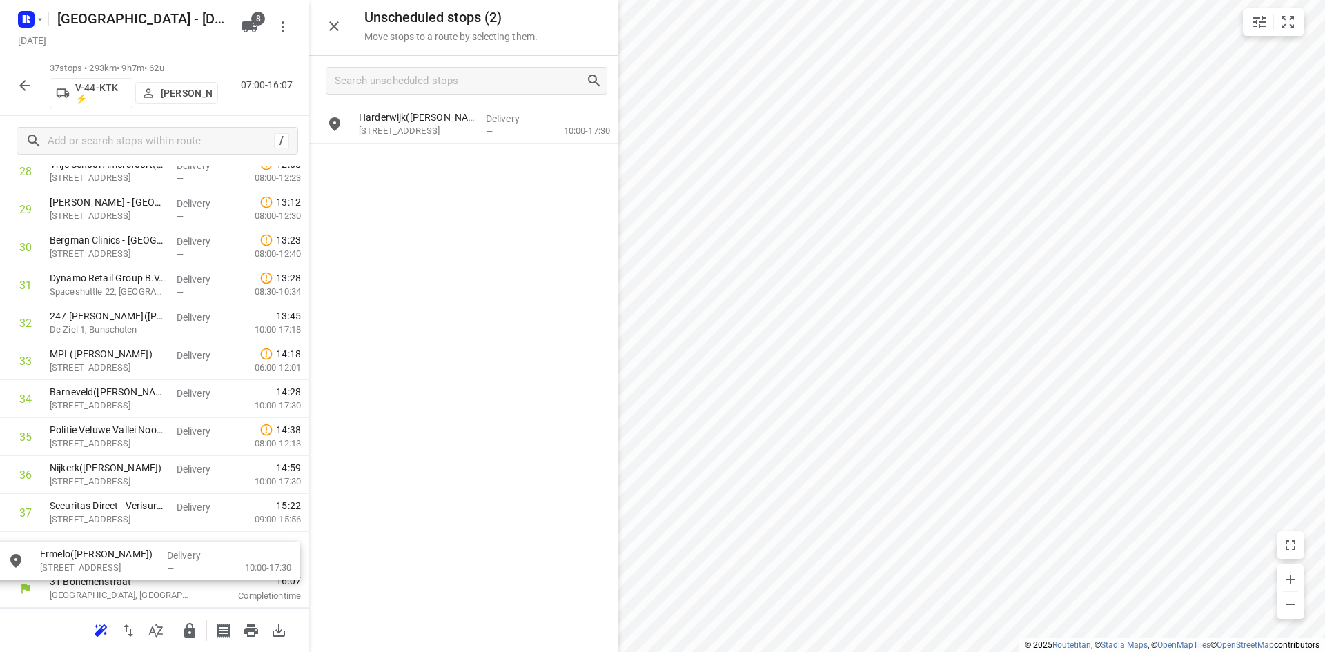
drag, startPoint x: 432, startPoint y: 140, endPoint x: 110, endPoint y: 571, distance: 537.4
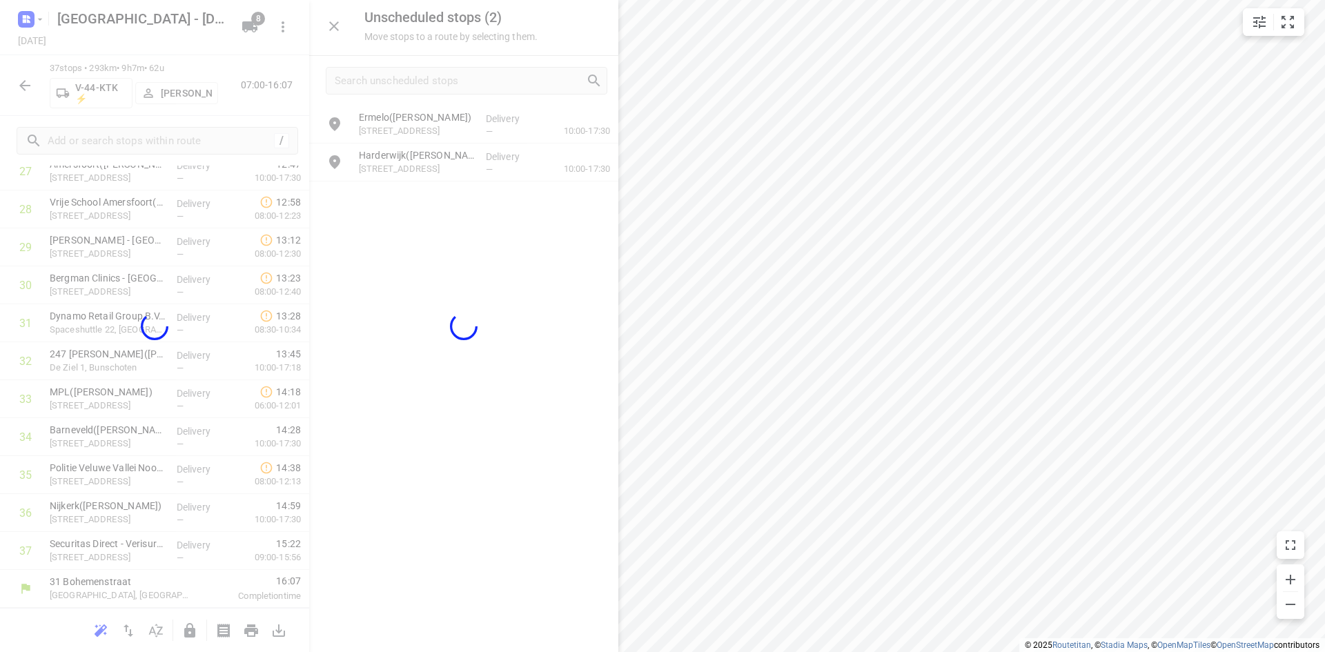
scroll to position [1108, 0]
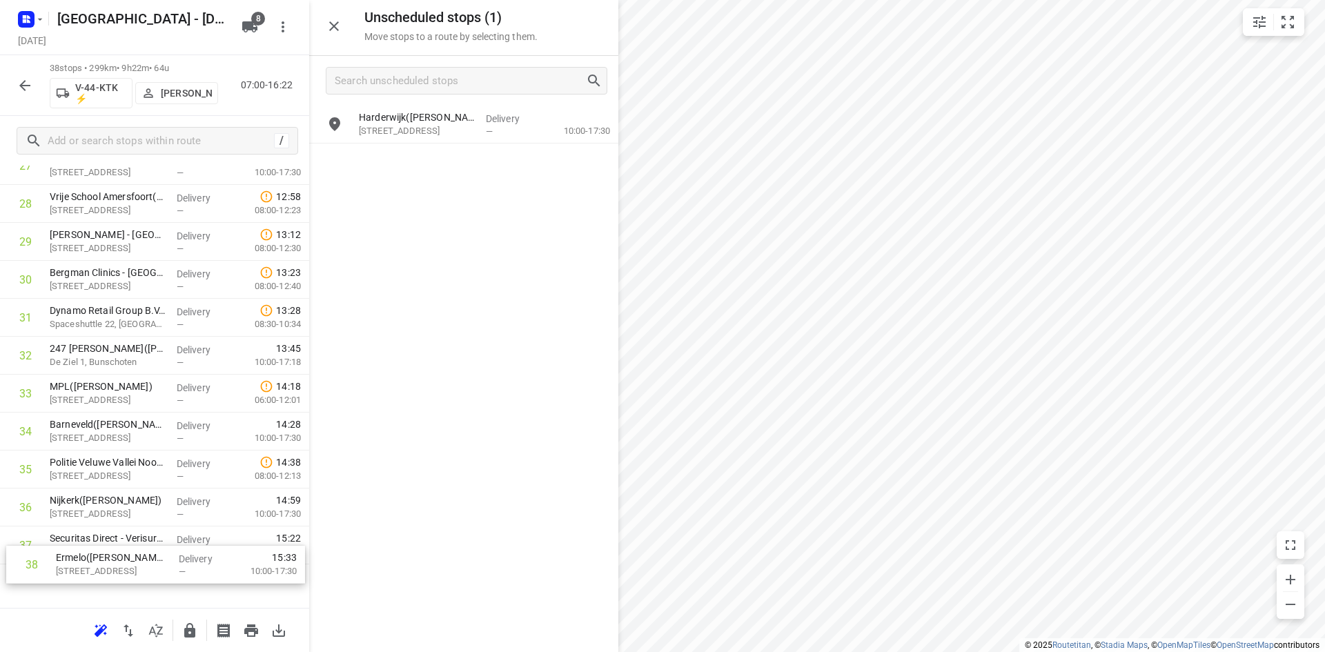
drag, startPoint x: 84, startPoint y: 587, endPoint x: 93, endPoint y: 553, distance: 34.3
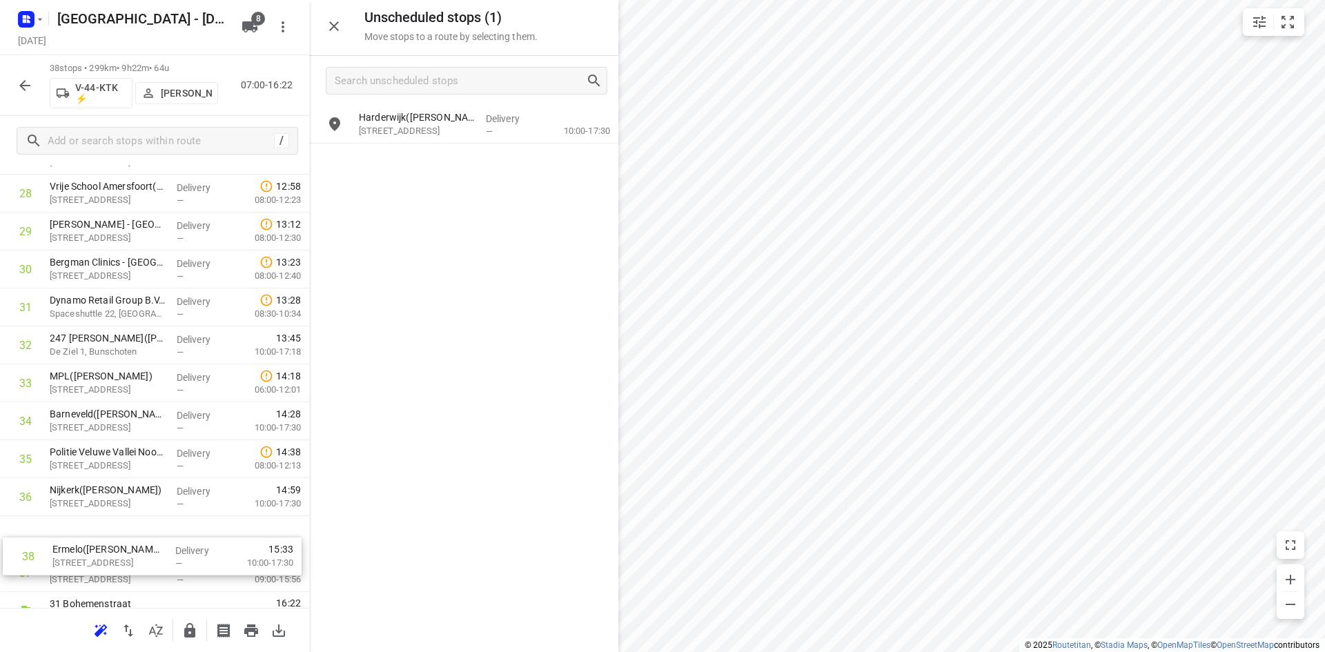
drag, startPoint x: 69, startPoint y: 548, endPoint x: 72, endPoint y: 531, distance: 16.8
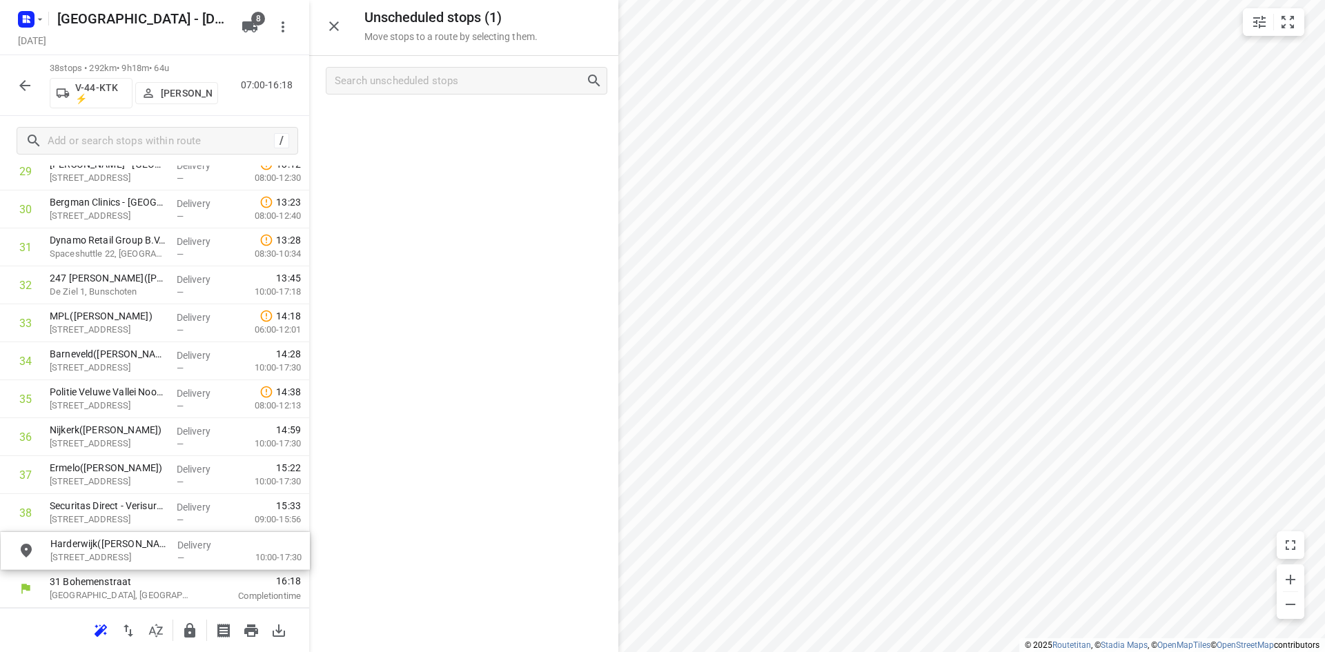
drag, startPoint x: 500, startPoint y: 140, endPoint x: 188, endPoint y: 570, distance: 531.2
click at [197, 625] on icon "button" at bounding box center [189, 630] width 17 height 17
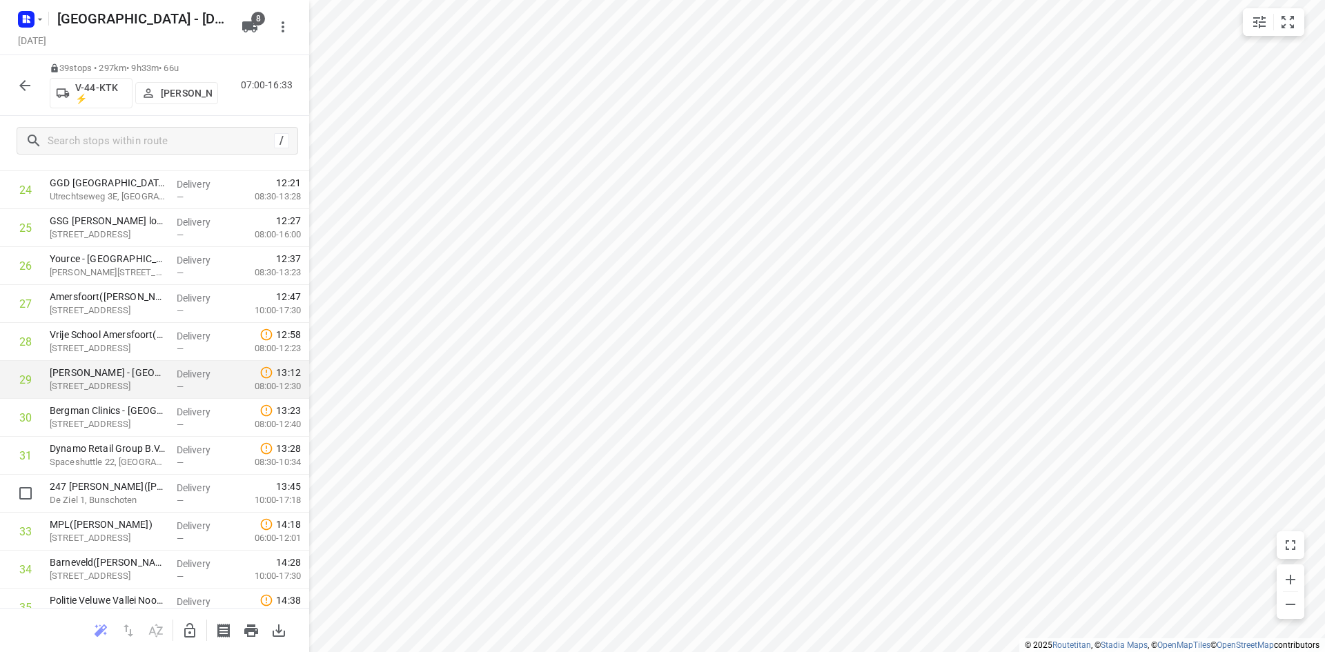
scroll to position [938, 0]
click at [186, 636] on icon "button" at bounding box center [189, 630] width 11 height 14
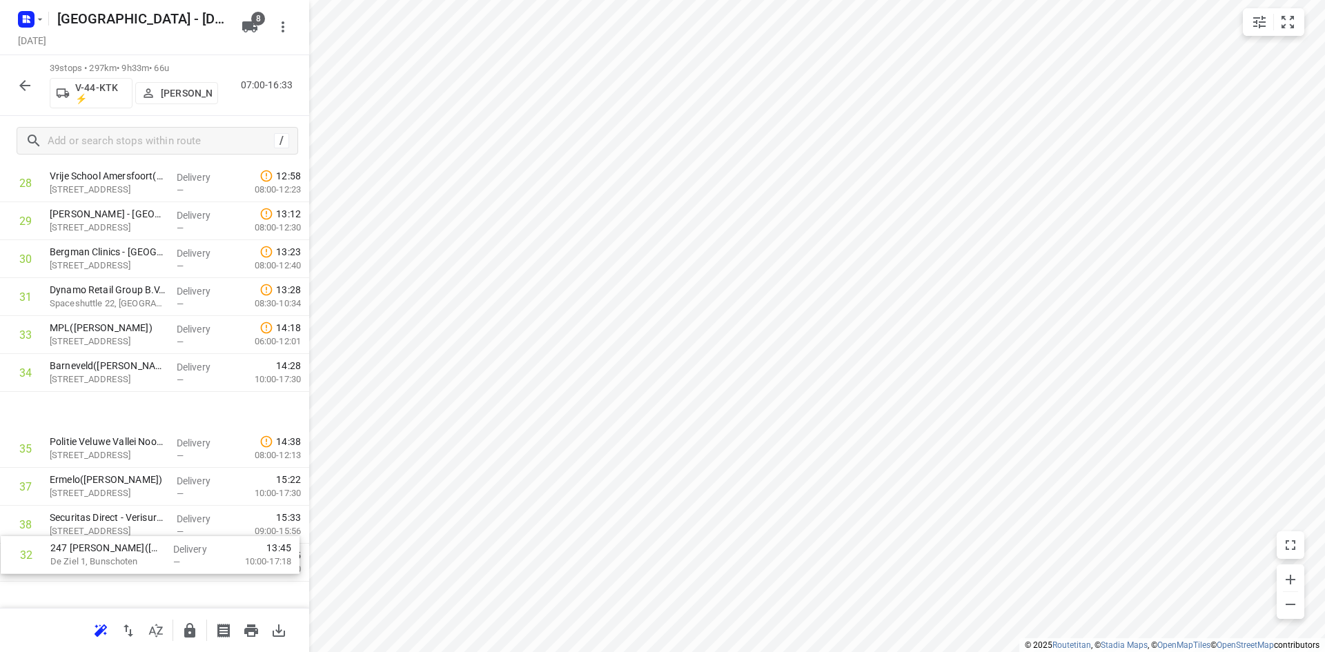
scroll to position [1145, 0]
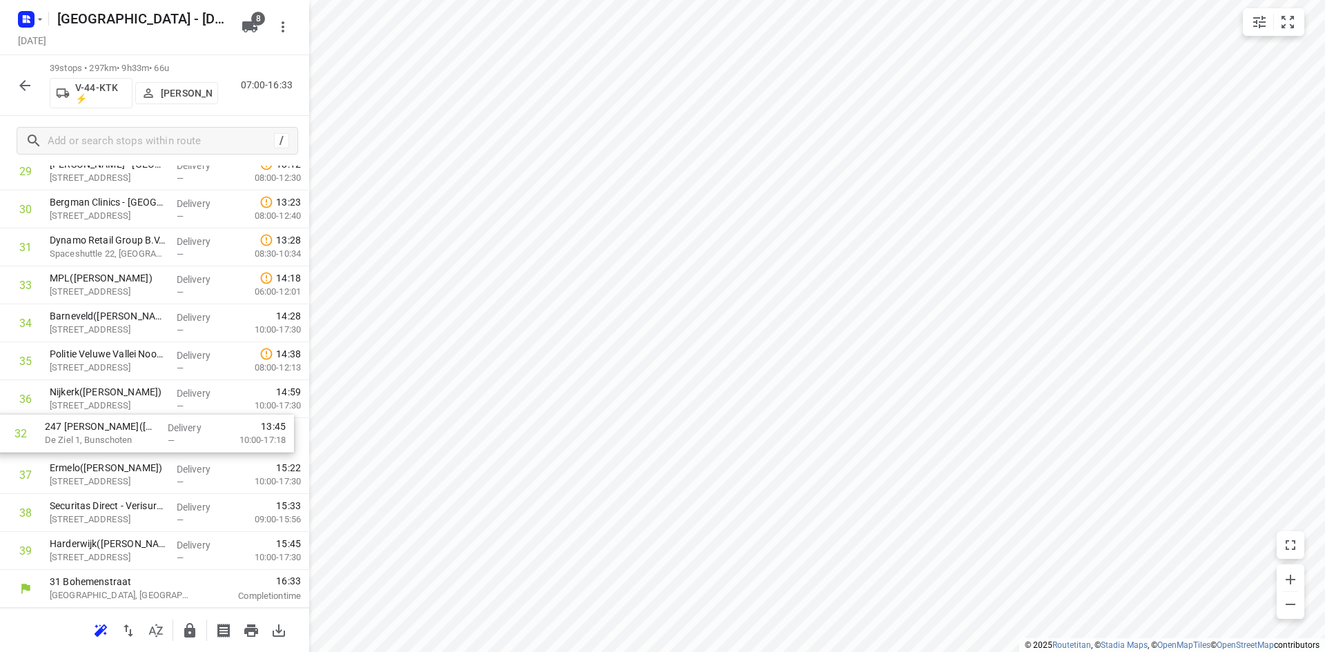
drag, startPoint x: 156, startPoint y: 497, endPoint x: 150, endPoint y: 444, distance: 53.4
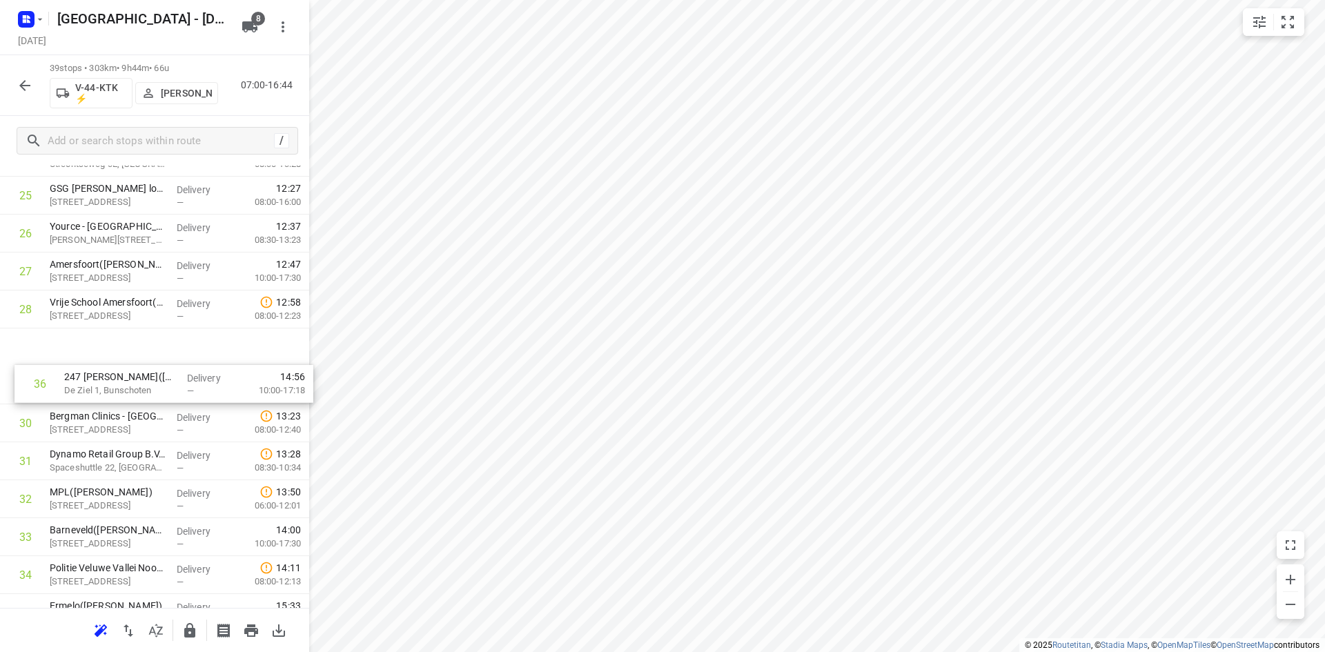
scroll to position [938, 0]
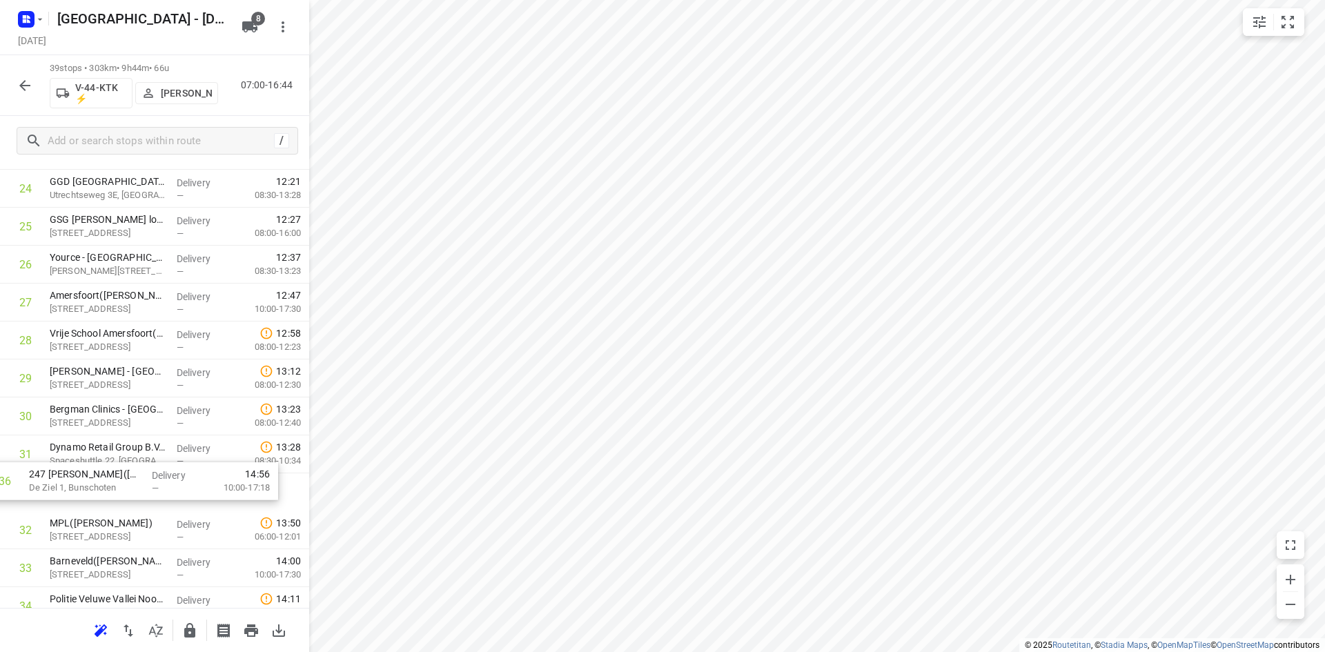
drag, startPoint x: 139, startPoint y: 446, endPoint x: 121, endPoint y: 486, distance: 43.6
click at [121, 486] on div "1 Transdev Nederland N.V. - Huizen(Niki van den Hoek) Randweg 2, Huizen Deliver…" at bounding box center [154, 37] width 309 height 1480
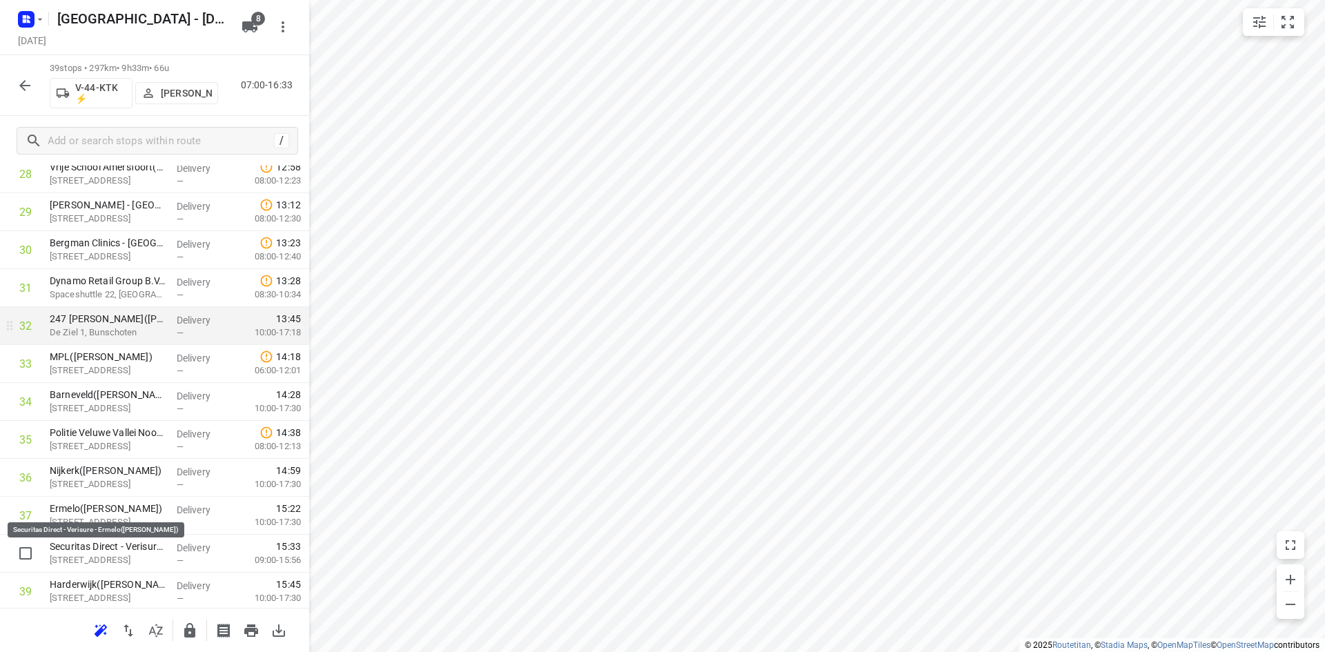
scroll to position [1145, 0]
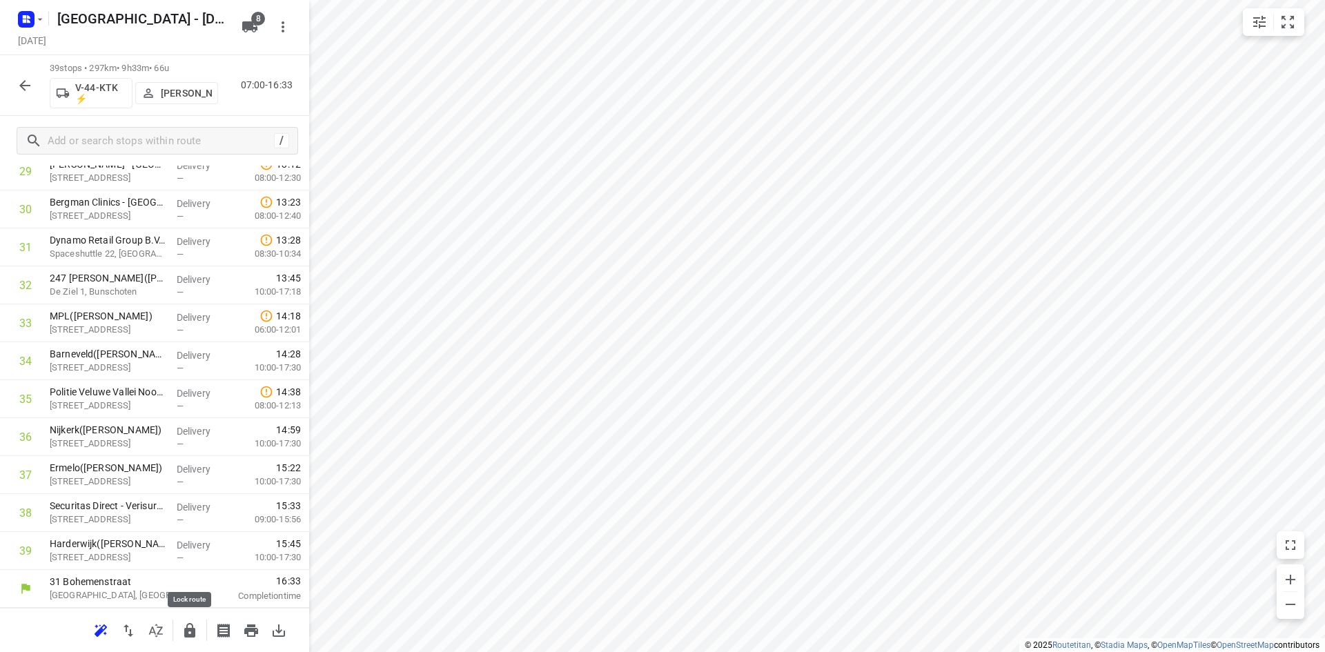
click at [195, 636] on icon "button" at bounding box center [189, 630] width 11 height 14
click at [20, 81] on icon "button" at bounding box center [25, 85] width 17 height 17
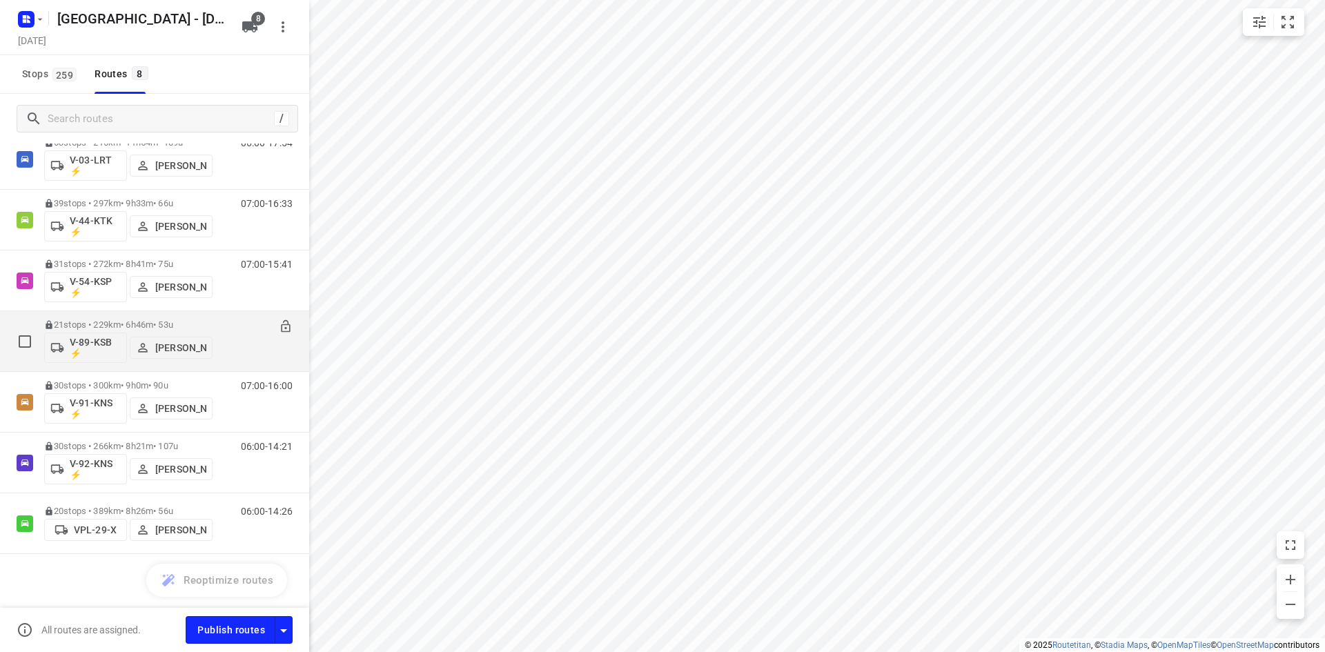
scroll to position [108, 0]
click at [284, 616] on div "All routes are assigned. Publish routes" at bounding box center [154, 630] width 309 height 44
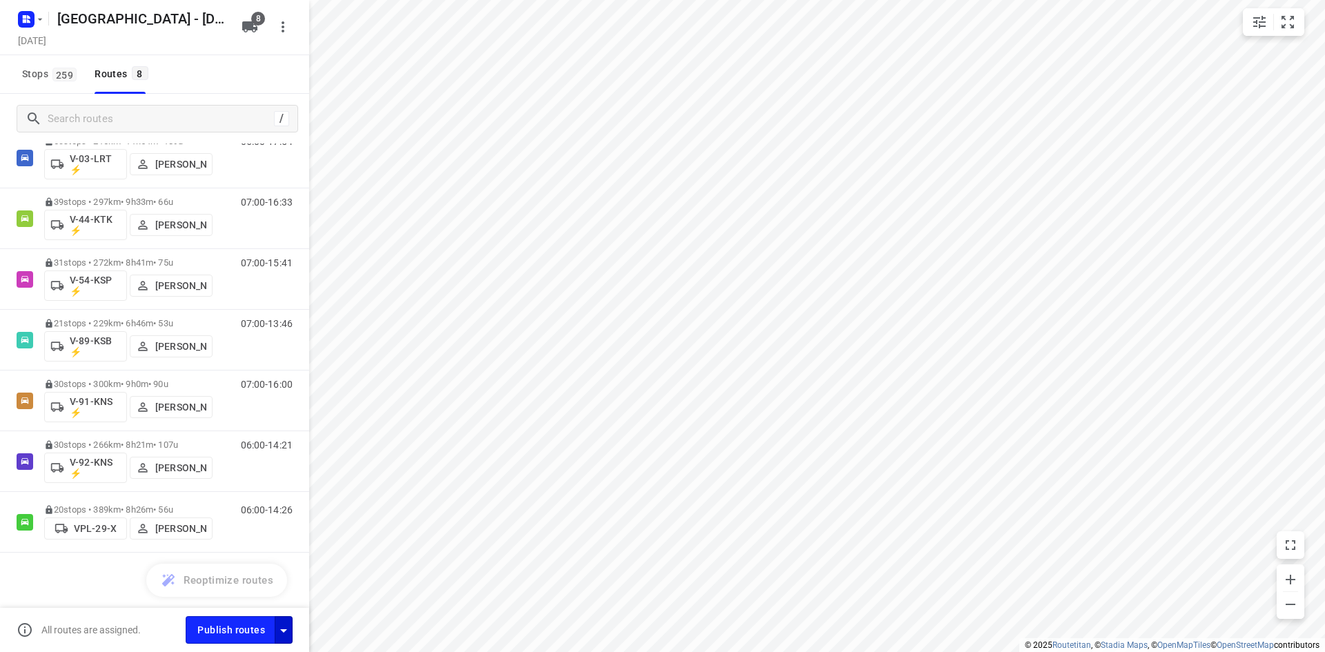
click at [284, 622] on icon "button" at bounding box center [283, 630] width 17 height 17
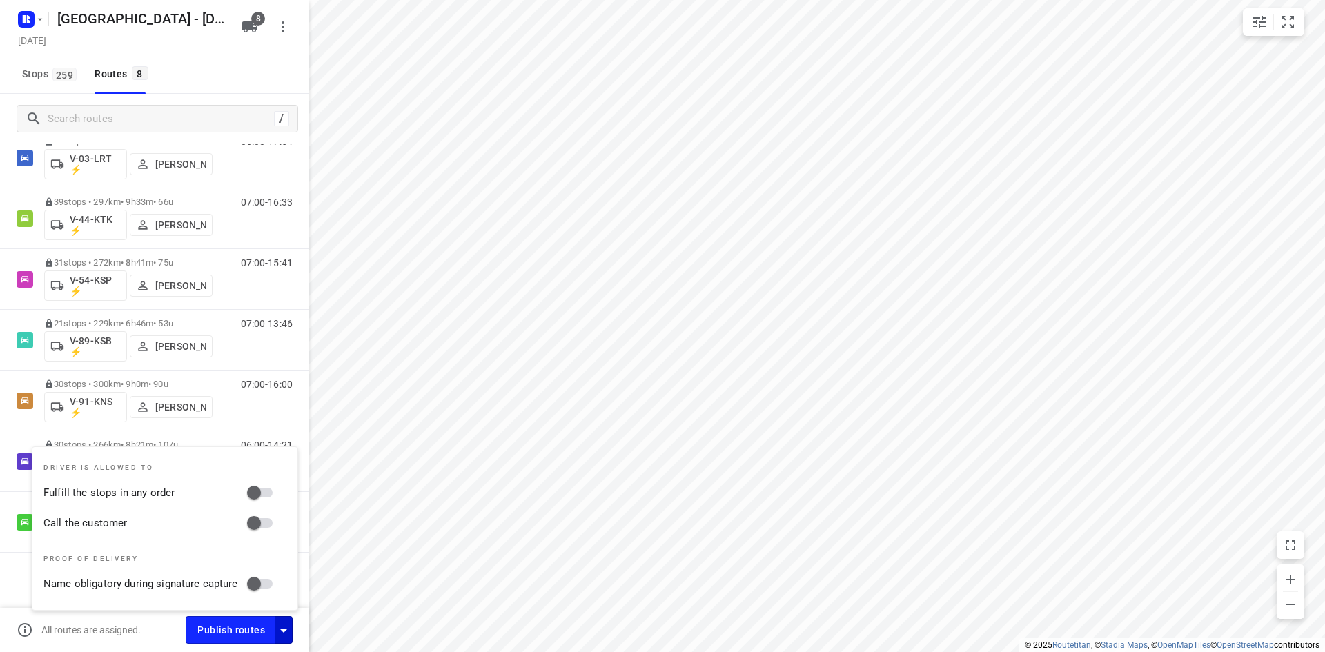
click at [272, 526] on input "Call the customer" at bounding box center [254, 523] width 79 height 26
checkbox input "true"
click at [256, 484] on input "Fulfill the stops in any order" at bounding box center [254, 493] width 79 height 26
checkbox input "true"
click at [211, 82] on div "Stops 259 Routes 8" at bounding box center [154, 74] width 309 height 39
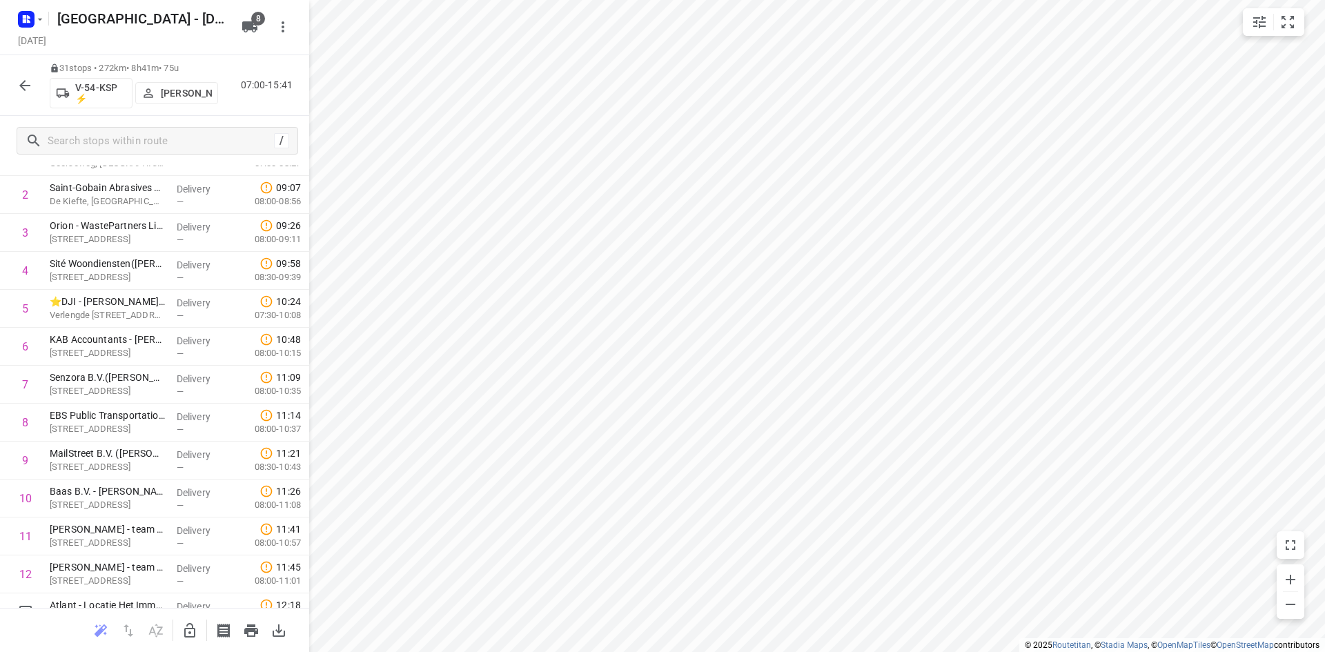
scroll to position [0, 0]
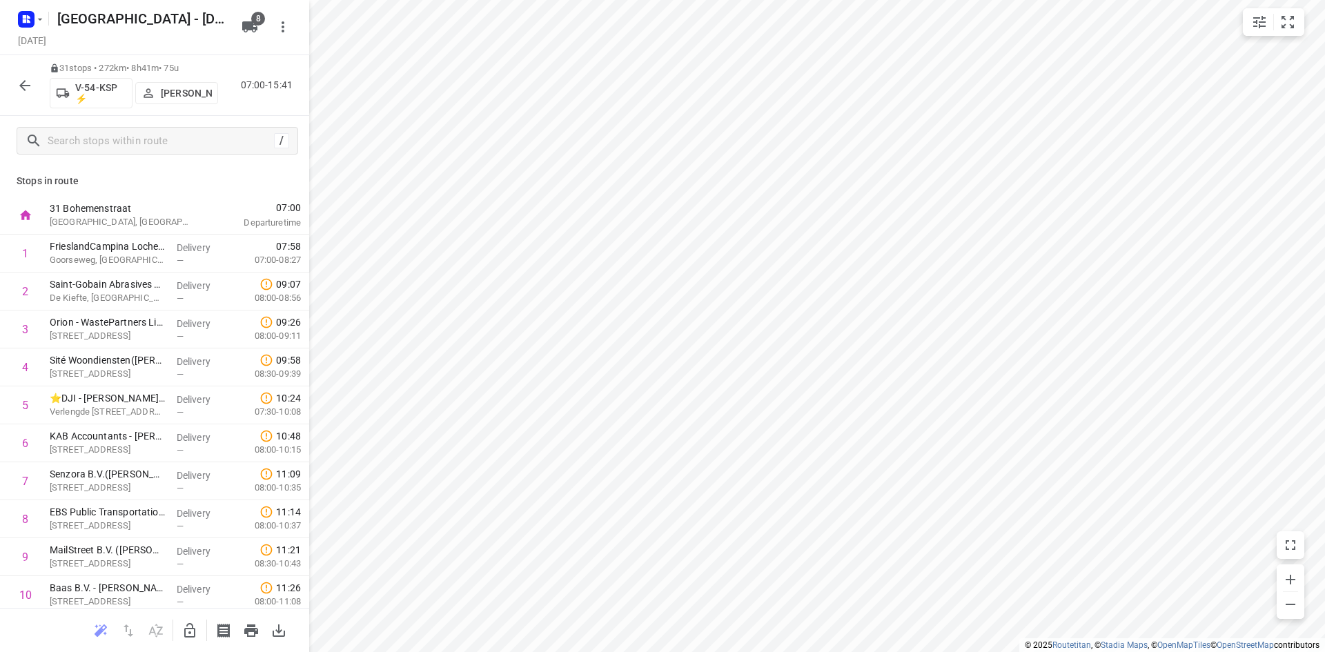
click at [195, 645] on div at bounding box center [154, 630] width 309 height 44
click at [197, 631] on icon "button" at bounding box center [189, 630] width 17 height 17
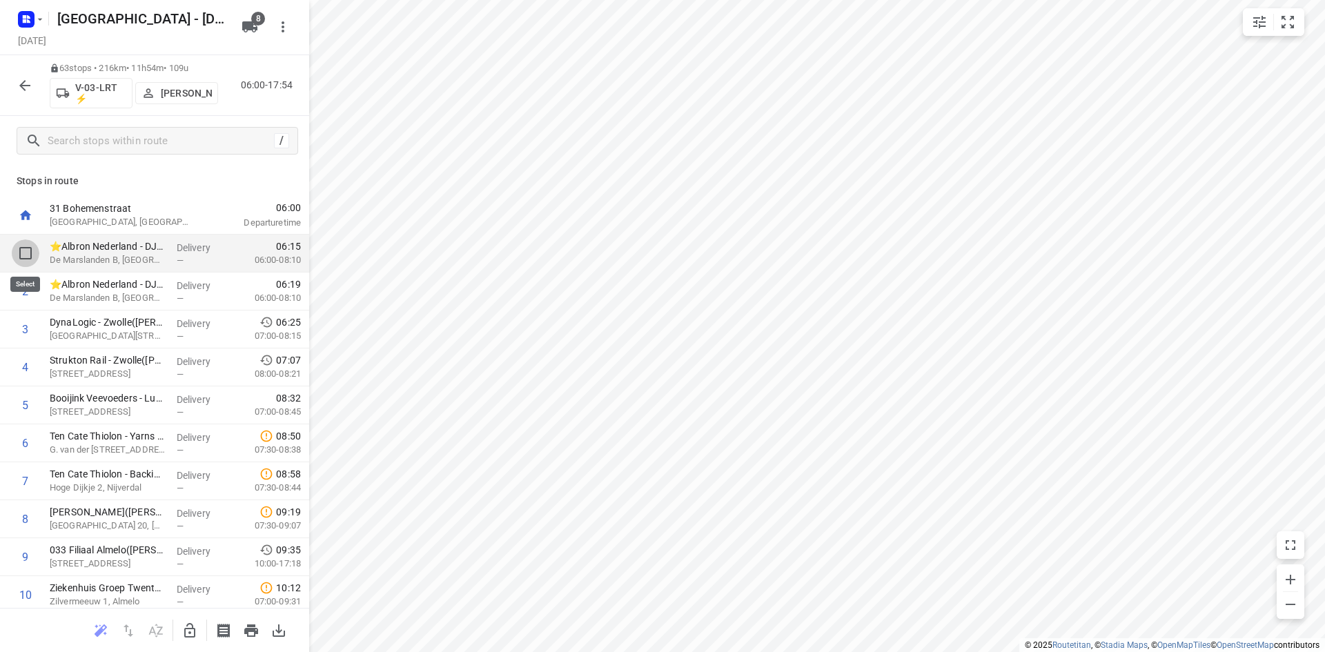
click at [19, 248] on input "checkbox" at bounding box center [26, 253] width 28 height 28
checkbox input "true"
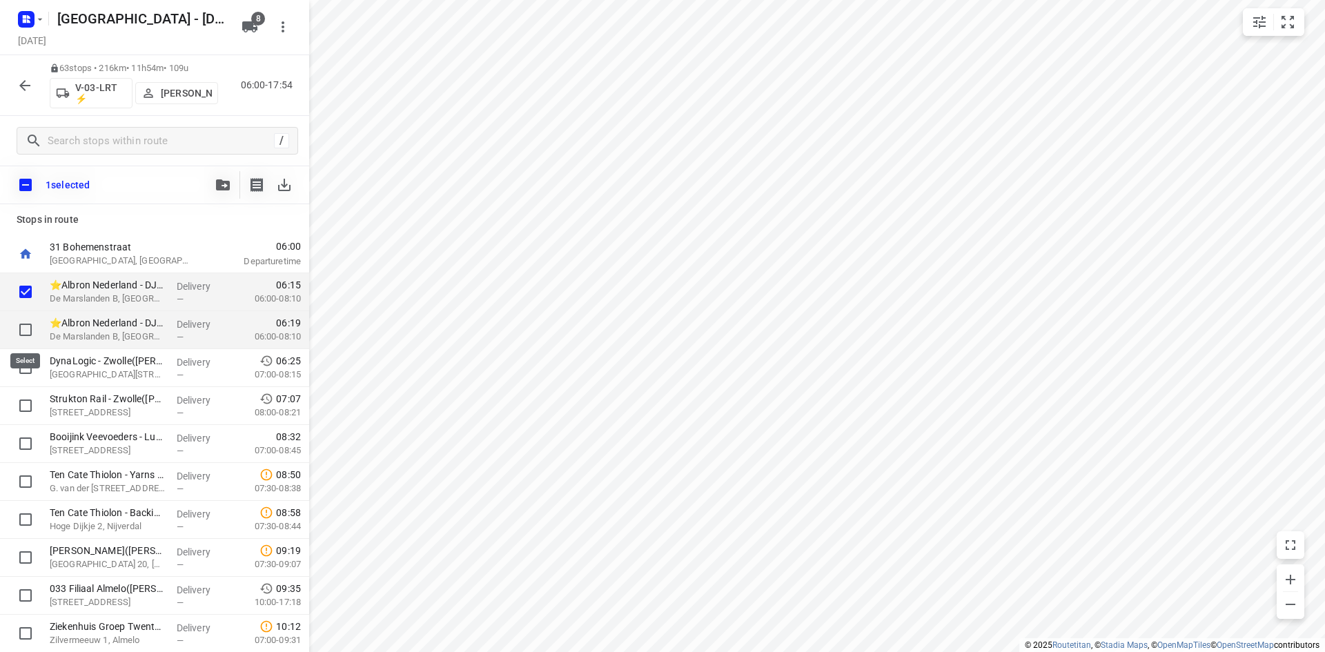
click at [30, 322] on input "checkbox" at bounding box center [26, 330] width 28 height 28
checkbox input "true"
click at [29, 356] on input "checkbox" at bounding box center [26, 368] width 28 height 28
checkbox input "true"
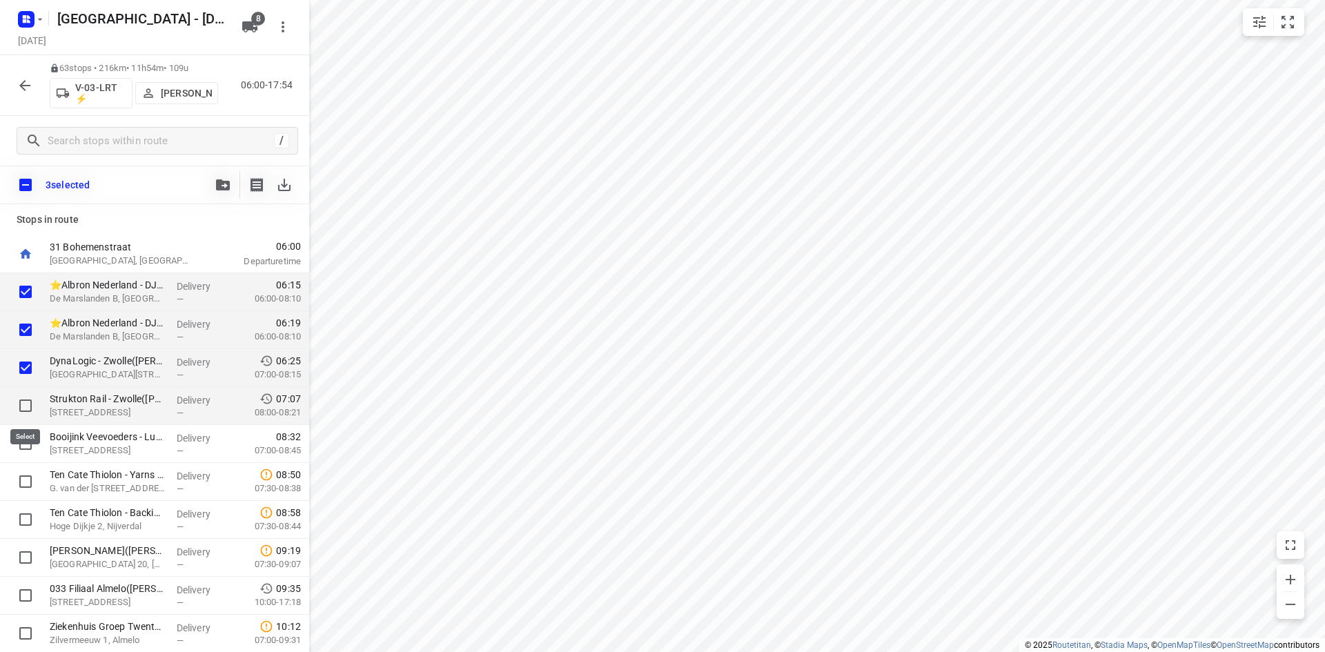
click at [26, 406] on input "checkbox" at bounding box center [26, 406] width 28 height 28
checkbox input "true"
click at [228, 177] on button "button" at bounding box center [223, 185] width 28 height 28
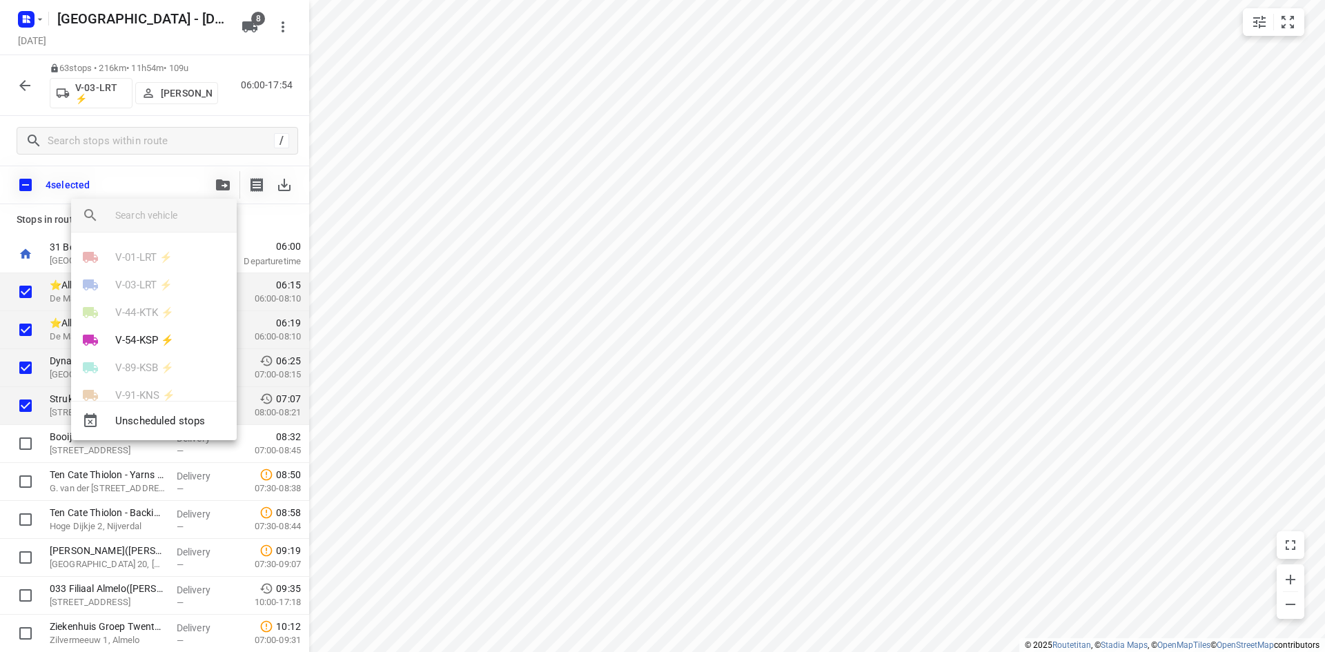
scroll to position [80, 0]
click at [159, 255] on p "V-54-KSP ⚡" at bounding box center [144, 261] width 59 height 16
click at [140, 244] on li "1" at bounding box center [154, 252] width 166 height 28
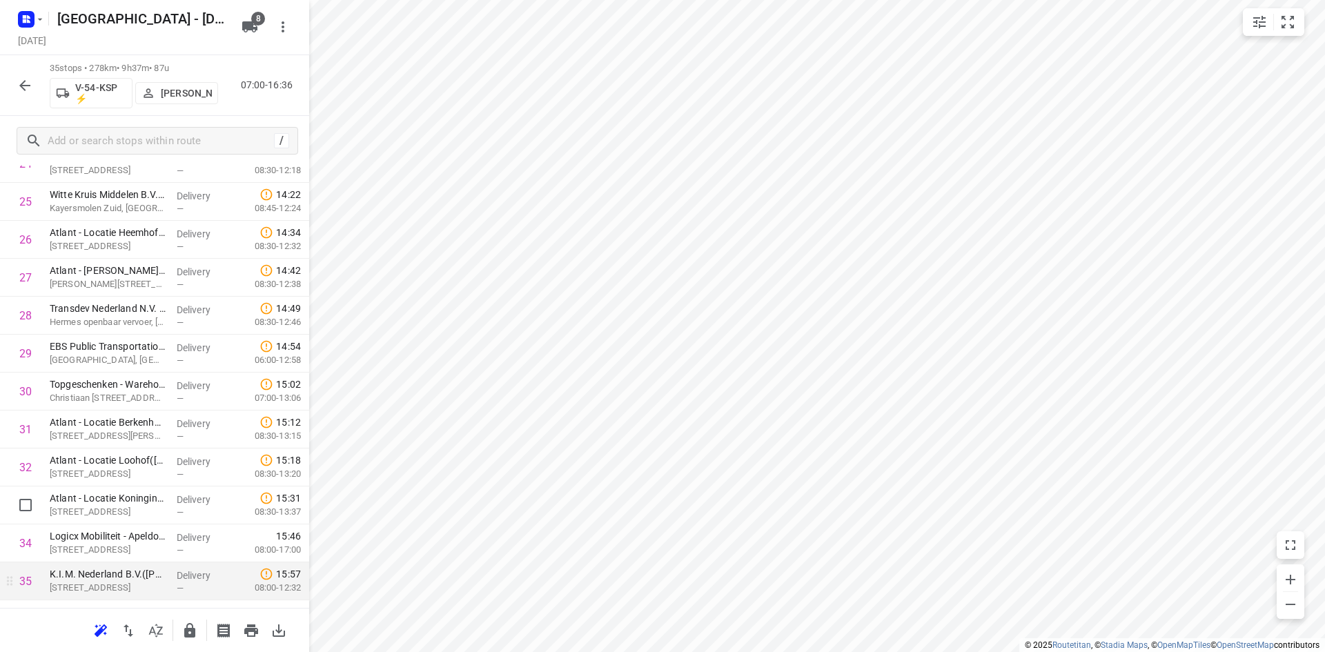
scroll to position [993, 0]
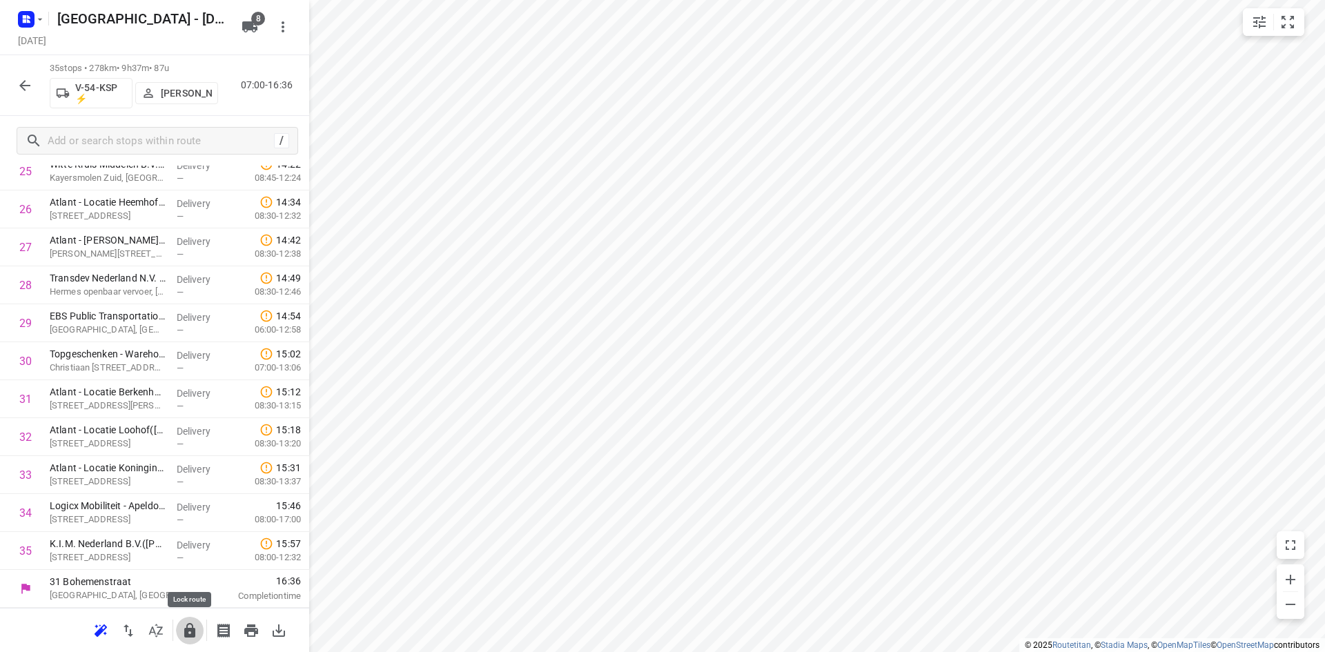
click at [187, 625] on icon "button" at bounding box center [189, 630] width 11 height 14
click at [25, 97] on button "button" at bounding box center [25, 86] width 28 height 28
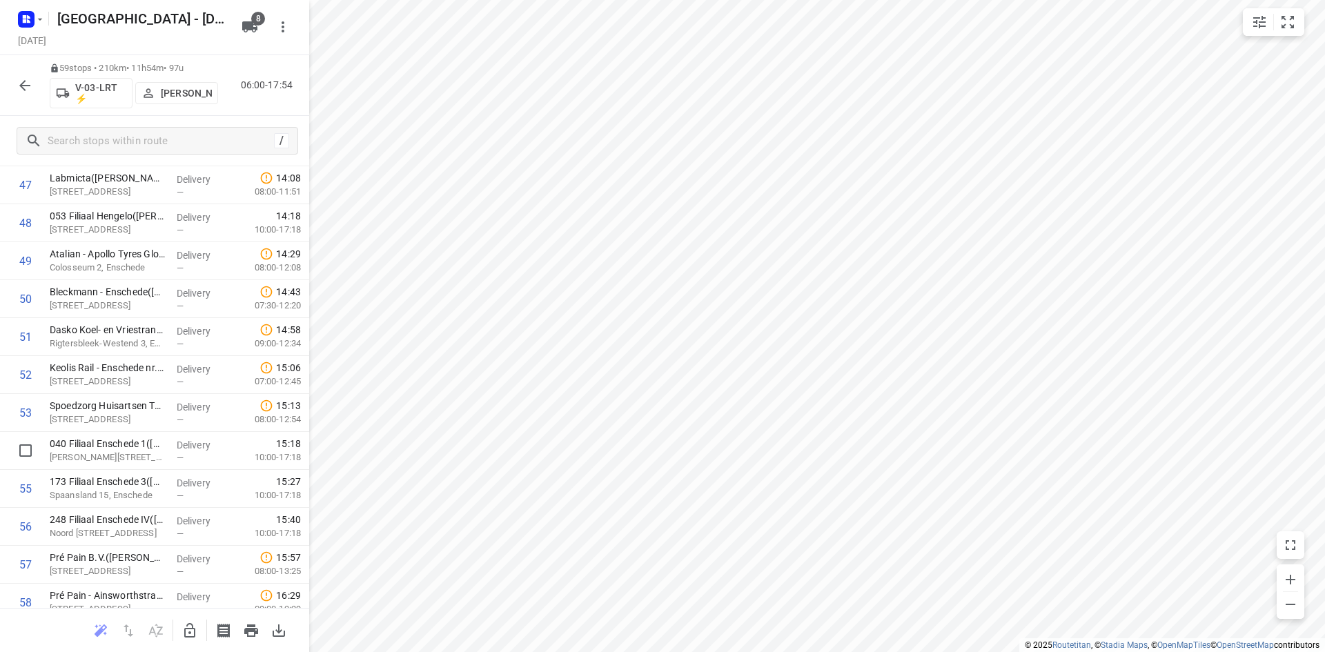
scroll to position [1904, 0]
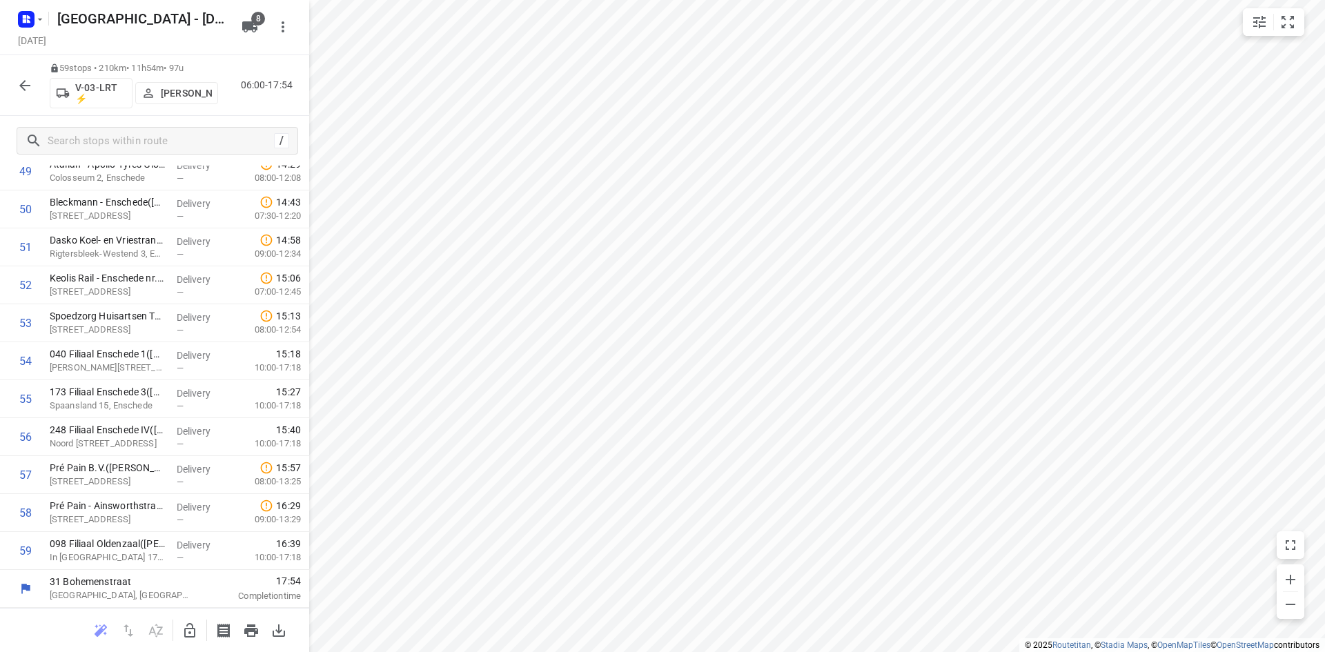
click at [32, 97] on button "button" at bounding box center [25, 86] width 28 height 28
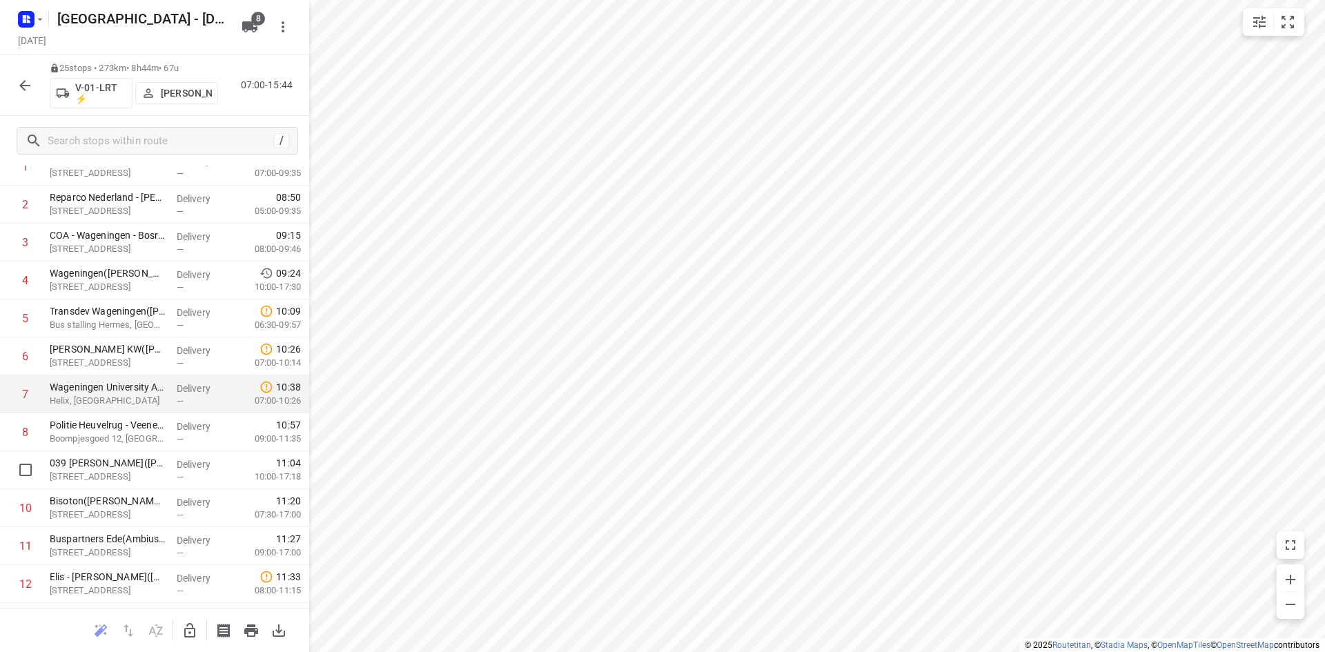
scroll to position [0, 0]
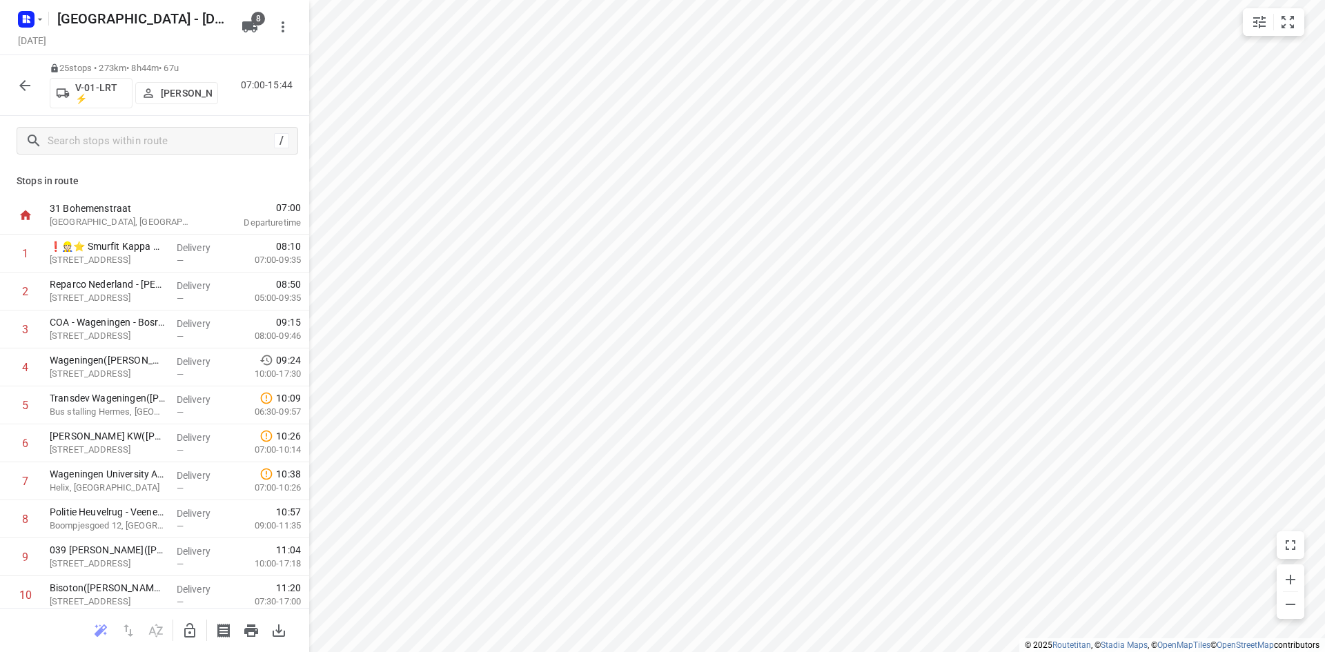
click at [14, 92] on button "button" at bounding box center [25, 86] width 28 height 28
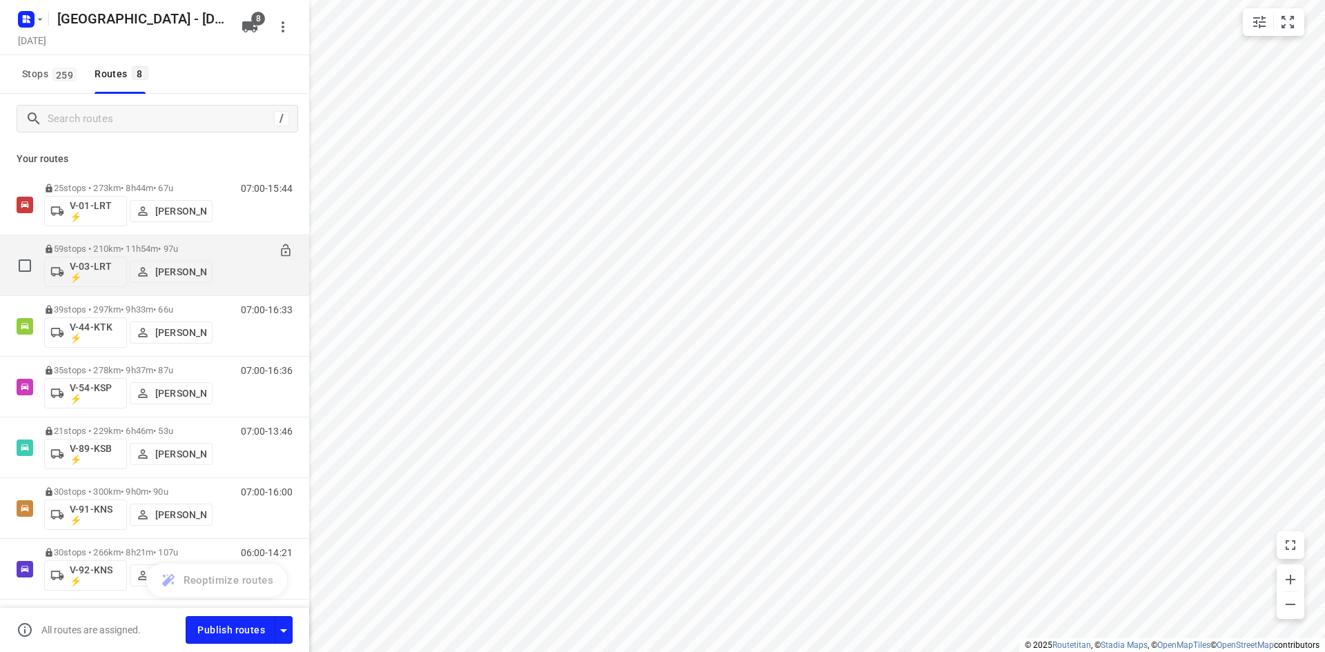
click at [142, 244] on p "59 stops • 210km • 11h54m • 97u" at bounding box center [128, 249] width 168 height 10
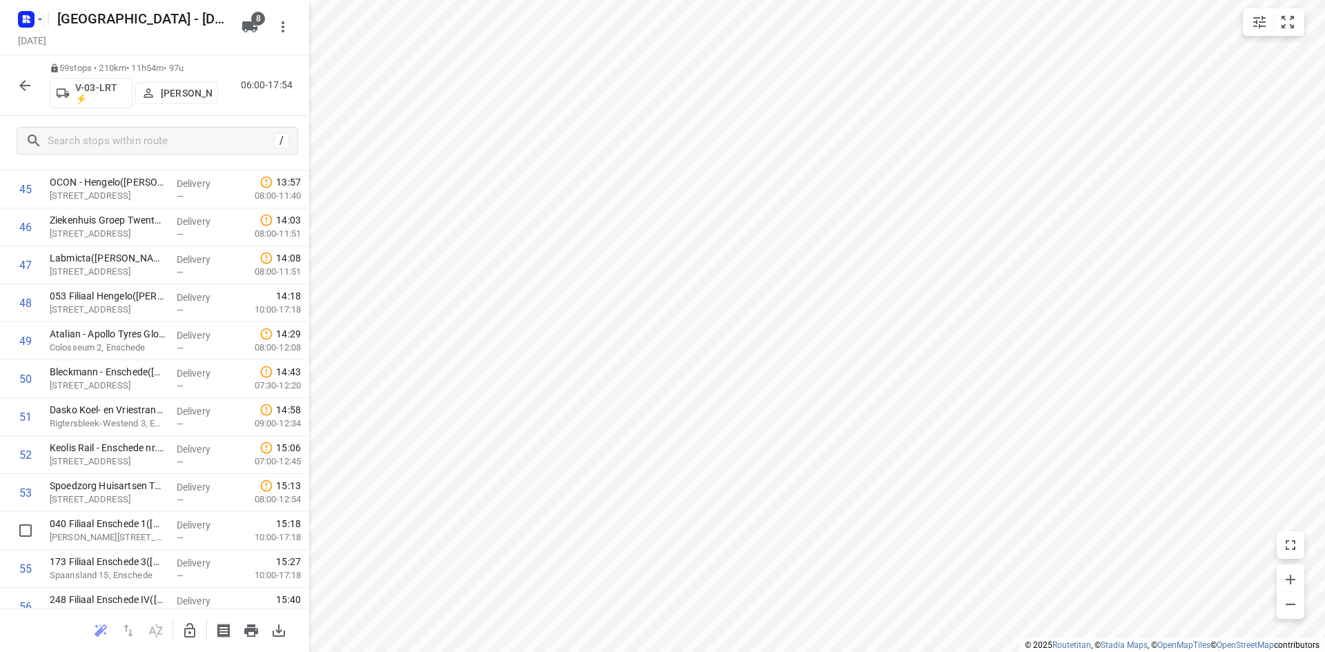
scroll to position [1904, 0]
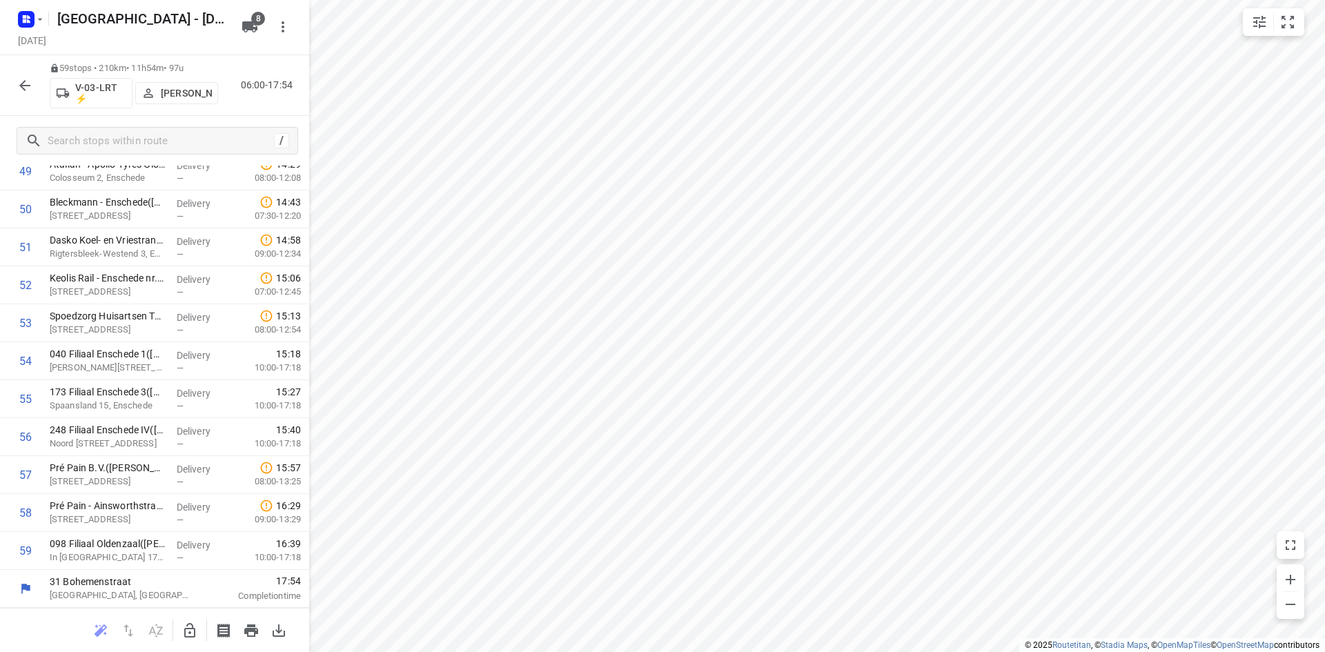
click at [16, 83] on button "button" at bounding box center [25, 86] width 28 height 28
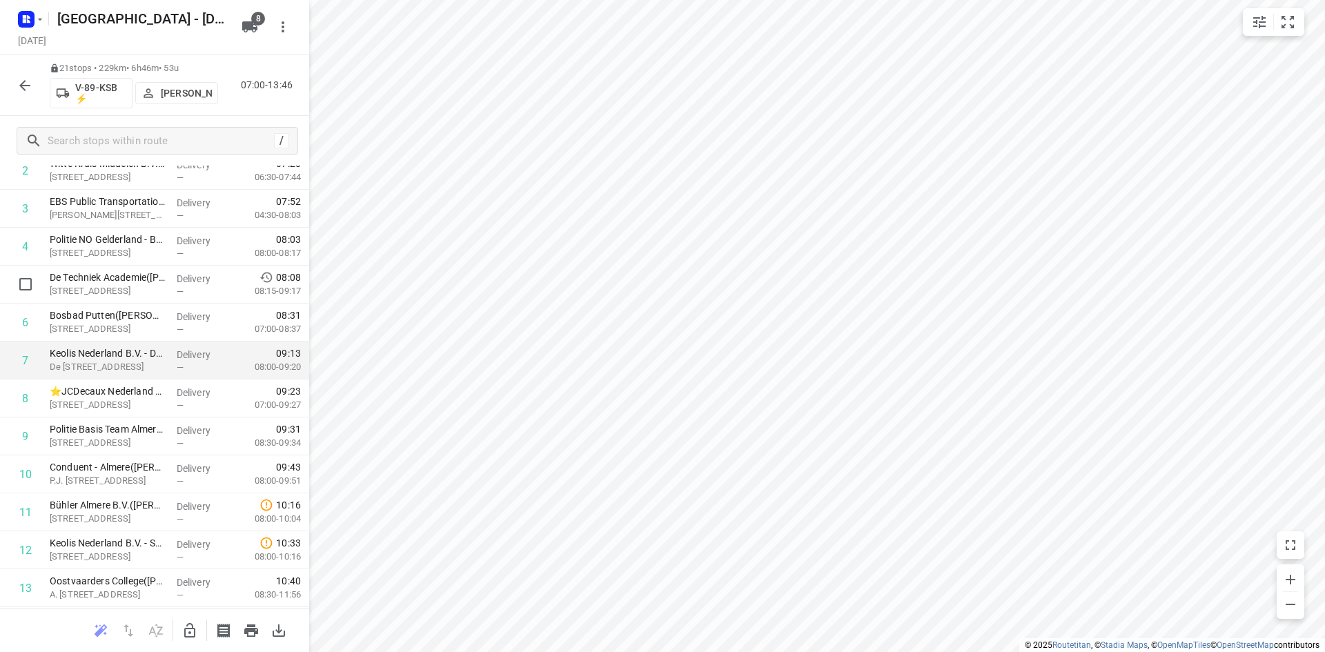
scroll to position [414, 0]
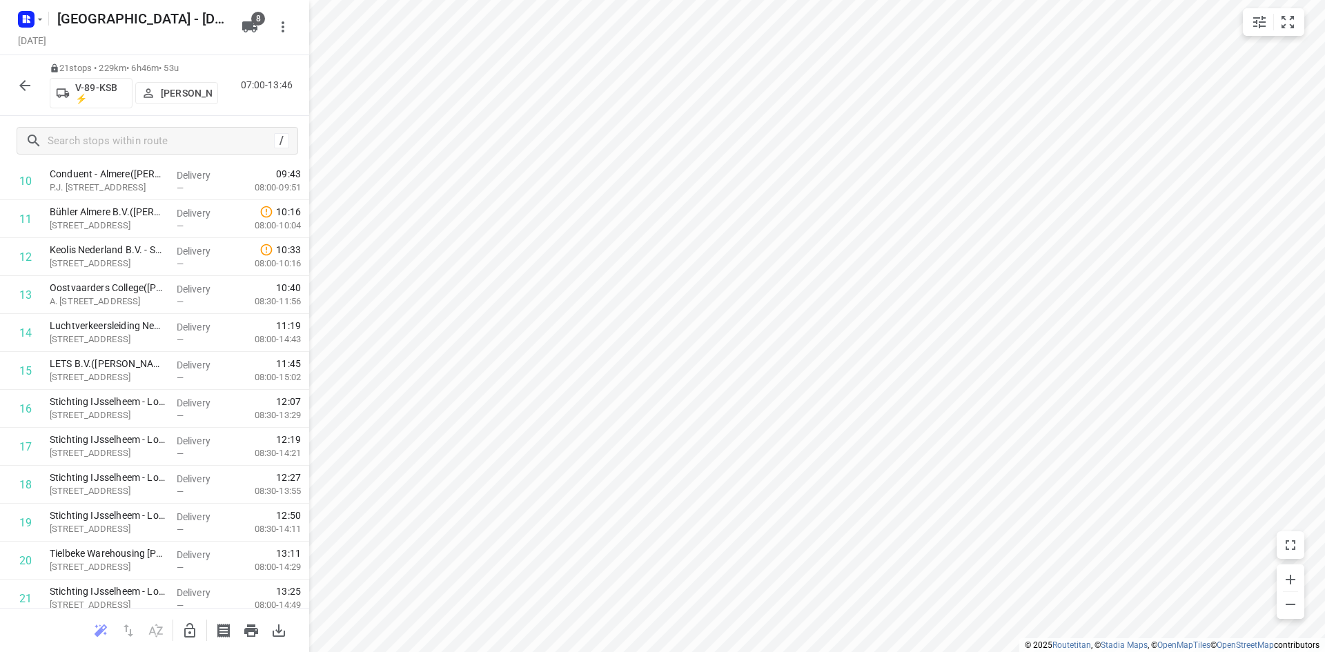
click at [23, 97] on button "button" at bounding box center [25, 86] width 28 height 28
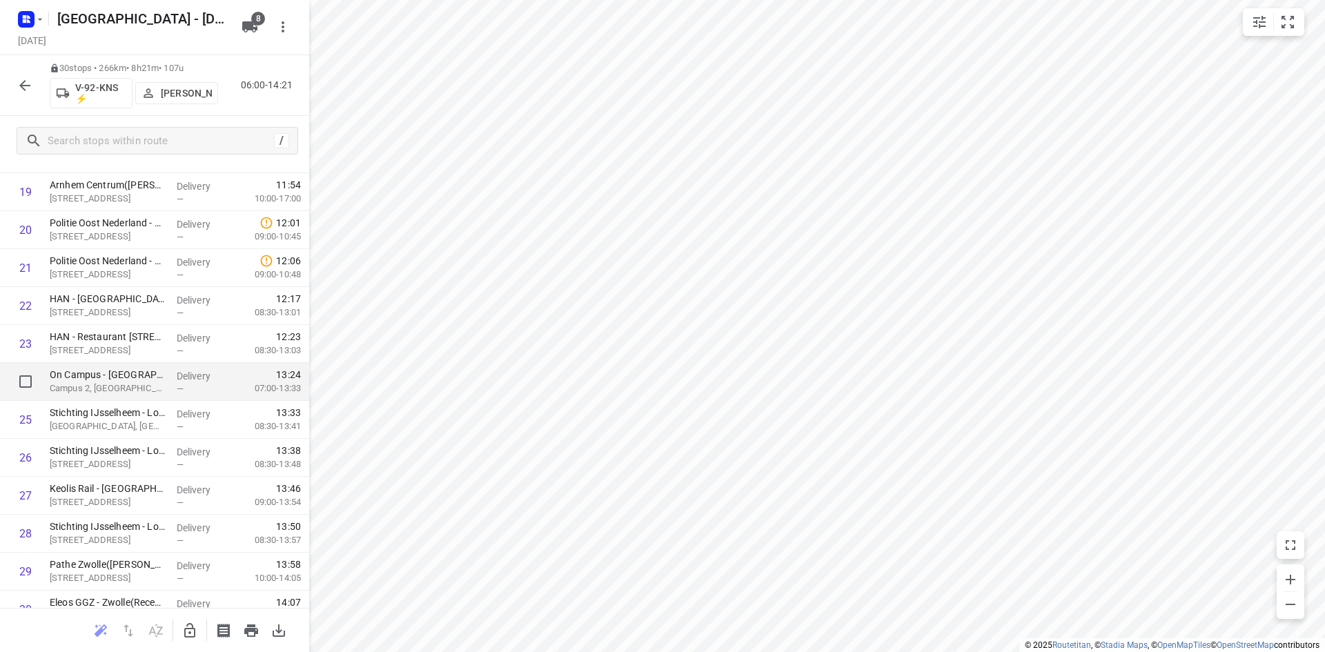
scroll to position [803, 0]
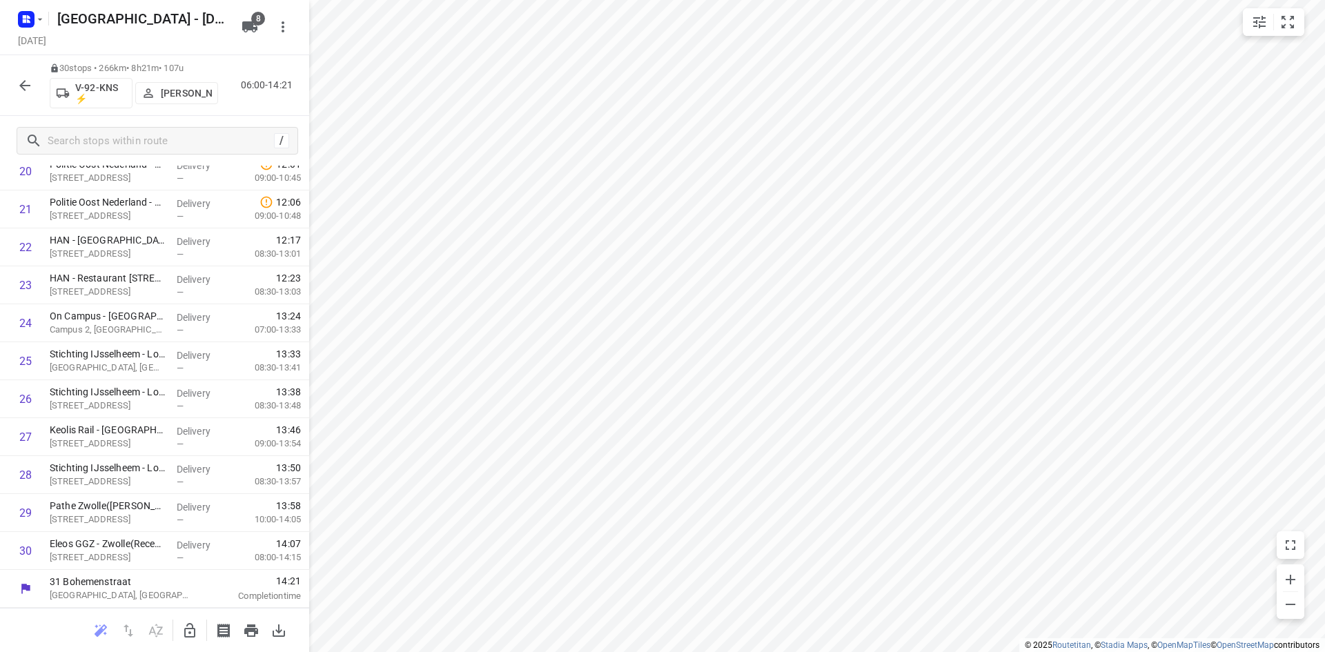
click at [19, 82] on icon "button" at bounding box center [25, 85] width 17 height 17
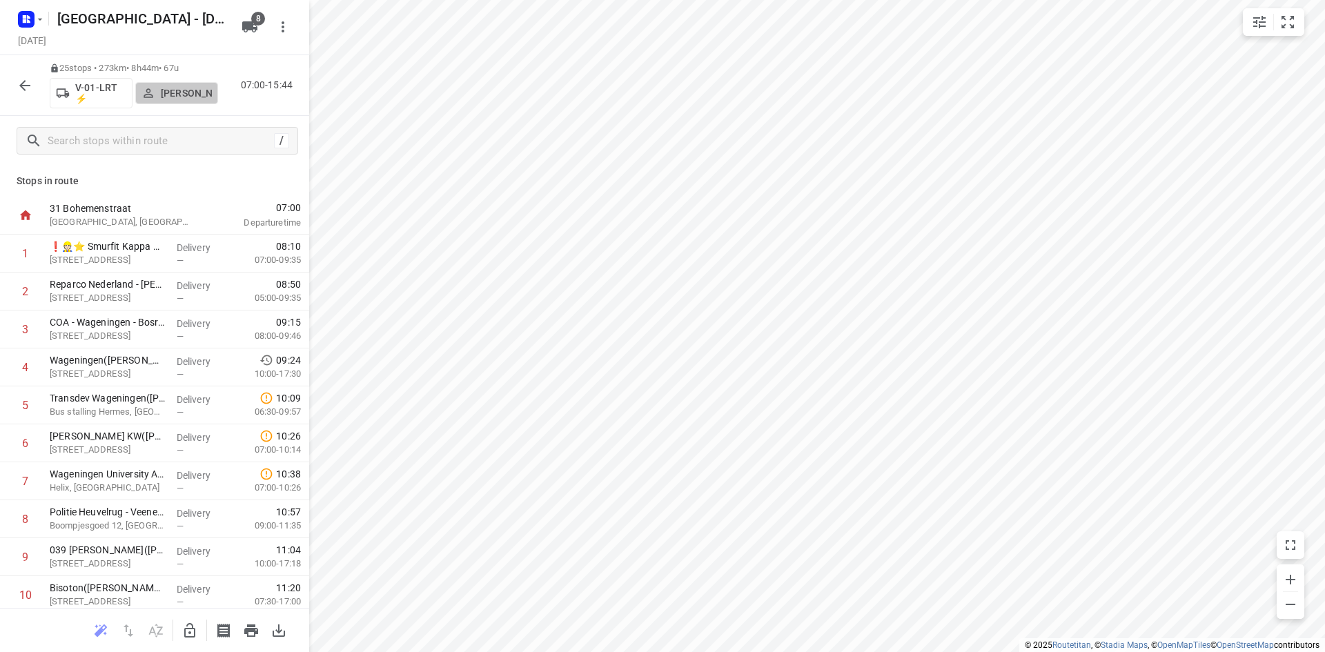
click at [170, 97] on p "Jorick Kok" at bounding box center [186, 93] width 51 height 11
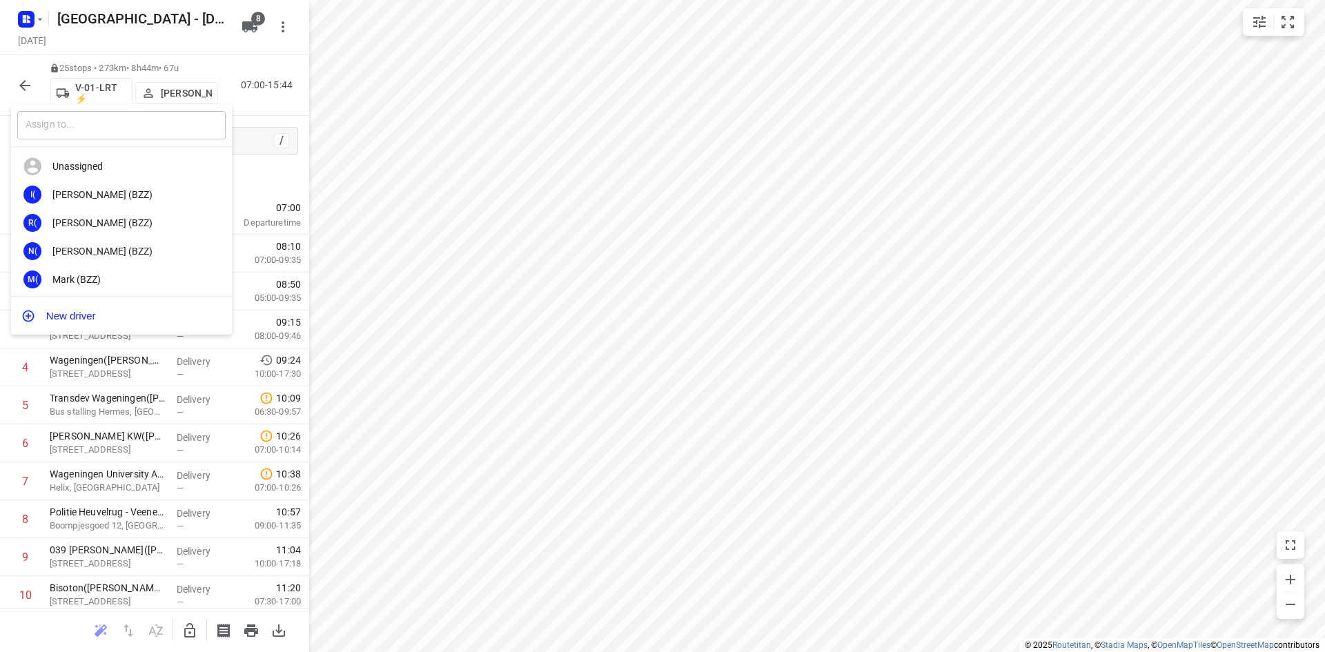
click at [170, 127] on input "text" at bounding box center [121, 125] width 208 height 28
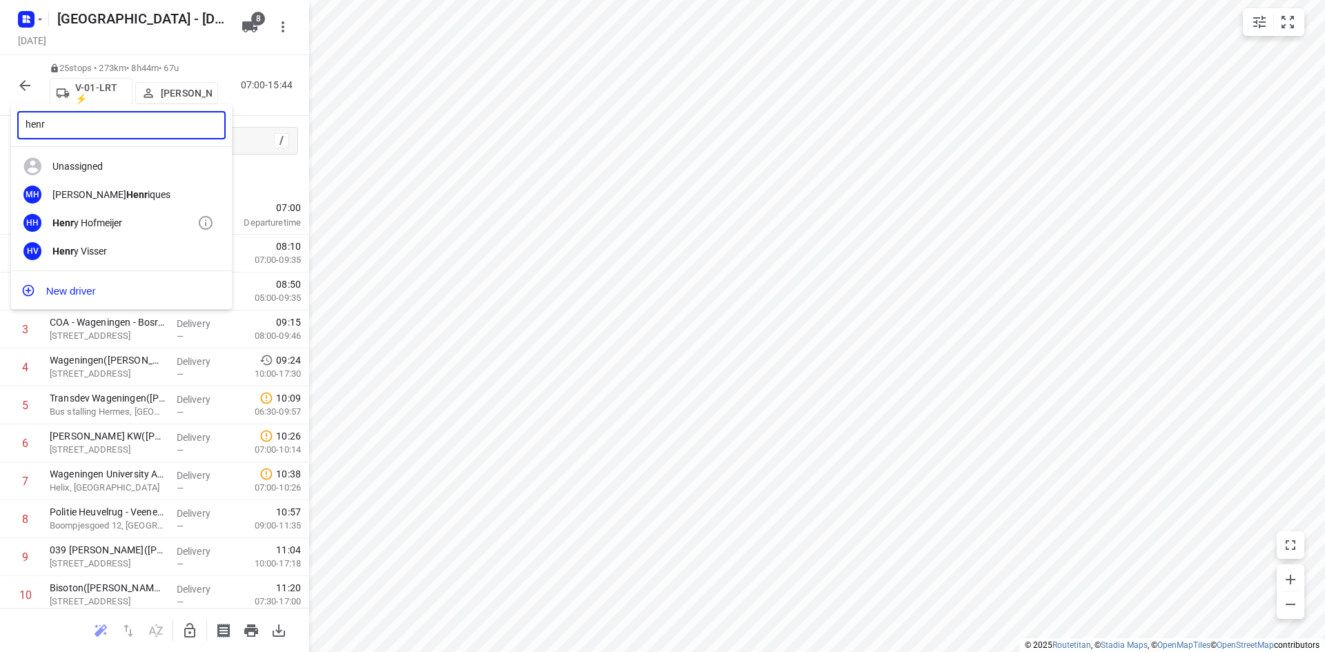
type input "henr"
click at [110, 217] on div "Henr y Hofmeijer" at bounding box center [124, 222] width 145 height 11
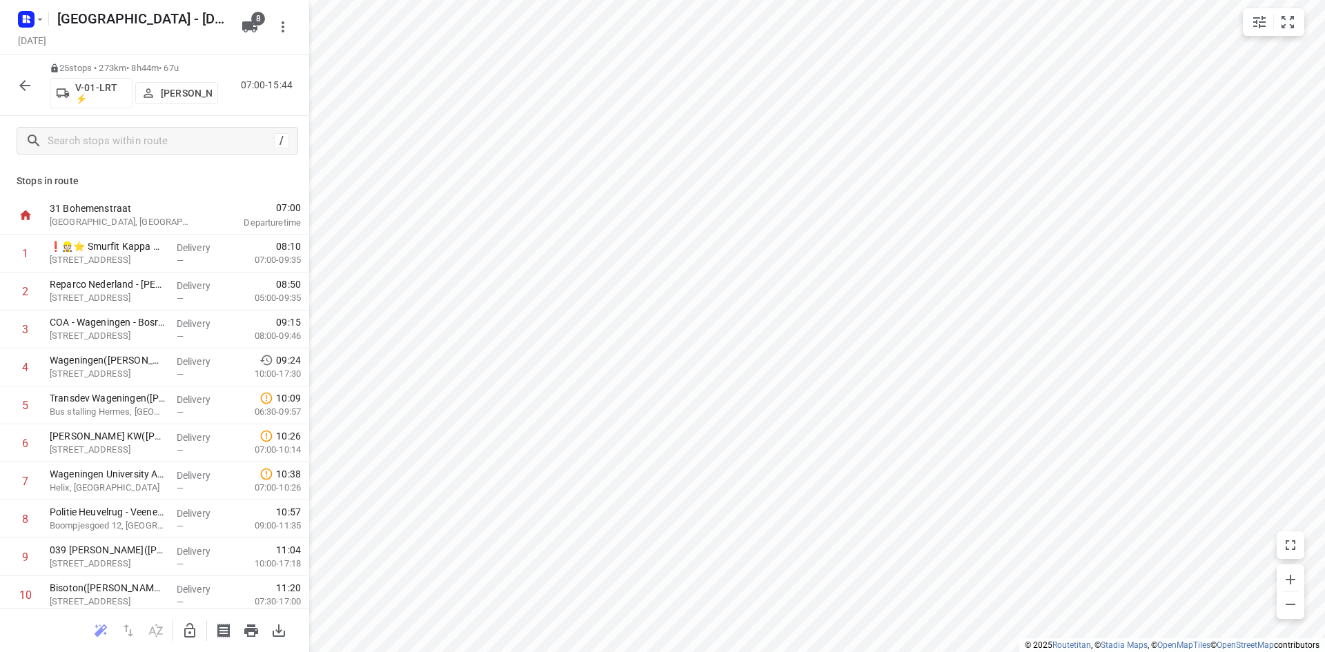
click at [26, 86] on icon "button" at bounding box center [25, 85] width 17 height 17
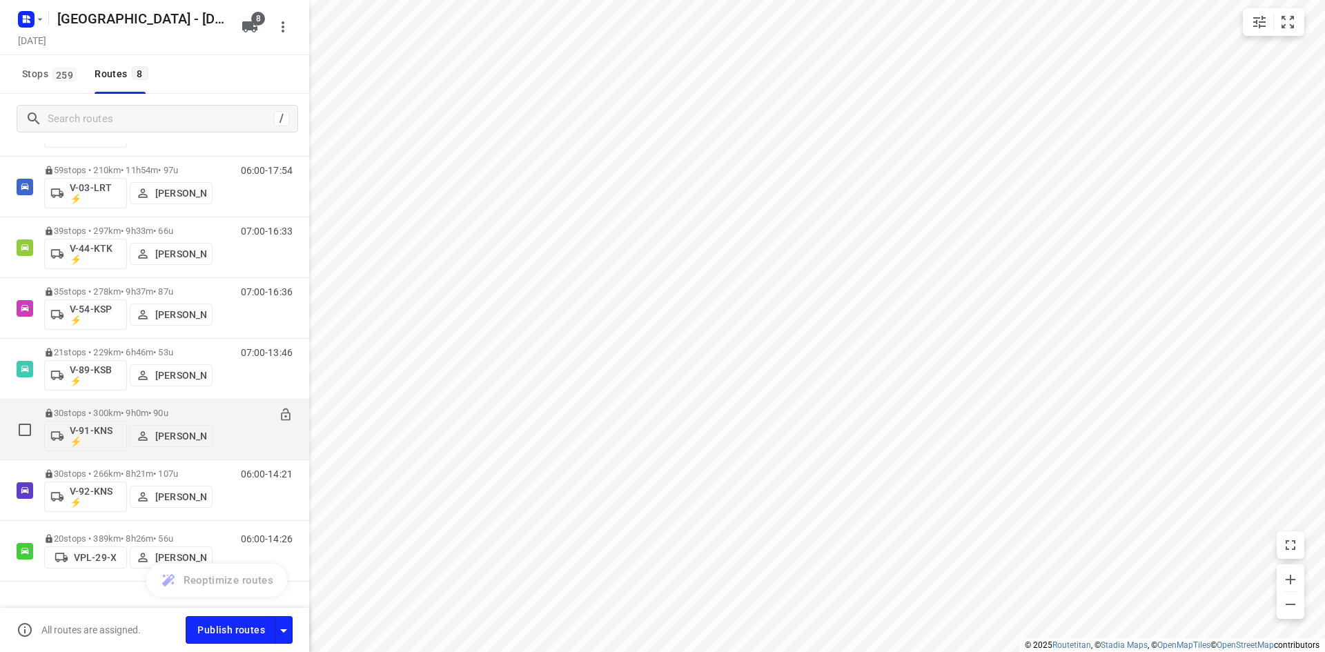
scroll to position [108, 0]
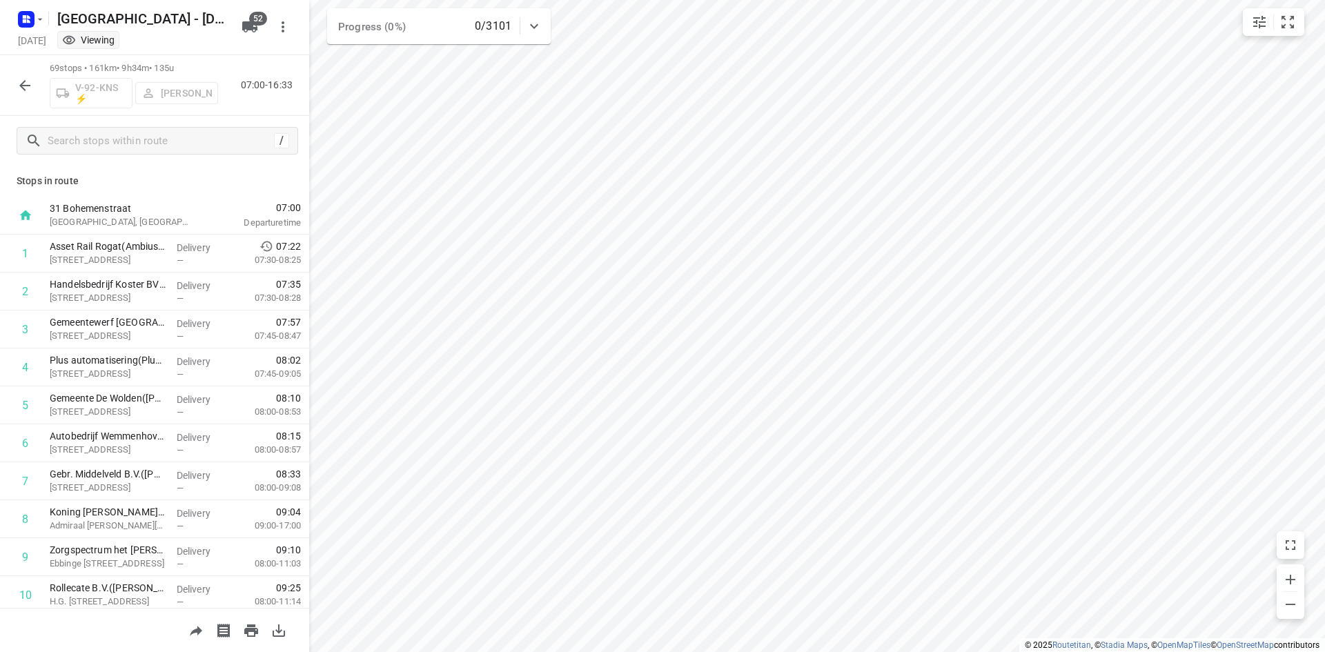
click at [21, 86] on icon "button" at bounding box center [24, 85] width 11 height 11
click at [132, 138] on input "text" at bounding box center [158, 140] width 221 height 21
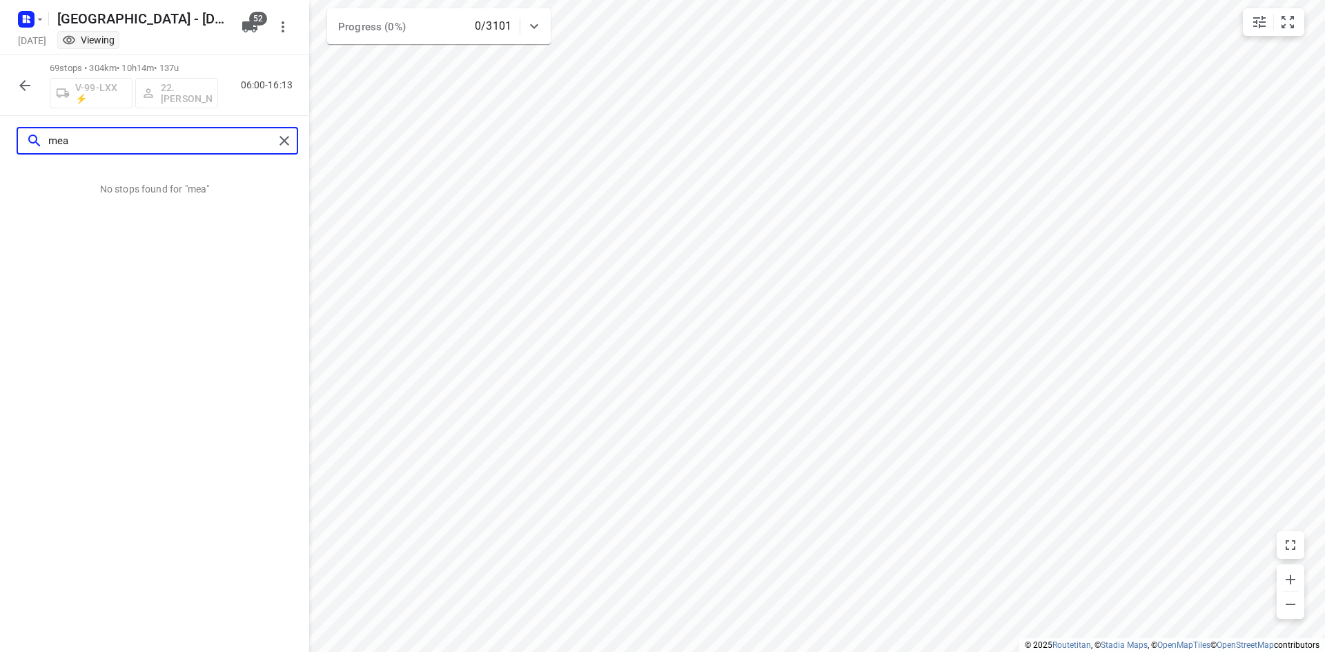
drag, startPoint x: 160, startPoint y: 148, endPoint x: 0, endPoint y: 144, distance: 160.2
click at [0, 144] on div "mea" at bounding box center [154, 141] width 309 height 50
type input "k"
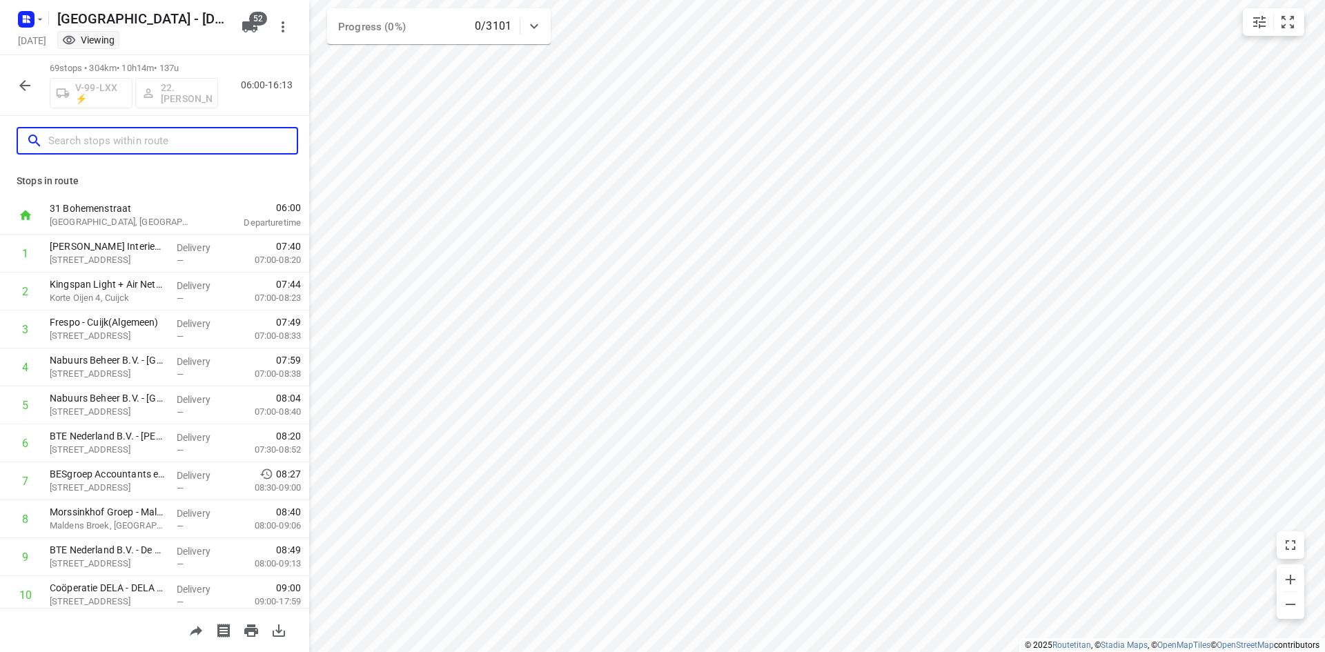
type input "k"
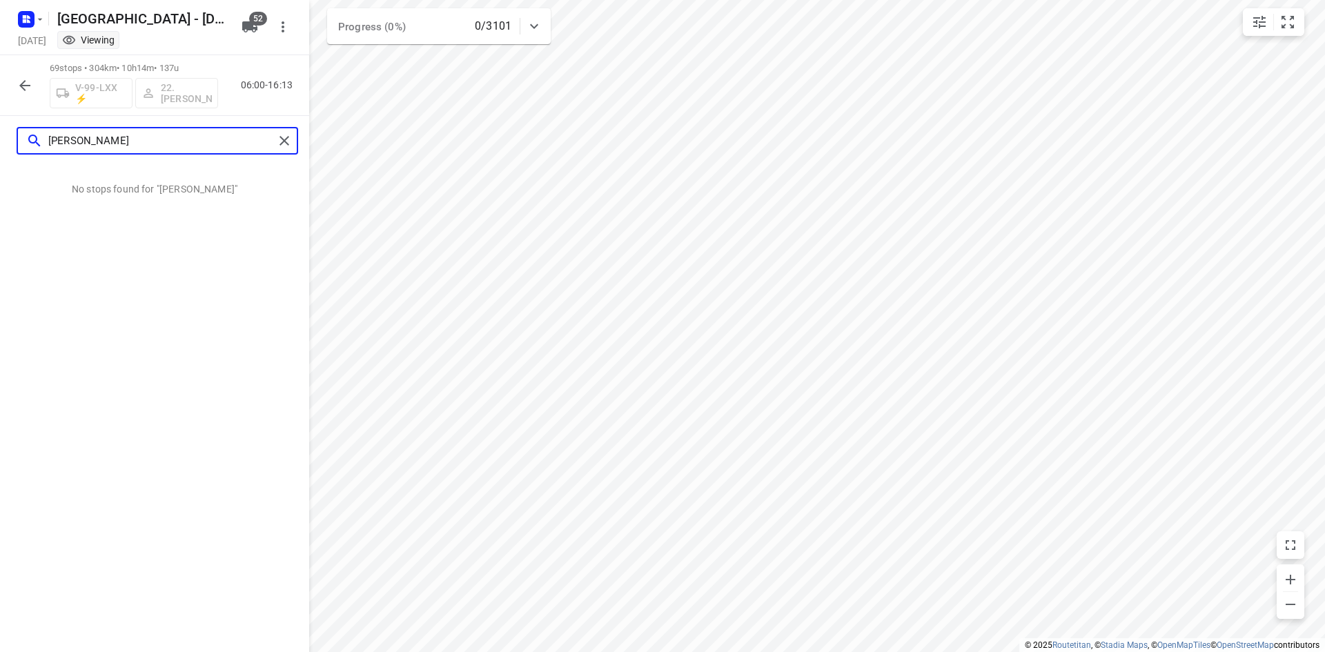
type input "john"
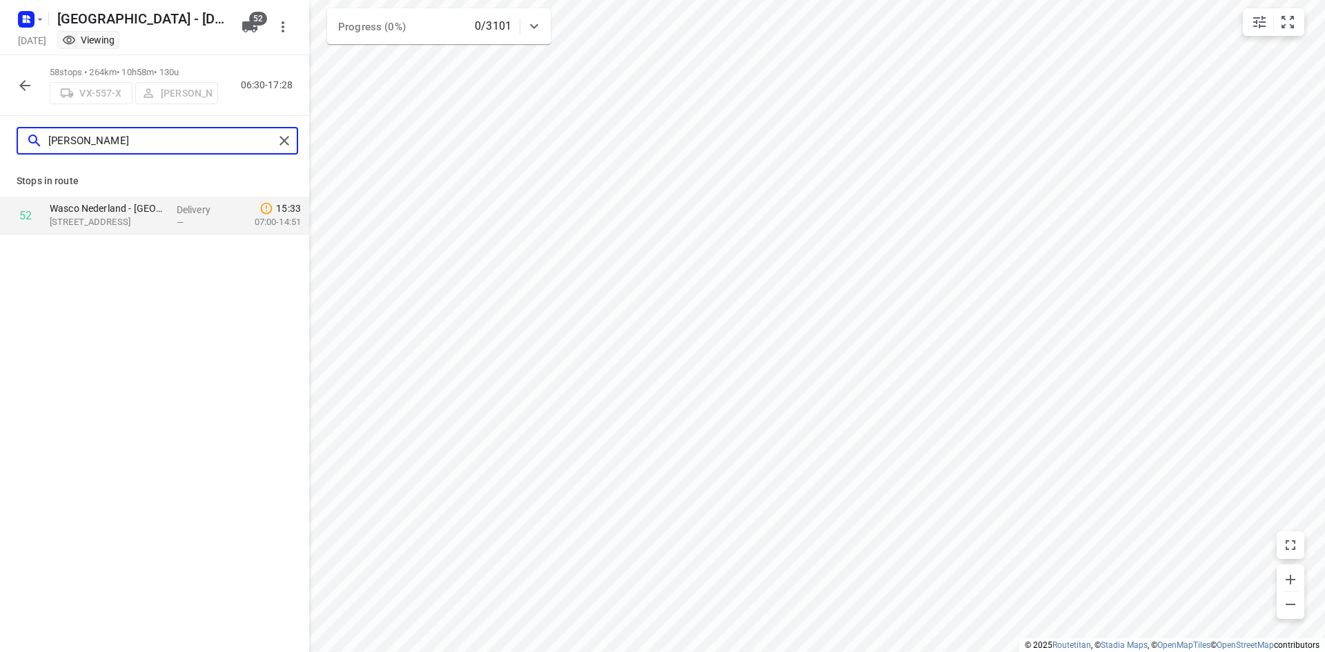
drag, startPoint x: 110, startPoint y: 146, endPoint x: 21, endPoint y: 146, distance: 88.3
click at [2, 147] on div "john" at bounding box center [154, 141] width 309 height 50
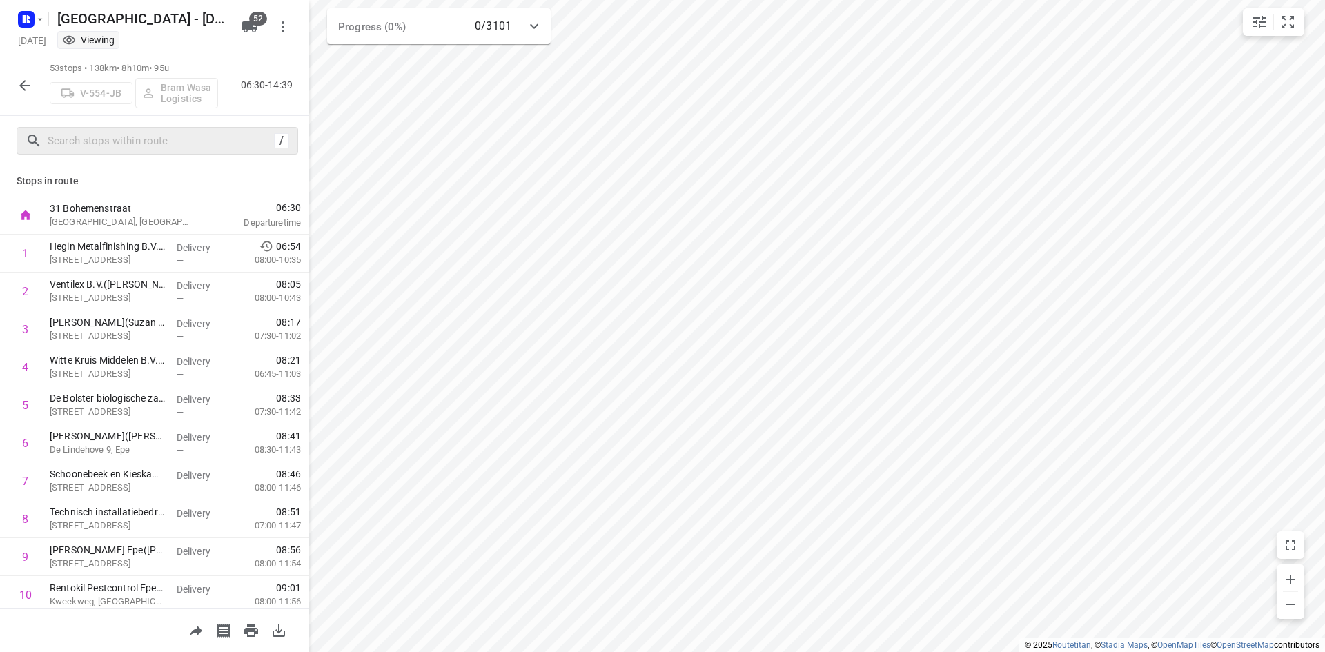
click at [70, 125] on div "/" at bounding box center [154, 141] width 309 height 50
click at [70, 130] on input "text" at bounding box center [158, 140] width 221 height 21
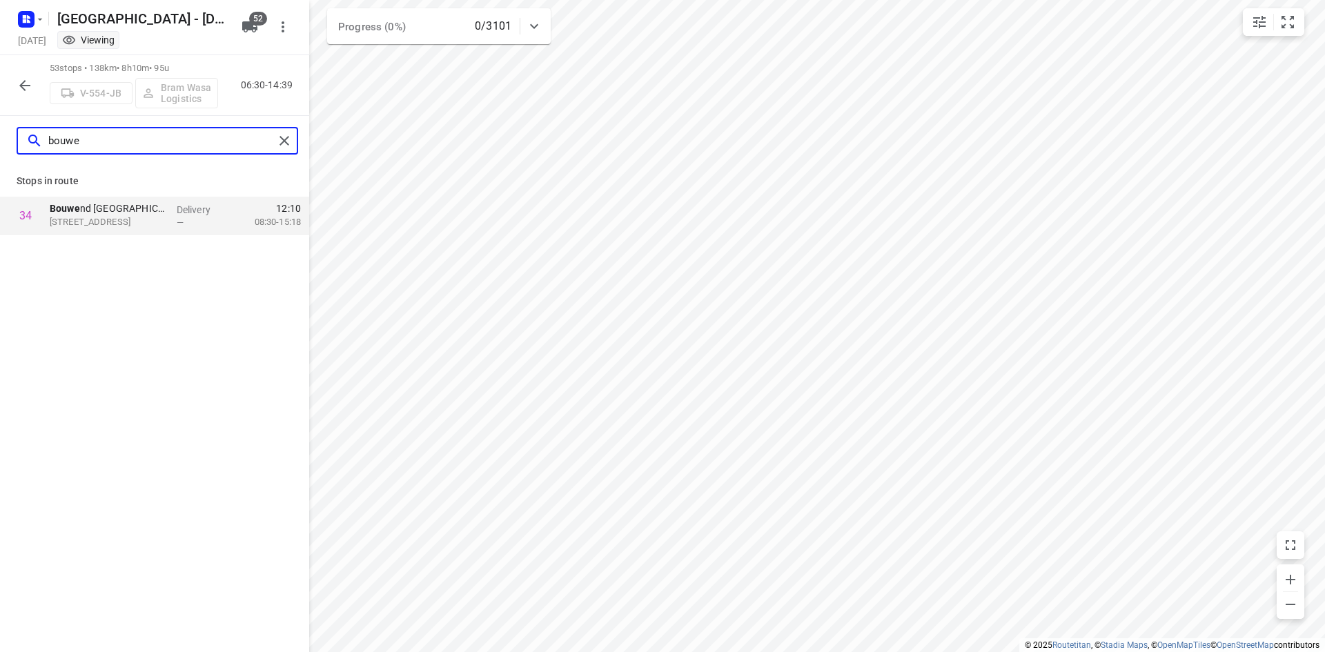
type input "bouwe"
click at [28, 83] on icon "button" at bounding box center [25, 85] width 17 height 17
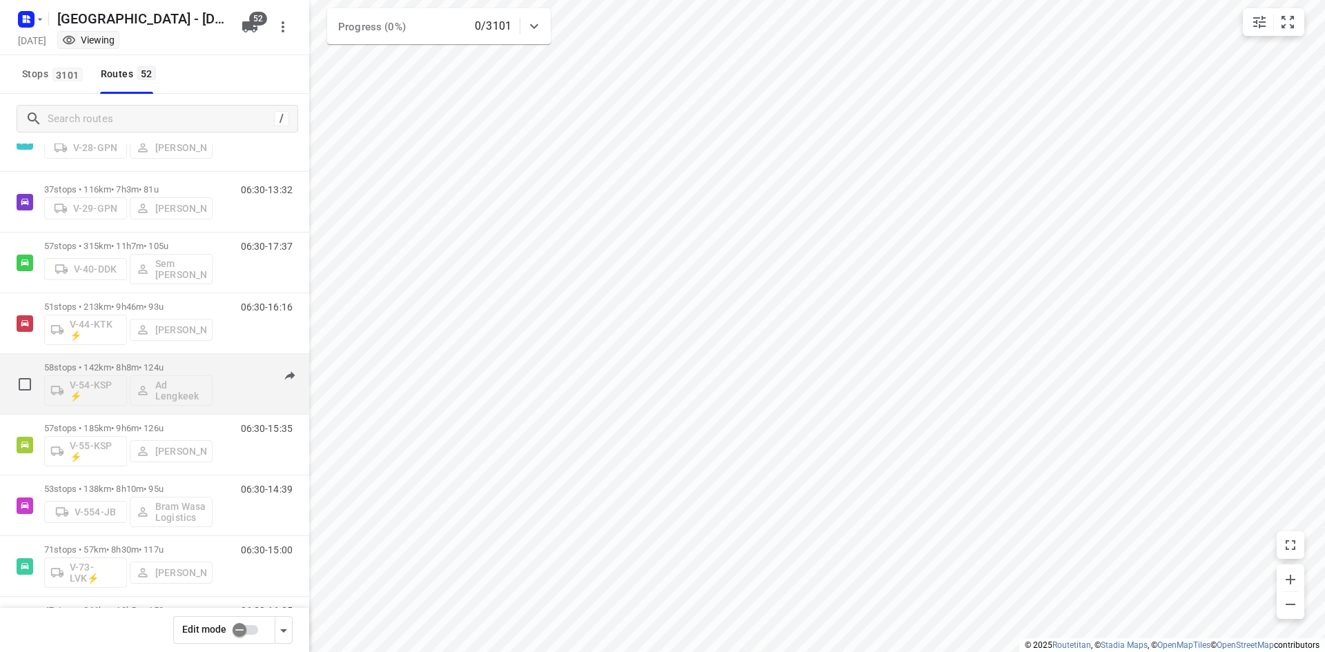
scroll to position [1104, 0]
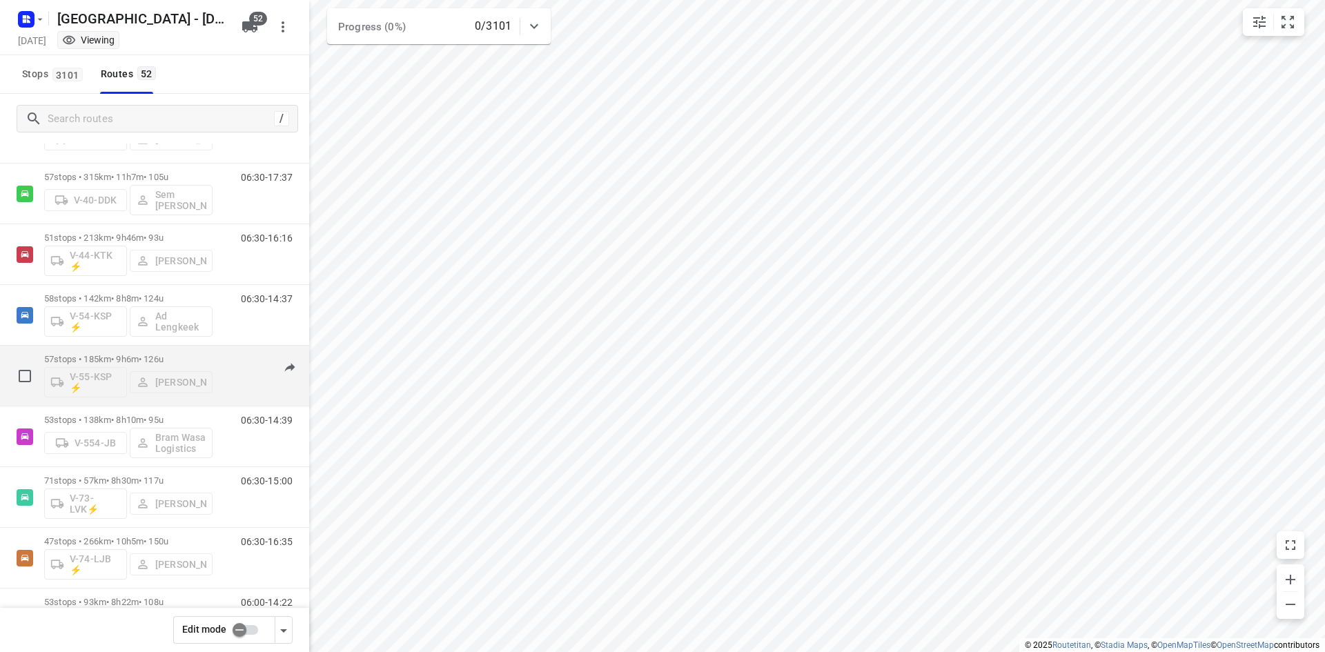
click at [149, 354] on p "57 stops • 185km • 9h6m • 126u" at bounding box center [128, 359] width 168 height 10
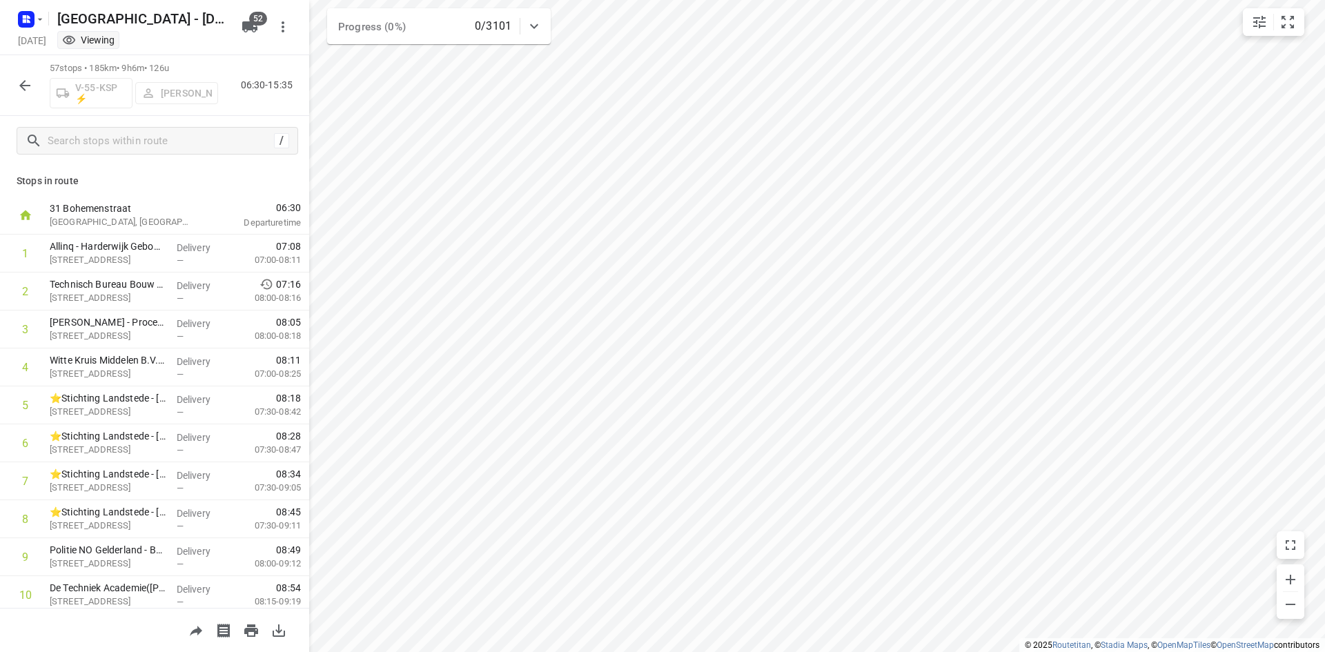
click at [17, 86] on icon "button" at bounding box center [25, 85] width 17 height 17
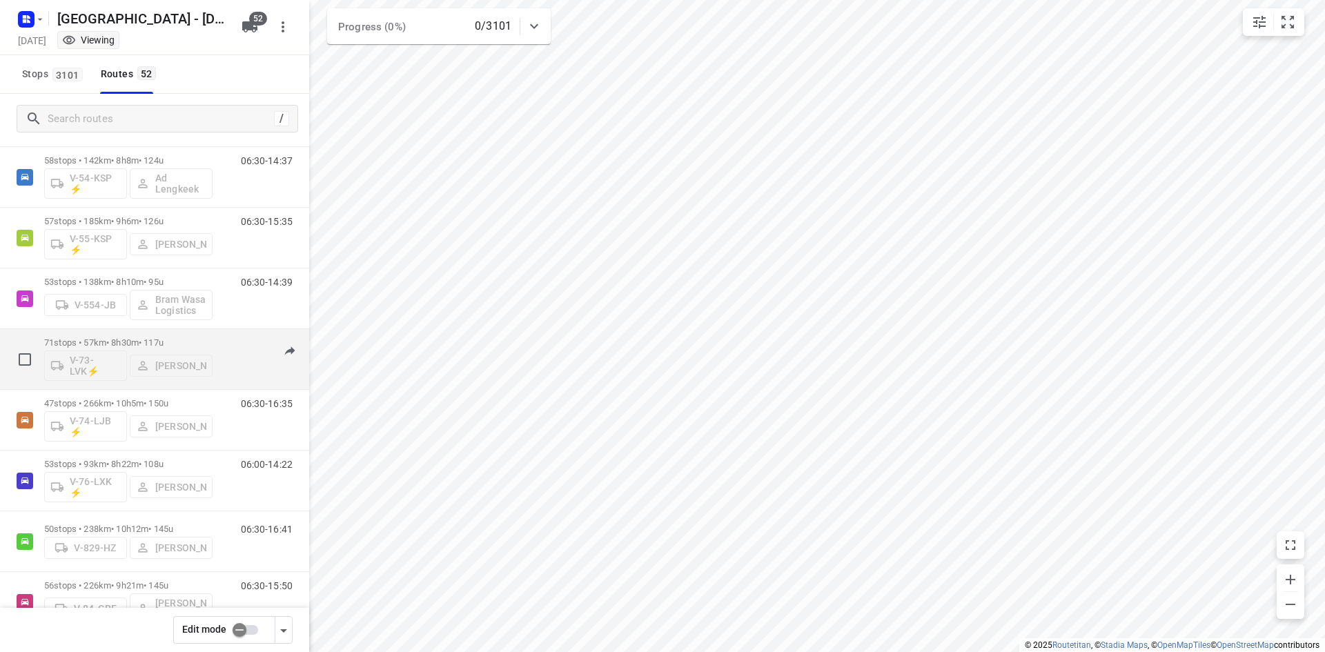
scroll to position [1311, 0]
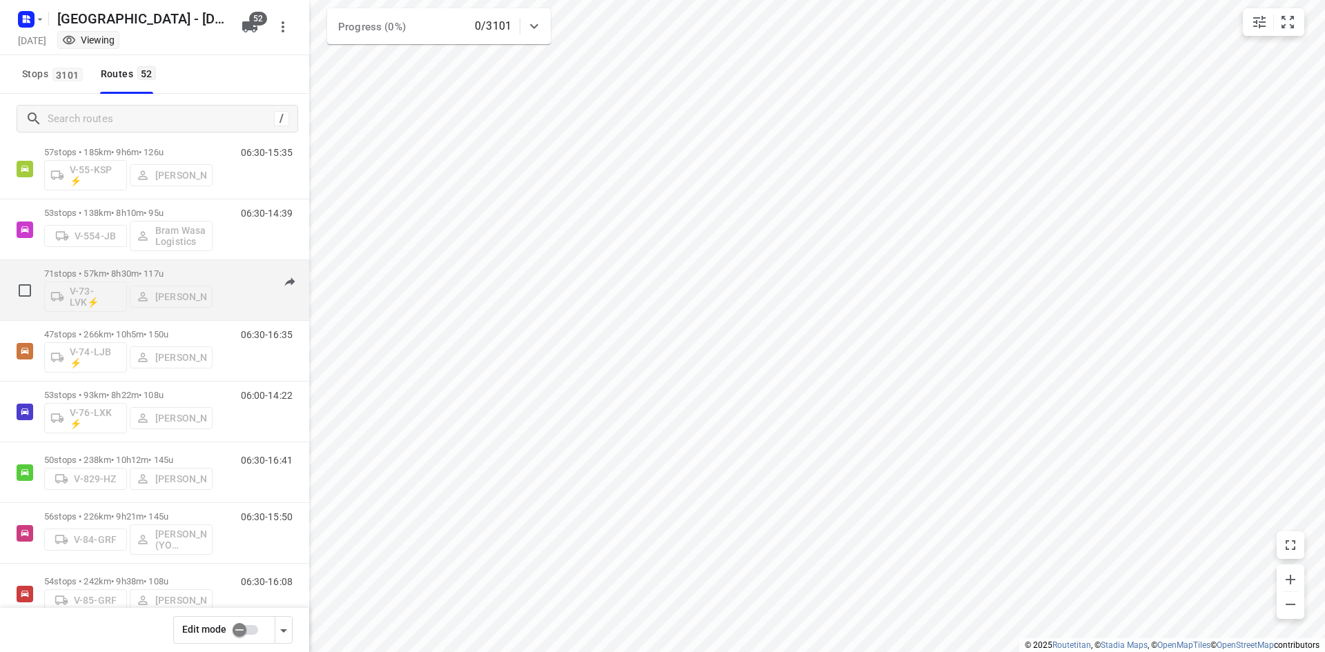
click at [146, 273] on p "71 stops • 57km • 8h30m • 117u" at bounding box center [128, 273] width 168 height 10
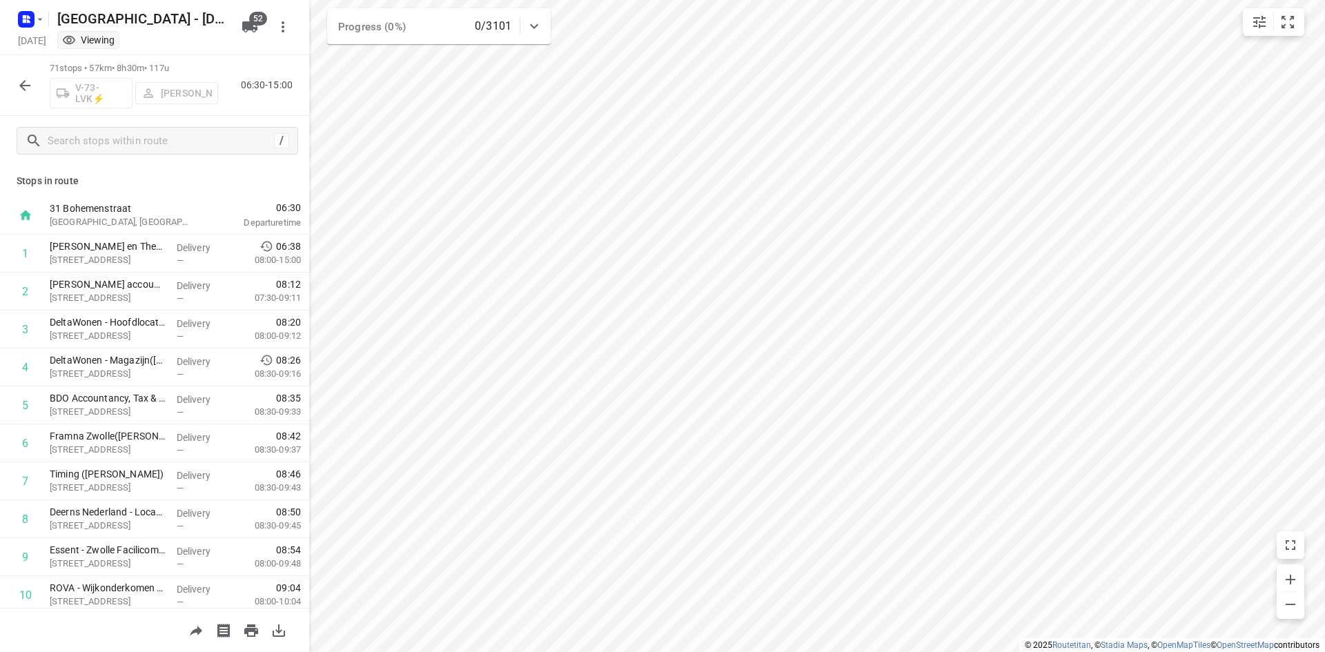
click at [21, 80] on icon "button" at bounding box center [25, 85] width 17 height 17
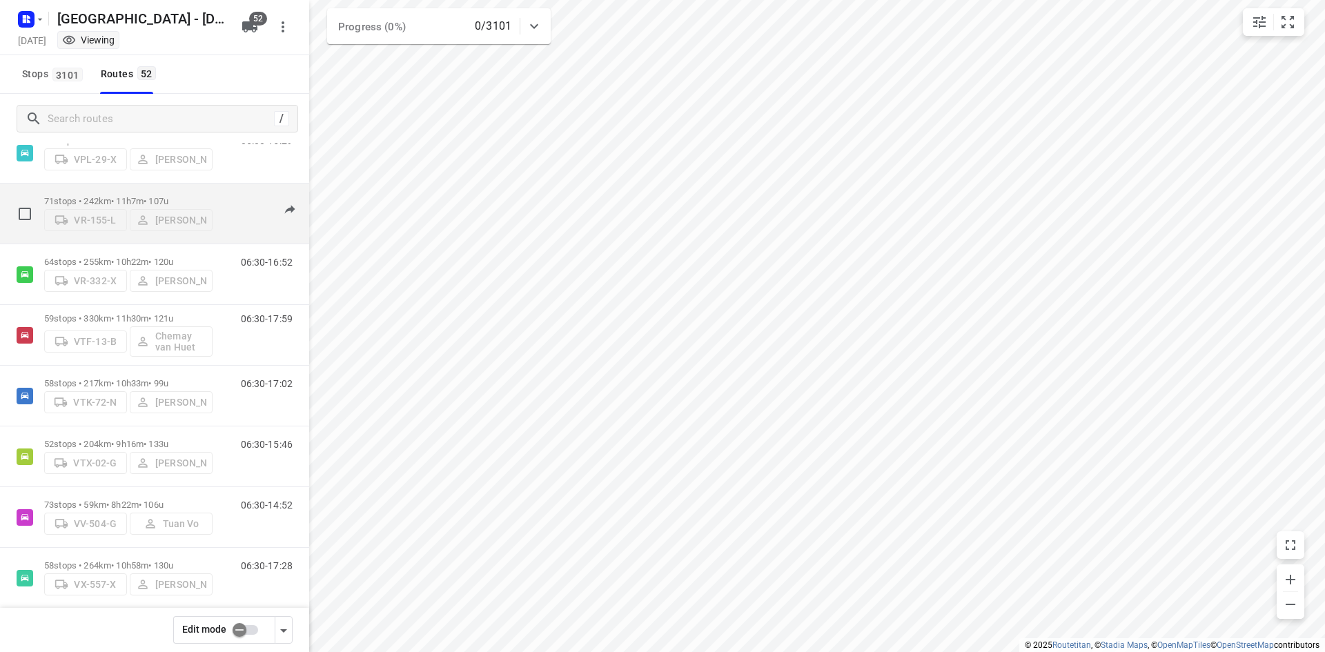
scroll to position [2738, 0]
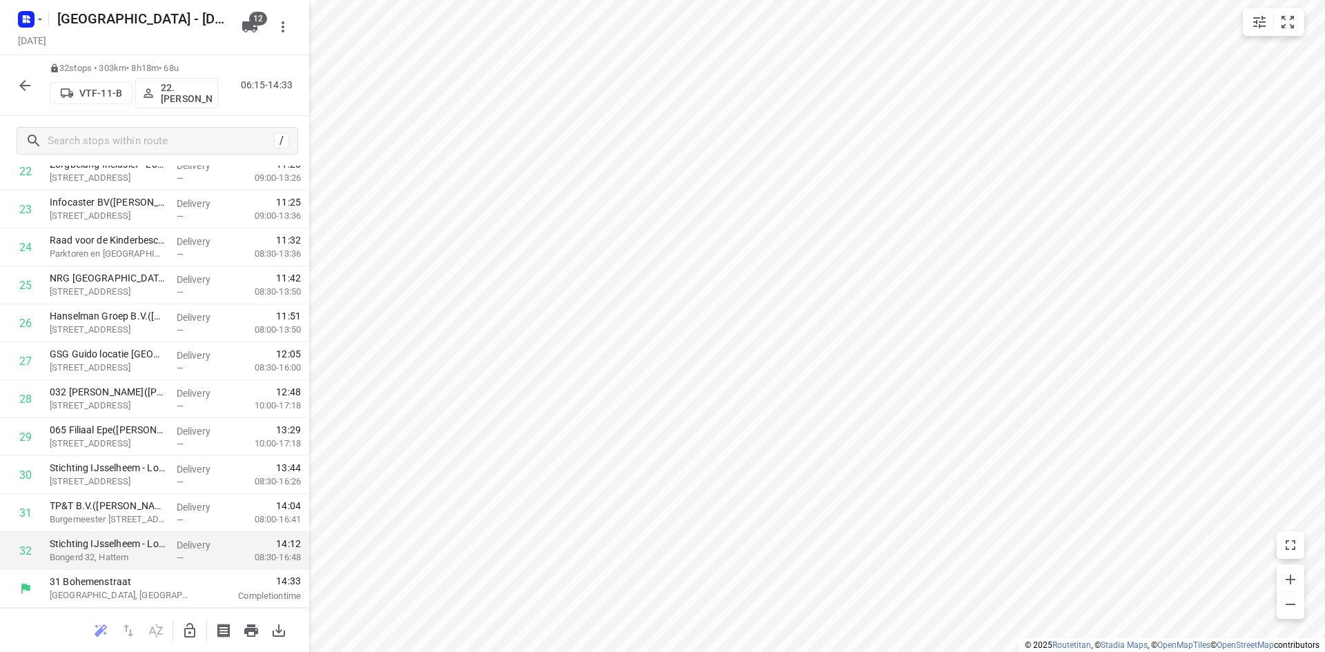
scroll to position [538, 0]
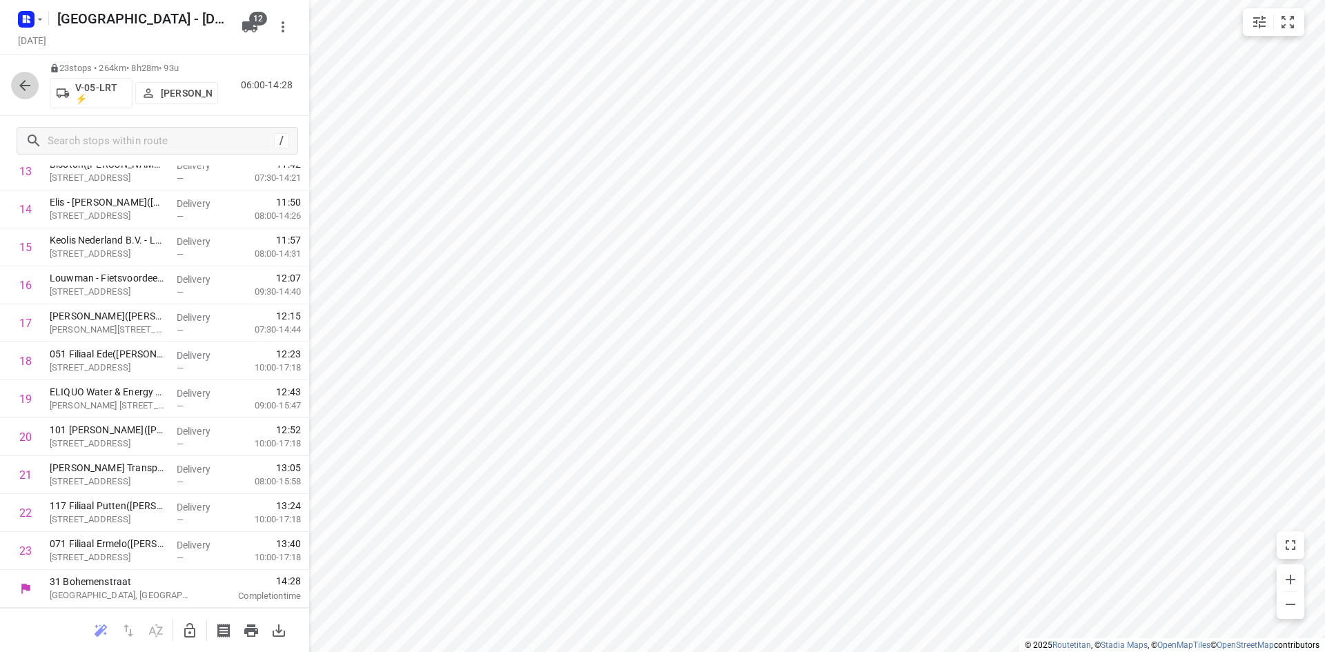
click at [23, 80] on icon "button" at bounding box center [25, 85] width 17 height 17
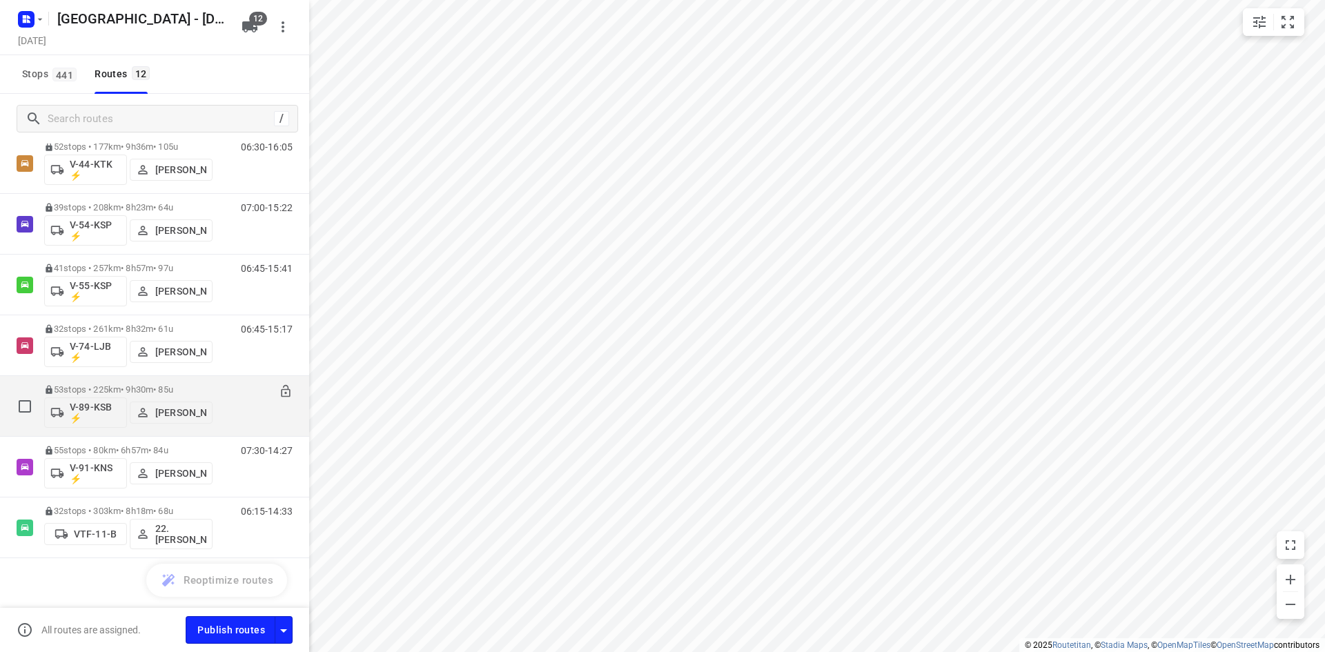
scroll to position [351, 0]
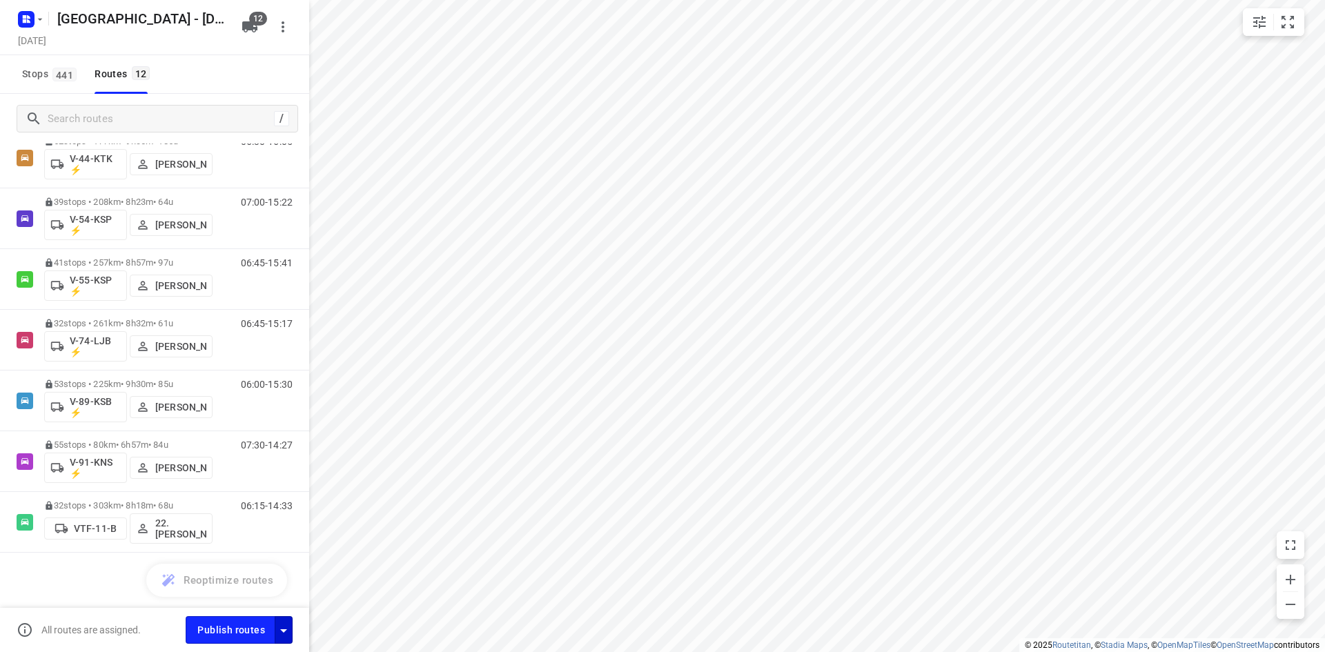
click at [285, 636] on icon "button" at bounding box center [283, 630] width 17 height 17
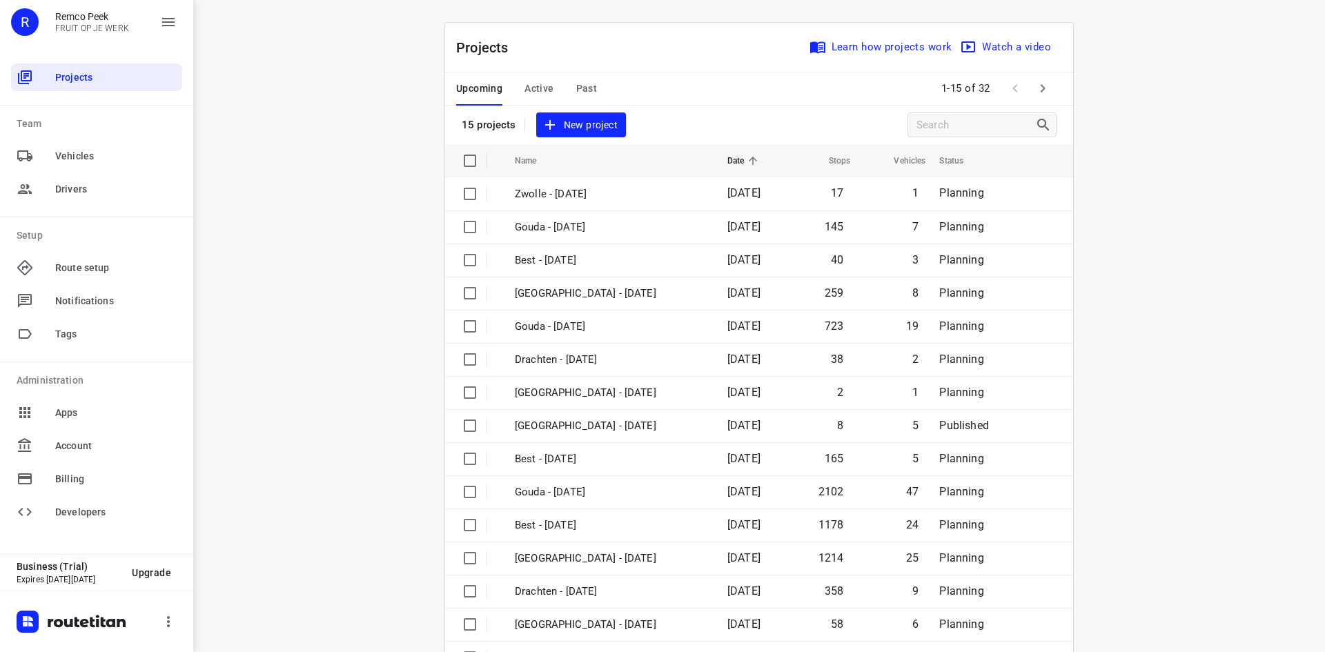
click at [576, 77] on button "Past" at bounding box center [586, 88] width 21 height 33
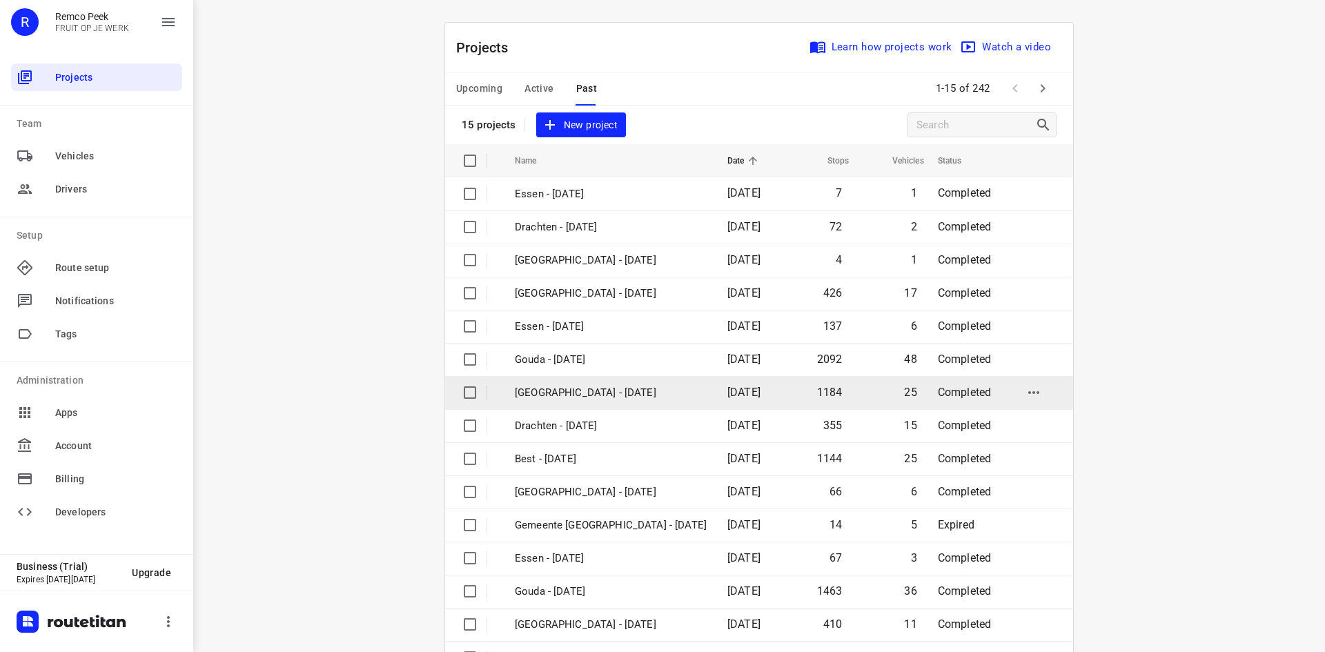
click at [633, 386] on p "[GEOGRAPHIC_DATA] - [DATE]" at bounding box center [611, 393] width 192 height 16
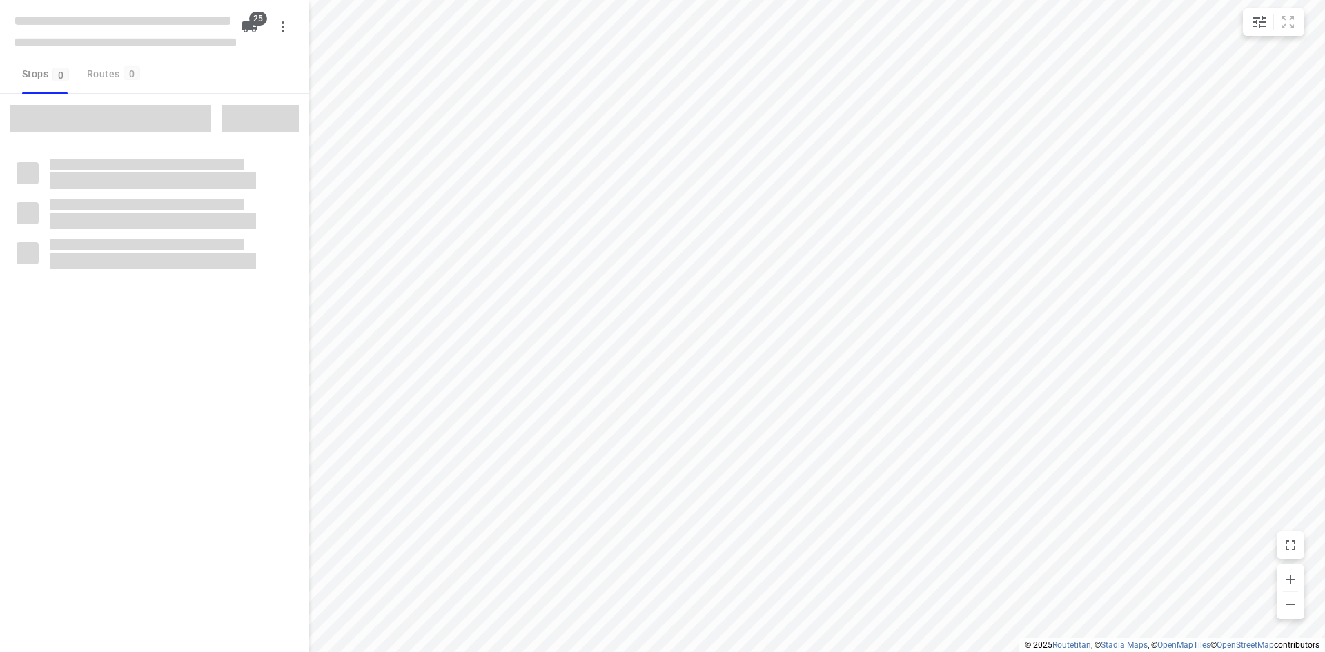
checkbox input "true"
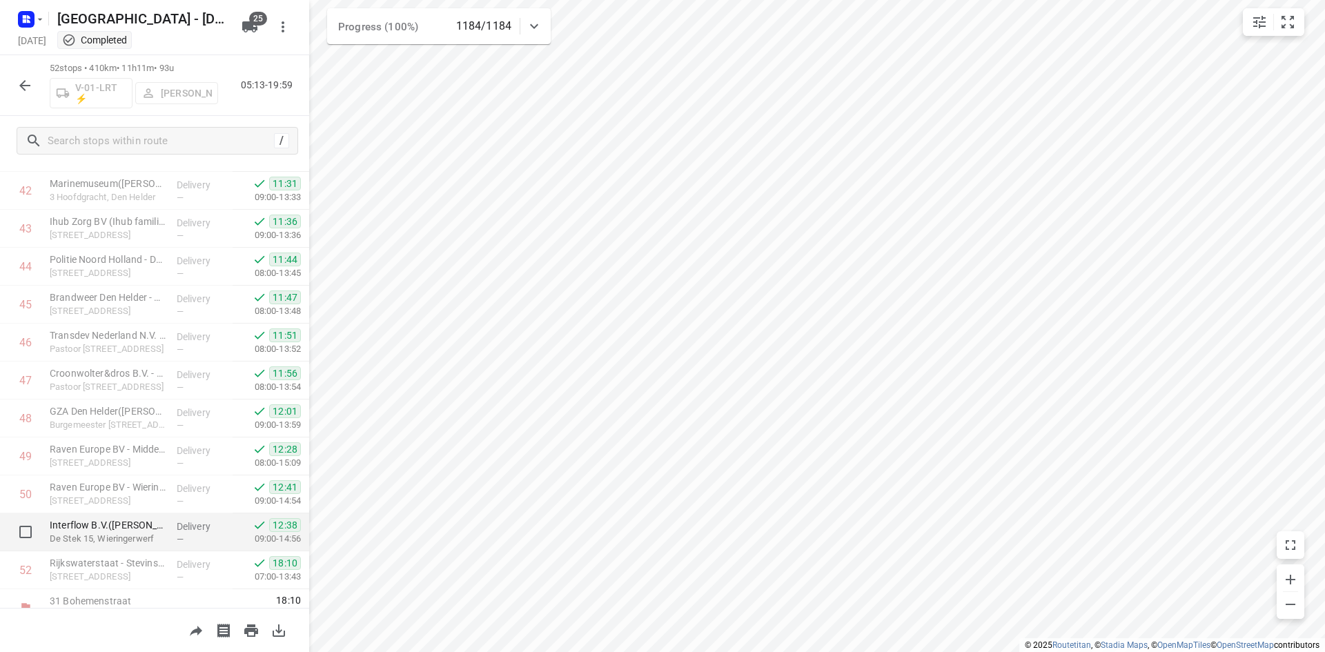
scroll to position [1638, 0]
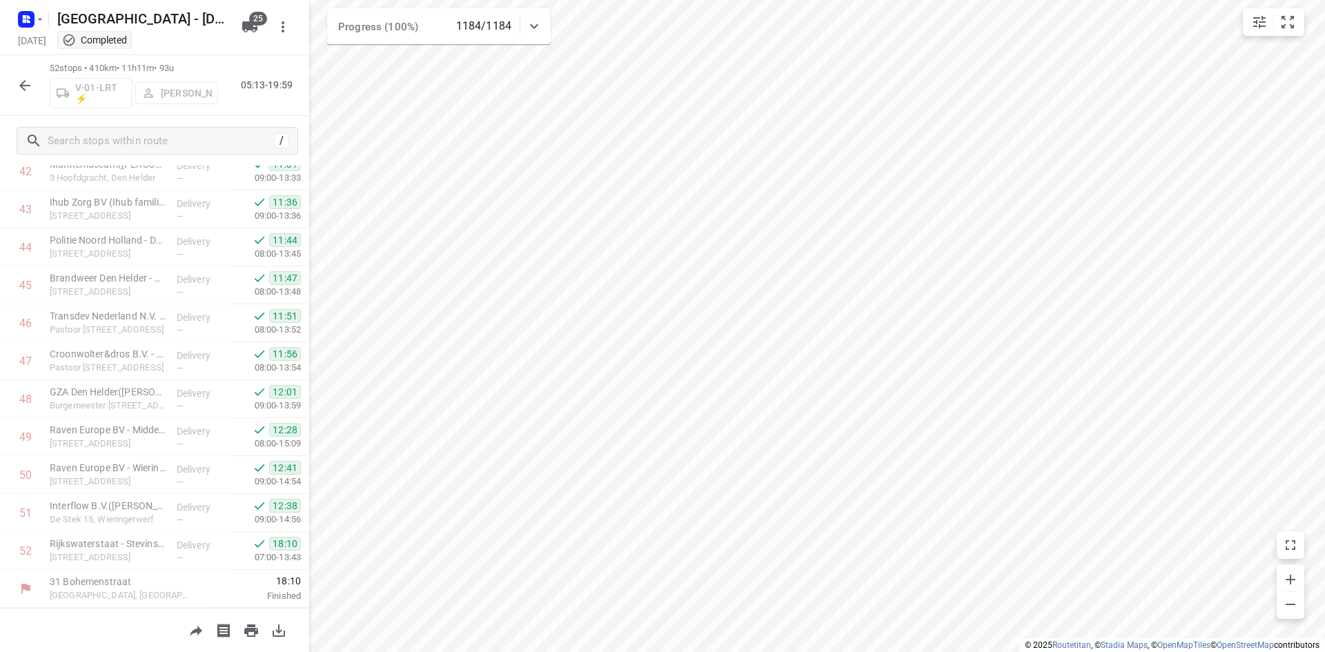
click at [21, 81] on icon "button" at bounding box center [25, 85] width 17 height 17
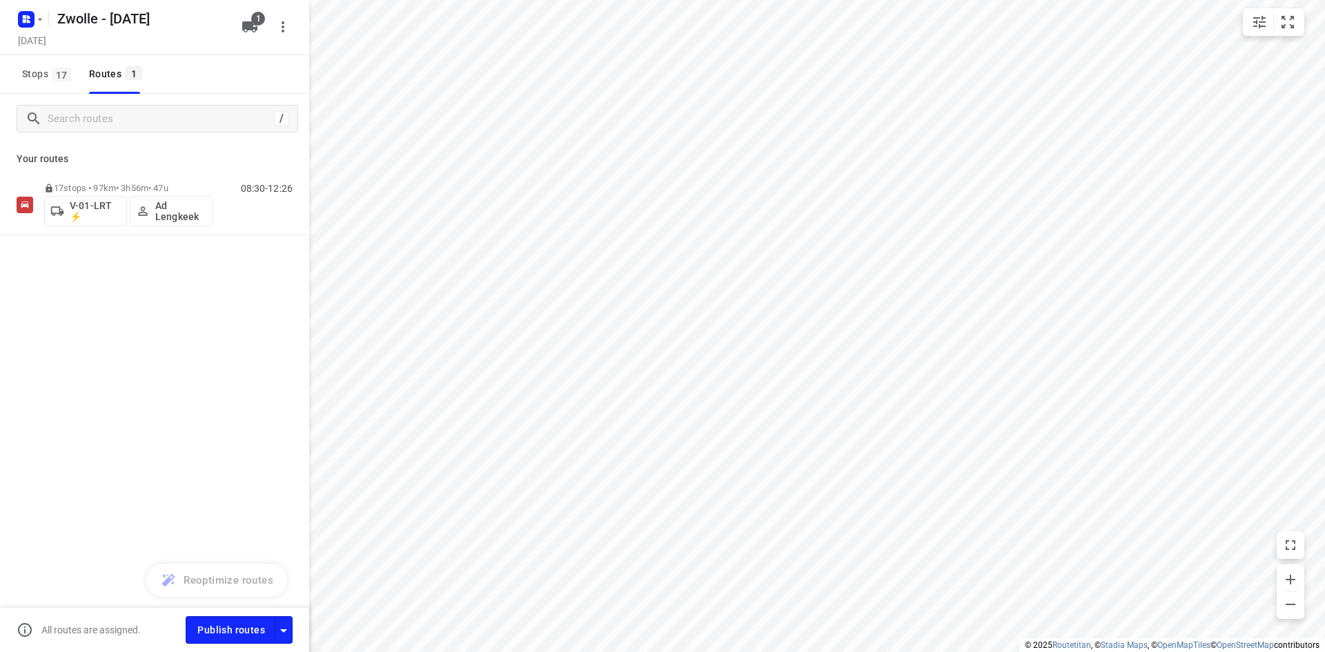
click at [282, 611] on div "All routes are assigned. Publish routes" at bounding box center [154, 630] width 309 height 44
click at [286, 623] on icon "button" at bounding box center [283, 630] width 17 height 17
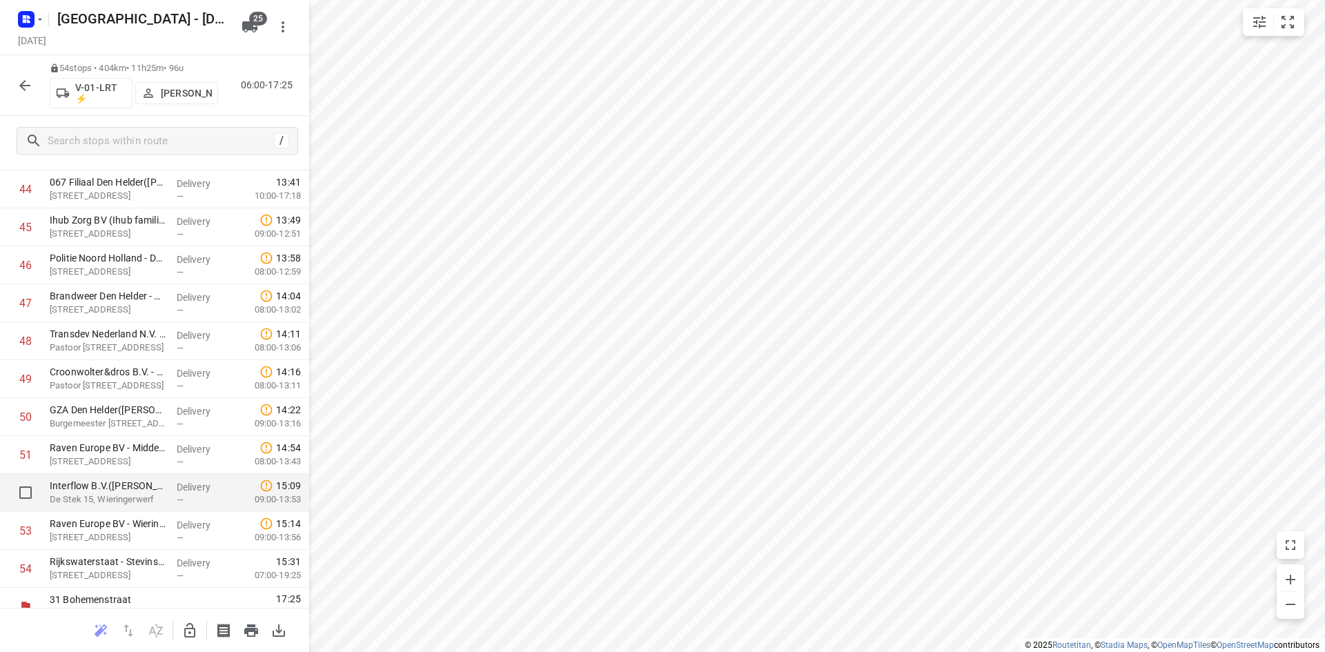
scroll to position [1714, 0]
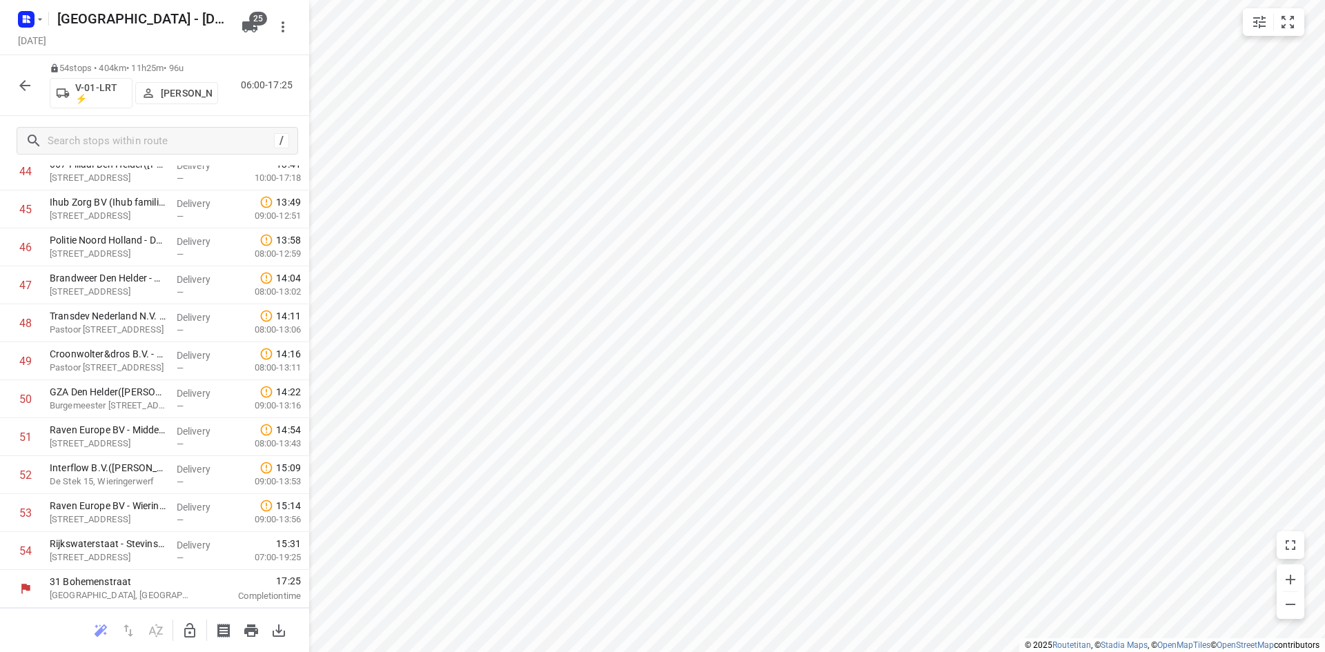
click at [32, 72] on div at bounding box center [25, 86] width 28 height 28
click at [25, 95] on button "button" at bounding box center [25, 86] width 28 height 28
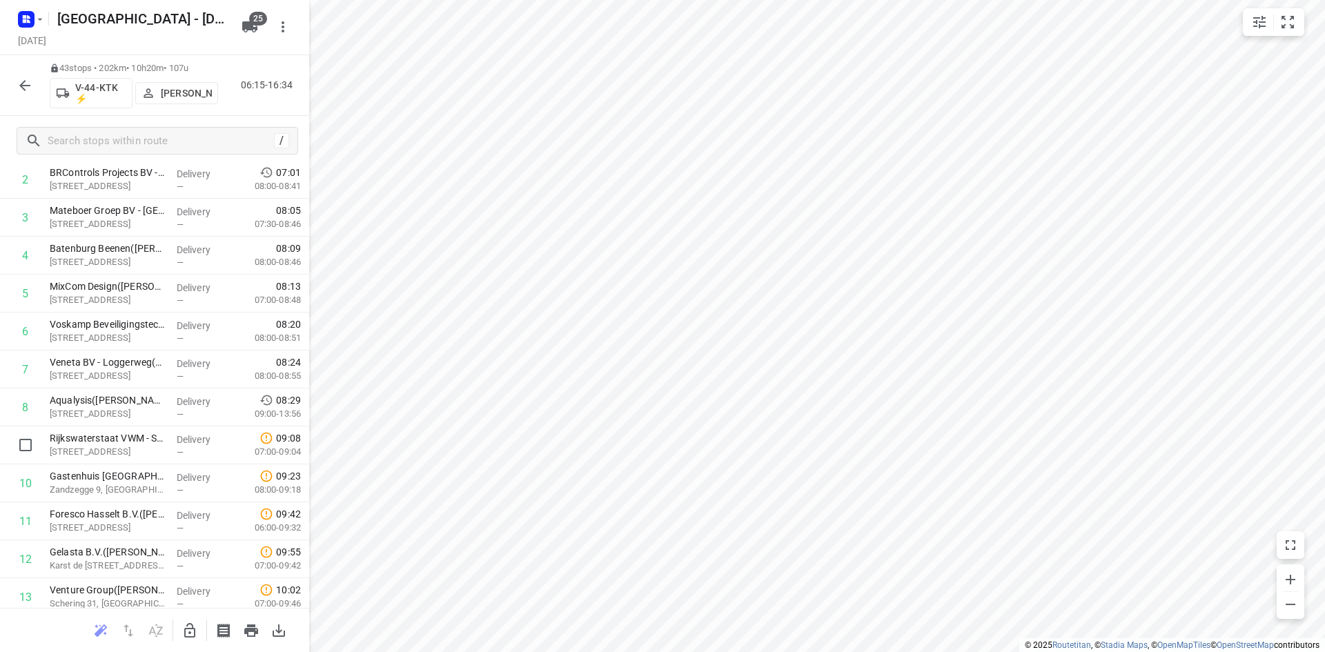
scroll to position [0, 0]
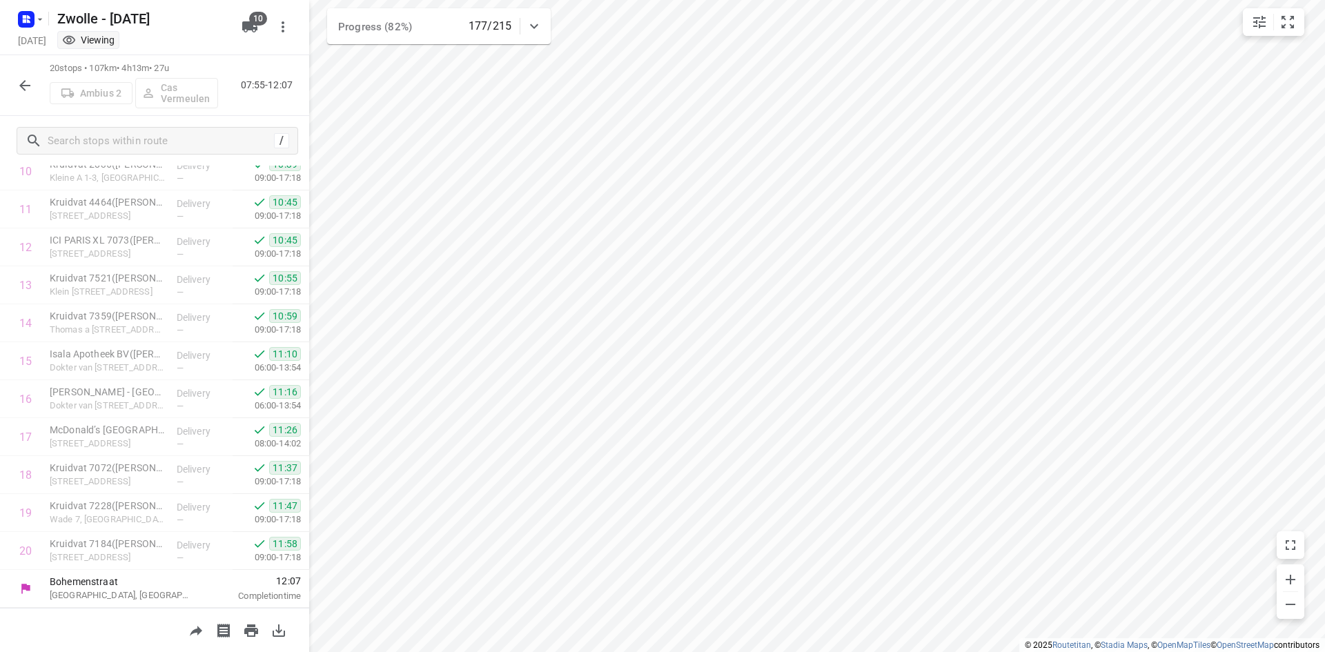
scroll to position [424, 0]
click at [17, 91] on icon "button" at bounding box center [25, 85] width 17 height 17
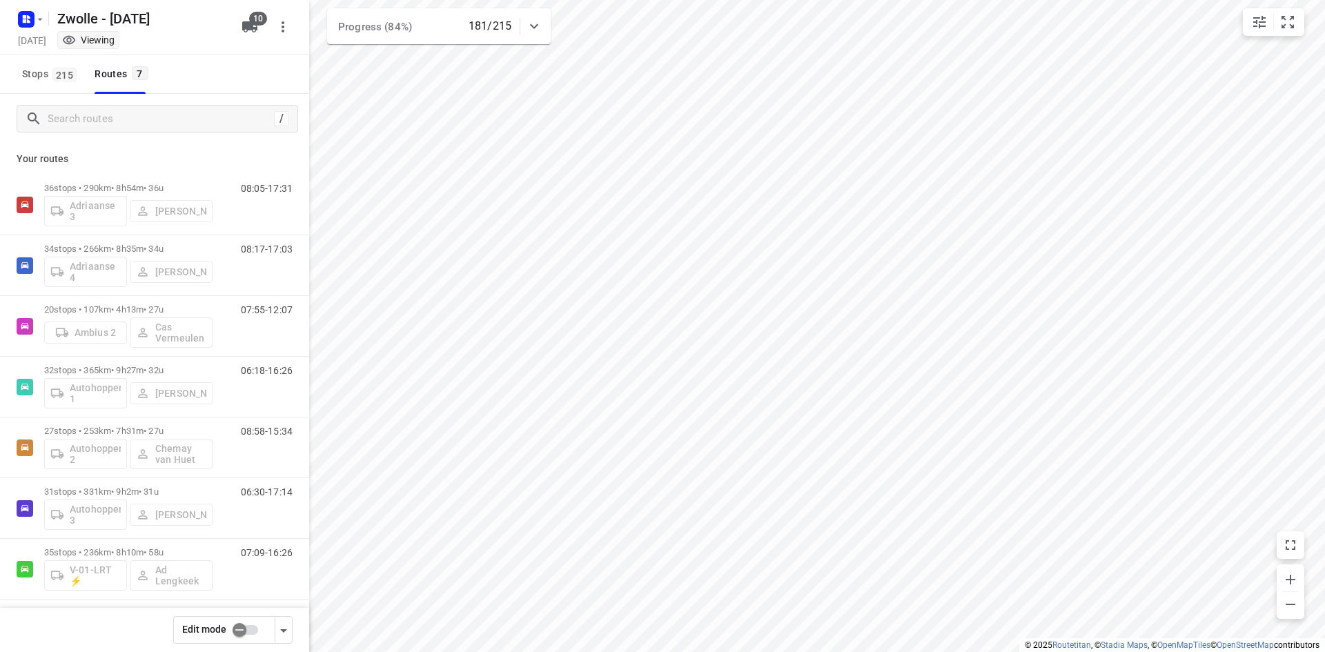
click at [528, 651] on html "i © 2025 Routetitan , © Stadia Maps , © OpenMapTiles © OpenStreetMap contributo…" at bounding box center [662, 326] width 1325 height 652
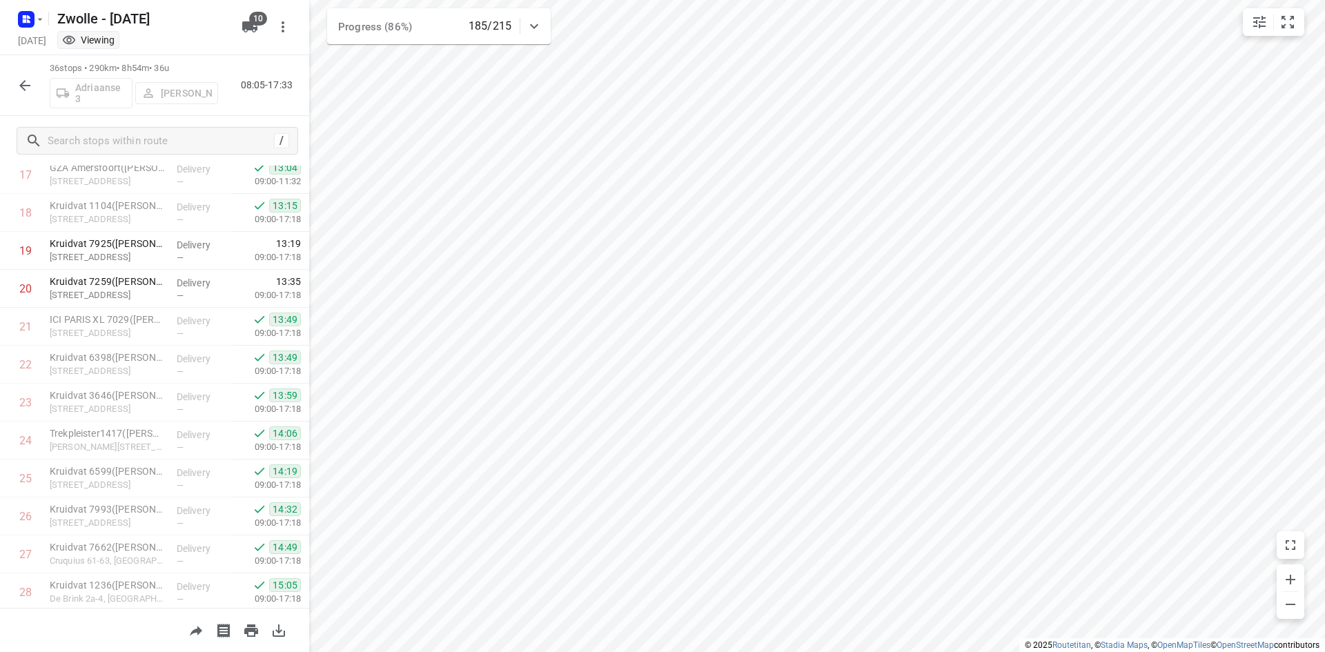
scroll to position [617, 0]
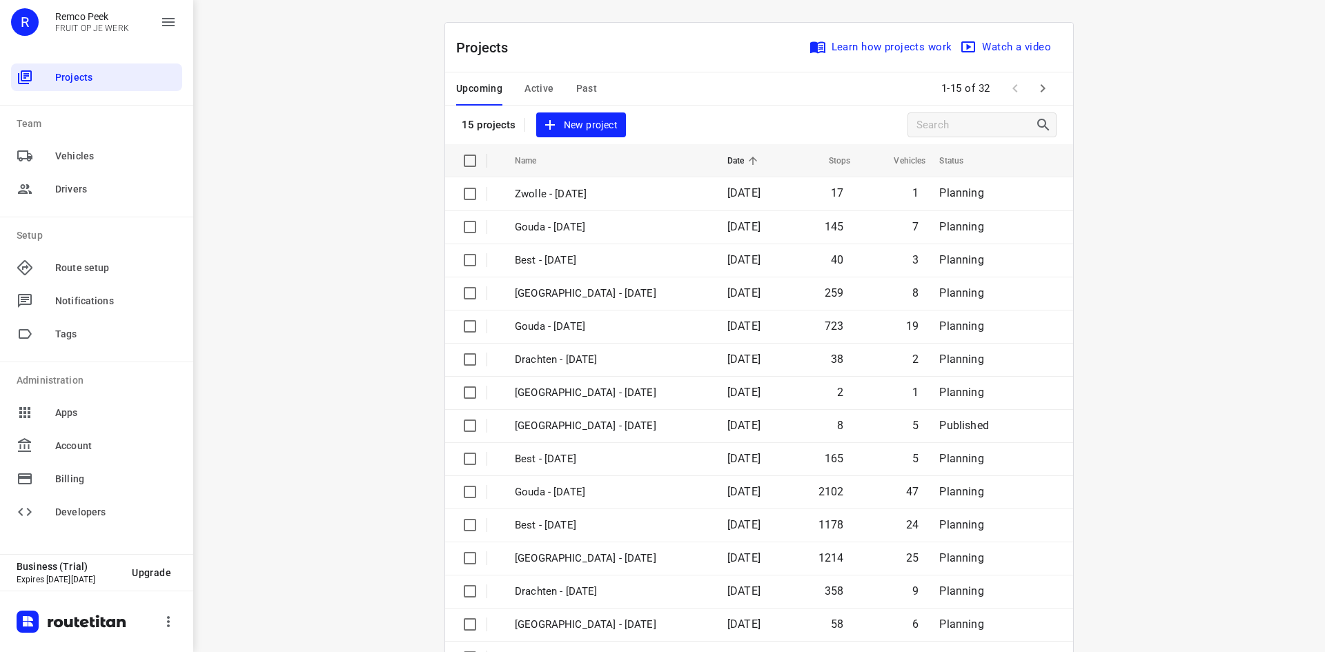
click at [580, 94] on span "Past" at bounding box center [586, 88] width 21 height 17
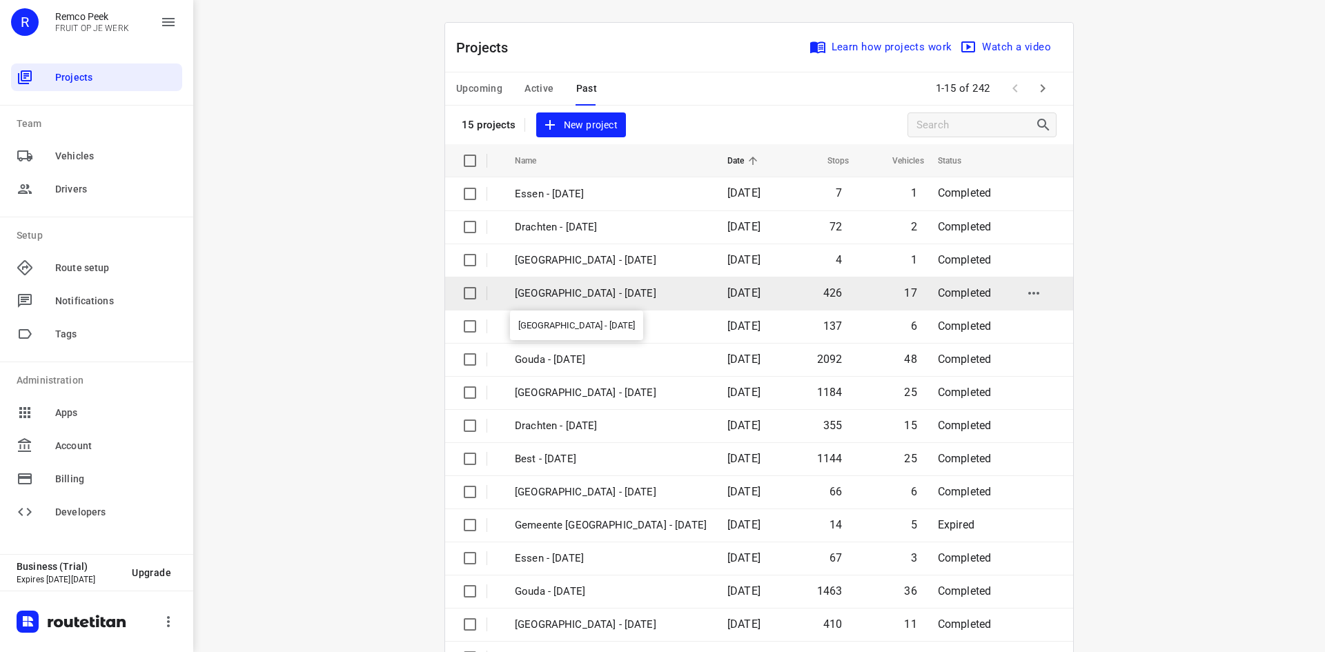
click at [606, 293] on p "Zwolle - Thursday" at bounding box center [611, 294] width 192 height 16
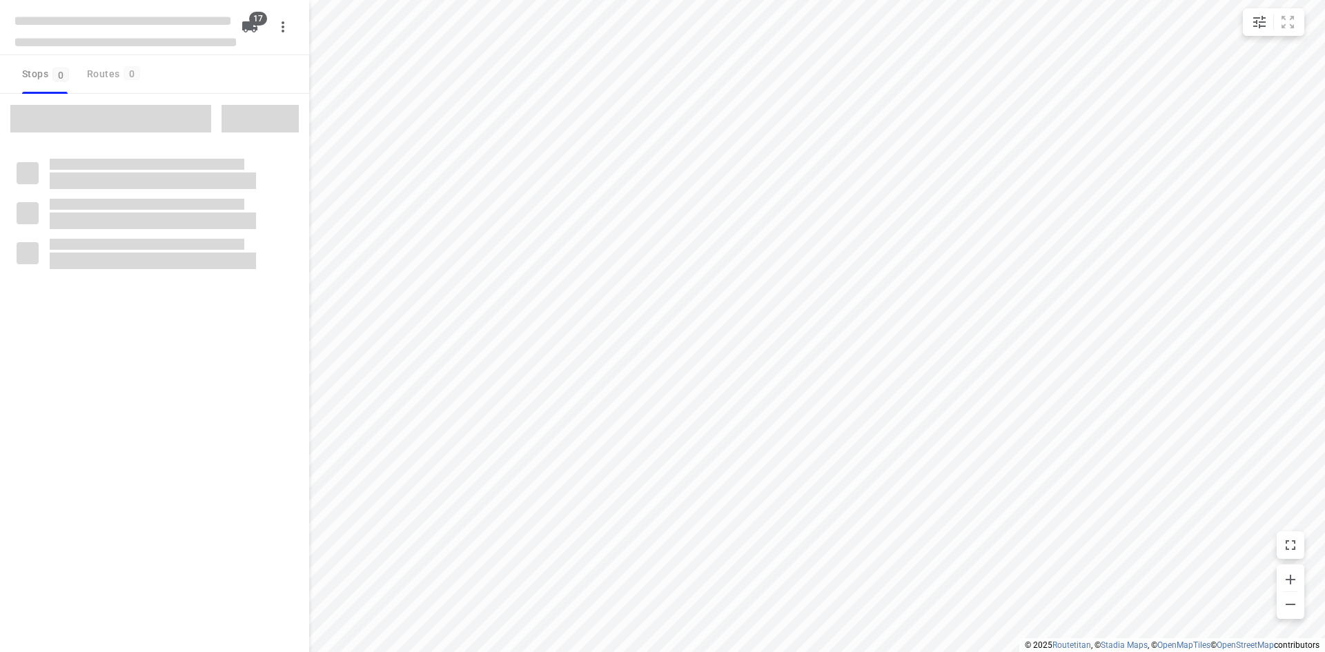
checkbox input "true"
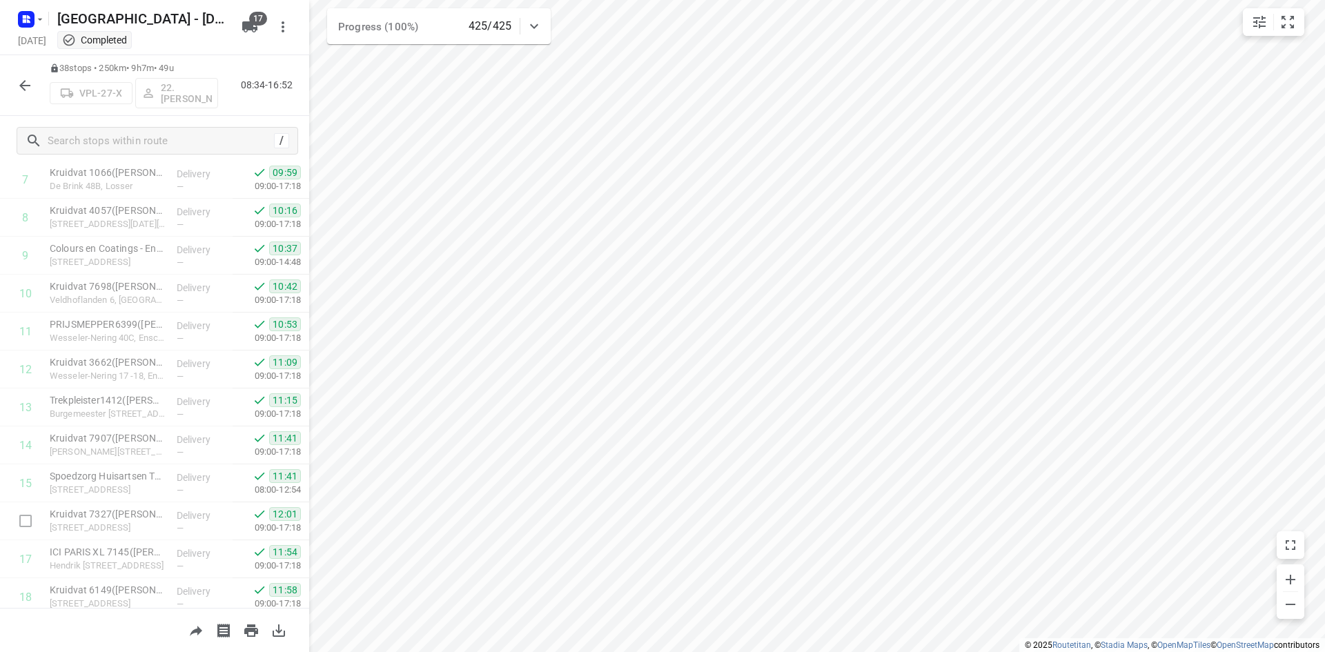
scroll to position [552, 0]
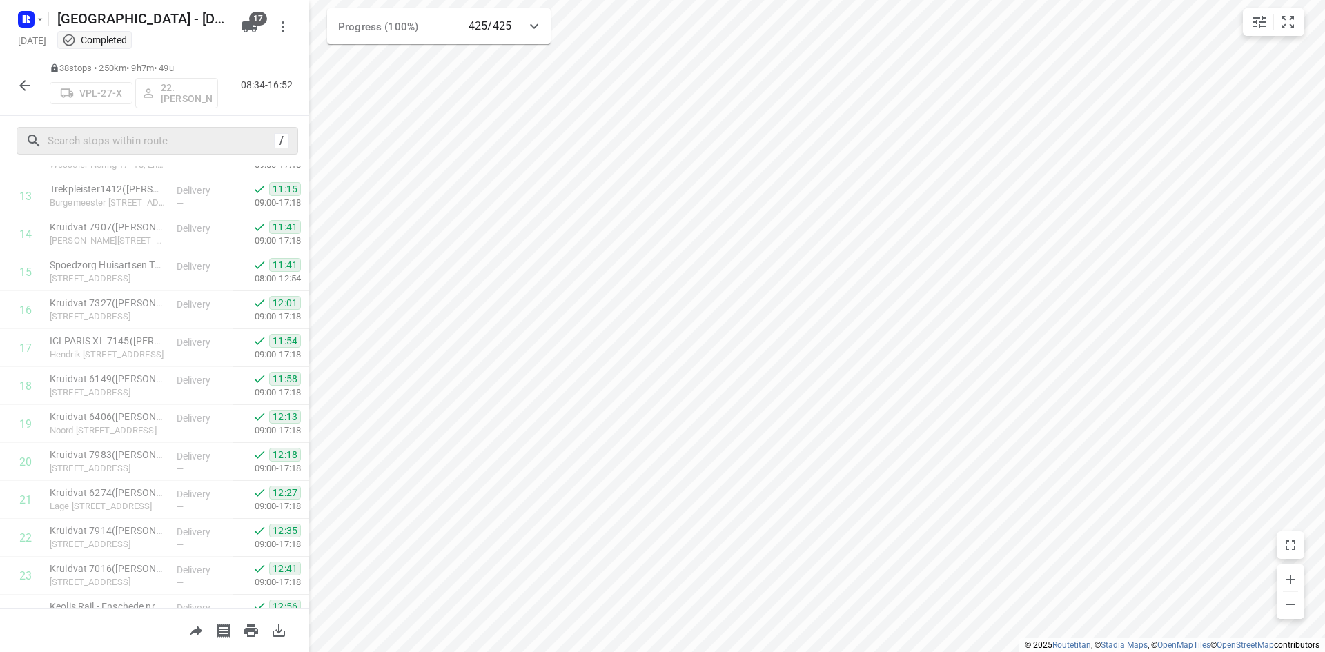
click at [176, 154] on div "/" at bounding box center [158, 141] width 282 height 28
click at [176, 148] on input "text" at bounding box center [158, 140] width 221 height 21
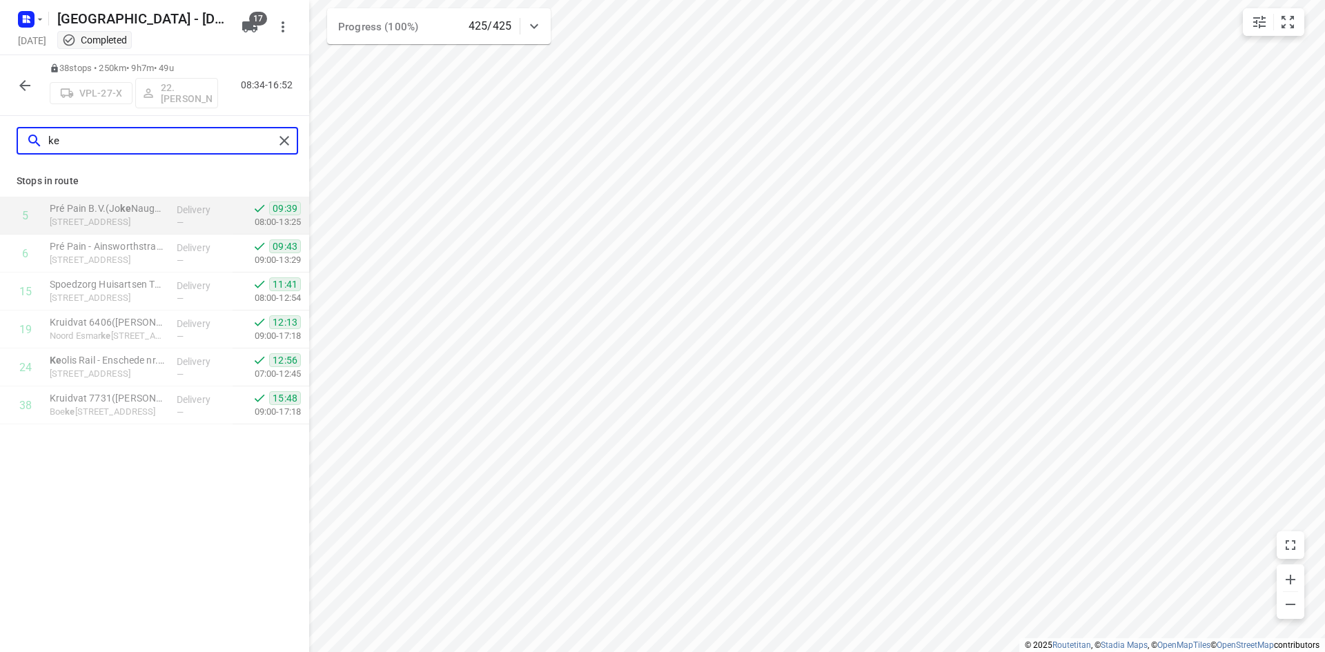
scroll to position [0, 0]
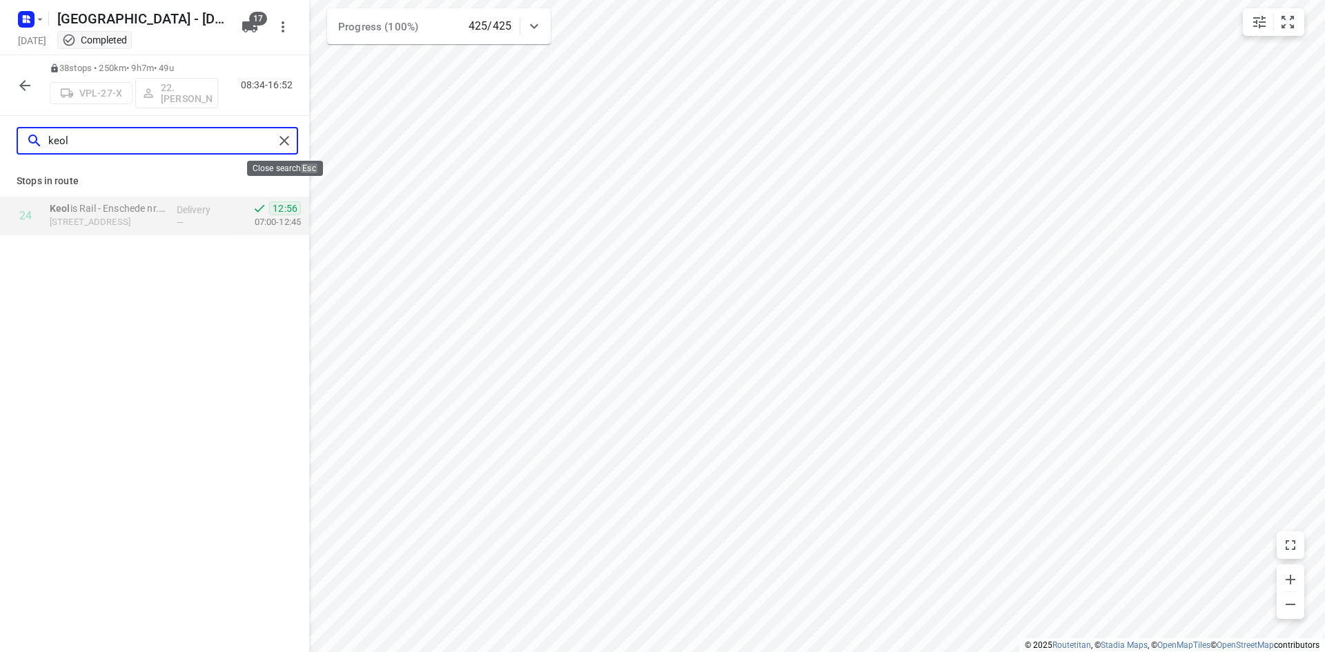
type input "keol"
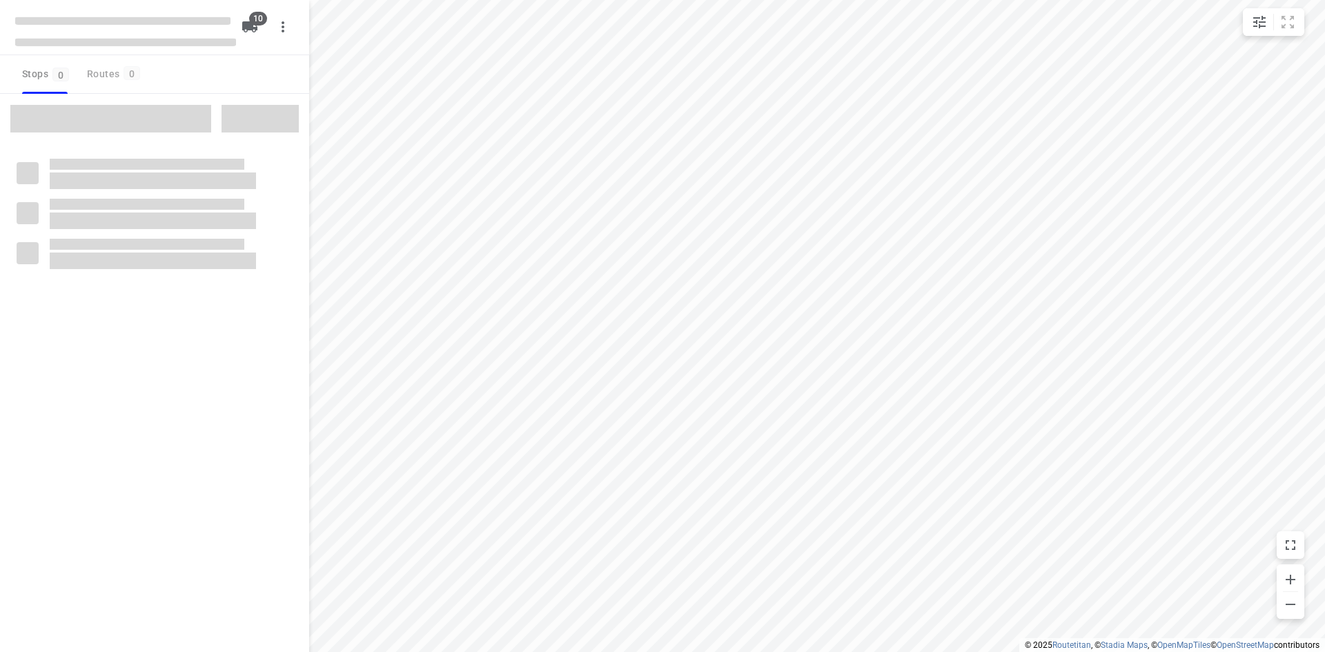
checkbox input "true"
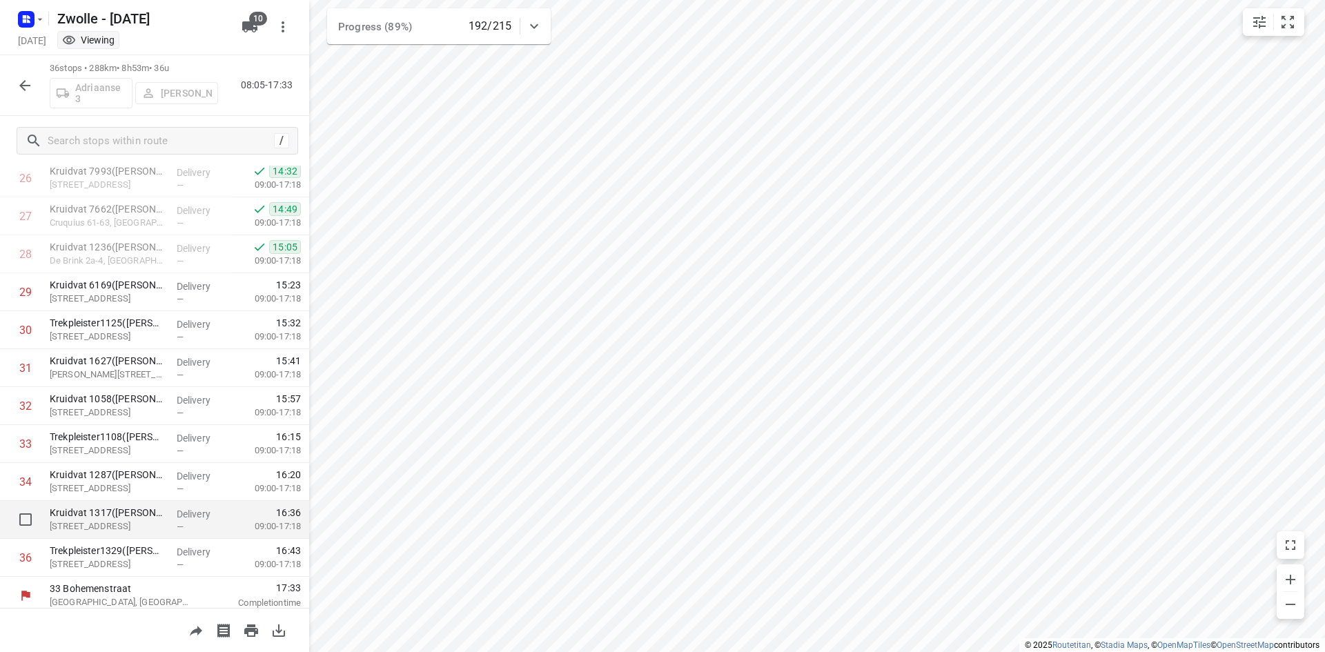
scroll to position [1031, 0]
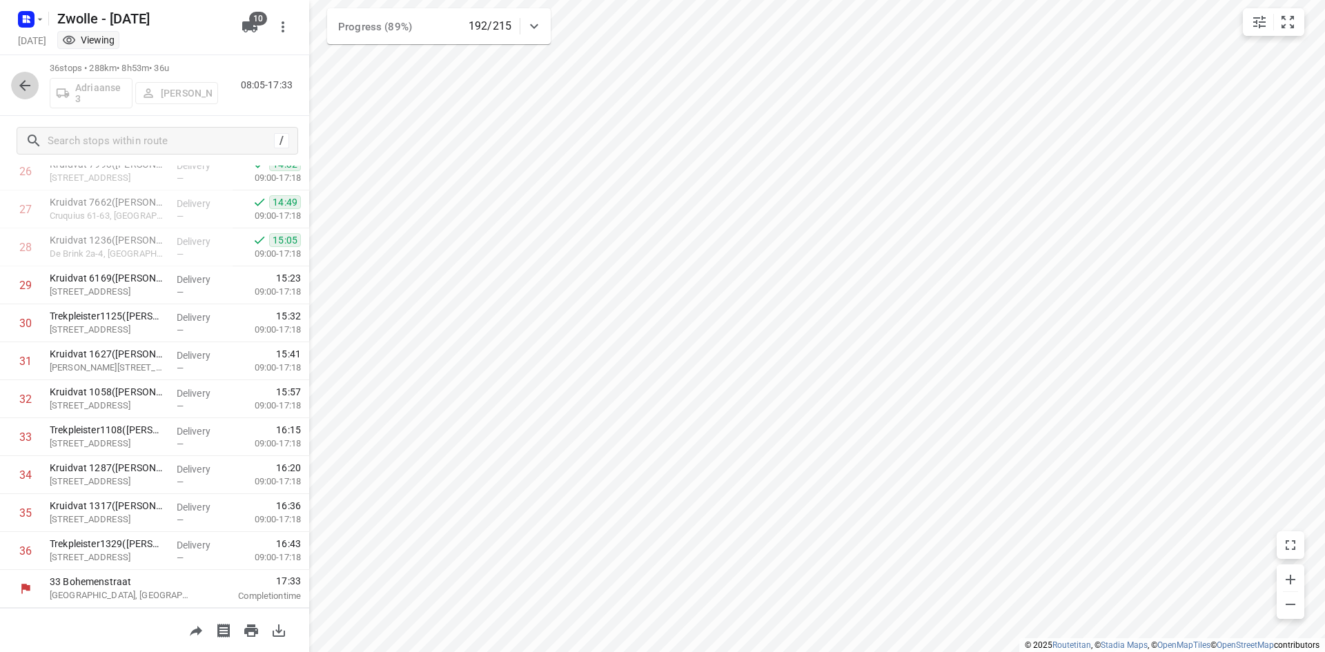
click at [32, 87] on icon "button" at bounding box center [25, 85] width 17 height 17
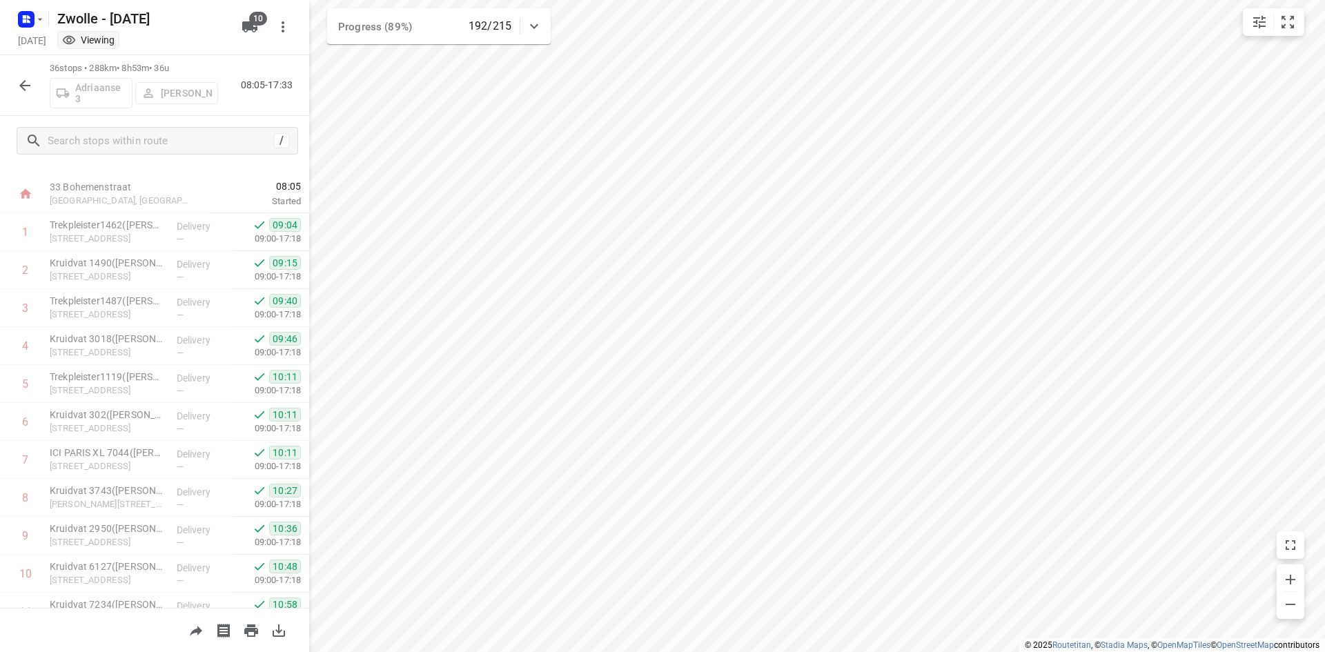
scroll to position [0, 0]
